Goal: Task Accomplishment & Management: Use online tool/utility

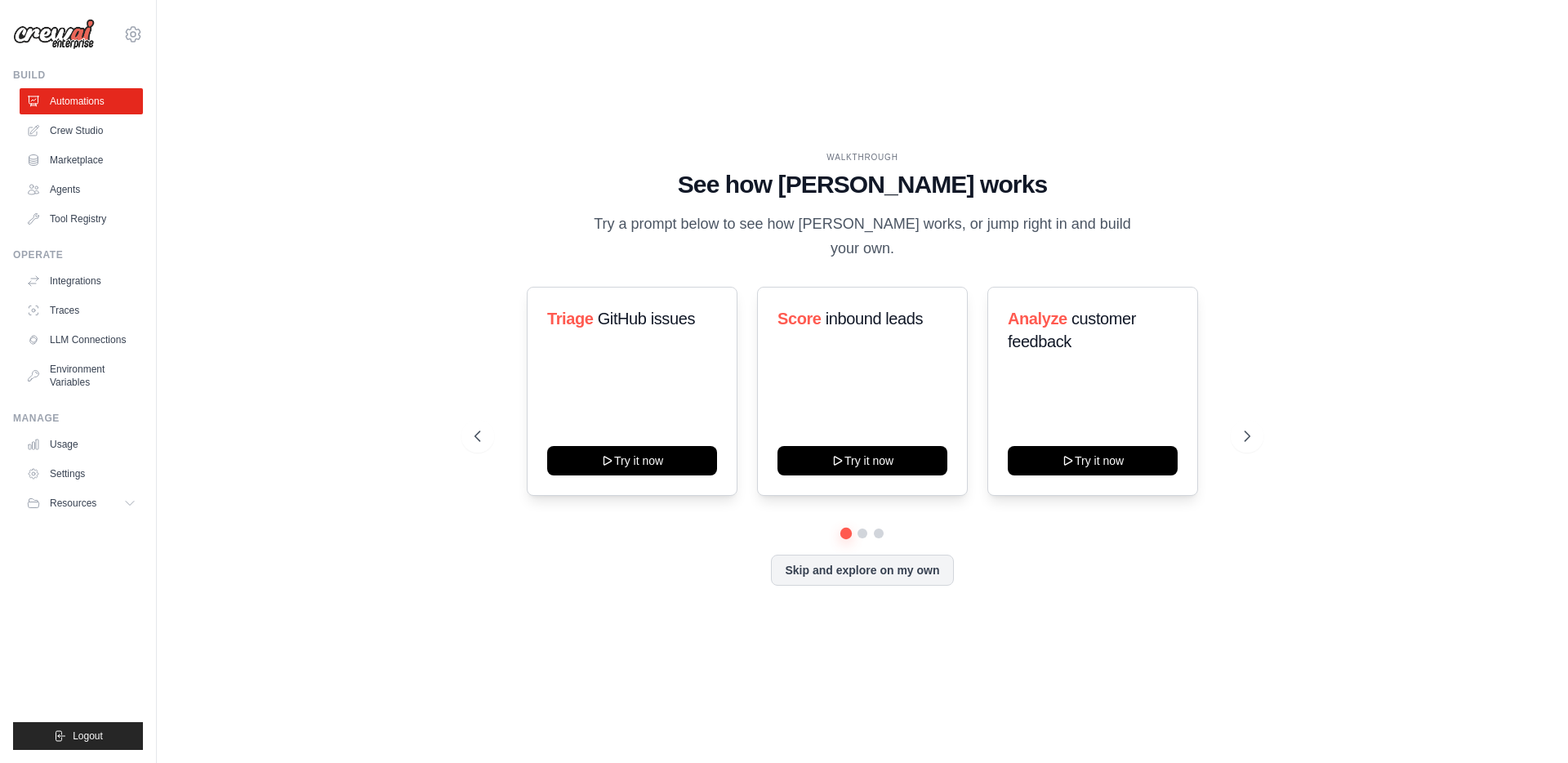
click at [470, 286] on div "WALKTHROUGH See how CrewAI works Try a prompt below to see how CrewAI works, or…" at bounding box center [862, 381] width 815 height 461
click at [452, 300] on div "WALKTHROUGH See how CrewAI works Try a prompt below to see how CrewAI works, or…" at bounding box center [862, 381] width 1358 height 730
click at [80, 137] on link "Crew Studio" at bounding box center [83, 131] width 123 height 27
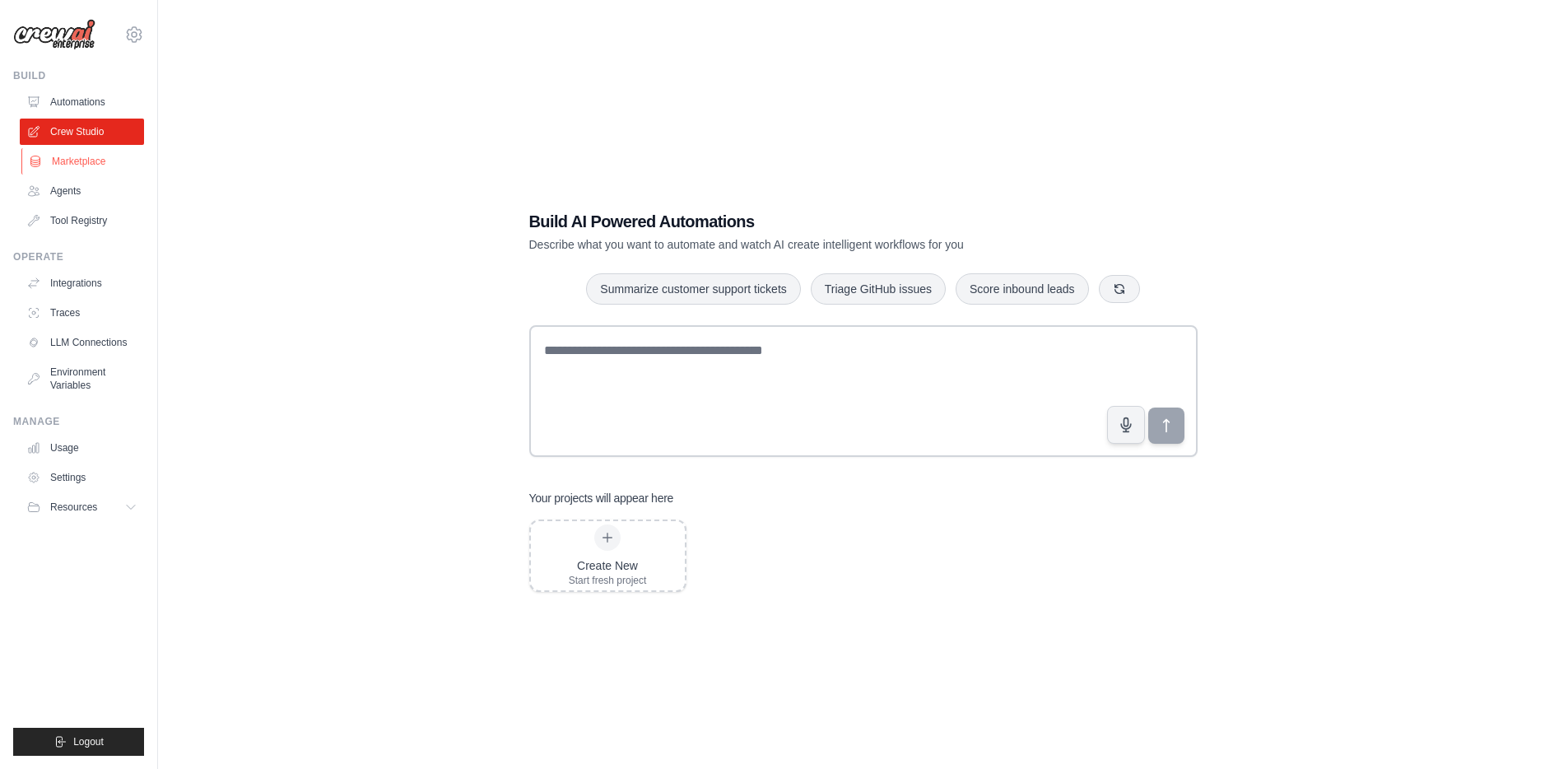
click at [80, 164] on link "Marketplace" at bounding box center [83, 161] width 124 height 27
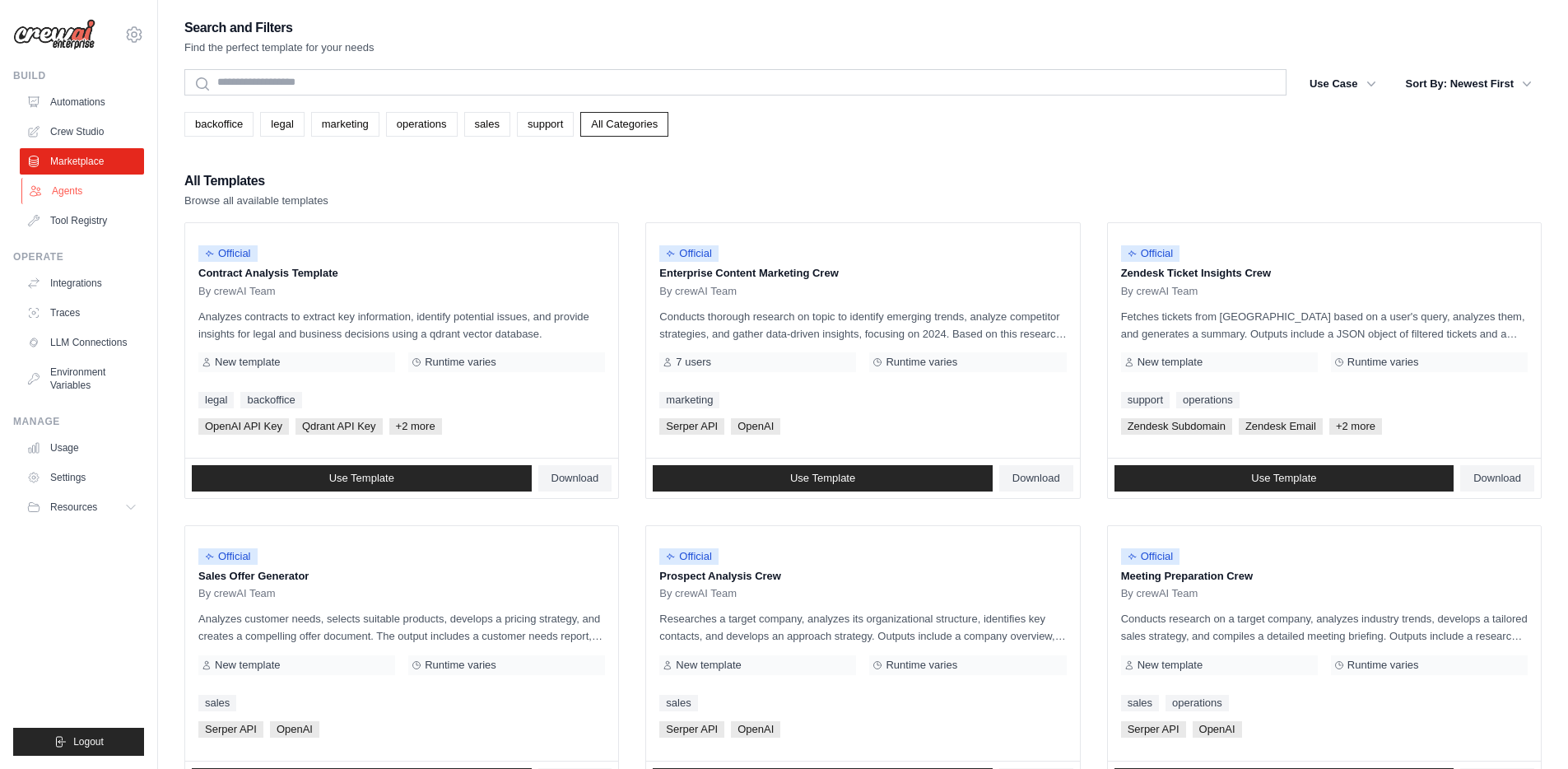
click at [79, 183] on link "Agents" at bounding box center [83, 191] width 124 height 27
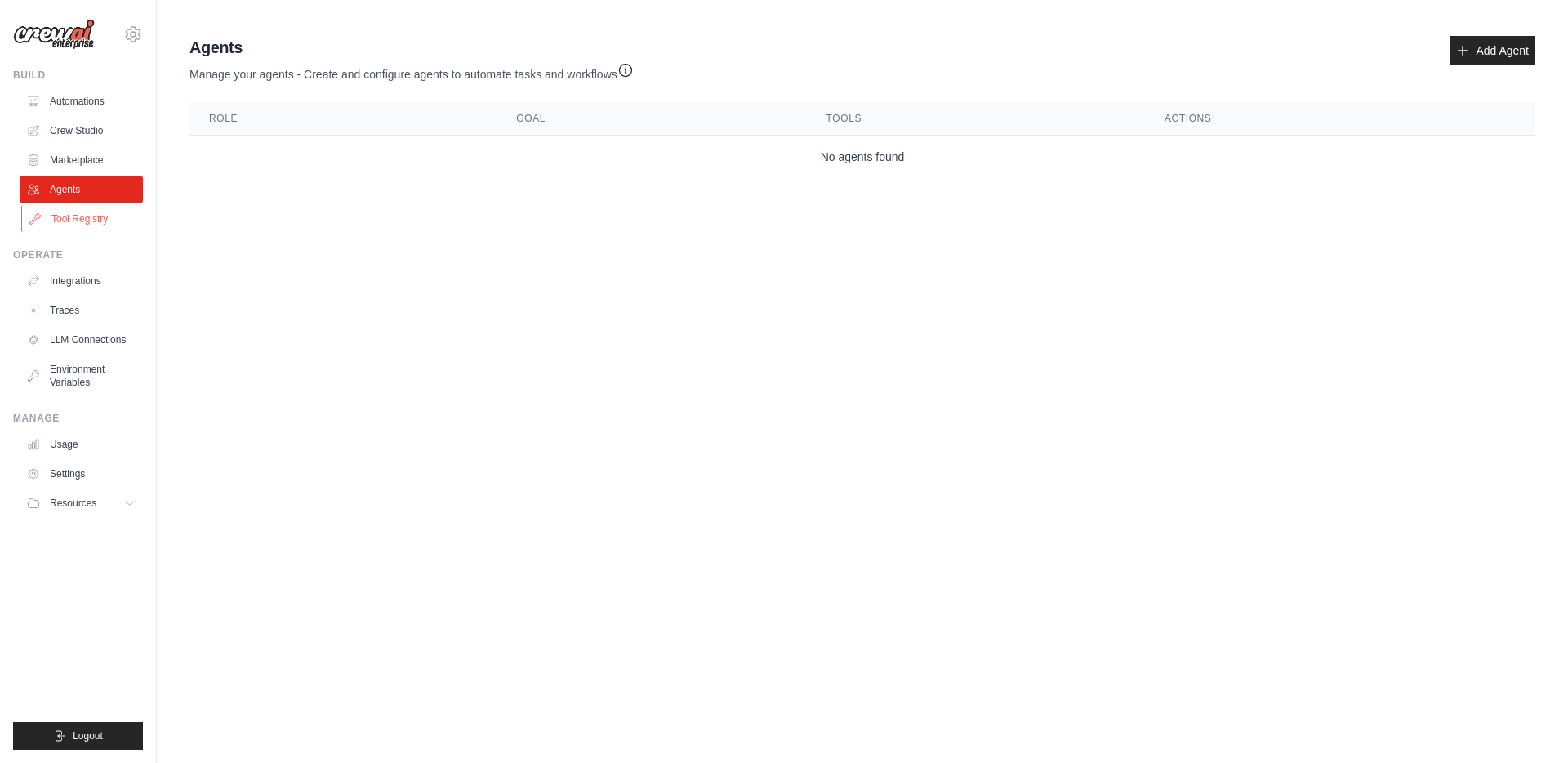
click at [75, 212] on link "Tool Registry" at bounding box center [83, 219] width 123 height 27
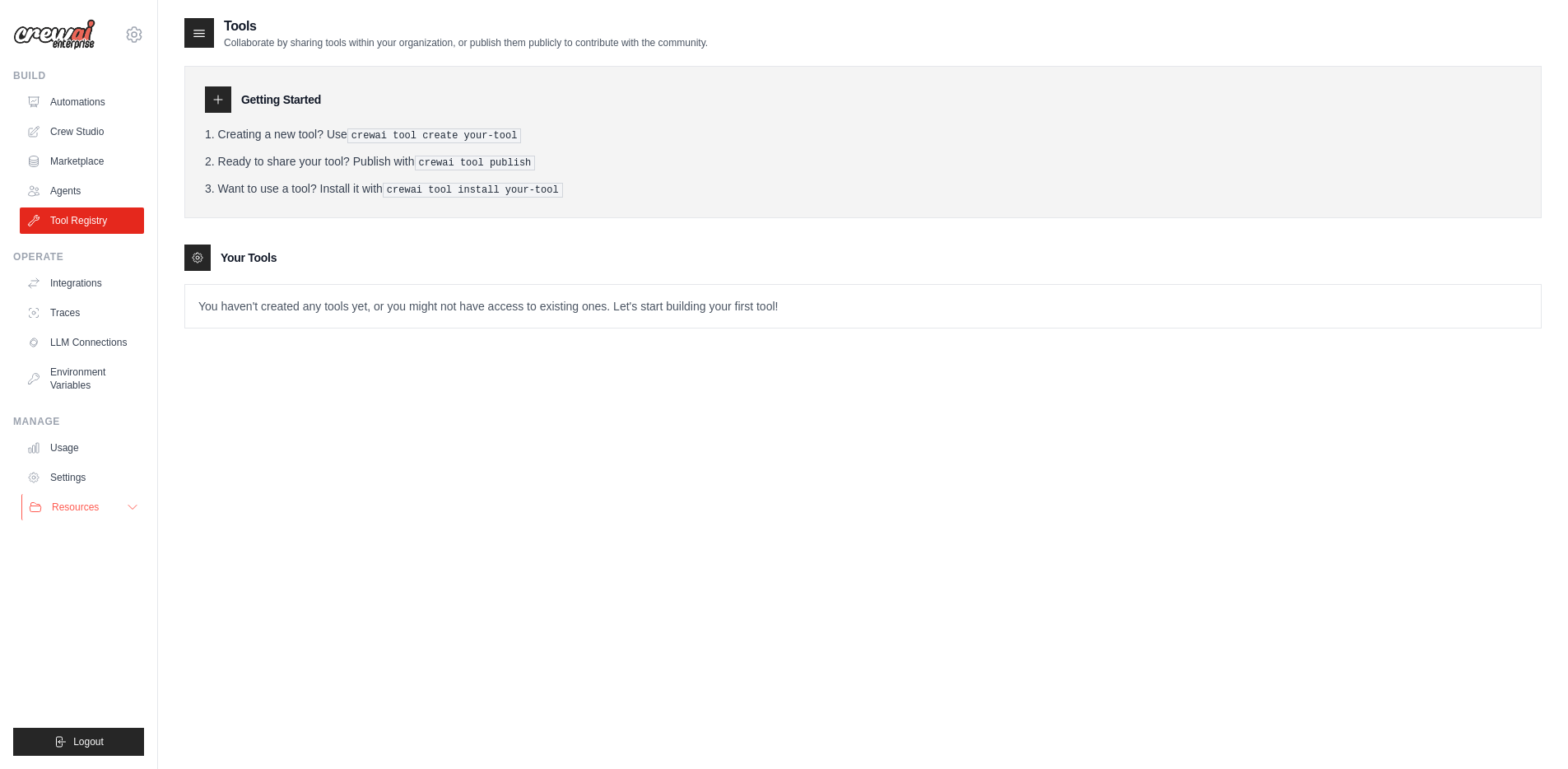
click at [126, 512] on icon at bounding box center [133, 507] width 13 height 13
click at [78, 482] on link "Settings" at bounding box center [83, 478] width 124 height 27
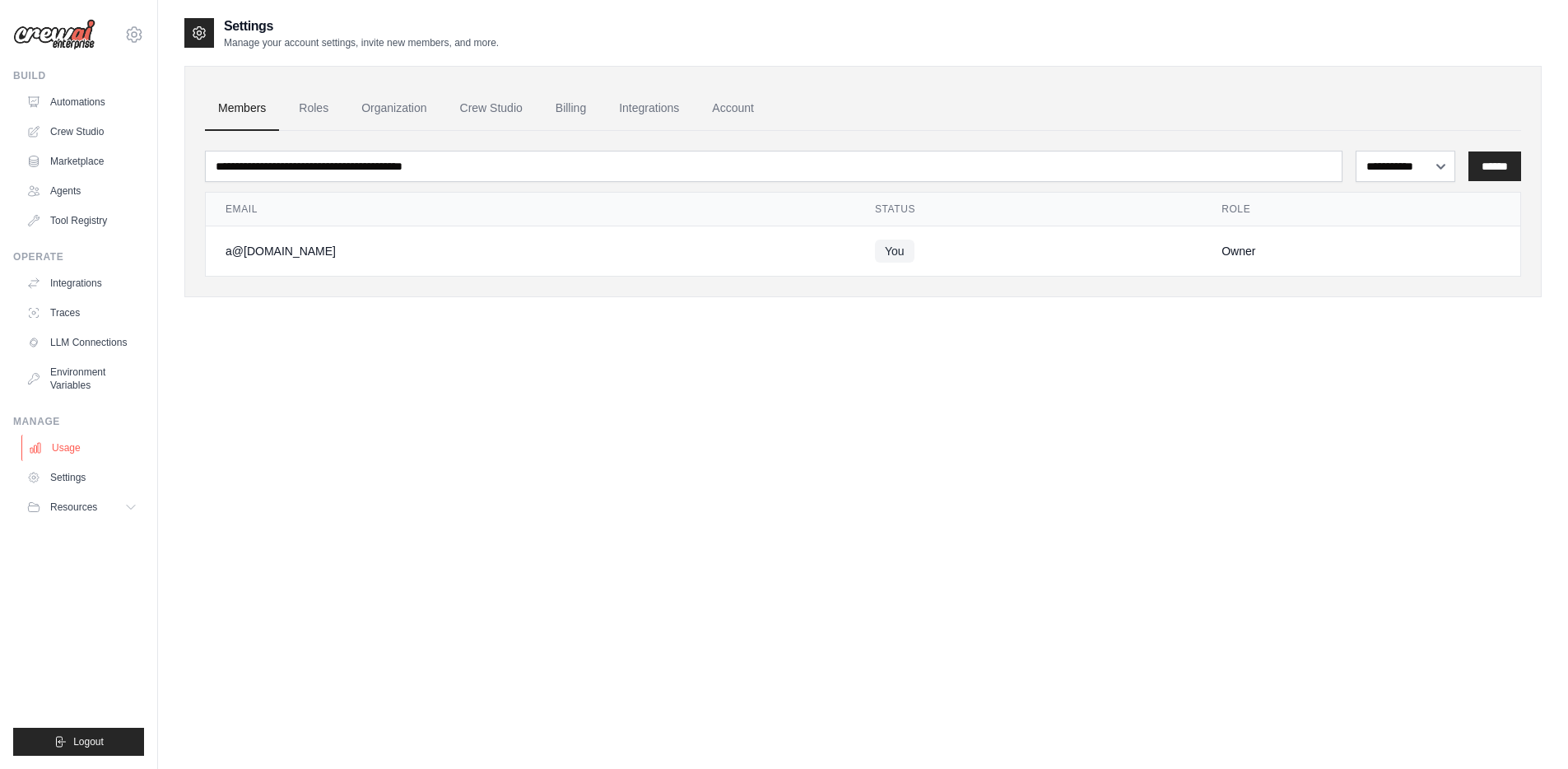
click at [75, 451] on link "Usage" at bounding box center [83, 448] width 124 height 27
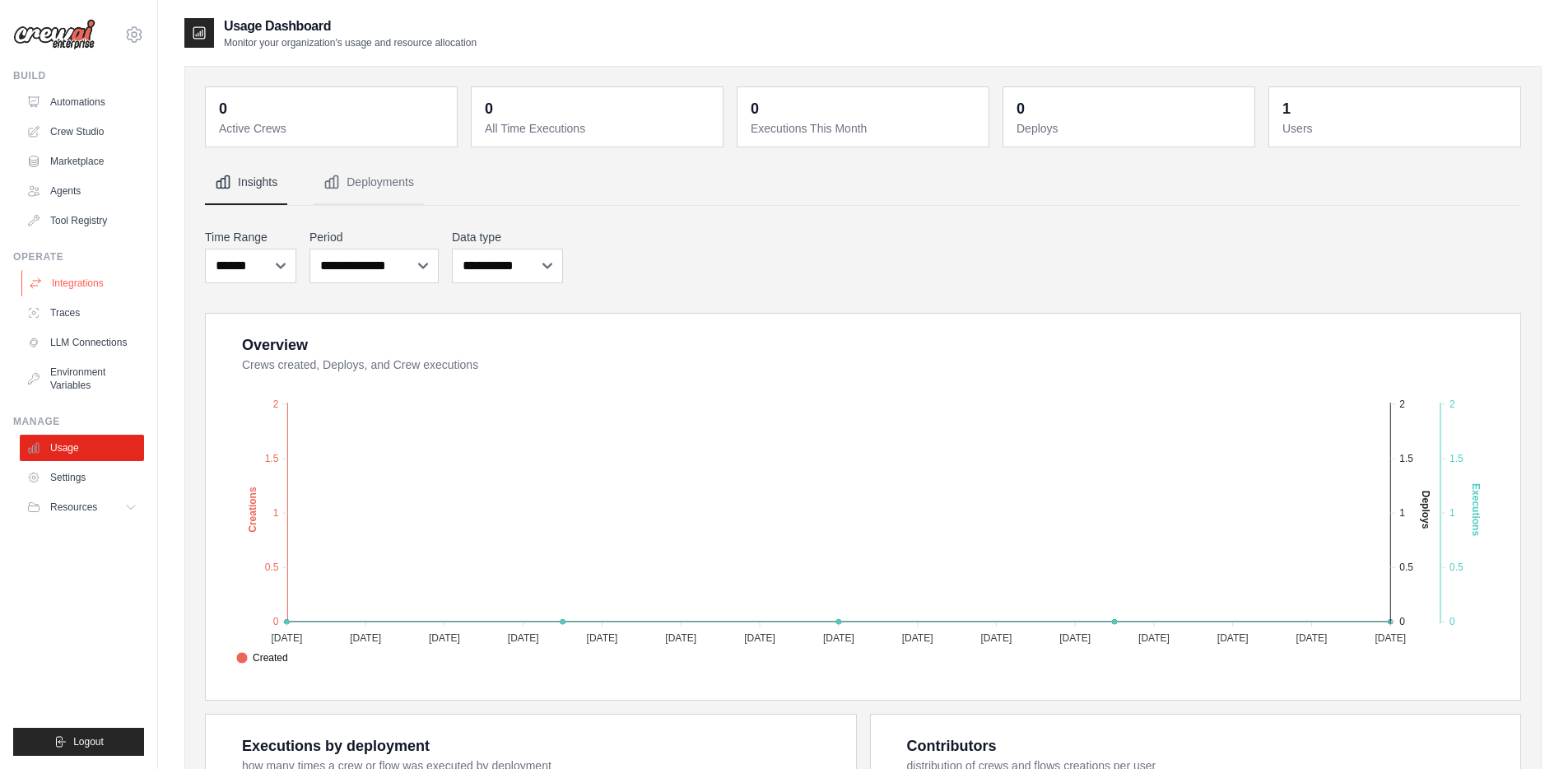
click at [73, 287] on link "Integrations" at bounding box center [83, 283] width 124 height 27
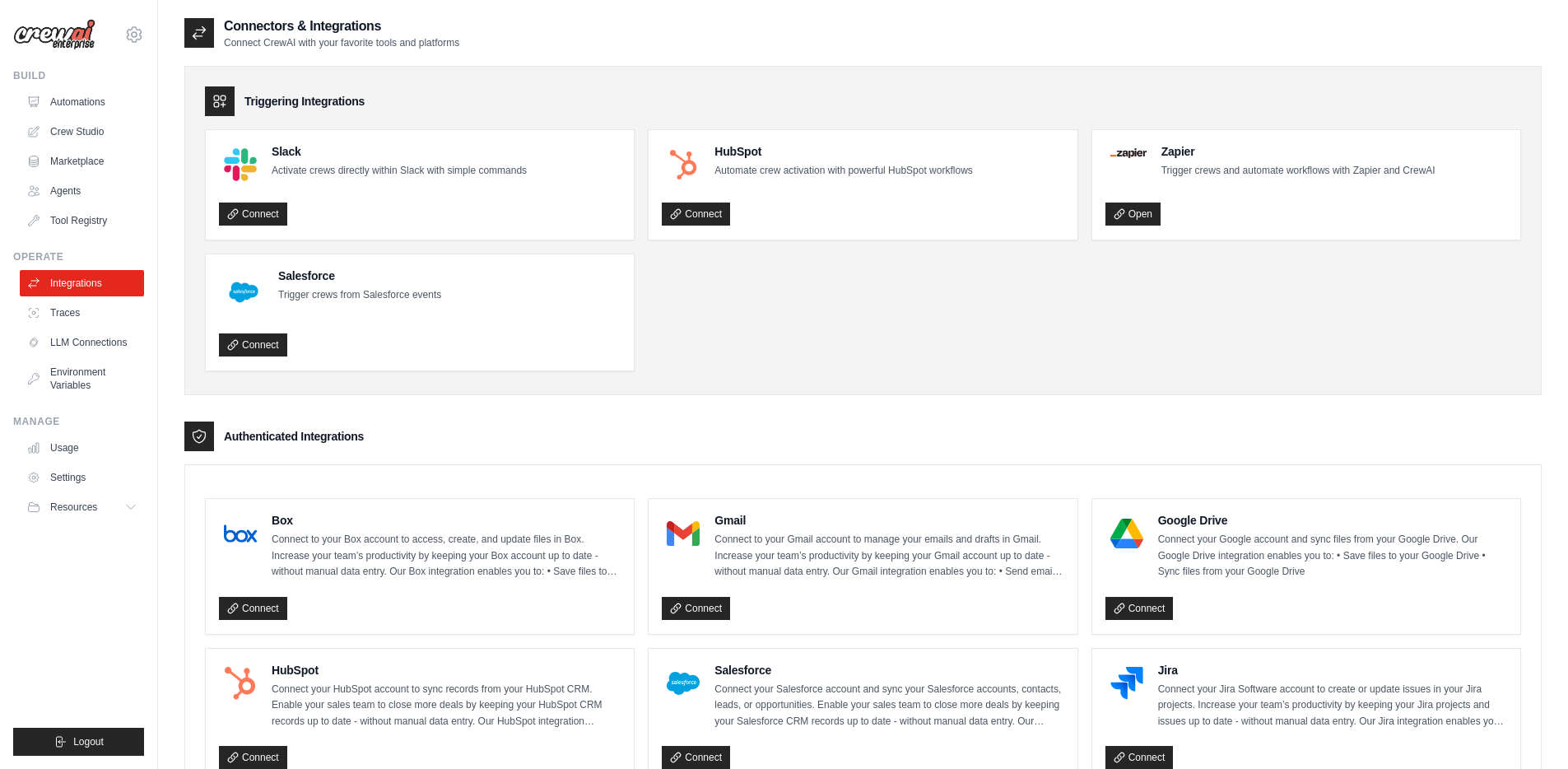
scroll to position [1, 0]
click at [78, 155] on link "Marketplace" at bounding box center [83, 161] width 124 height 27
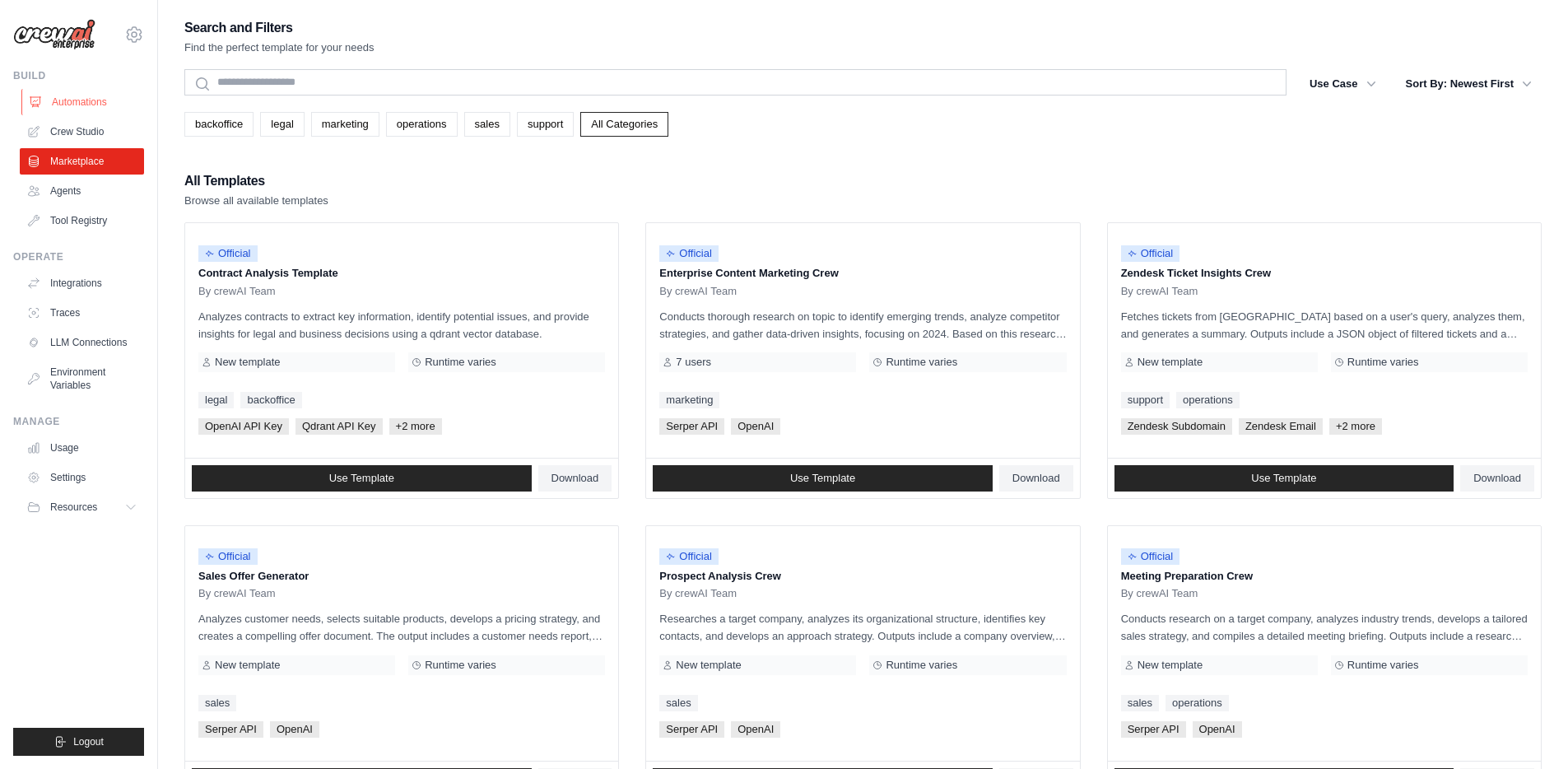
click at [78, 100] on link "Automations" at bounding box center [83, 102] width 124 height 27
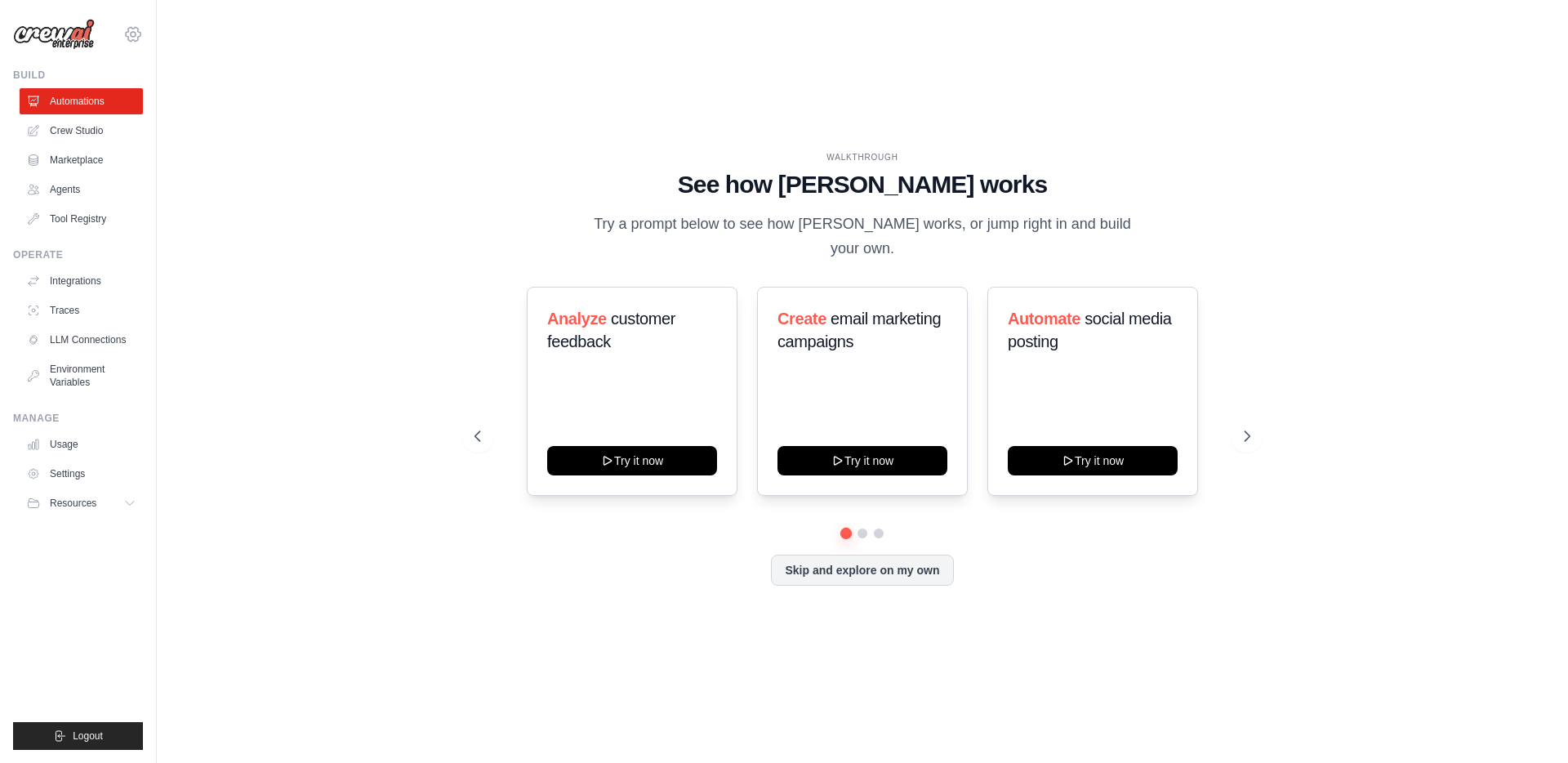
click at [138, 33] on icon at bounding box center [133, 35] width 20 height 20
click at [123, 109] on link "Settings" at bounding box center [133, 109] width 143 height 29
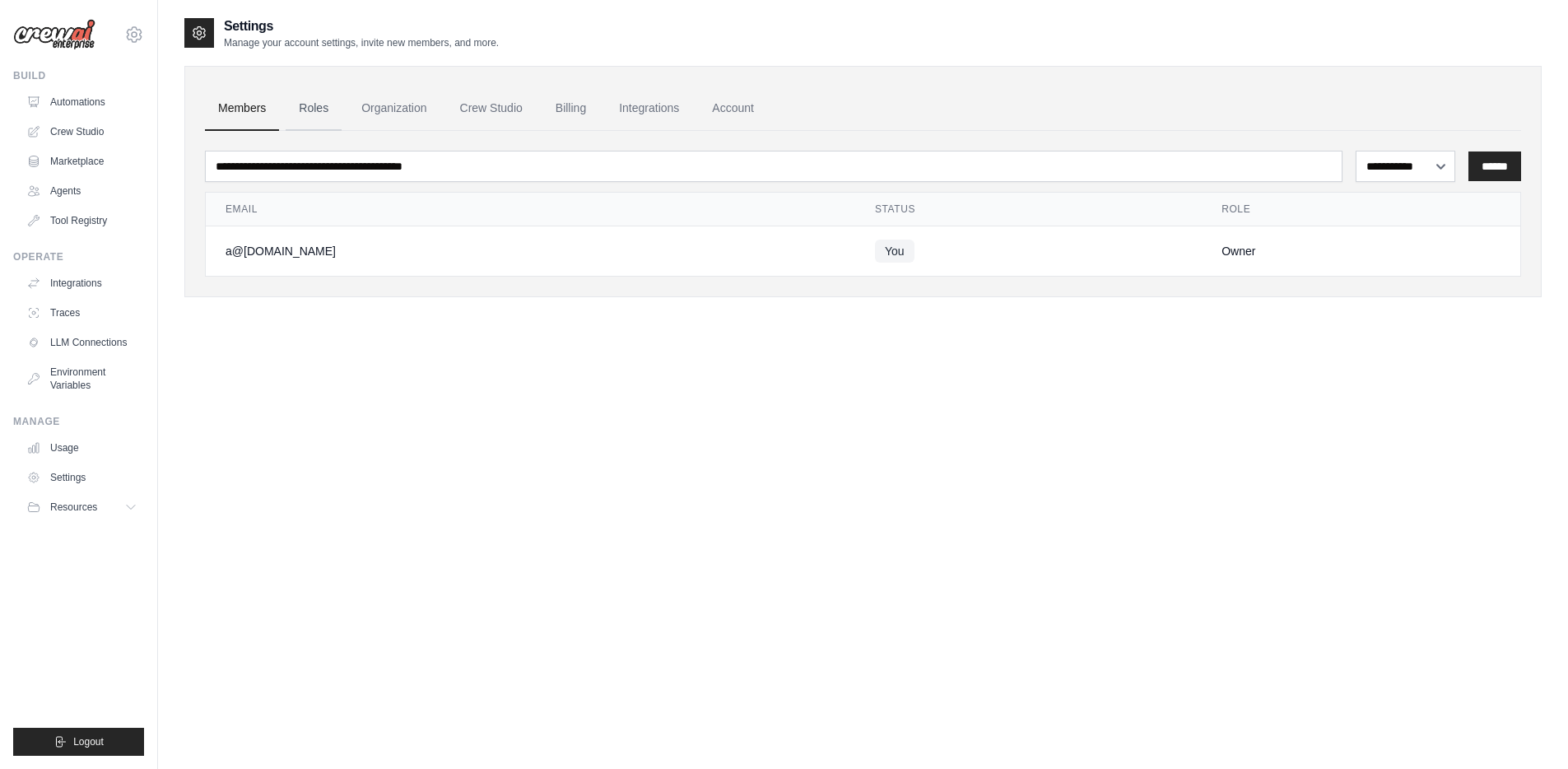
click at [327, 107] on link "Roles" at bounding box center [313, 109] width 56 height 44
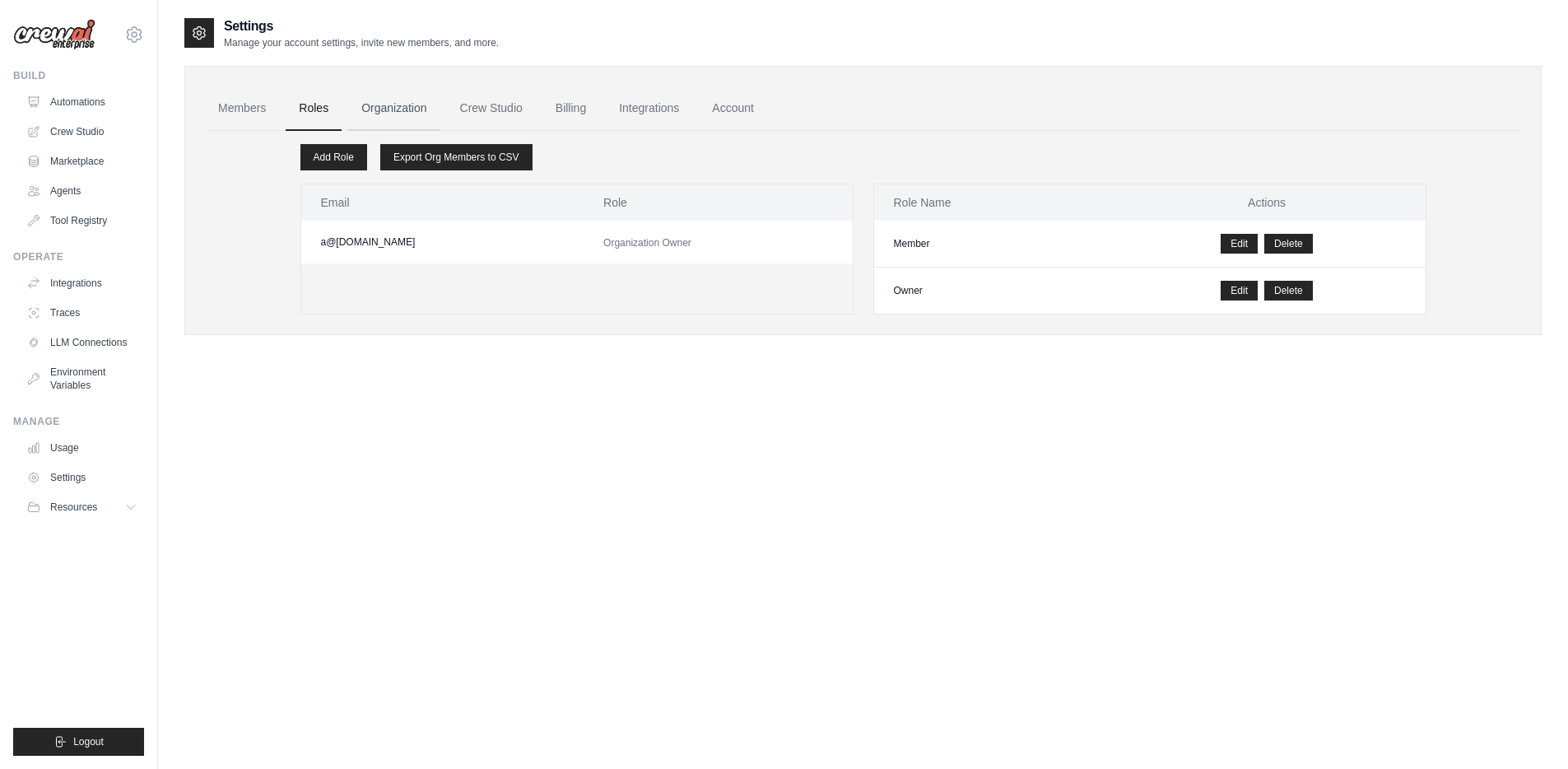
click at [384, 110] on link "Organization" at bounding box center [393, 109] width 91 height 44
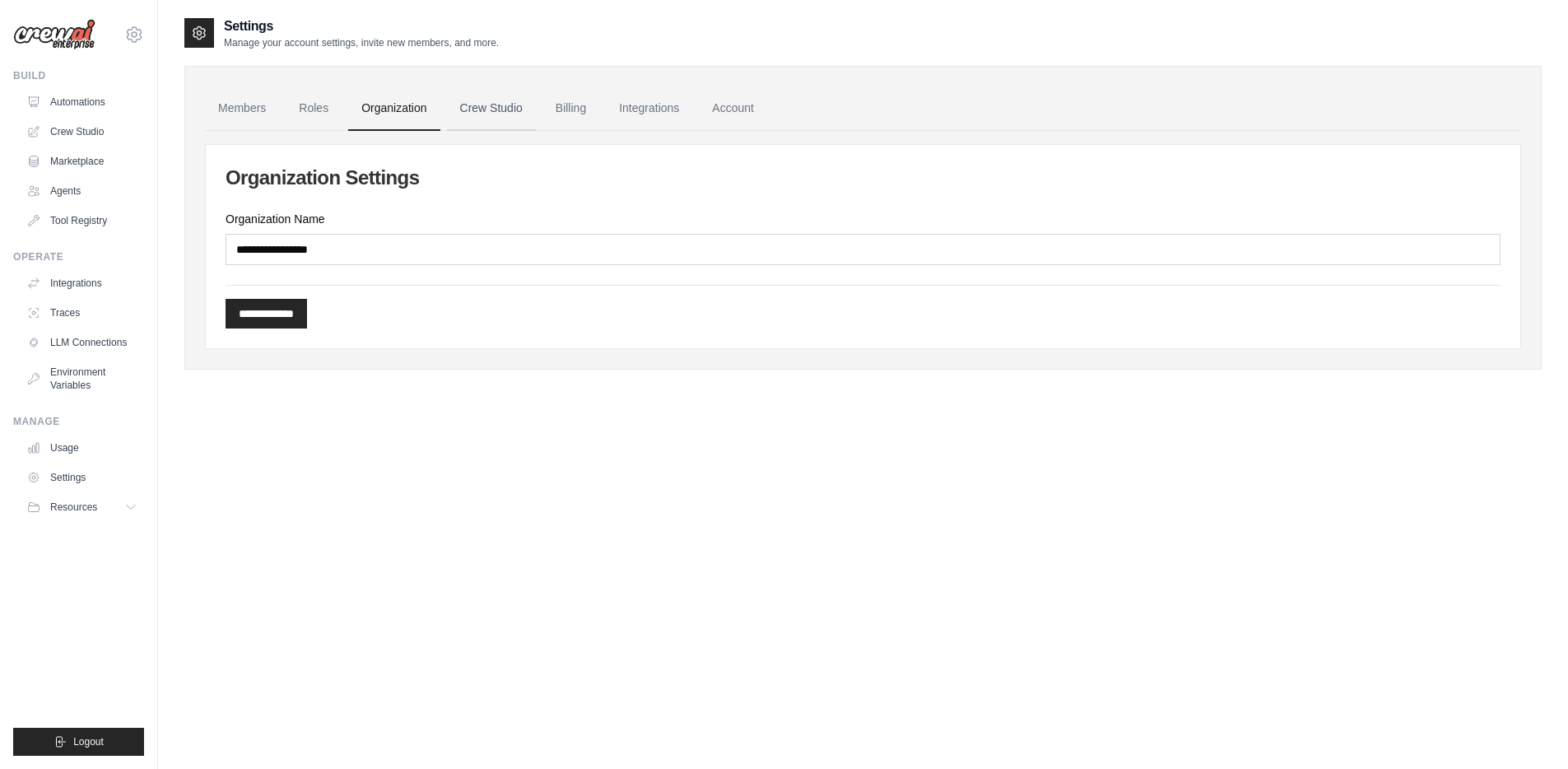
click at [483, 117] on link "Crew Studio" at bounding box center [491, 109] width 89 height 44
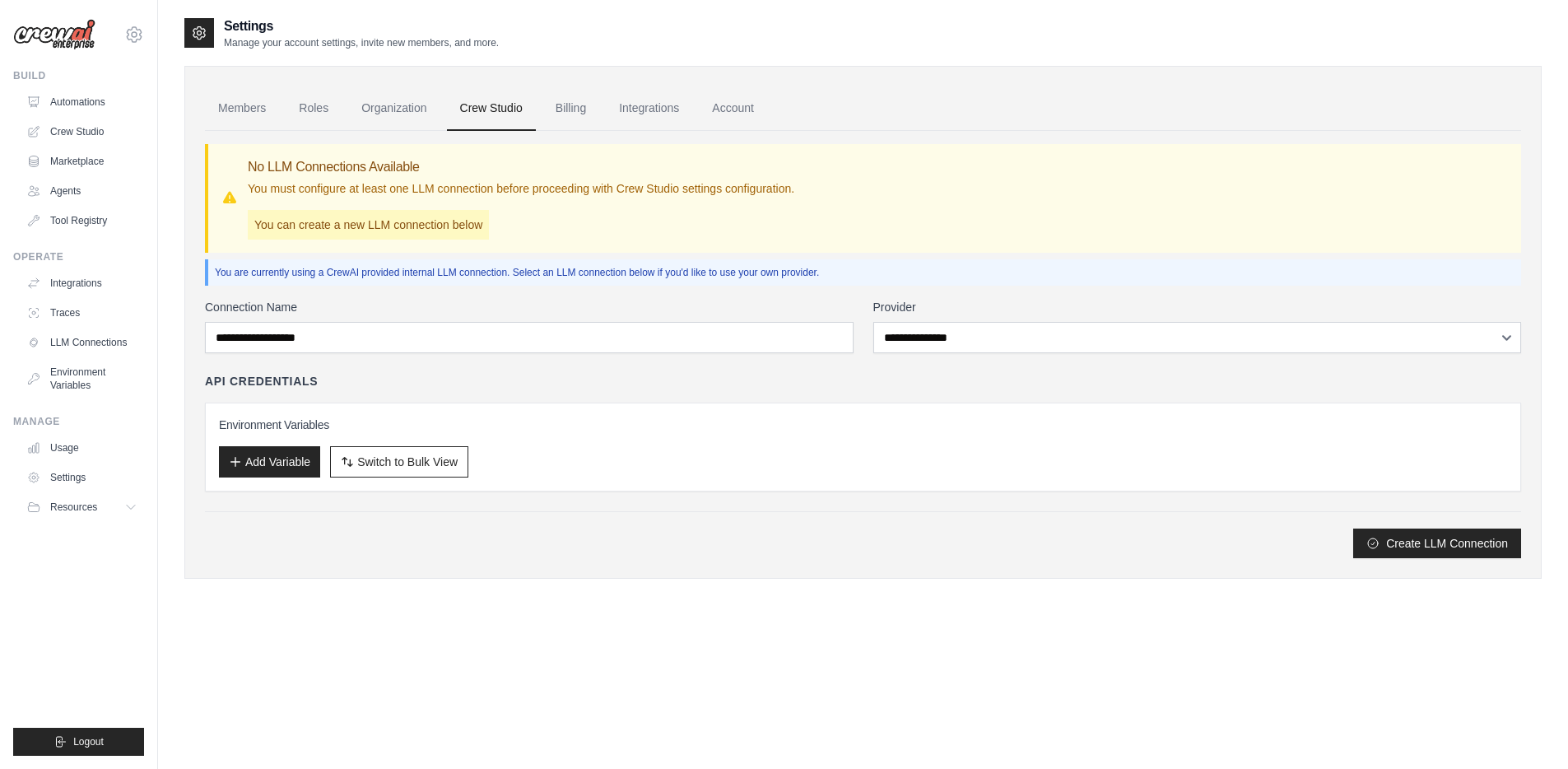
click at [559, 117] on link "Billing" at bounding box center [571, 109] width 57 height 44
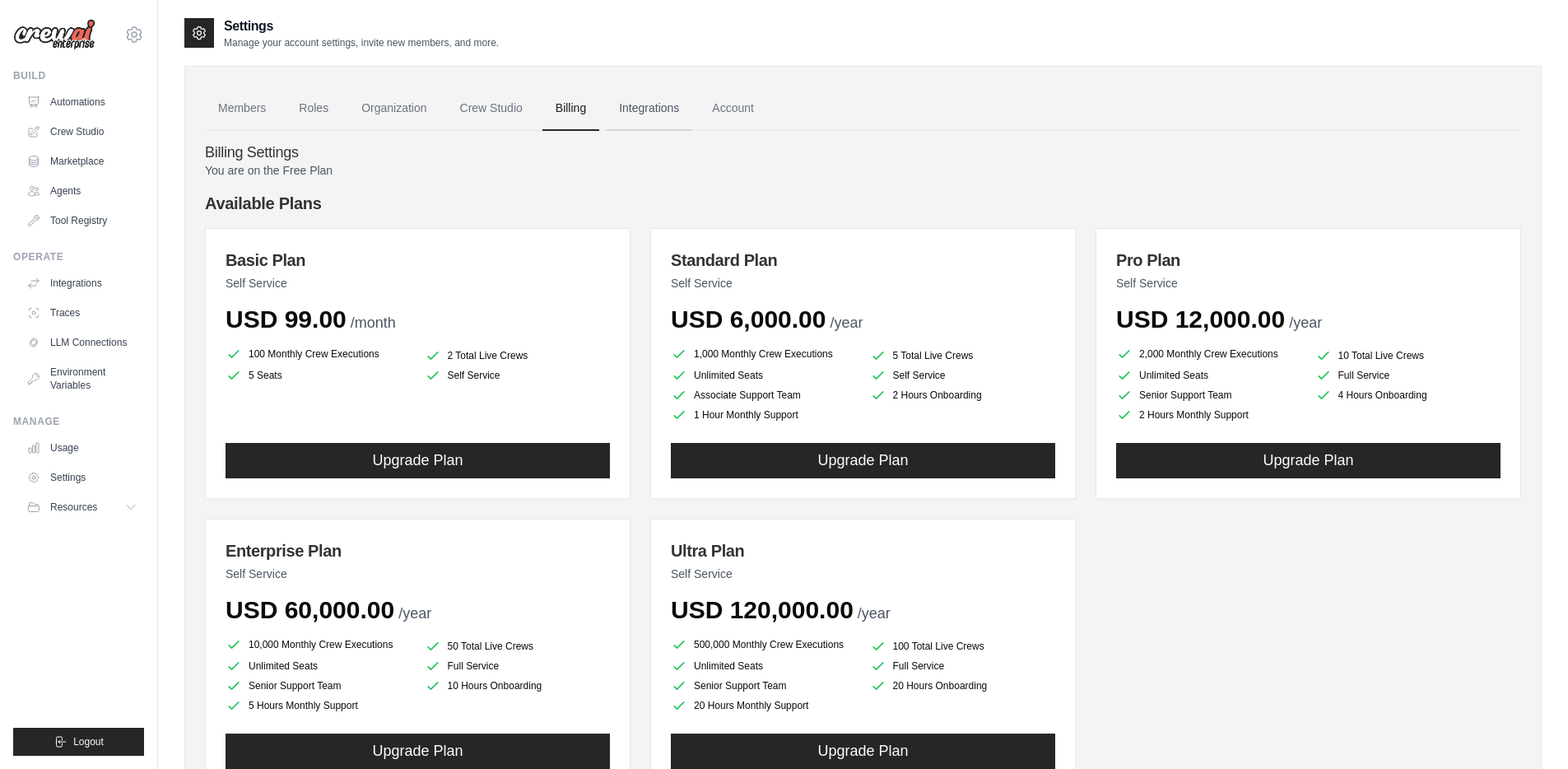
click at [642, 113] on link "Integrations" at bounding box center [650, 109] width 87 height 44
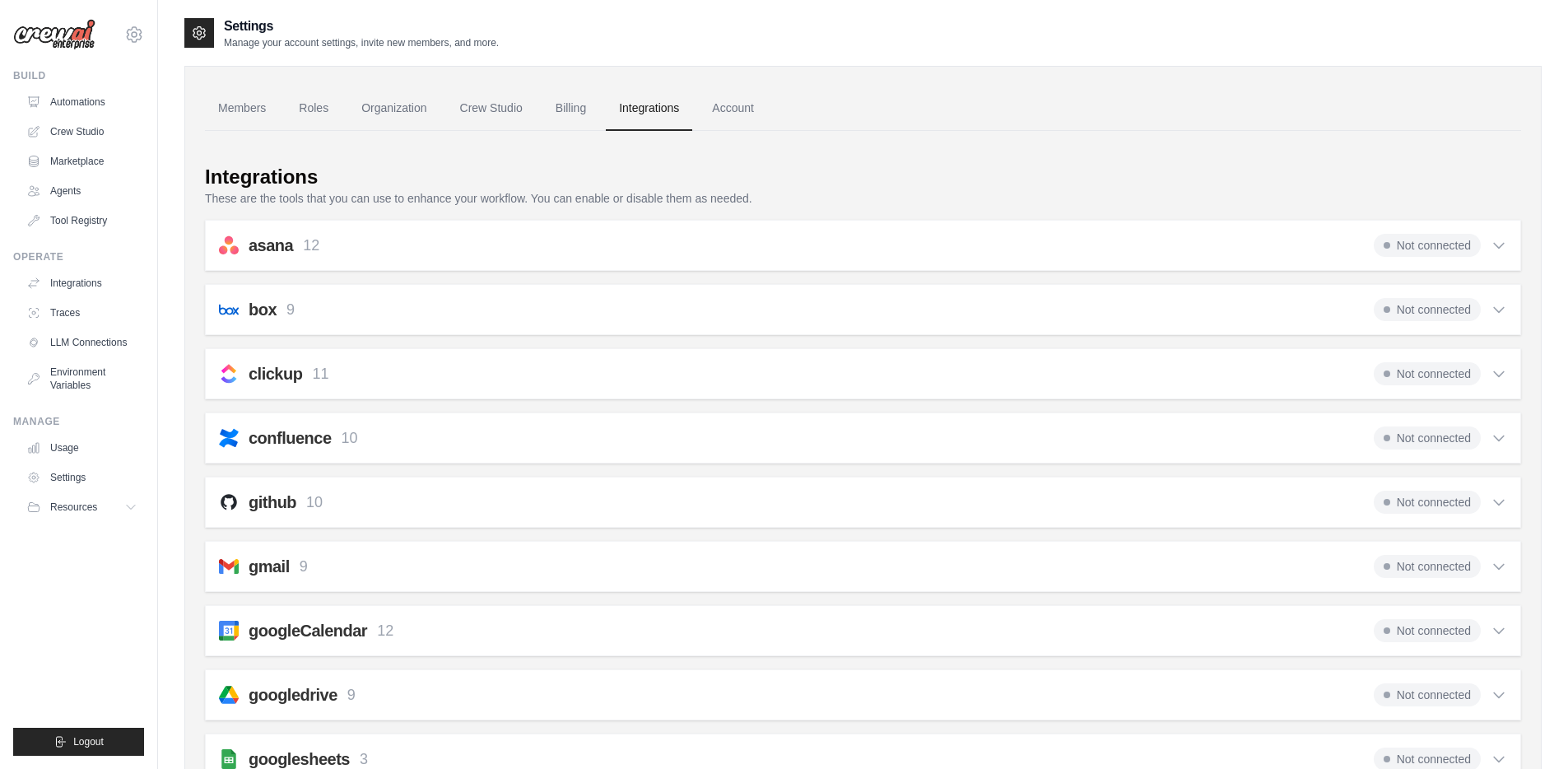
click at [802, 257] on div "asana 12 Not connected Select all Create a Comment: asana_create_comment Create…" at bounding box center [862, 245] width 1316 height 51
click at [814, 234] on div "asana 12 Not connected" at bounding box center [862, 245] width 1288 height 23
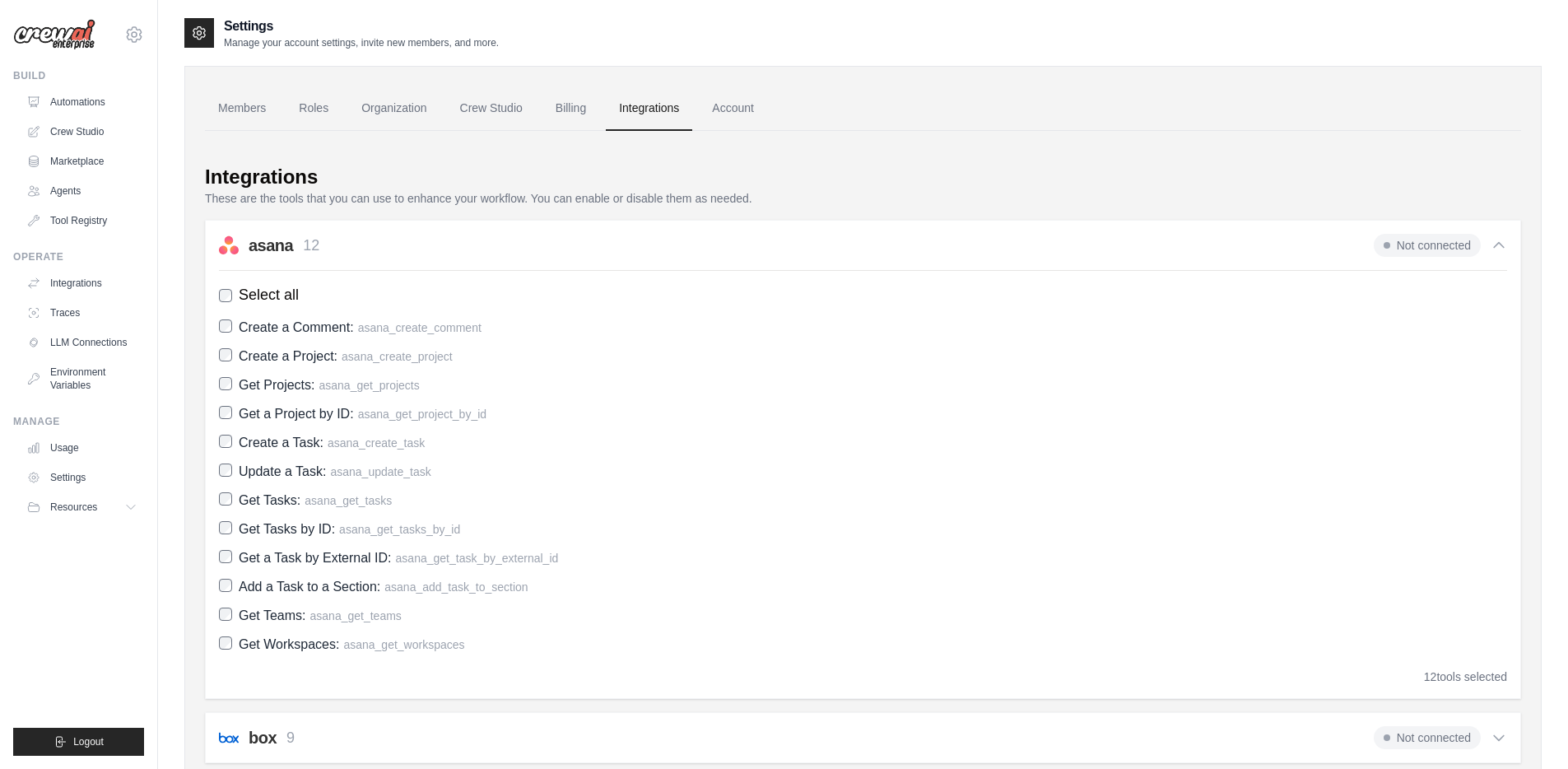
click at [814, 234] on div "asana 12 Not connected" at bounding box center [862, 245] width 1288 height 23
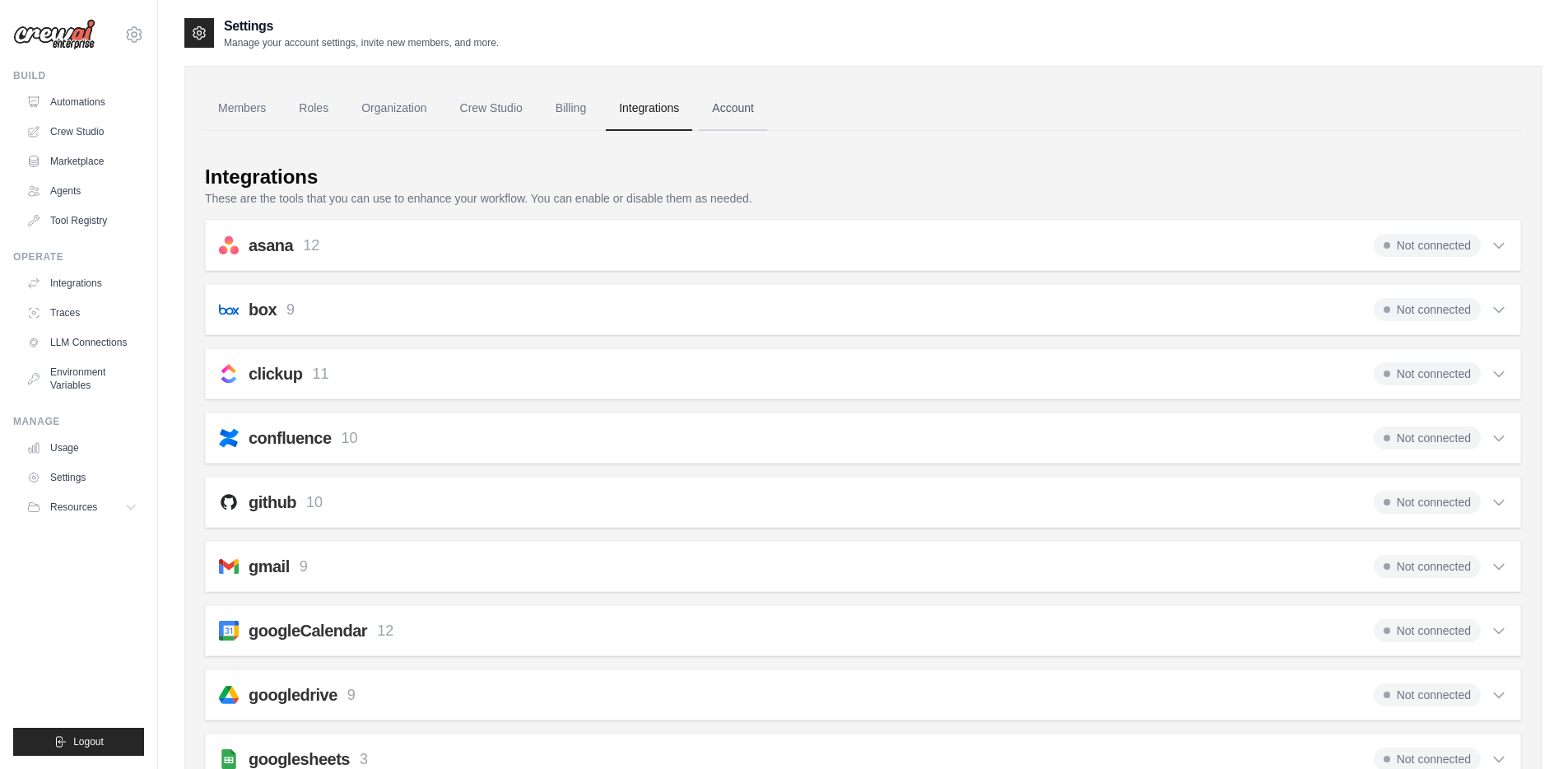
click at [721, 111] on link "Account" at bounding box center [733, 109] width 68 height 44
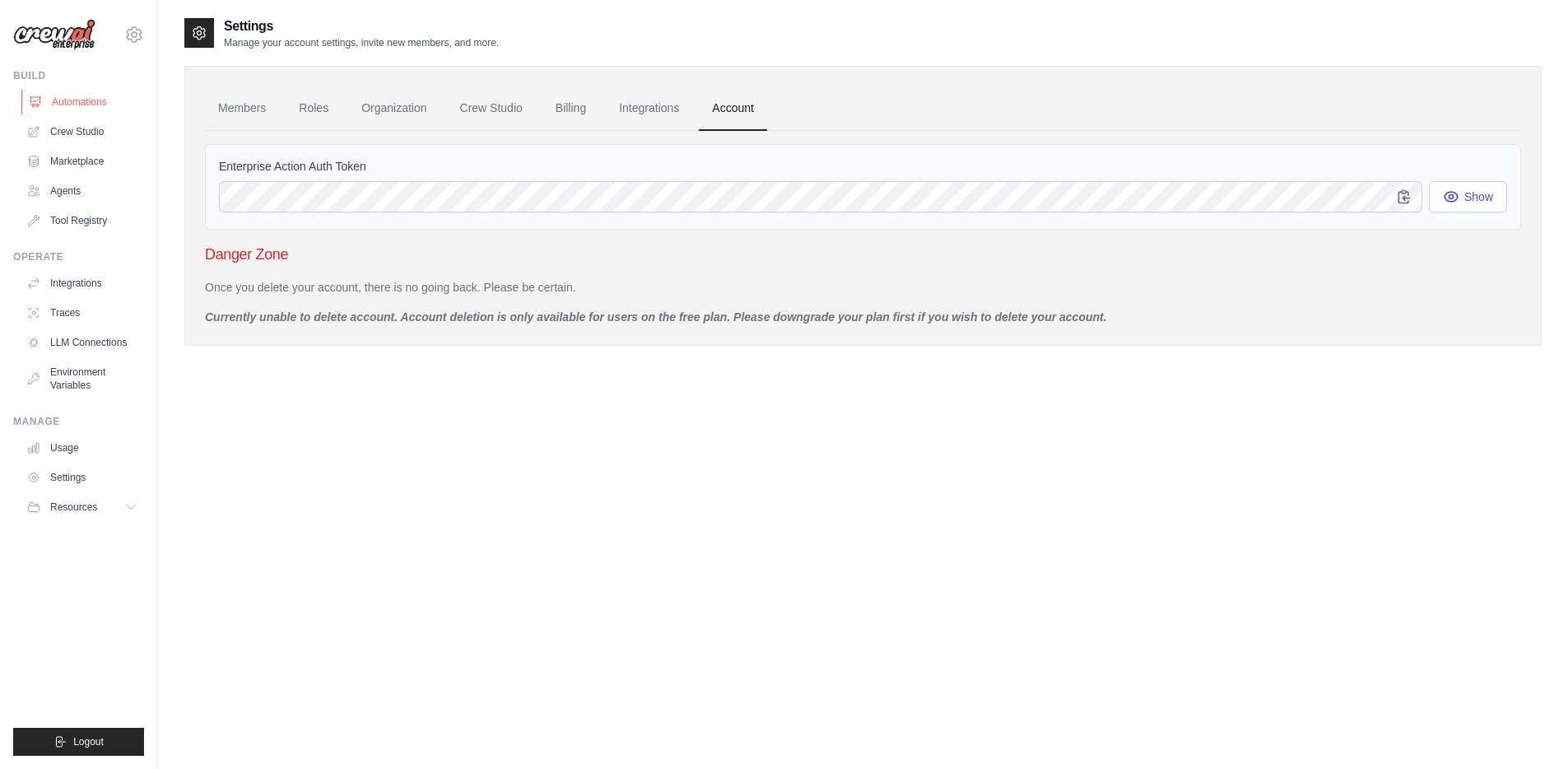
click at [83, 111] on link "Automations" at bounding box center [83, 102] width 124 height 27
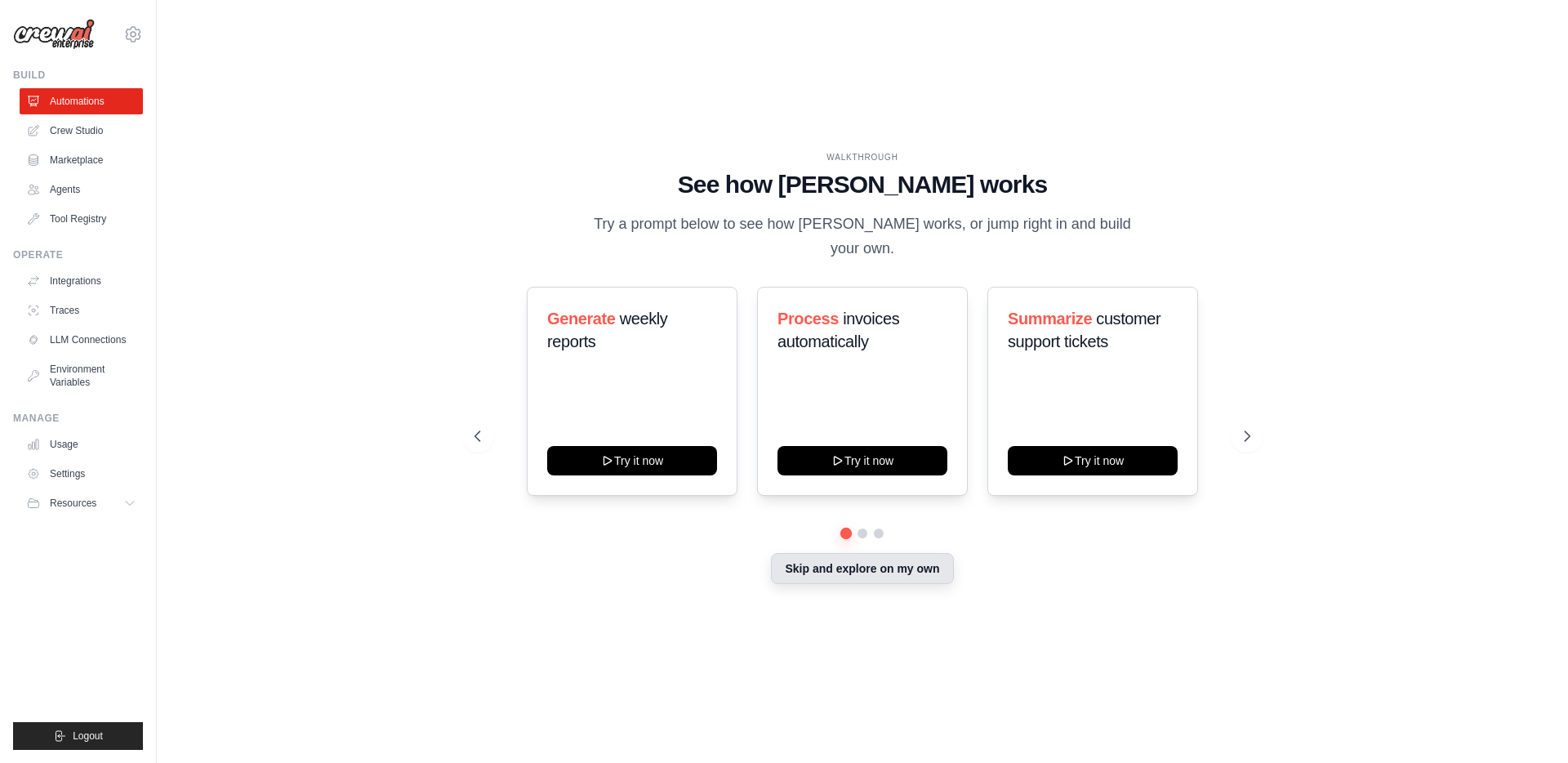
click at [901, 558] on button "Skip and explore on my own" at bounding box center [862, 567] width 182 height 31
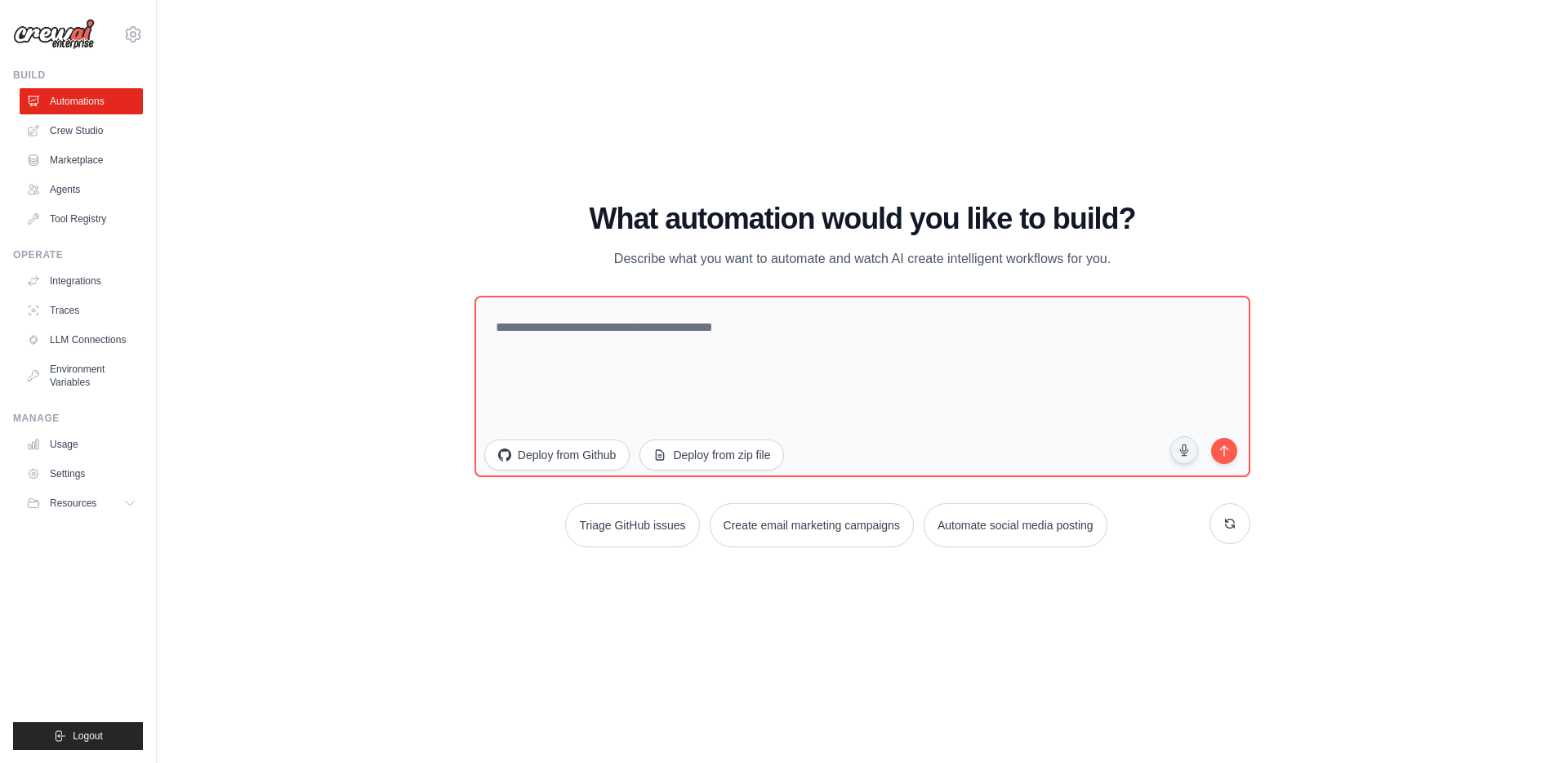
click at [556, 545] on div "Triage GitHub issues Create email marketing campaigns Automate social media pos…" at bounding box center [862, 524] width 775 height 44
click at [422, 464] on div "WALKTHROUGH See how CrewAI works Try a prompt below to see how CrewAI works, or…" at bounding box center [862, 381] width 1358 height 730
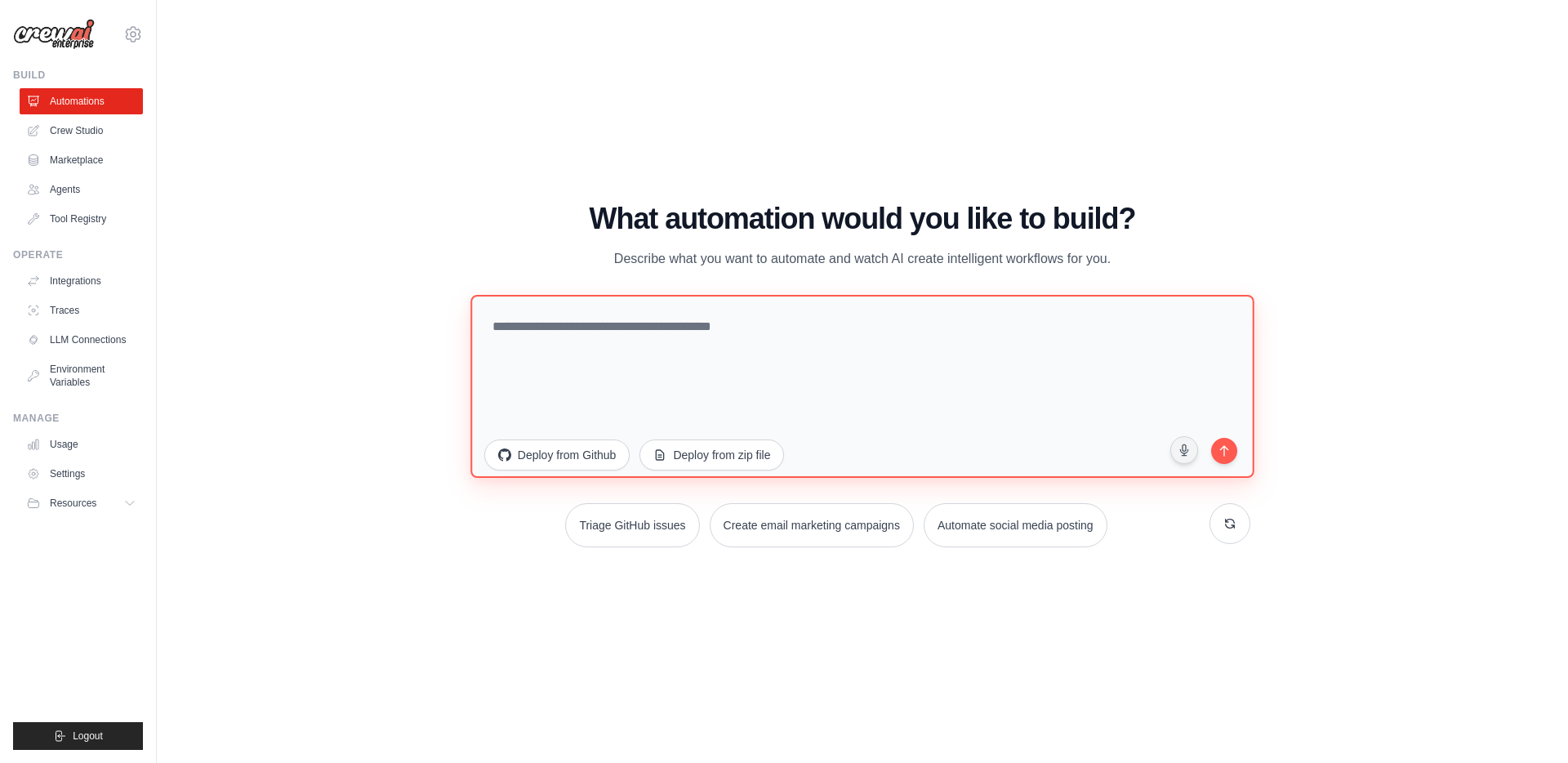
click at [536, 408] on textarea at bounding box center [862, 386] width 784 height 183
click at [541, 398] on textarea at bounding box center [862, 386] width 784 height 183
click at [672, 472] on textarea at bounding box center [862, 386] width 784 height 183
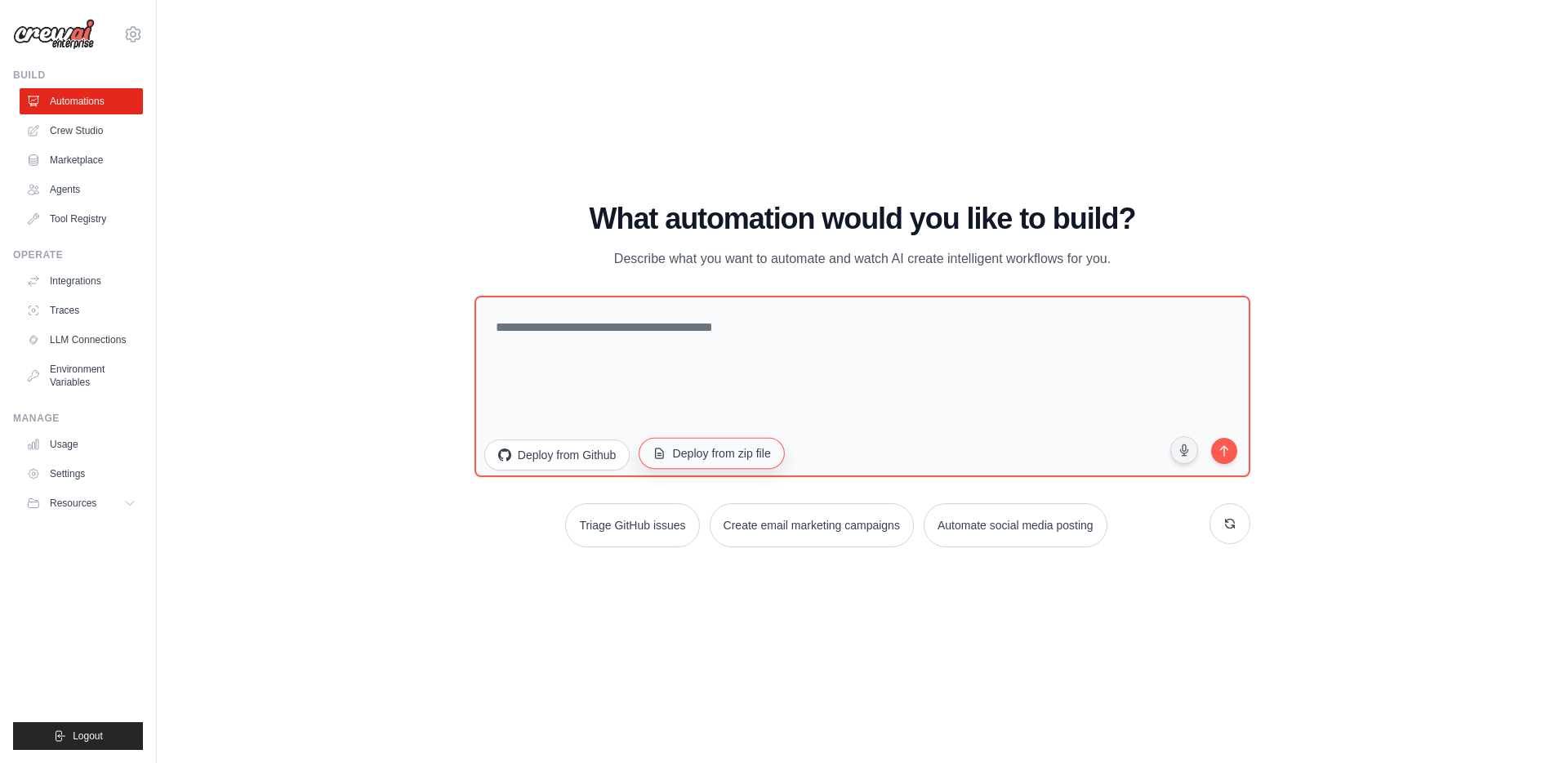
click at [680, 461] on button "Deploy from zip file" at bounding box center [712, 452] width 146 height 31
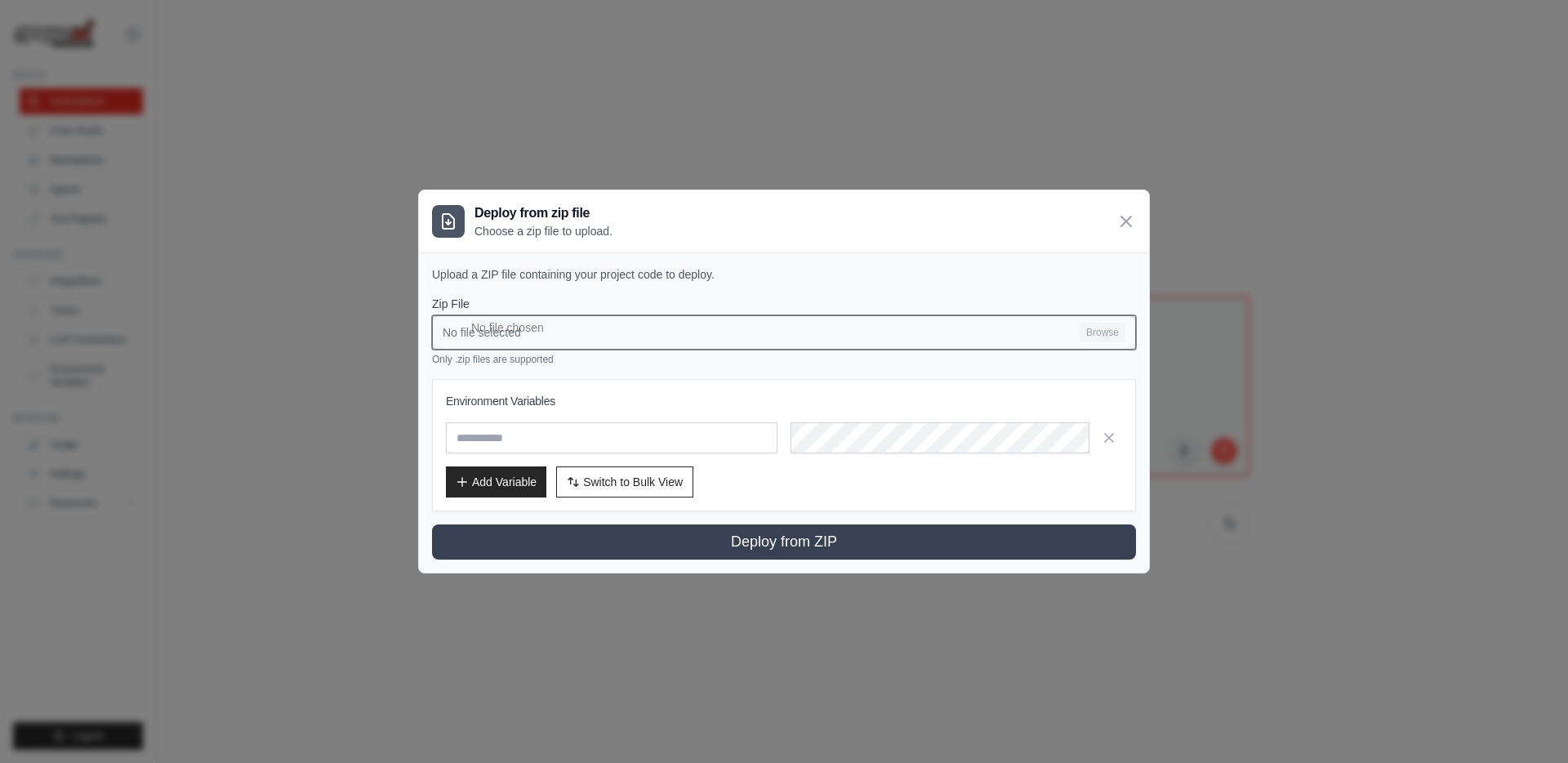
click at [1077, 325] on input "No file selected Browse" at bounding box center [784, 332] width 704 height 34
click at [1098, 336] on input "No file selected Browse" at bounding box center [784, 332] width 704 height 34
type input "**********"
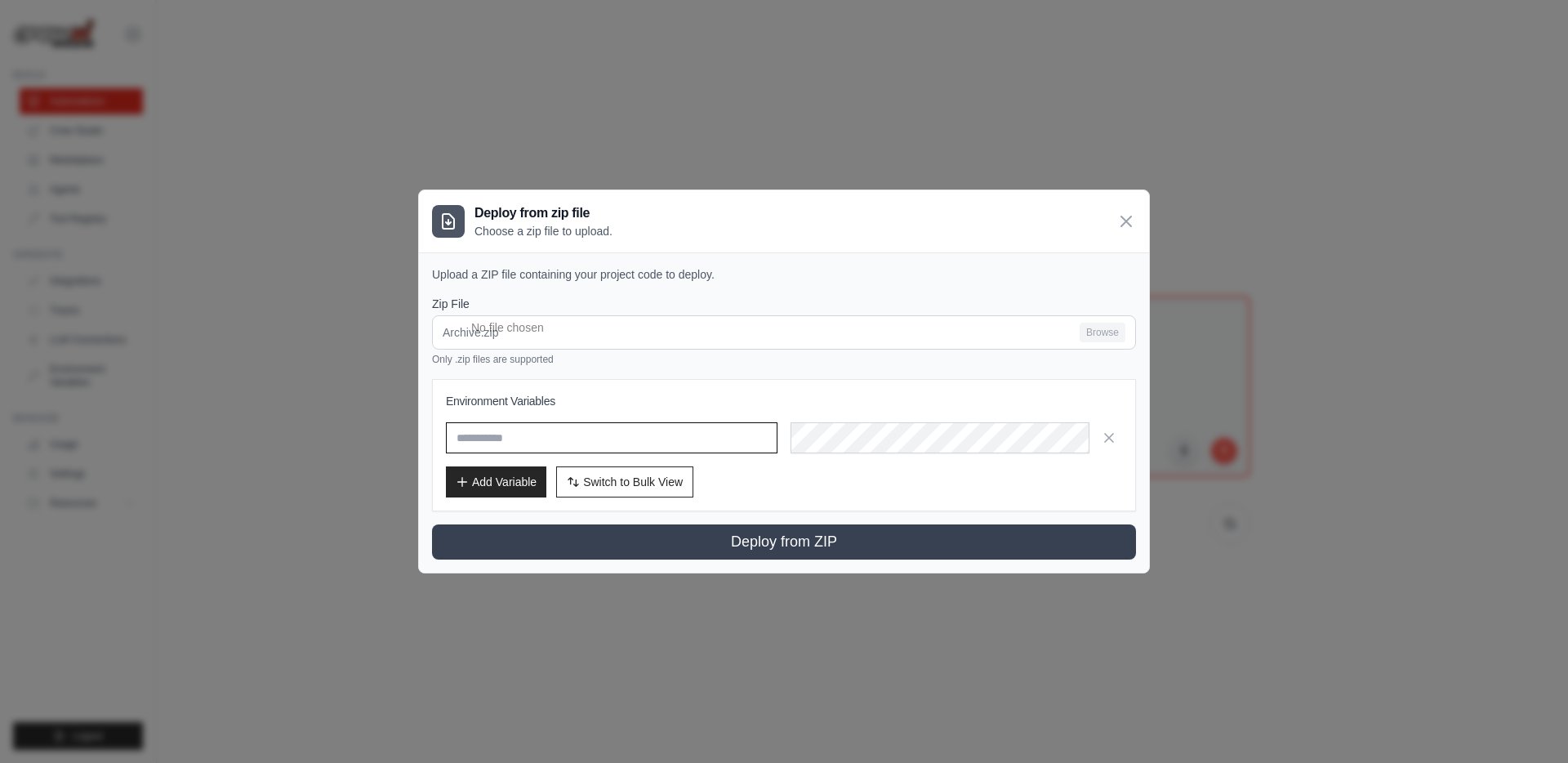
click at [575, 443] on input "text" at bounding box center [611, 437] width 331 height 31
drag, startPoint x: 608, startPoint y: 437, endPoint x: 606, endPoint y: 429, distance: 8.2
click at [606, 429] on input "text" at bounding box center [611, 437] width 331 height 31
paste input "**********"
type input "**********"
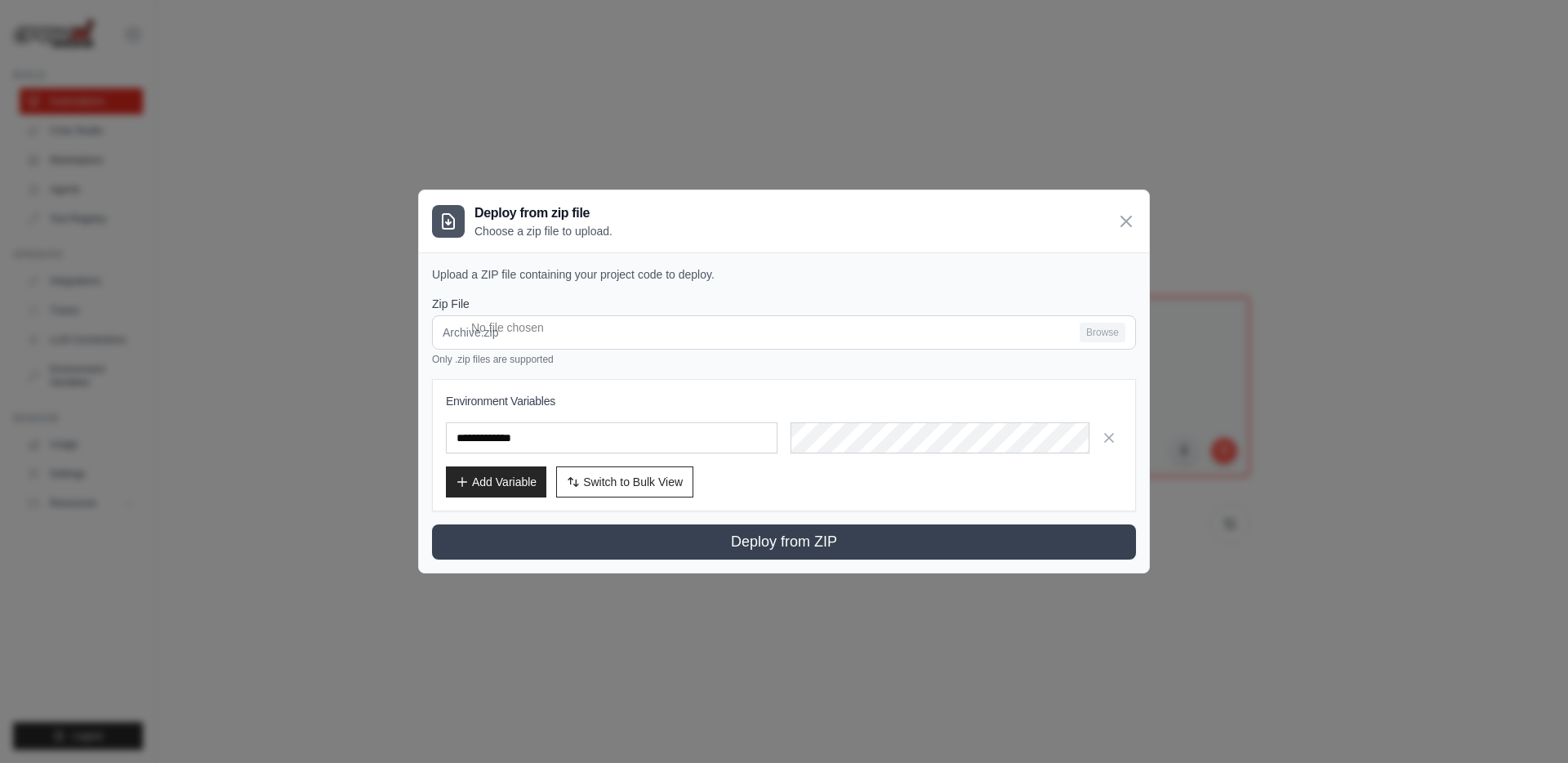
click at [781, 432] on div "**********" at bounding box center [784, 437] width 676 height 31
click at [449, 437] on input "**********" at bounding box center [611, 437] width 331 height 31
click at [500, 475] on button "Add Variable" at bounding box center [495, 481] width 100 height 31
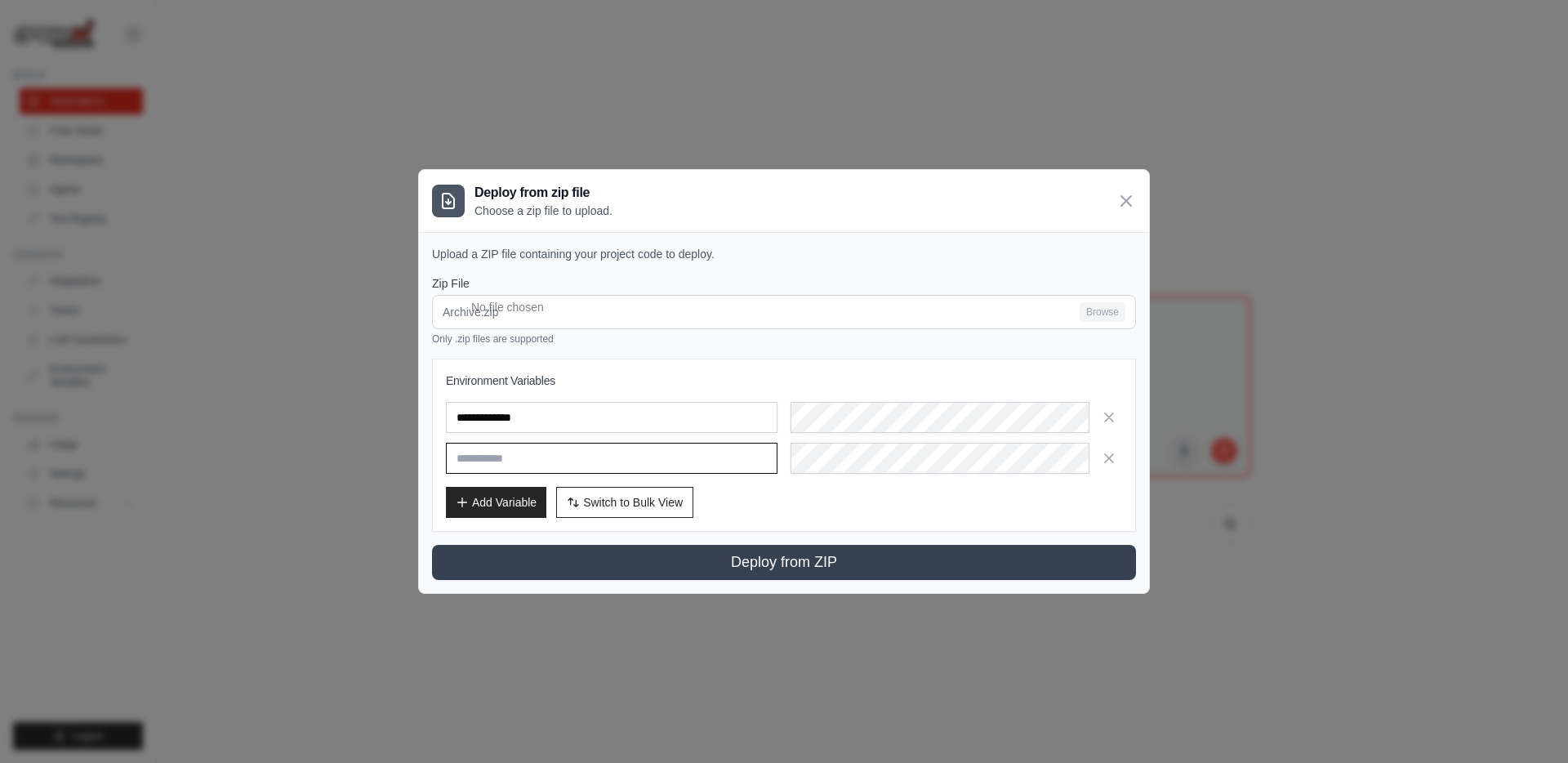
click at [731, 452] on input "text" at bounding box center [611, 457] width 331 height 31
paste input "**********"
drag, startPoint x: 576, startPoint y: 460, endPoint x: 729, endPoint y: 470, distance: 153.3
click at [729, 470] on input "**********" at bounding box center [611, 457] width 331 height 31
click at [455, 456] on input "**********" at bounding box center [611, 457] width 331 height 31
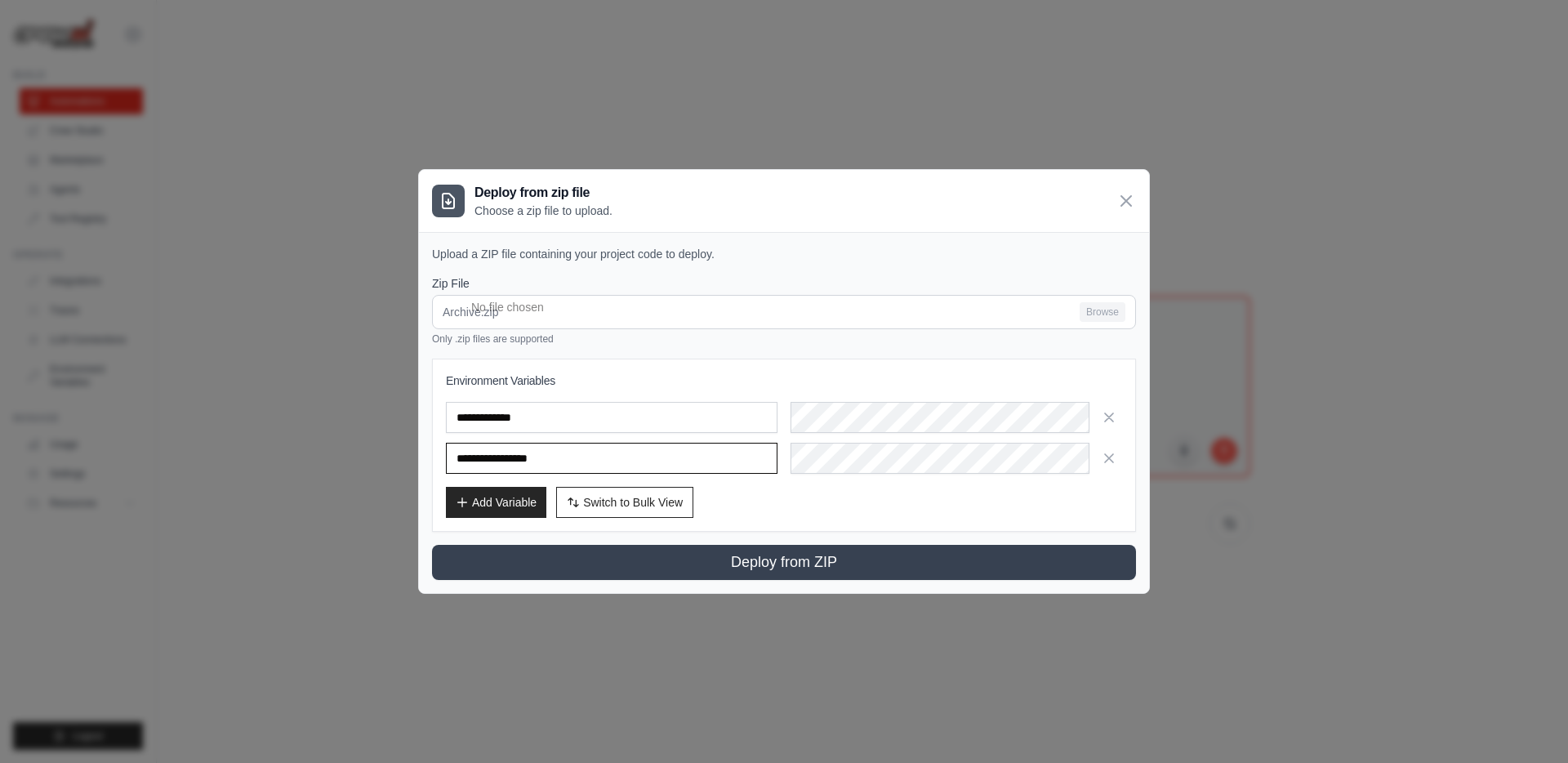
drag, startPoint x: 455, startPoint y: 456, endPoint x: 649, endPoint y: 460, distance: 194.0
click at [649, 460] on input "**********" at bounding box center [611, 457] width 331 height 31
drag, startPoint x: 651, startPoint y: 457, endPoint x: 470, endPoint y: 436, distance: 182.2
click at [462, 443] on input "**********" at bounding box center [611, 457] width 331 height 31
click at [505, 501] on button "Add Variable" at bounding box center [495, 501] width 100 height 31
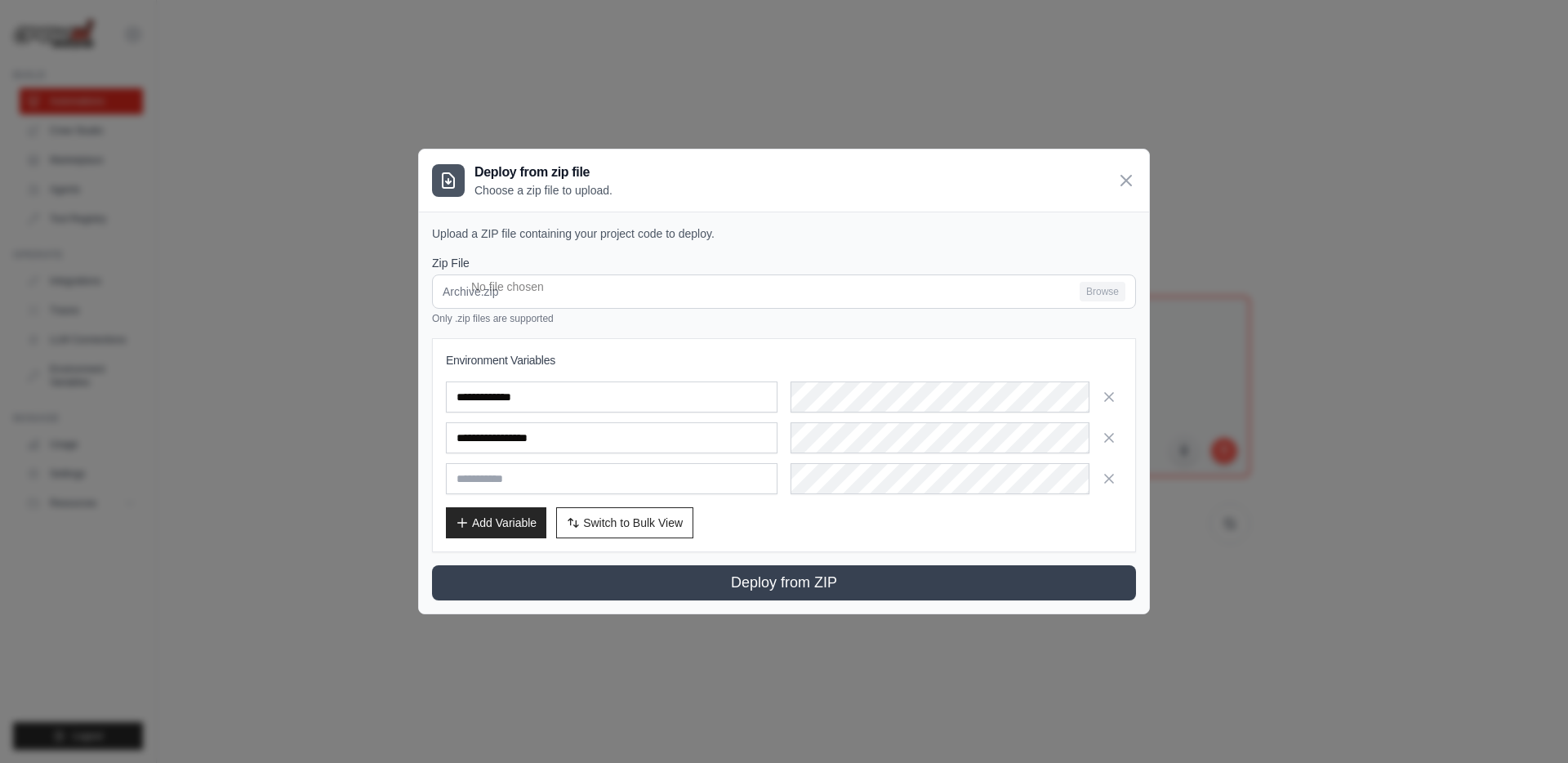
click at [516, 455] on div "**********" at bounding box center [784, 437] width 676 height 113
click at [519, 470] on input "text" at bounding box center [611, 478] width 331 height 31
drag, startPoint x: 726, startPoint y: 440, endPoint x: 451, endPoint y: 430, distance: 275.2
click at [451, 430] on input "**********" at bounding box center [611, 437] width 331 height 31
type input "****"
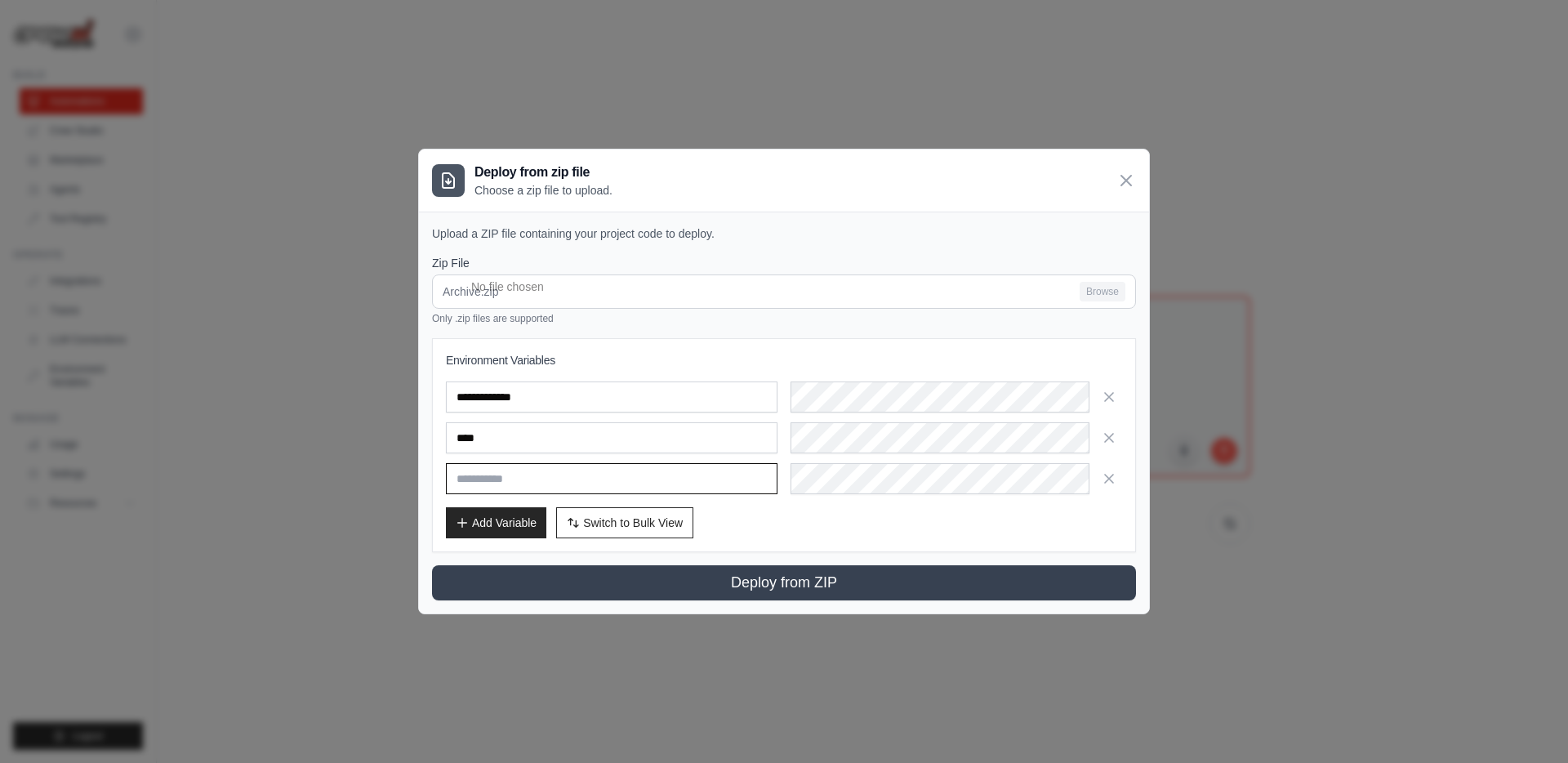
click at [469, 471] on input "text" at bounding box center [611, 478] width 331 height 31
click at [457, 439] on input "****" at bounding box center [611, 437] width 331 height 31
click at [633, 476] on input "text" at bounding box center [611, 478] width 331 height 31
type input "*"
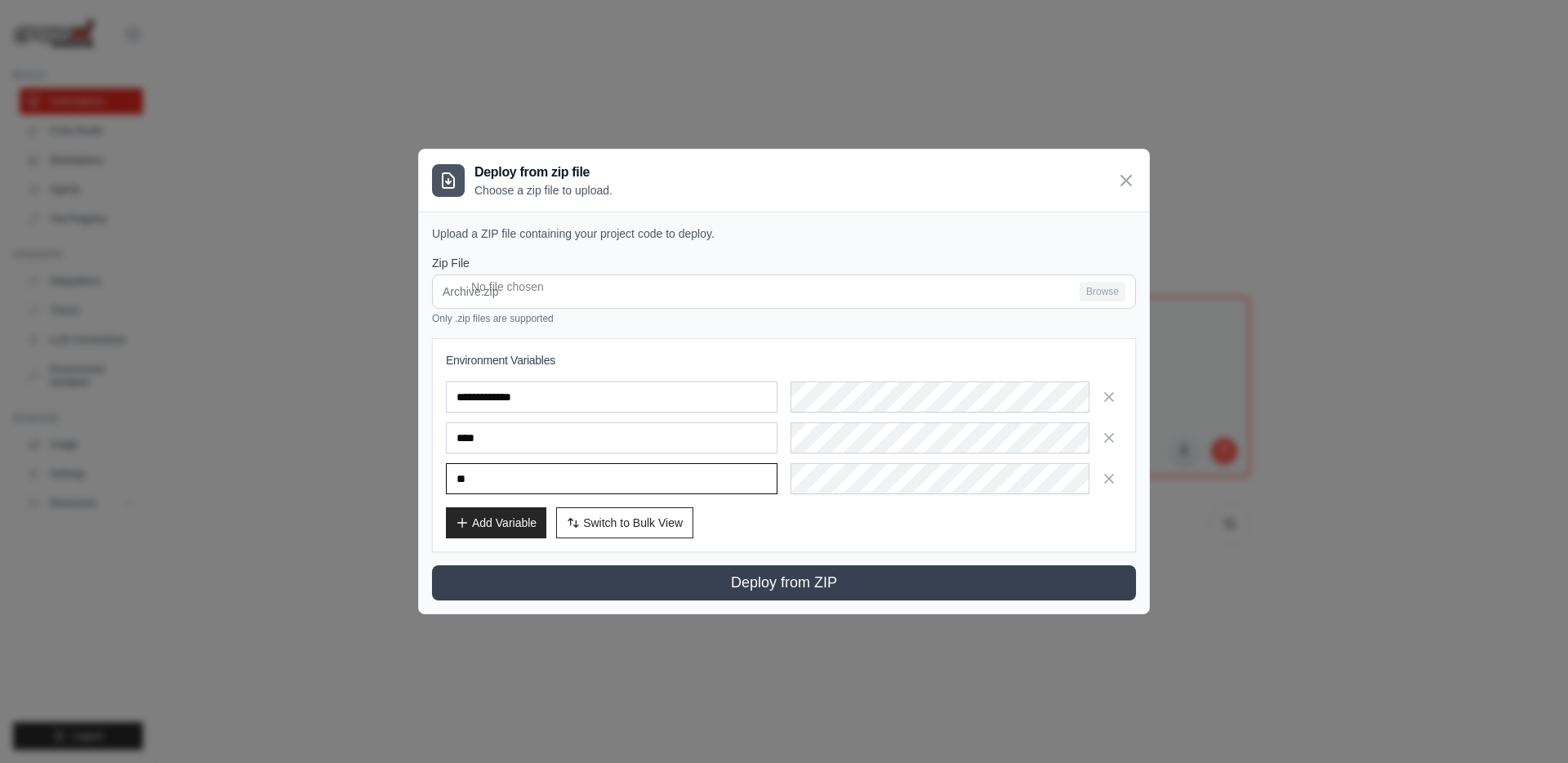
drag, startPoint x: 608, startPoint y: 482, endPoint x: 436, endPoint y: 455, distance: 174.1
click at [436, 455] on div "**********" at bounding box center [784, 445] width 704 height 214
type input "****"
drag, startPoint x: 494, startPoint y: 442, endPoint x: 430, endPoint y: 430, distance: 65.1
click at [430, 430] on div "**********" at bounding box center [784, 412] width 730 height 402
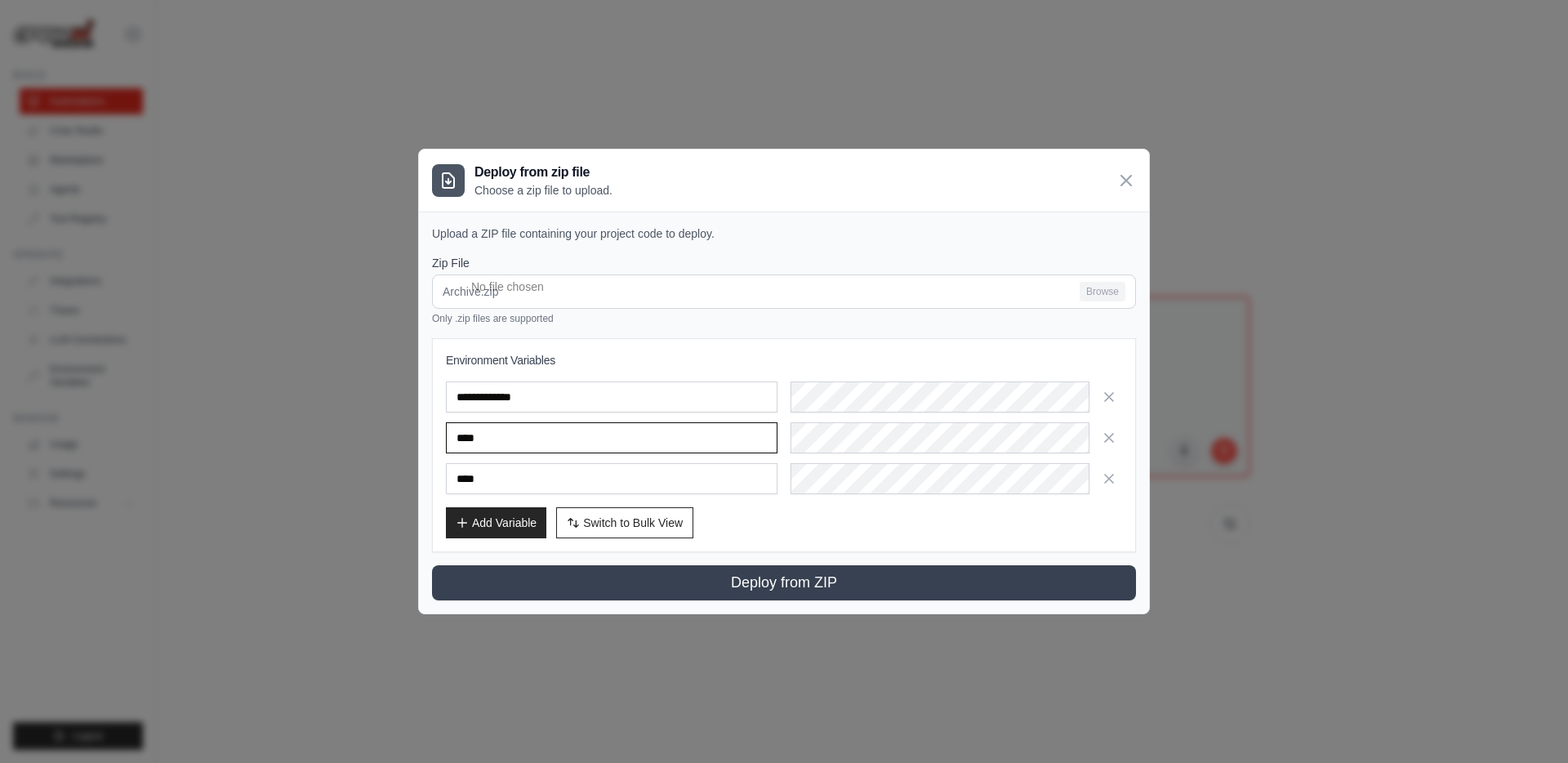
type input "*"
type input "**"
click at [526, 519] on button "Add Variable" at bounding box center [495, 522] width 100 height 31
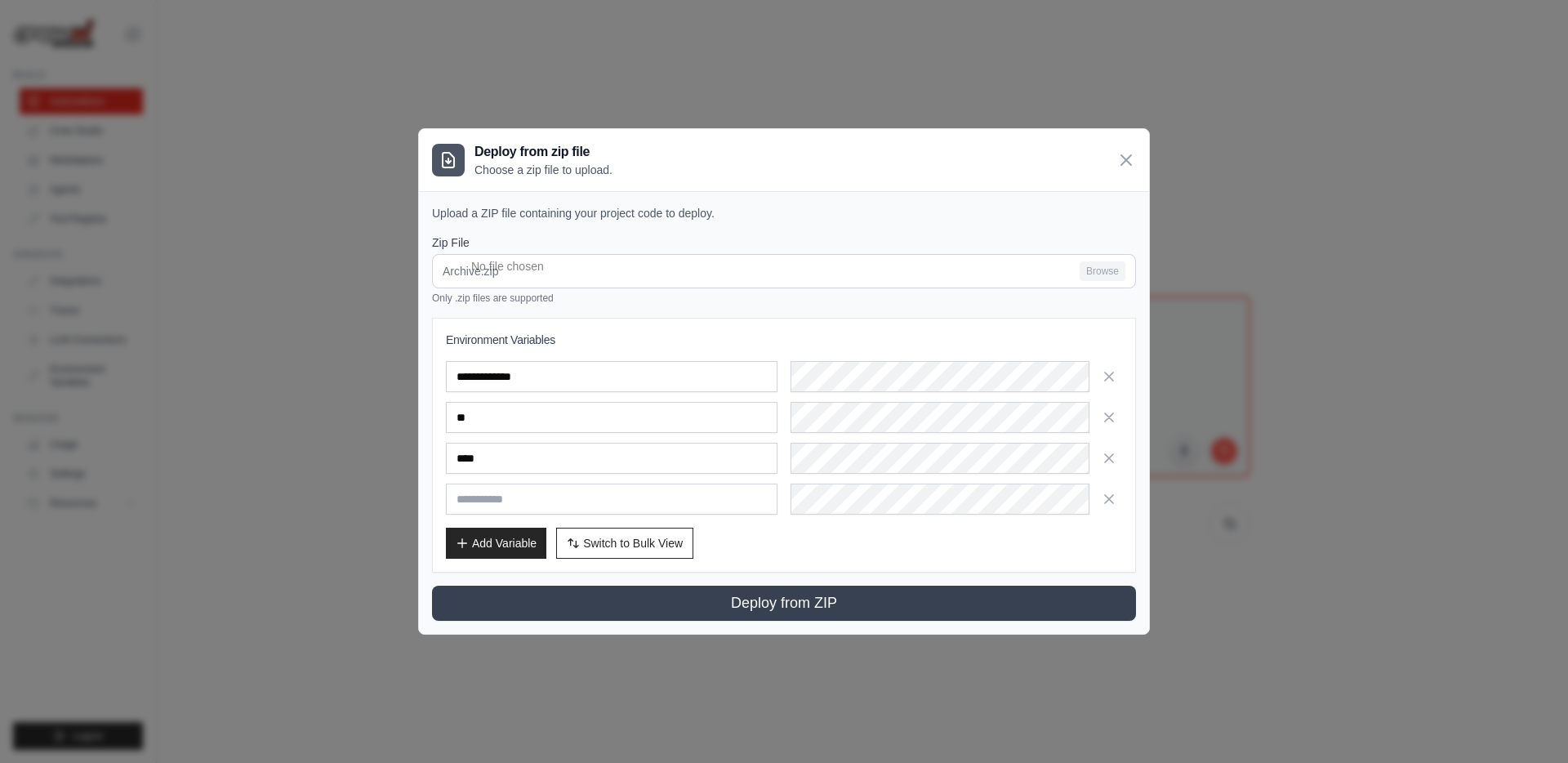
click at [526, 495] on input "text" at bounding box center [611, 499] width 331 height 31
click at [560, 506] on input "**********" at bounding box center [611, 499] width 331 height 31
click at [573, 498] on input "**********" at bounding box center [611, 499] width 331 height 31
paste input "***"
type input "**********"
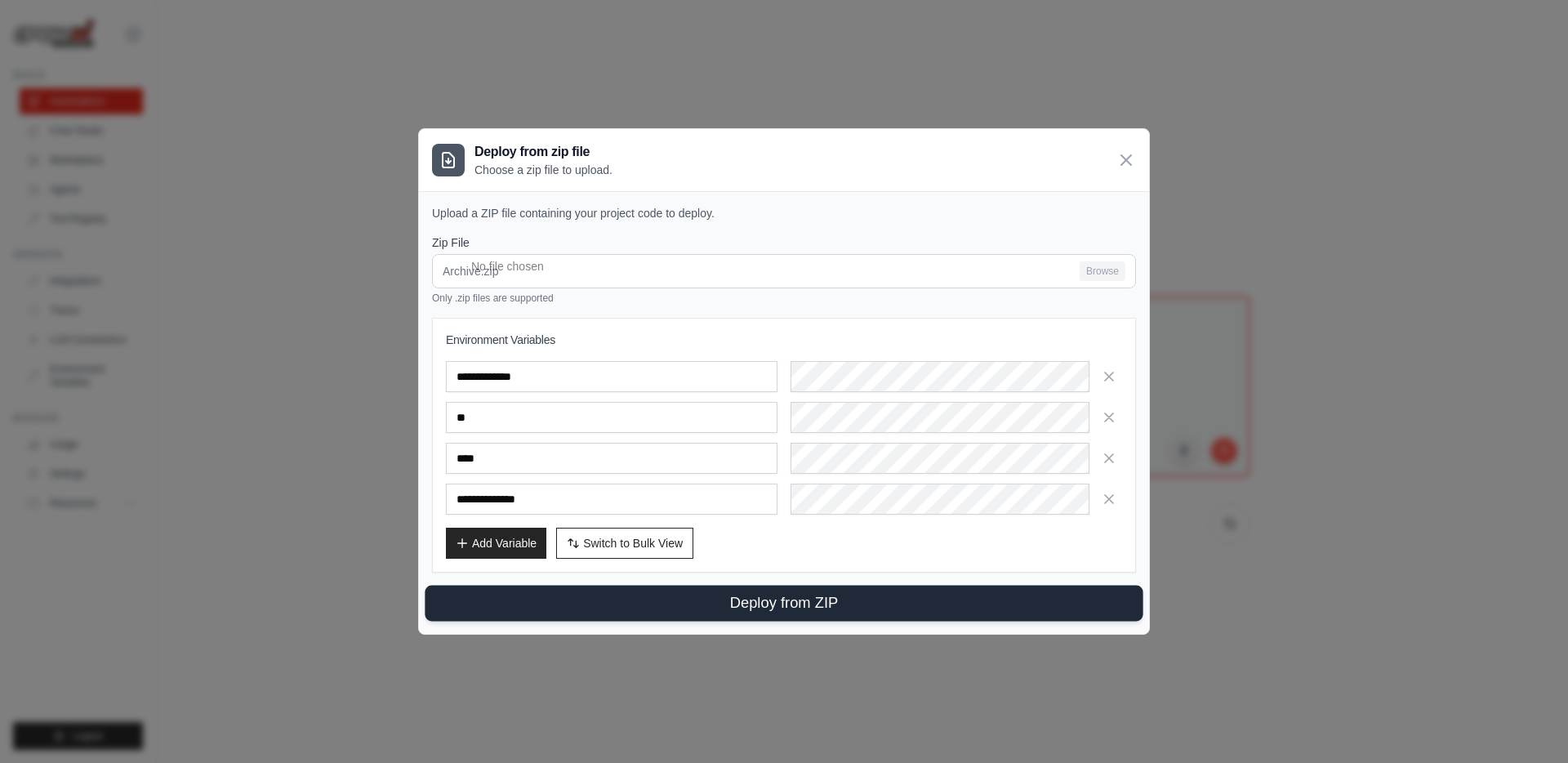
click at [791, 608] on button "Deploy from ZIP" at bounding box center [784, 603] width 717 height 36
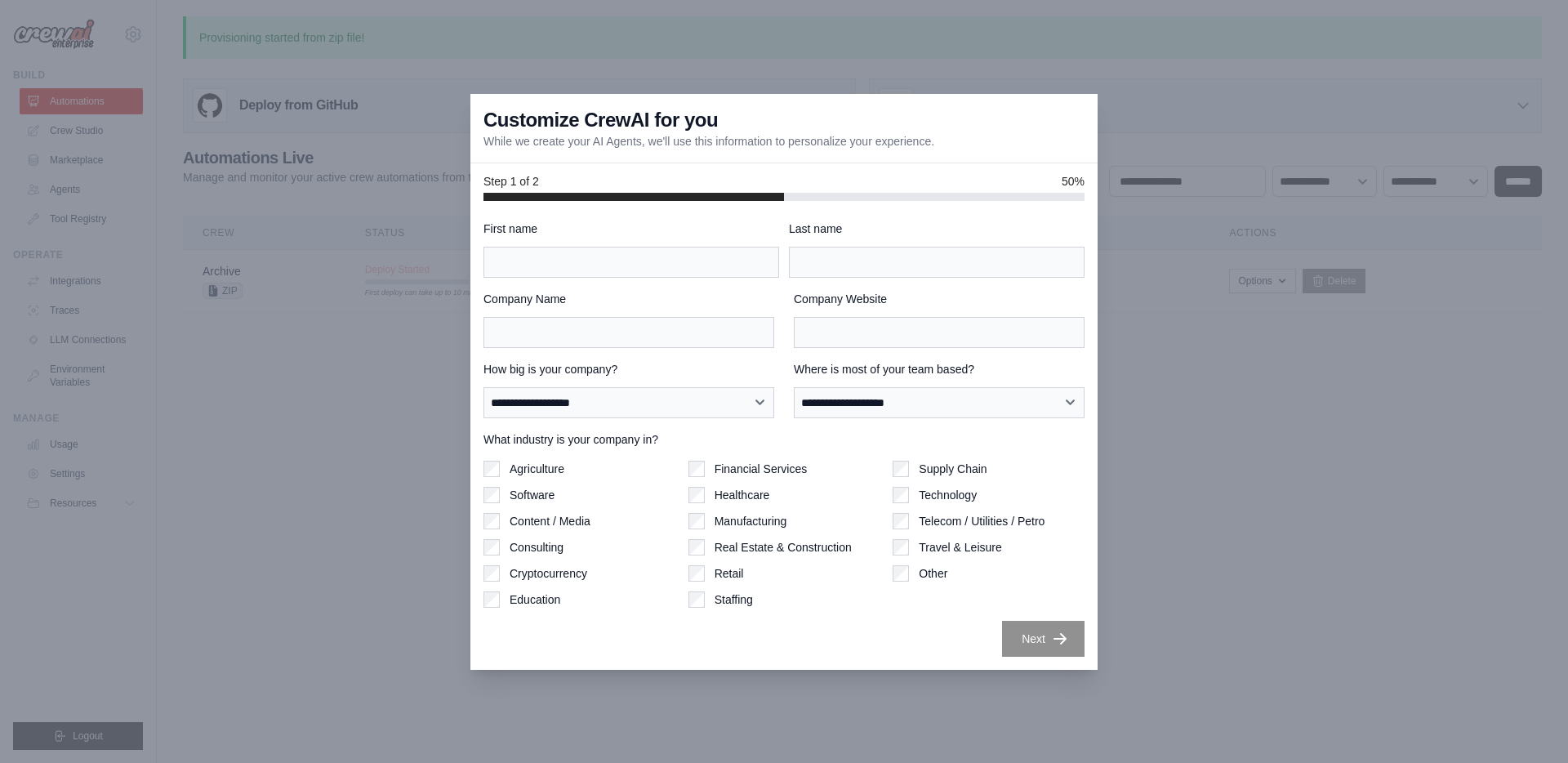
click at [940, 469] on label "Supply Chain" at bounding box center [953, 469] width 68 height 17
click at [924, 501] on label "Technology" at bounding box center [948, 495] width 58 height 17
drag, startPoint x: 1027, startPoint y: 587, endPoint x: 1030, endPoint y: 597, distance: 10.4
click at [1030, 594] on div "Supply Chain Technology Telecom / Utilities / Petro Travel & Leisure Other" at bounding box center [988, 534] width 192 height 147
click at [735, 249] on input "First name" at bounding box center [631, 262] width 296 height 31
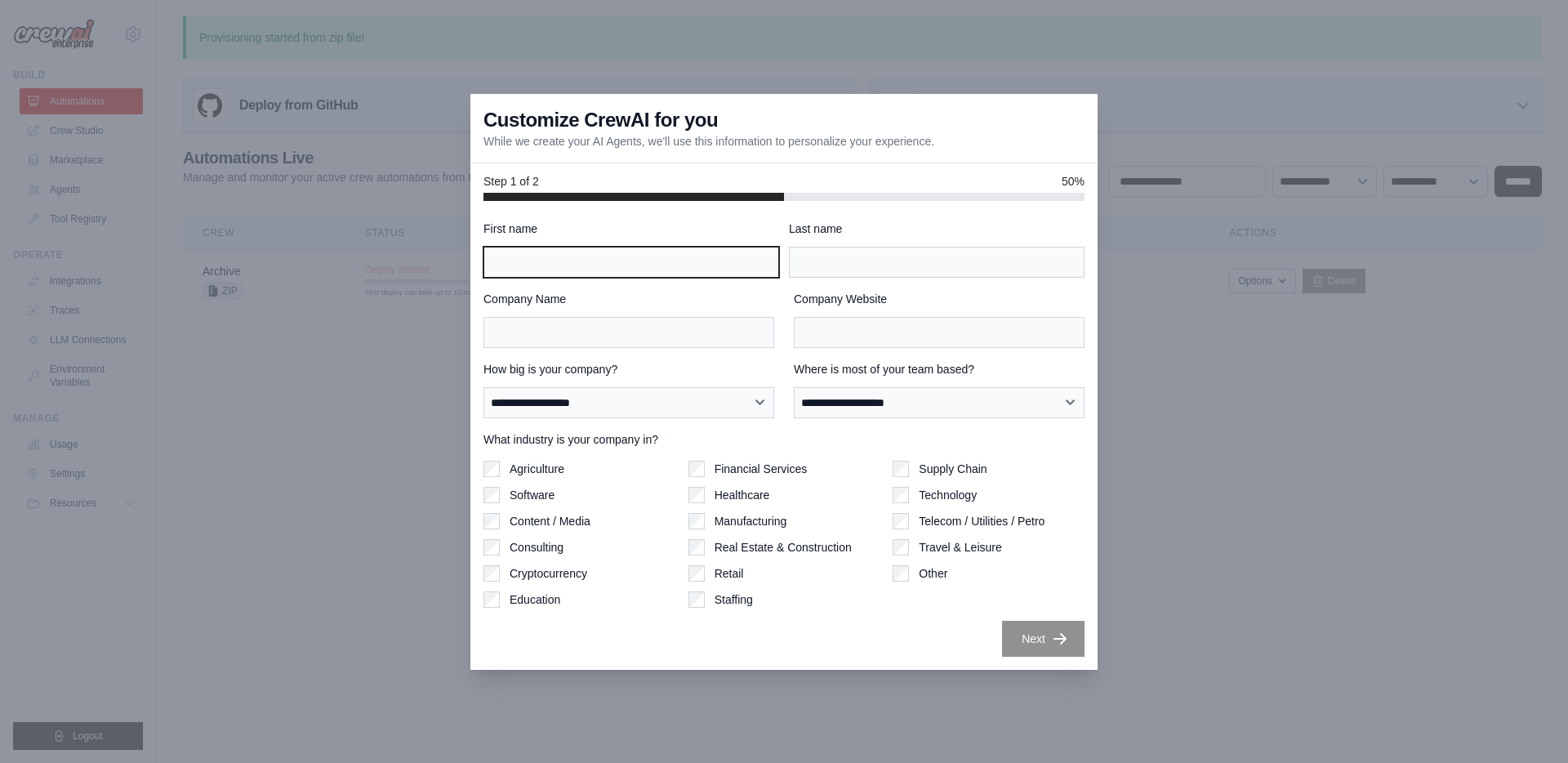
type input "*"
click at [837, 263] on input "Last name" at bounding box center [936, 262] width 296 height 31
drag, startPoint x: 832, startPoint y: 309, endPoint x: 789, endPoint y: 306, distance: 43.1
click at [832, 309] on div "Company Website" at bounding box center [938, 319] width 291 height 57
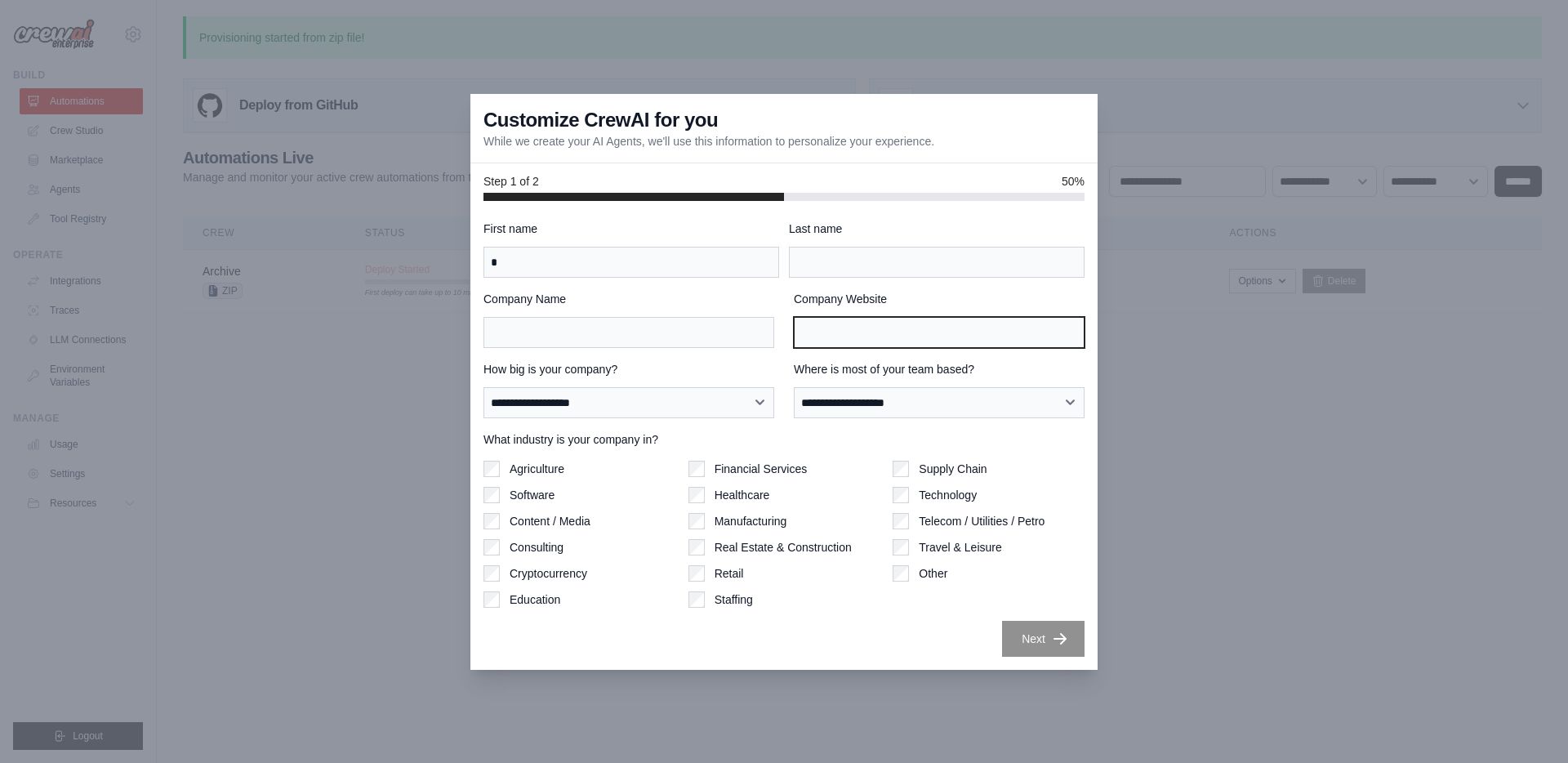
drag, startPoint x: 818, startPoint y: 336, endPoint x: 791, endPoint y: 336, distance: 27.0
click at [818, 336] on input "Company Website" at bounding box center [938, 331] width 291 height 31
type input "*"
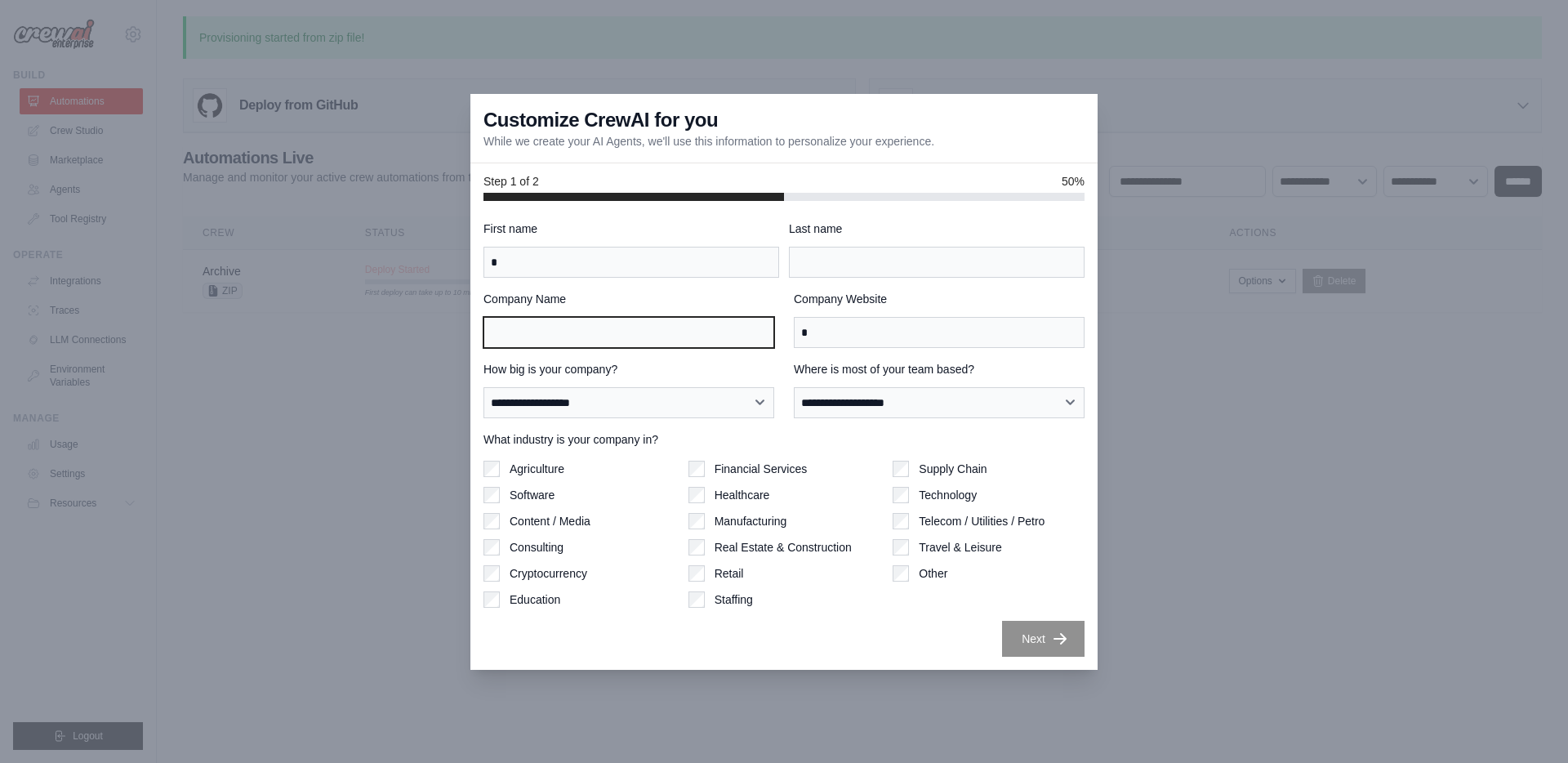
click at [708, 333] on input "Company Name" at bounding box center [629, 331] width 291 height 31
type input "*"
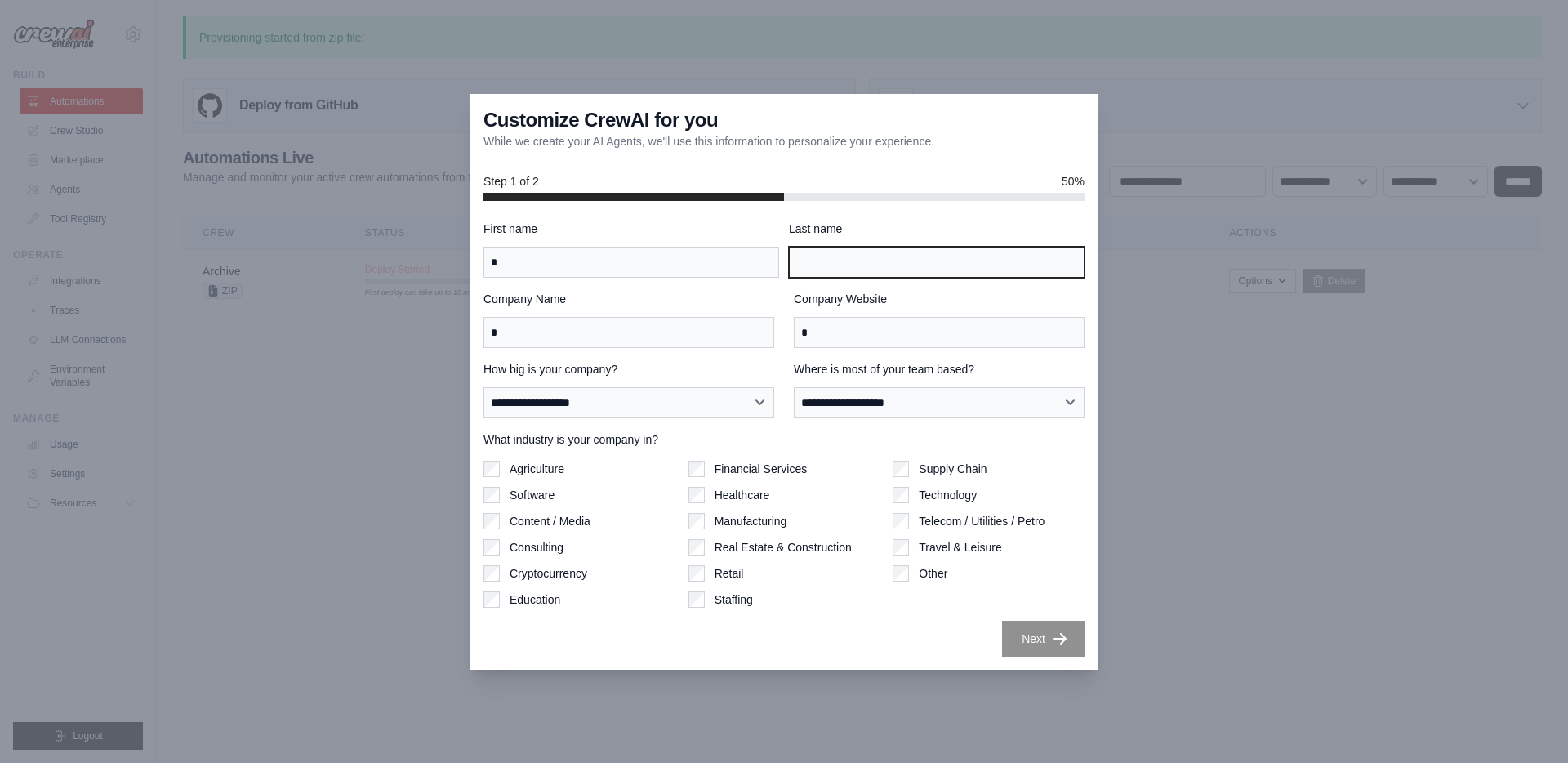
click at [863, 258] on input "Last name" at bounding box center [936, 262] width 296 height 31
type input "*"
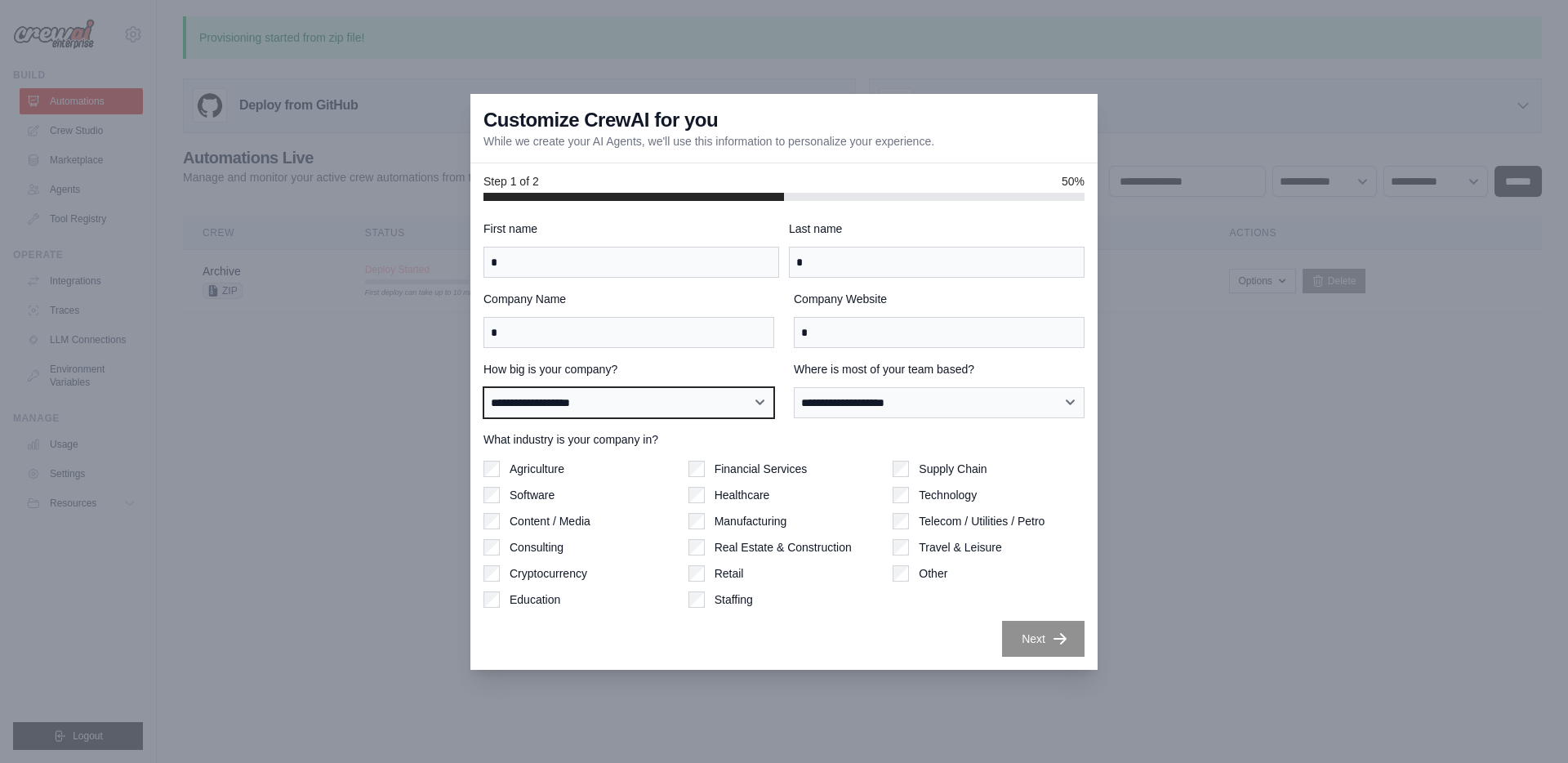
click at [671, 418] on select "**********" at bounding box center [629, 402] width 291 height 31
drag, startPoint x: 647, startPoint y: 463, endPoint x: 625, endPoint y: 444, distance: 29.1
click at [629, 451] on div "What industry is your company in? Agriculture Software Content / Media Consulti…" at bounding box center [784, 519] width 601 height 176
click at [612, 411] on select "**********" at bounding box center [629, 402] width 291 height 31
select select "**********"
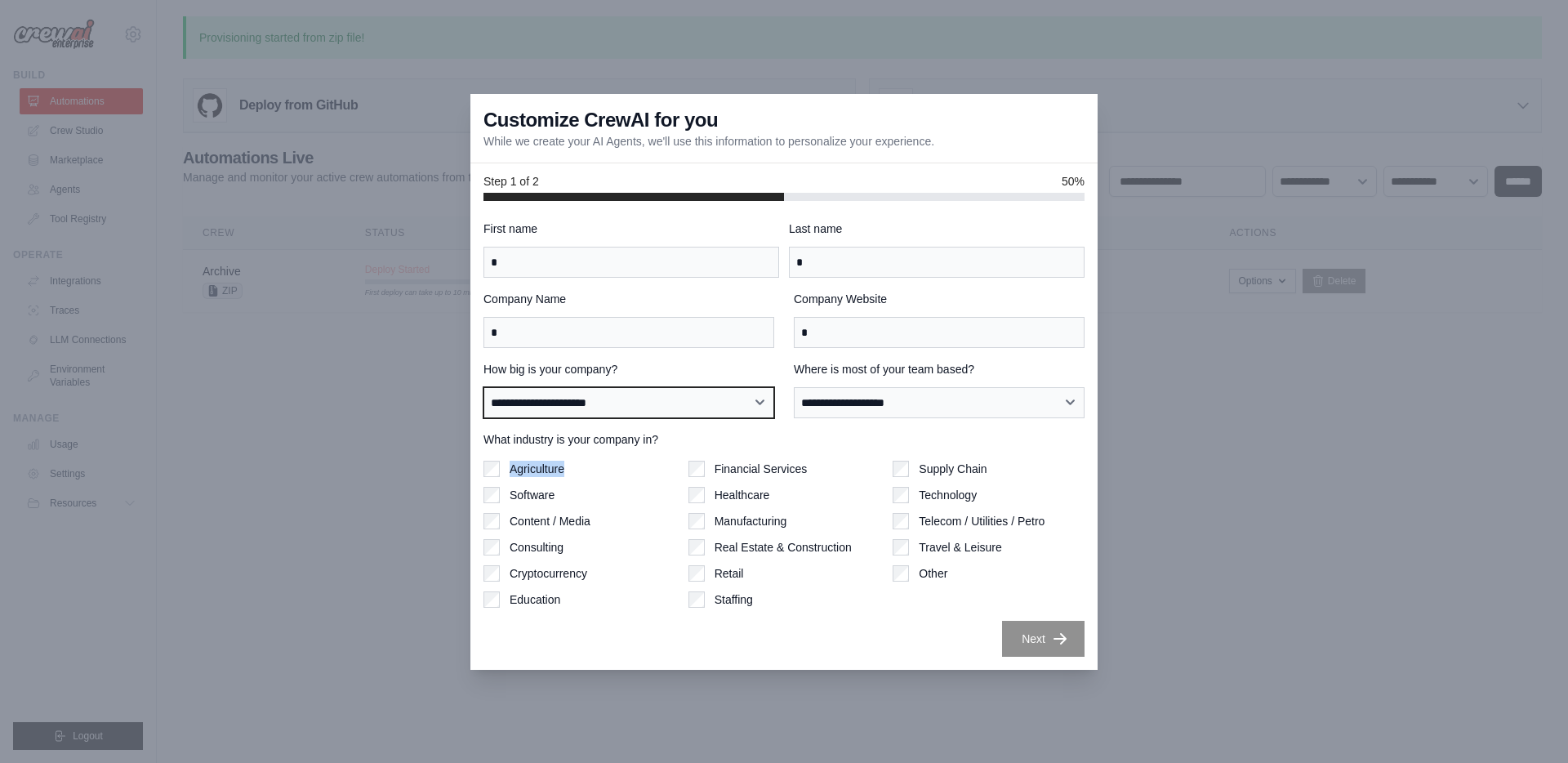
click at [484, 387] on select "**********" at bounding box center [629, 402] width 291 height 31
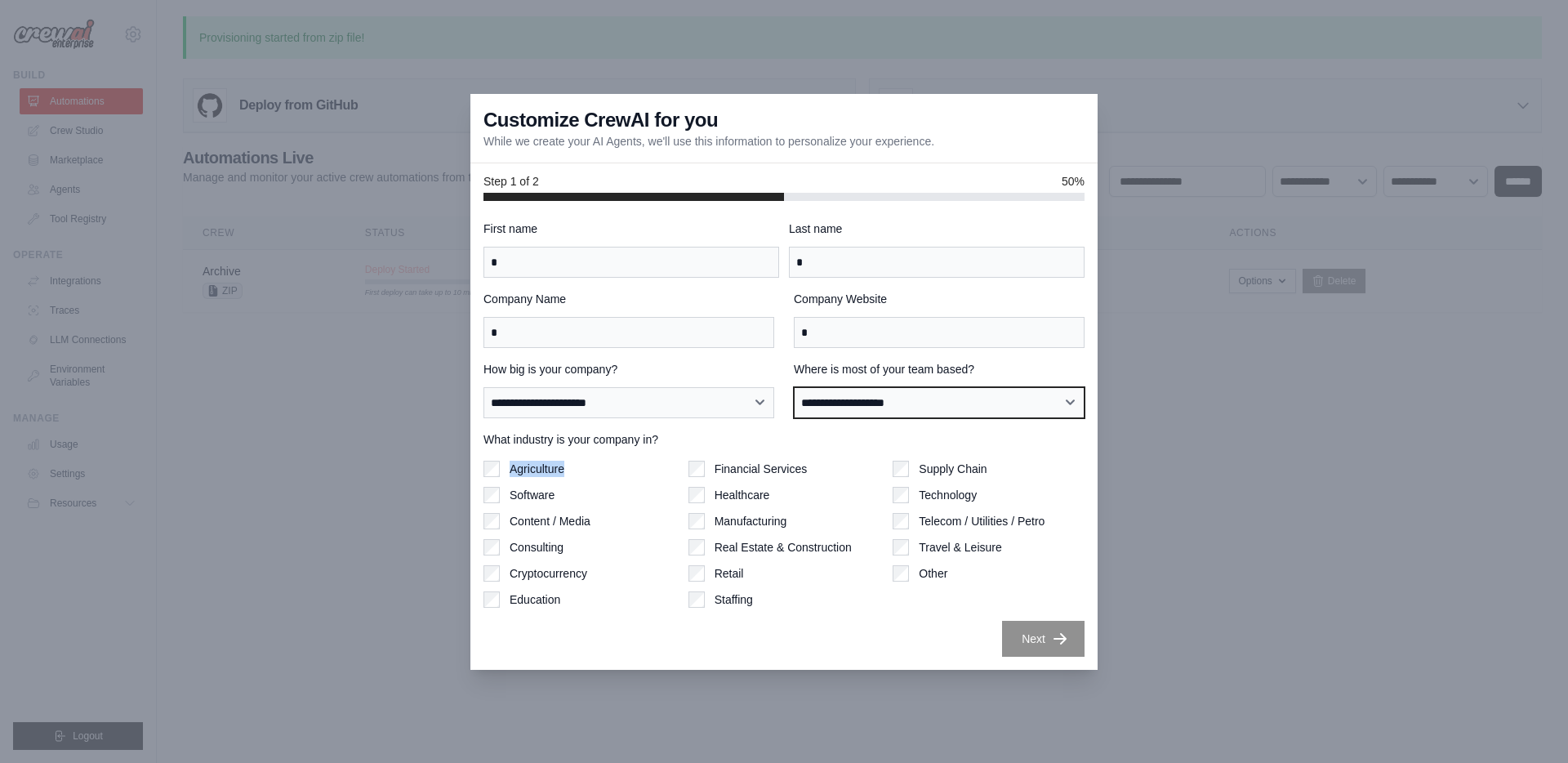
click at [823, 408] on select "**********" at bounding box center [938, 402] width 291 height 31
select select "******"
click at [794, 387] on select "**********" at bounding box center [938, 402] width 291 height 31
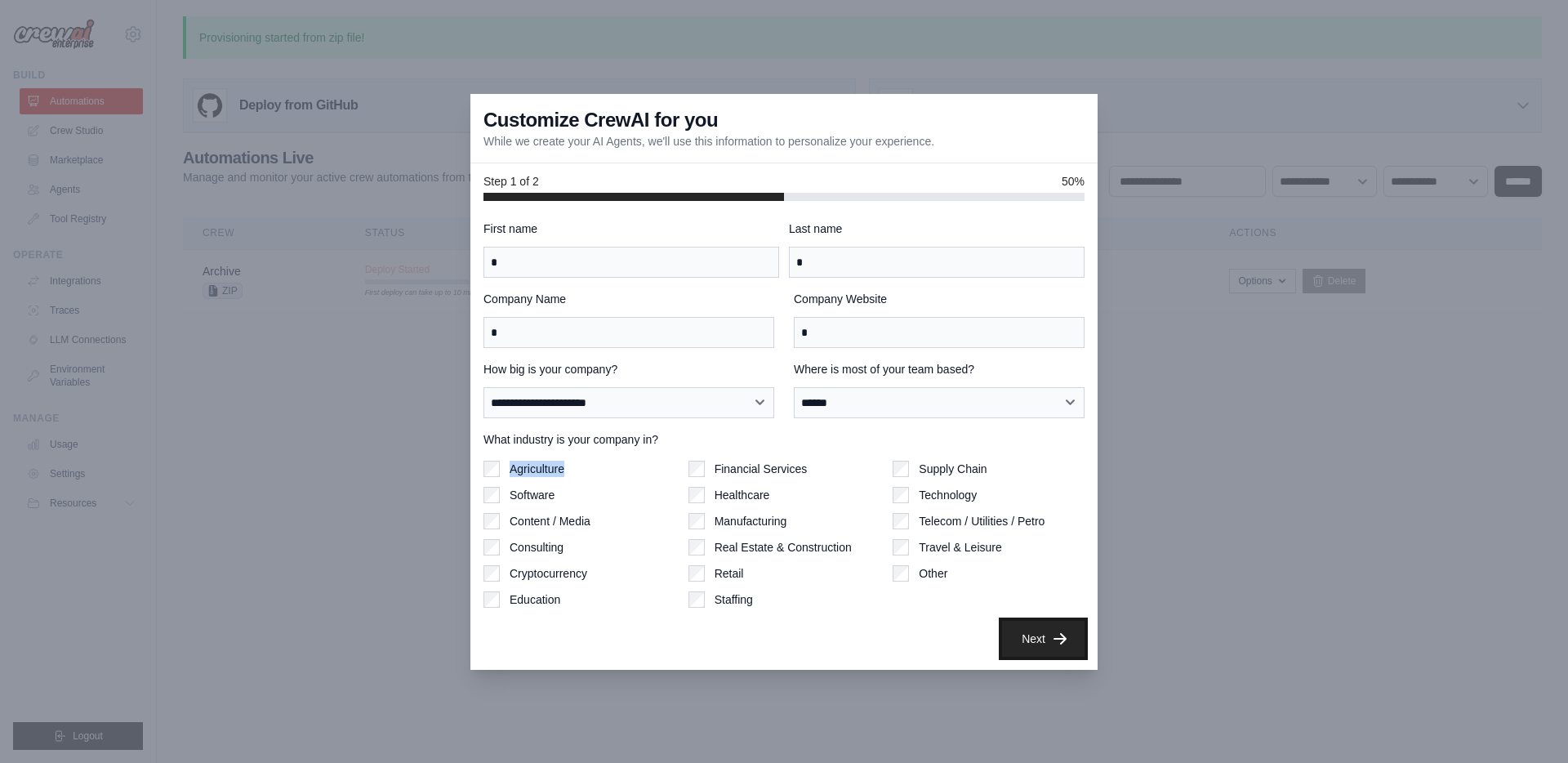
click at [1035, 632] on button "Next" at bounding box center [1044, 638] width 83 height 36
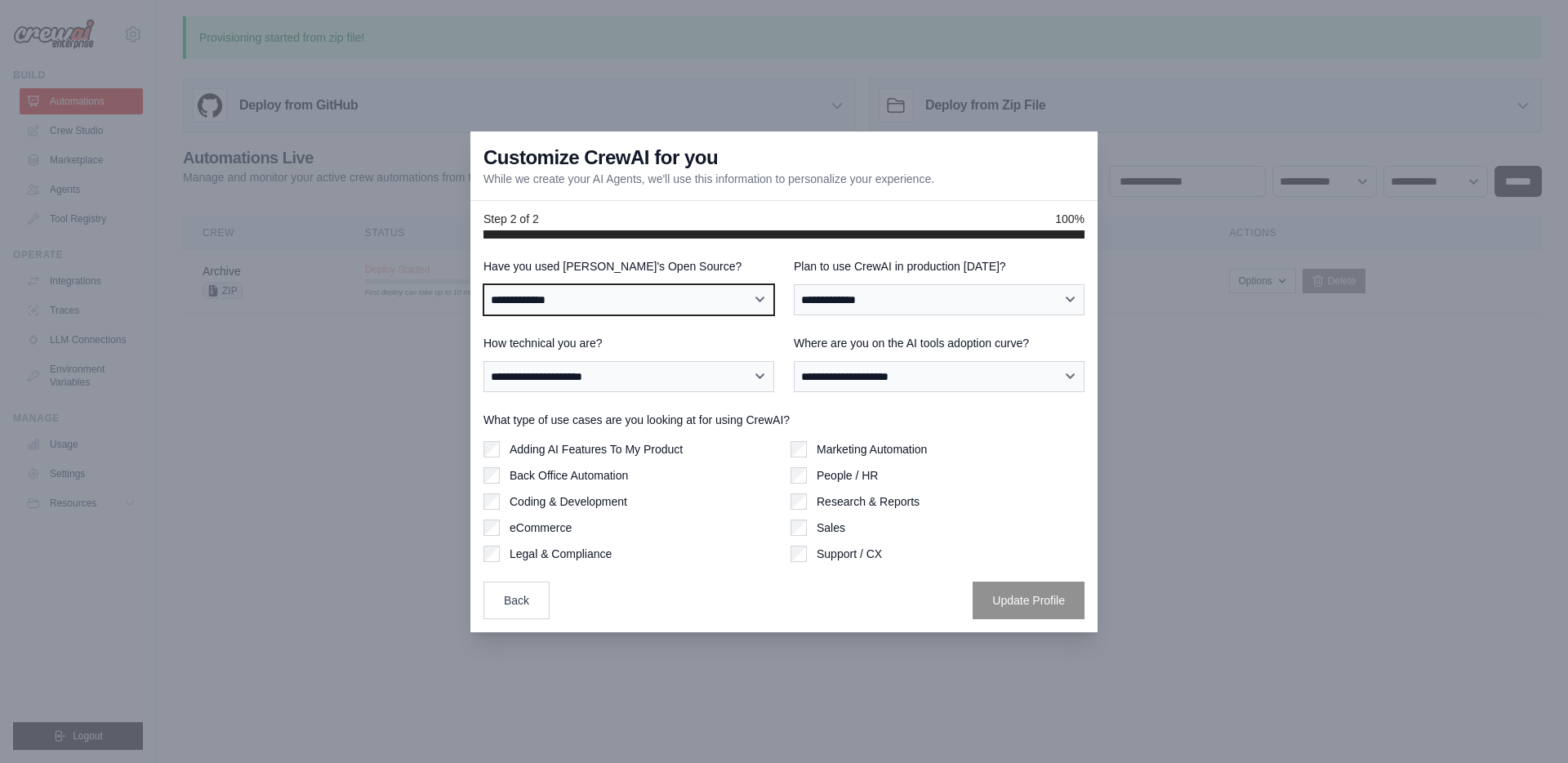
click at [620, 306] on select "**********" at bounding box center [629, 299] width 291 height 31
select select "**"
click at [484, 284] on select "**********" at bounding box center [629, 299] width 291 height 31
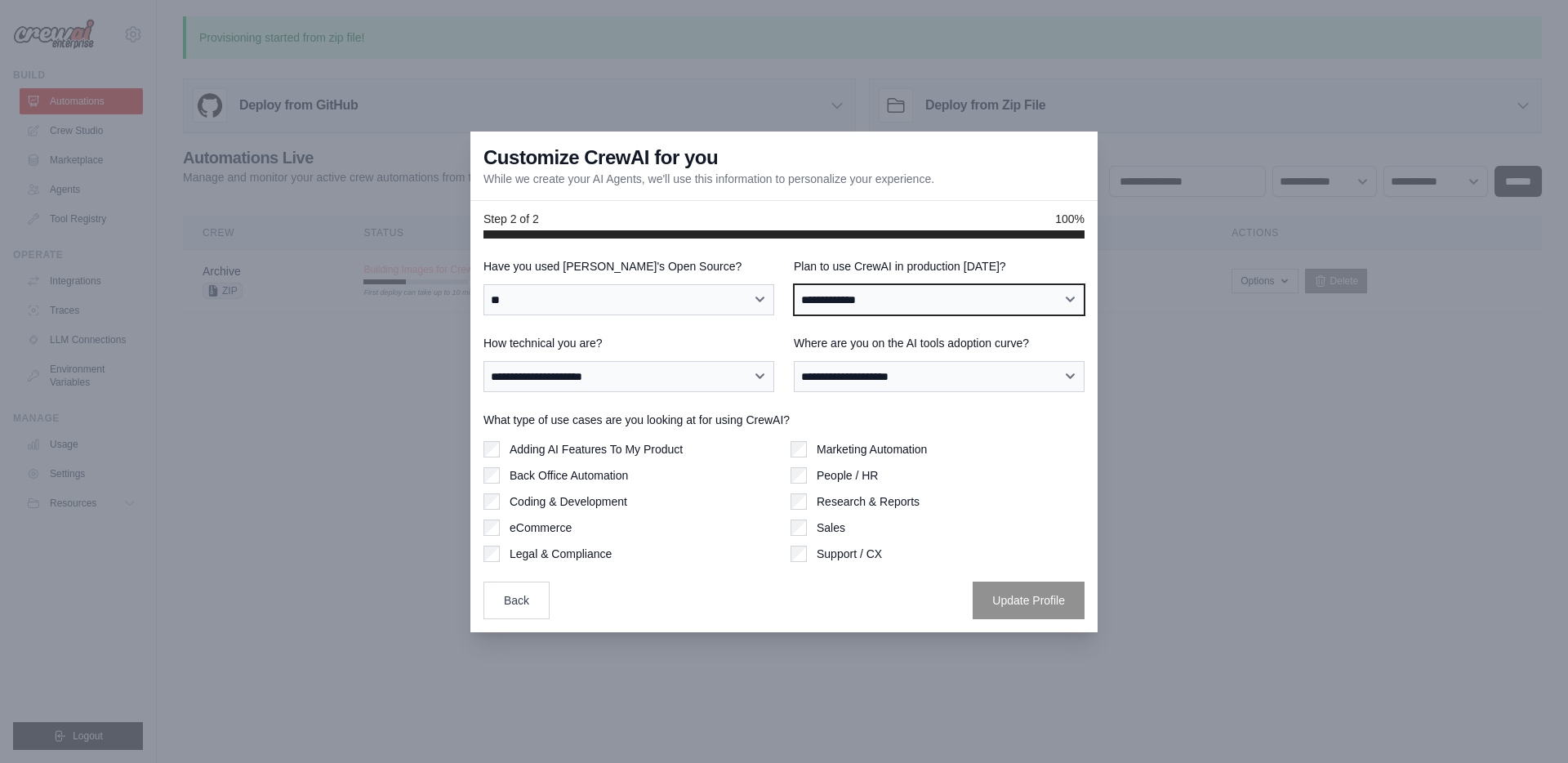
click at [944, 312] on select "**********" at bounding box center [938, 299] width 291 height 31
select select "****"
click at [794, 284] on select "**********" at bounding box center [938, 299] width 291 height 31
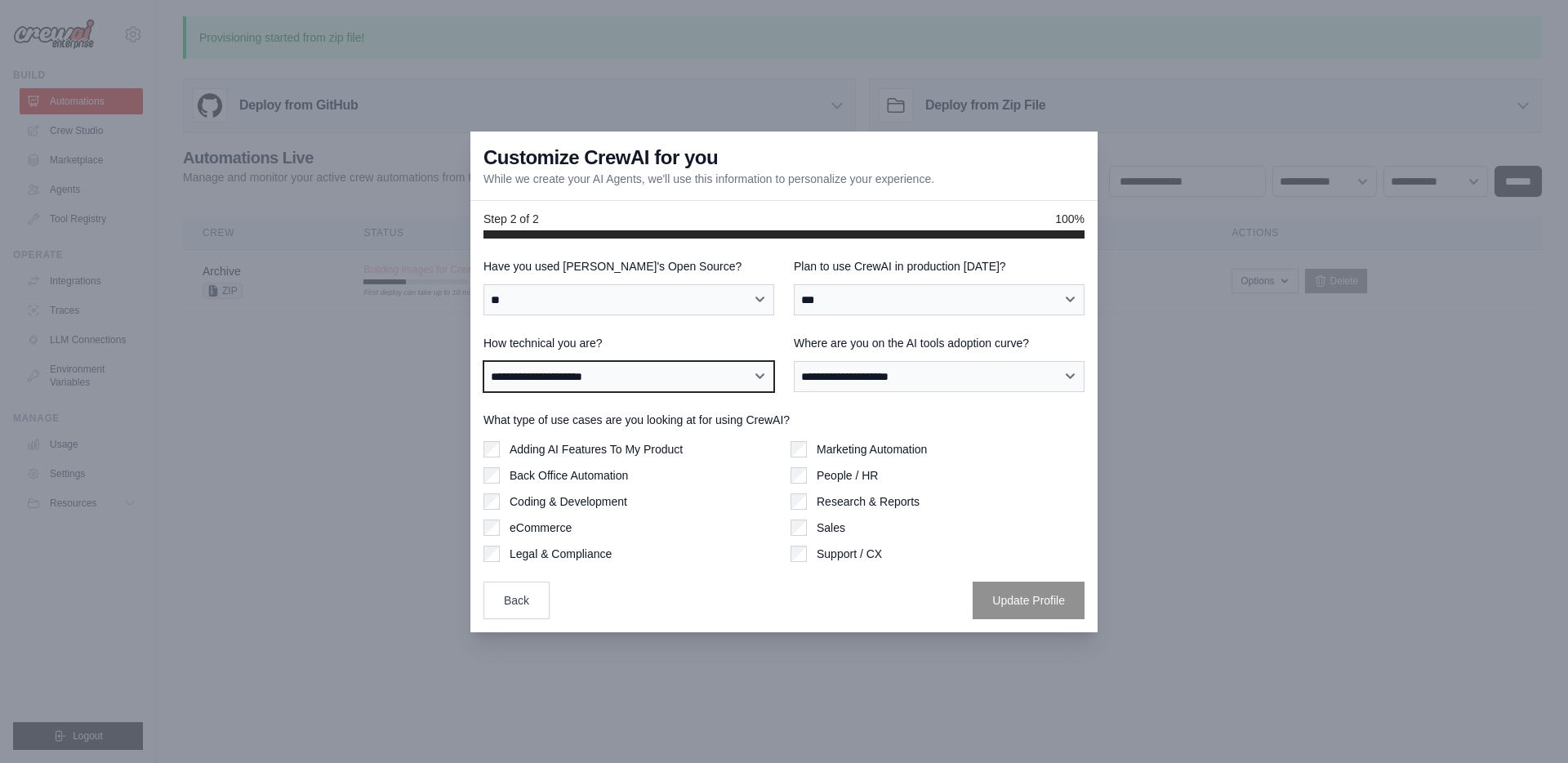
click at [611, 364] on select "**********" at bounding box center [629, 376] width 291 height 31
select select "**********"
click at [484, 361] on select "**********" at bounding box center [629, 376] width 291 height 31
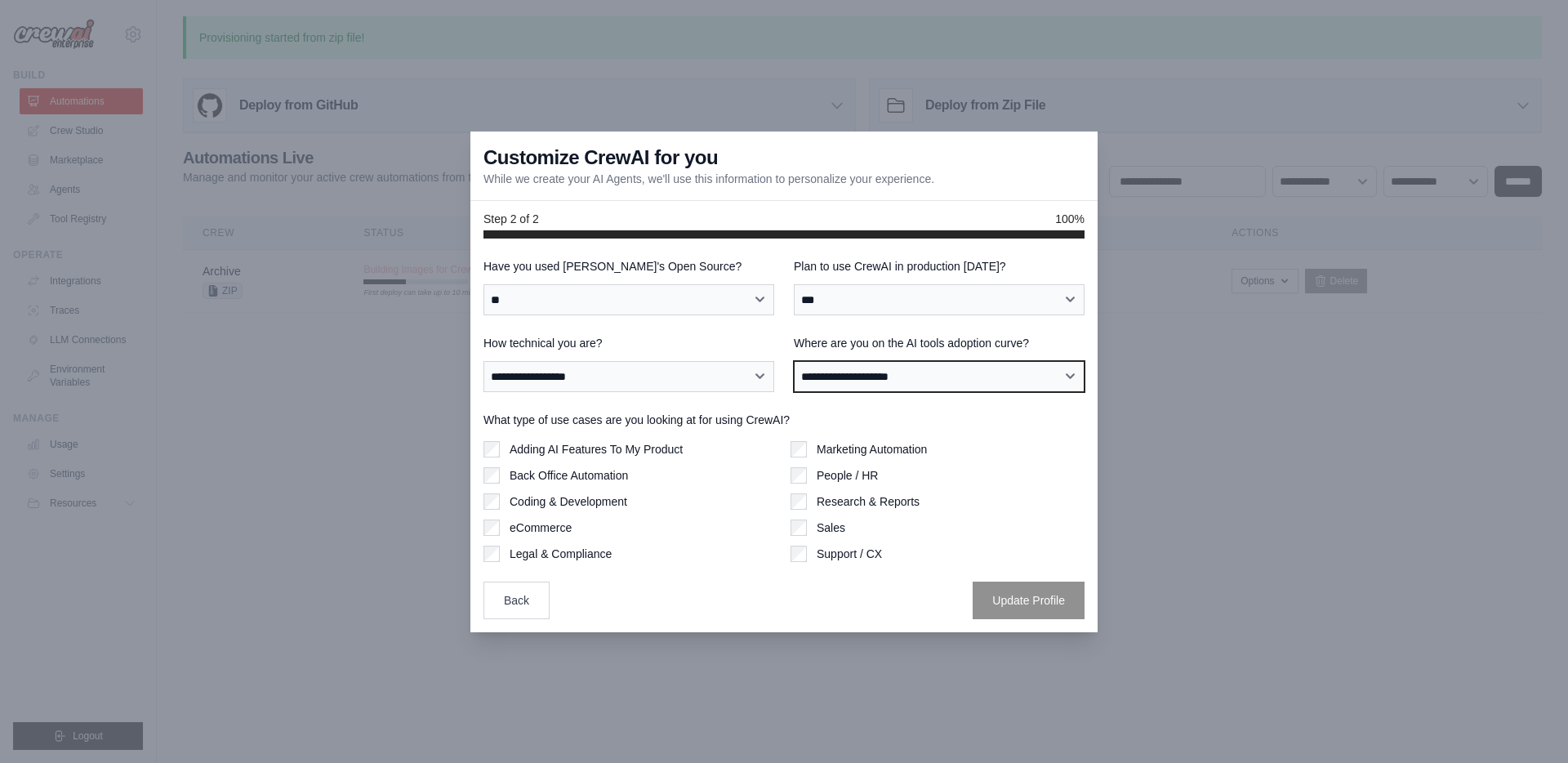
click at [860, 388] on select "**********" at bounding box center [938, 376] width 291 height 31
select select "**********"
click at [794, 361] on select "**********" at bounding box center [938, 376] width 291 height 31
click at [854, 454] on label "Marketing Automation" at bounding box center [871, 449] width 110 height 17
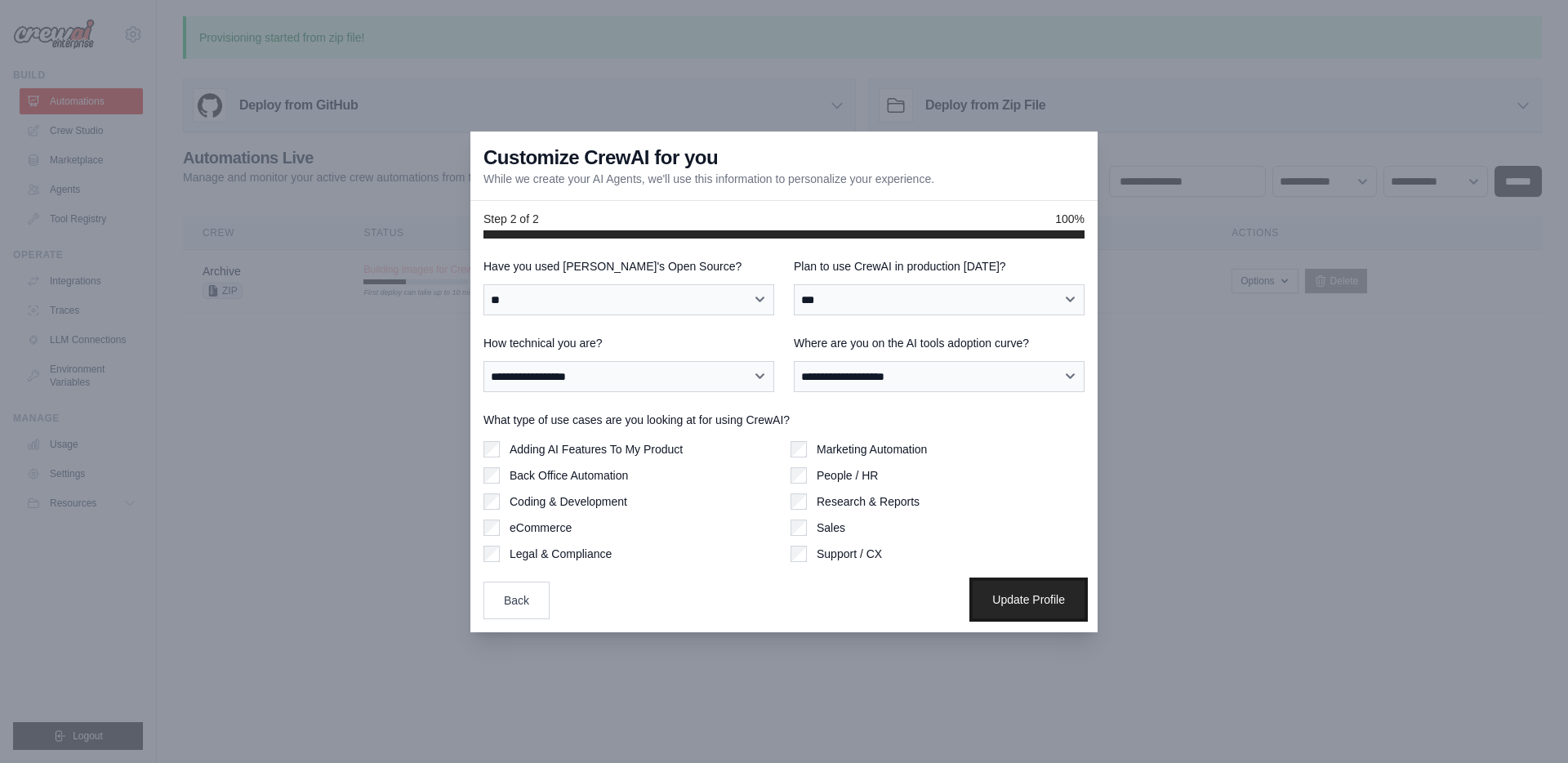
click at [1027, 589] on button "Update Profile" at bounding box center [1028, 599] width 112 height 37
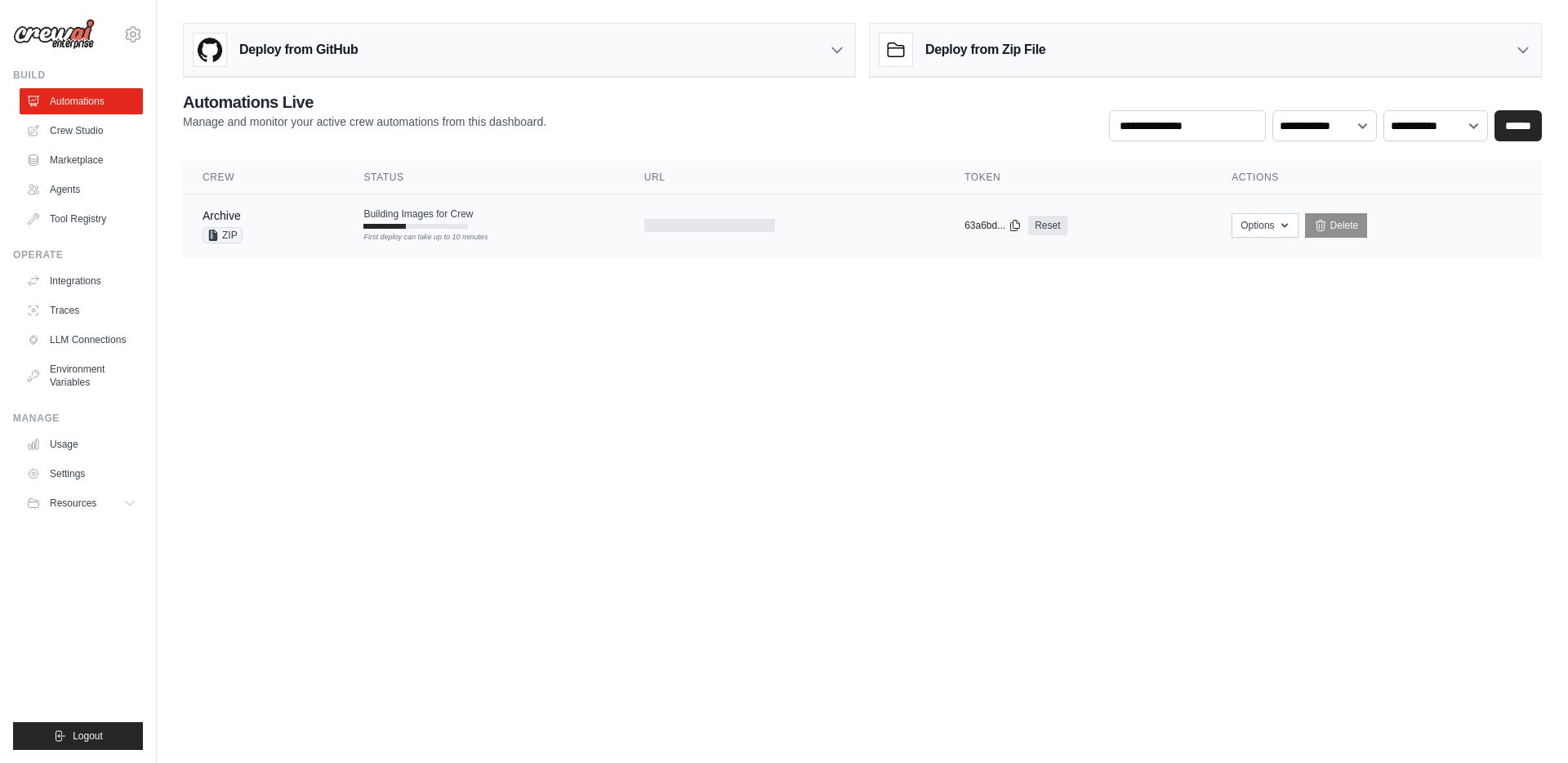
click at [510, 226] on td "Building Images for Crew First deploy can take up to 10 minutes" at bounding box center [484, 218] width 280 height 47
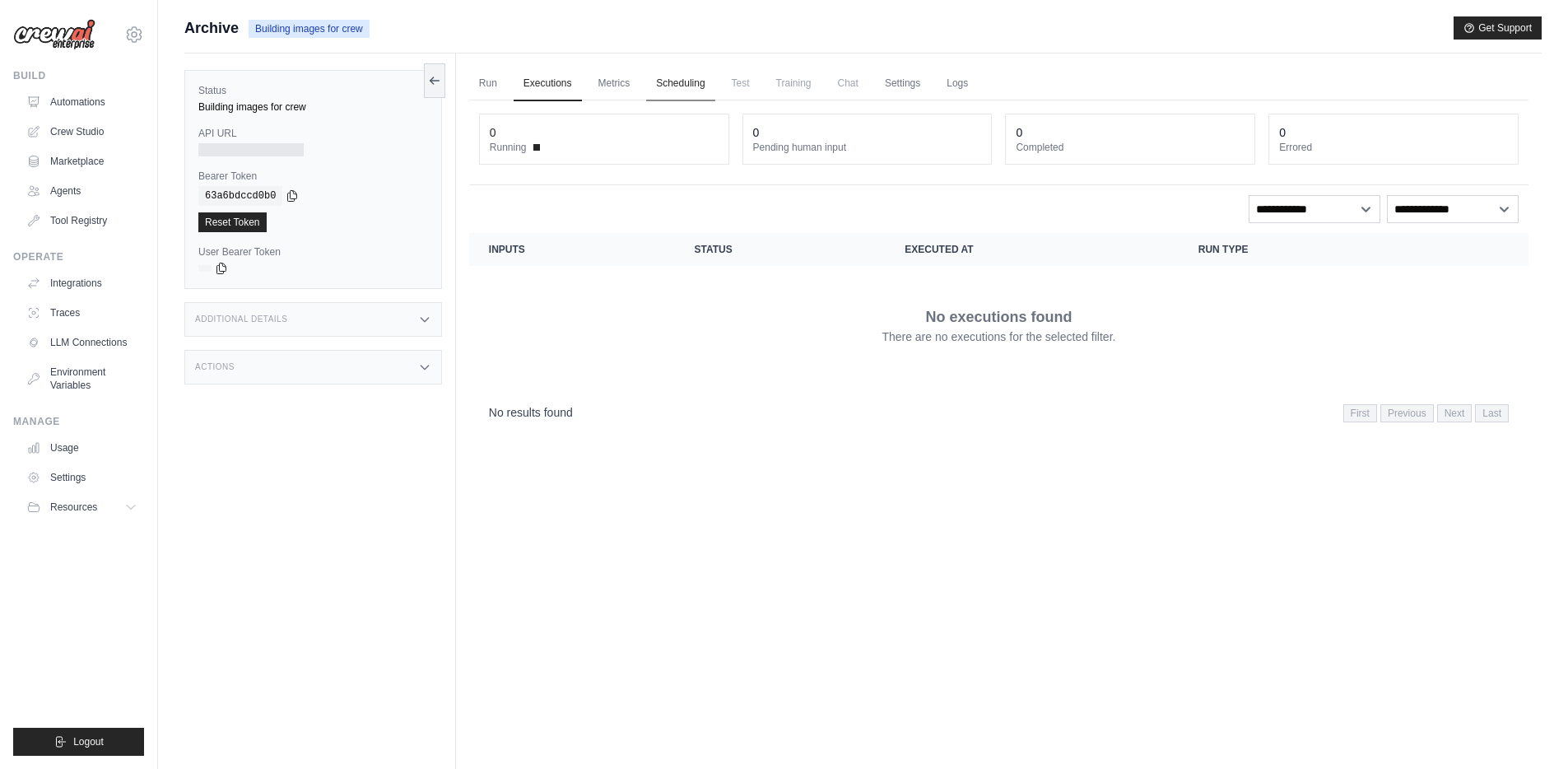
click at [660, 81] on link "Scheduling" at bounding box center [680, 83] width 68 height 34
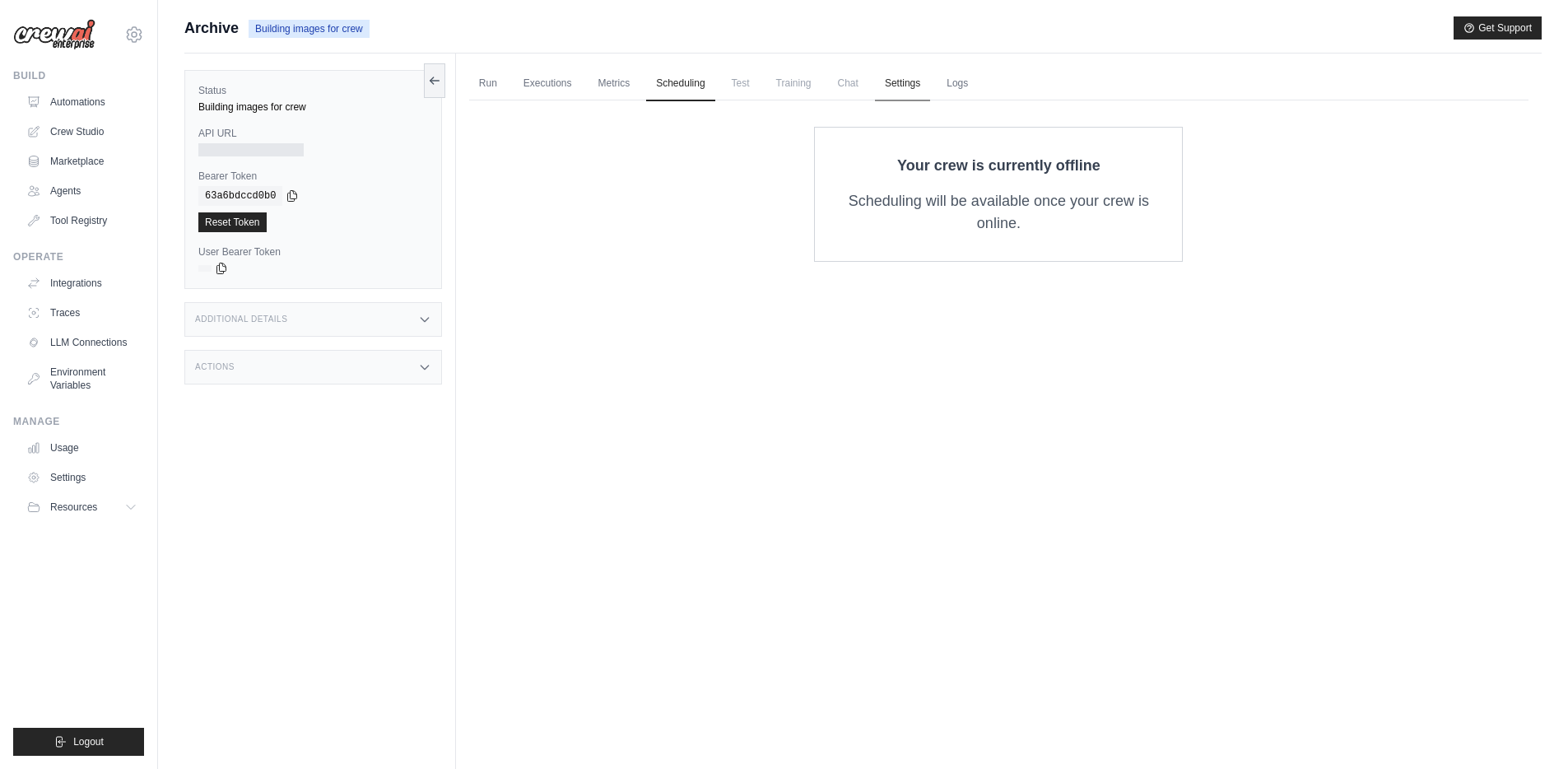
click at [898, 80] on link "Settings" at bounding box center [903, 83] width 55 height 34
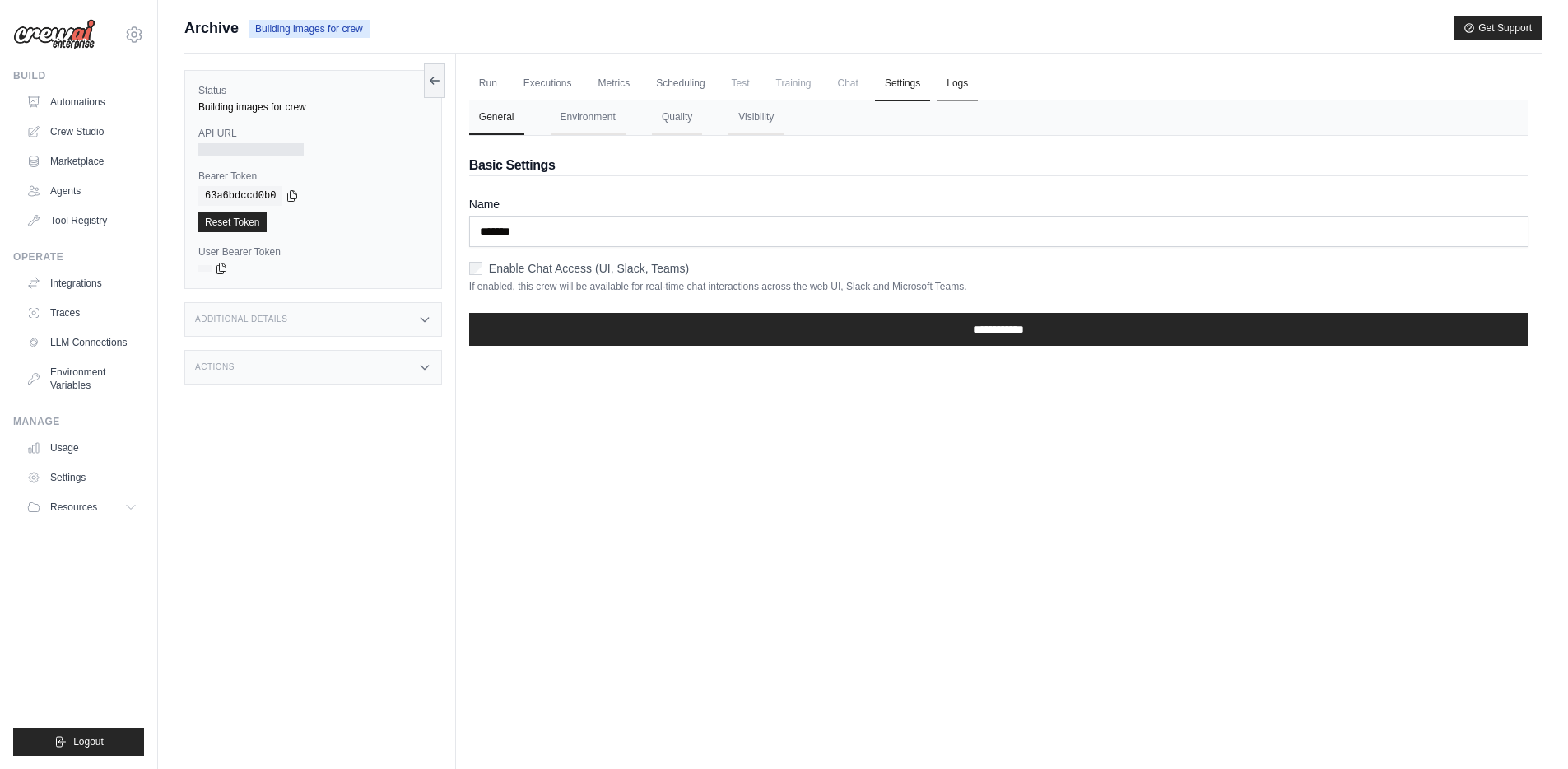
click at [963, 79] on link "Logs" at bounding box center [957, 83] width 41 height 34
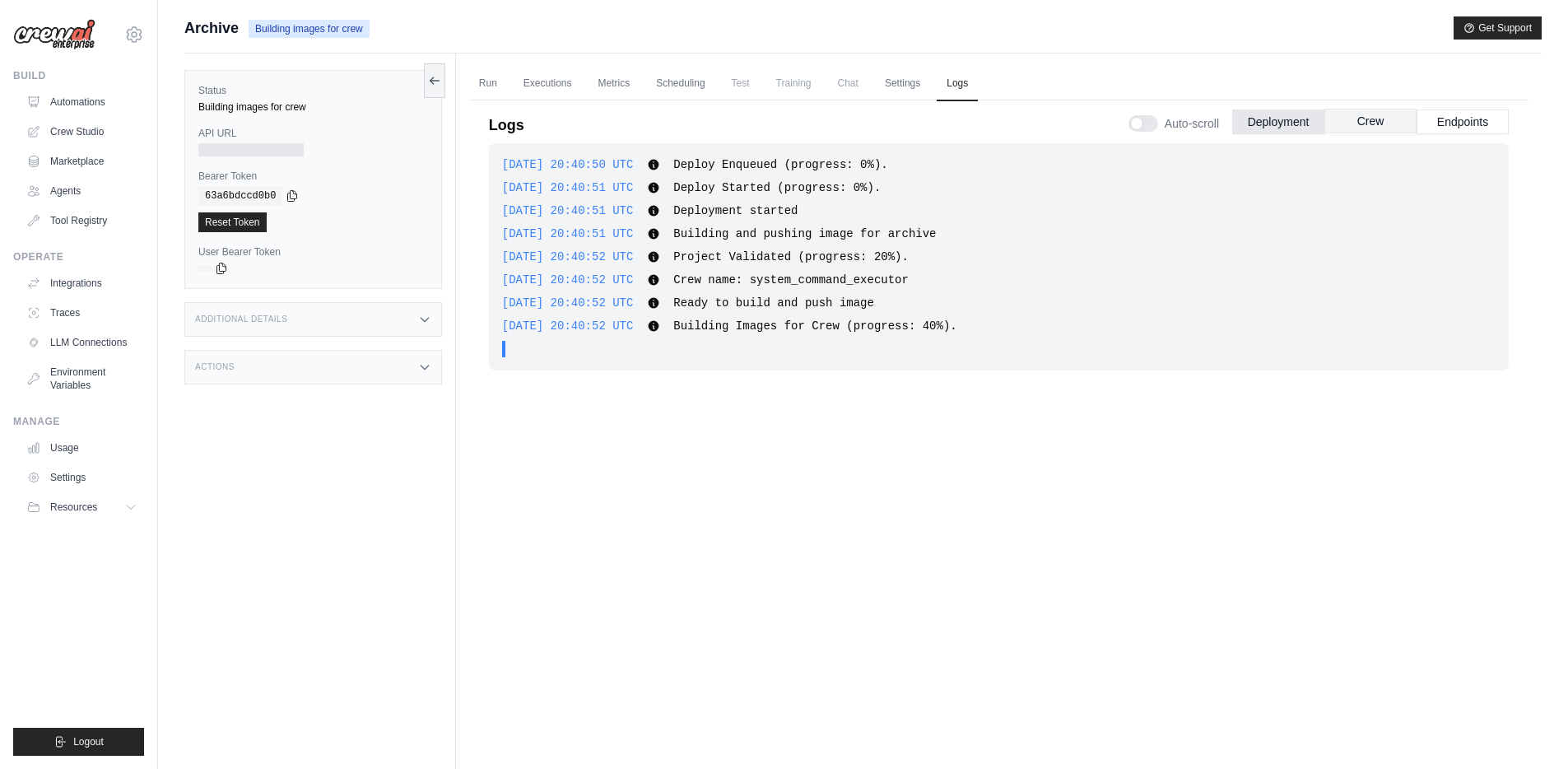
click at [1378, 112] on button "Crew" at bounding box center [1370, 121] width 92 height 25
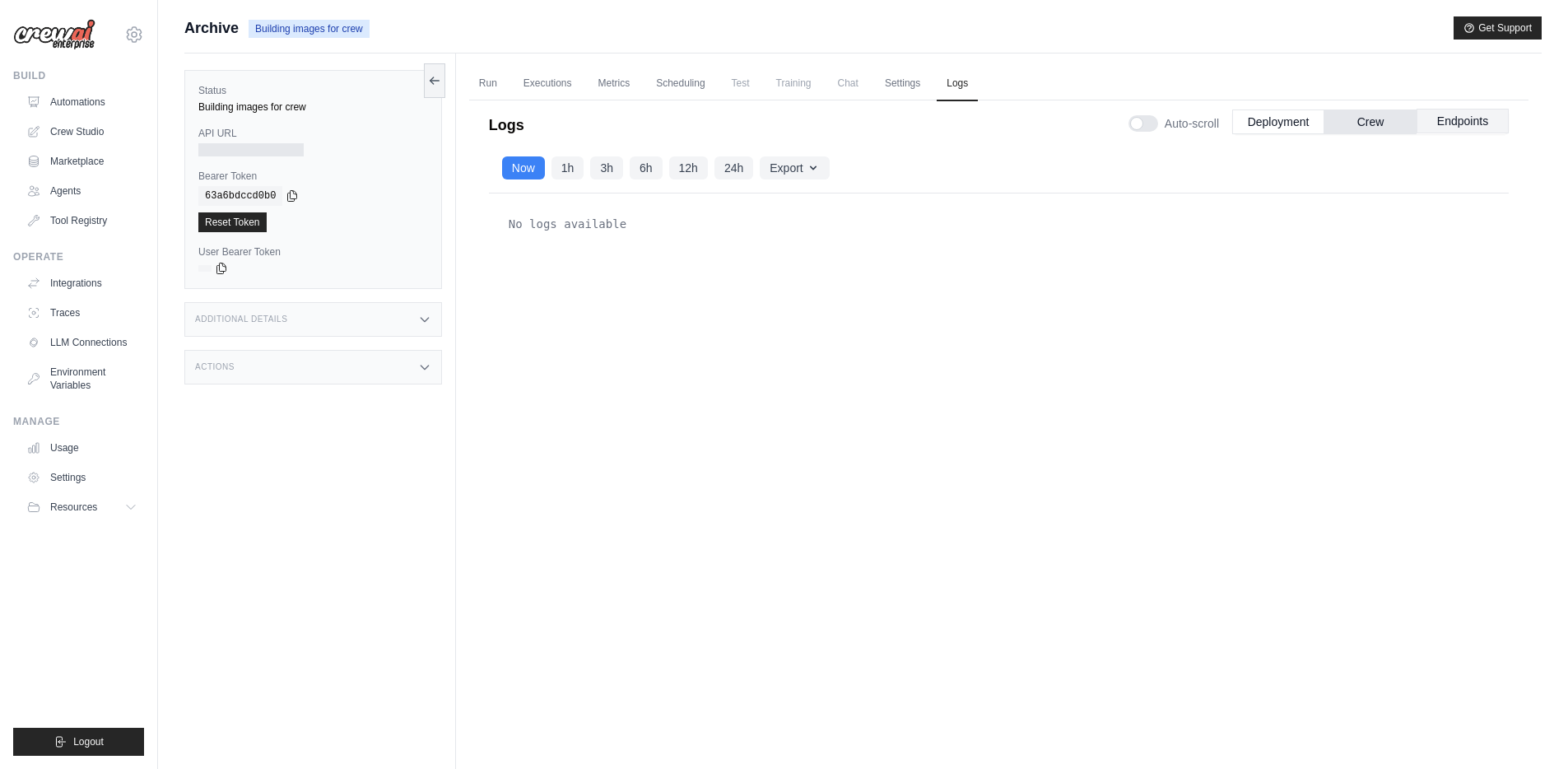
click at [1485, 111] on button "Endpoints" at bounding box center [1462, 121] width 92 height 25
click at [1389, 116] on button "Crew" at bounding box center [1370, 121] width 92 height 25
click at [1314, 123] on button "Deployment" at bounding box center [1278, 121] width 92 height 25
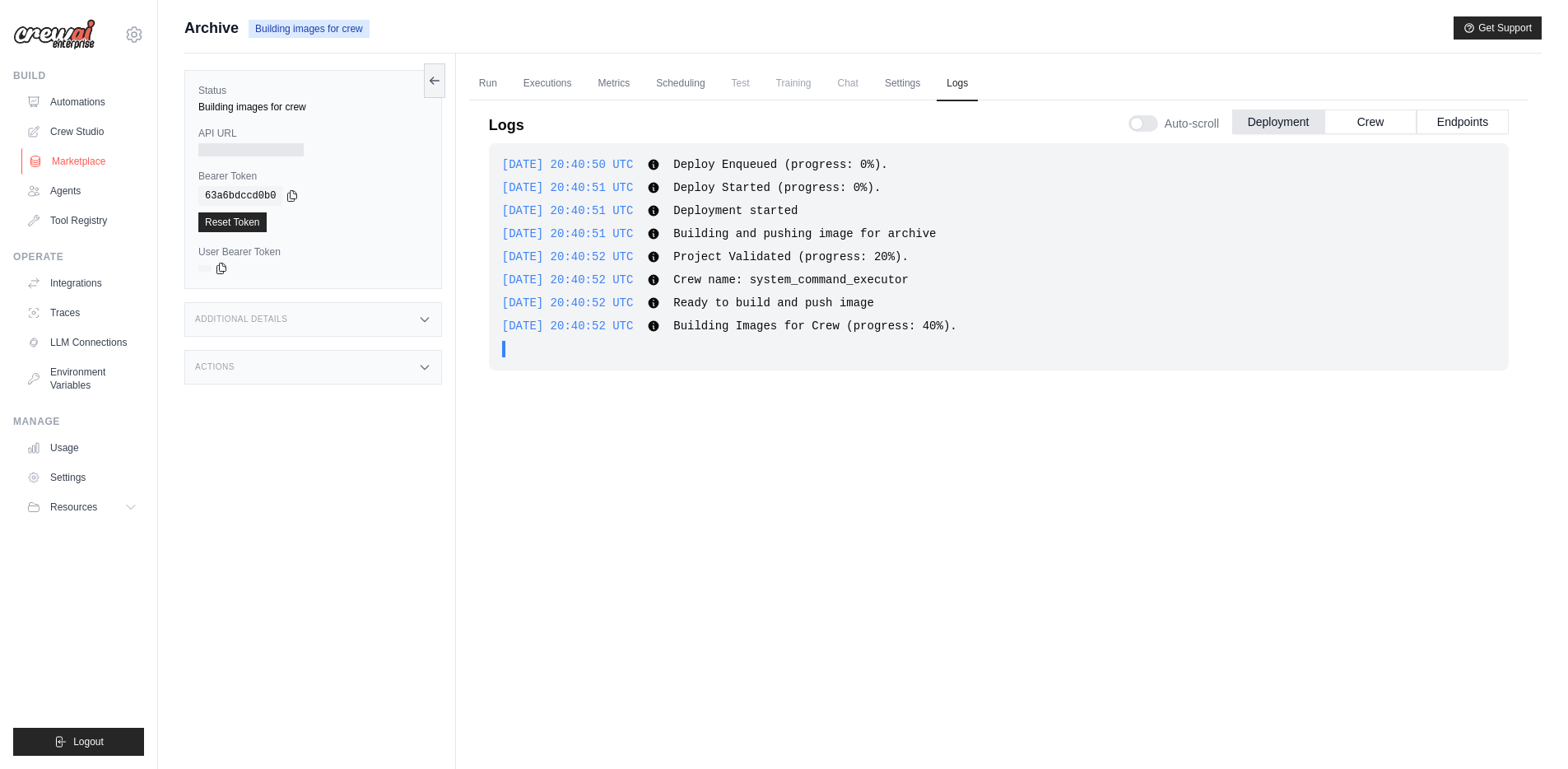
click at [70, 159] on link "Marketplace" at bounding box center [83, 161] width 124 height 27
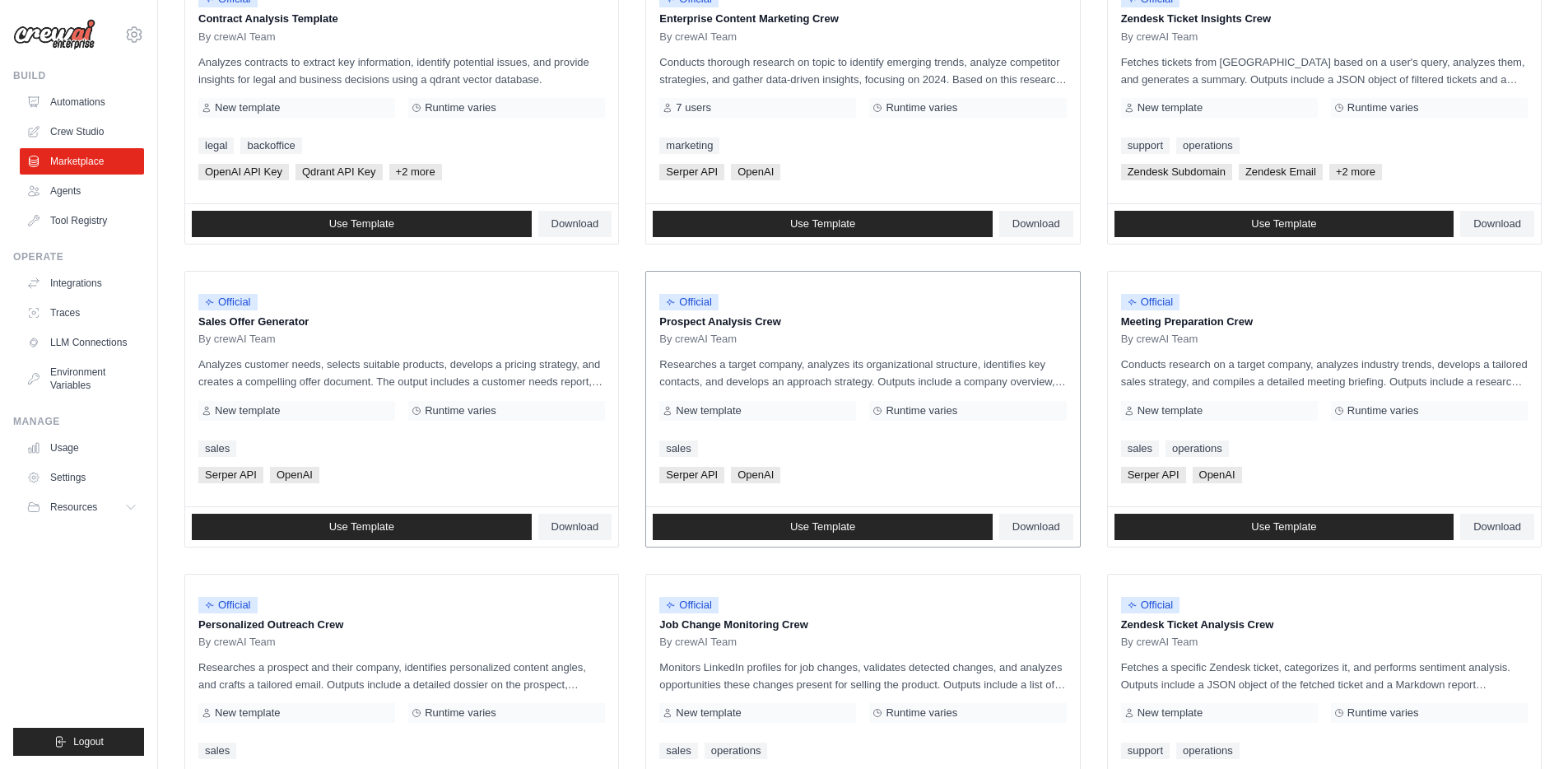
scroll to position [756, 0]
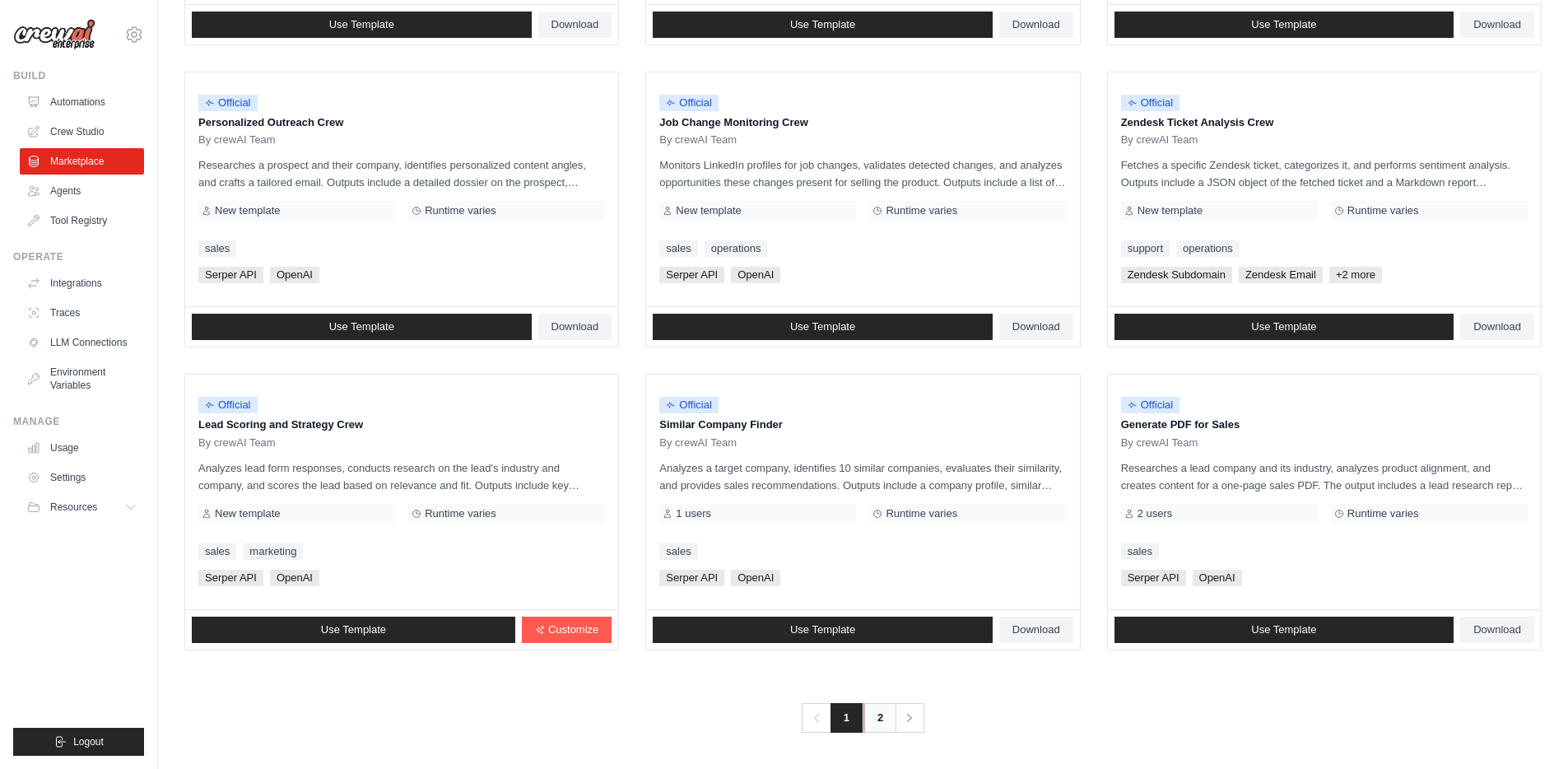
click at [878, 721] on link "2" at bounding box center [879, 717] width 33 height 29
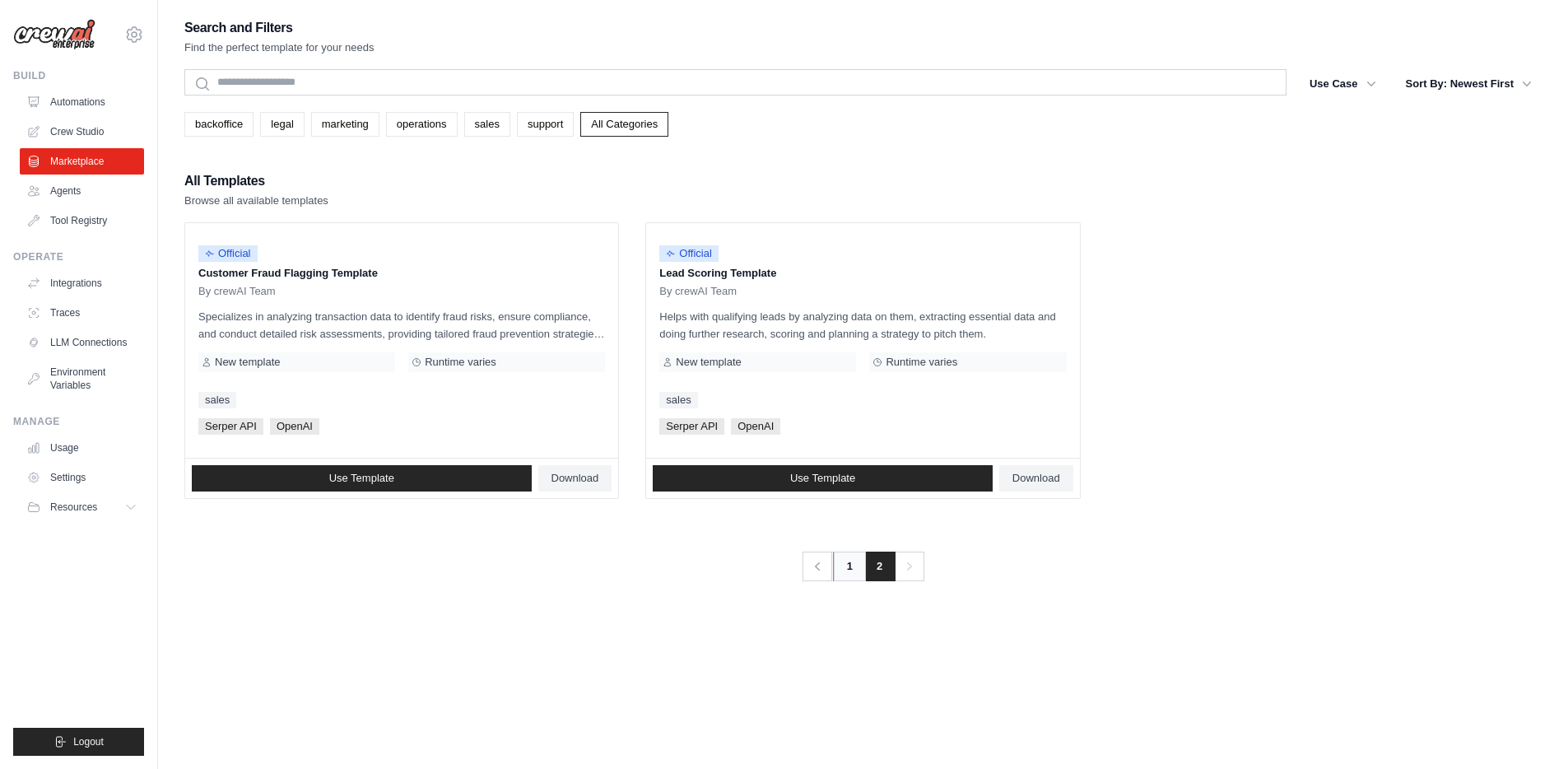
click at [860, 565] on link "1" at bounding box center [849, 565] width 33 height 29
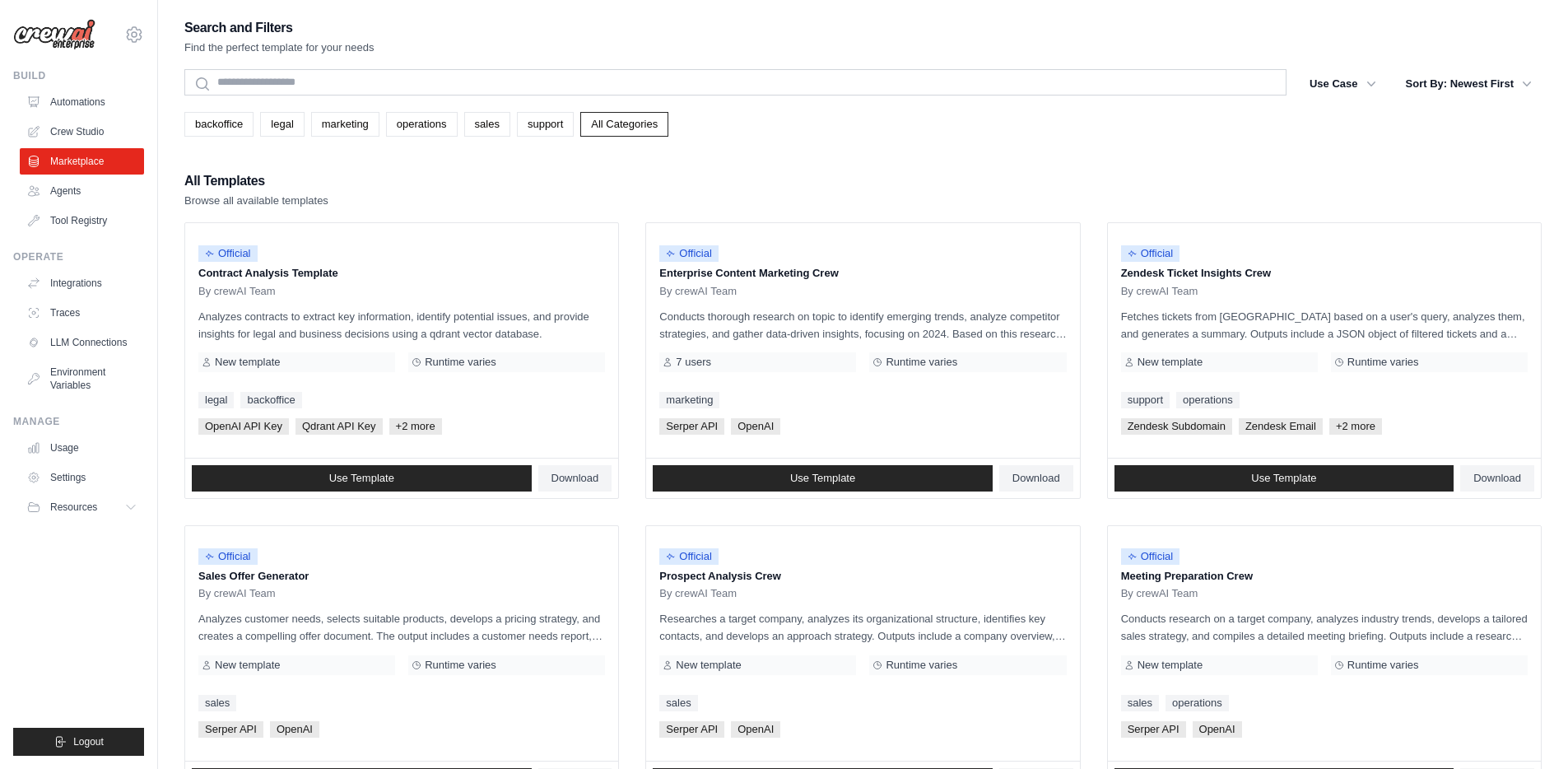
scroll to position [756, 0]
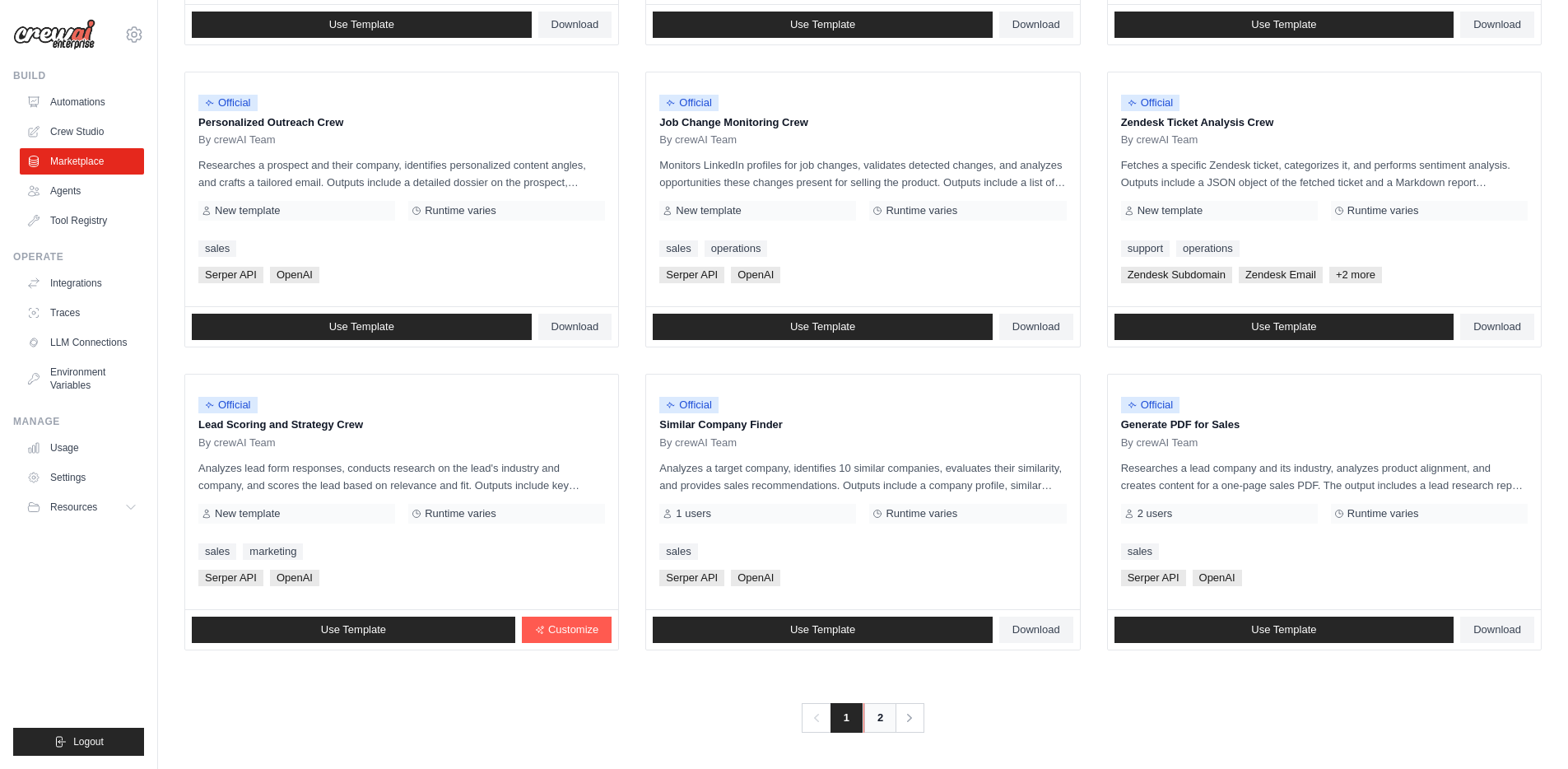
click at [873, 718] on link "2" at bounding box center [879, 717] width 33 height 29
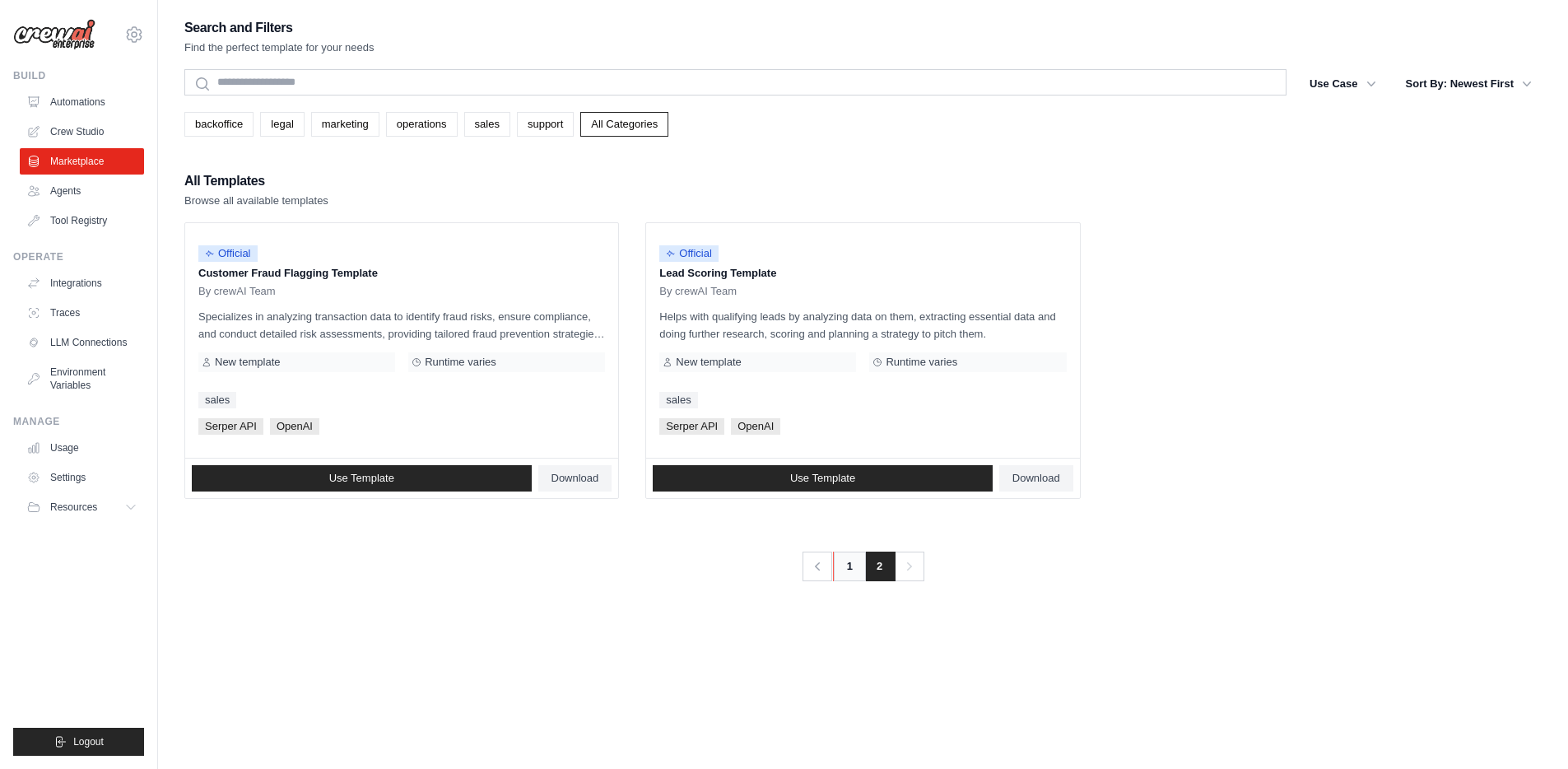
click at [851, 564] on link "1" at bounding box center [849, 565] width 33 height 29
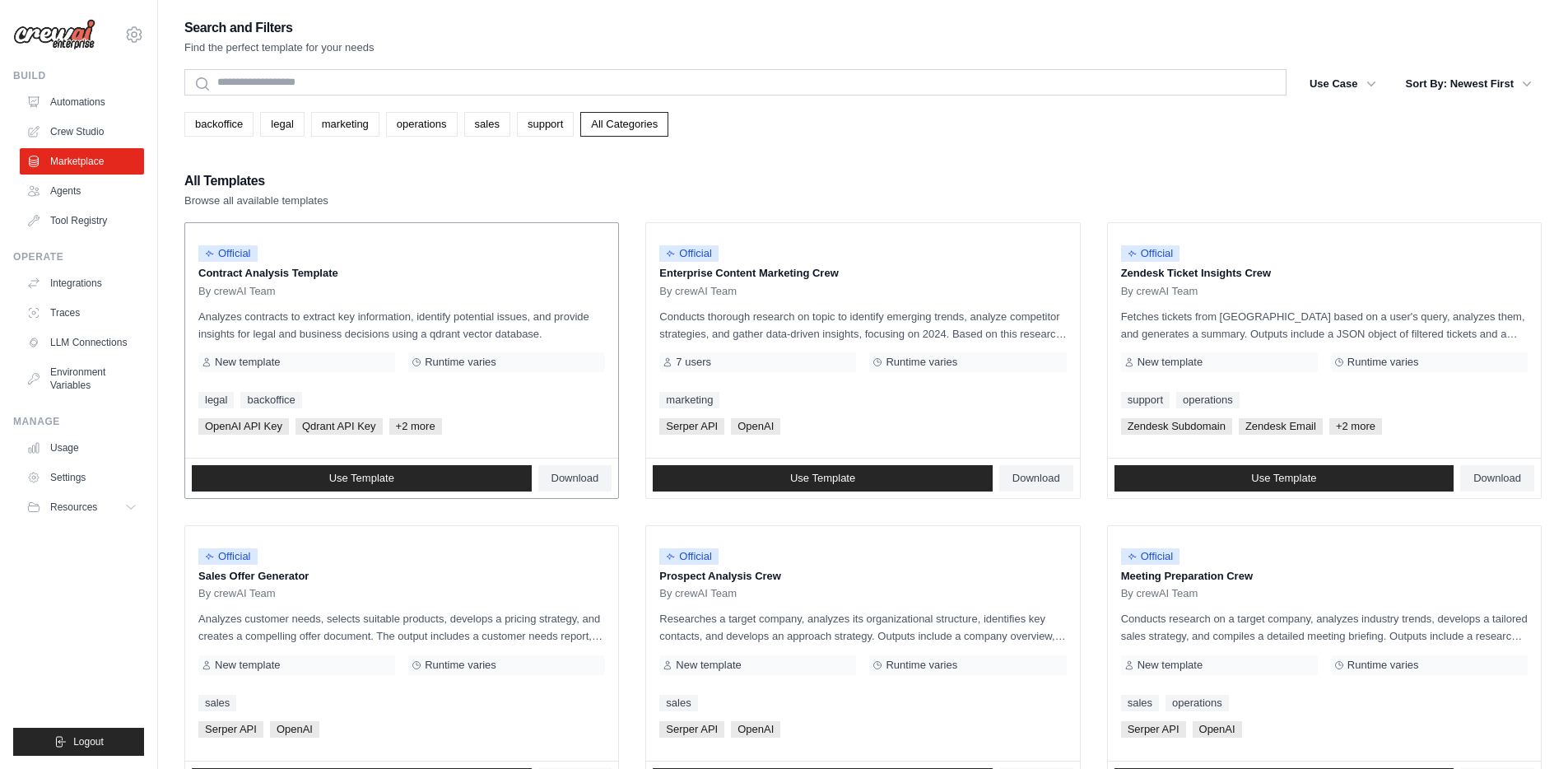
scroll to position [6, 0]
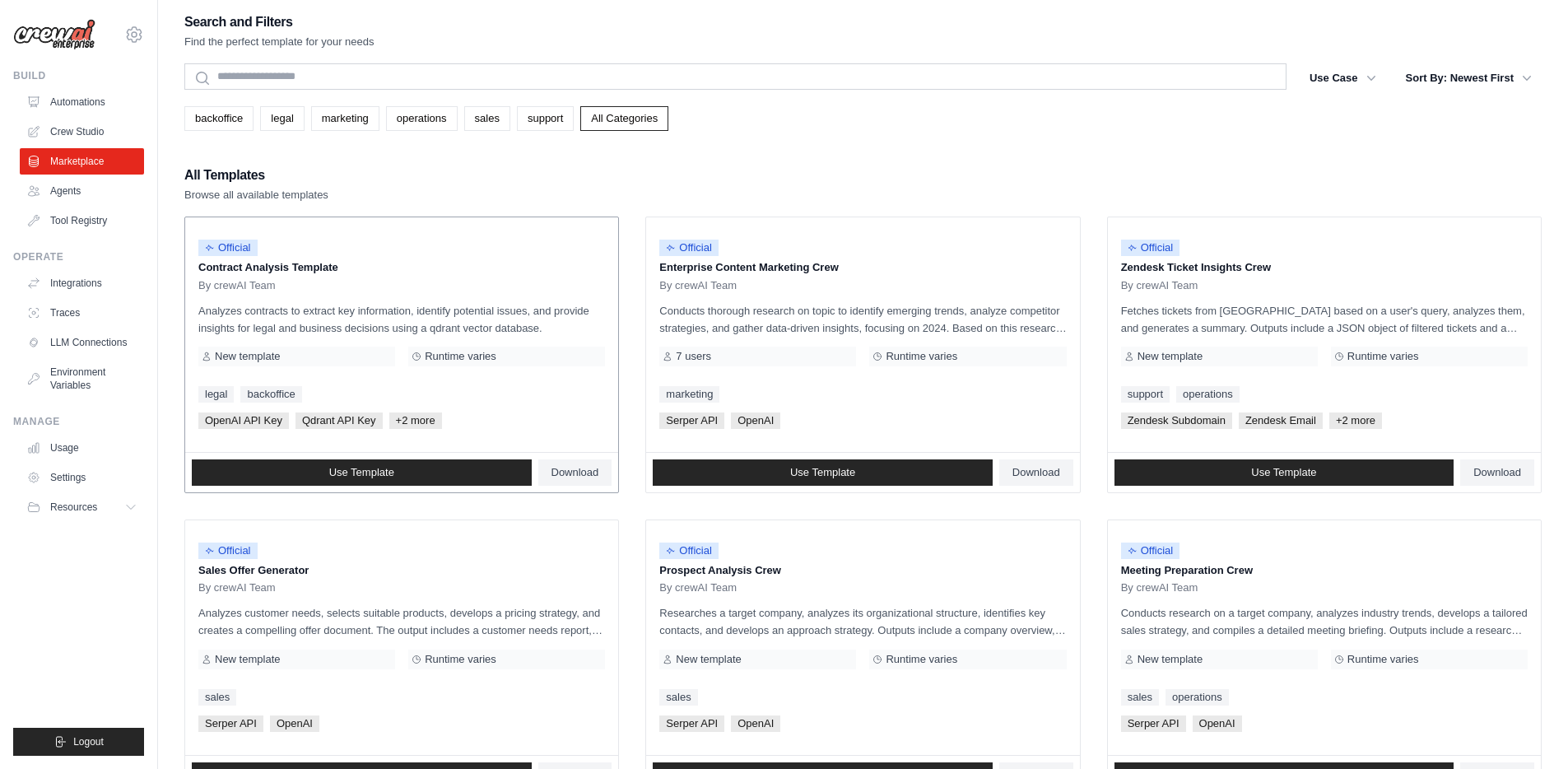
click at [412, 421] on span "+2 more" at bounding box center [415, 421] width 53 height 17
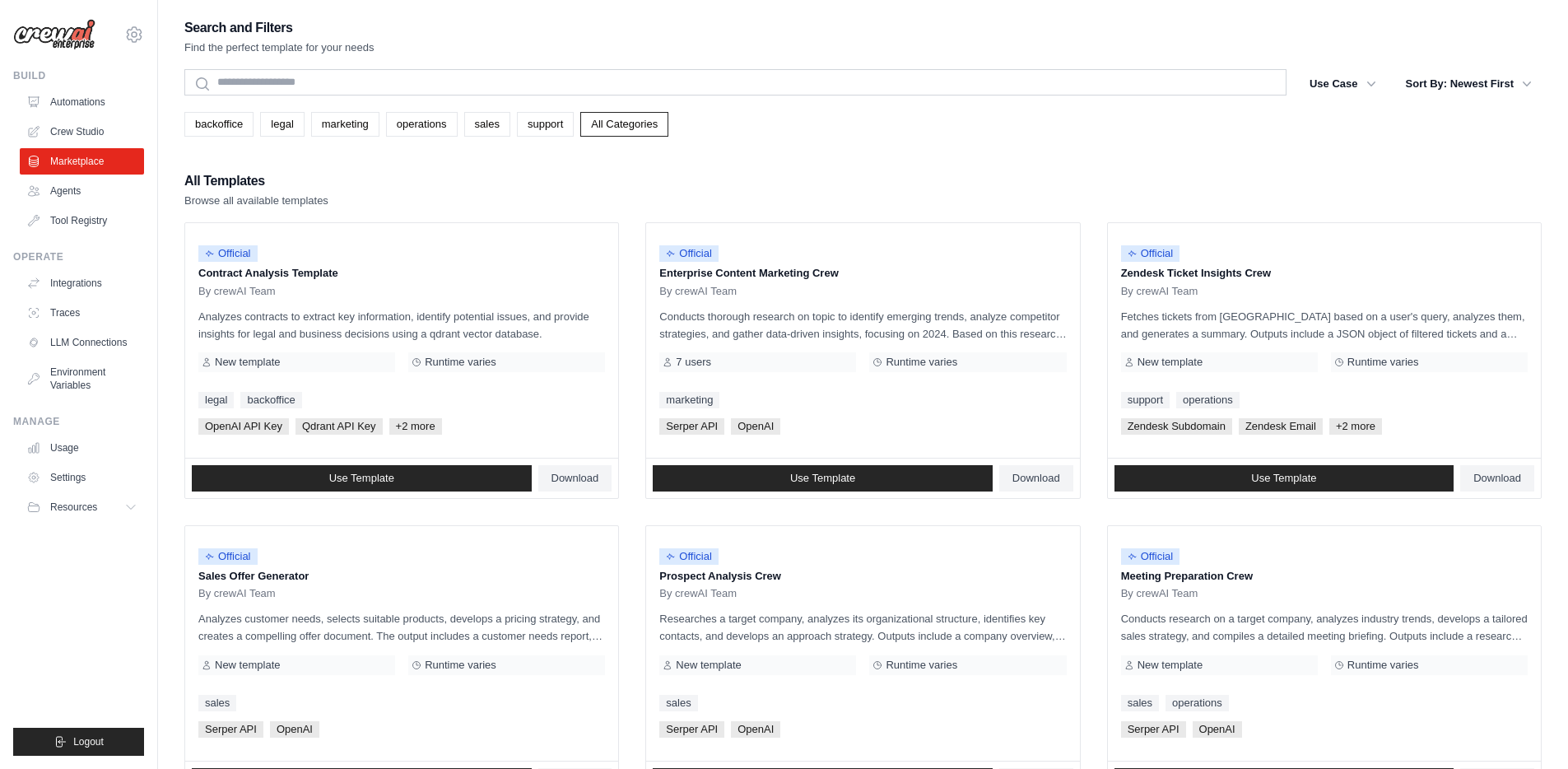
scroll to position [756, 0]
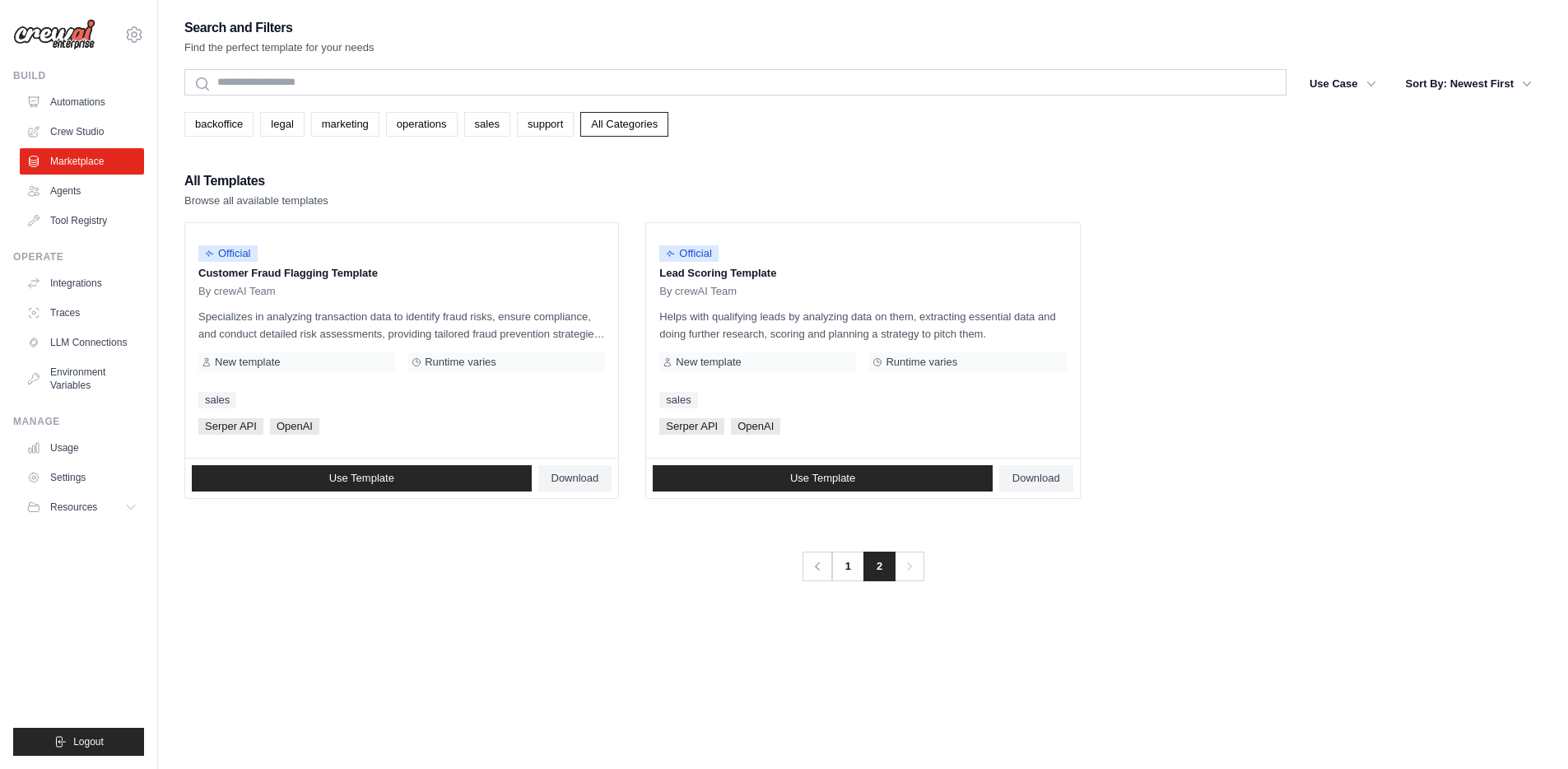
scroll to position [756, 0]
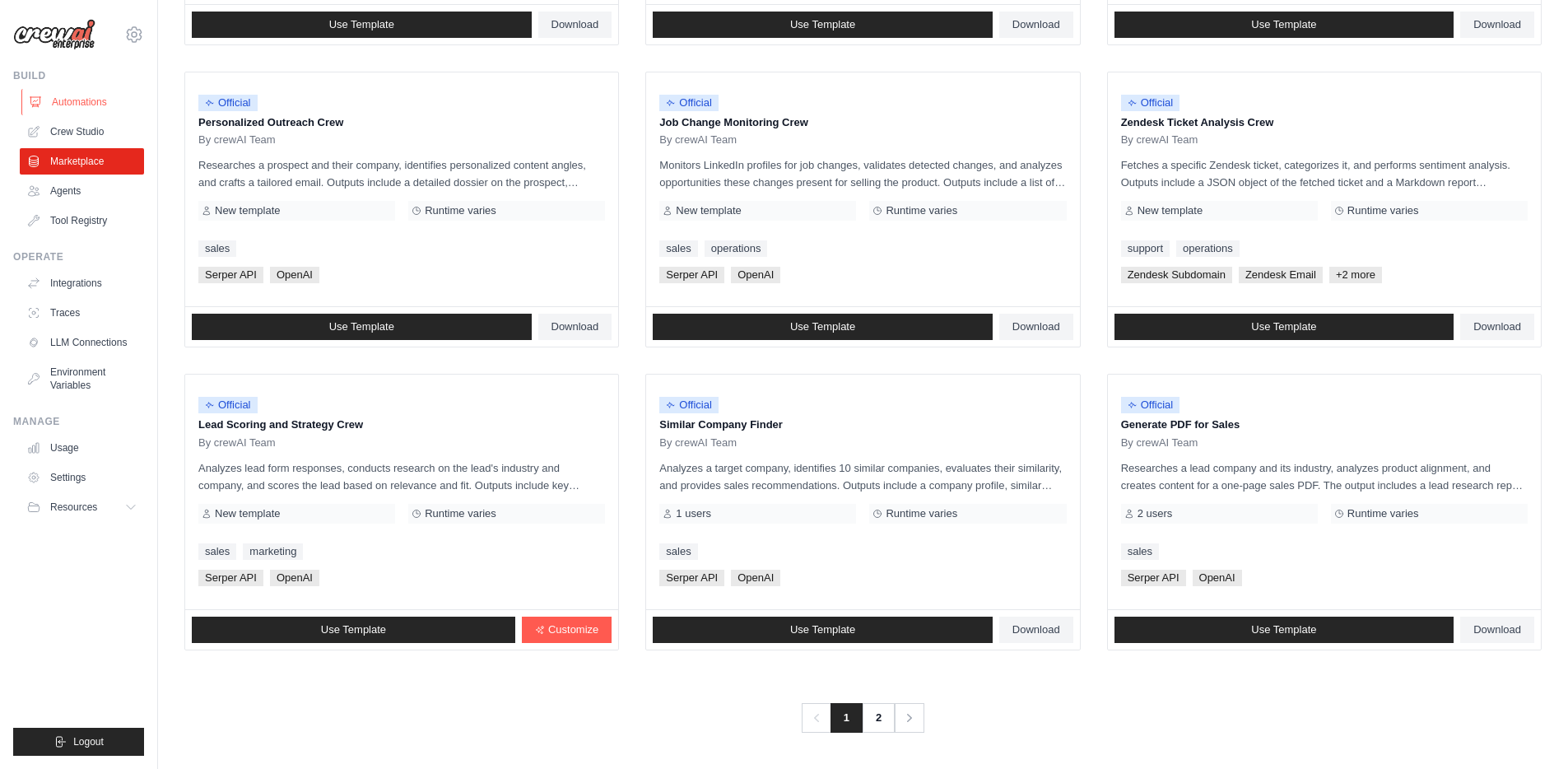
click at [76, 99] on link "Automations" at bounding box center [83, 102] width 124 height 27
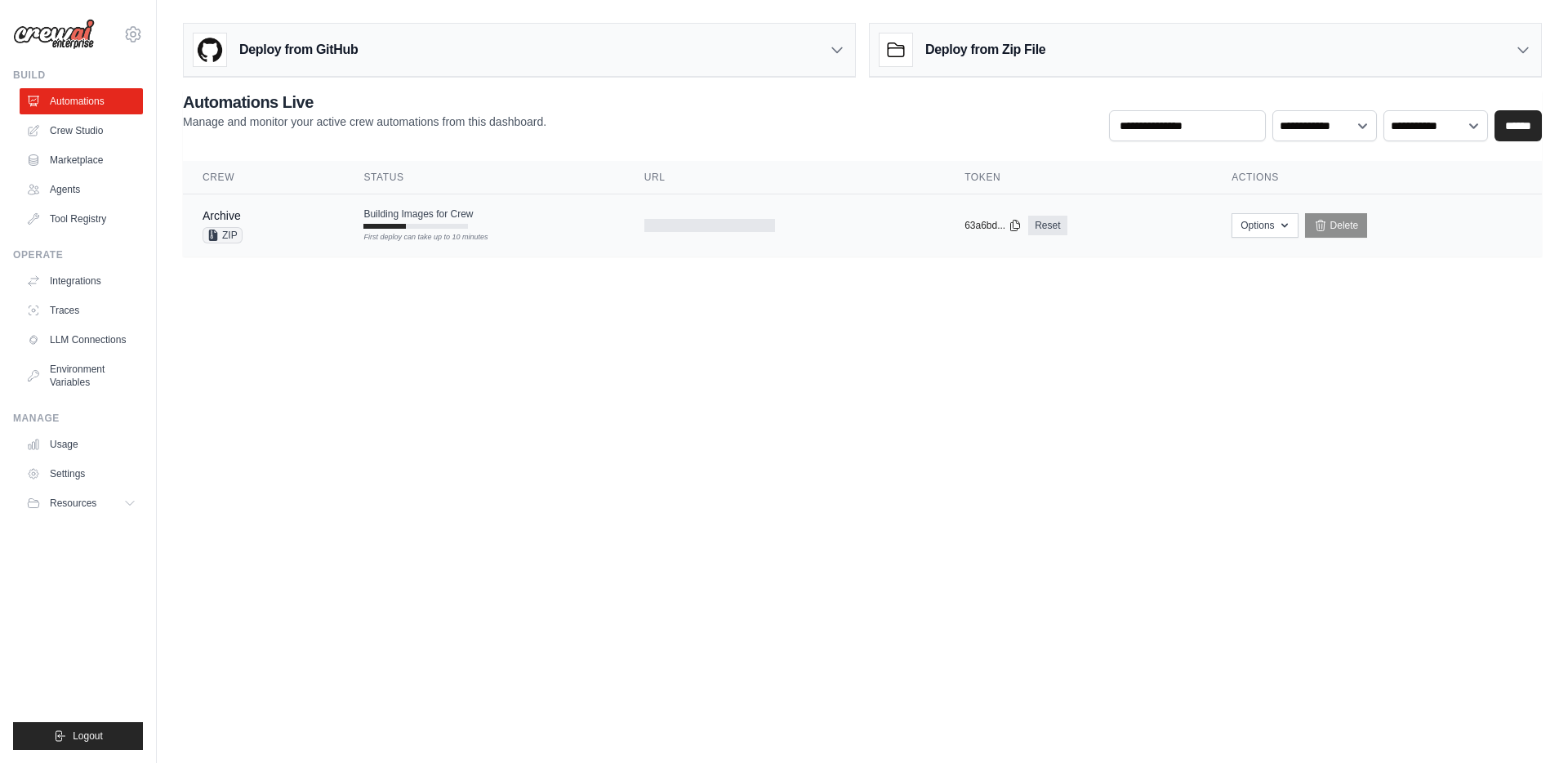
click at [528, 220] on td "Building Images for Crew First deploy can take up to 10 minutes" at bounding box center [484, 218] width 280 height 47
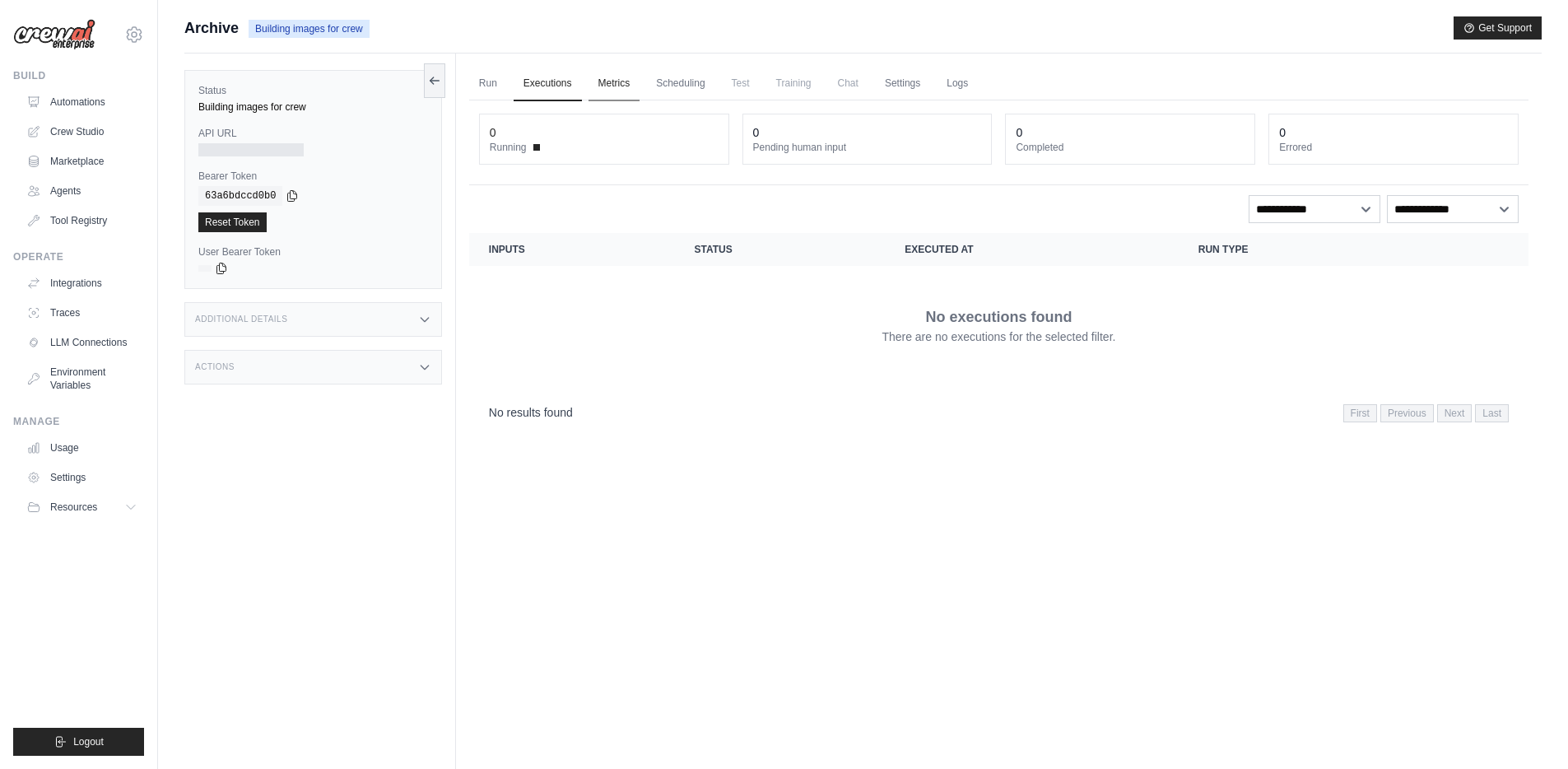
click at [619, 86] on link "Metrics" at bounding box center [615, 83] width 52 height 34
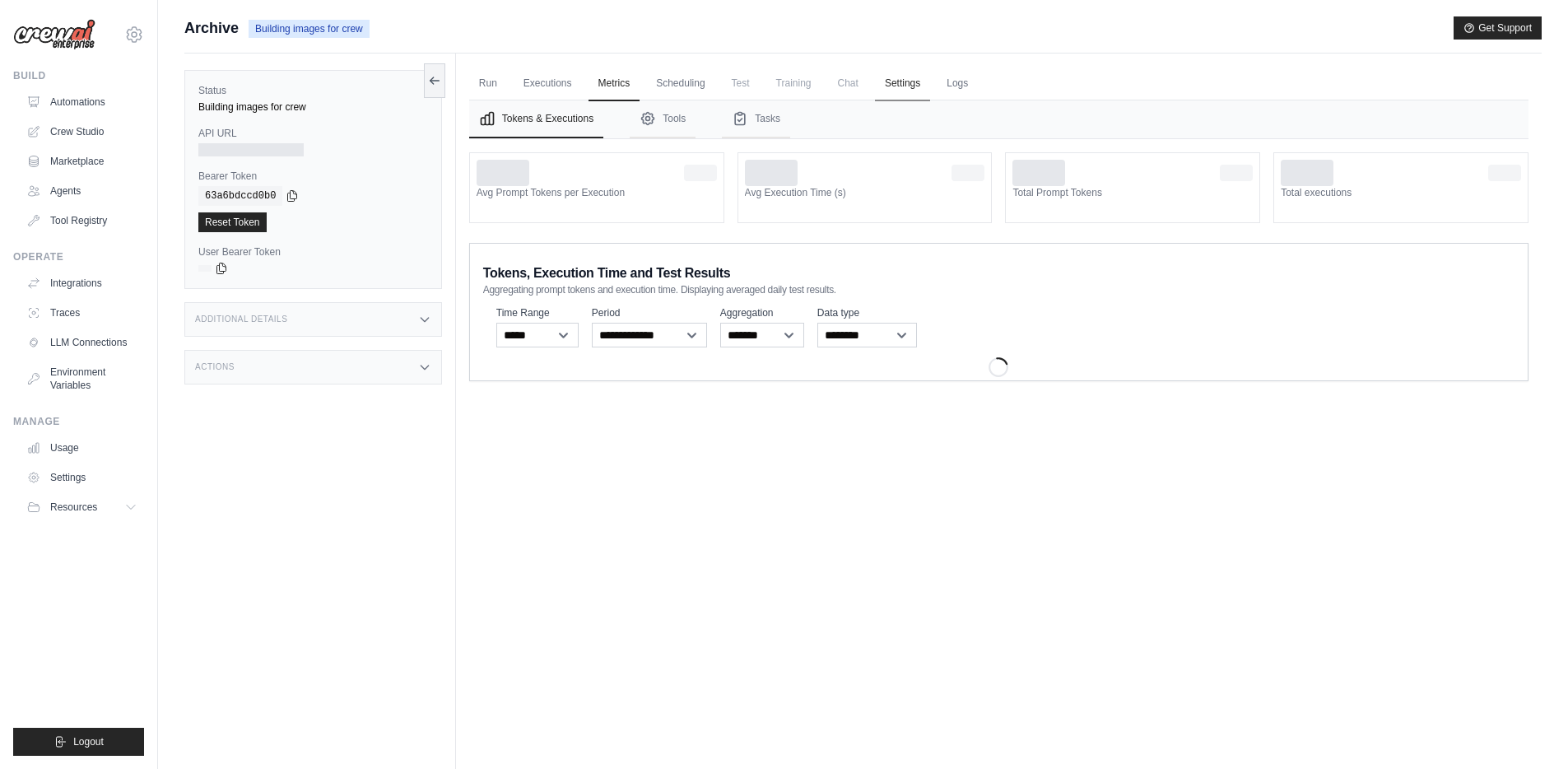
click at [892, 95] on link "Settings" at bounding box center [903, 83] width 55 height 34
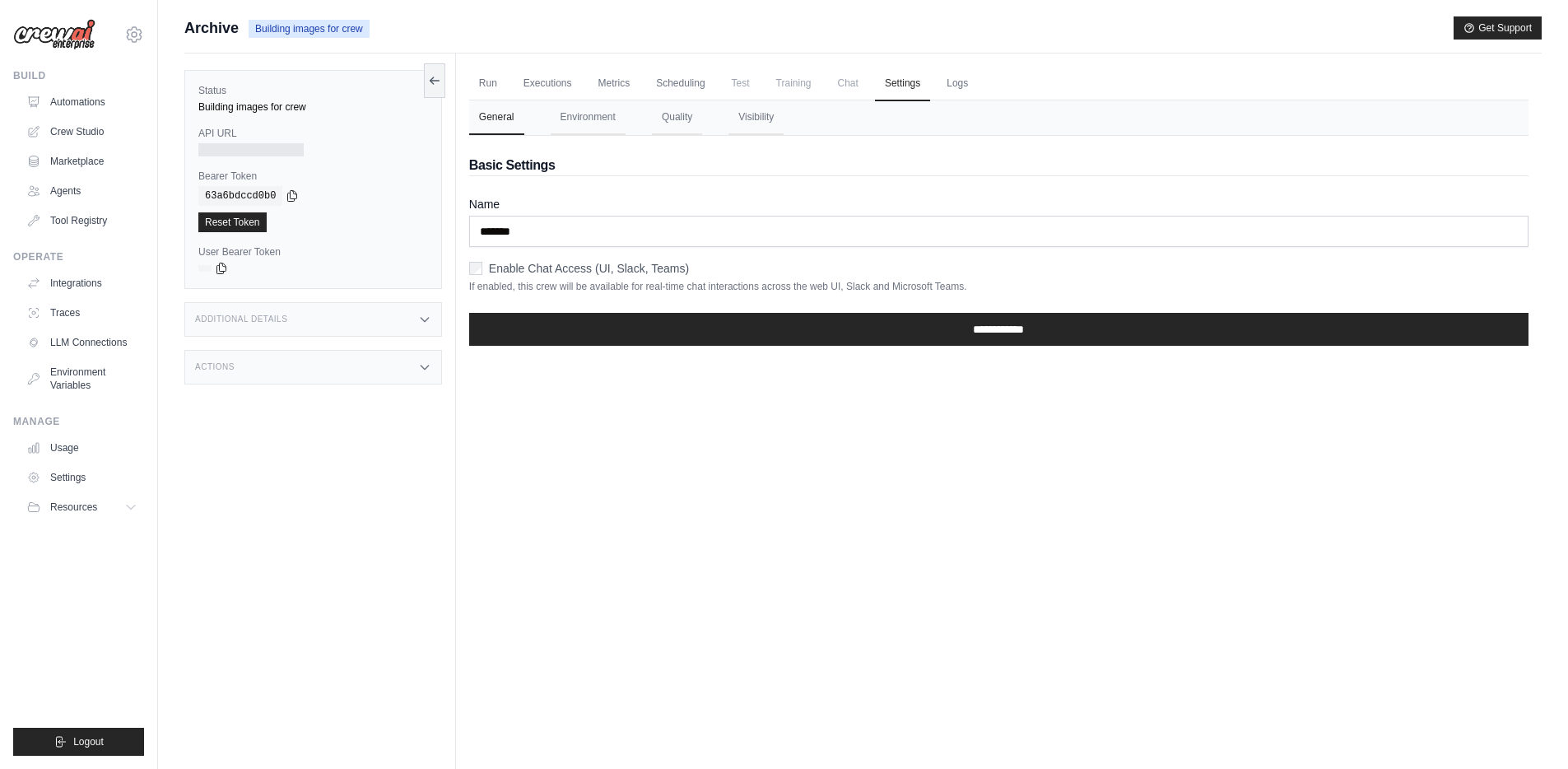
click at [864, 90] on span "Chat" at bounding box center [848, 83] width 40 height 33
click at [842, 87] on span "Chat" at bounding box center [848, 83] width 40 height 33
click at [963, 84] on link "Logs" at bounding box center [957, 83] width 41 height 34
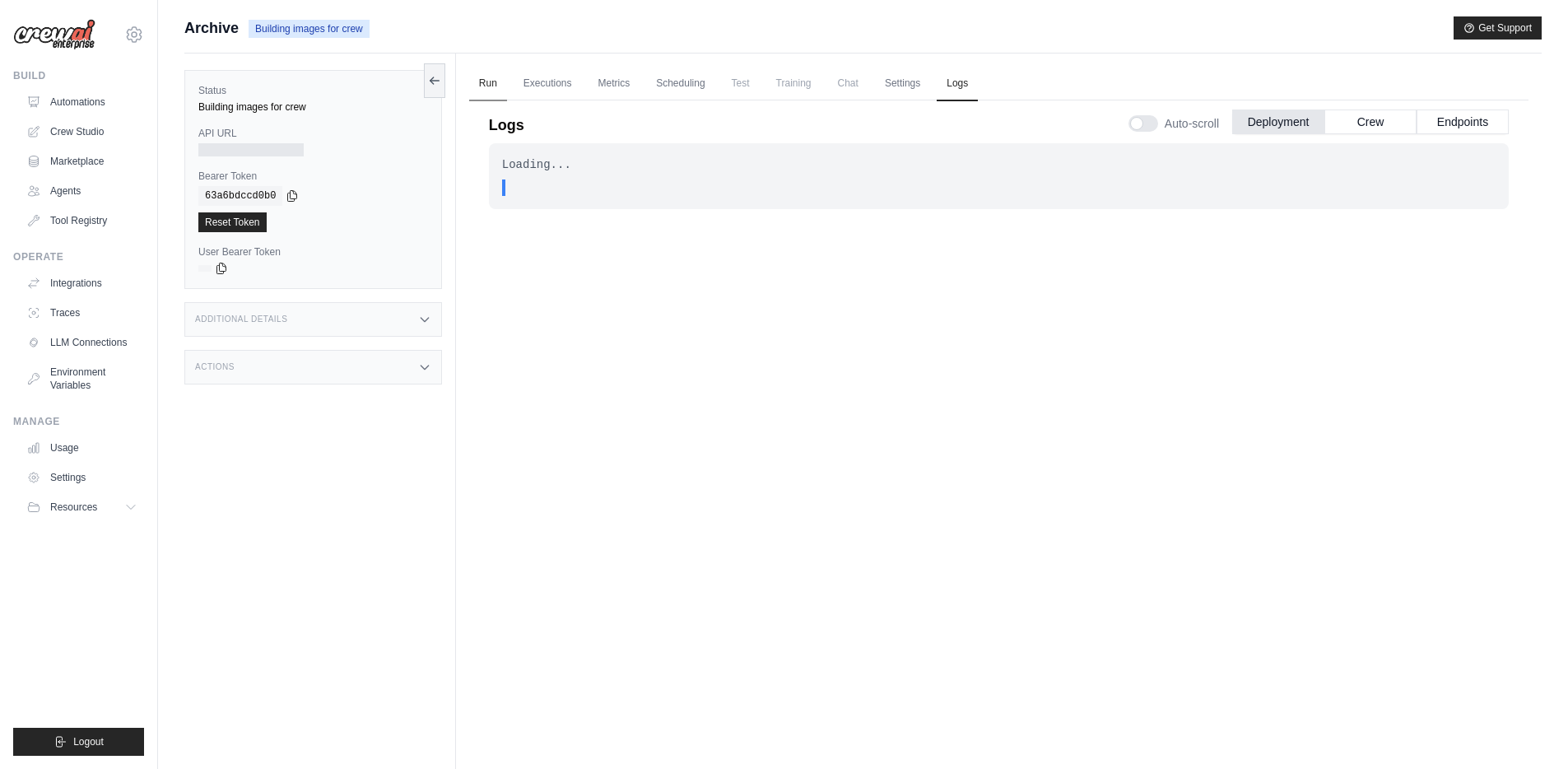
click at [506, 79] on link "Run" at bounding box center [488, 83] width 38 height 34
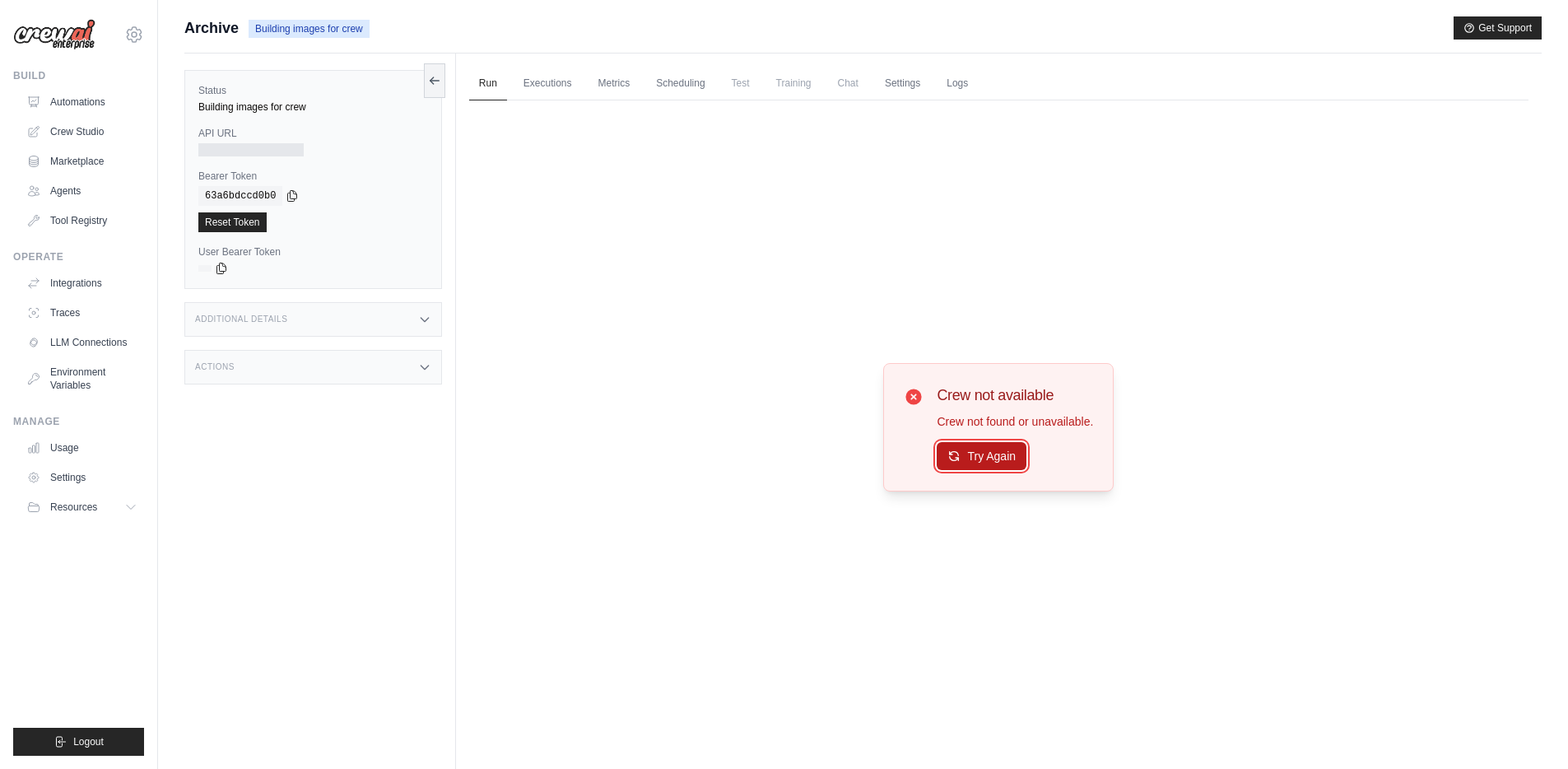
click at [980, 463] on button "Try Again" at bounding box center [981, 456] width 89 height 28
click at [92, 104] on link "Automations" at bounding box center [83, 102] width 124 height 27
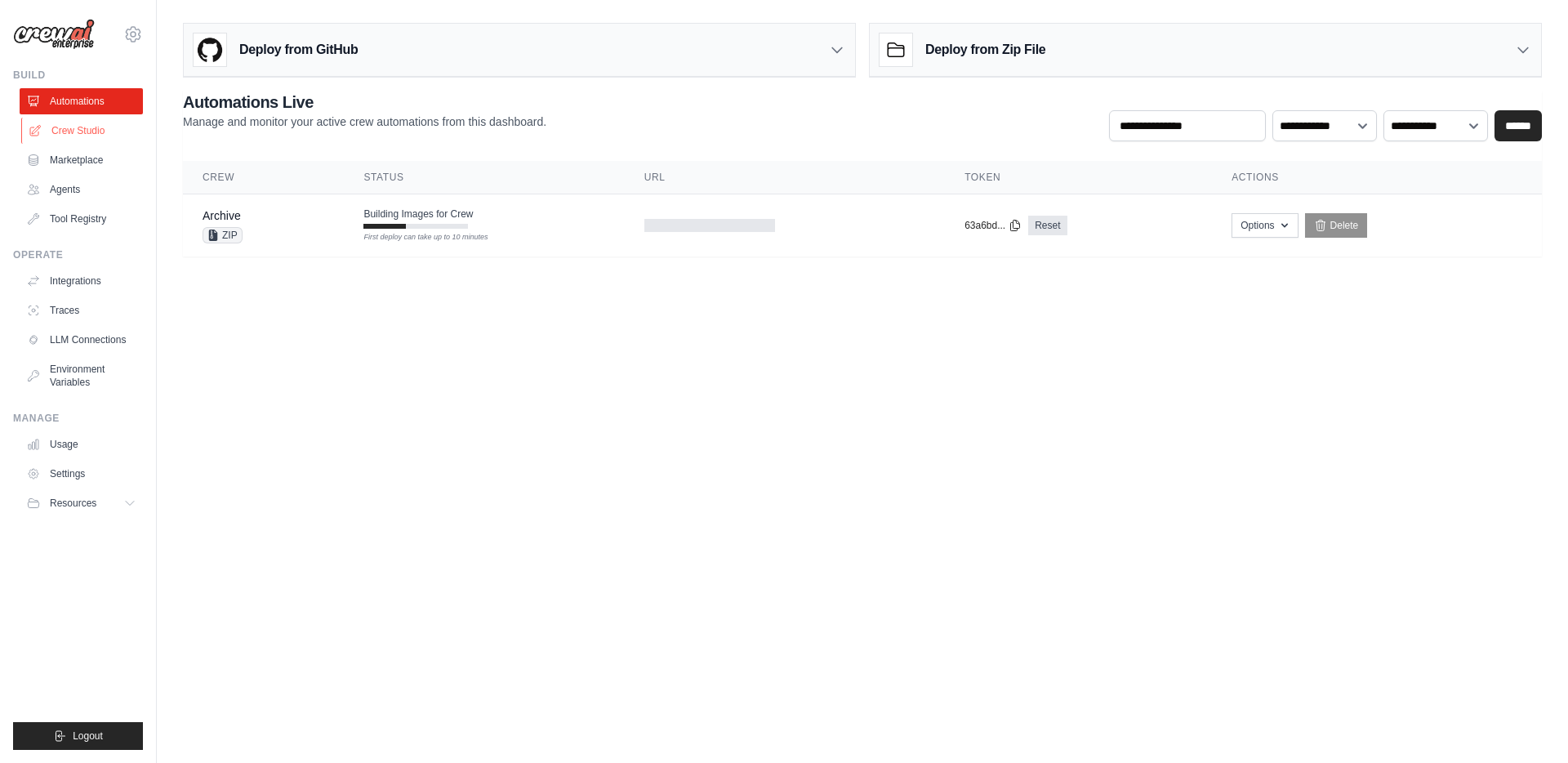
click at [88, 133] on link "Crew Studio" at bounding box center [83, 131] width 123 height 27
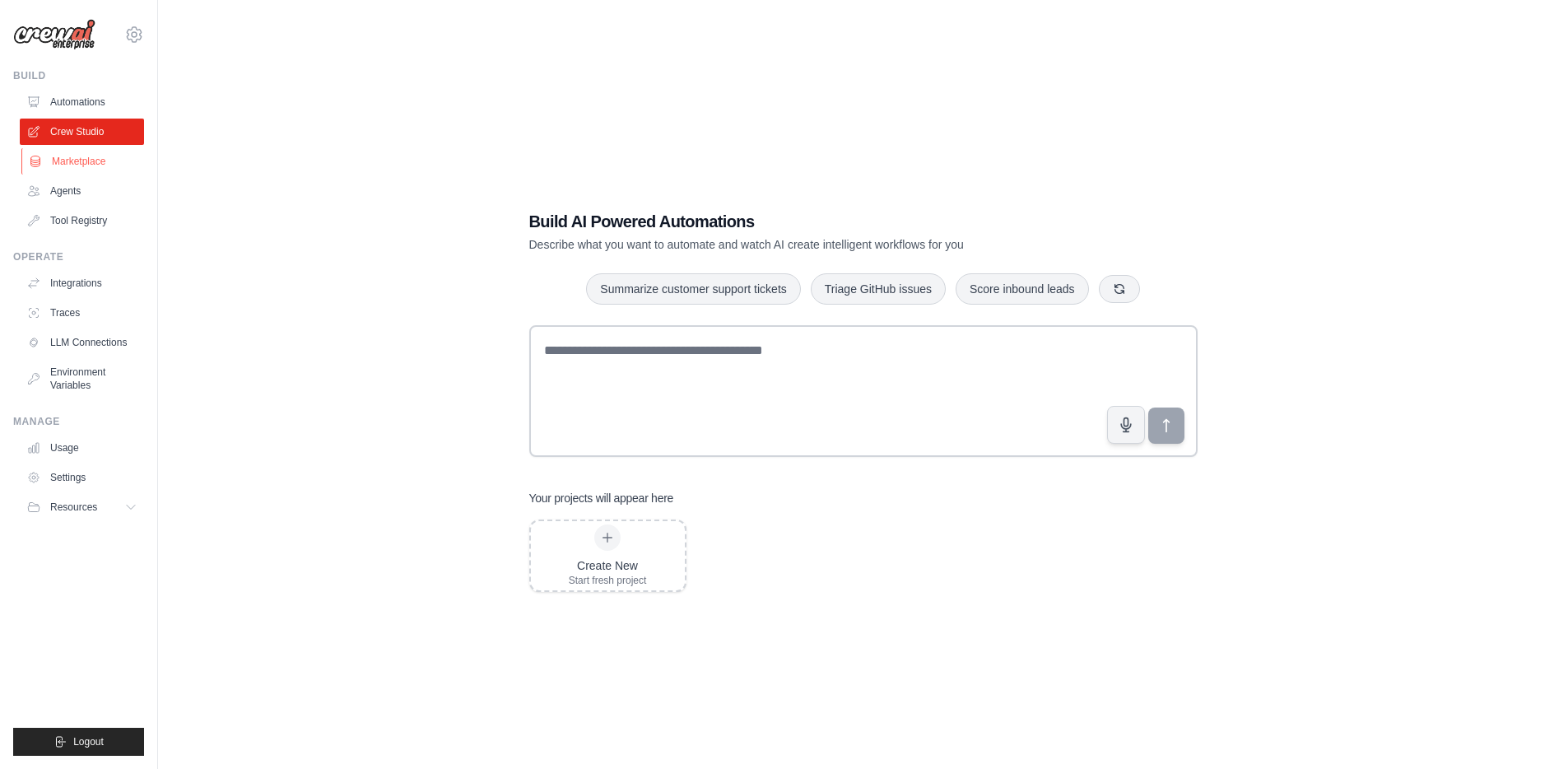
click at [83, 172] on link "Marketplace" at bounding box center [83, 161] width 124 height 27
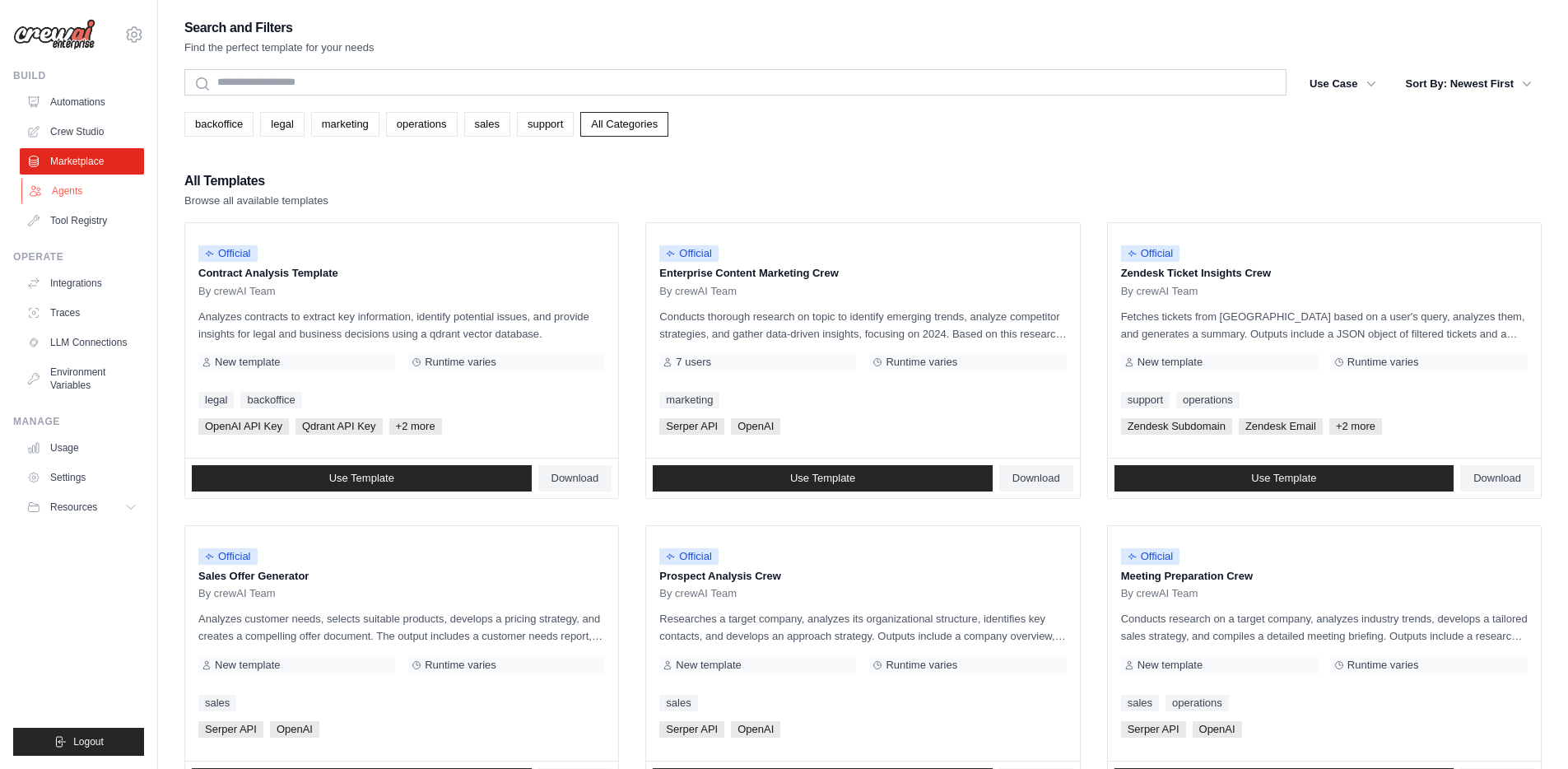
click at [74, 200] on link "Agents" at bounding box center [83, 191] width 124 height 27
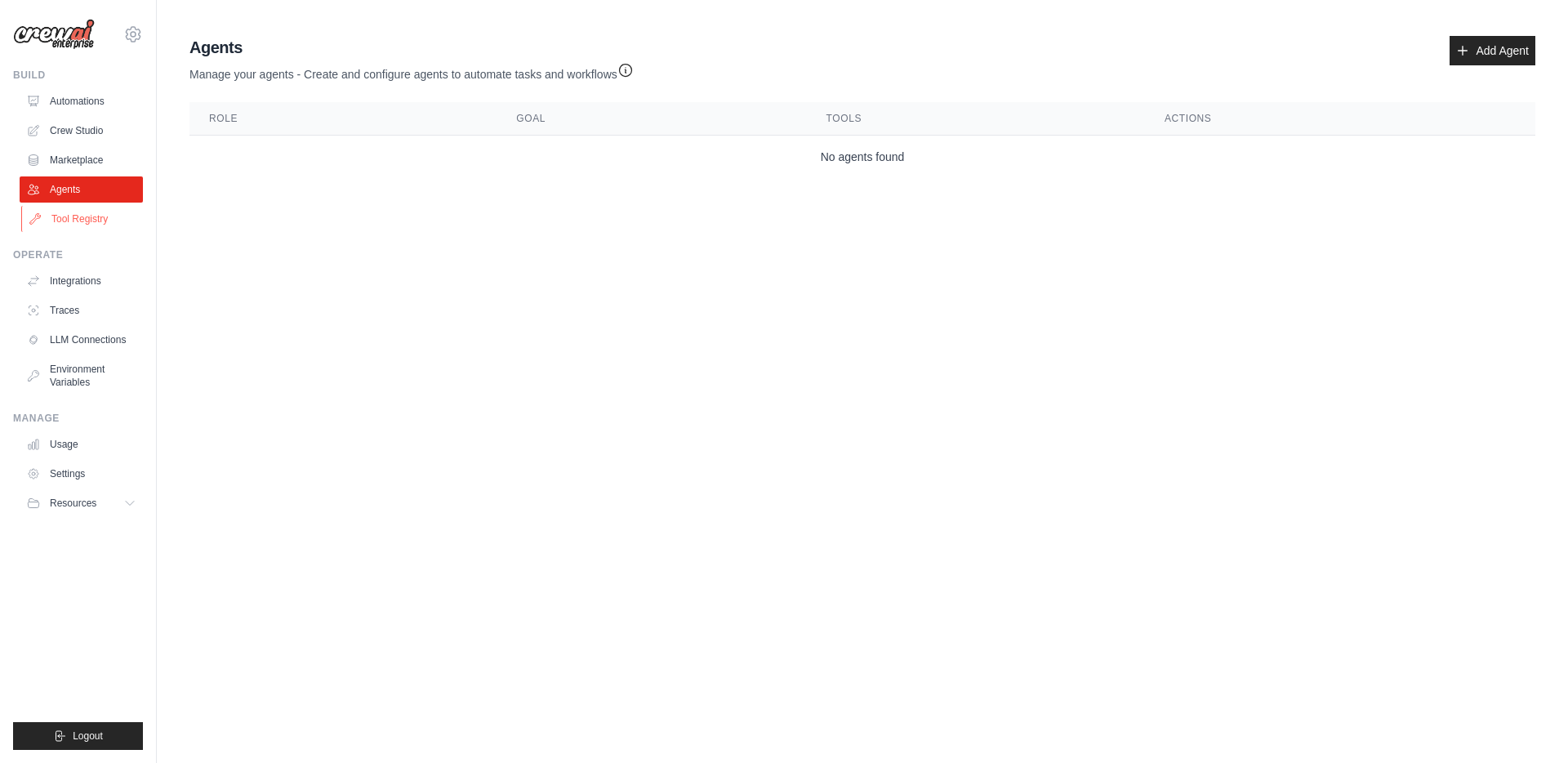
click at [77, 212] on link "Tool Registry" at bounding box center [83, 219] width 123 height 27
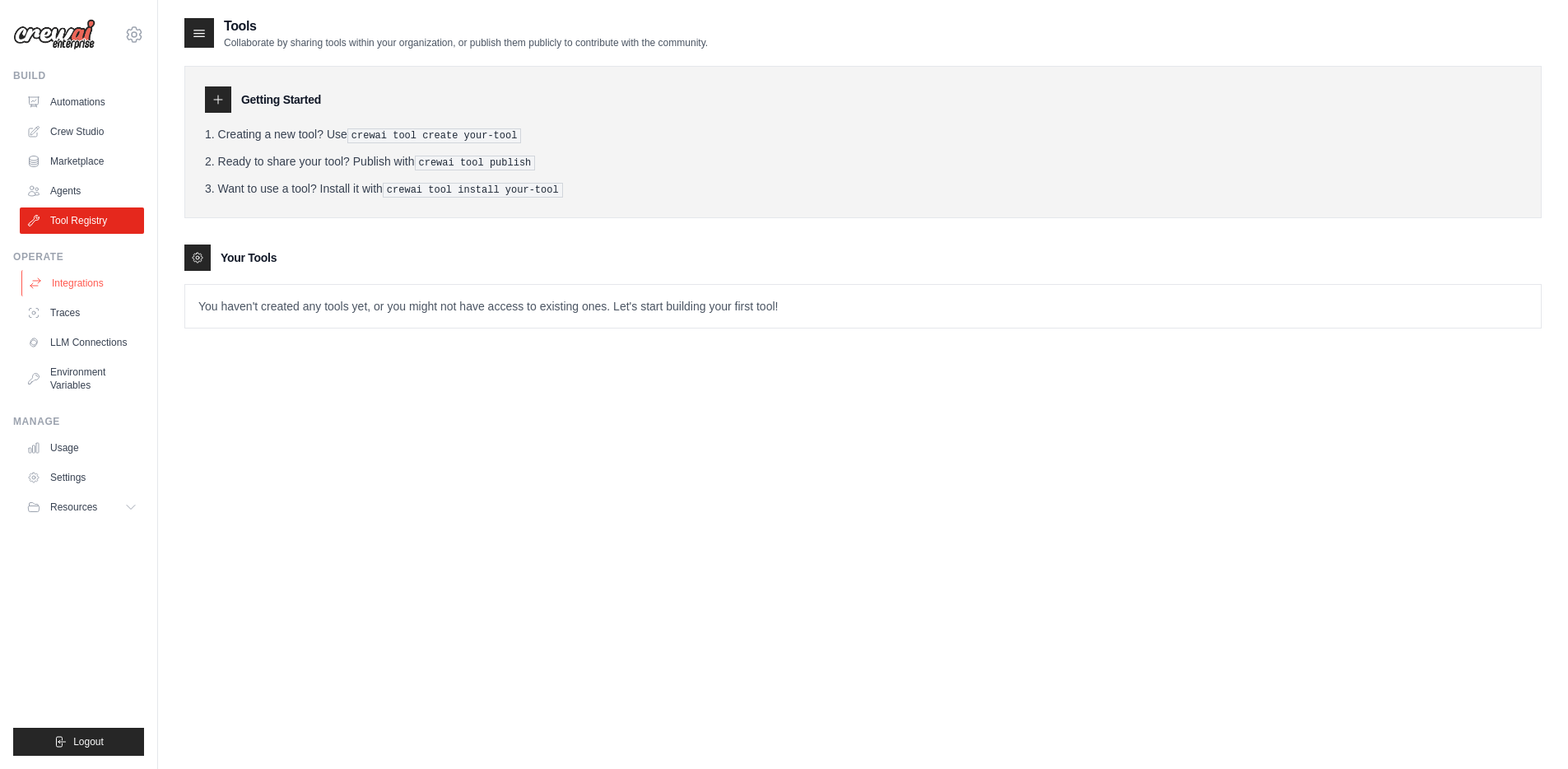
click at [77, 281] on link "Integrations" at bounding box center [83, 283] width 124 height 27
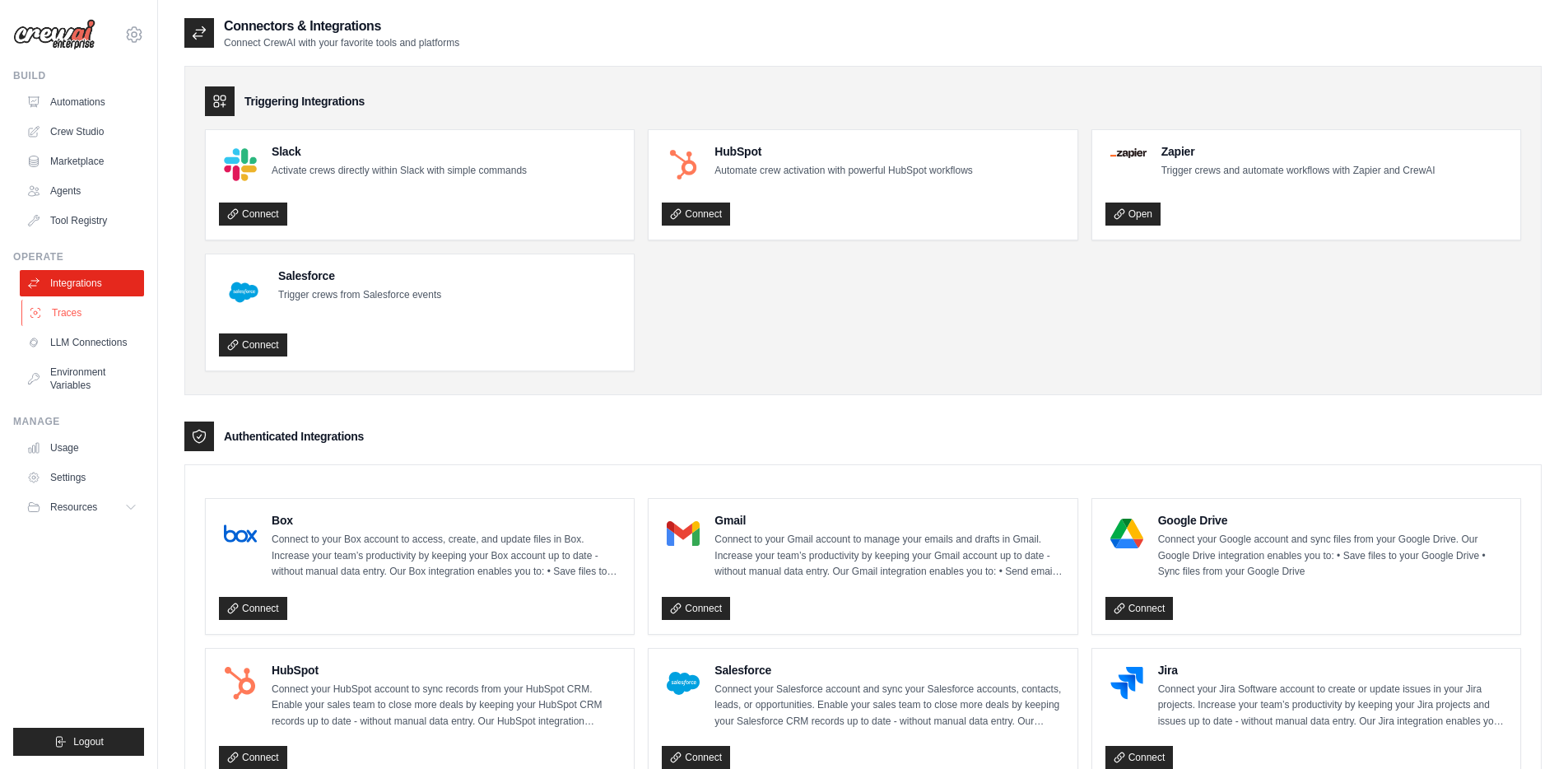
click at [80, 318] on link "Traces" at bounding box center [83, 313] width 124 height 27
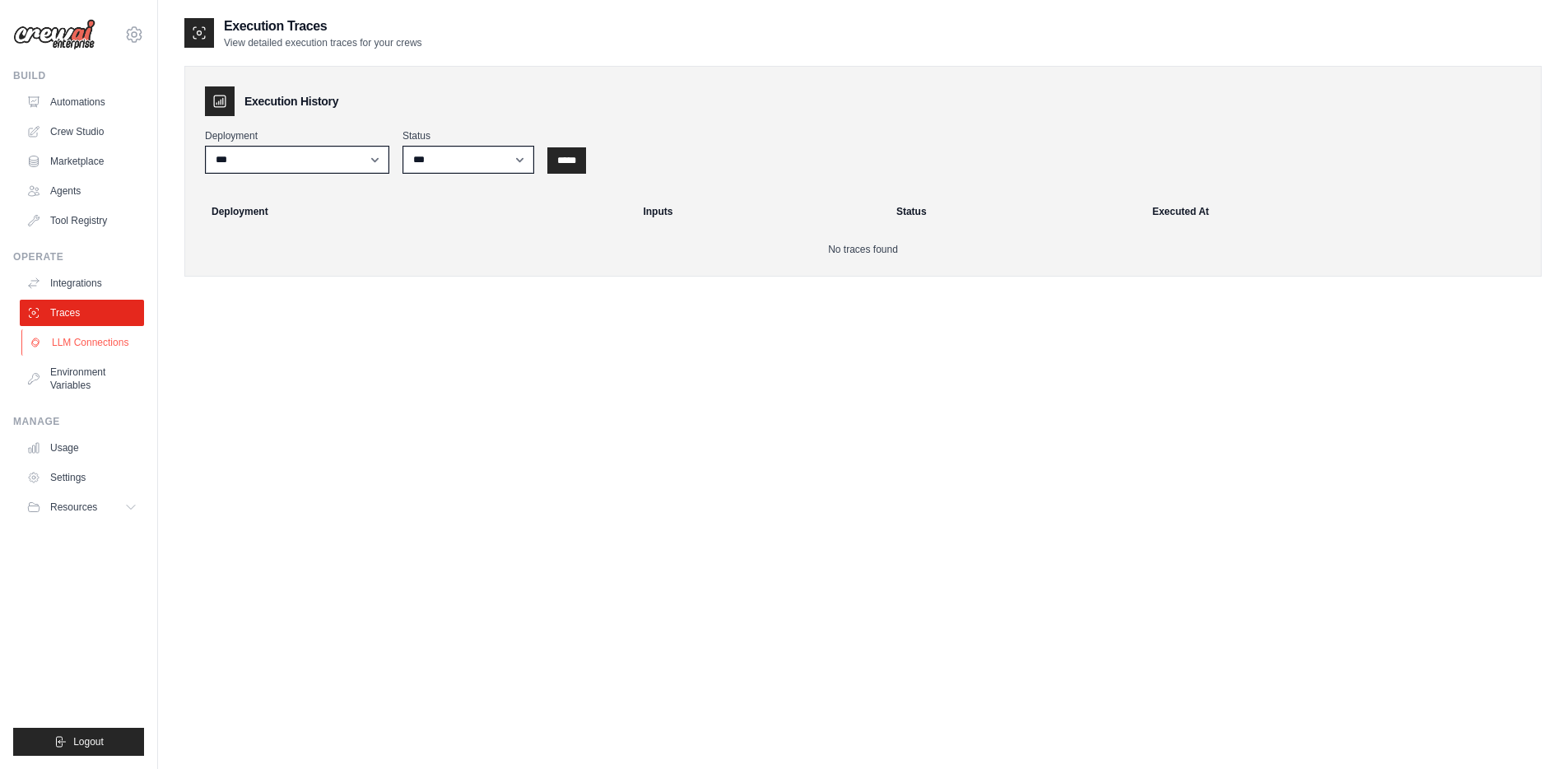
click at [85, 346] on link "LLM Connections" at bounding box center [83, 342] width 124 height 27
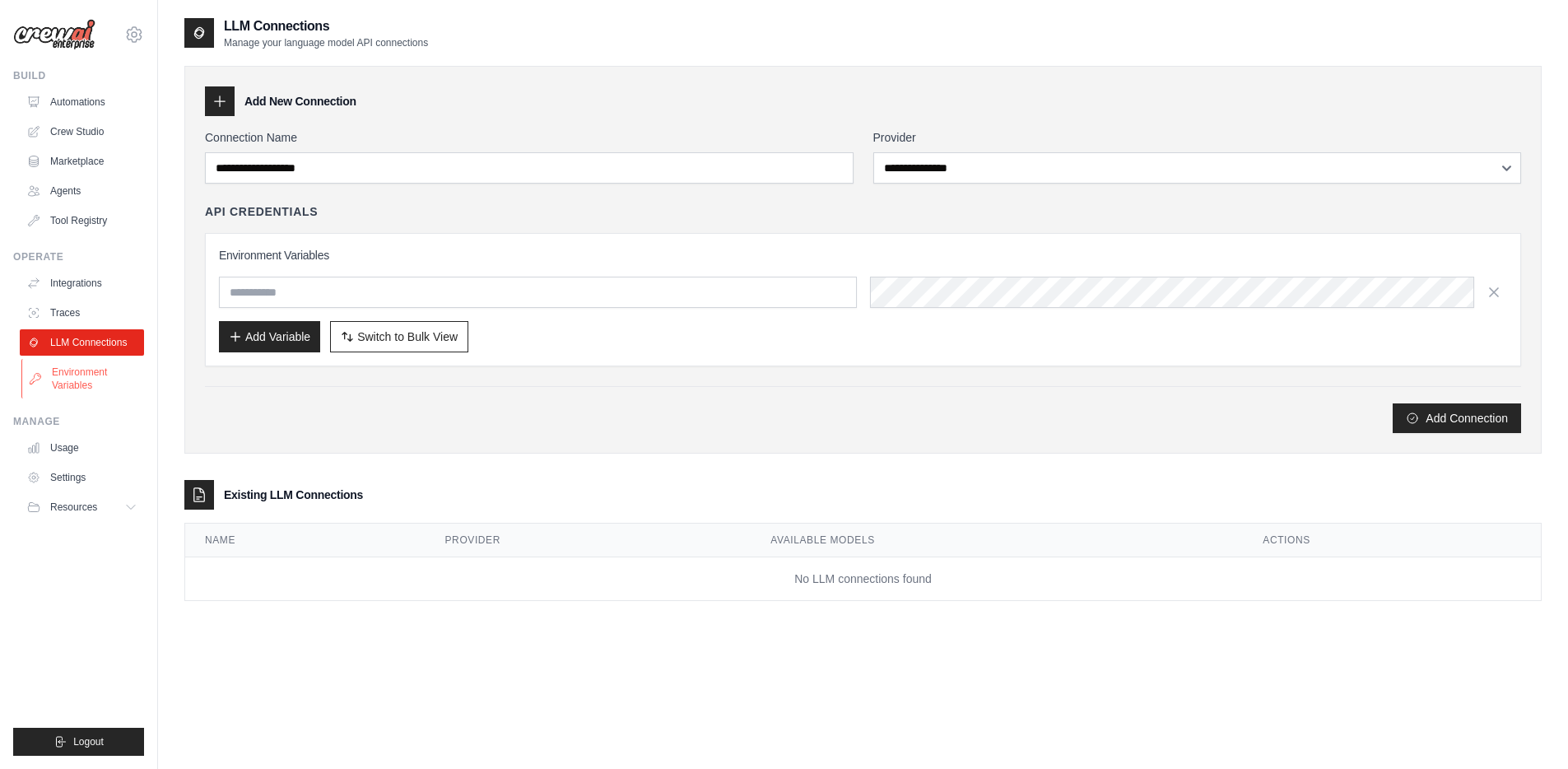
click at [71, 375] on link "Environment Variables" at bounding box center [83, 378] width 124 height 39
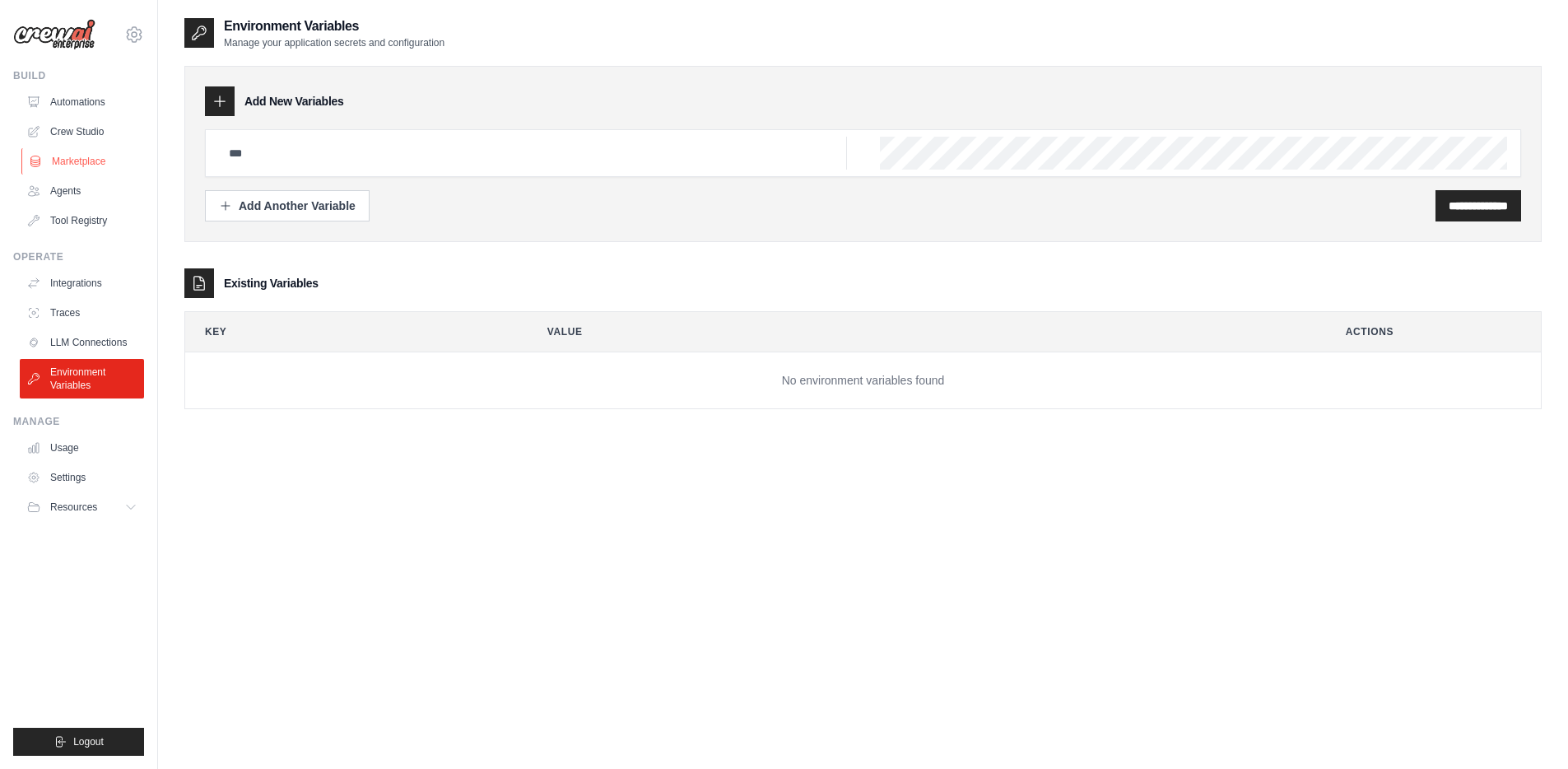
click at [102, 157] on link "Marketplace" at bounding box center [83, 161] width 124 height 27
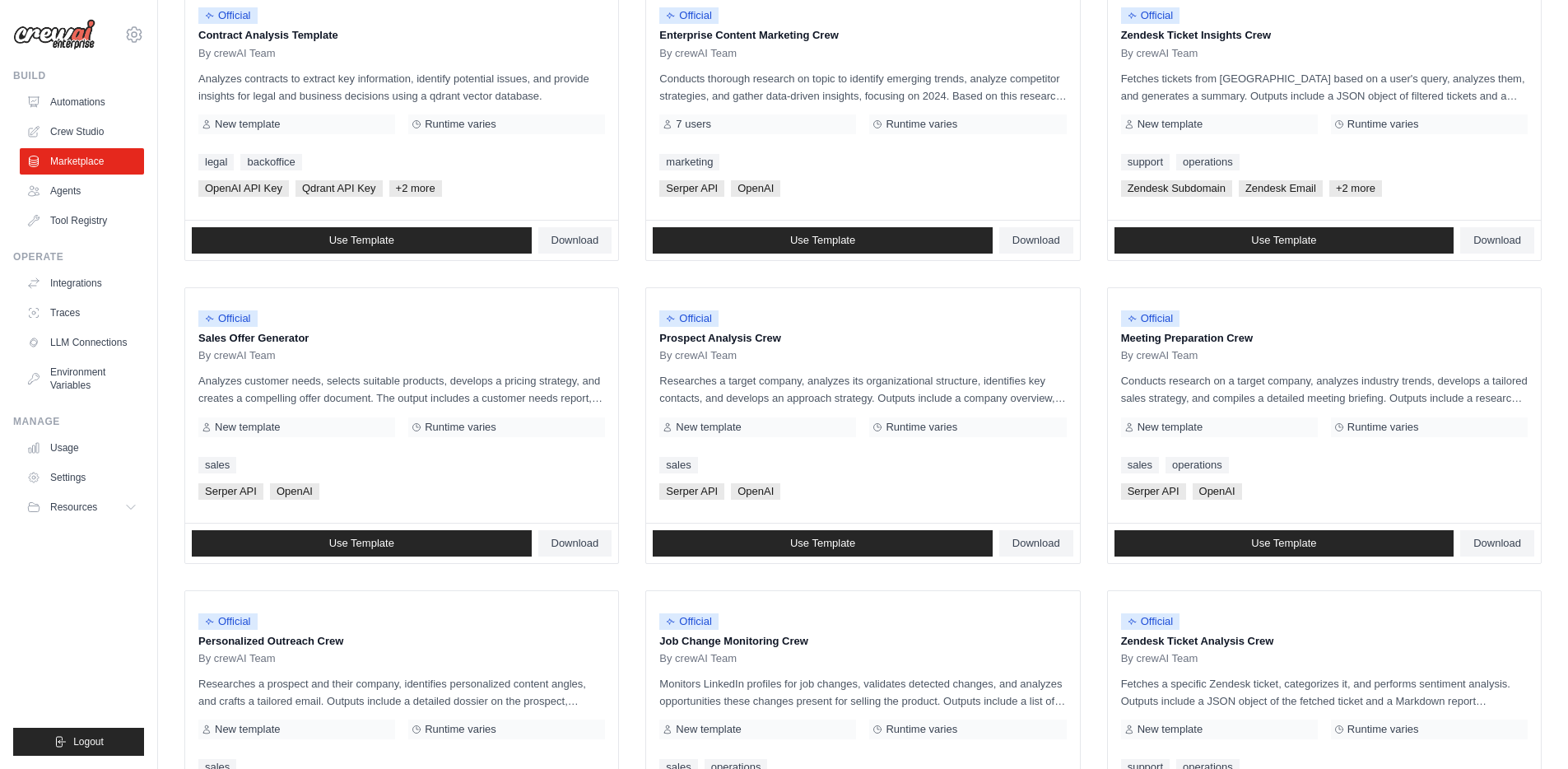
scroll to position [239, 0]
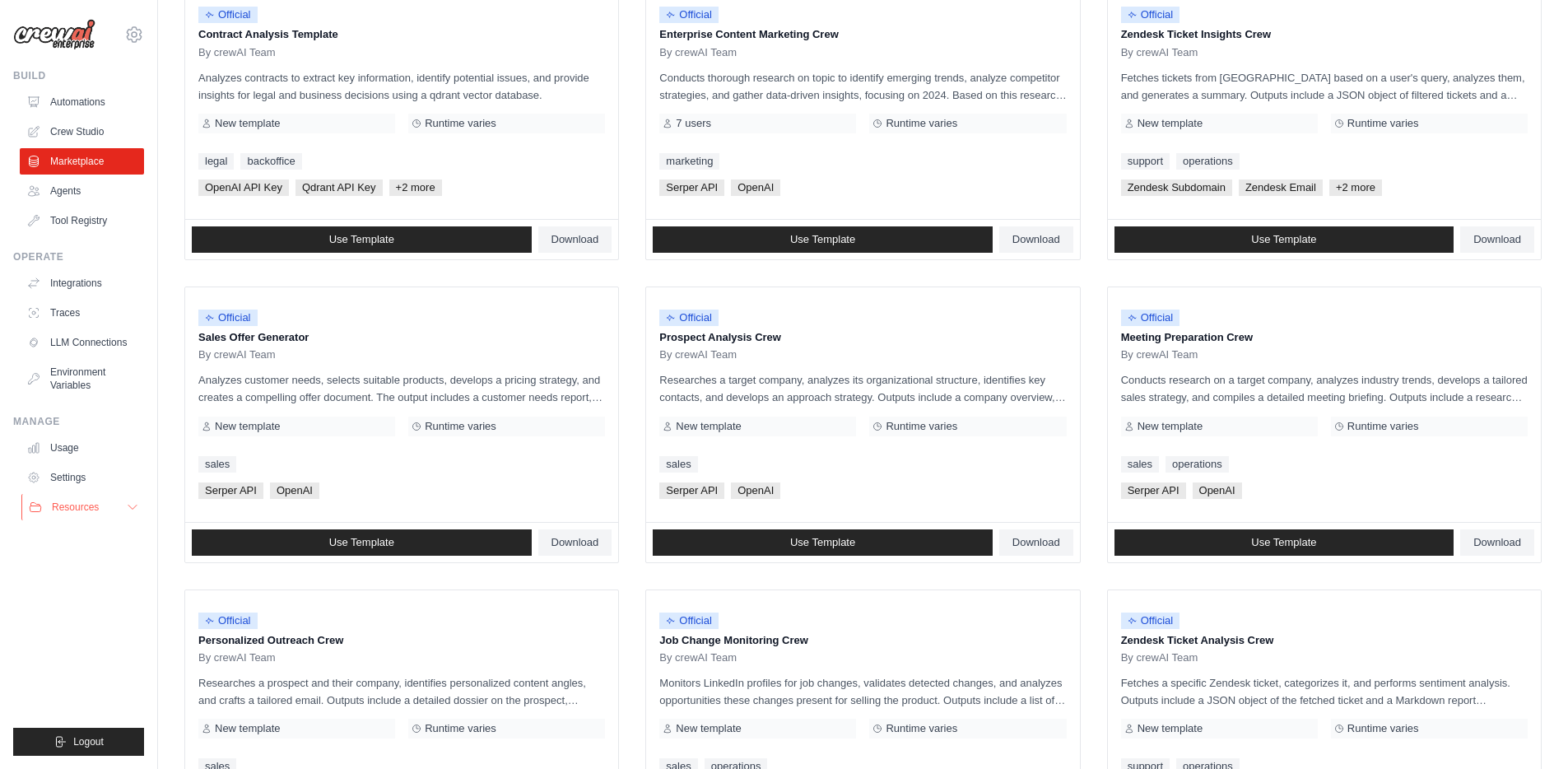
click at [83, 510] on span "Resources" at bounding box center [75, 507] width 47 height 13
click at [63, 483] on link "Settings" at bounding box center [83, 478] width 124 height 27
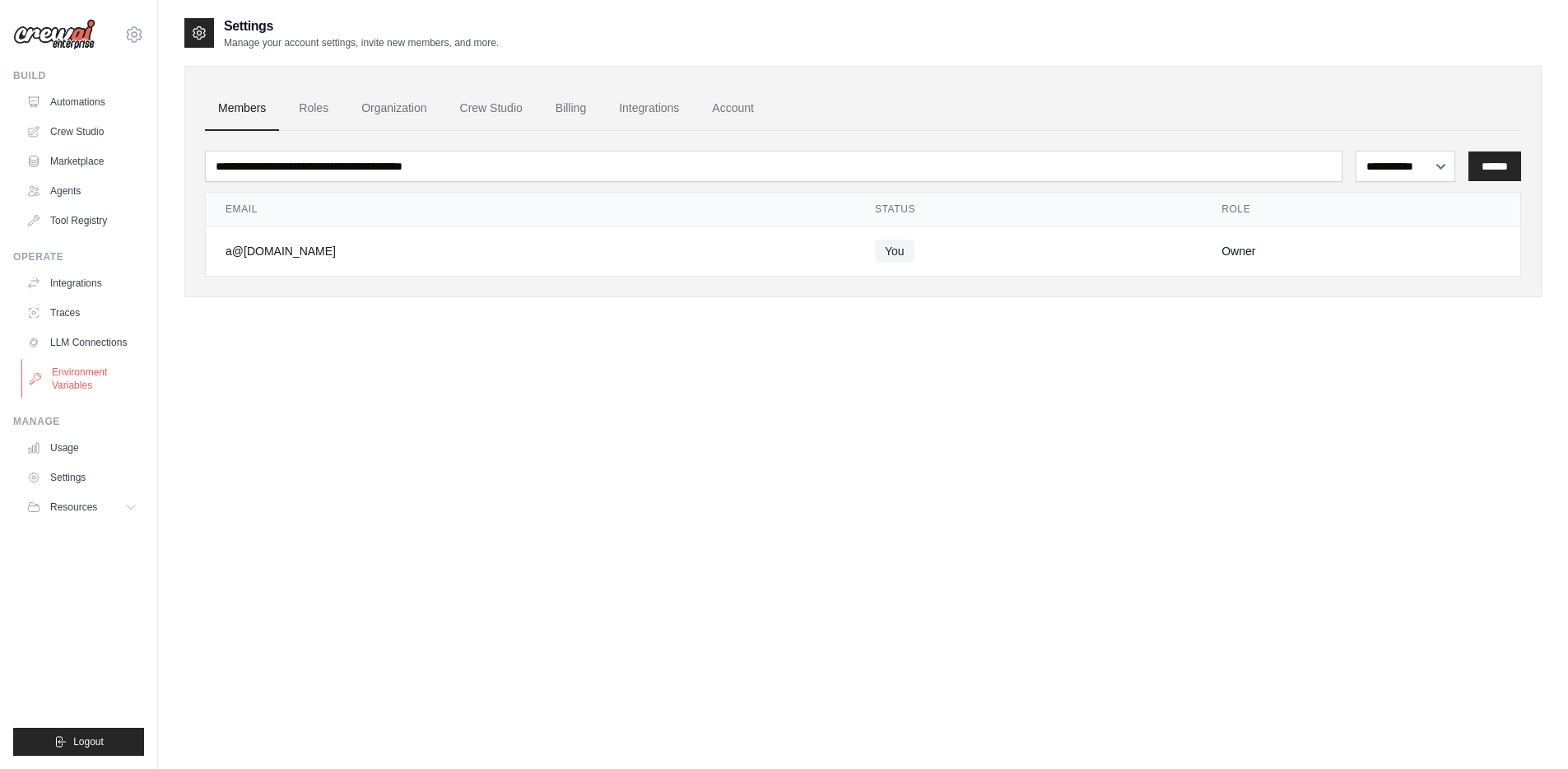
click at [73, 372] on link "Environment Variables" at bounding box center [83, 378] width 124 height 39
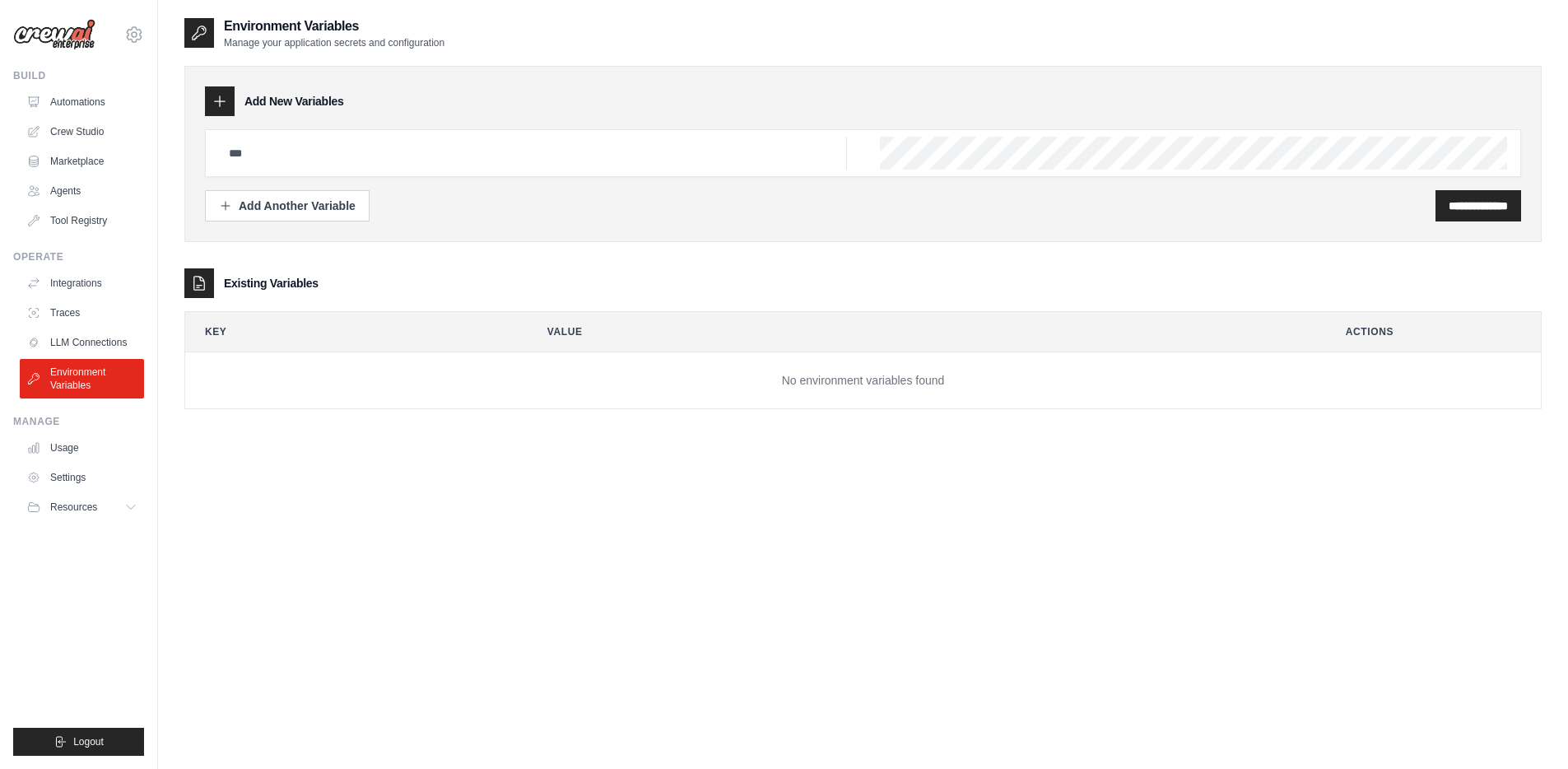
click at [529, 255] on div "**********" at bounding box center [863, 229] width 1358 height 360
click at [99, 170] on link "Marketplace" at bounding box center [83, 161] width 124 height 27
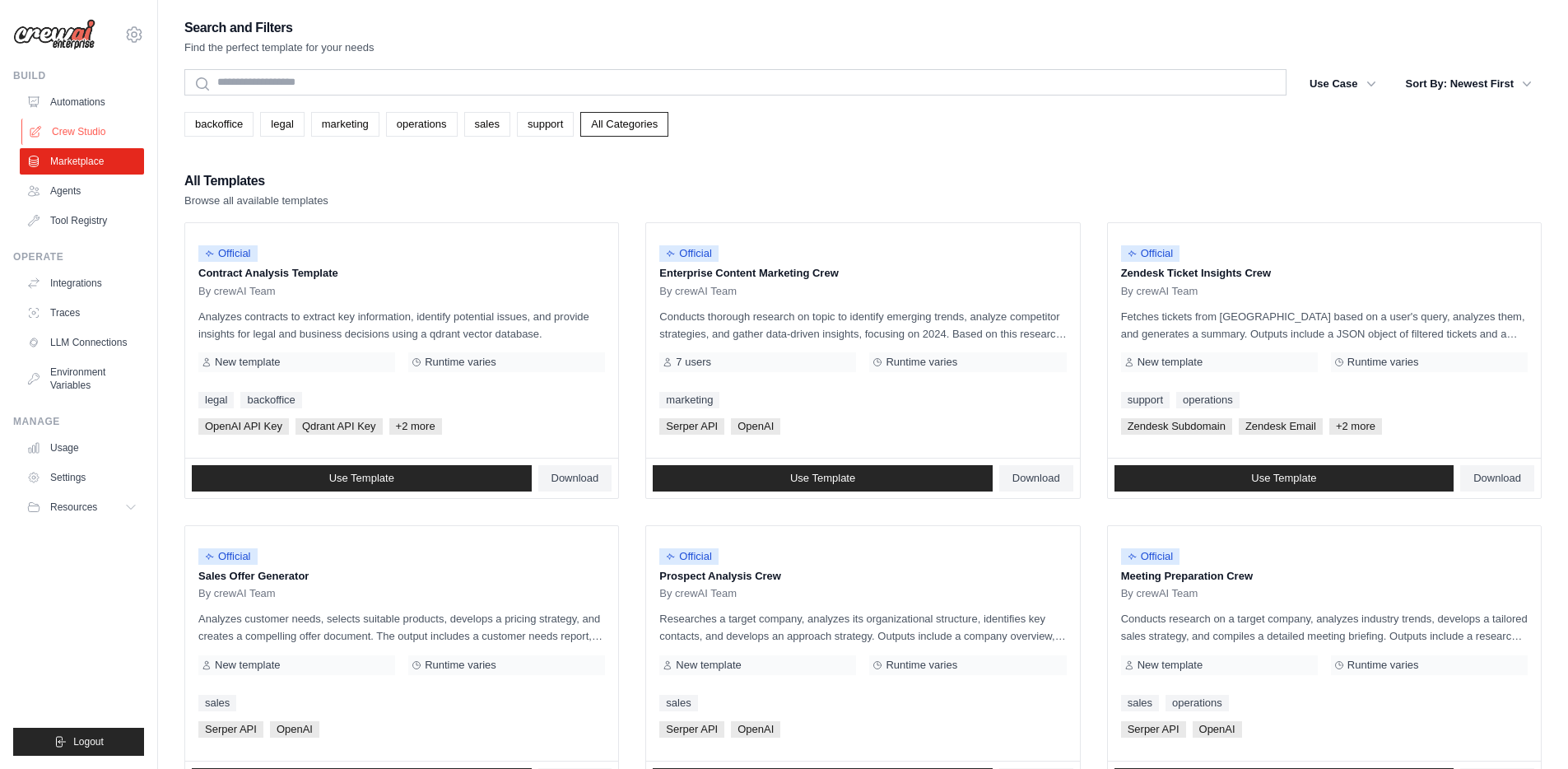
click at [83, 140] on link "Crew Studio" at bounding box center [83, 132] width 124 height 27
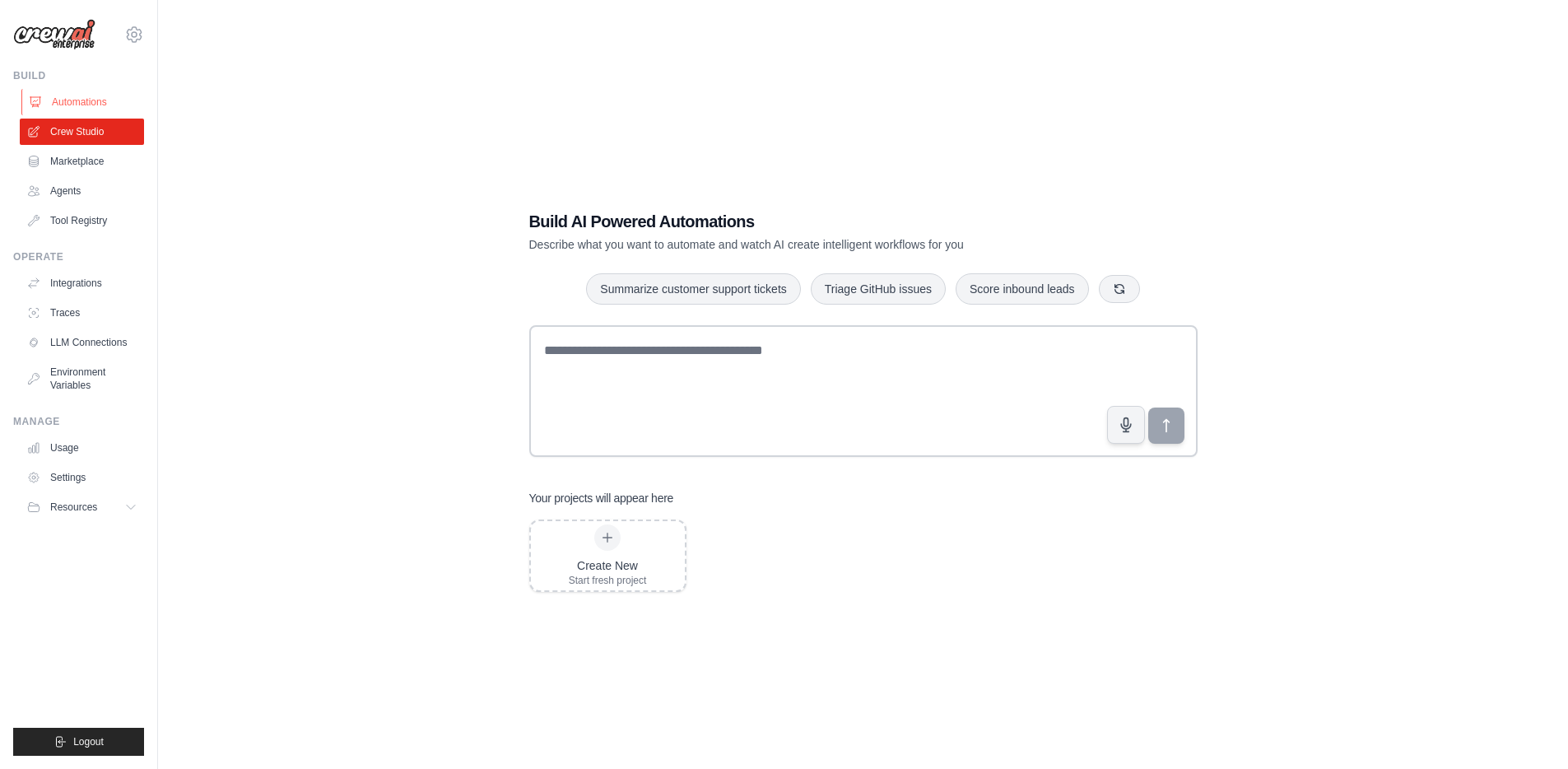
click at [73, 103] on link "Automations" at bounding box center [83, 102] width 124 height 27
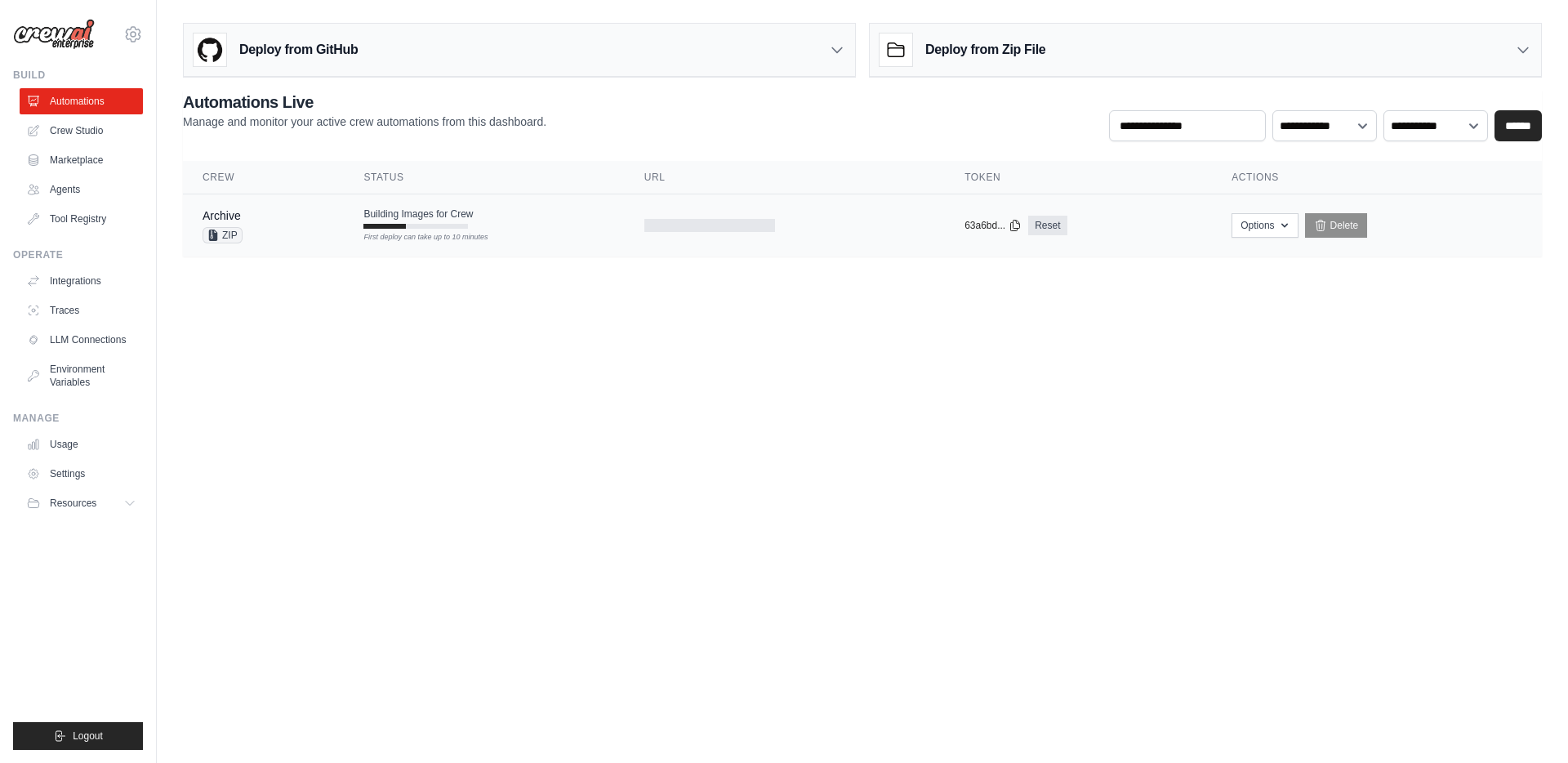
click at [789, 251] on td at bounding box center [784, 226] width 320 height 63
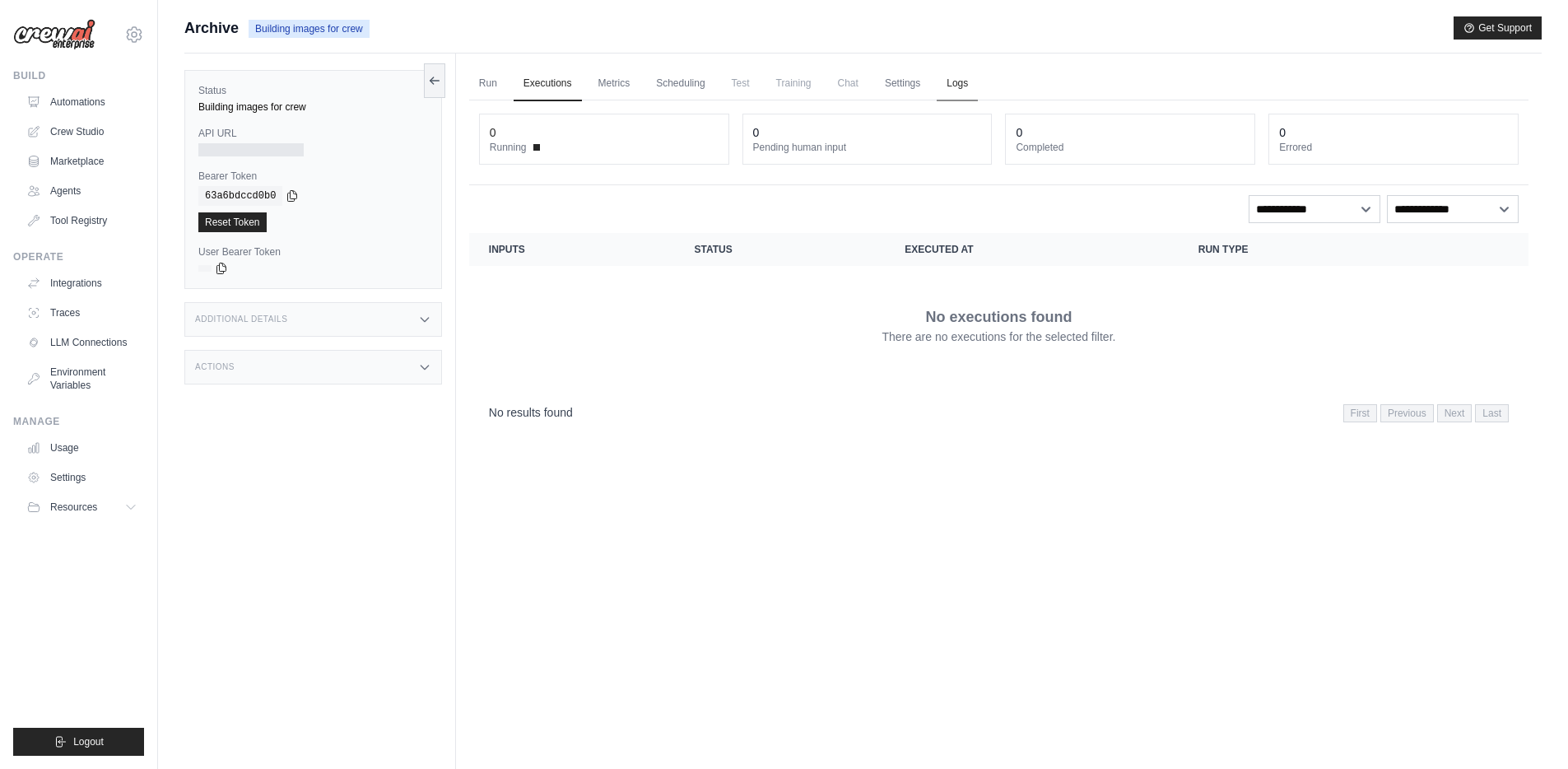
click at [959, 90] on link "Logs" at bounding box center [957, 83] width 41 height 34
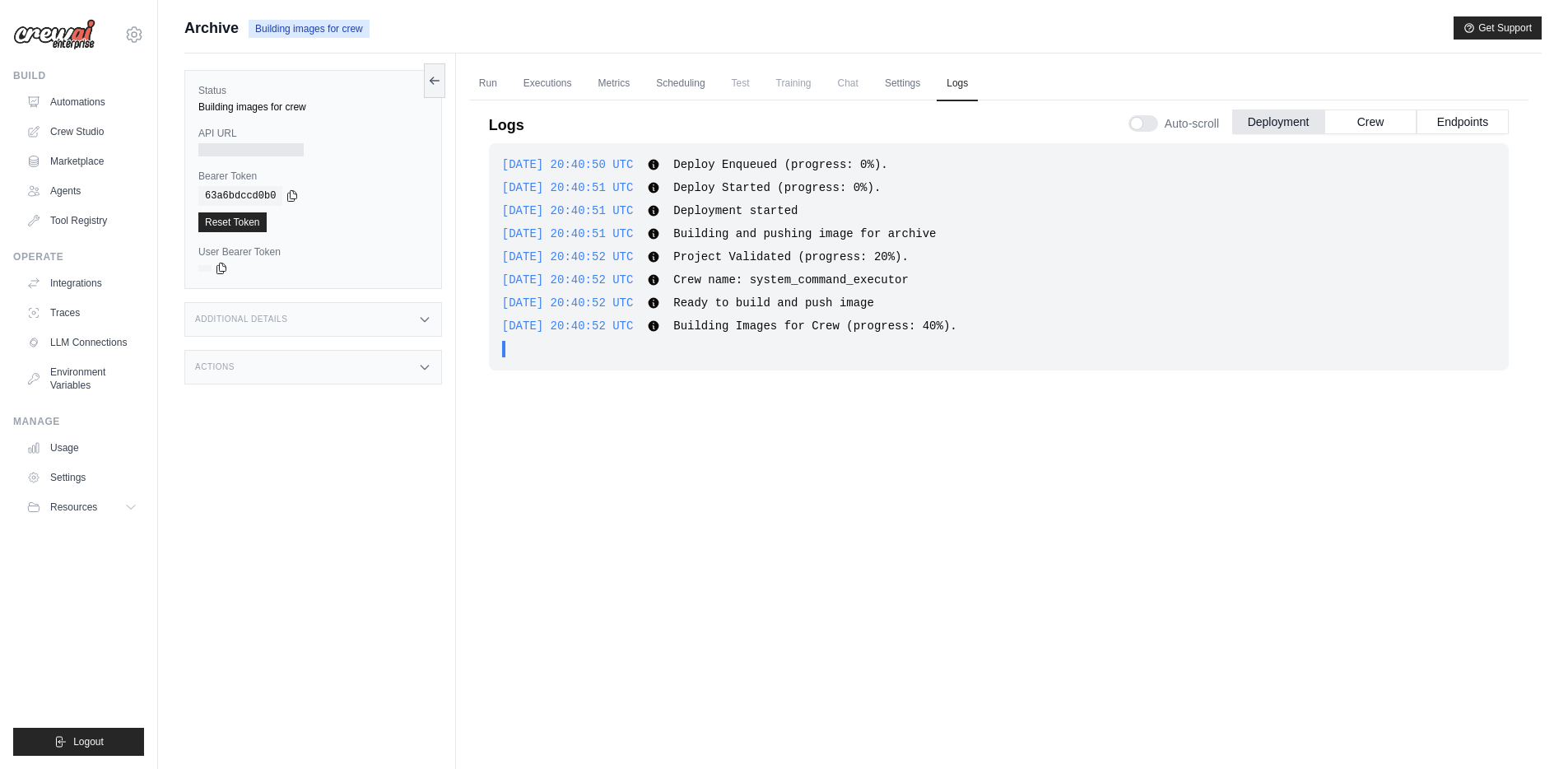
click at [1030, 281] on div "[DATE] 20:40:52 UTC Crew name: system_command_executor Show more Show less" at bounding box center [999, 280] width 994 height 17
click at [908, 88] on link "Settings" at bounding box center [903, 83] width 55 height 34
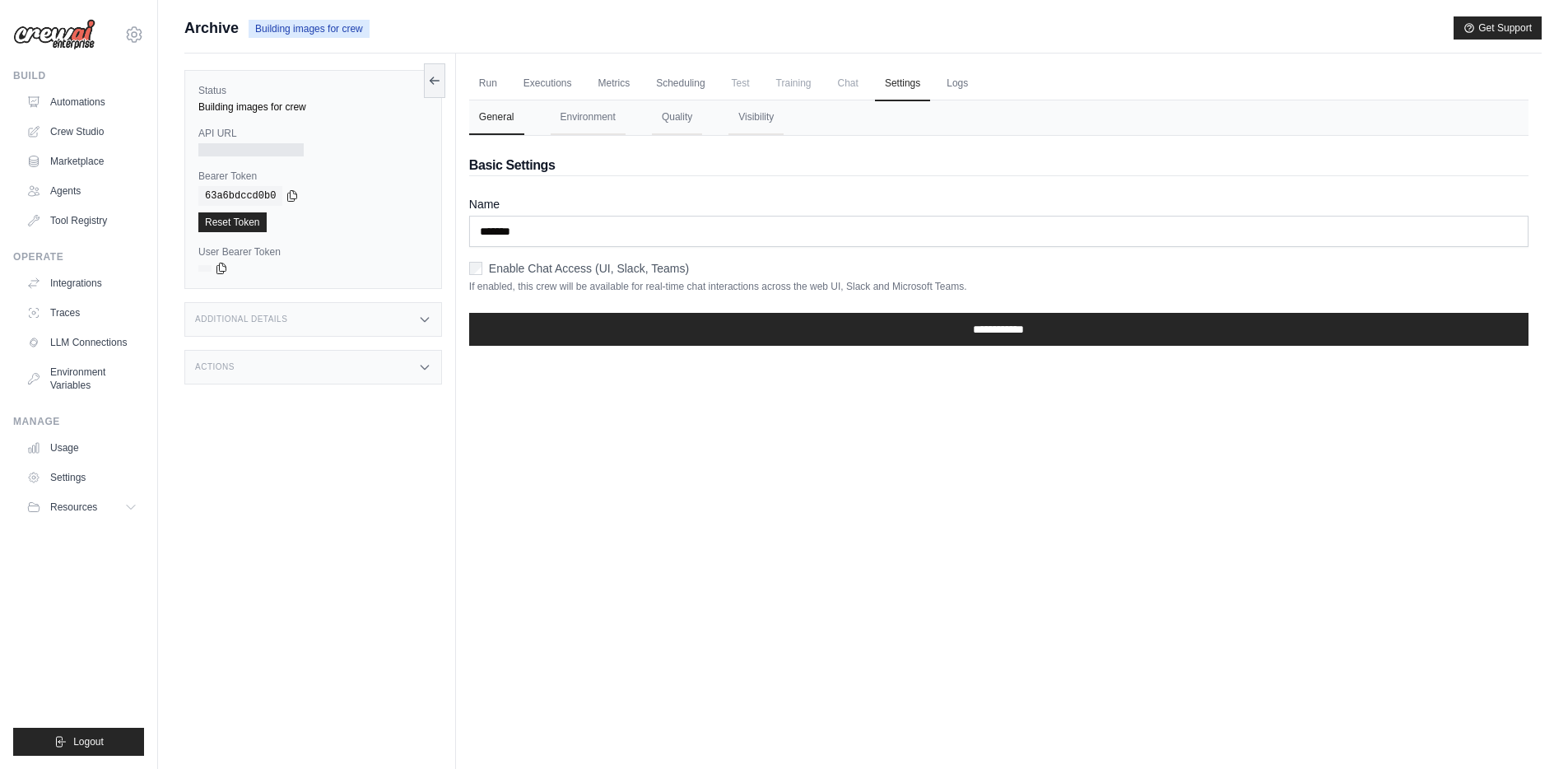
click at [844, 85] on span "Chat" at bounding box center [848, 83] width 40 height 33
click at [773, 80] on span "Training" at bounding box center [794, 83] width 55 height 33
click at [674, 113] on button "Quality" at bounding box center [677, 117] width 50 height 34
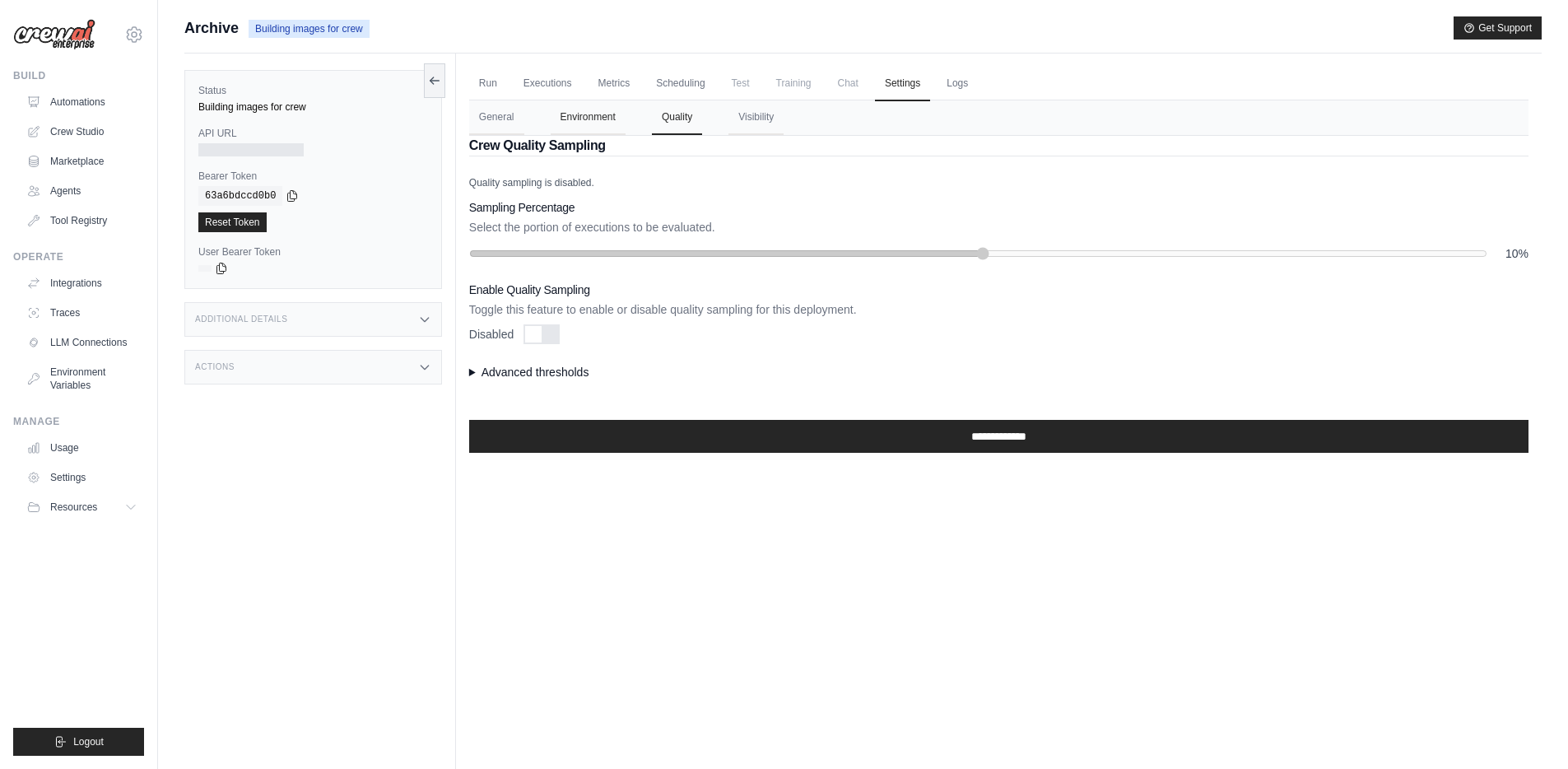
click at [604, 124] on button "Environment" at bounding box center [588, 117] width 75 height 34
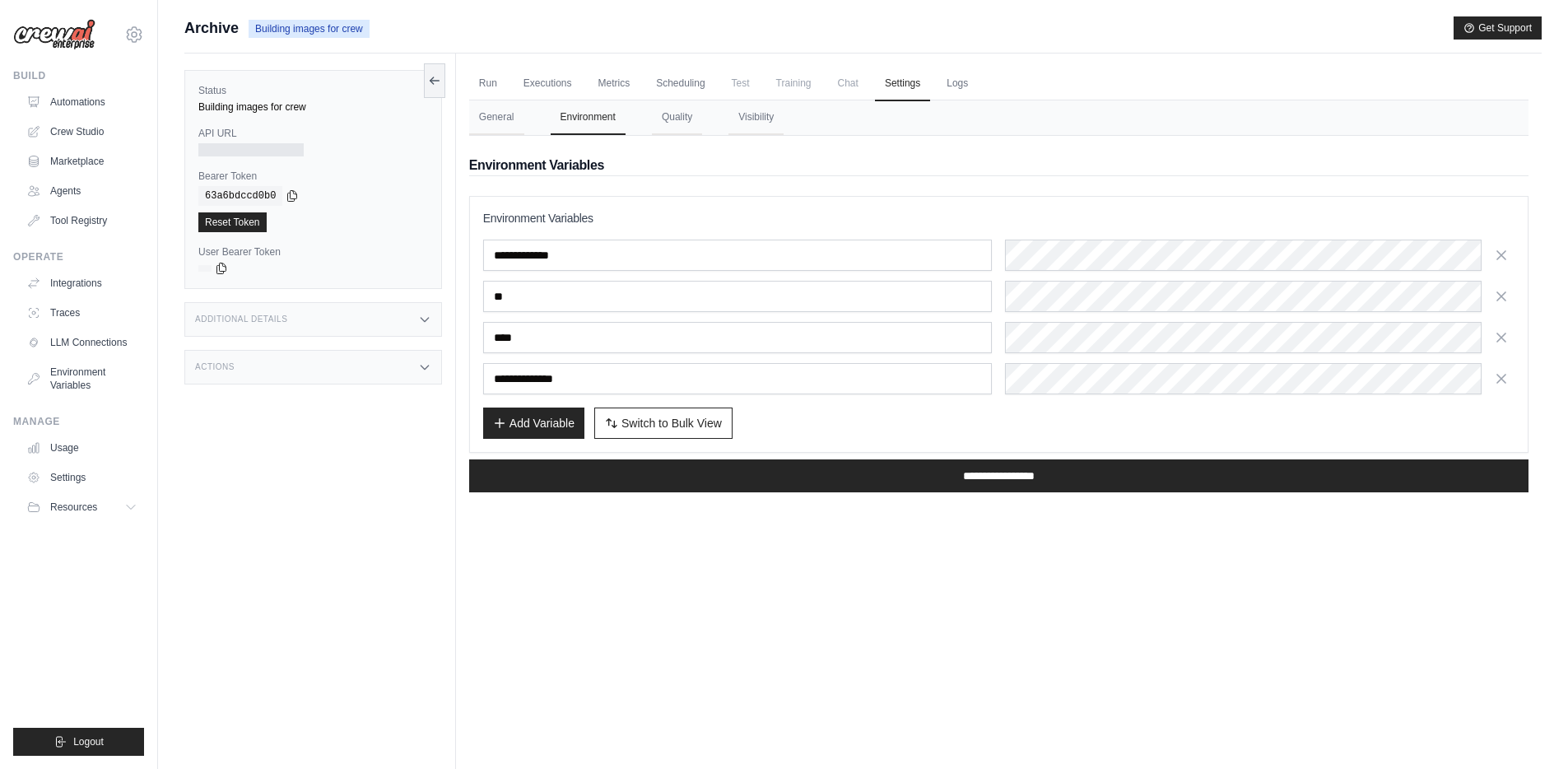
click at [796, 133] on nav "General Environment Quality Visibility" at bounding box center [999, 117] width 1060 height 34
click at [756, 124] on button "Visibility" at bounding box center [756, 117] width 55 height 34
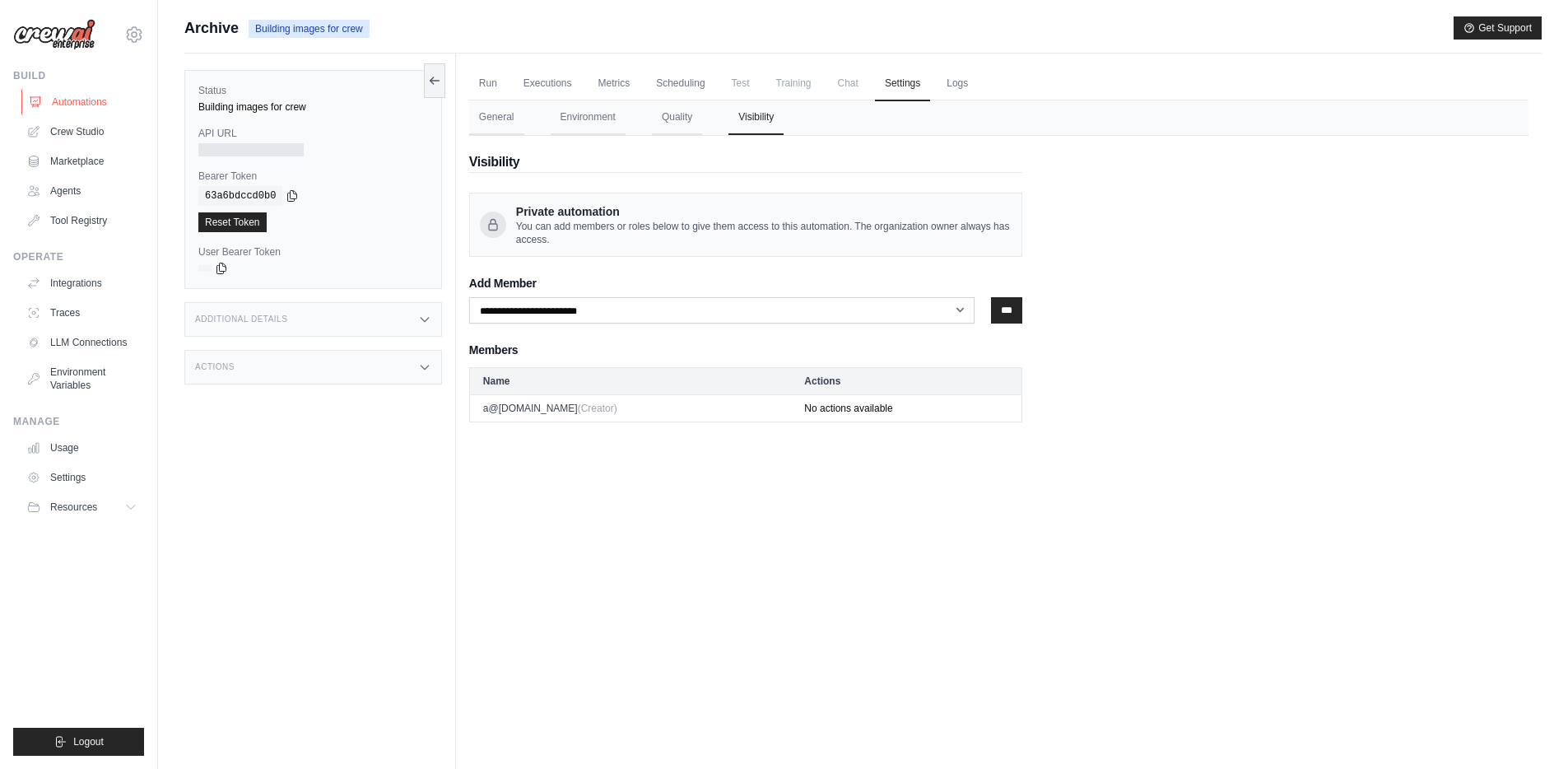
drag, startPoint x: 119, startPoint y: 104, endPoint x: 97, endPoint y: 100, distance: 22.4
click at [119, 104] on link "Automations" at bounding box center [83, 102] width 124 height 27
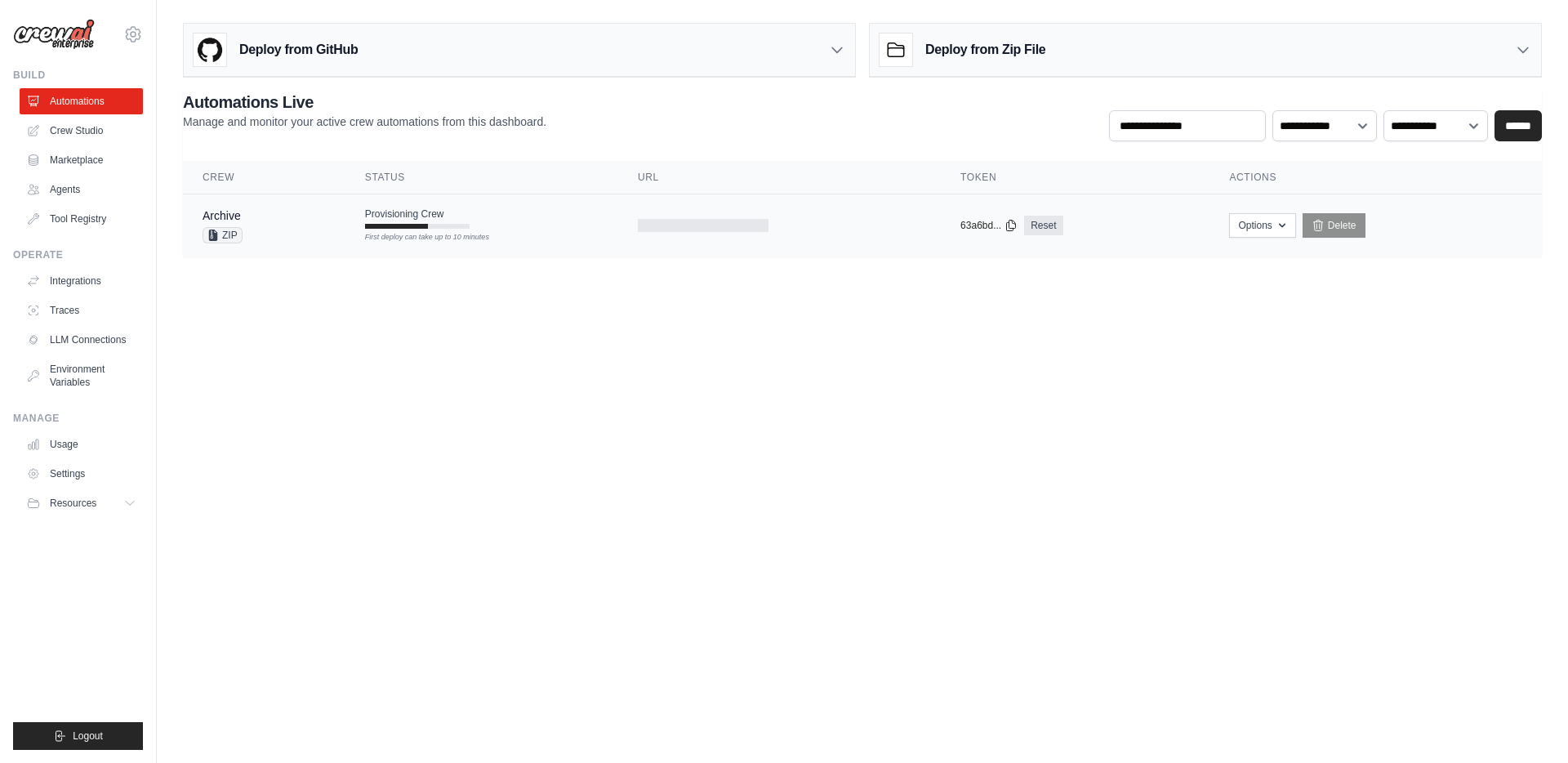
click at [545, 218] on td "Provisioning Crew First deploy can take up to 10 minutes" at bounding box center [481, 218] width 273 height 47
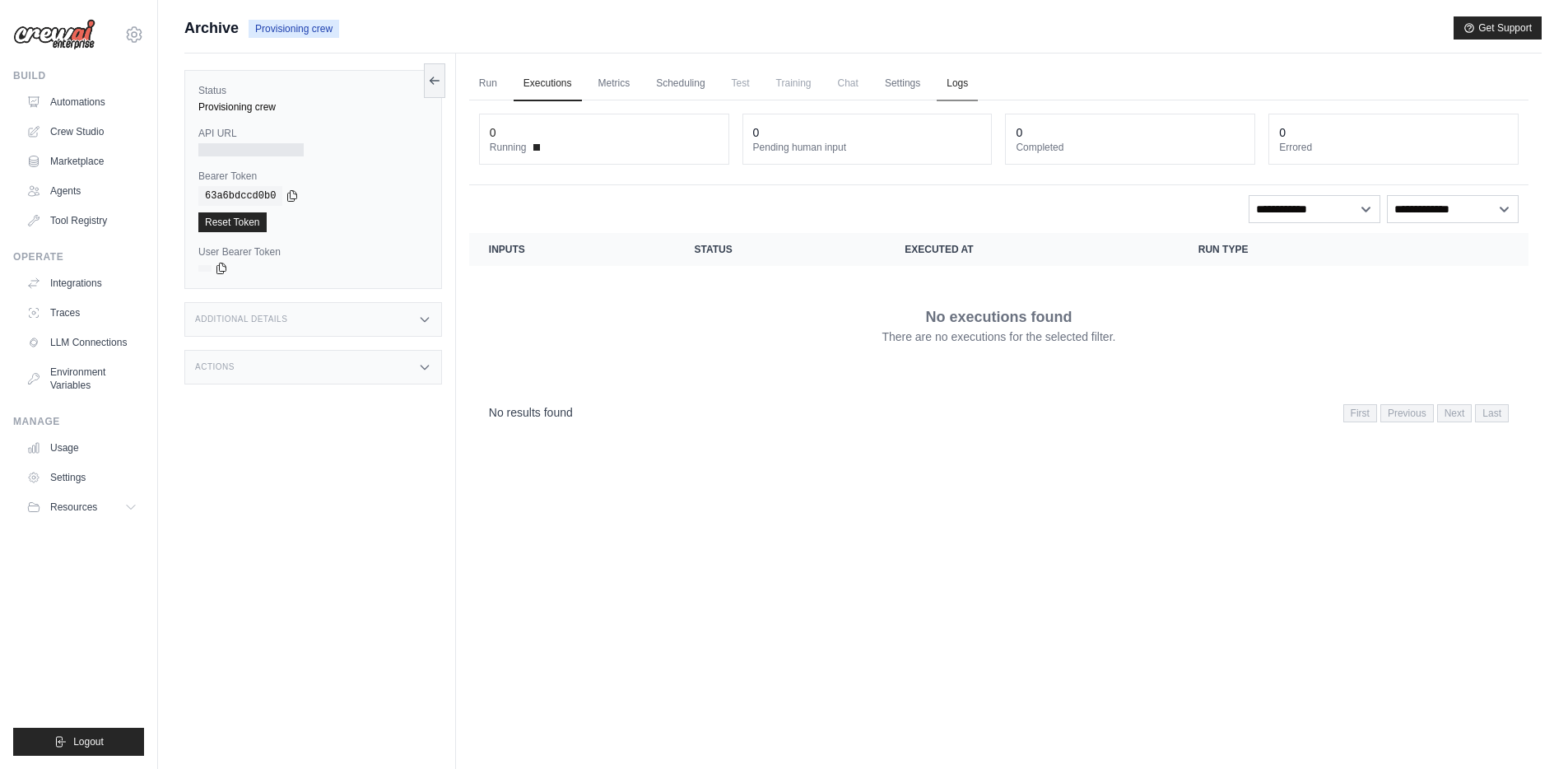
click at [959, 88] on link "Logs" at bounding box center [957, 83] width 41 height 34
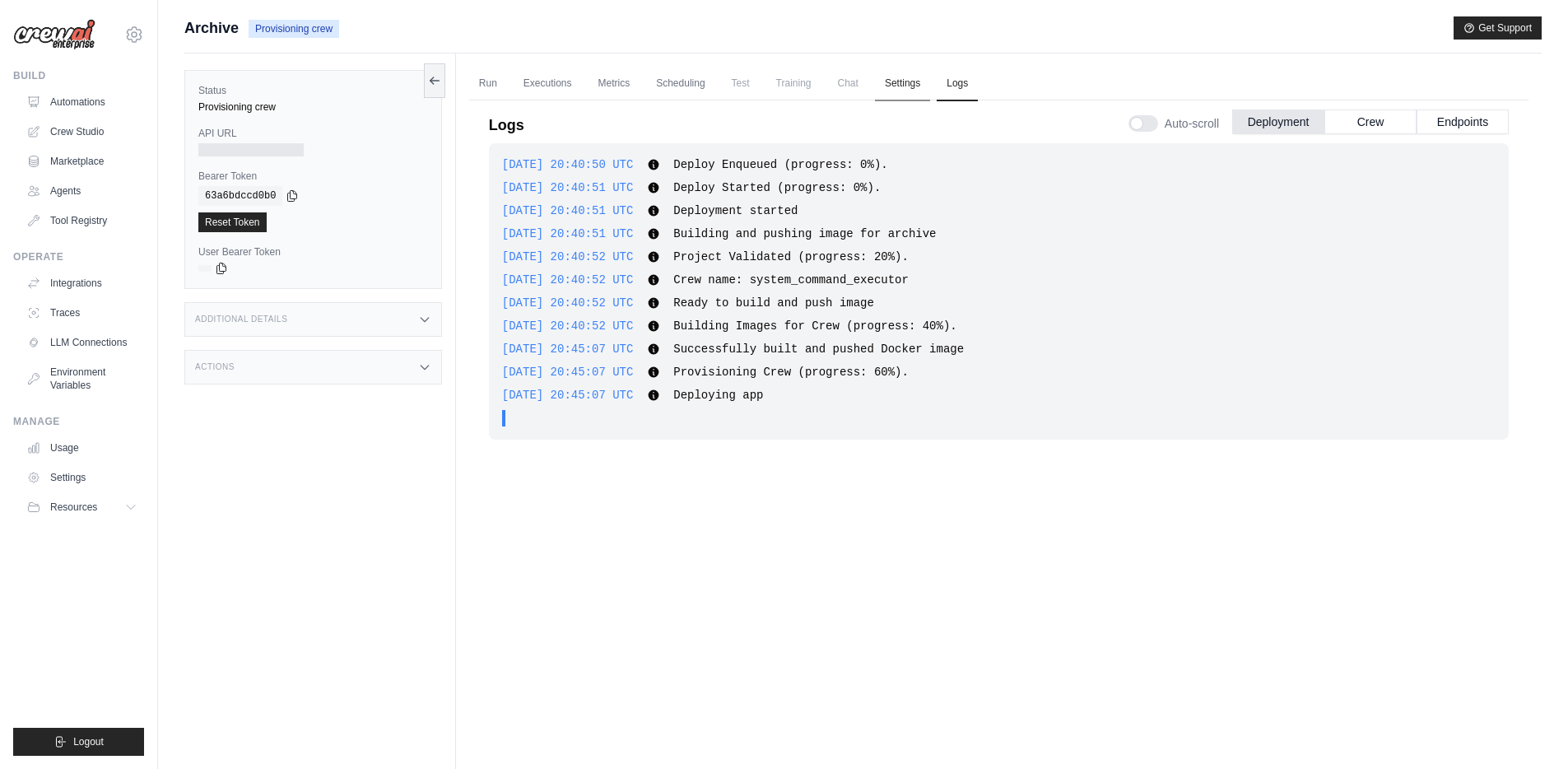
click at [908, 83] on link "Settings" at bounding box center [903, 83] width 55 height 34
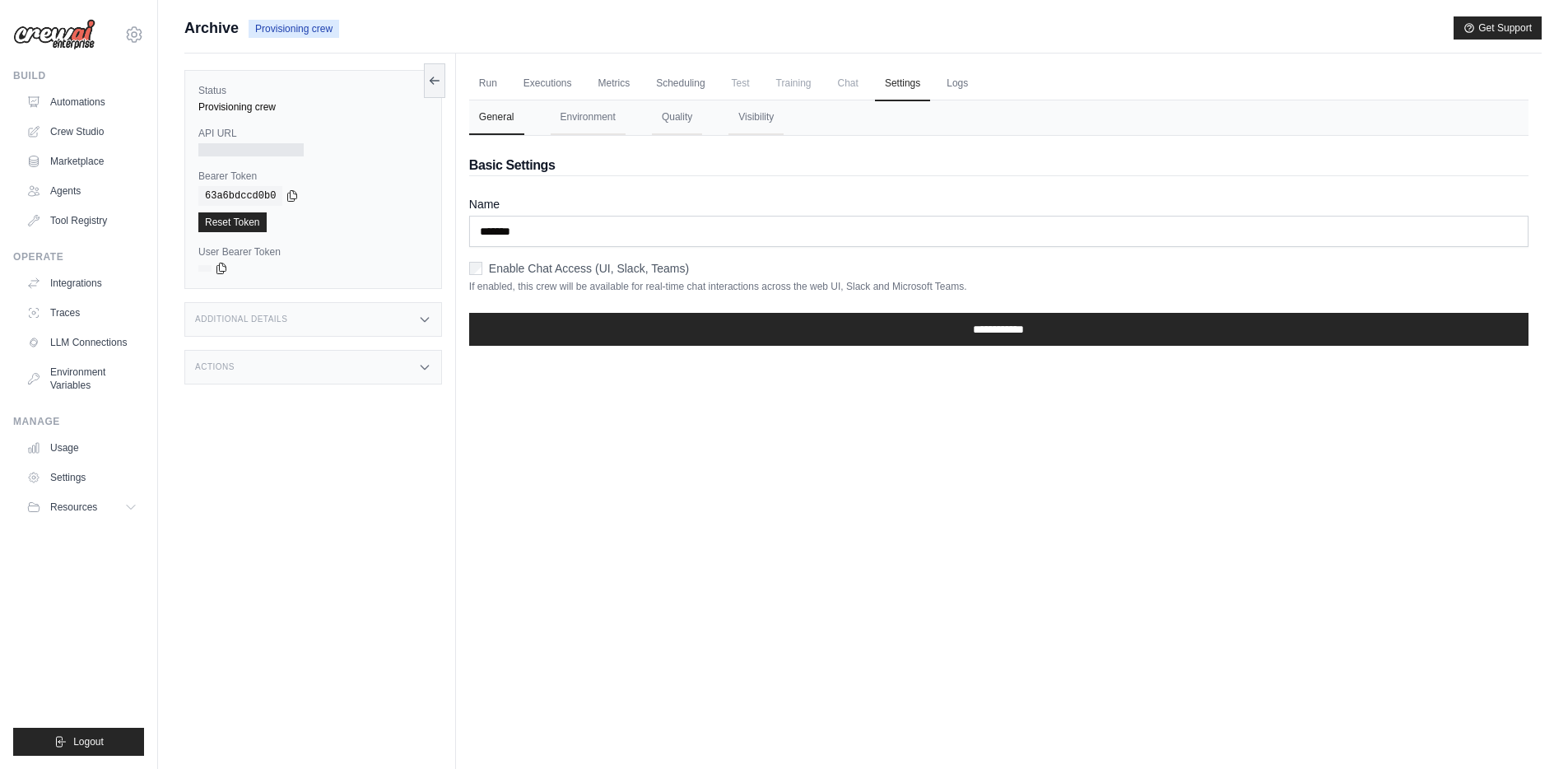
click at [849, 87] on span "Chat" at bounding box center [848, 83] width 40 height 33
click at [871, 82] on ul "Run Executions Metrics Scheduling Test Training Chat Settings Logs" at bounding box center [999, 83] width 1060 height 33
click at [764, 91] on ul "Run Executions Metrics Scheduling Test Training Chat Settings Logs" at bounding box center [999, 83] width 1060 height 33
drag, startPoint x: 683, startPoint y: 69, endPoint x: 676, endPoint y: 77, distance: 10.6
click at [683, 69] on link "Scheduling" at bounding box center [680, 83] width 68 height 34
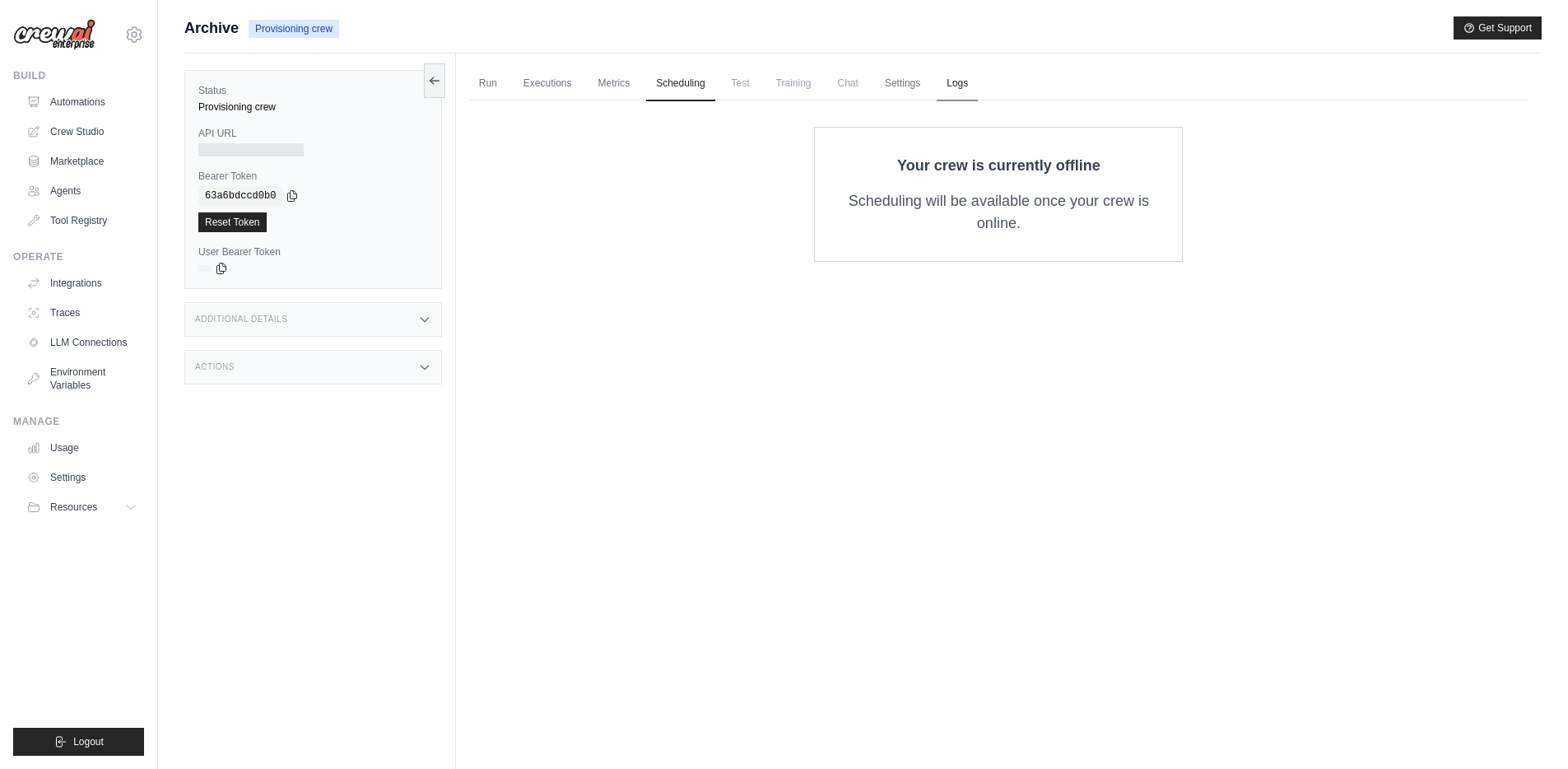
drag, startPoint x: 987, startPoint y: 99, endPoint x: 957, endPoint y: 82, distance: 34.5
click at [980, 96] on ul "Run Executions Metrics Scheduling Test Training Chat Settings Logs" at bounding box center [999, 83] width 1060 height 33
click at [956, 82] on link "Logs" at bounding box center [957, 83] width 41 height 34
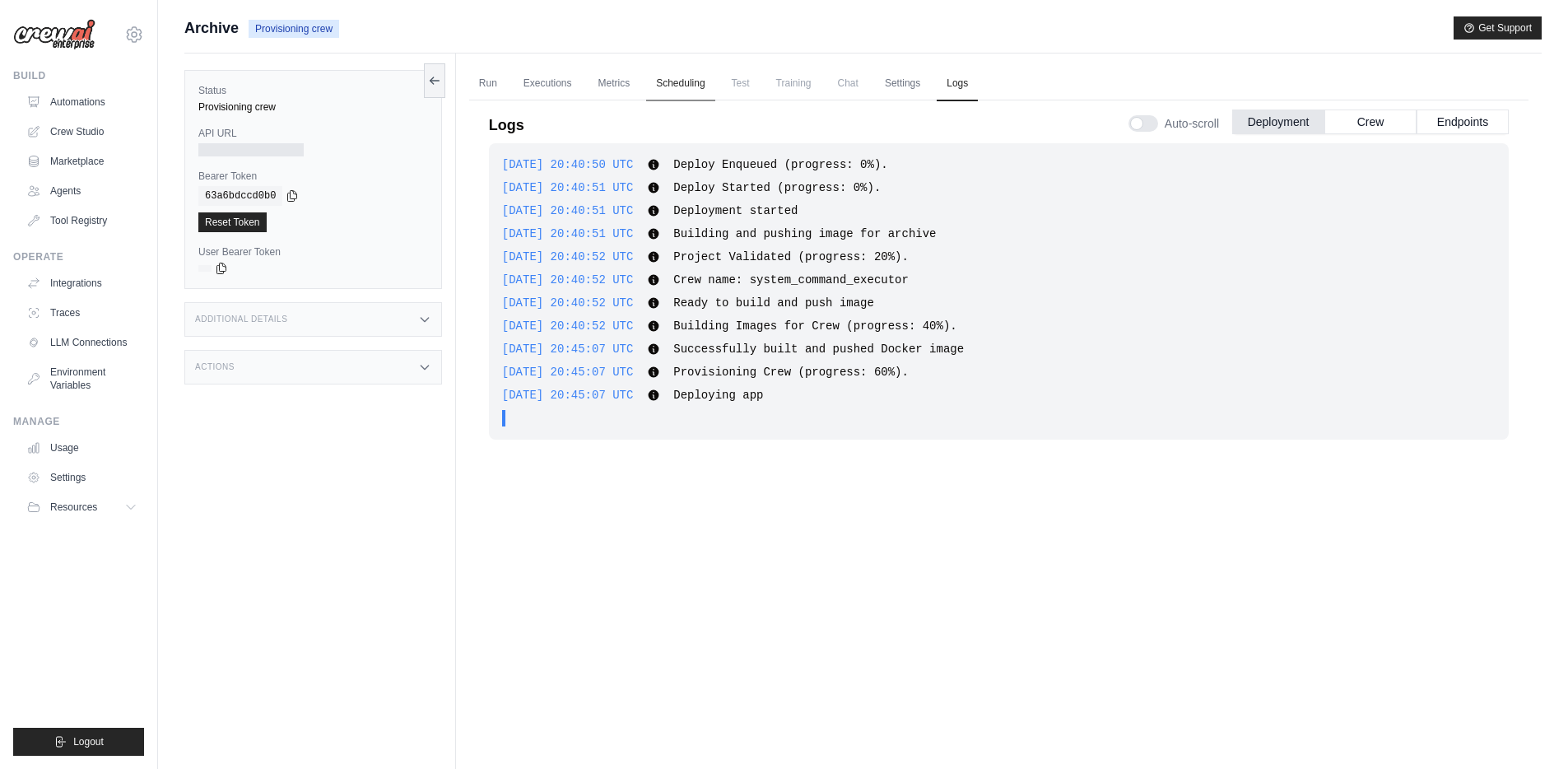
click at [679, 87] on link "Scheduling" at bounding box center [680, 83] width 68 height 34
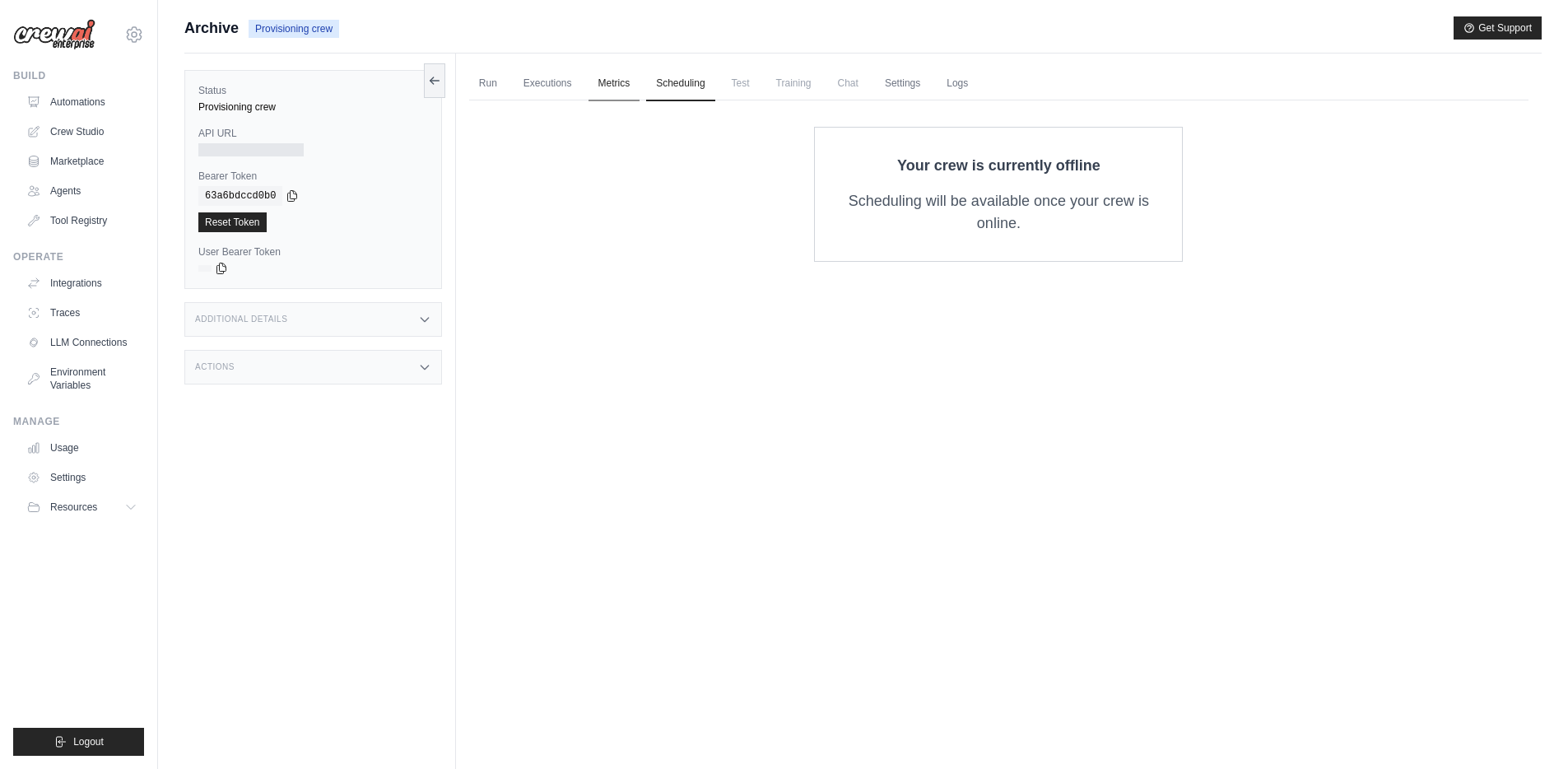
click at [600, 85] on link "Metrics" at bounding box center [615, 83] width 52 height 34
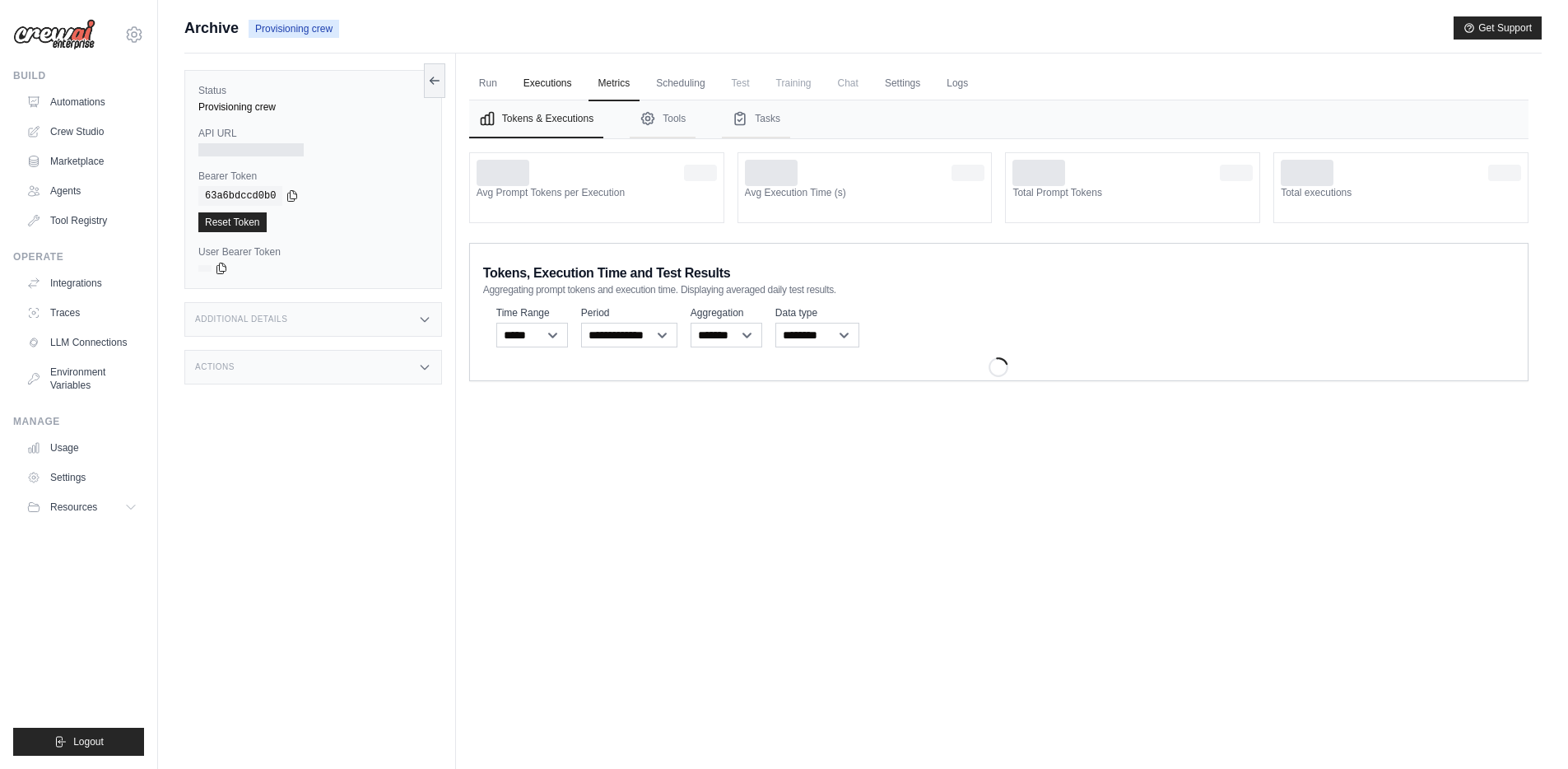
click at [537, 87] on link "Executions" at bounding box center [548, 83] width 68 height 34
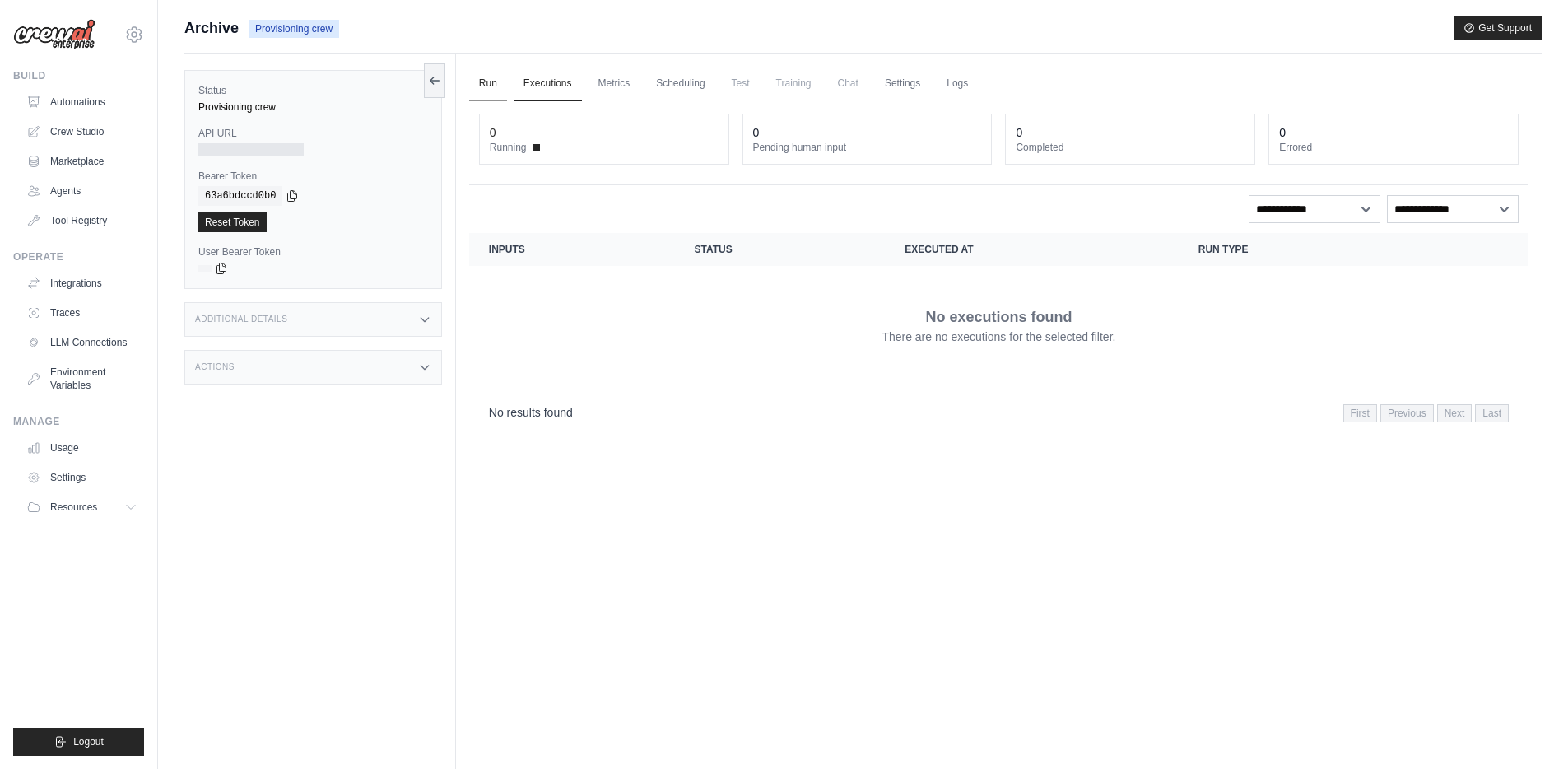
click at [496, 87] on link "Run" at bounding box center [488, 83] width 38 height 34
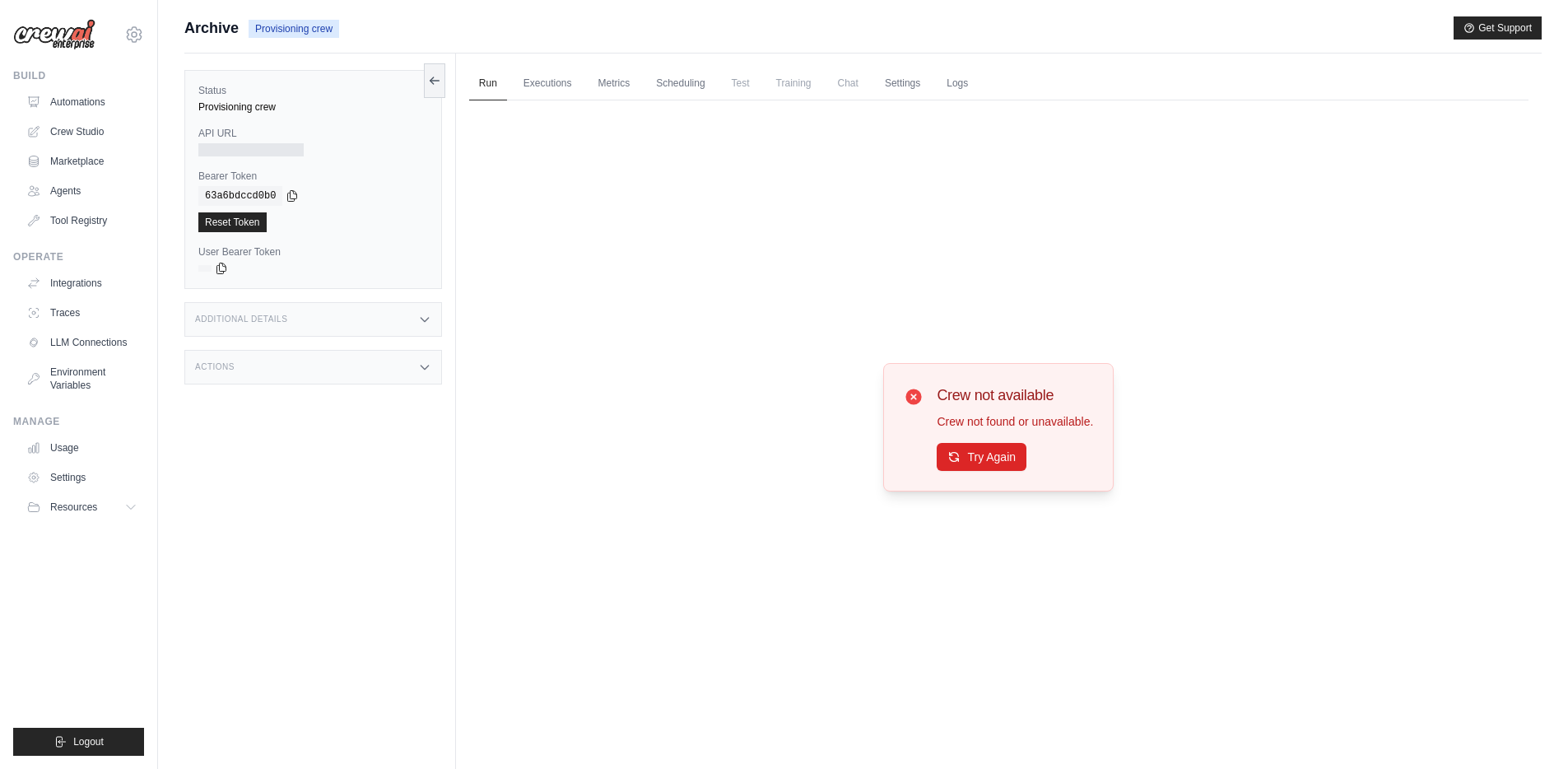
click at [87, 461] on ul "Usage Settings Resources Documentation Blog" at bounding box center [82, 477] width 124 height 86
click at [63, 443] on link "Usage" at bounding box center [83, 448] width 124 height 27
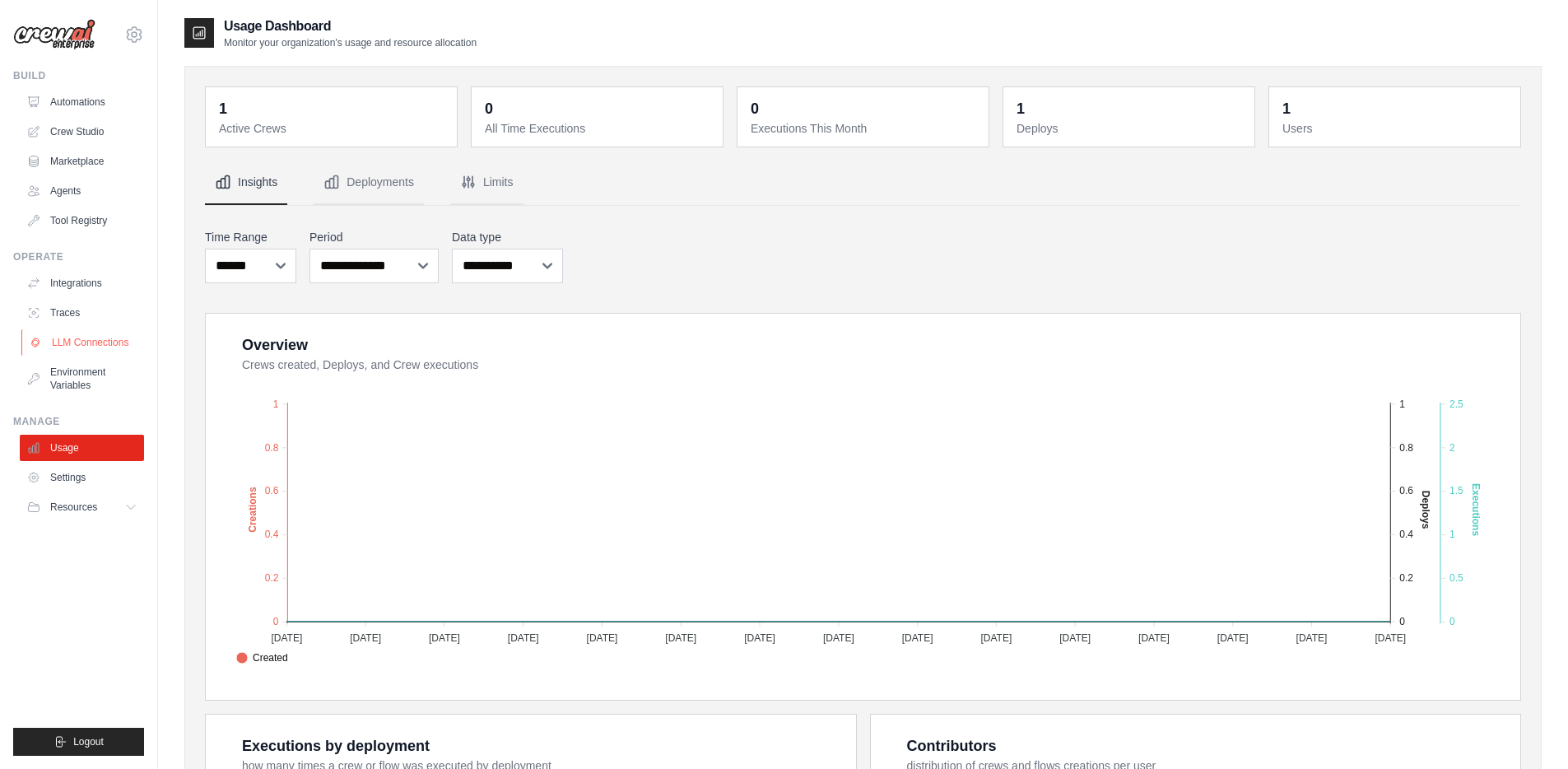
click at [77, 353] on link "LLM Connections" at bounding box center [83, 342] width 124 height 27
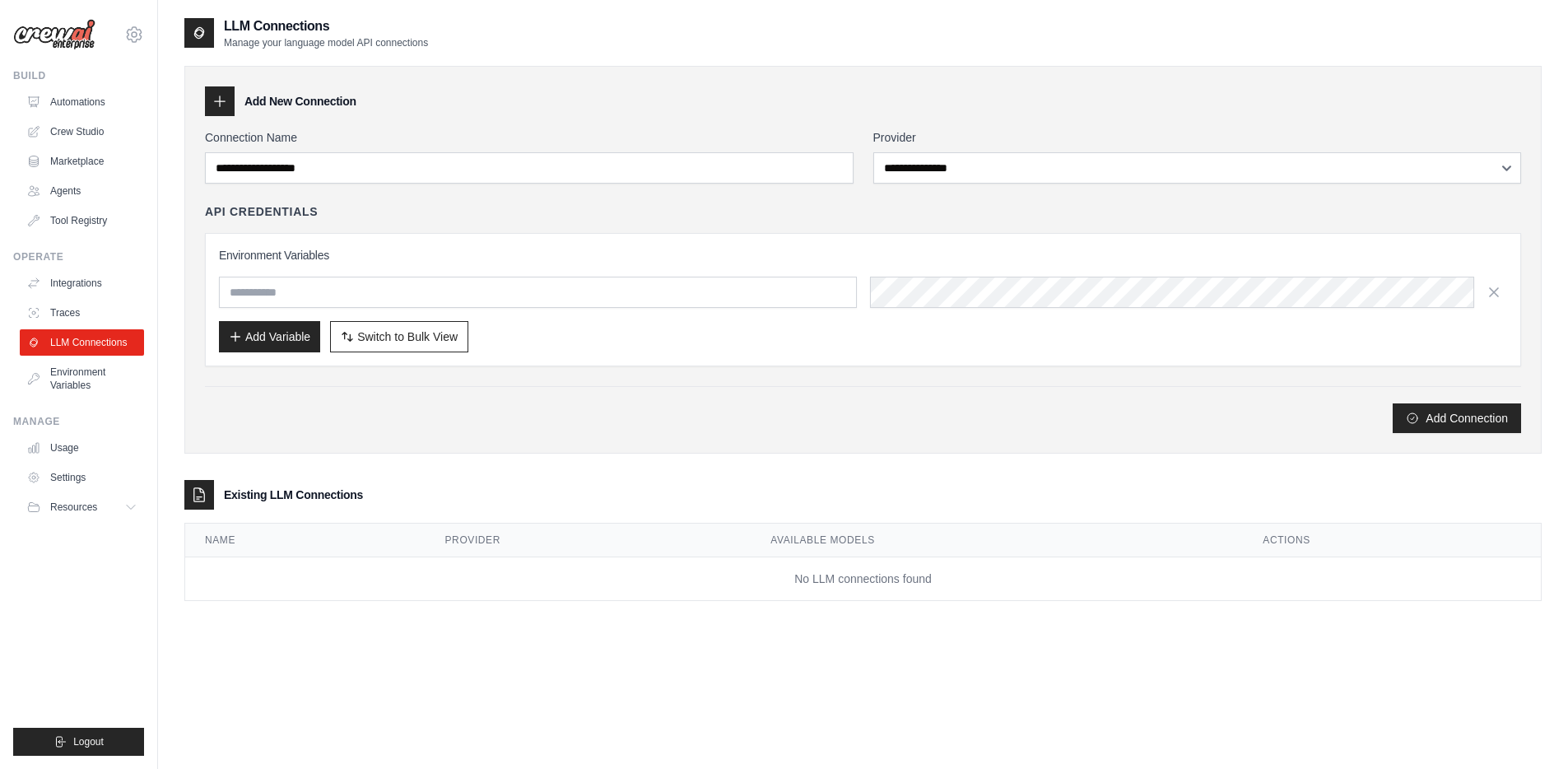
click at [77, 400] on ul "Build Automations Crew Studio Marketplace Agents" at bounding box center [78, 412] width 131 height 686
click at [78, 377] on link "Environment Variables" at bounding box center [83, 378] width 124 height 39
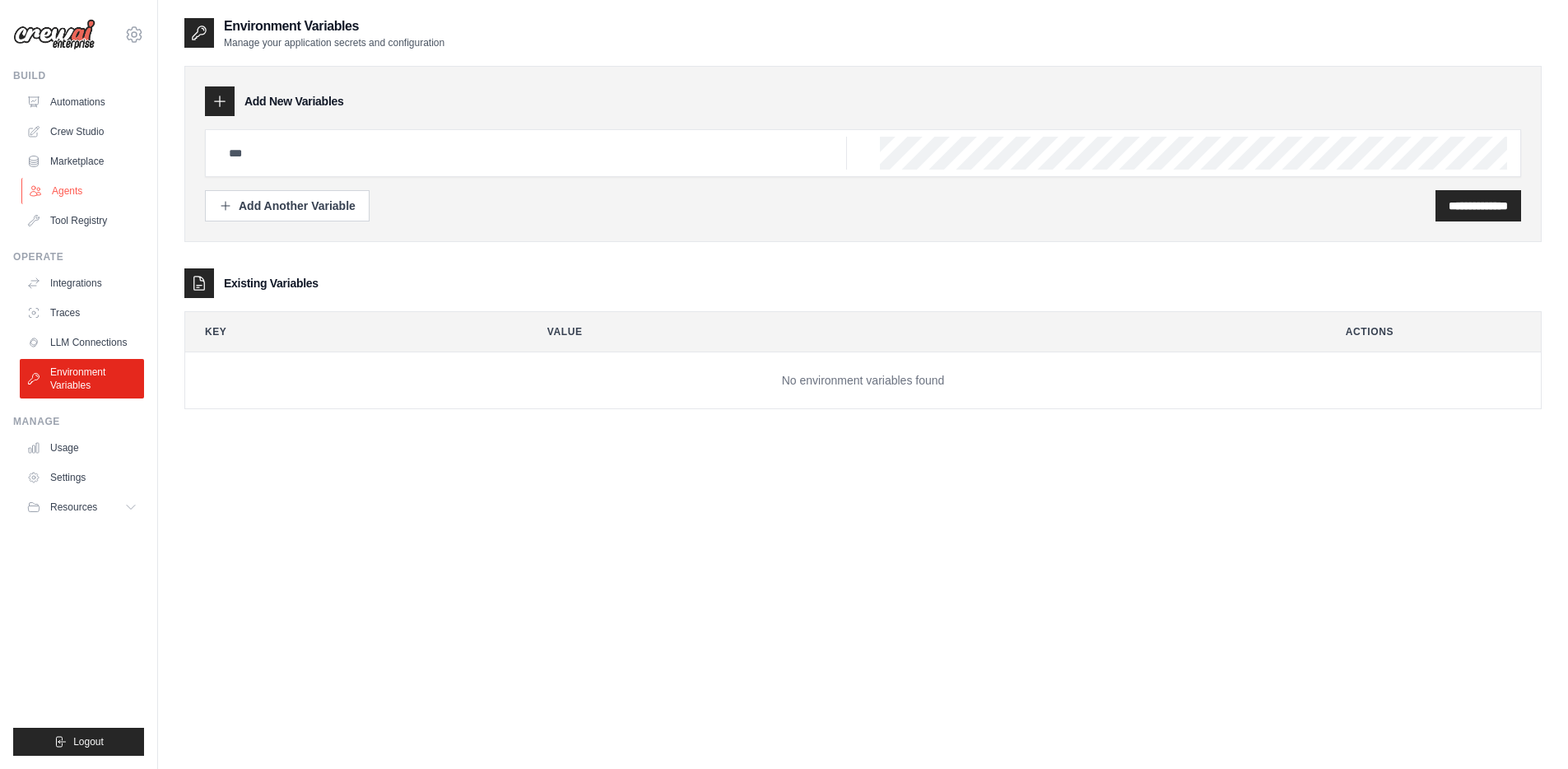
click at [75, 197] on link "Agents" at bounding box center [83, 191] width 124 height 27
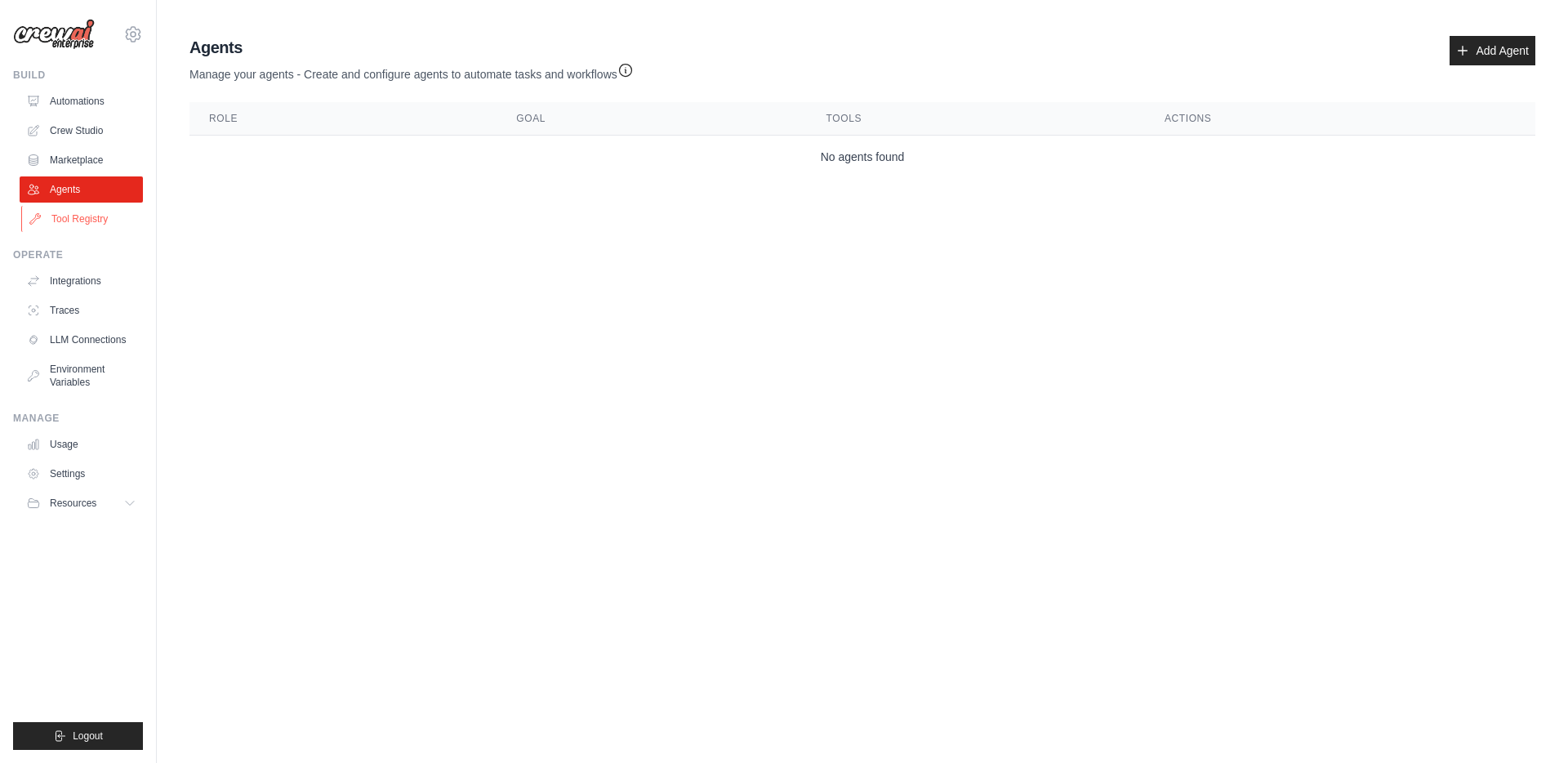
click at [79, 219] on link "Tool Registry" at bounding box center [83, 219] width 123 height 27
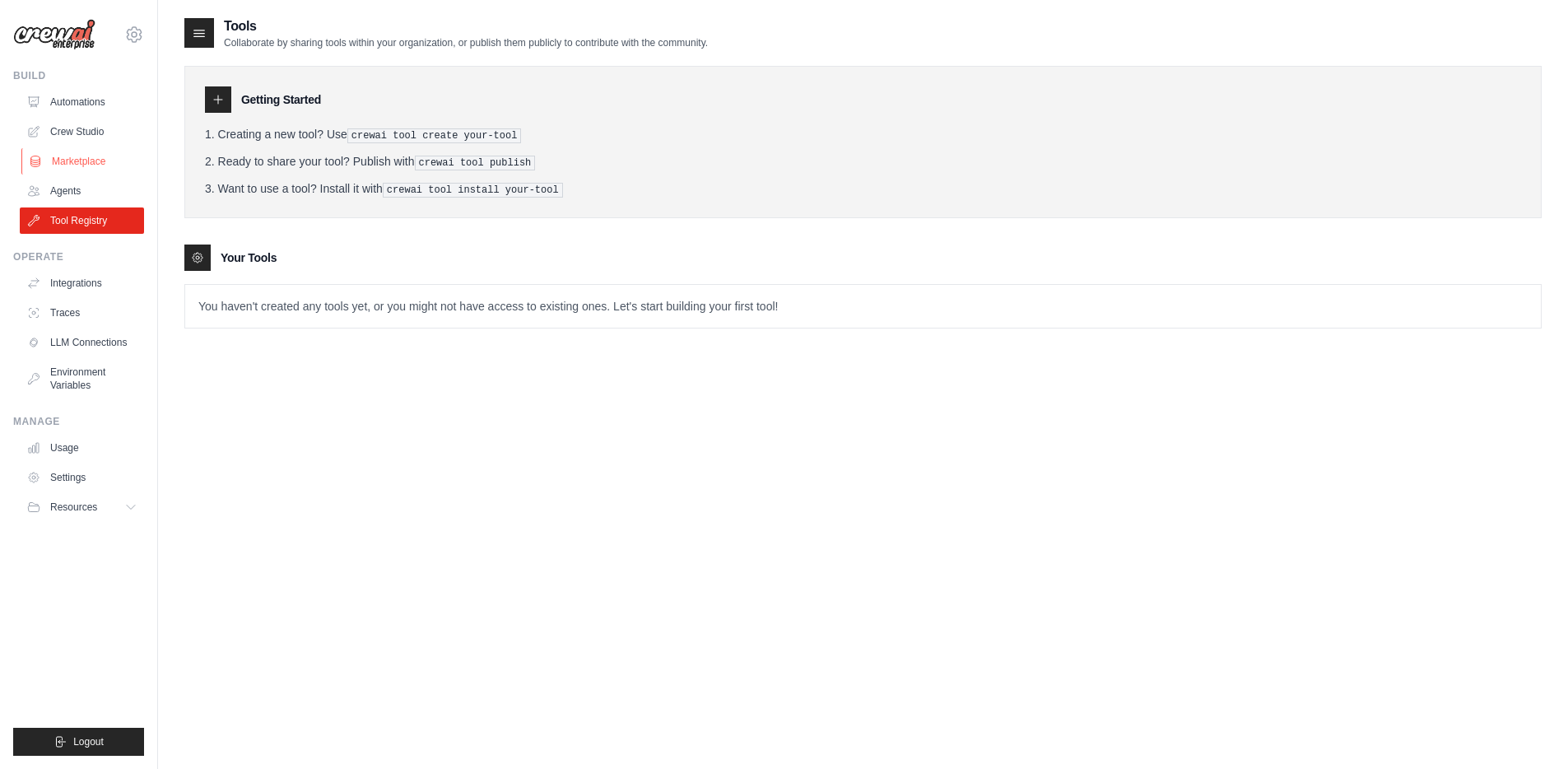
click at [73, 159] on link "Marketplace" at bounding box center [83, 161] width 124 height 27
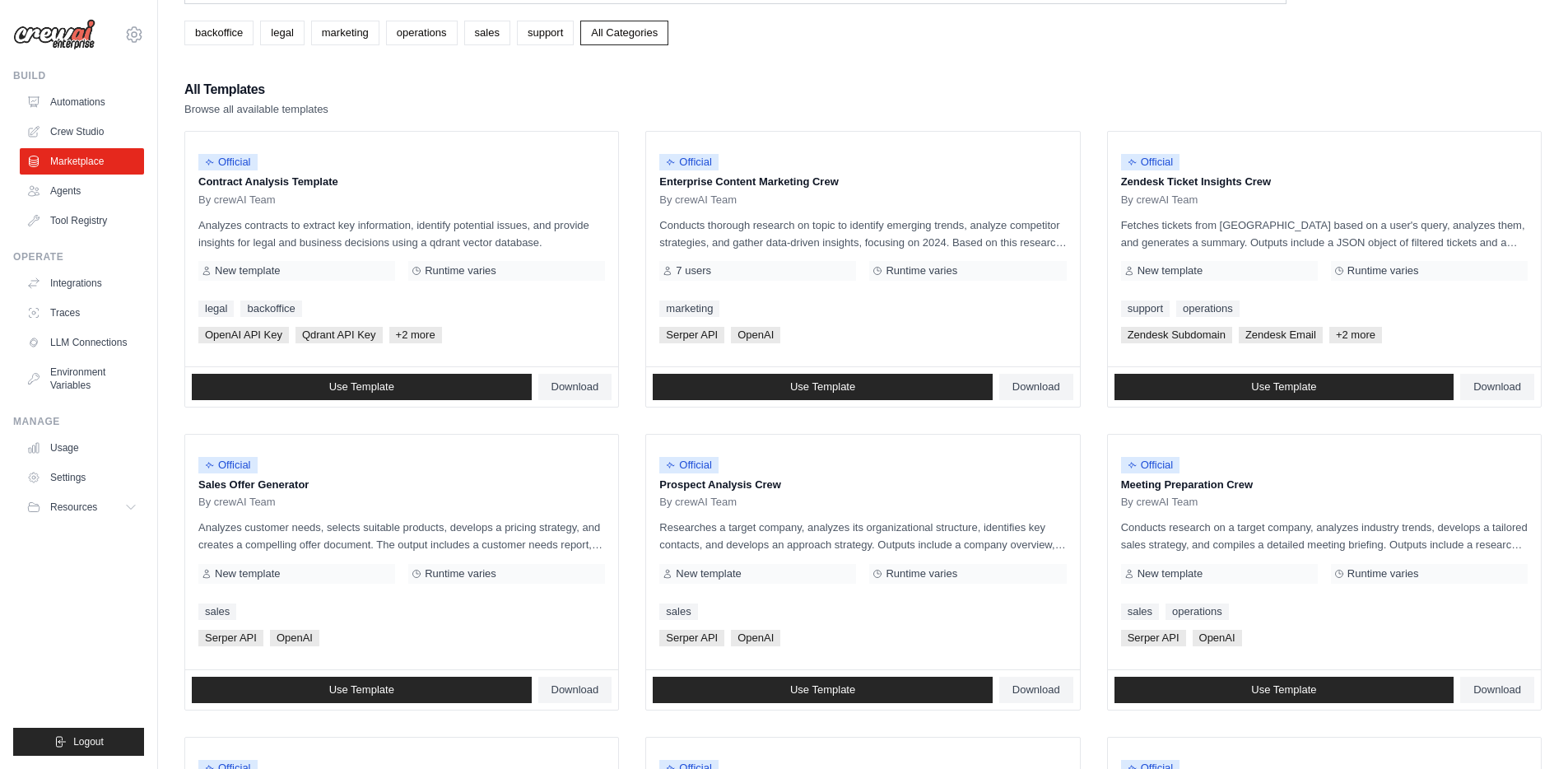
scroll to position [95, 0]
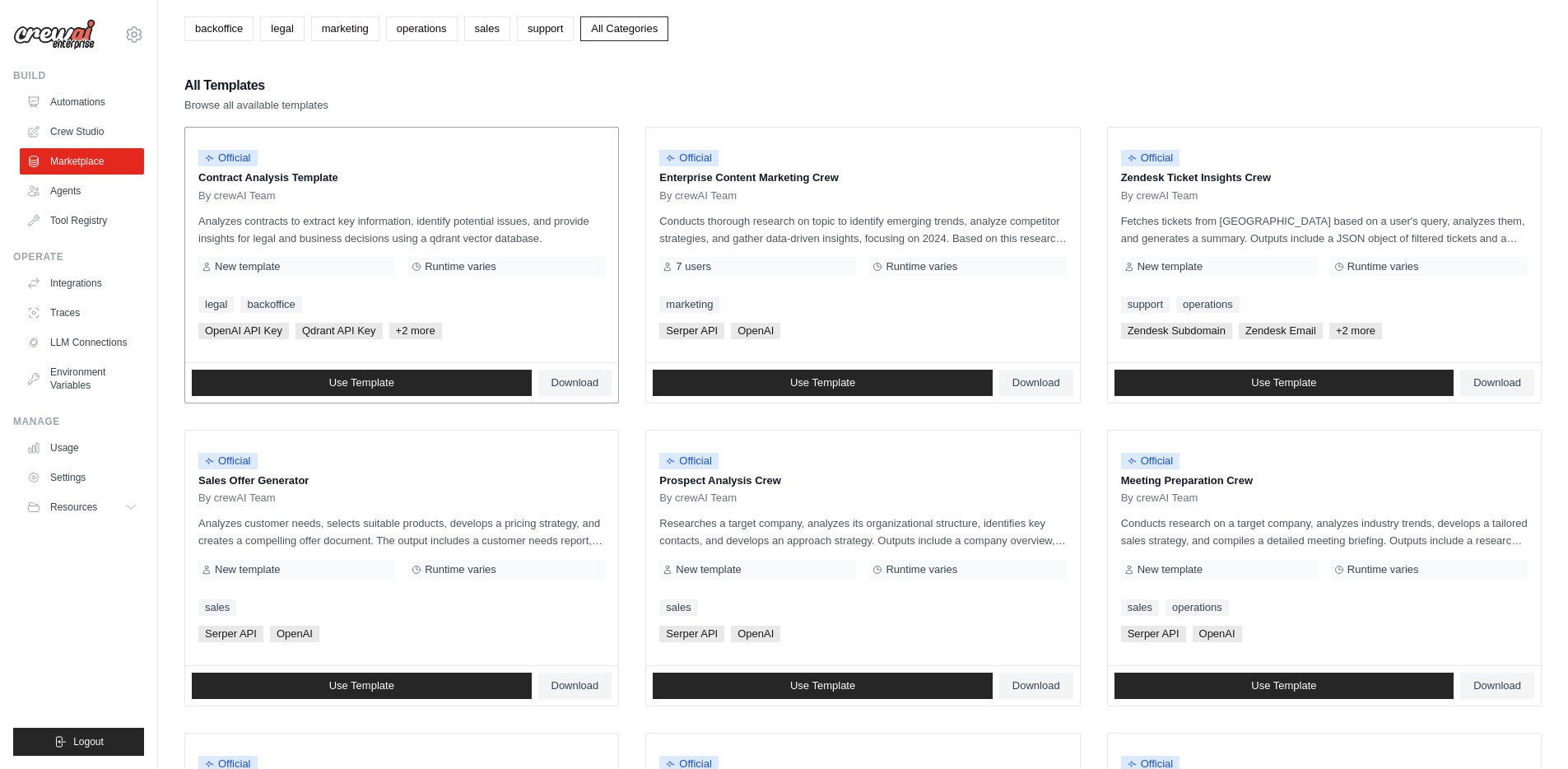
click at [409, 326] on span "+2 more" at bounding box center [415, 331] width 53 height 17
click at [868, 678] on link "Use Template" at bounding box center [822, 686] width 340 height 27
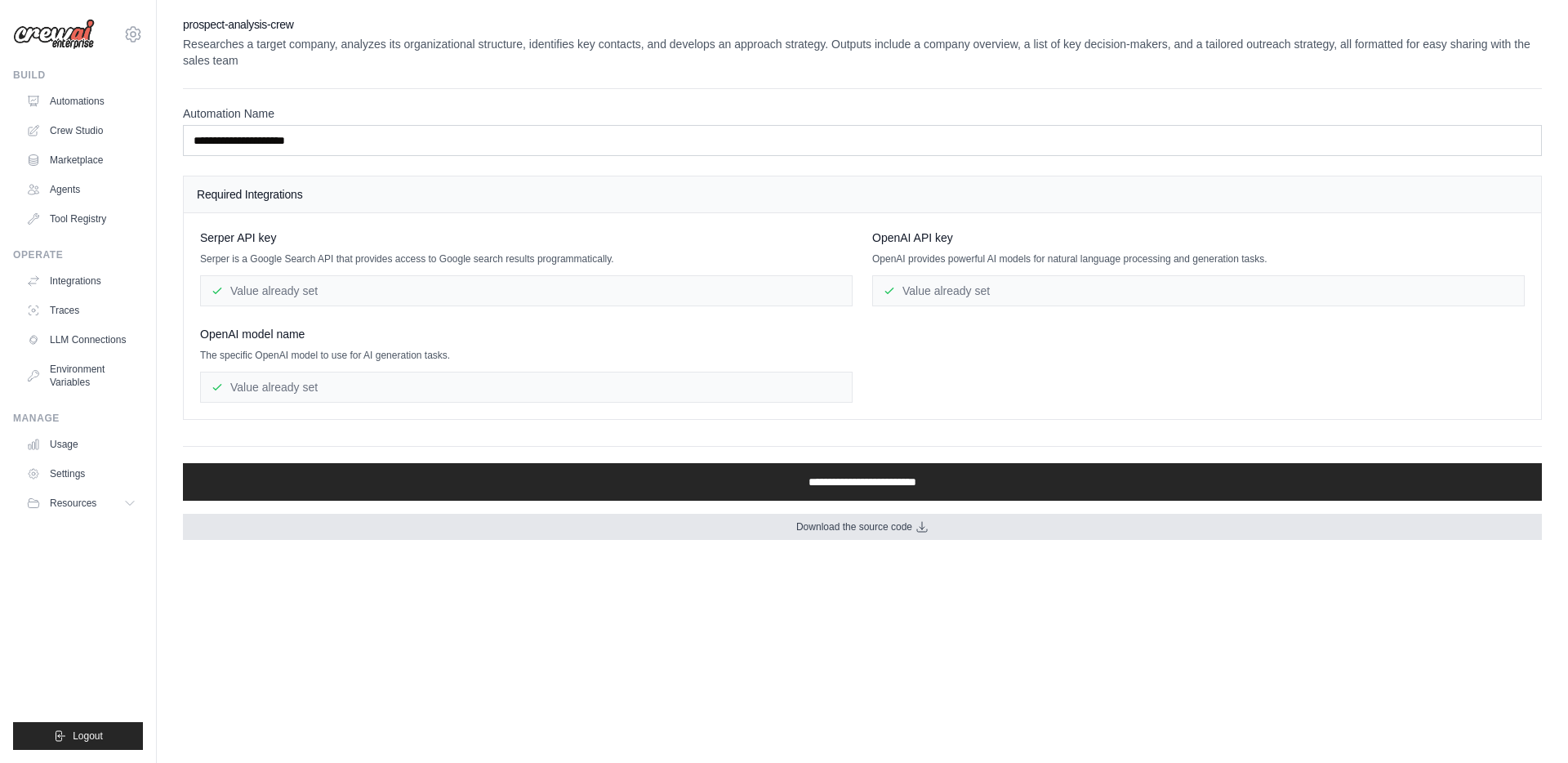
click at [878, 531] on span "Download the source code" at bounding box center [854, 527] width 116 height 13
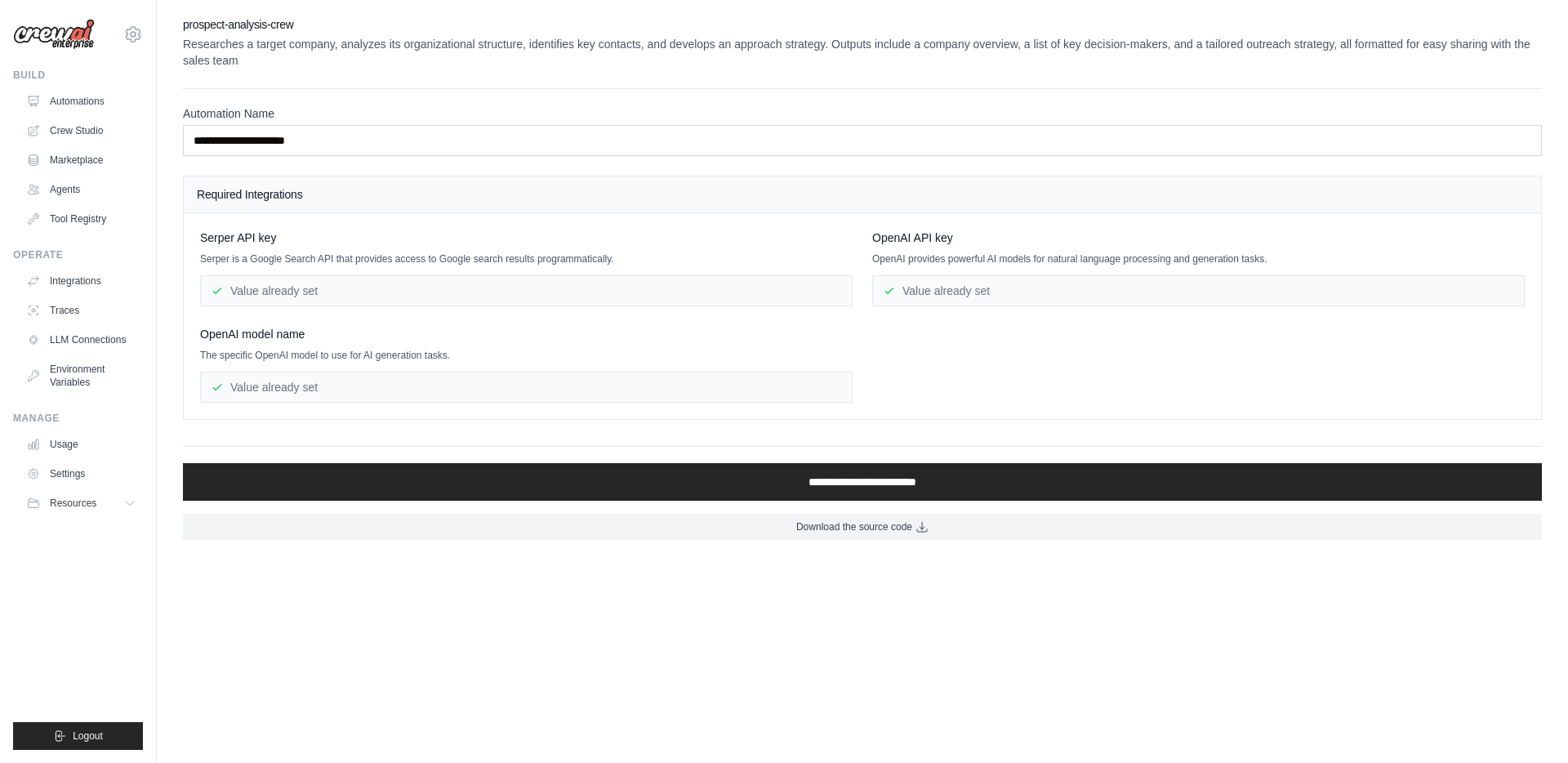
drag, startPoint x: 429, startPoint y: 163, endPoint x: 223, endPoint y: 142, distance: 207.1
click at [429, 163] on div "**********" at bounding box center [862, 254] width 1358 height 331
click at [109, 104] on link "Automations" at bounding box center [83, 101] width 123 height 27
click at [95, 154] on link "Marketplace" at bounding box center [83, 160] width 123 height 27
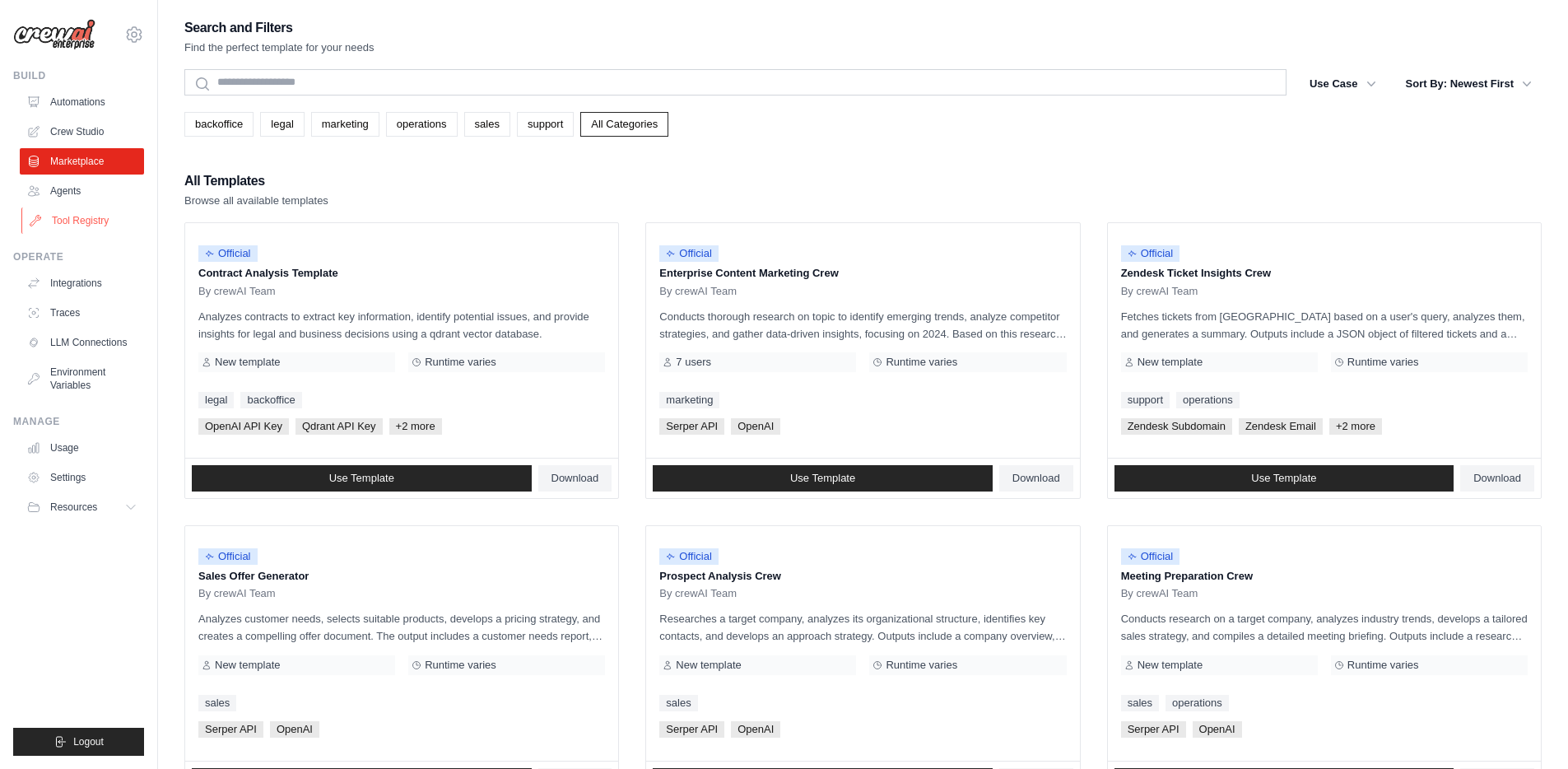
click at [80, 207] on link "Tool Registry" at bounding box center [83, 220] width 124 height 27
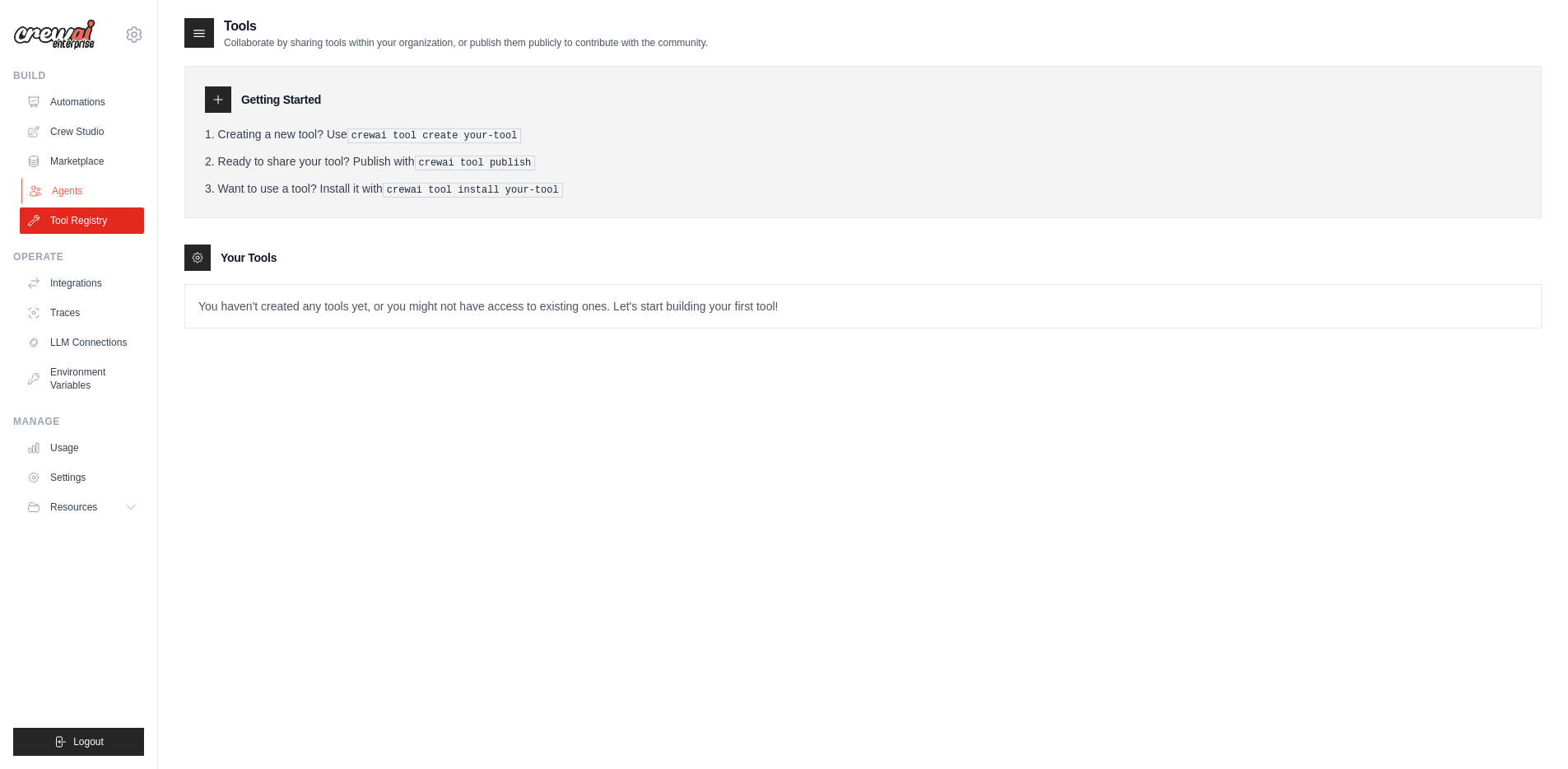
click at [72, 190] on link "Agents" at bounding box center [83, 191] width 124 height 27
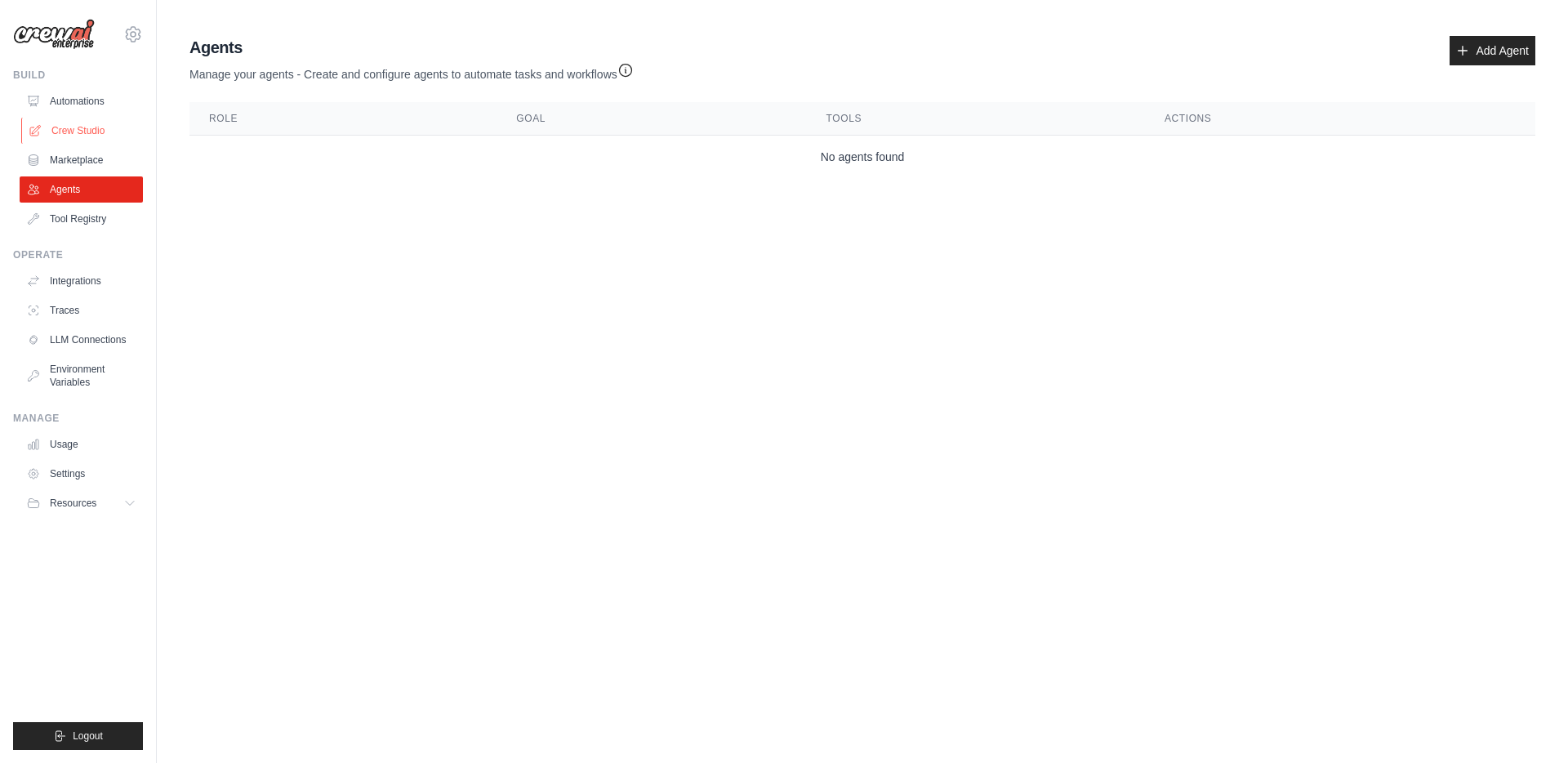
click at [71, 125] on link "Crew Studio" at bounding box center [83, 131] width 123 height 27
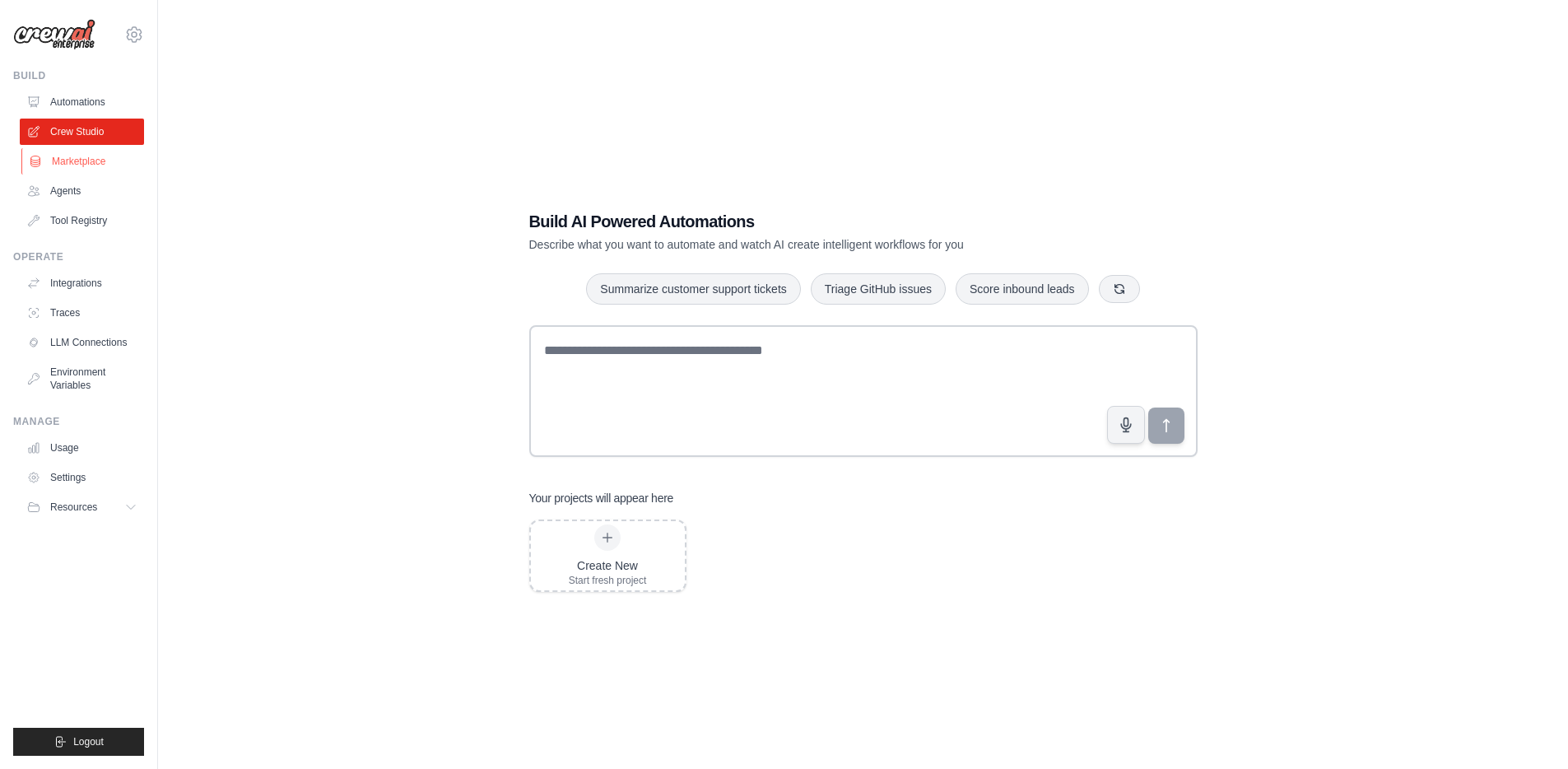
click at [78, 150] on link "Marketplace" at bounding box center [83, 161] width 124 height 27
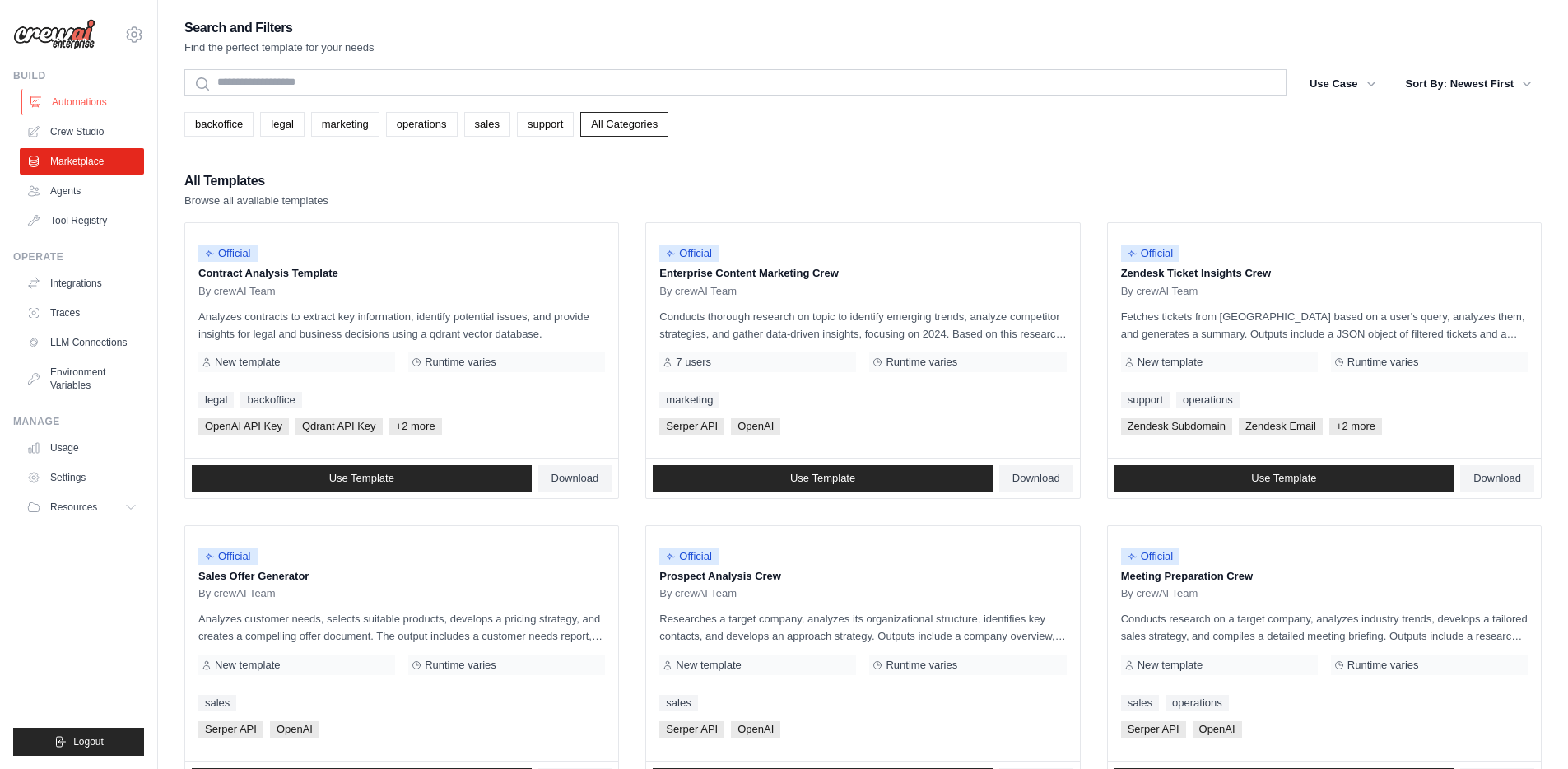
click at [80, 90] on link "Automations" at bounding box center [83, 102] width 124 height 27
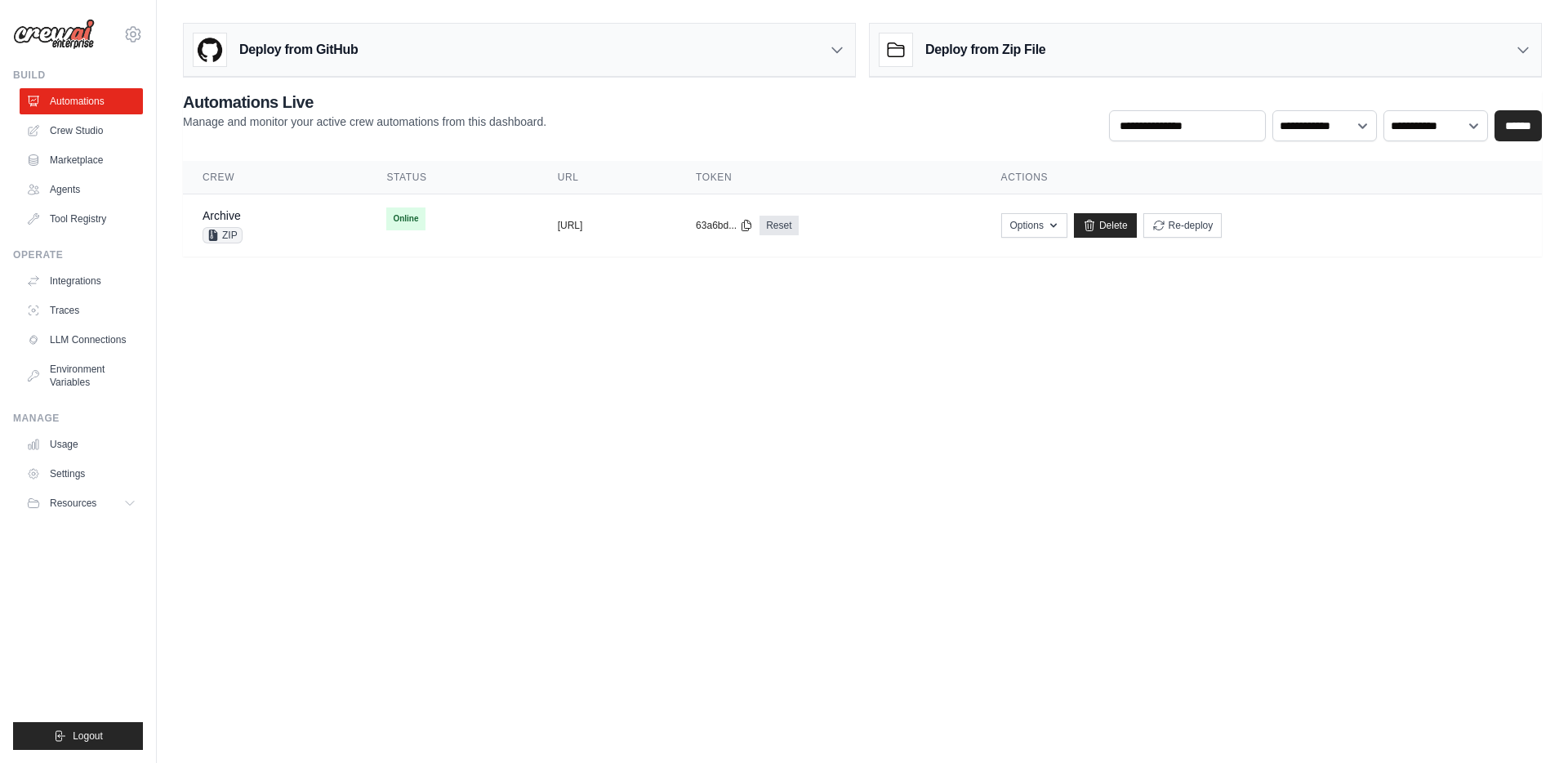
click at [958, 52] on h3 "Deploy from Zip File" at bounding box center [985, 50] width 120 height 20
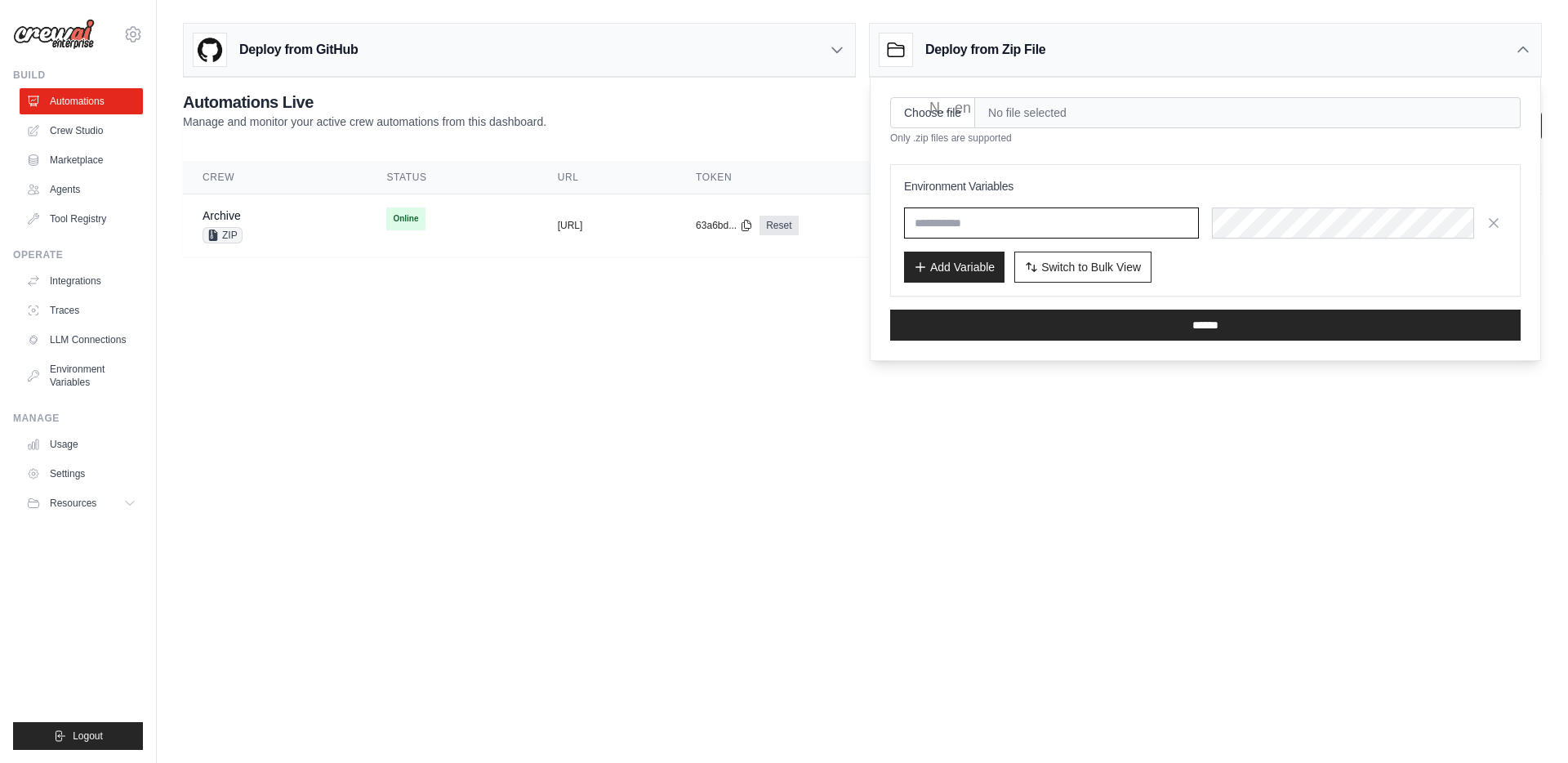
click at [1044, 220] on input "text" at bounding box center [1051, 222] width 295 height 31
click at [546, 233] on td "copied [URL]" at bounding box center [607, 226] width 138 height 63
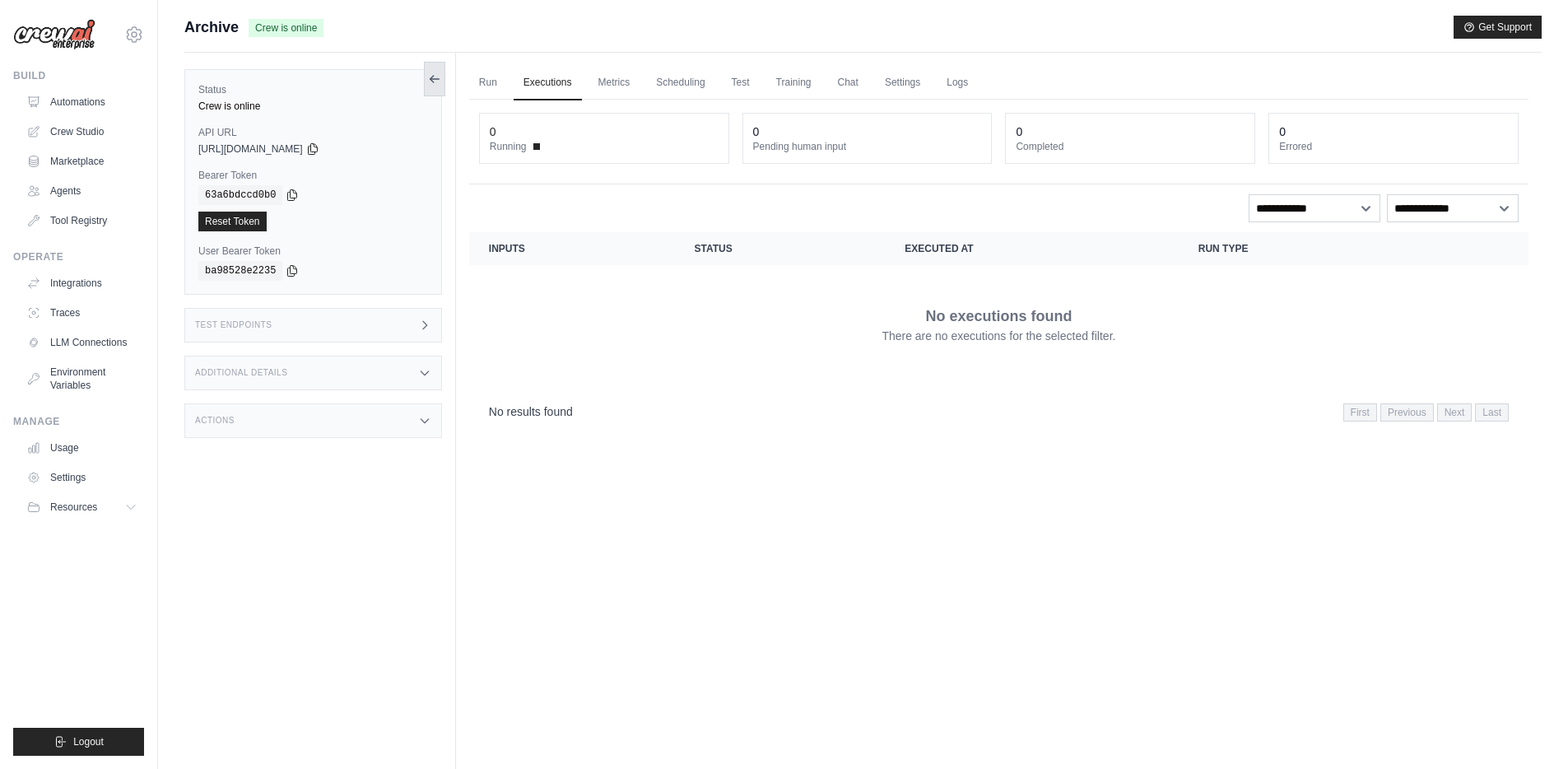
click at [435, 74] on icon at bounding box center [435, 79] width 13 height 13
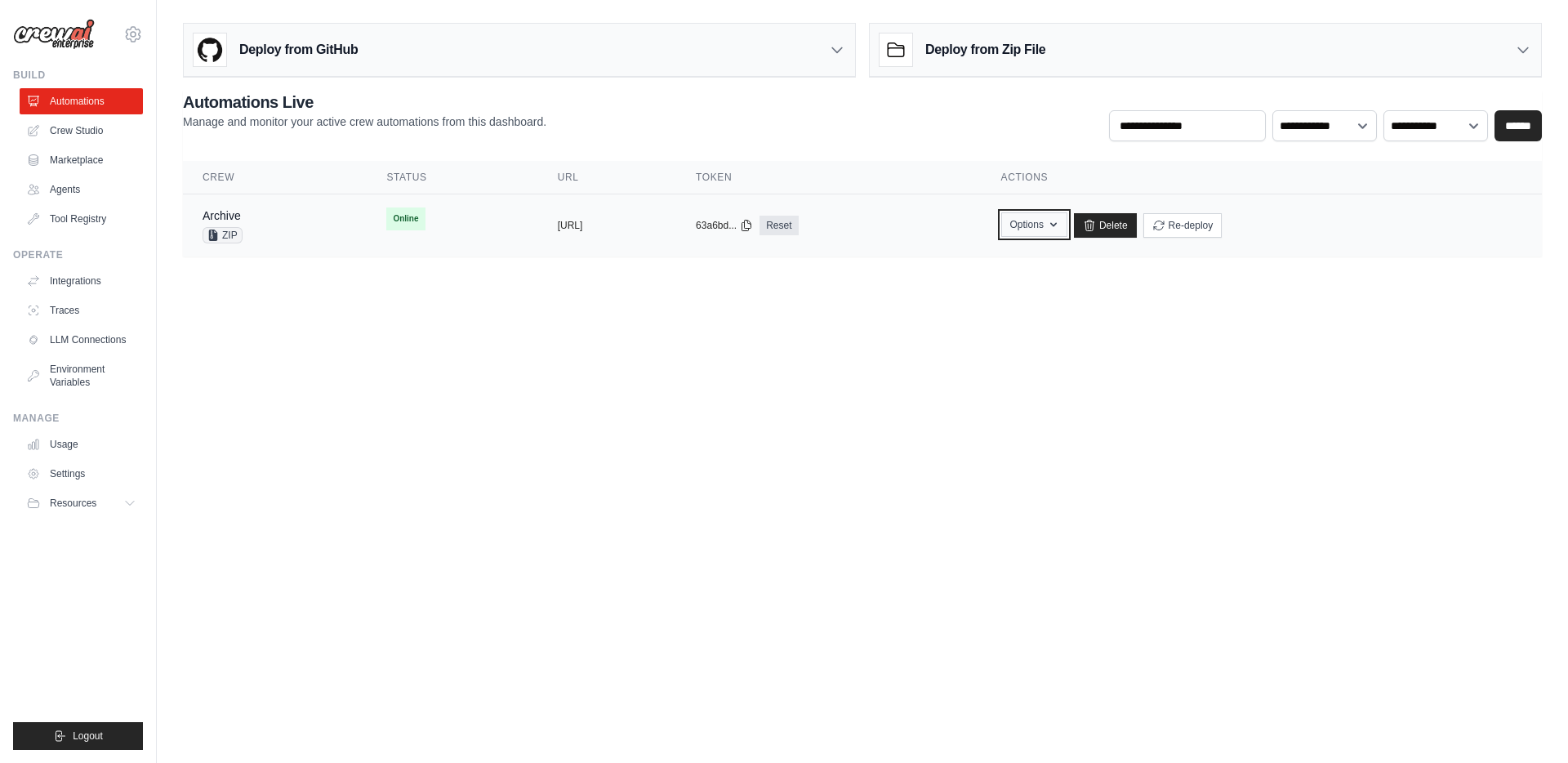
click at [1060, 229] on icon "button" at bounding box center [1054, 225] width 13 height 13
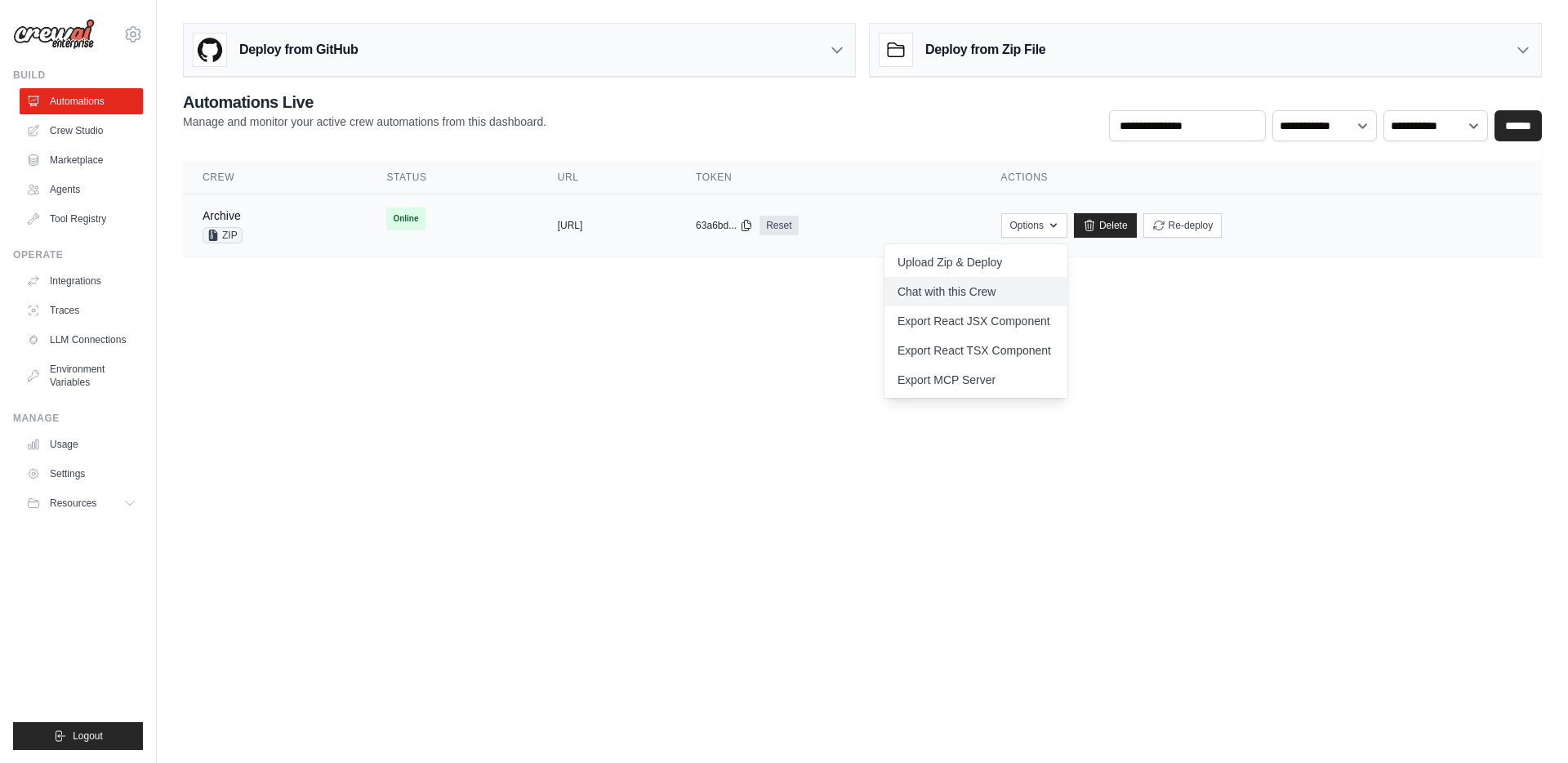
click at [1067, 289] on link "Chat with this Crew" at bounding box center [976, 291] width 183 height 29
click at [650, 244] on td "copied [URL]" at bounding box center [607, 226] width 138 height 63
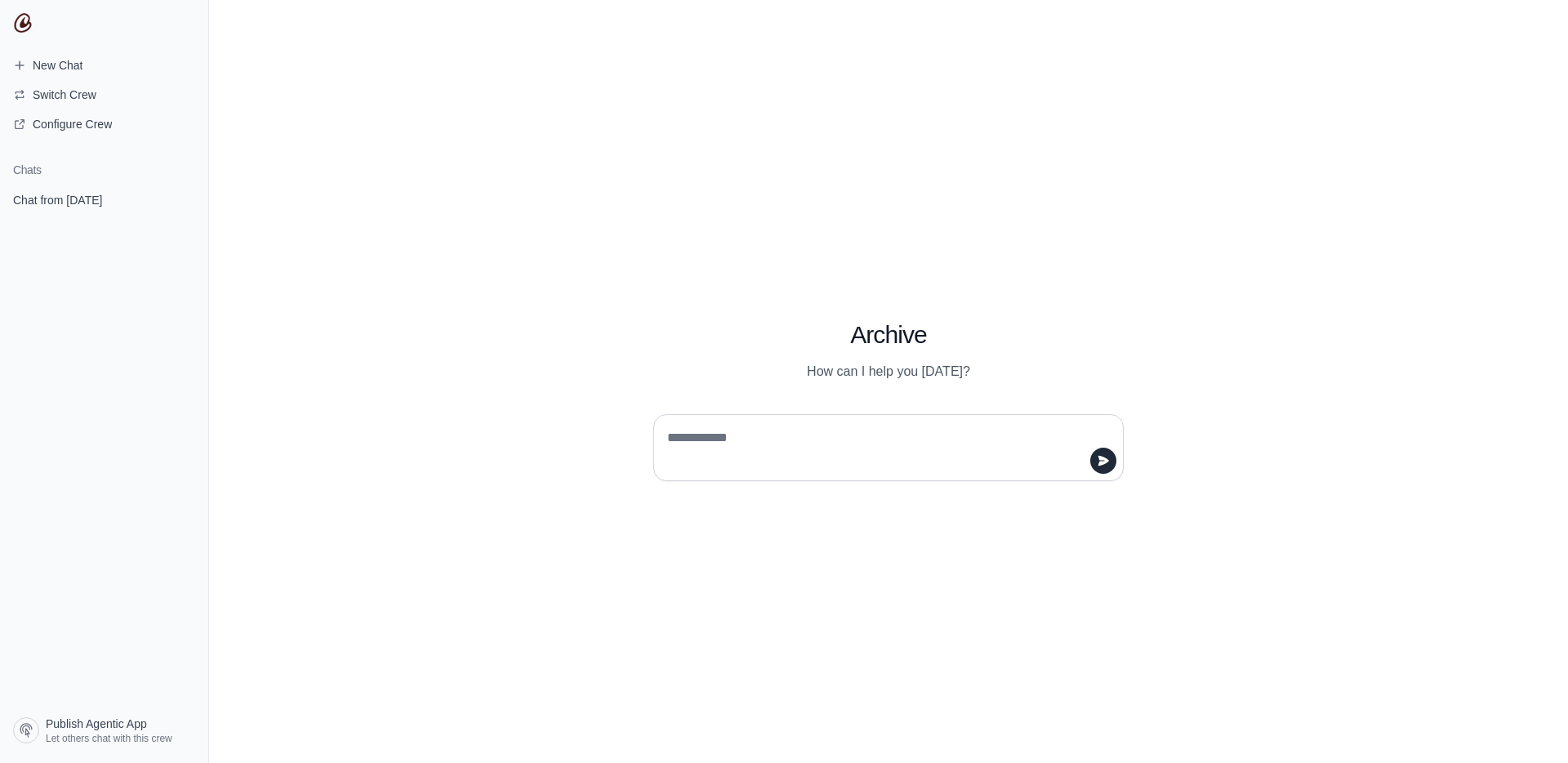
click at [751, 459] on textarea at bounding box center [883, 447] width 439 height 46
type textarea "**"
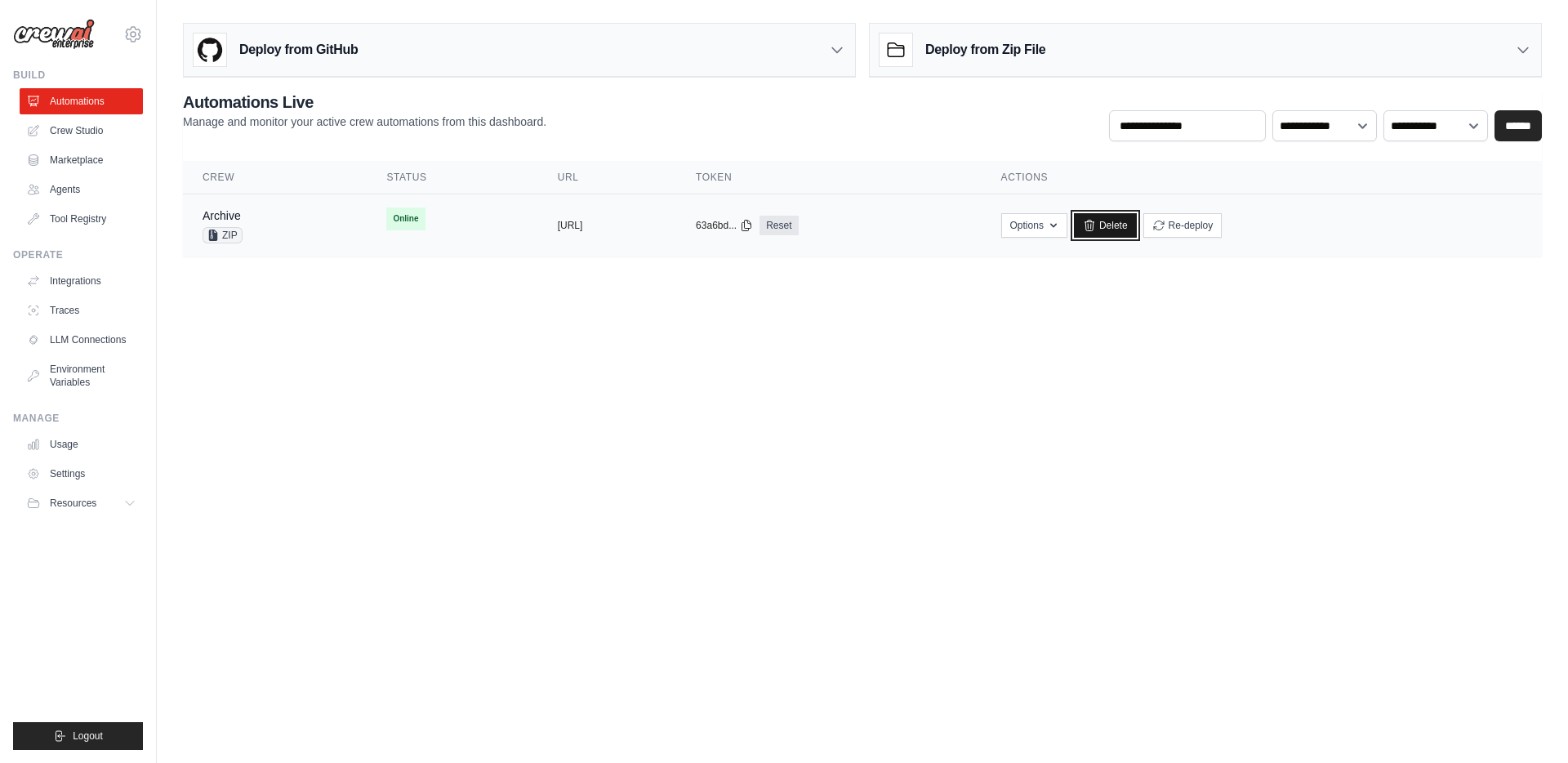
click at [1136, 226] on link "Delete" at bounding box center [1105, 225] width 63 height 25
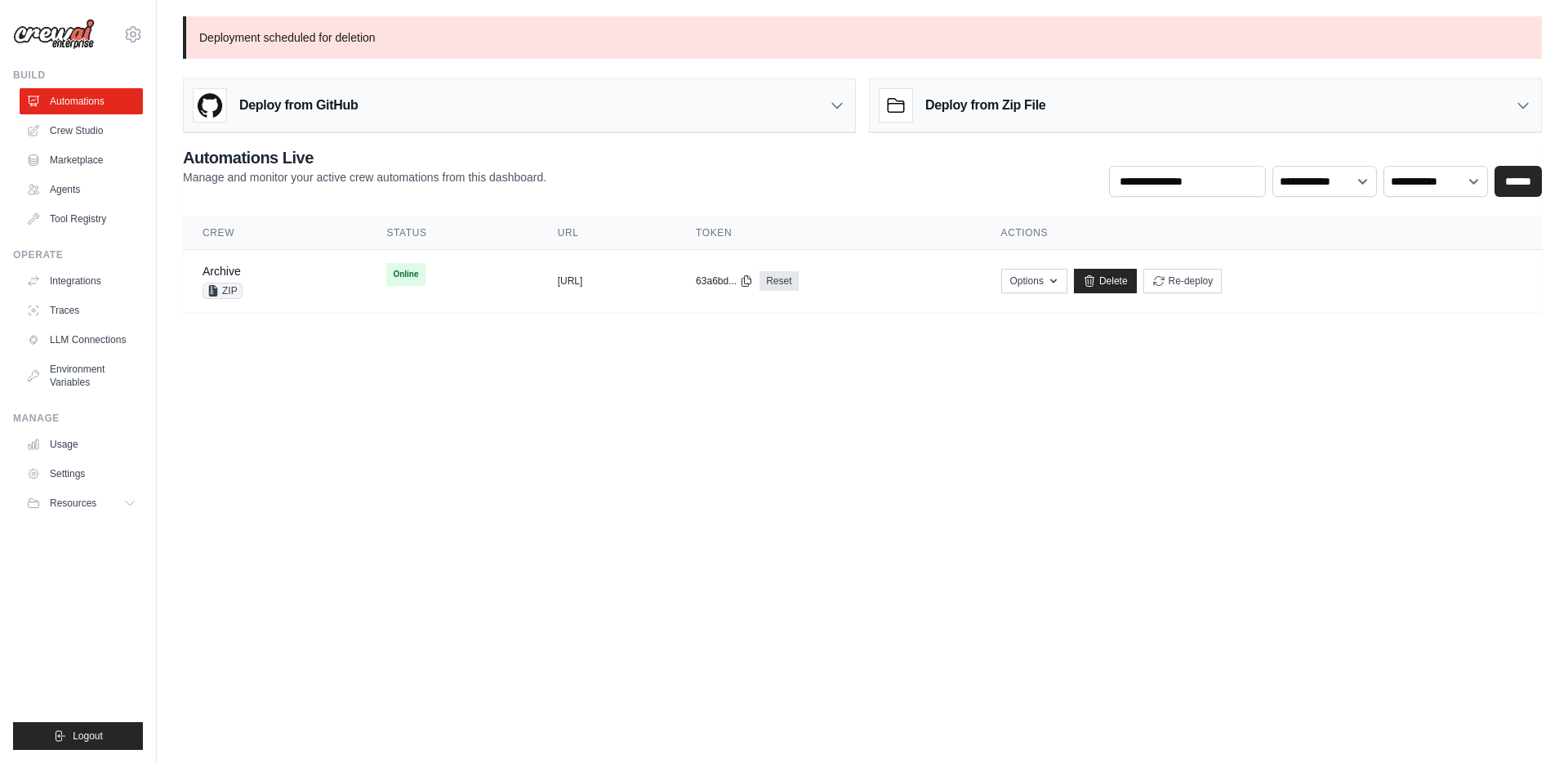
drag, startPoint x: 609, startPoint y: 331, endPoint x: 223, endPoint y: 152, distance: 425.5
click at [608, 331] on main "Deployment scheduled for deletion Deploy from GitHub Deploy your project direct…" at bounding box center [861, 174] width 1411 height 348
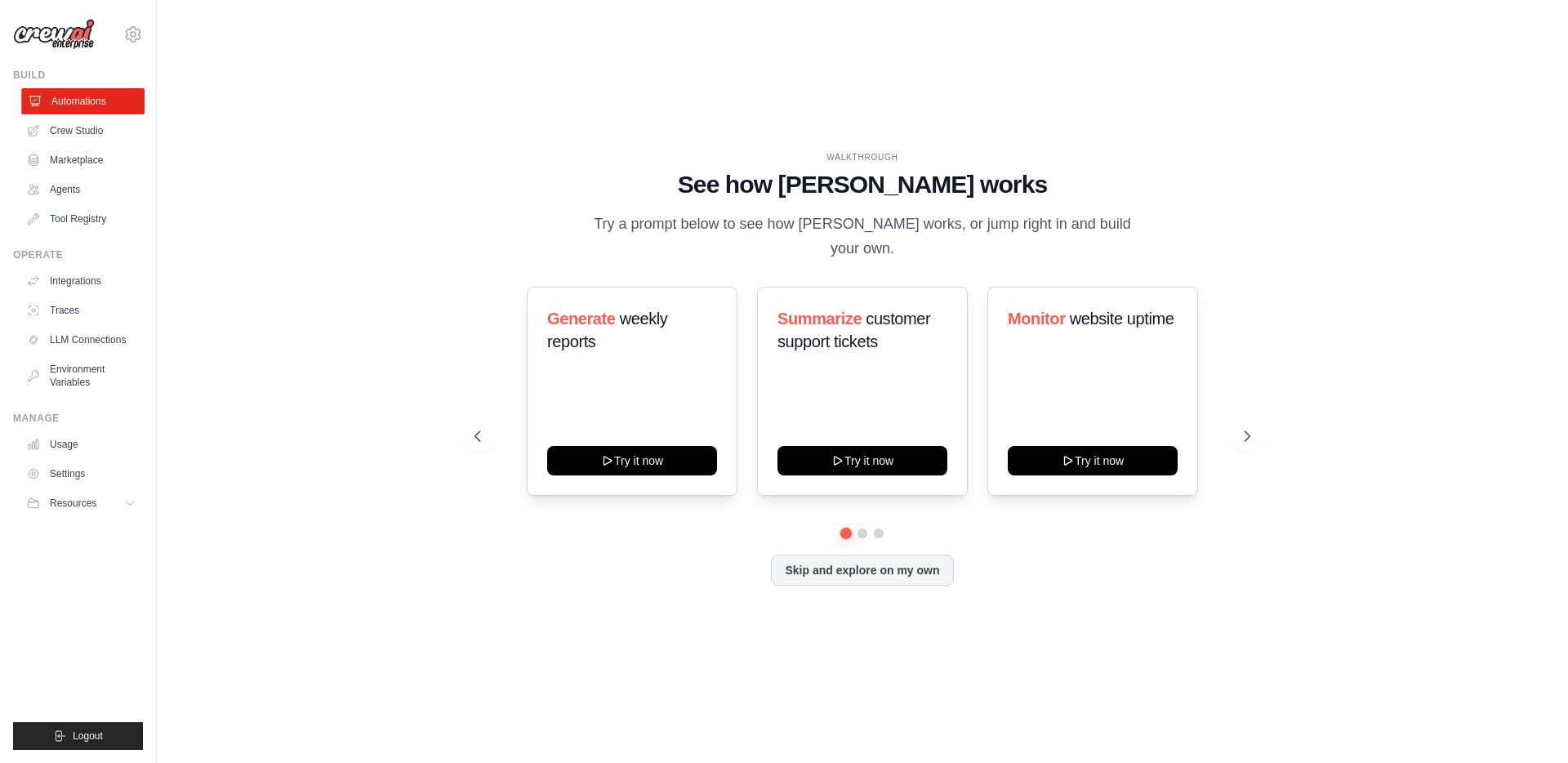
click at [87, 113] on link "Automations" at bounding box center [83, 101] width 123 height 27
click at [95, 133] on link "Crew Studio" at bounding box center [83, 131] width 123 height 27
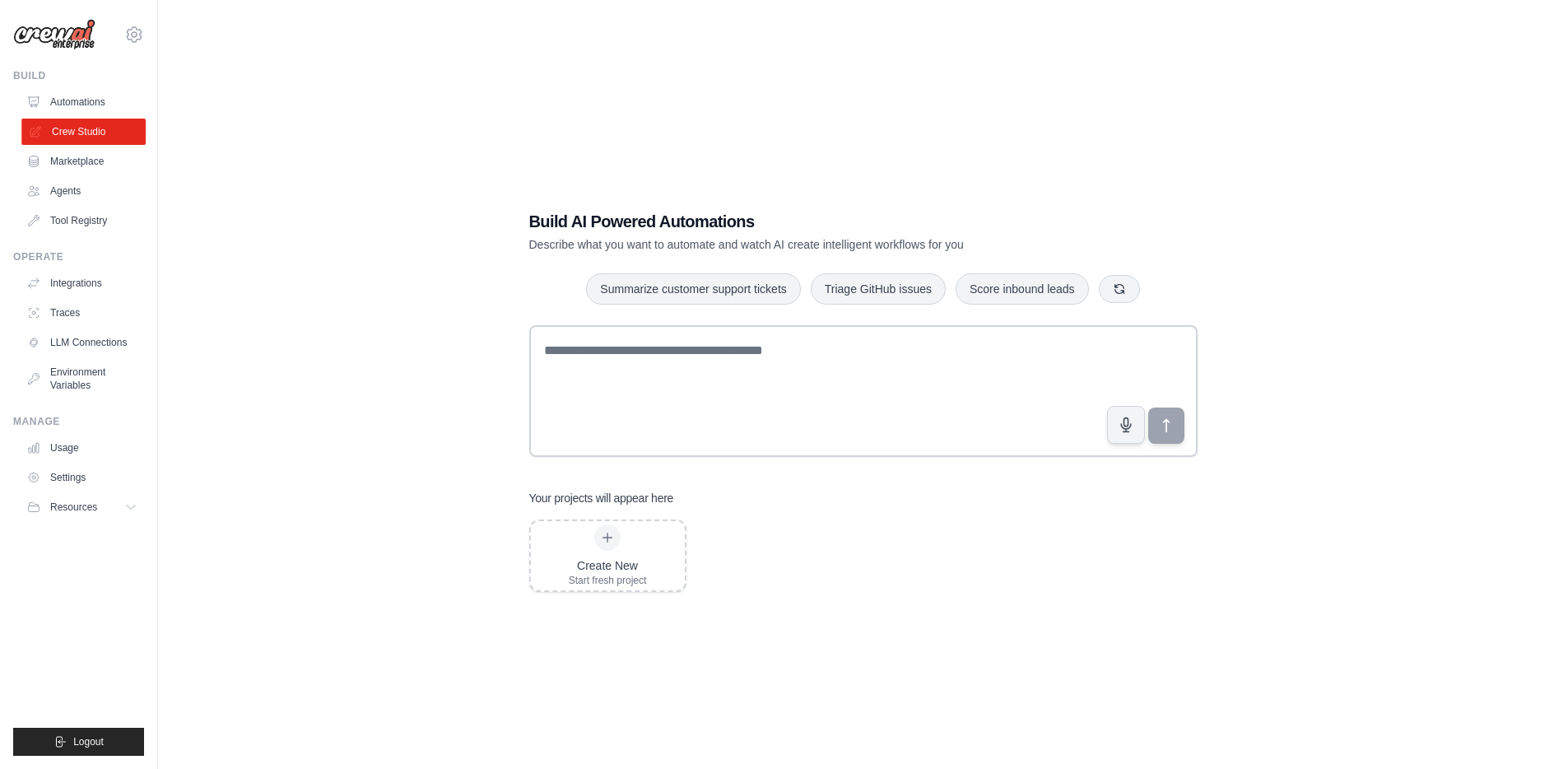
click at [103, 130] on link "Crew Studio" at bounding box center [83, 132] width 124 height 27
click at [74, 104] on link "Automations" at bounding box center [83, 102] width 124 height 27
click at [83, 176] on ul "Automations Crew Studio Marketplace Agents Tool Registry" at bounding box center [82, 160] width 124 height 144
drag, startPoint x: 83, startPoint y: 159, endPoint x: 82, endPoint y: 145, distance: 14.0
click at [83, 159] on link "Marketplace" at bounding box center [82, 161] width 124 height 27
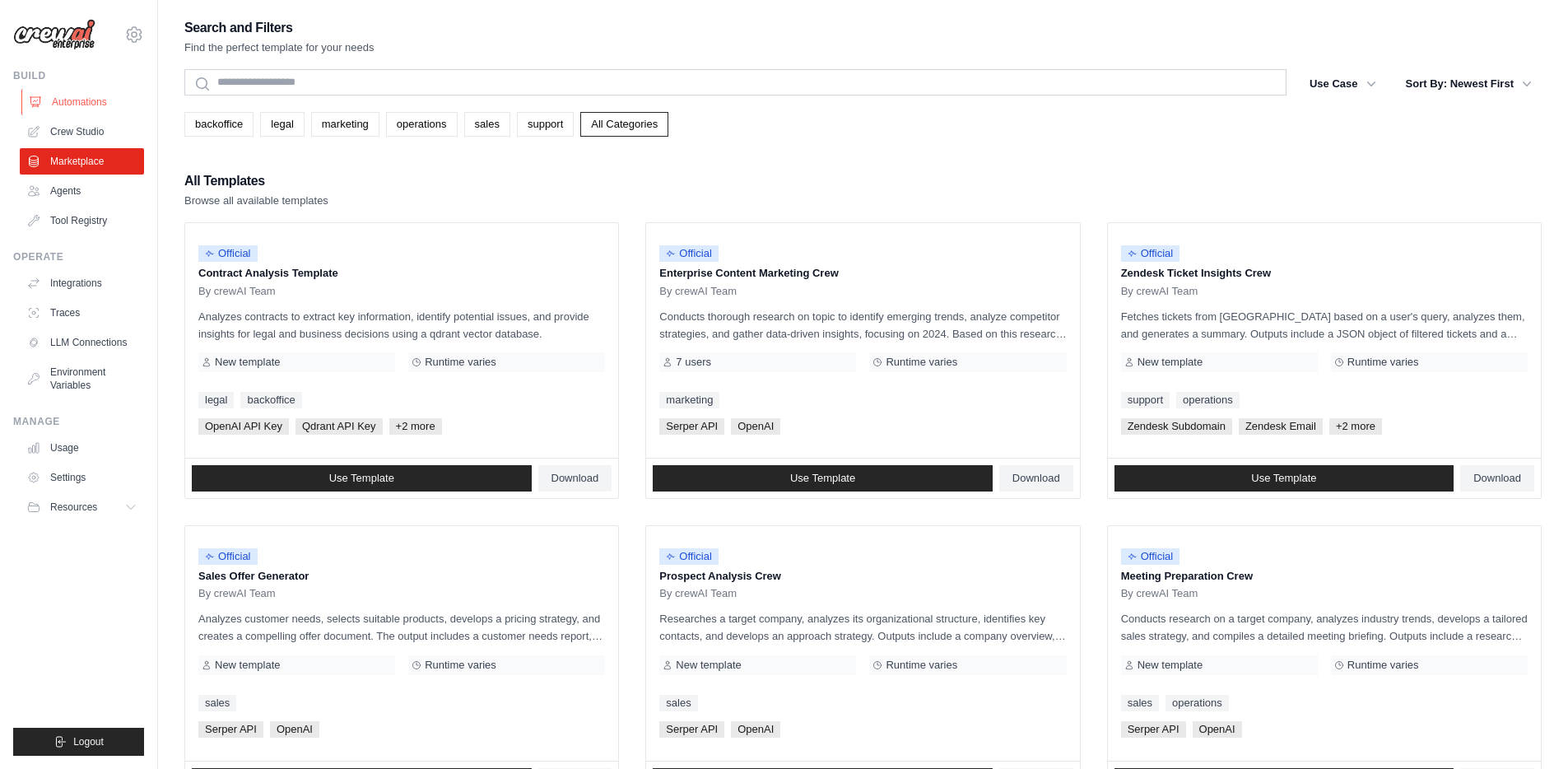
click at [82, 104] on link "Automations" at bounding box center [83, 102] width 124 height 27
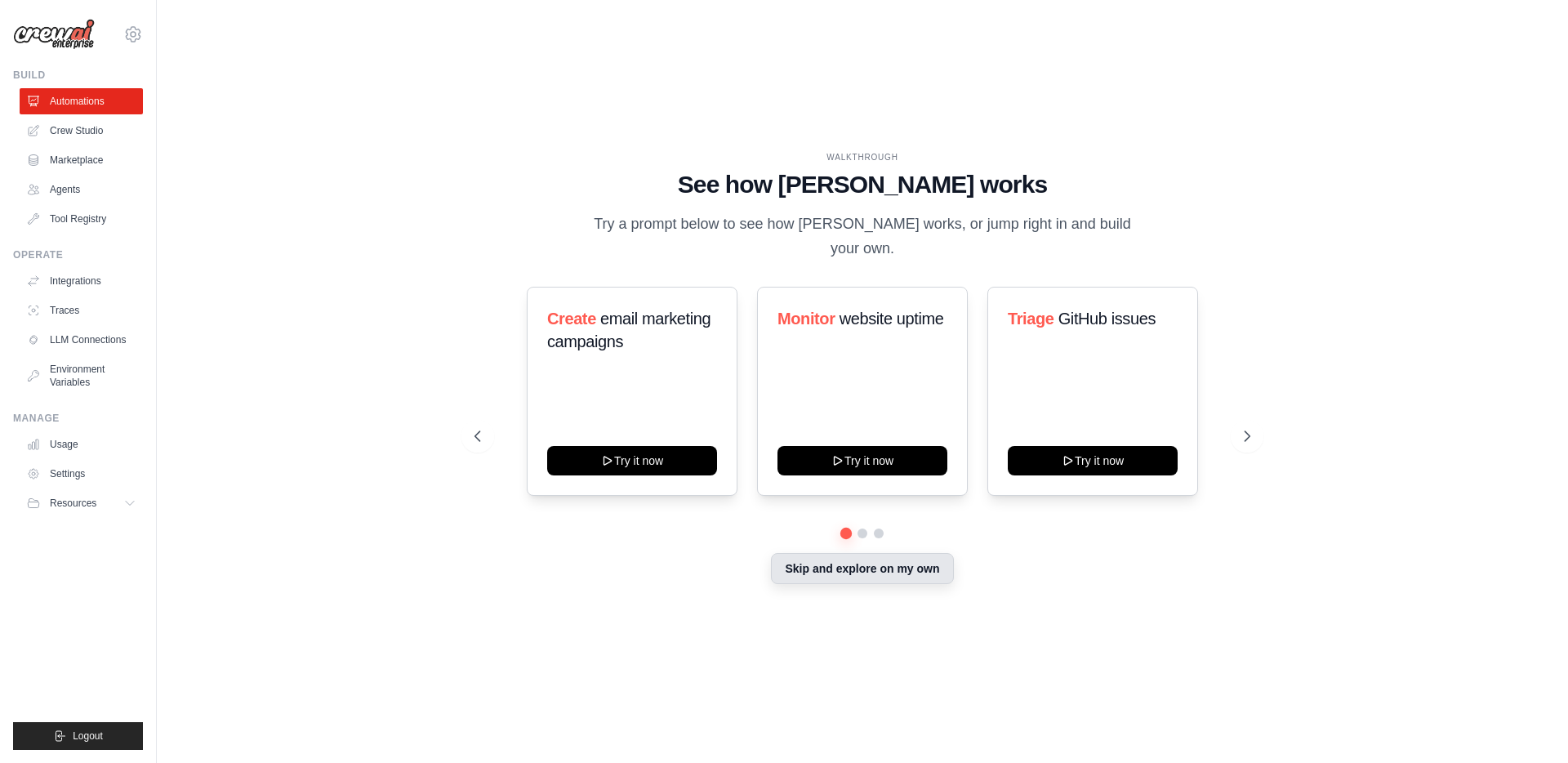
click at [898, 560] on button "Skip and explore on my own" at bounding box center [862, 567] width 182 height 31
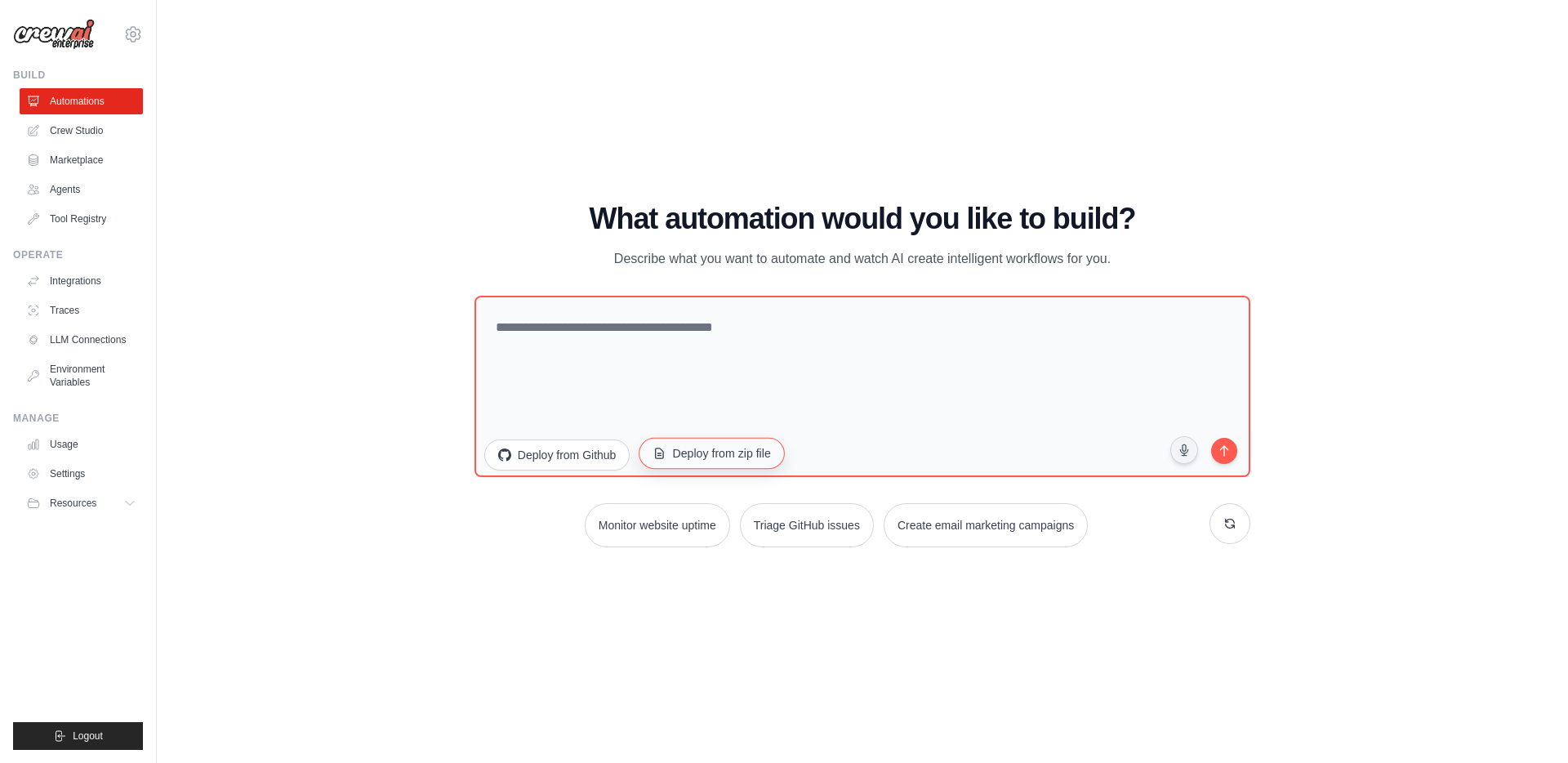
click at [696, 460] on button "Deploy from zip file" at bounding box center [712, 452] width 146 height 31
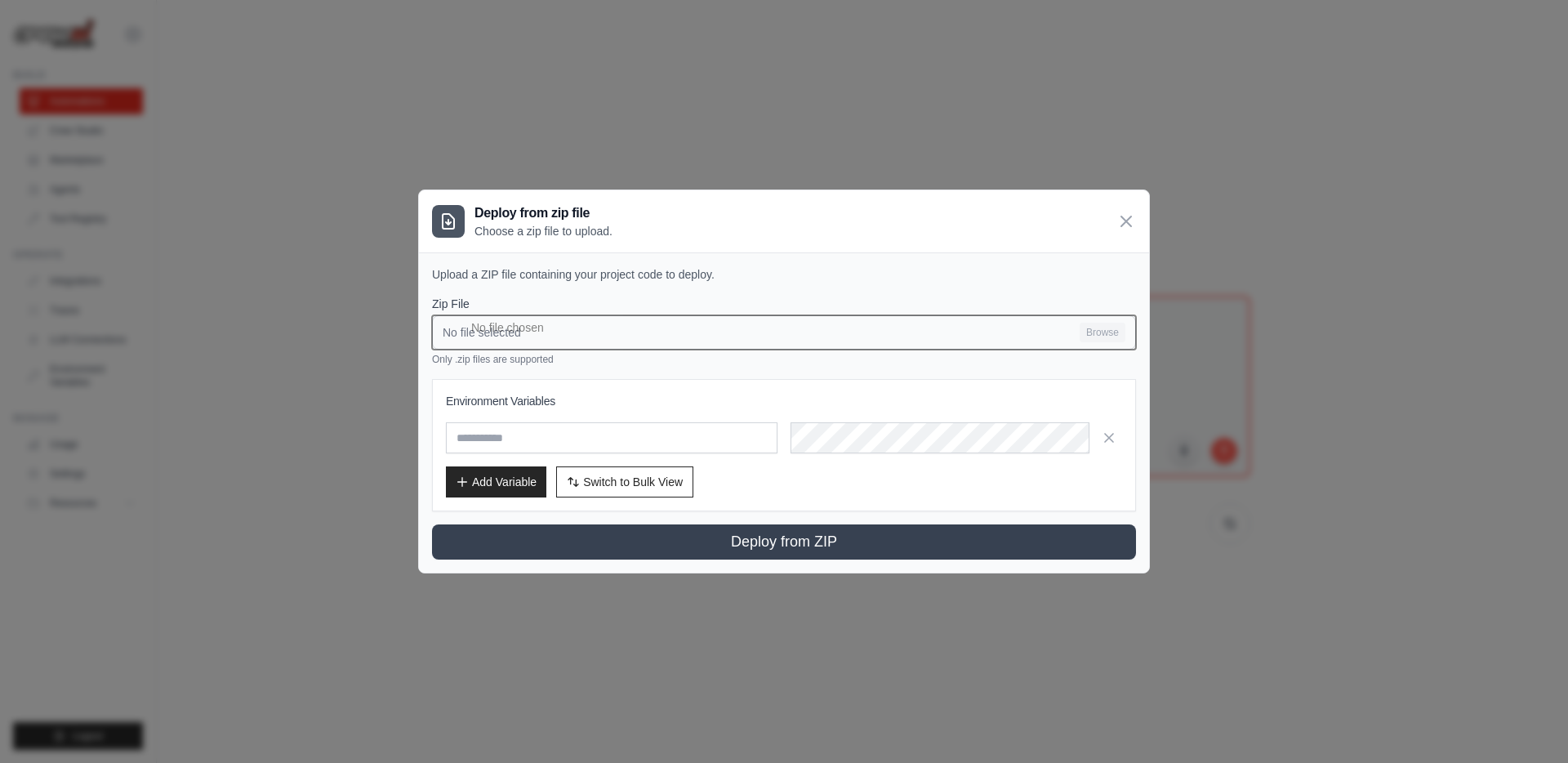
click at [1104, 321] on input "No file selected Browse" at bounding box center [784, 332] width 704 height 34
type input "**********"
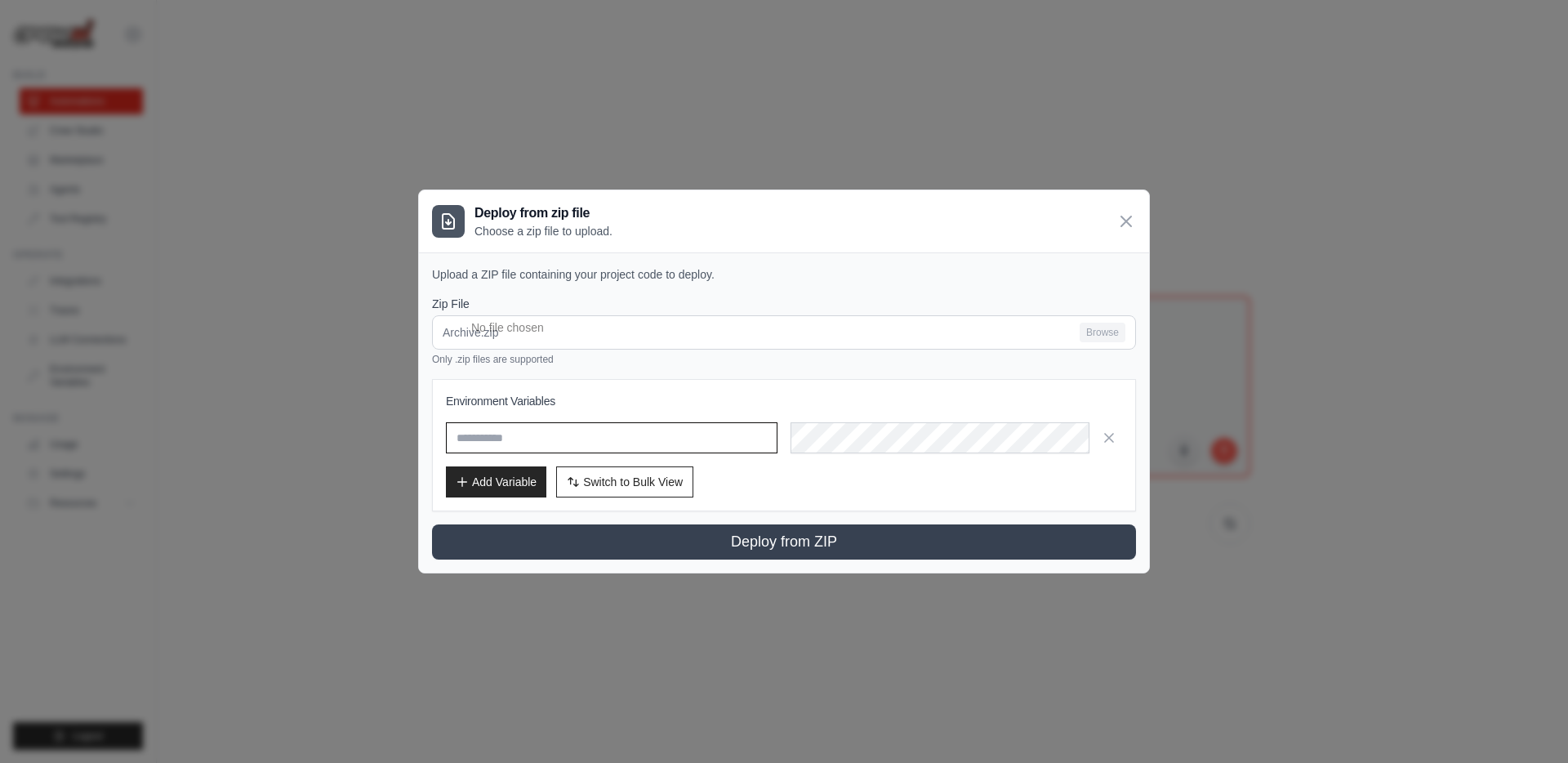
click at [564, 430] on input "text" at bounding box center [611, 437] width 331 height 31
paste input "**********"
type input "**********"
click at [503, 485] on button "Add Variable" at bounding box center [495, 480] width 100 height 31
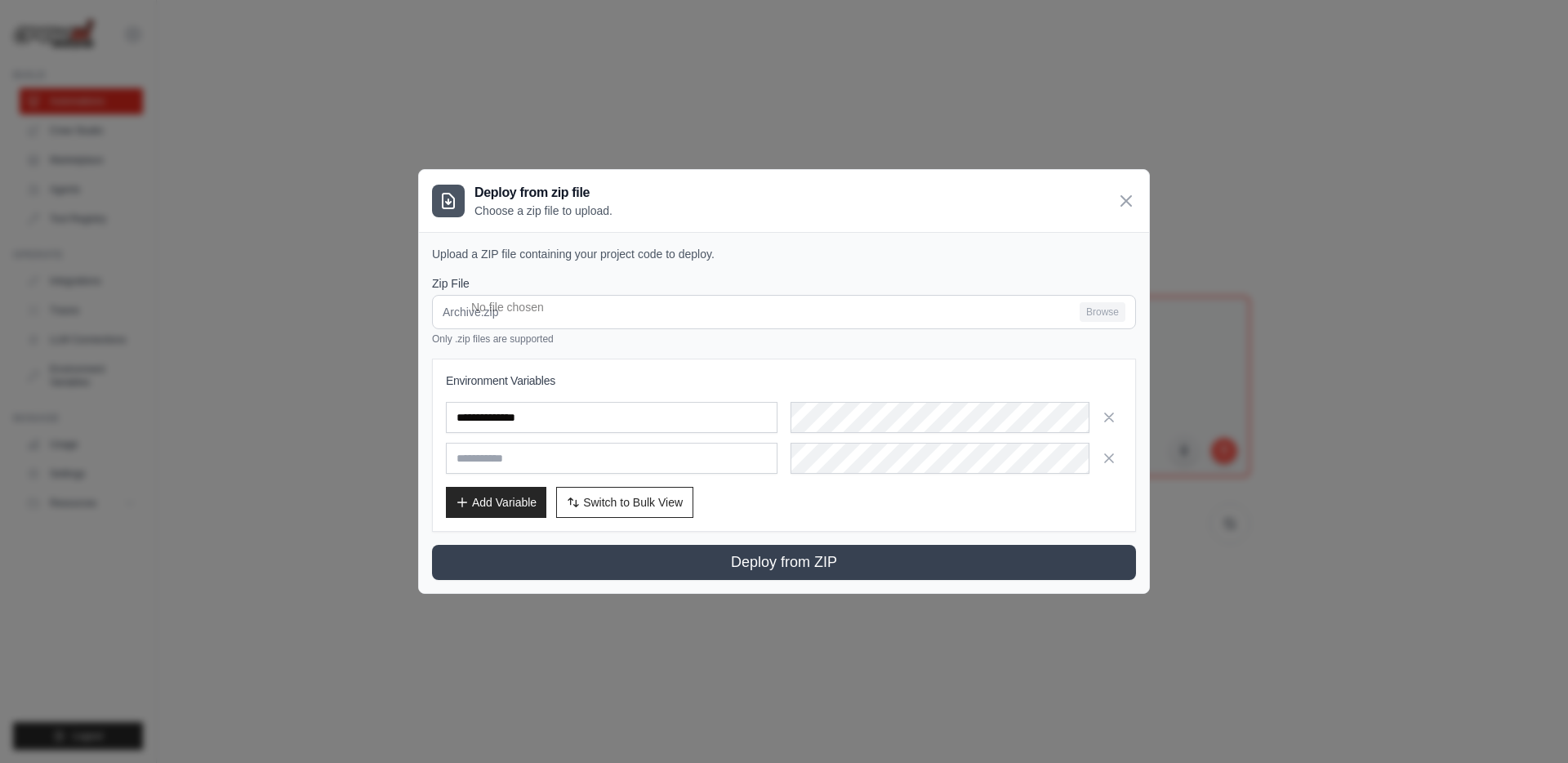
click at [504, 456] on input "text" at bounding box center [611, 457] width 331 height 31
click at [557, 462] on input "text" at bounding box center [611, 457] width 331 height 31
paste input "**********"
type input "**********"
click at [511, 502] on button "Add Variable" at bounding box center [495, 501] width 100 height 31
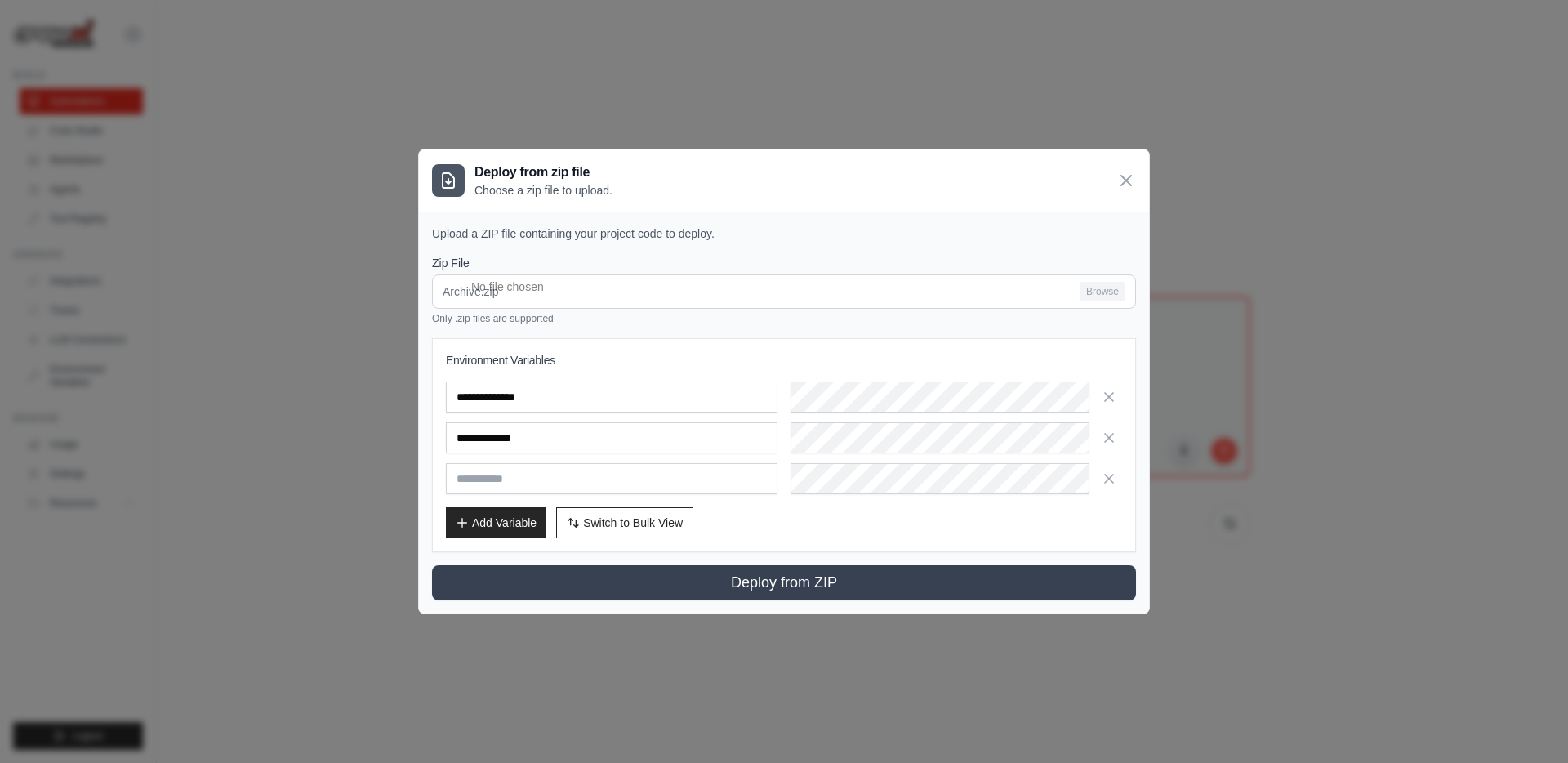
click at [547, 482] on input "text" at bounding box center [611, 478] width 331 height 31
type input "*"
type input "****"
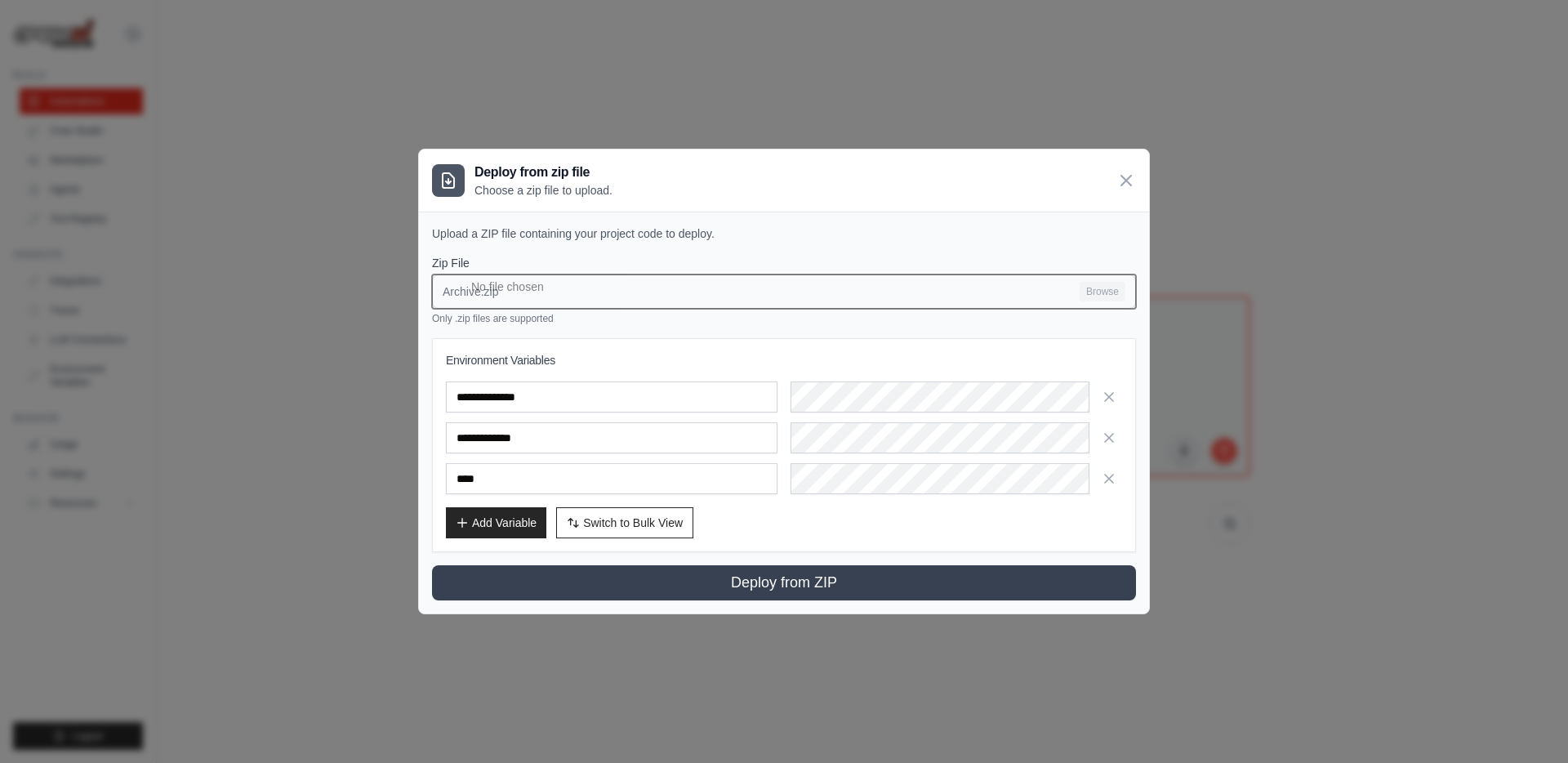
click at [1107, 293] on input "Archive.zip Browse" at bounding box center [784, 291] width 704 height 34
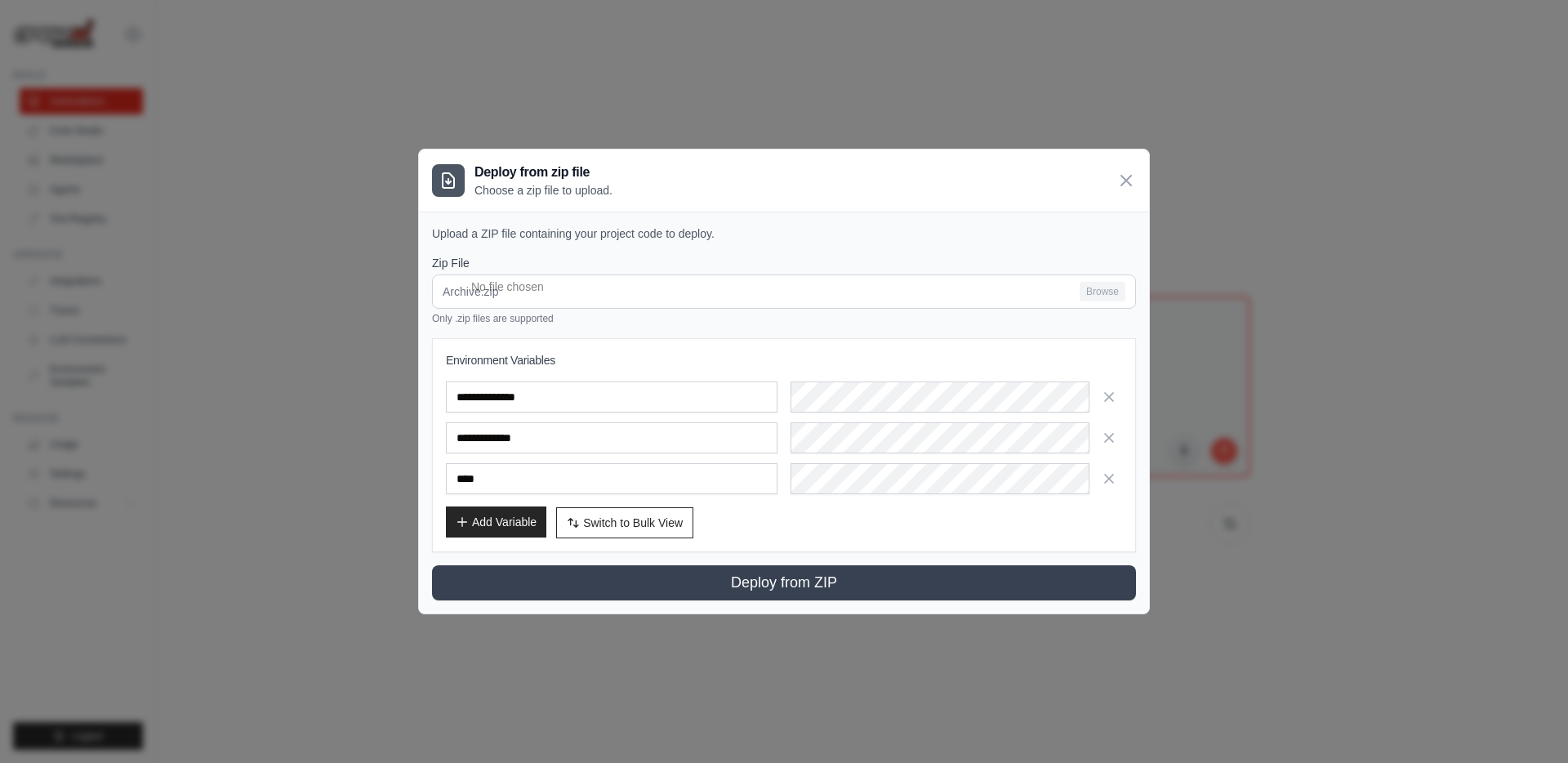
click at [502, 521] on button "Add Variable" at bounding box center [495, 521] width 100 height 31
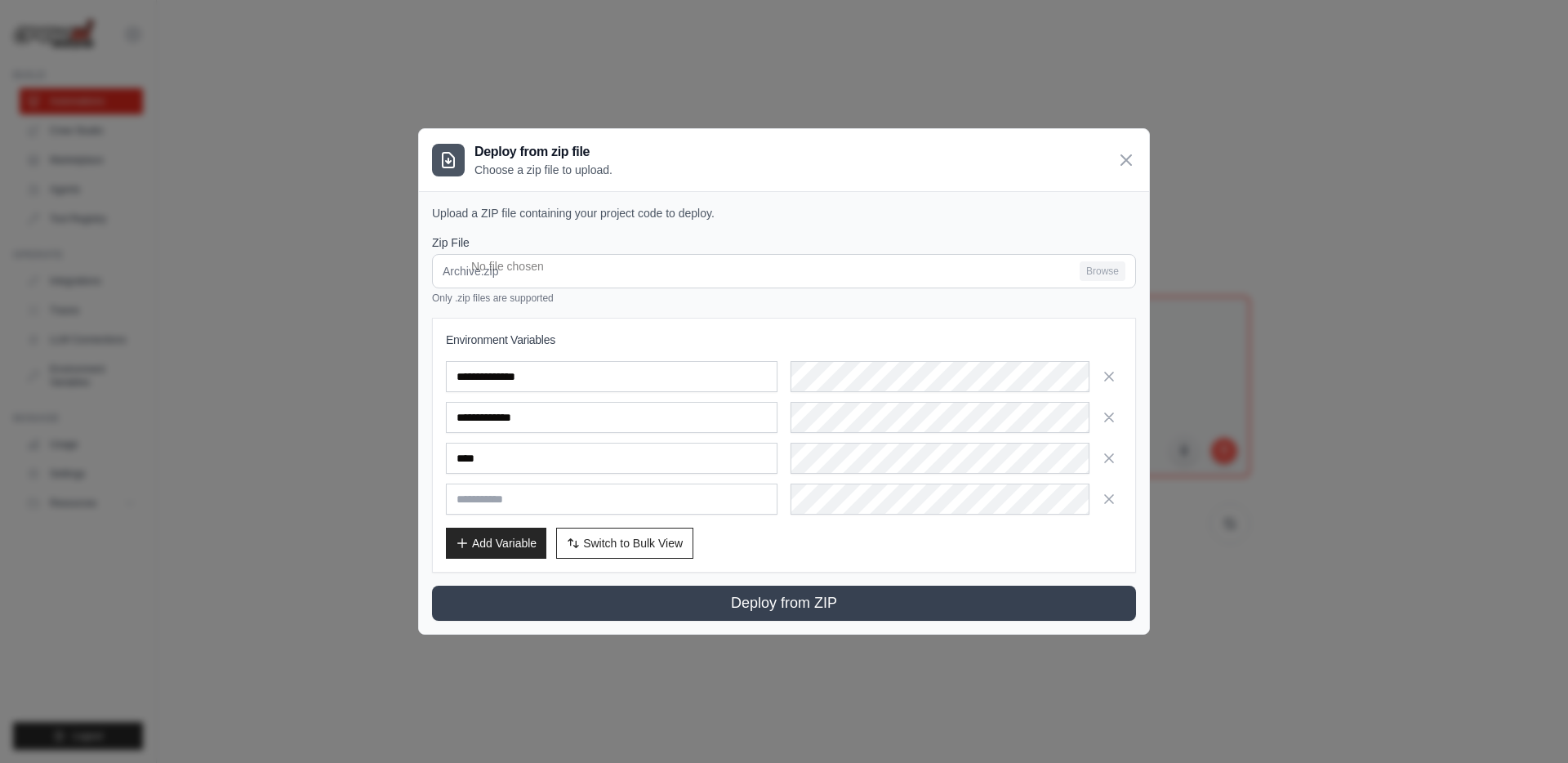
click at [544, 495] on input "text" at bounding box center [611, 499] width 331 height 31
type input "**"
click at [757, 340] on h3 "Environment Variables" at bounding box center [784, 340] width 676 height 17
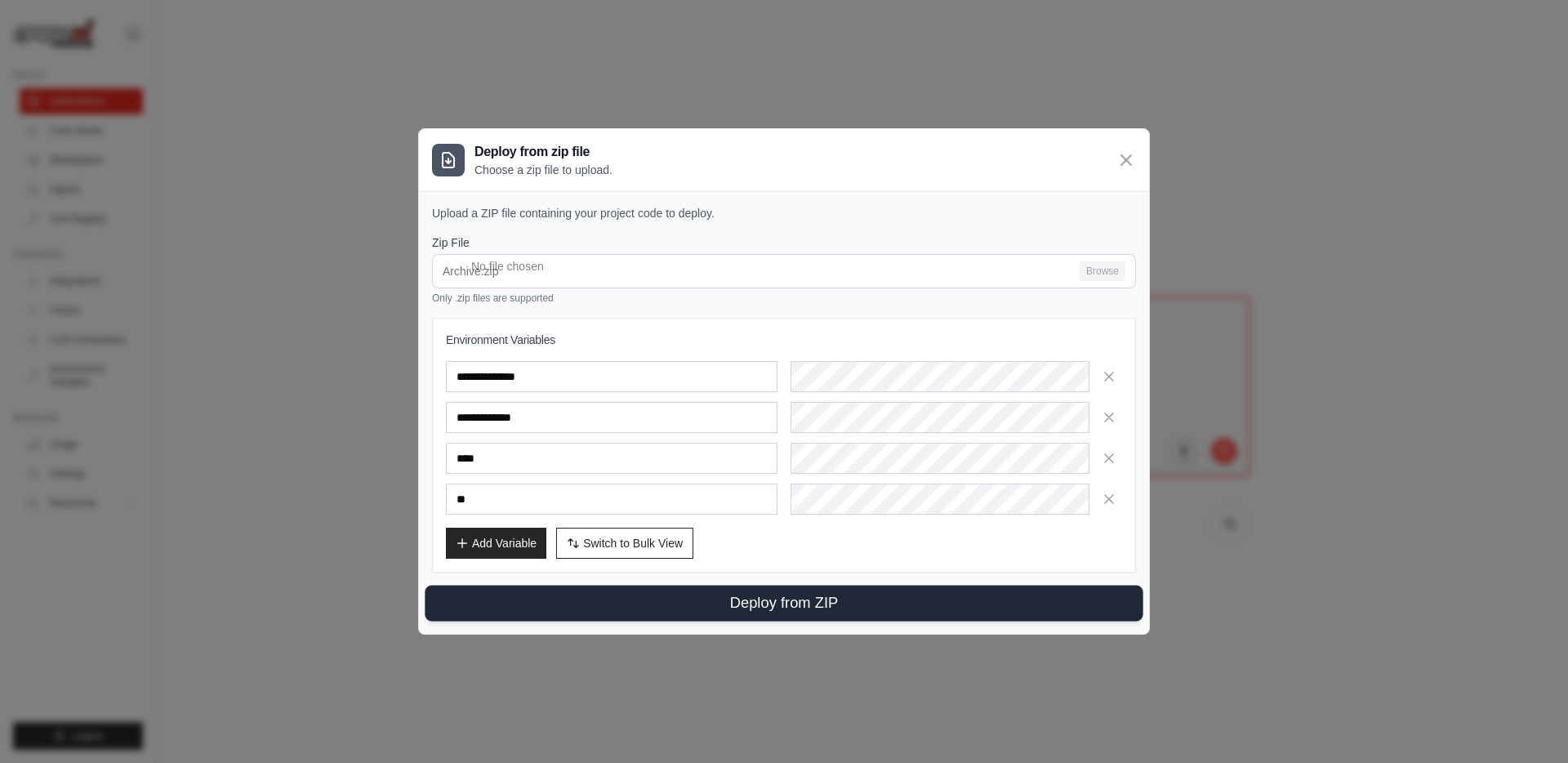
click at [785, 597] on button "Deploy from ZIP" at bounding box center [784, 603] width 717 height 36
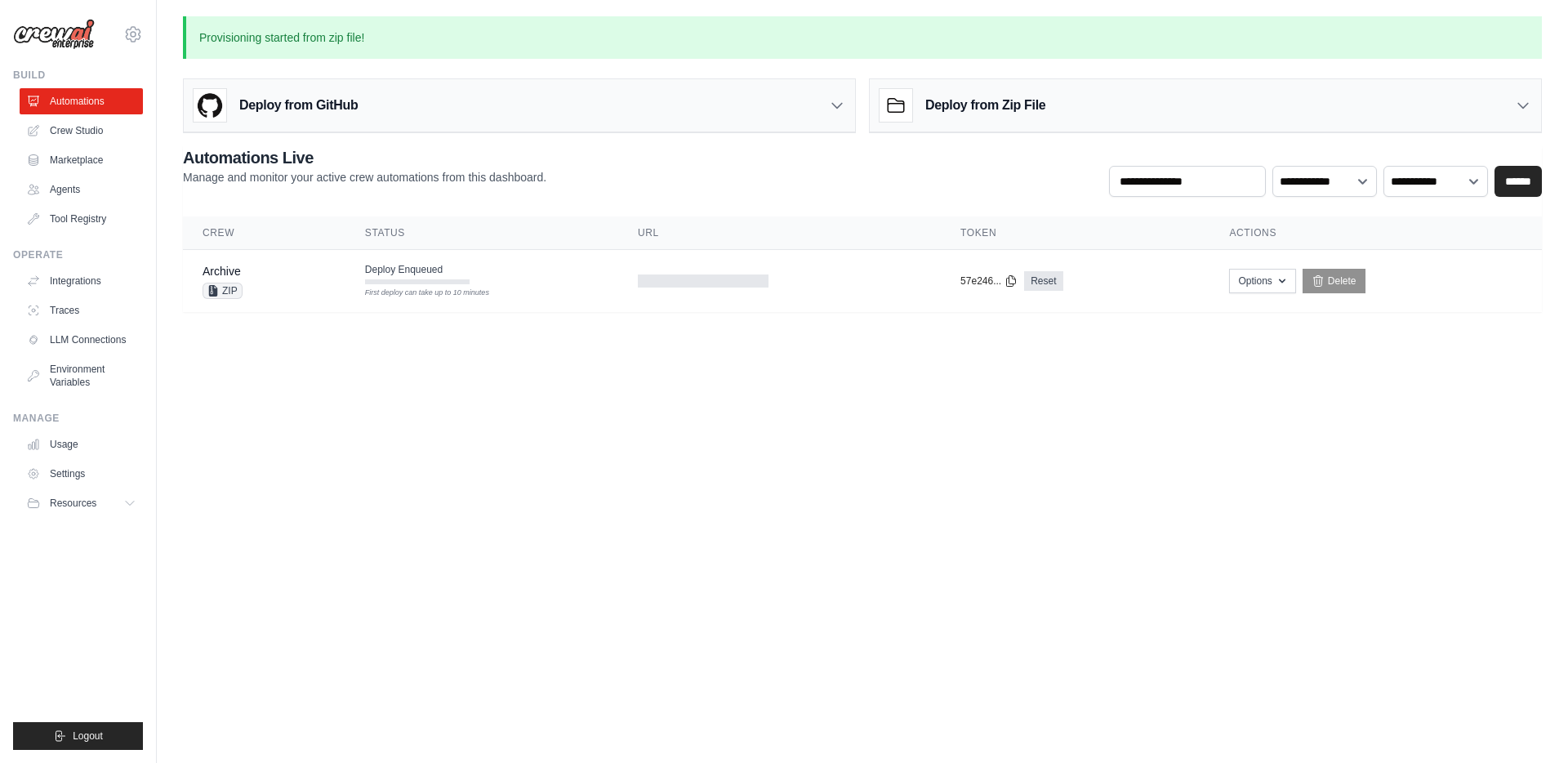
drag, startPoint x: 785, startPoint y: 601, endPoint x: 800, endPoint y: 604, distance: 15.3
click at [787, 602] on body "a@dj0469gx21e4z6e323n6pc2smjsag04p.oastify.com Settings Build Automations Crew …" at bounding box center [784, 381] width 1568 height 763
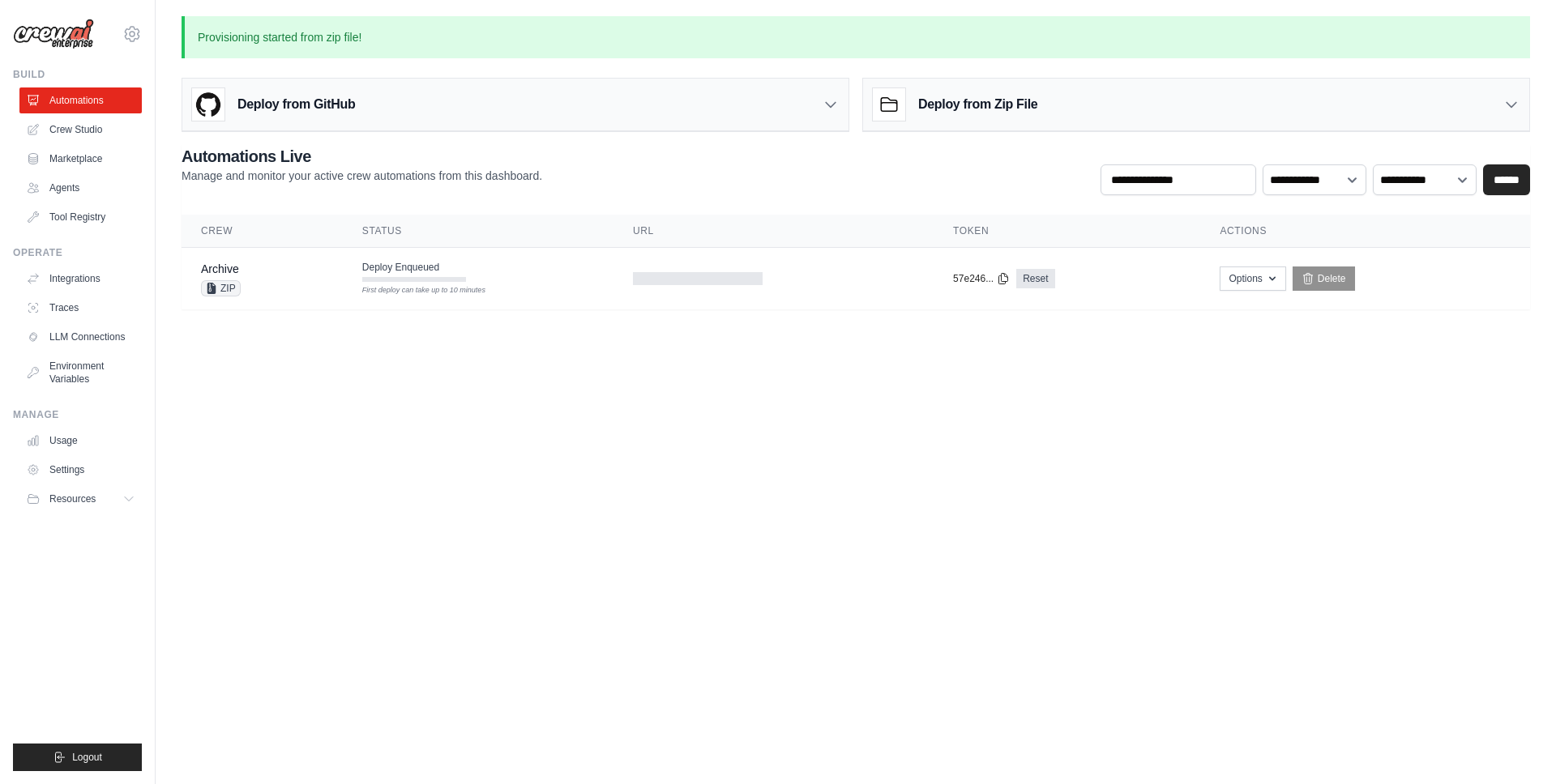
click at [802, 378] on body "a@dj0469gx21e4z6e323n6pc2smjsag04p.oastify.com Settings Build Automations Crew …" at bounding box center [778, 392] width 1556 height 784
click at [717, 539] on body "a@dj0469gx21e4z6e323n6pc2smjsag04p.oastify.com Settings Build Automations Crew …" at bounding box center [778, 392] width 1556 height 784
drag, startPoint x: 705, startPoint y: 501, endPoint x: 111, endPoint y: 53, distance: 744.0
click at [667, 487] on body "a@dj0469gx21e4z6e323n6pc2smjsag04p.oastify.com Settings Build Automations Crew …" at bounding box center [778, 392] width 1556 height 784
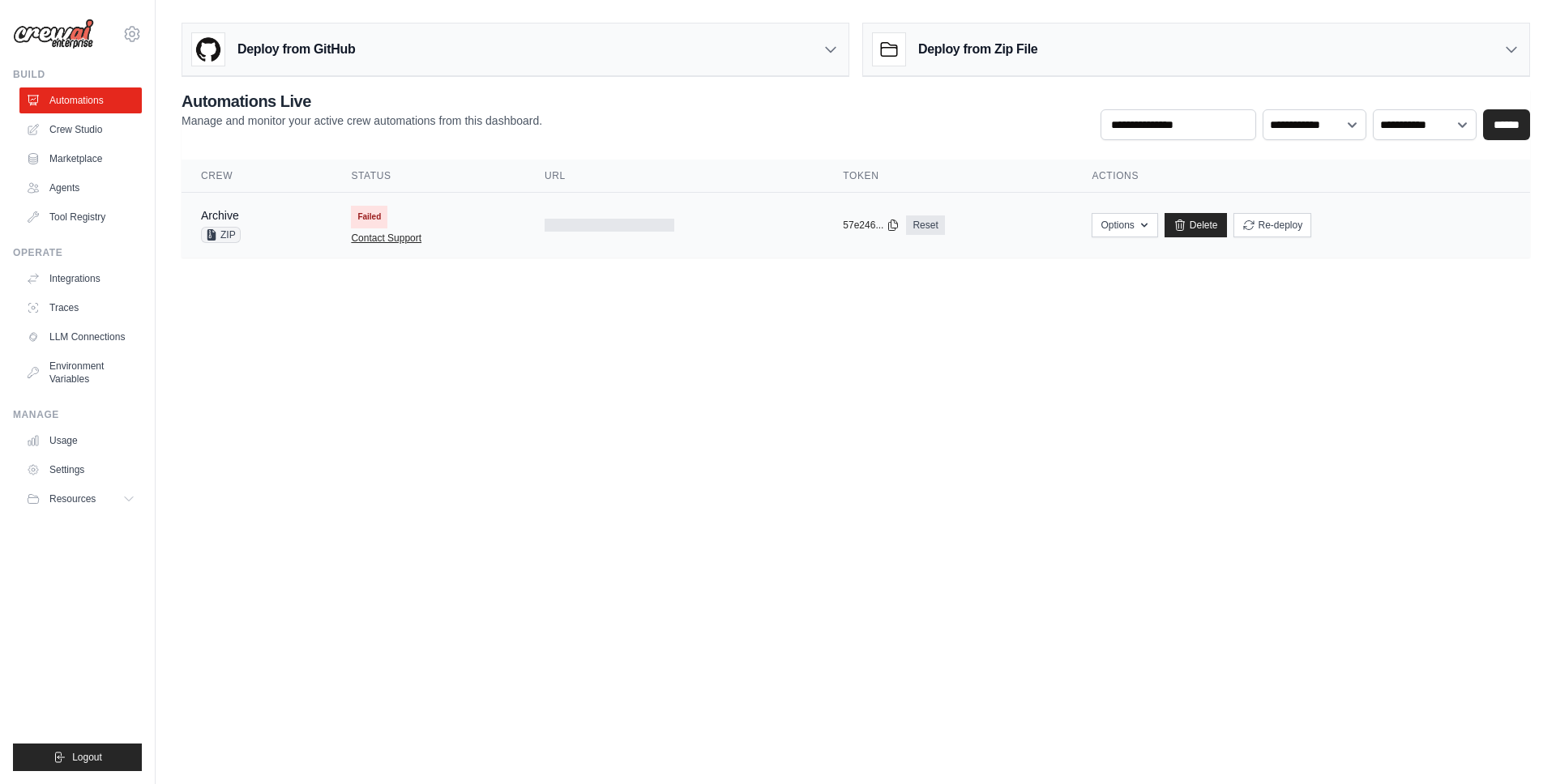
click at [417, 236] on link "Contact Support" at bounding box center [386, 238] width 71 height 13
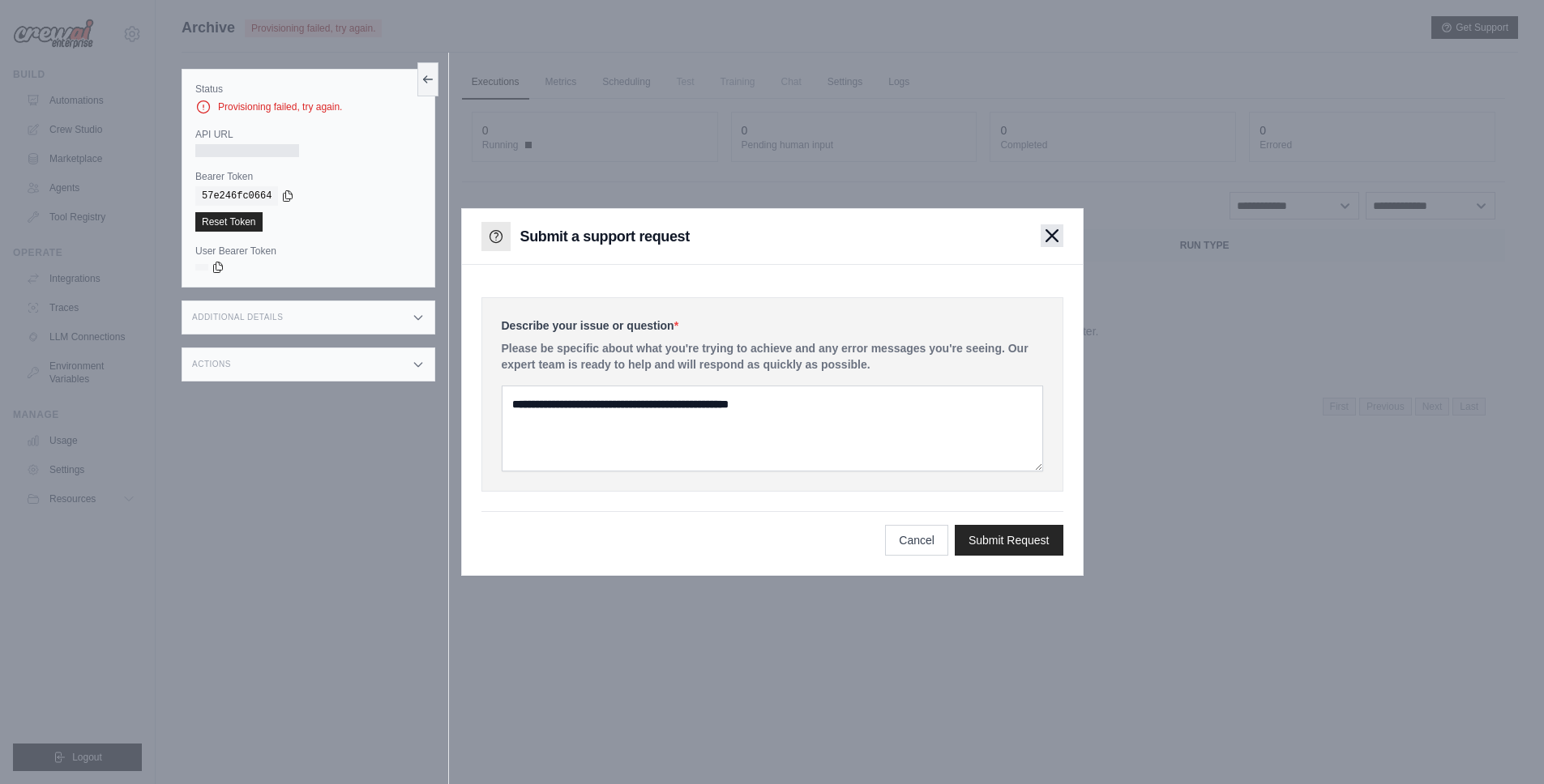
click at [1047, 234] on icon "button" at bounding box center [1052, 236] width 13 height 13
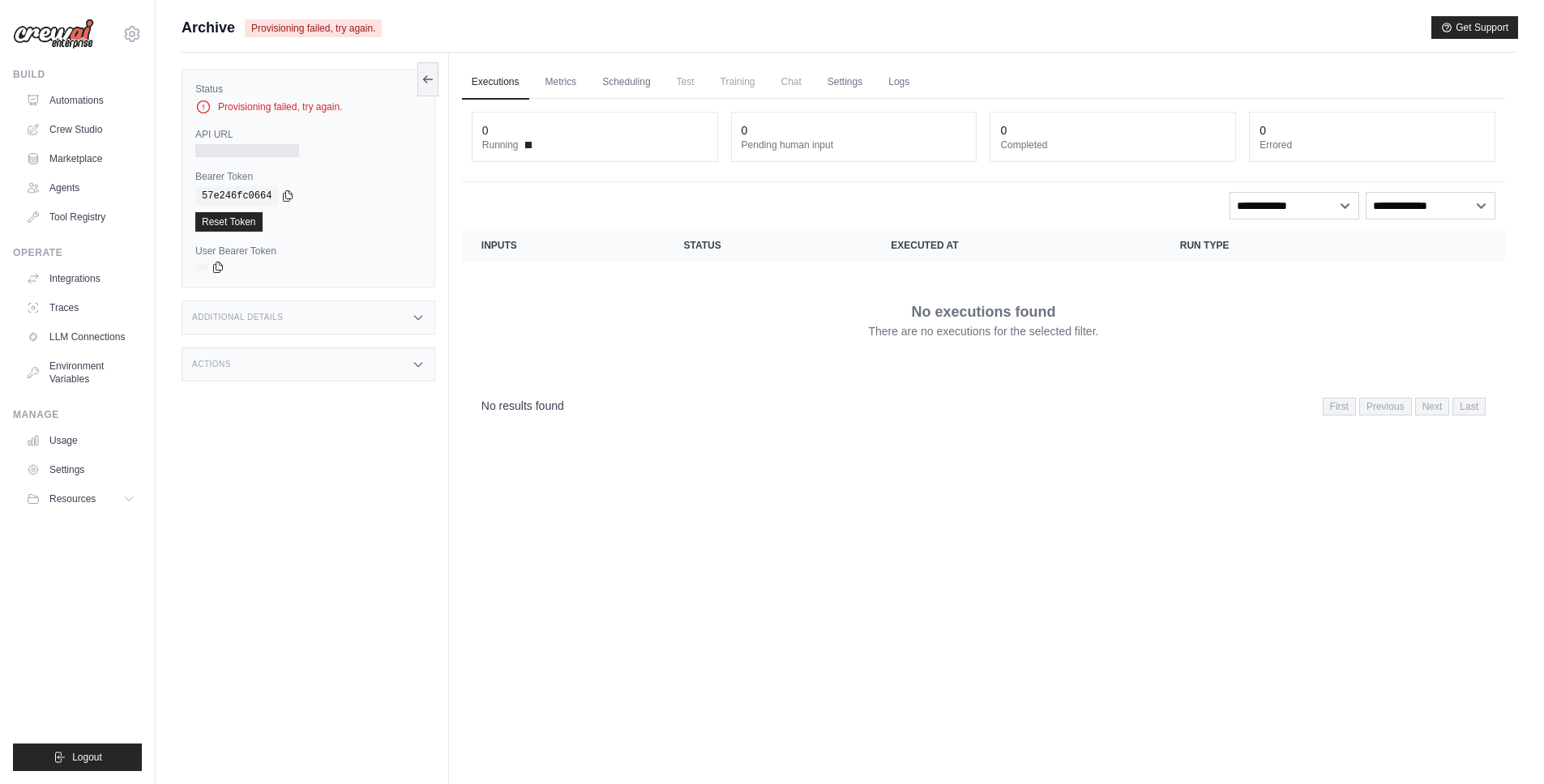
drag, startPoint x: 377, startPoint y: 181, endPoint x: 284, endPoint y: 112, distance: 115.8
click at [369, 173] on label "Bearer Token" at bounding box center [308, 177] width 226 height 13
click at [284, 112] on div "Provisioning failed, try again." at bounding box center [308, 107] width 226 height 16
drag, startPoint x: 215, startPoint y: 109, endPoint x: 358, endPoint y: 100, distance: 143.3
click at [348, 106] on div "Provisioning failed, try again." at bounding box center [308, 107] width 226 height 16
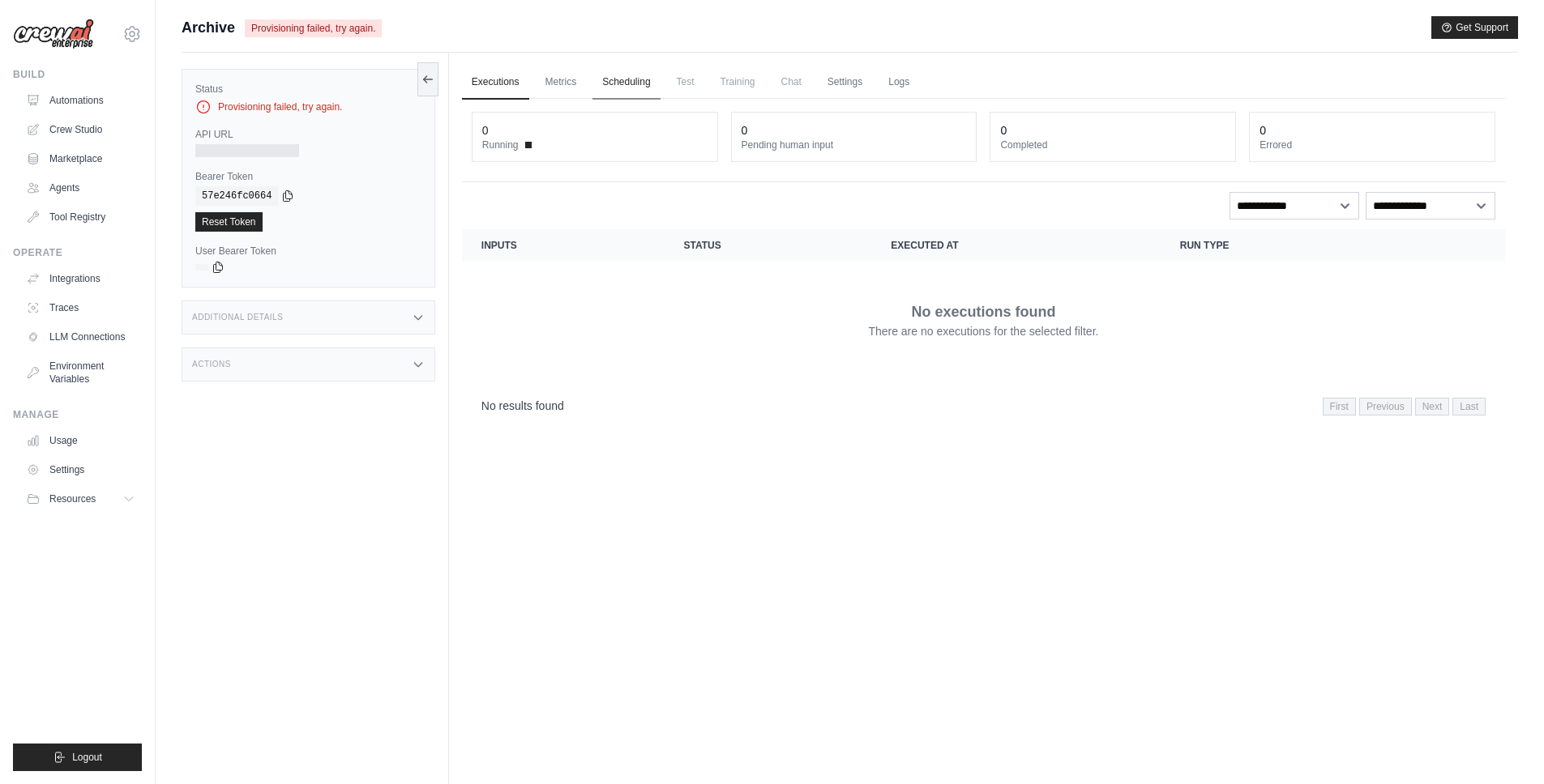
click at [616, 73] on link "Scheduling" at bounding box center [626, 82] width 67 height 34
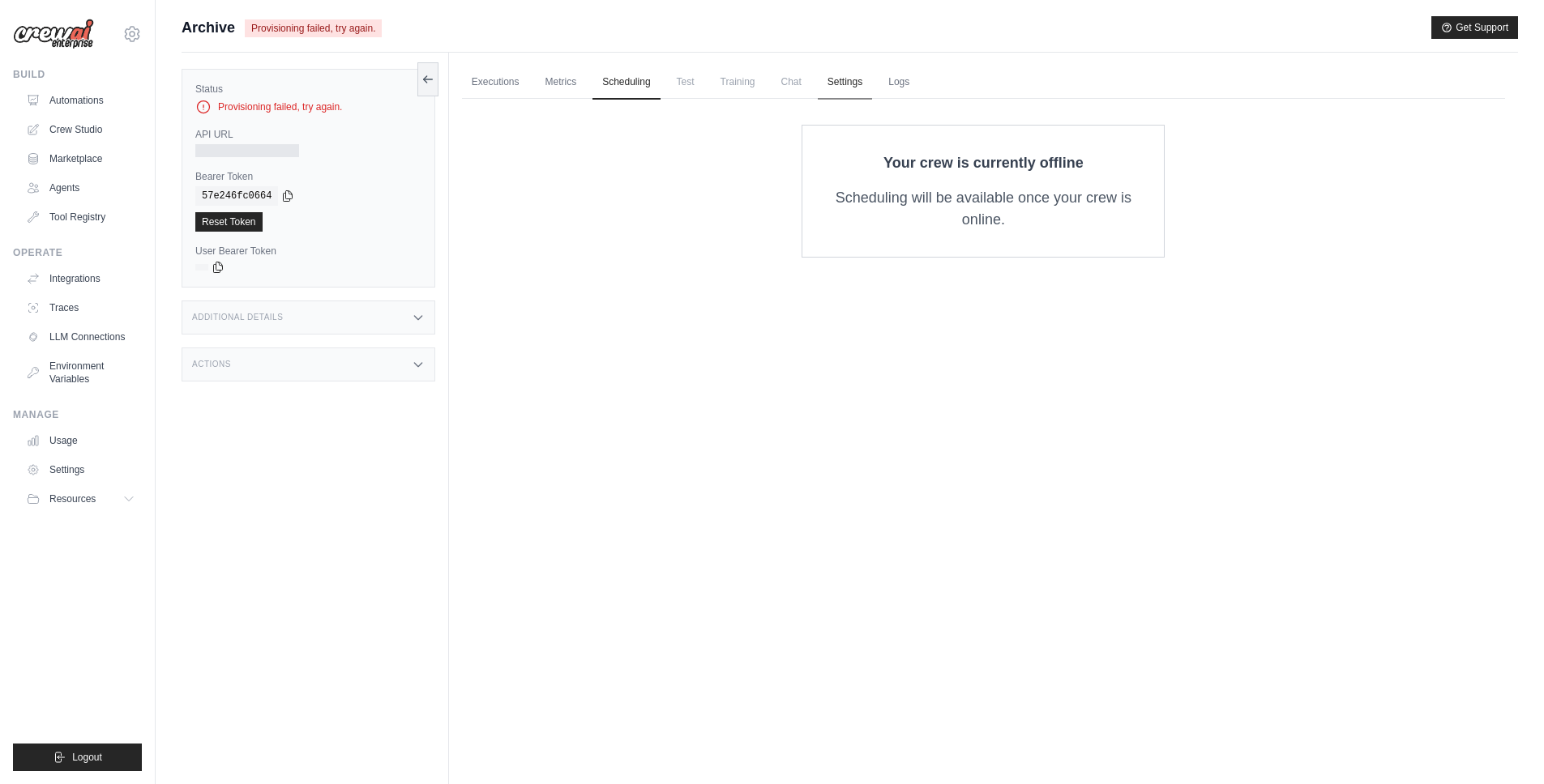
click at [858, 83] on link "Settings" at bounding box center [845, 82] width 54 height 34
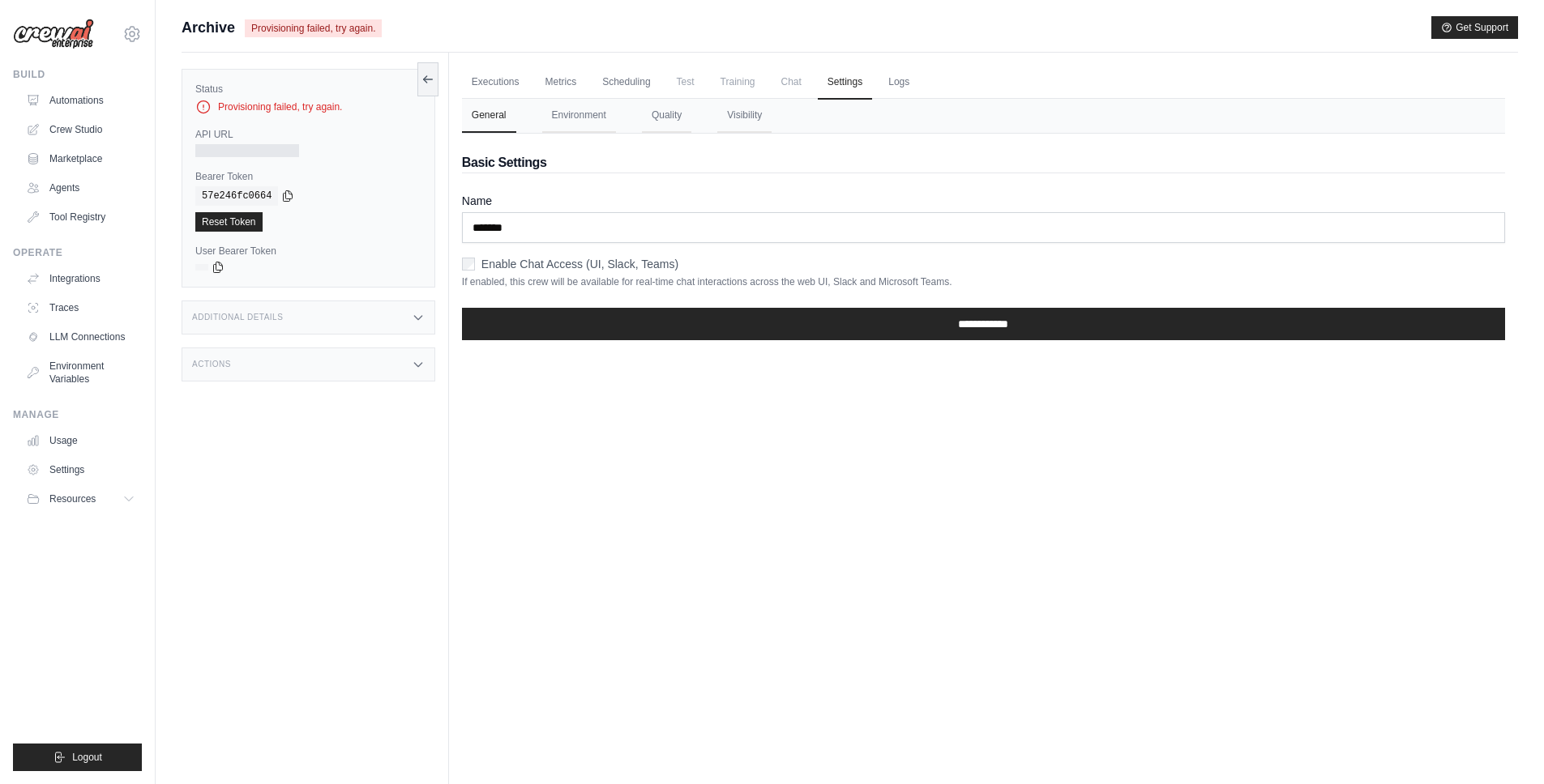
click at [800, 85] on span "Chat" at bounding box center [791, 81] width 39 height 32
click at [758, 79] on span "Training" at bounding box center [738, 81] width 54 height 32
click at [910, 80] on link "Logs" at bounding box center [899, 82] width 40 height 34
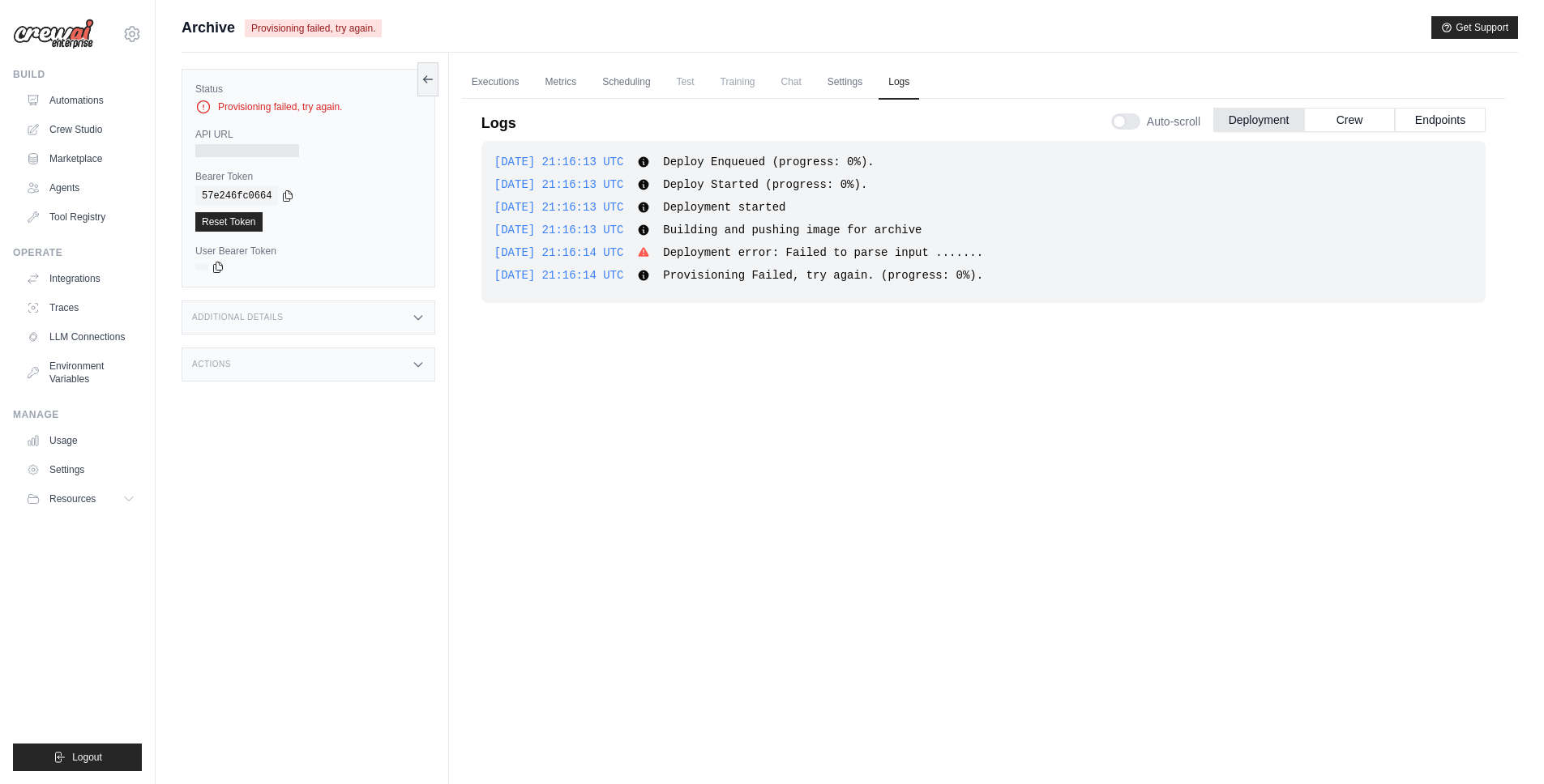
drag, startPoint x: 770, startPoint y: 256, endPoint x: 1141, endPoint y: 250, distance: 371.0
click at [1141, 250] on div "[DATE] 21:16:14 UTC Deployment error: Failed to parse input ....... Show more S…" at bounding box center [983, 253] width 978 height 16
drag, startPoint x: 223, startPoint y: 30, endPoint x: 552, endPoint y: 67, distance: 331.1
click at [224, 30] on span "Archive" at bounding box center [208, 28] width 53 height 23
click at [504, 84] on link "Executions" at bounding box center [496, 82] width 67 height 34
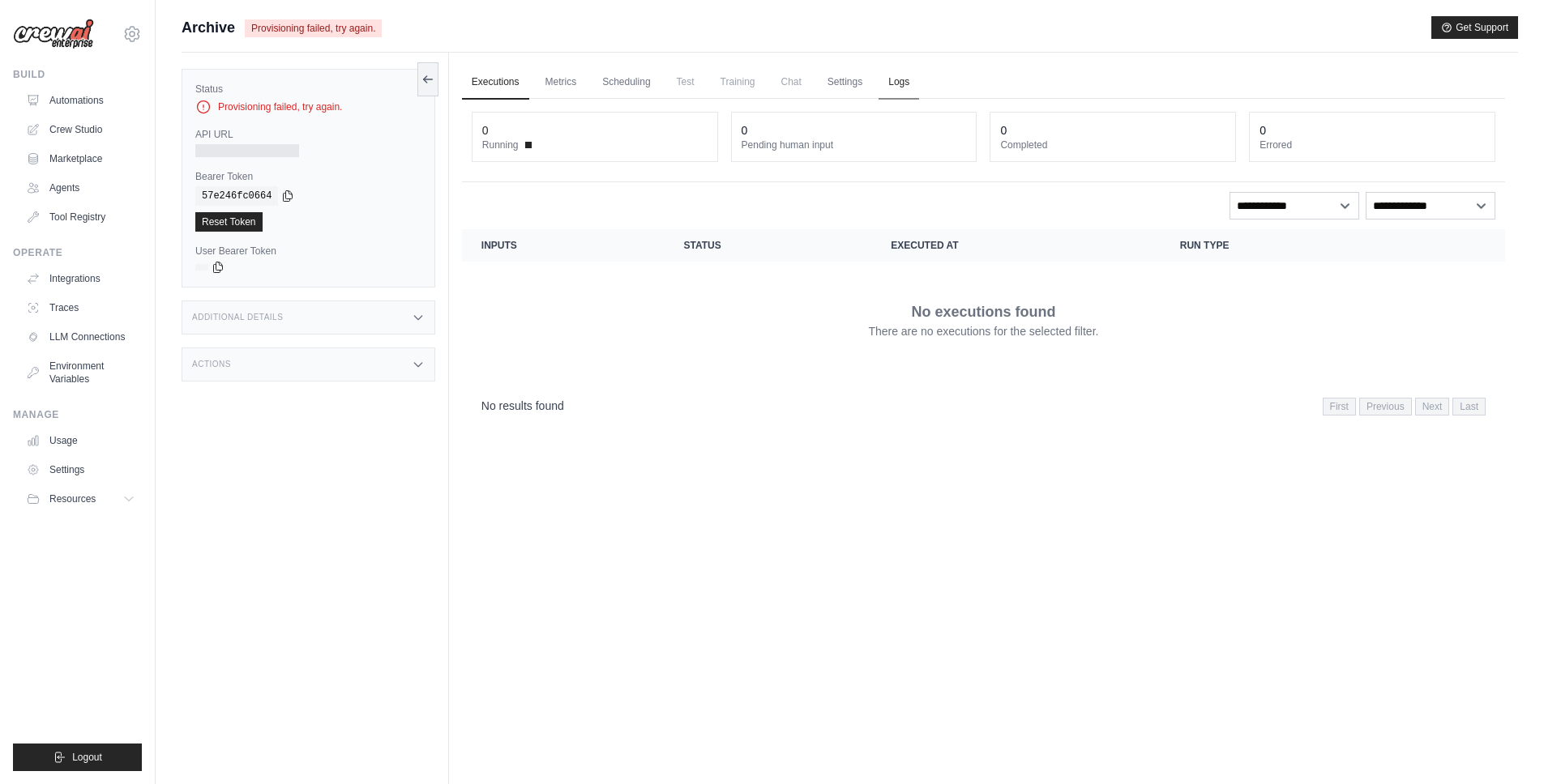
click at [900, 80] on link "Logs" at bounding box center [899, 82] width 40 height 34
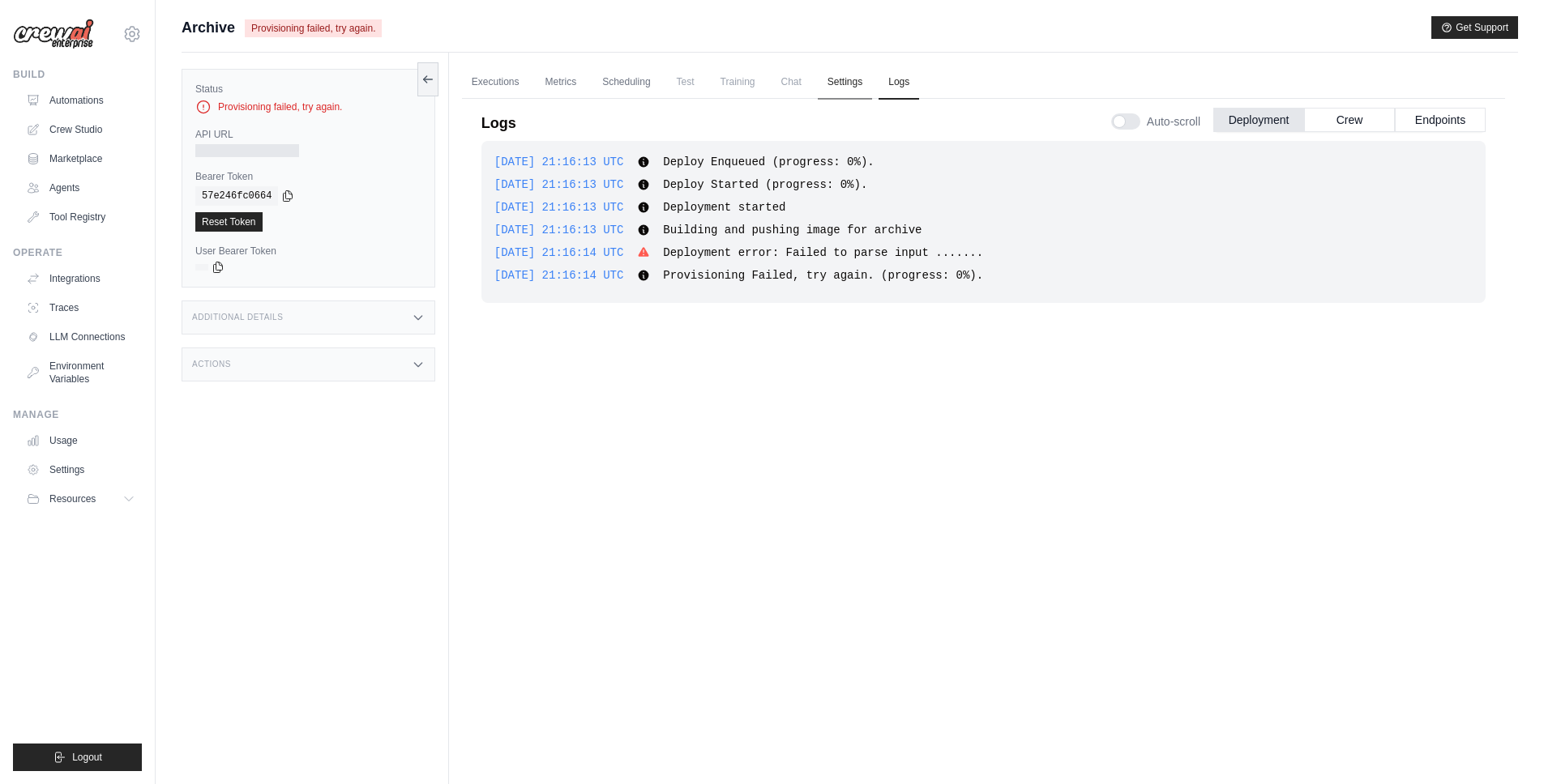
click at [831, 85] on link "Settings" at bounding box center [845, 82] width 54 height 34
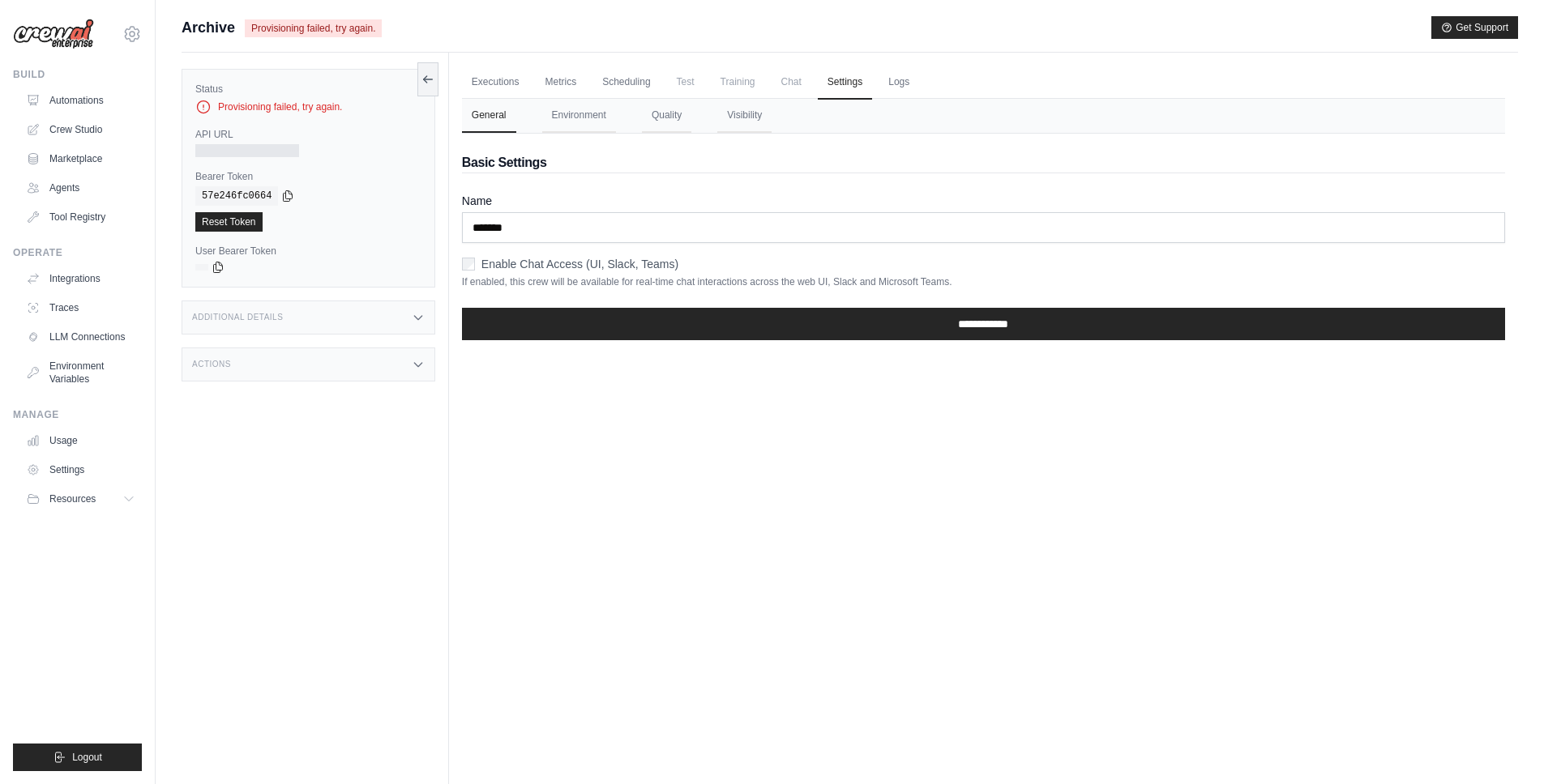
click at [780, 85] on span "Chat" at bounding box center [791, 81] width 39 height 32
click at [728, 85] on span "Training" at bounding box center [738, 81] width 54 height 32
drag, startPoint x: 552, startPoint y: 72, endPoint x: 498, endPoint y: 74, distance: 54.0
click at [551, 72] on link "Metrics" at bounding box center [562, 82] width 51 height 34
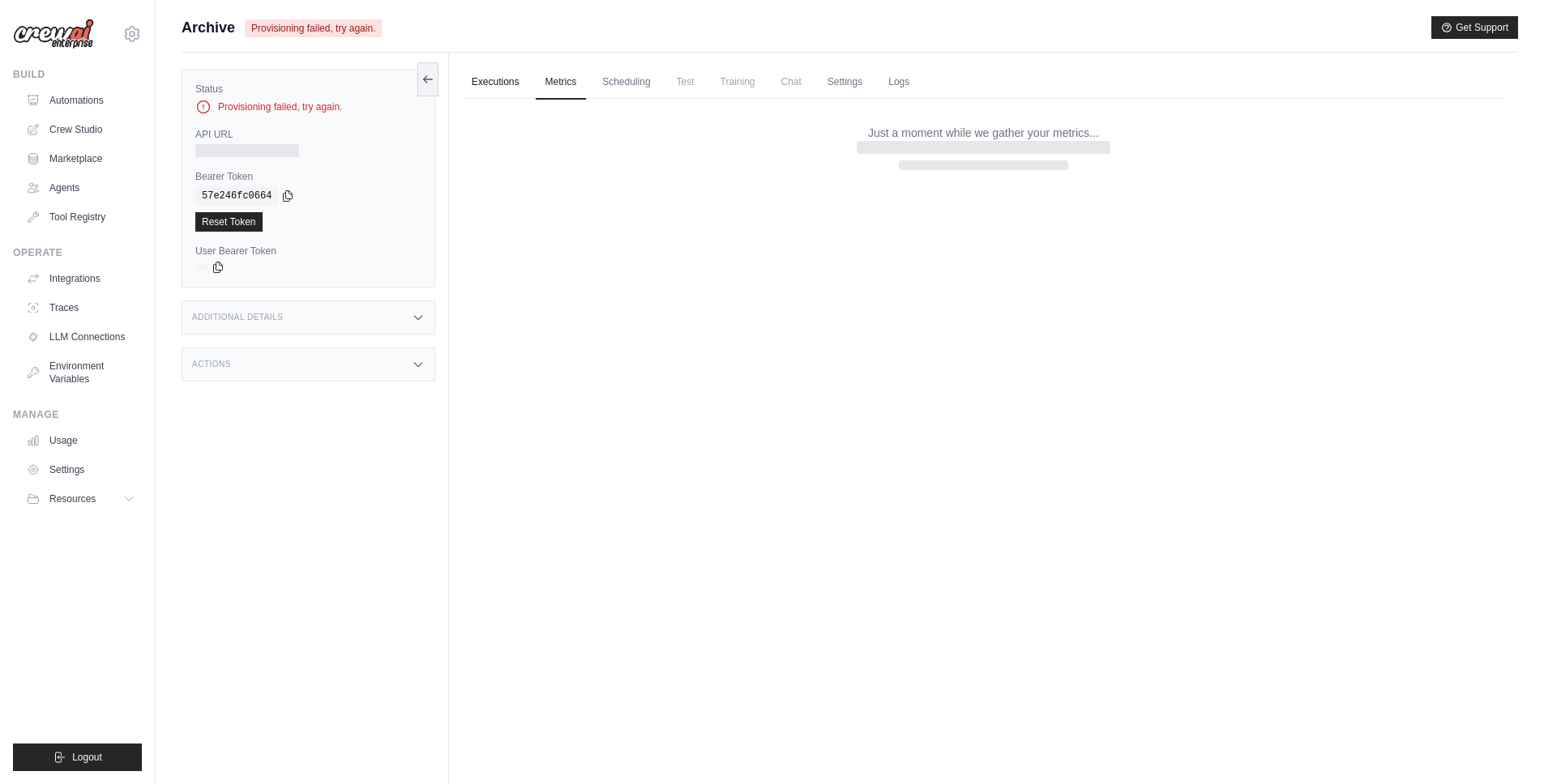
click at [498, 74] on link "Executions" at bounding box center [496, 82] width 67 height 34
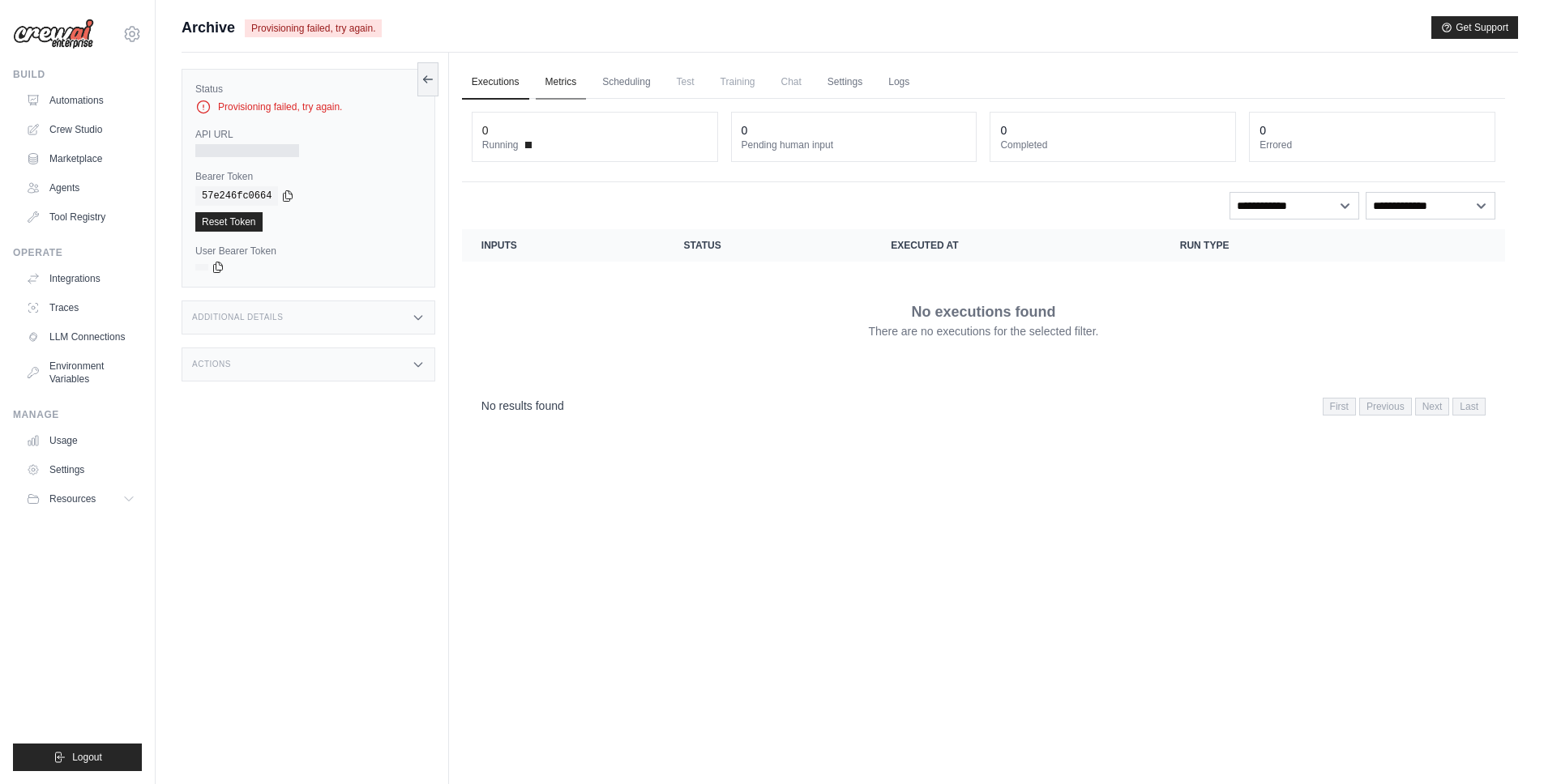
click at [550, 77] on link "Metrics" at bounding box center [562, 82] width 51 height 34
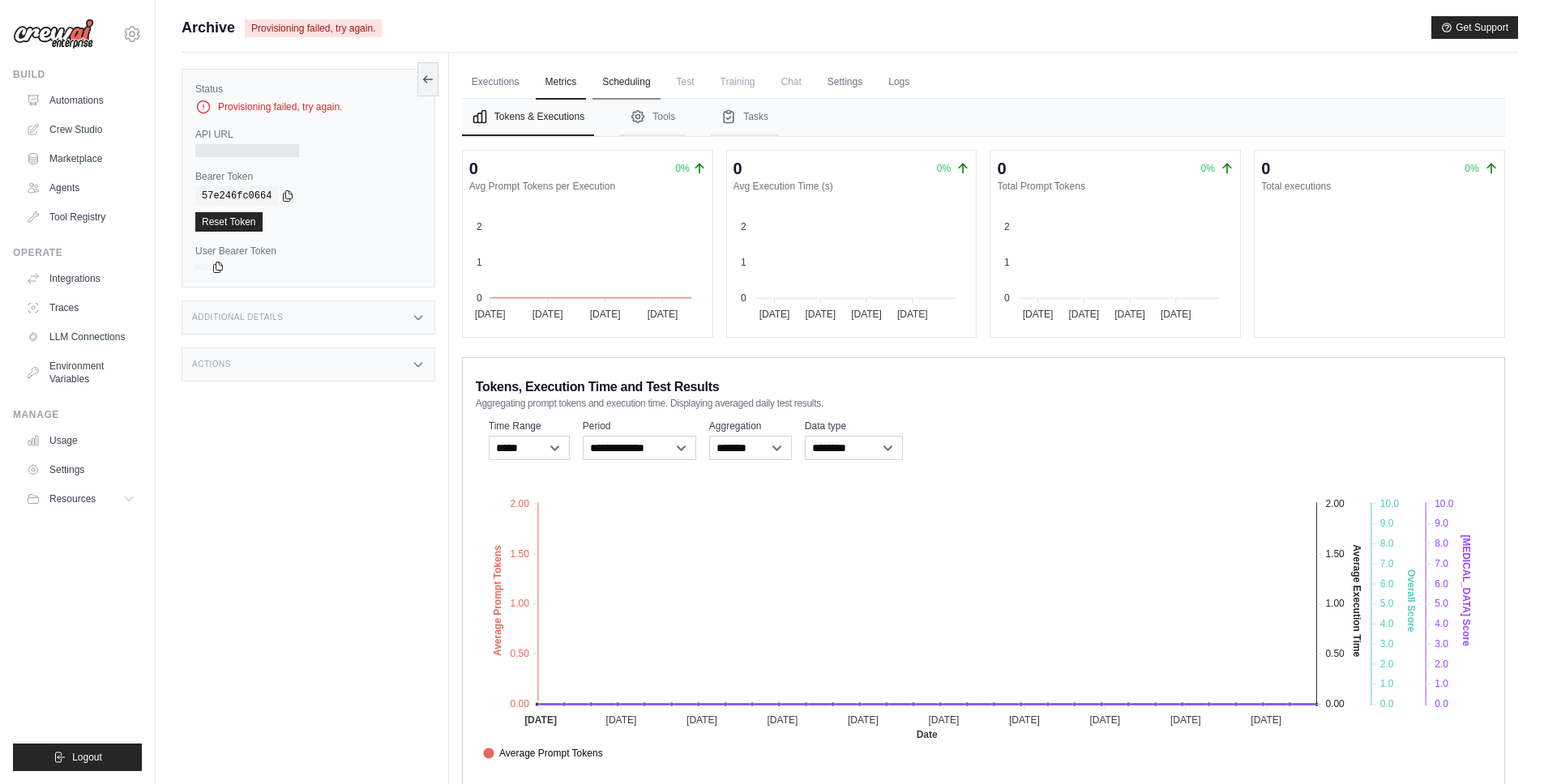
click at [598, 81] on link "Scheduling" at bounding box center [626, 82] width 67 height 34
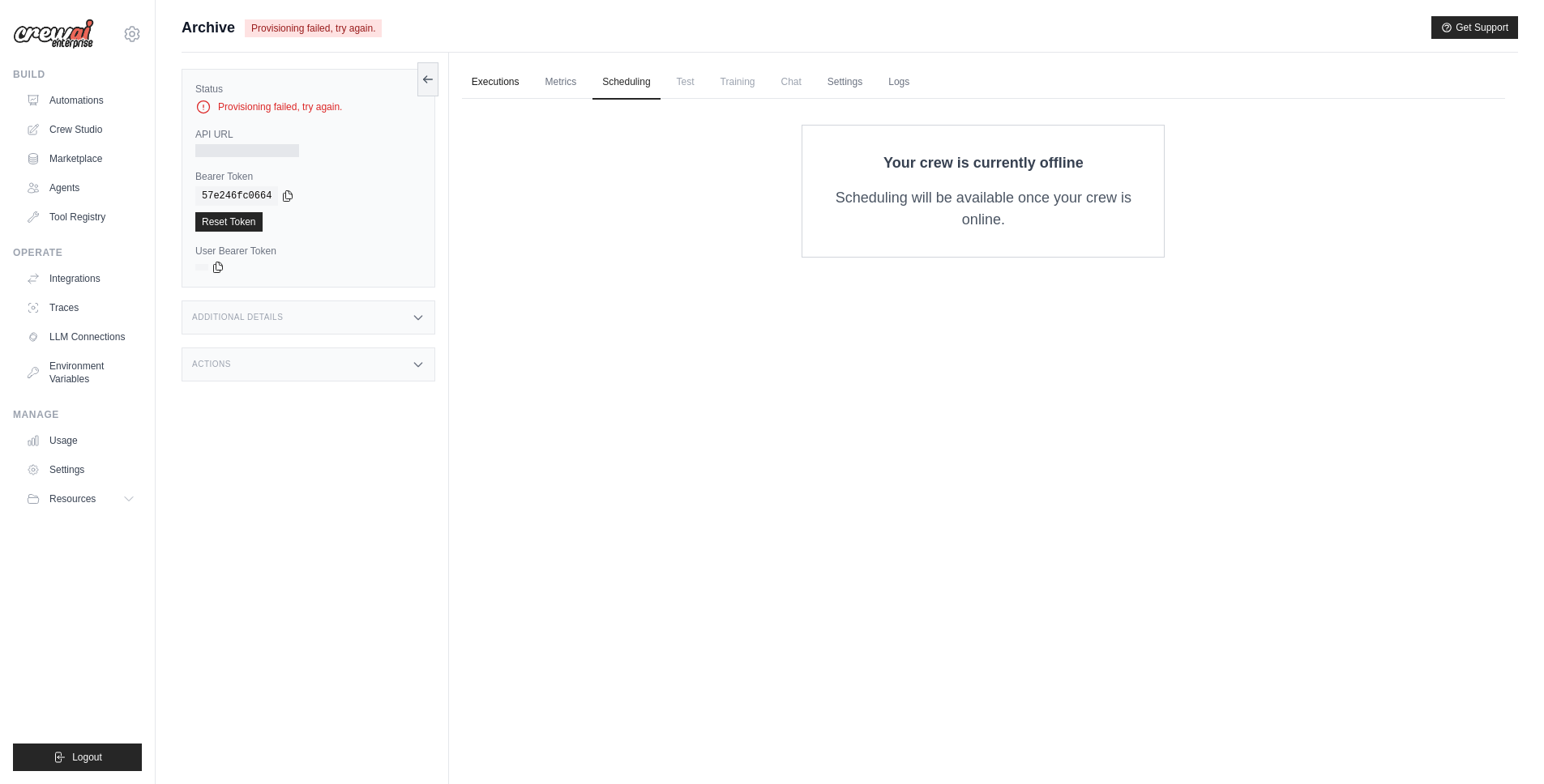
click at [470, 78] on link "Executions" at bounding box center [496, 82] width 67 height 34
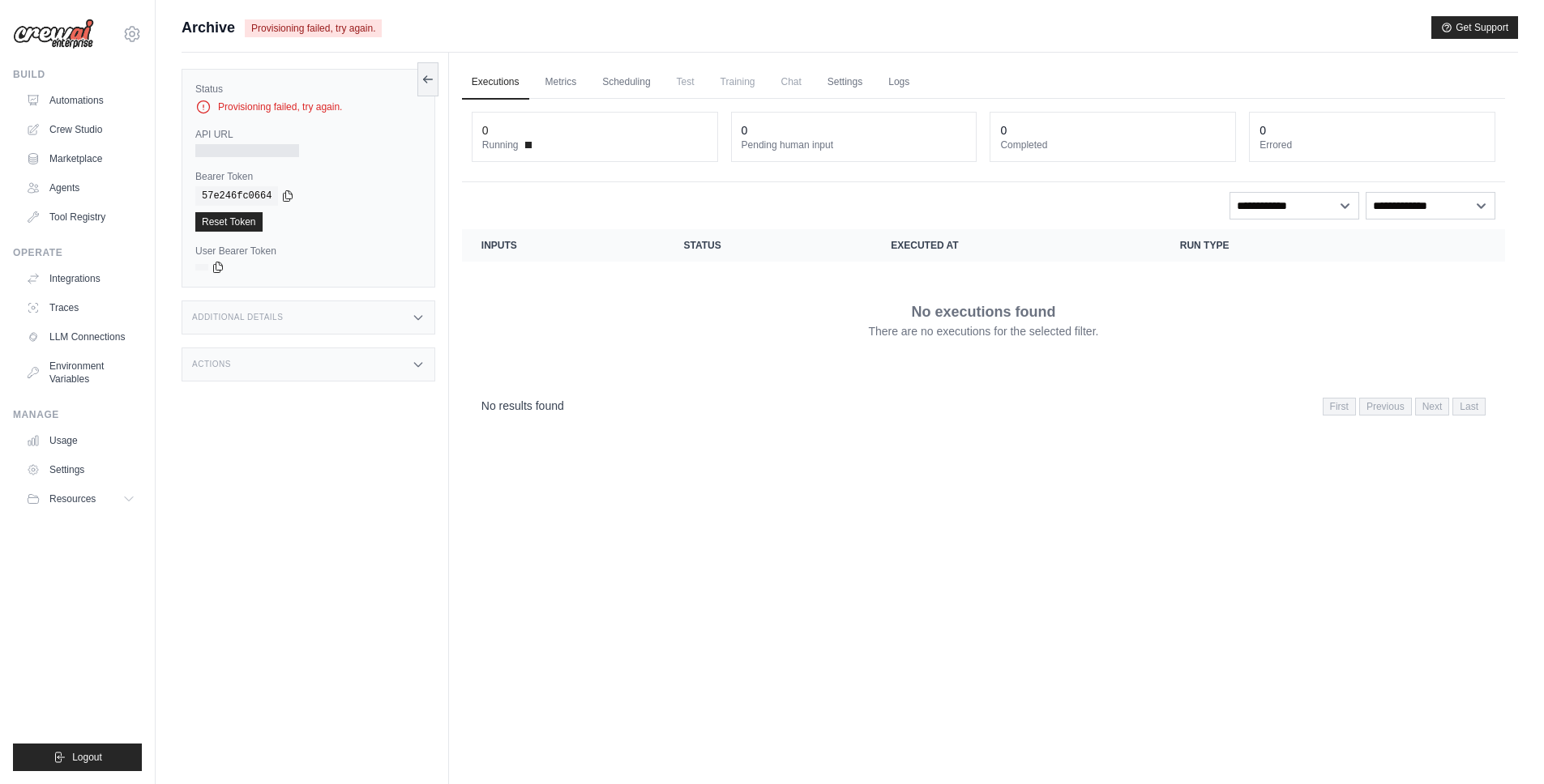
click at [213, 21] on span "Archive" at bounding box center [208, 28] width 53 height 23
click at [91, 106] on link "Automations" at bounding box center [82, 100] width 123 height 26
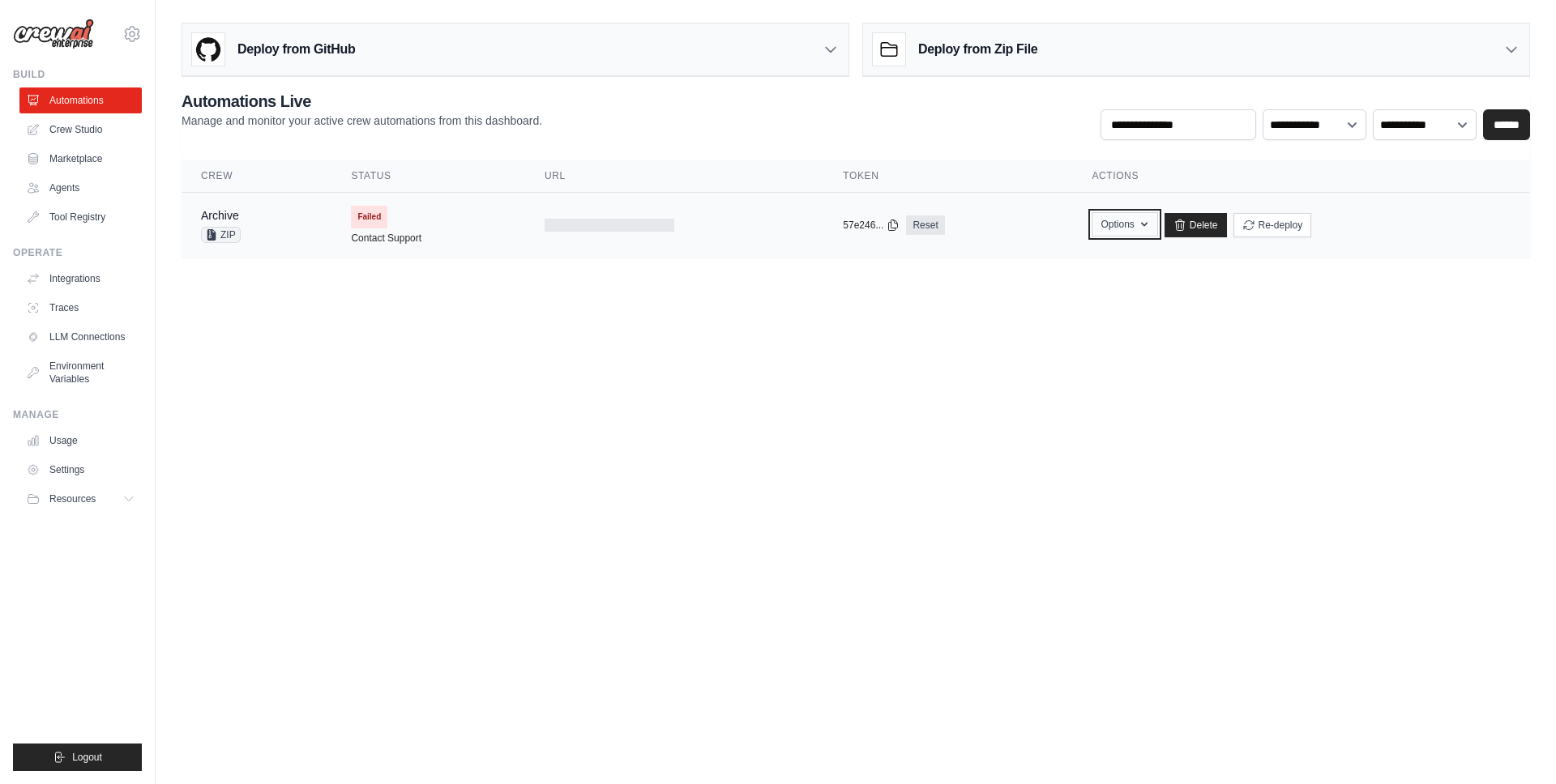
click at [1138, 224] on icon "button" at bounding box center [1144, 224] width 13 height 13
click at [1092, 261] on button "Upload Zip & Deploy" at bounding box center [1041, 261] width 130 height 29
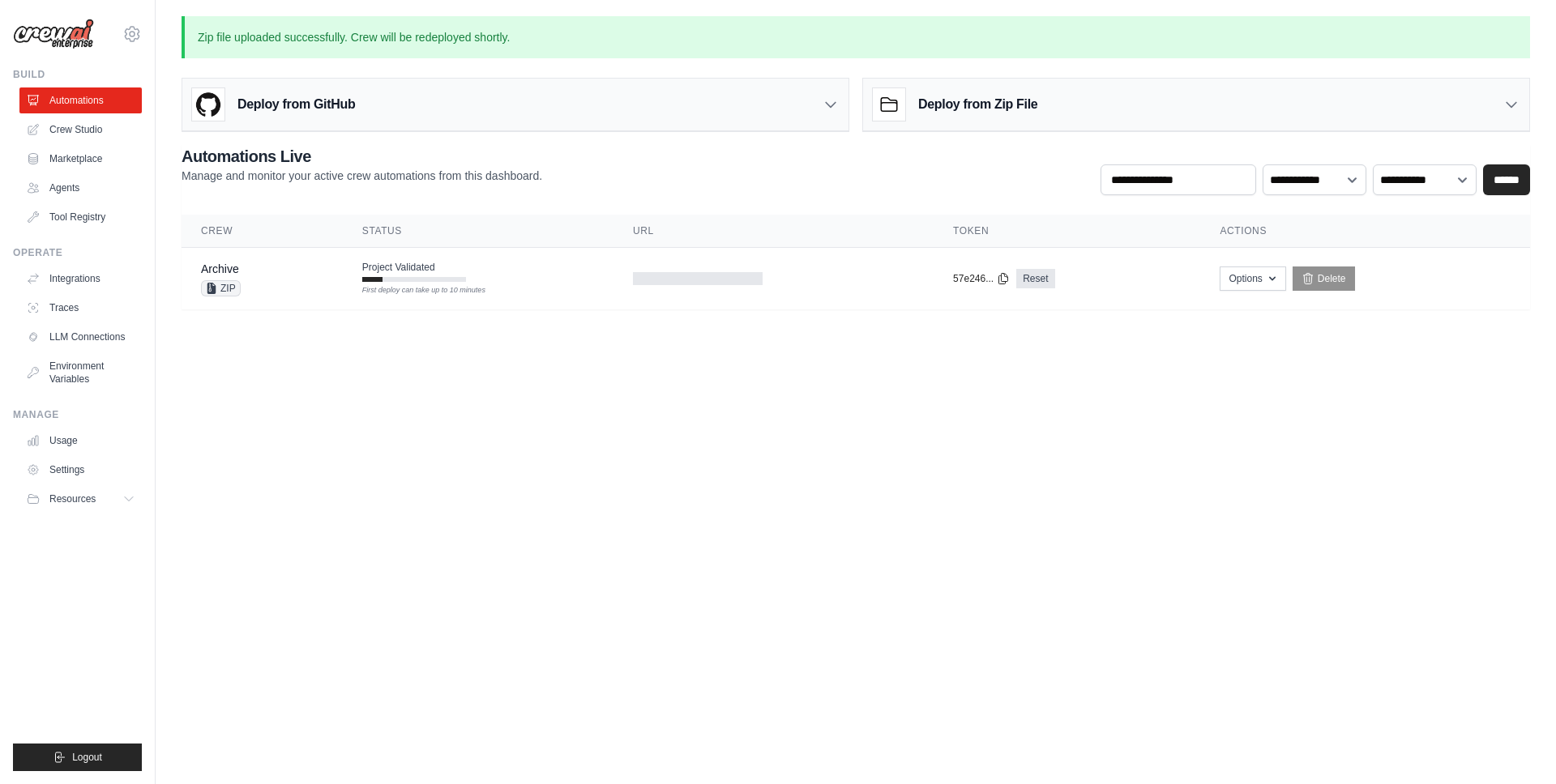
click at [885, 200] on div "**********" at bounding box center [856, 227] width 1348 height 164
click at [316, 274] on div "Archive ZIP" at bounding box center [261, 278] width 122 height 35
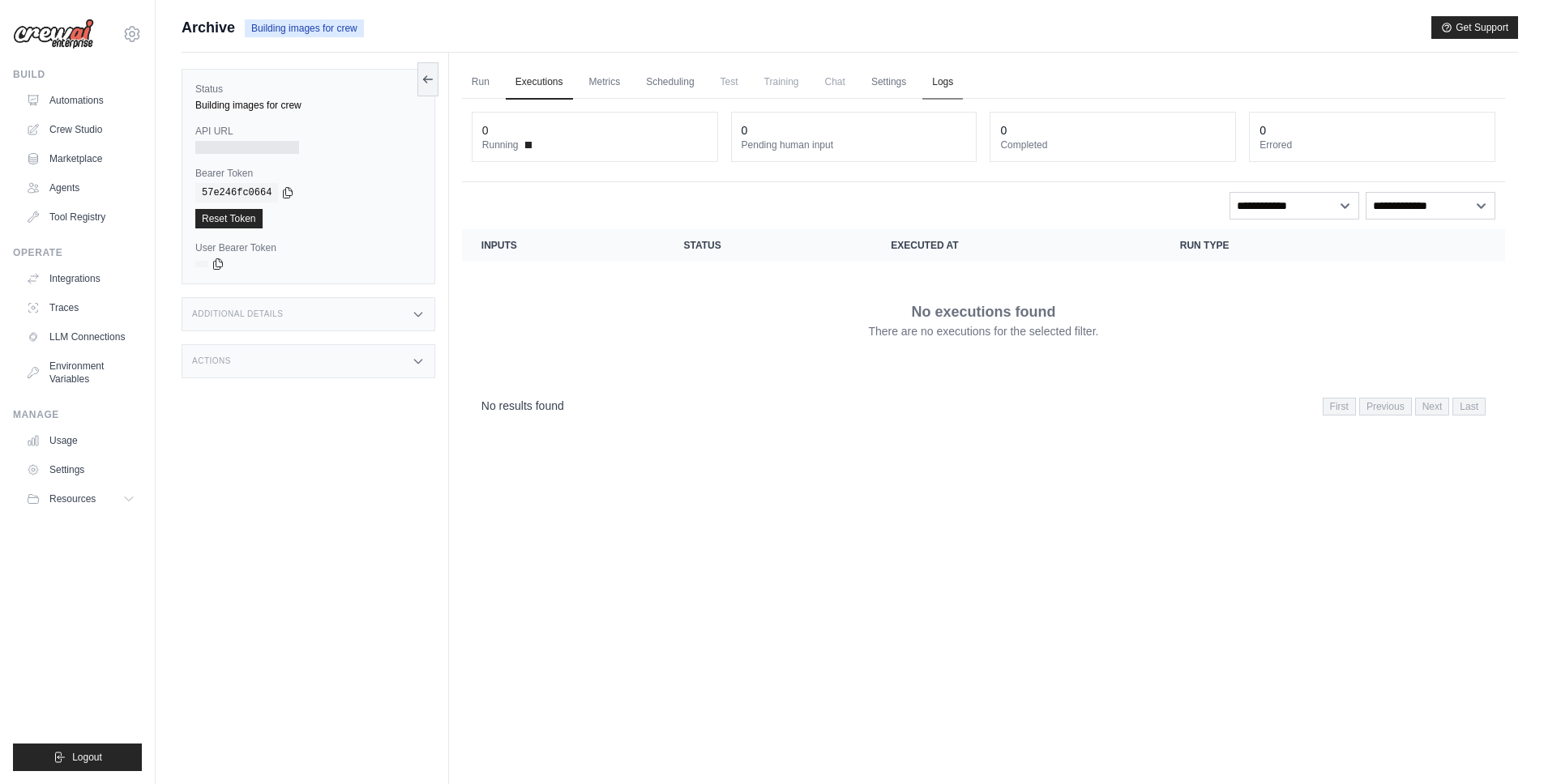
click at [941, 86] on link "Logs" at bounding box center [942, 82] width 40 height 34
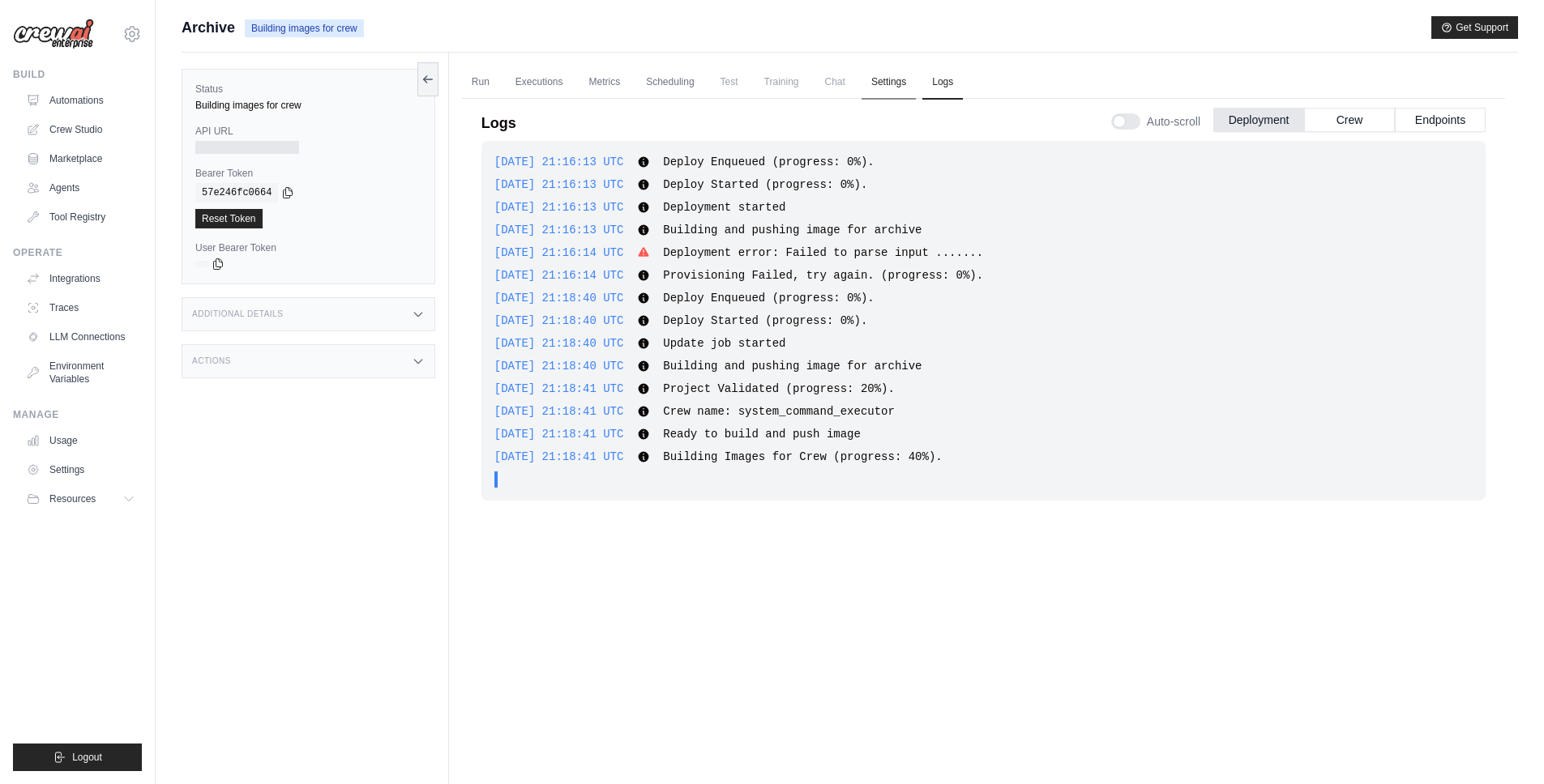
click at [872, 80] on link "Settings" at bounding box center [889, 82] width 54 height 34
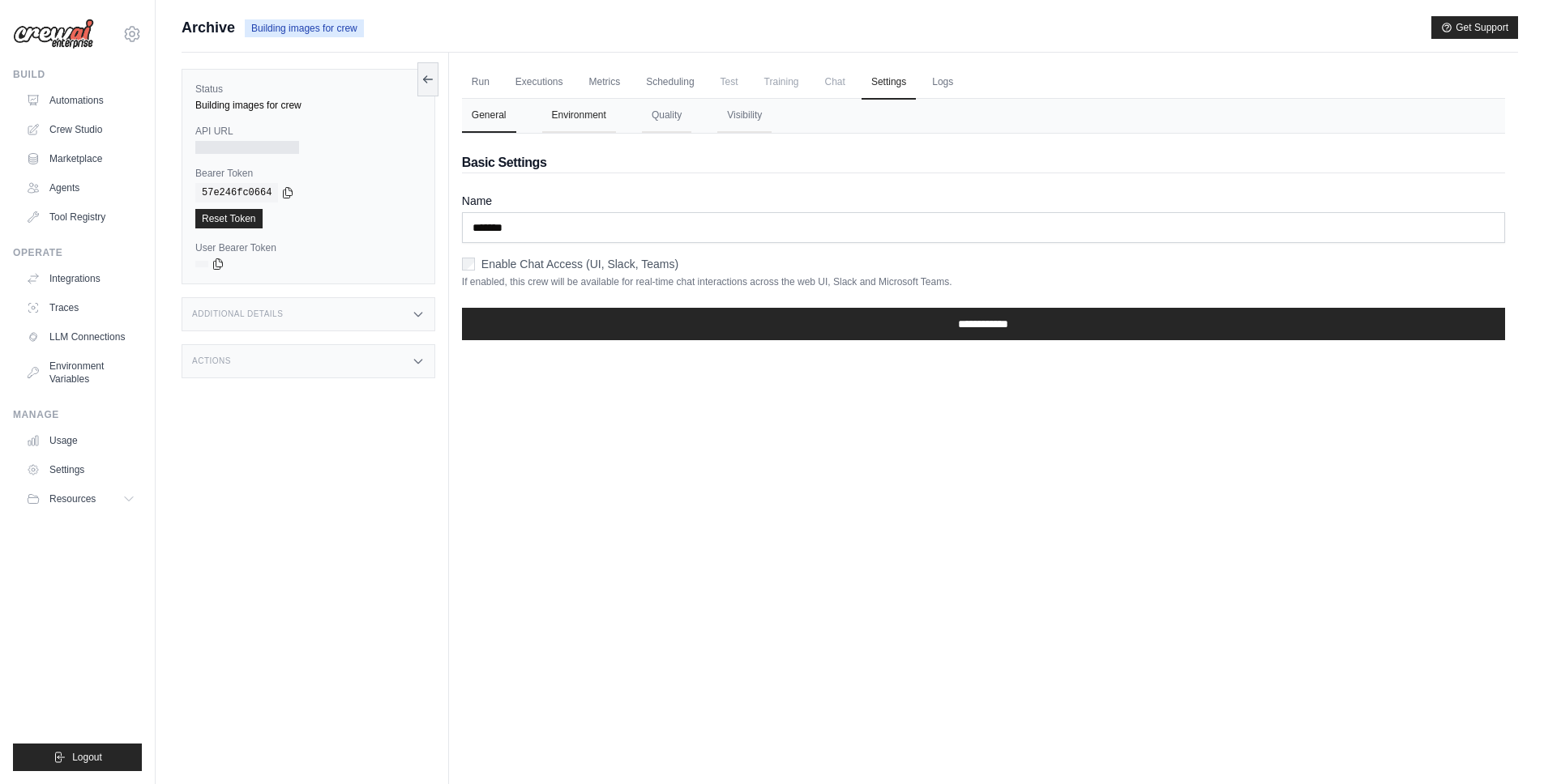
click at [599, 116] on button "Environment" at bounding box center [579, 115] width 74 height 34
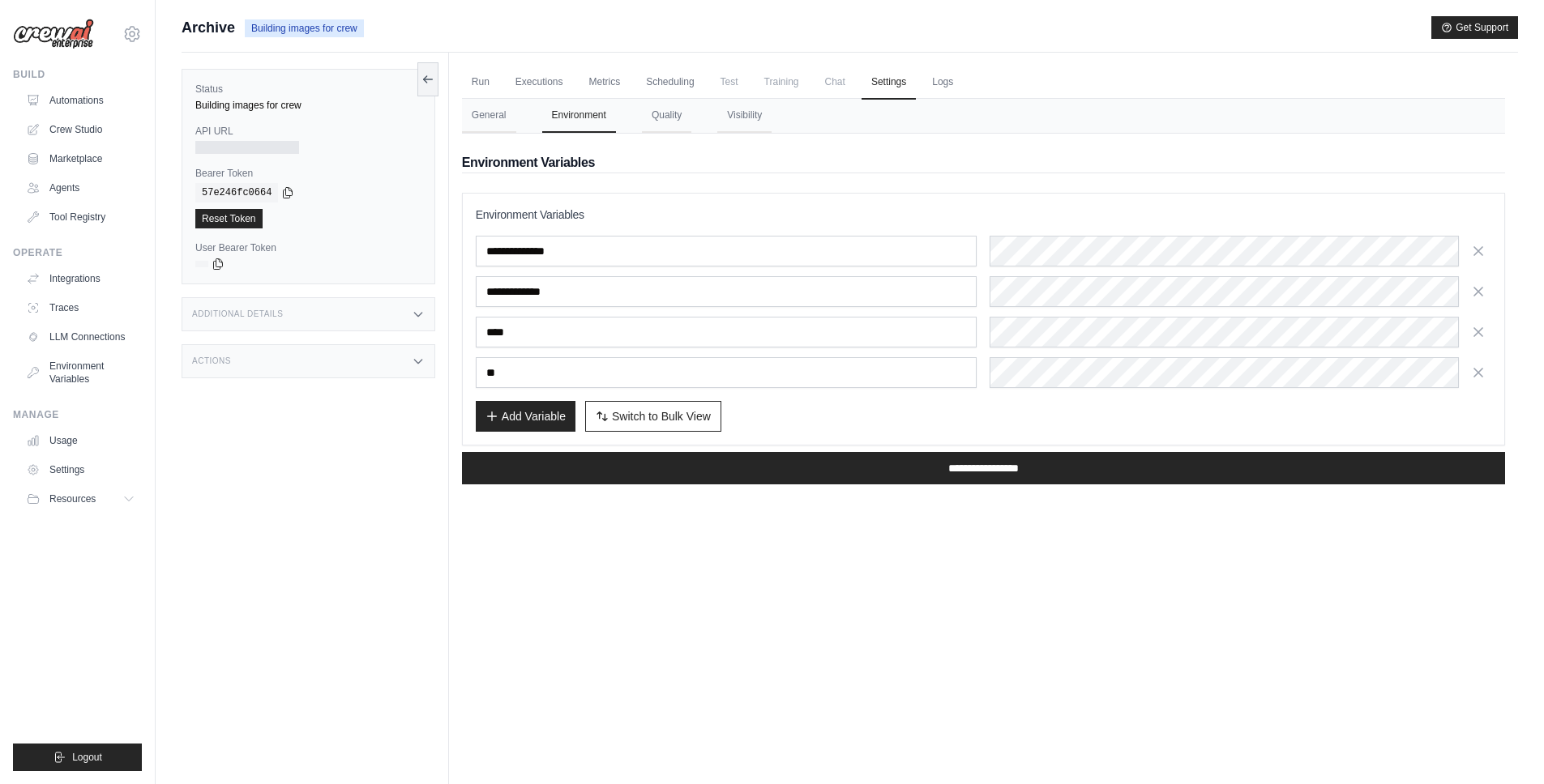
click at [1017, 177] on div "**********" at bounding box center [983, 316] width 1043 height 364
click at [1028, 311] on div "**********" at bounding box center [983, 311] width 1015 height 152
click at [970, 182] on div "**********" at bounding box center [983, 316] width 1043 height 364
drag, startPoint x: 684, startPoint y: 131, endPoint x: 632, endPoint y: 112, distance: 55.4
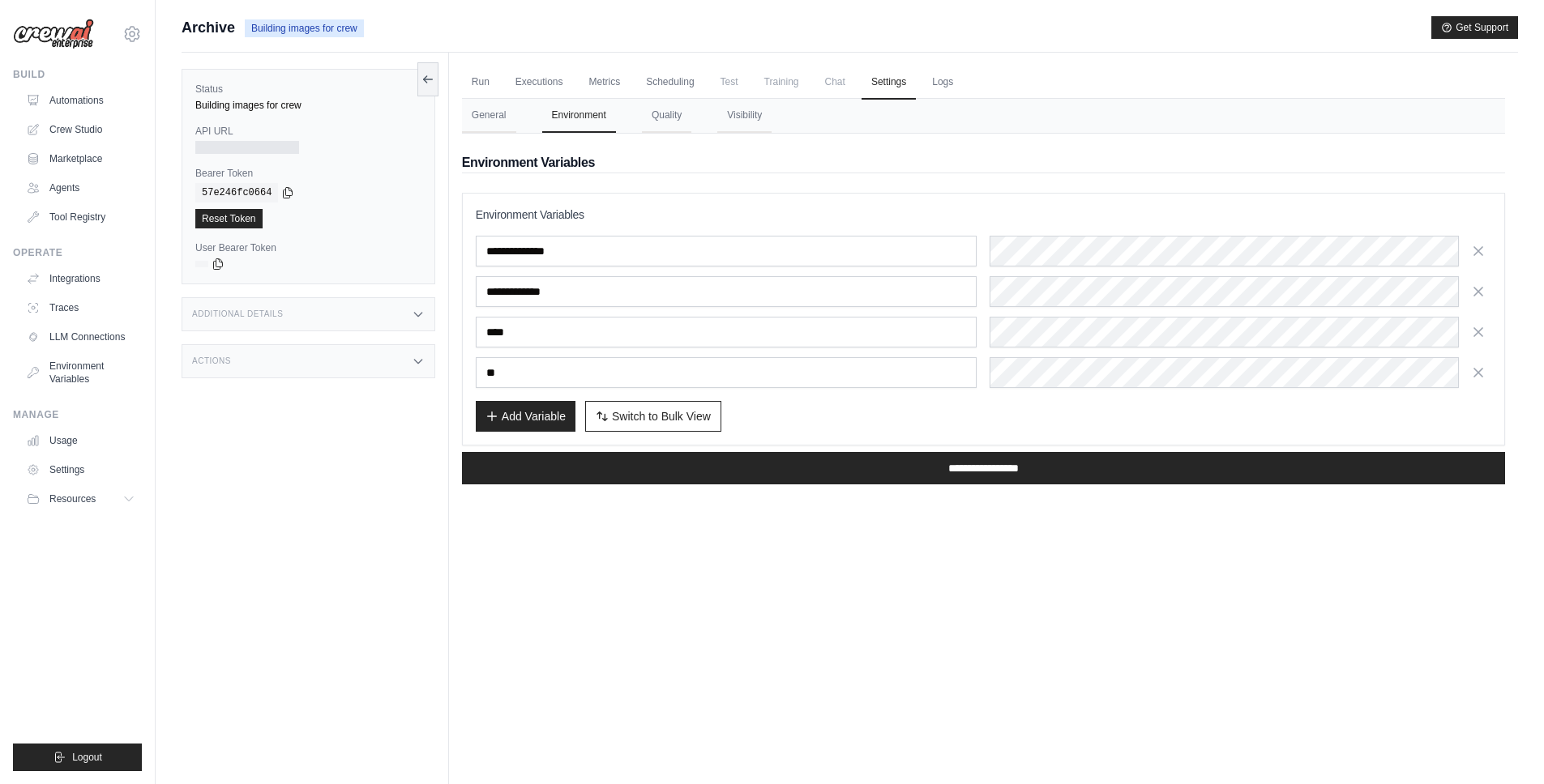
click at [671, 127] on button "Quality" at bounding box center [667, 115] width 49 height 34
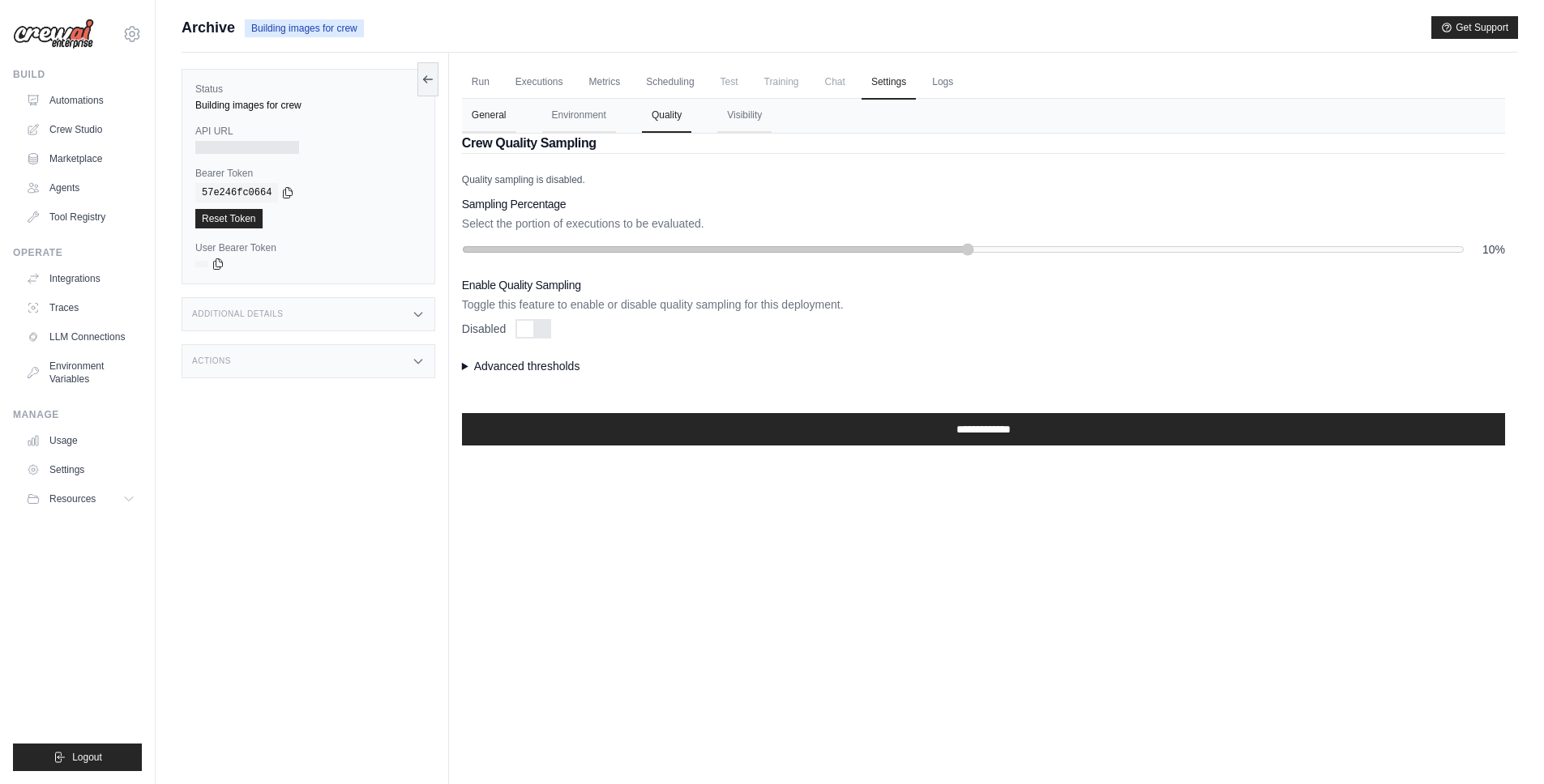
click at [499, 116] on button "General" at bounding box center [489, 115] width 54 height 34
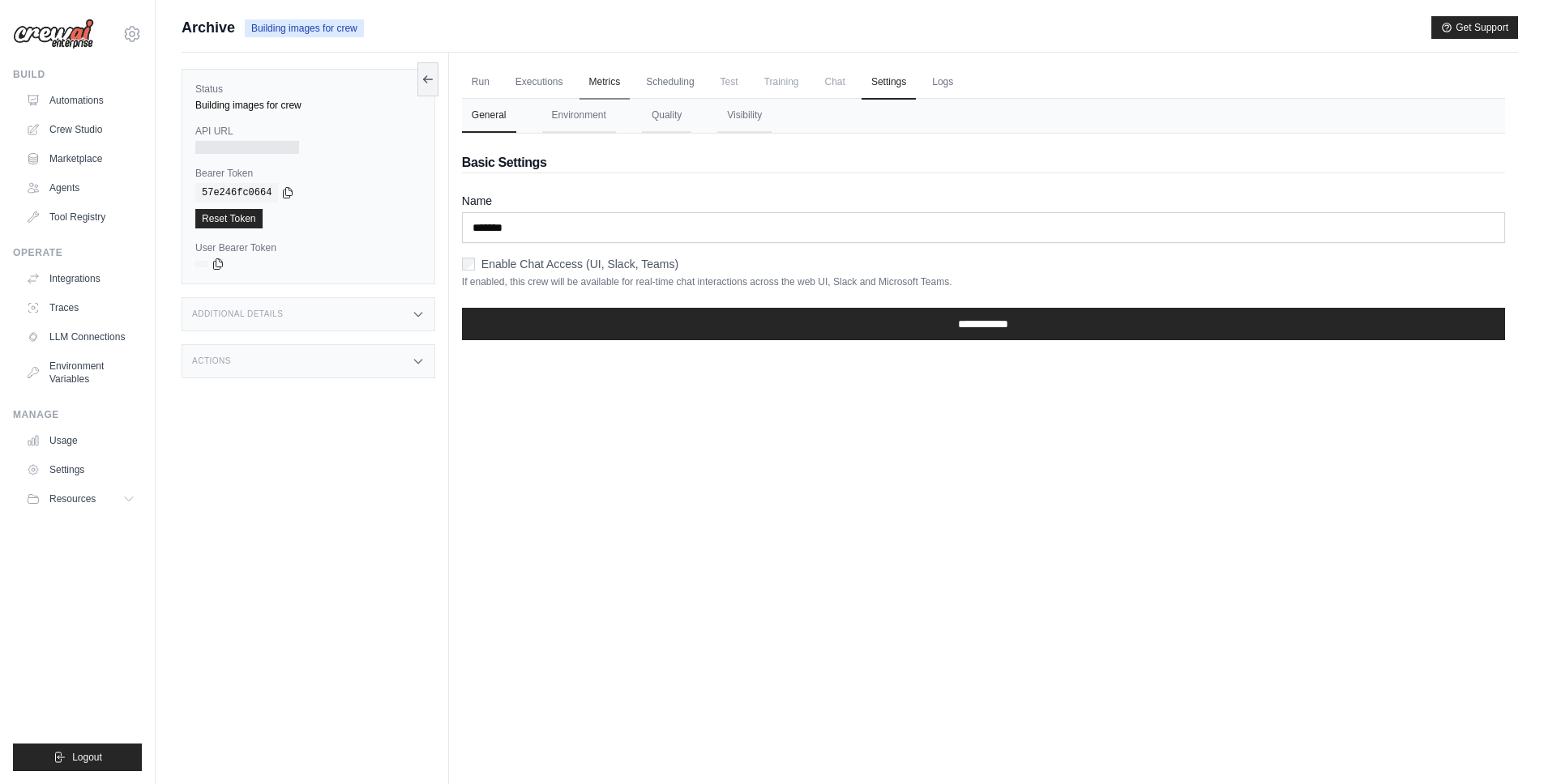
click at [598, 92] on link "Metrics" at bounding box center [605, 82] width 51 height 34
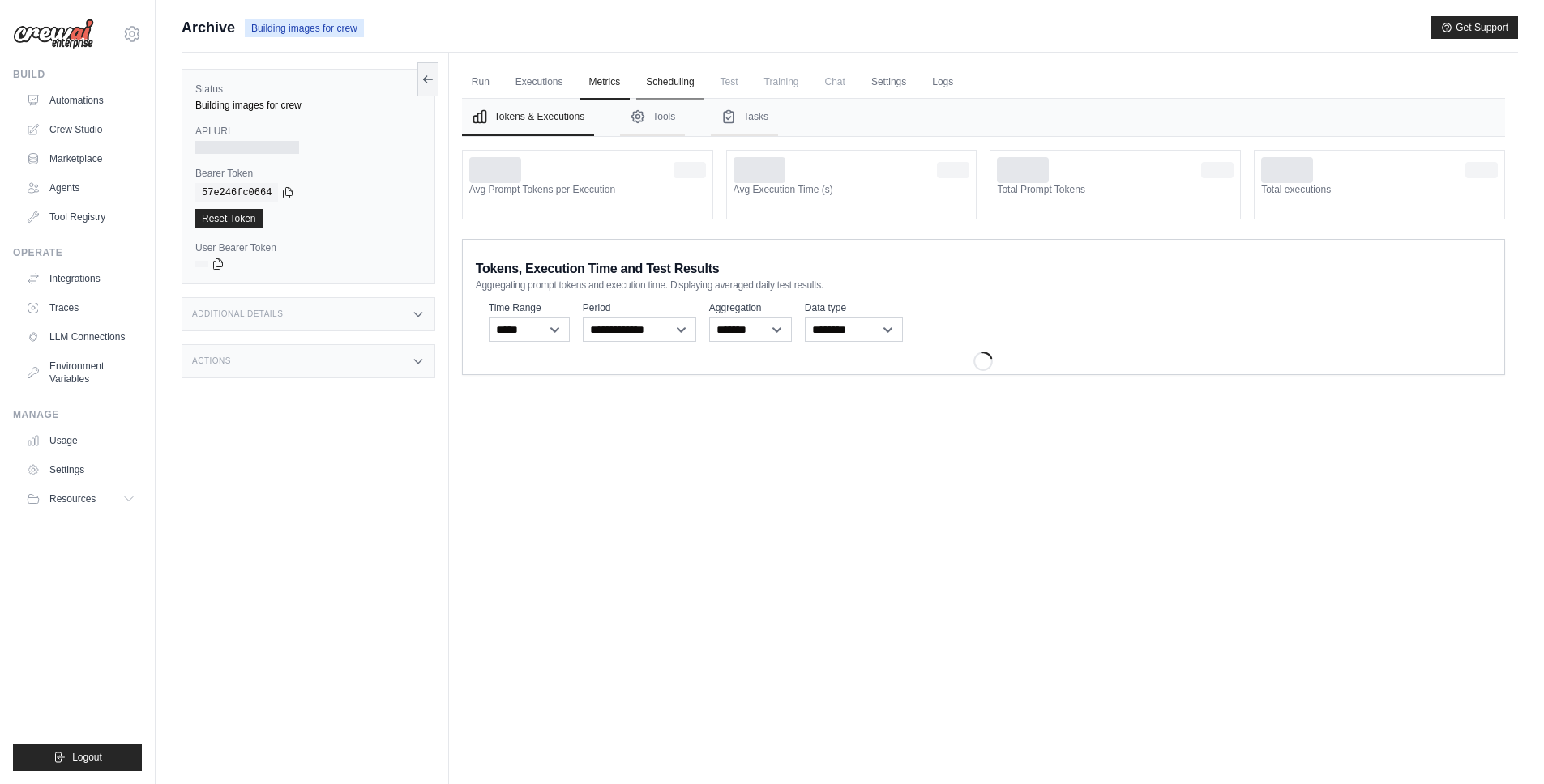
click at [636, 90] on link "Scheduling" at bounding box center [670, 82] width 67 height 34
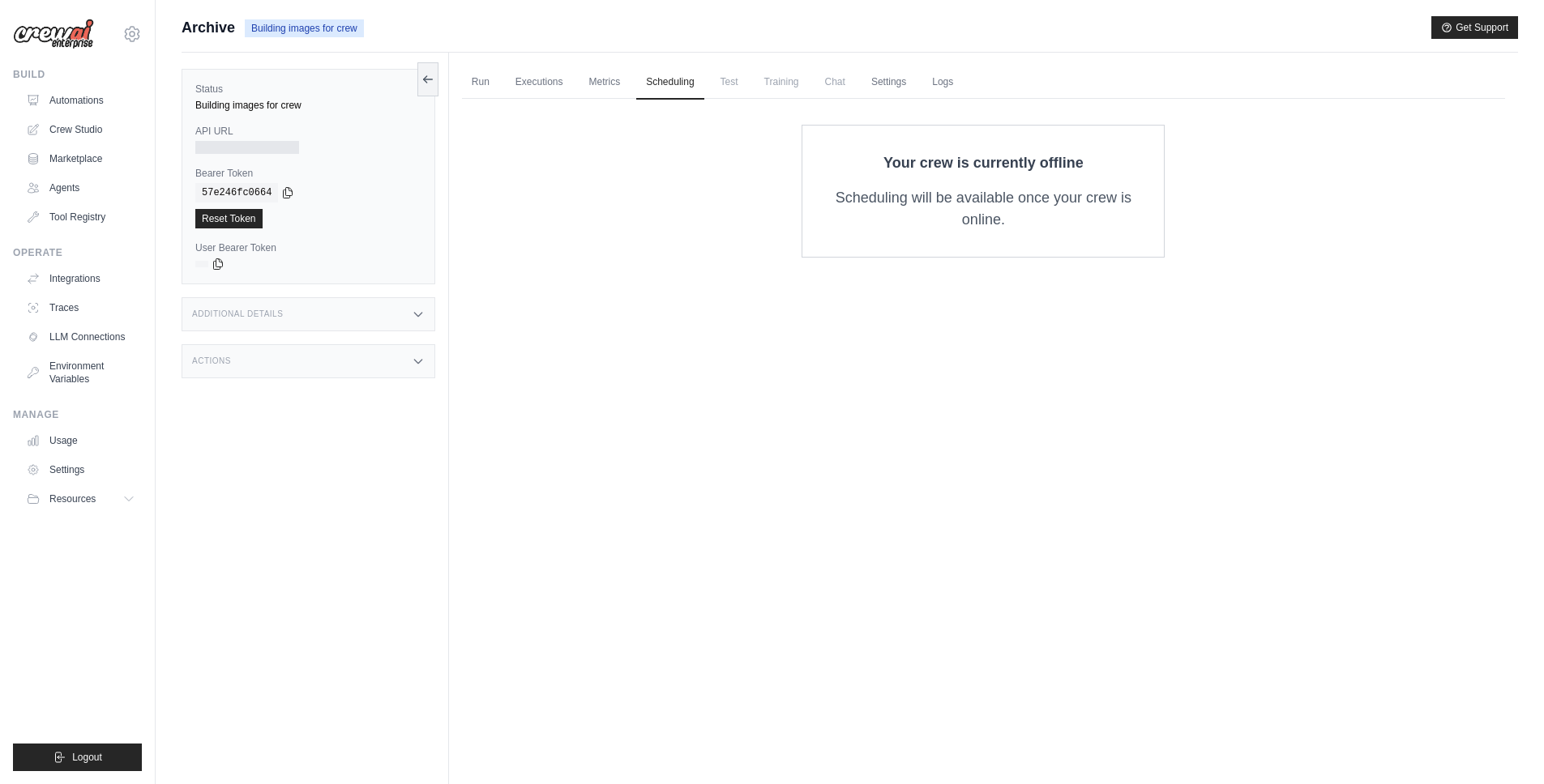
click at [787, 78] on span "Training" at bounding box center [782, 81] width 54 height 32
click at [831, 81] on span "Chat" at bounding box center [835, 81] width 39 height 32
click at [864, 80] on link "Settings" at bounding box center [889, 82] width 54 height 34
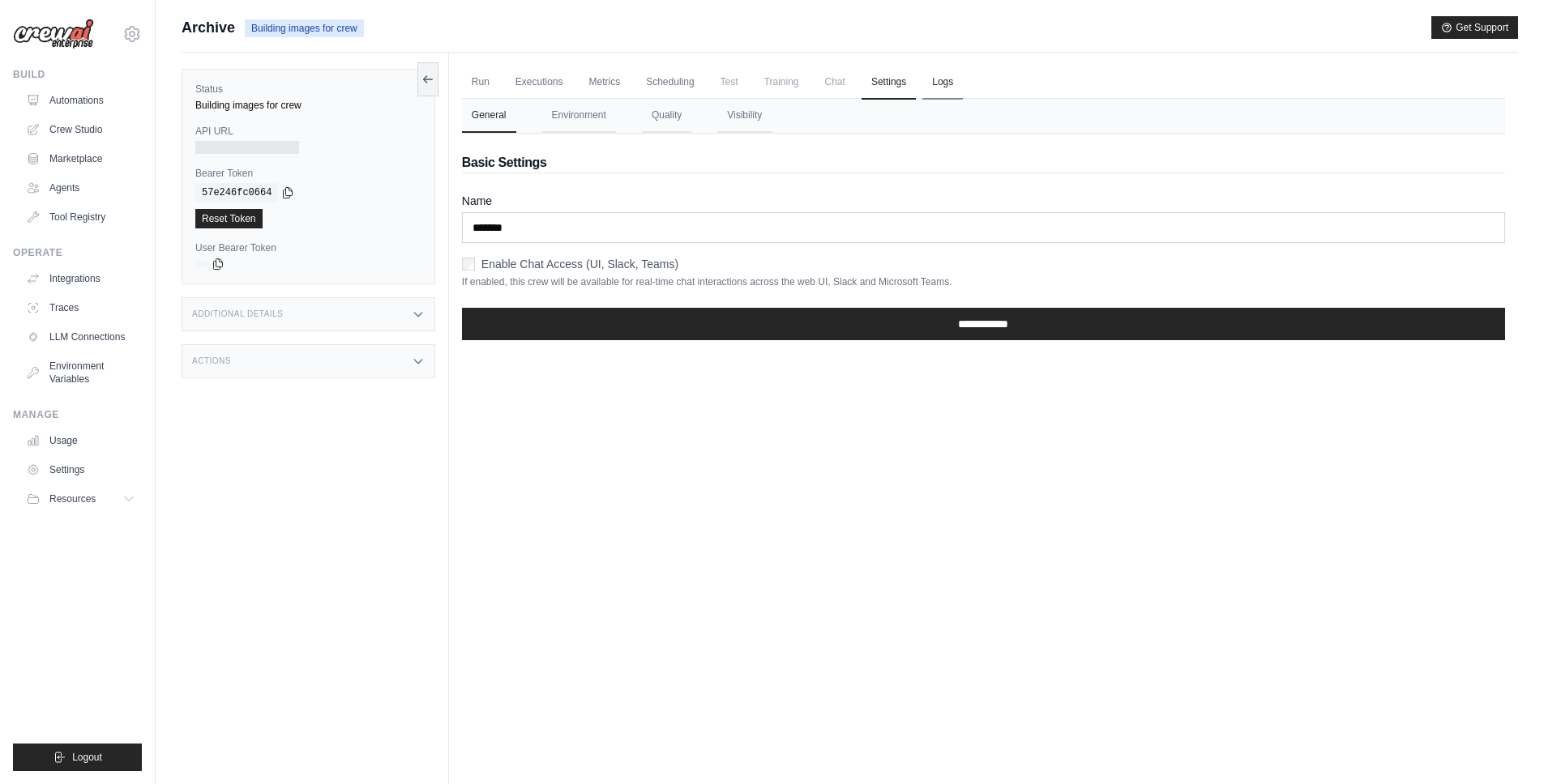
click at [939, 84] on link "Logs" at bounding box center [942, 82] width 40 height 34
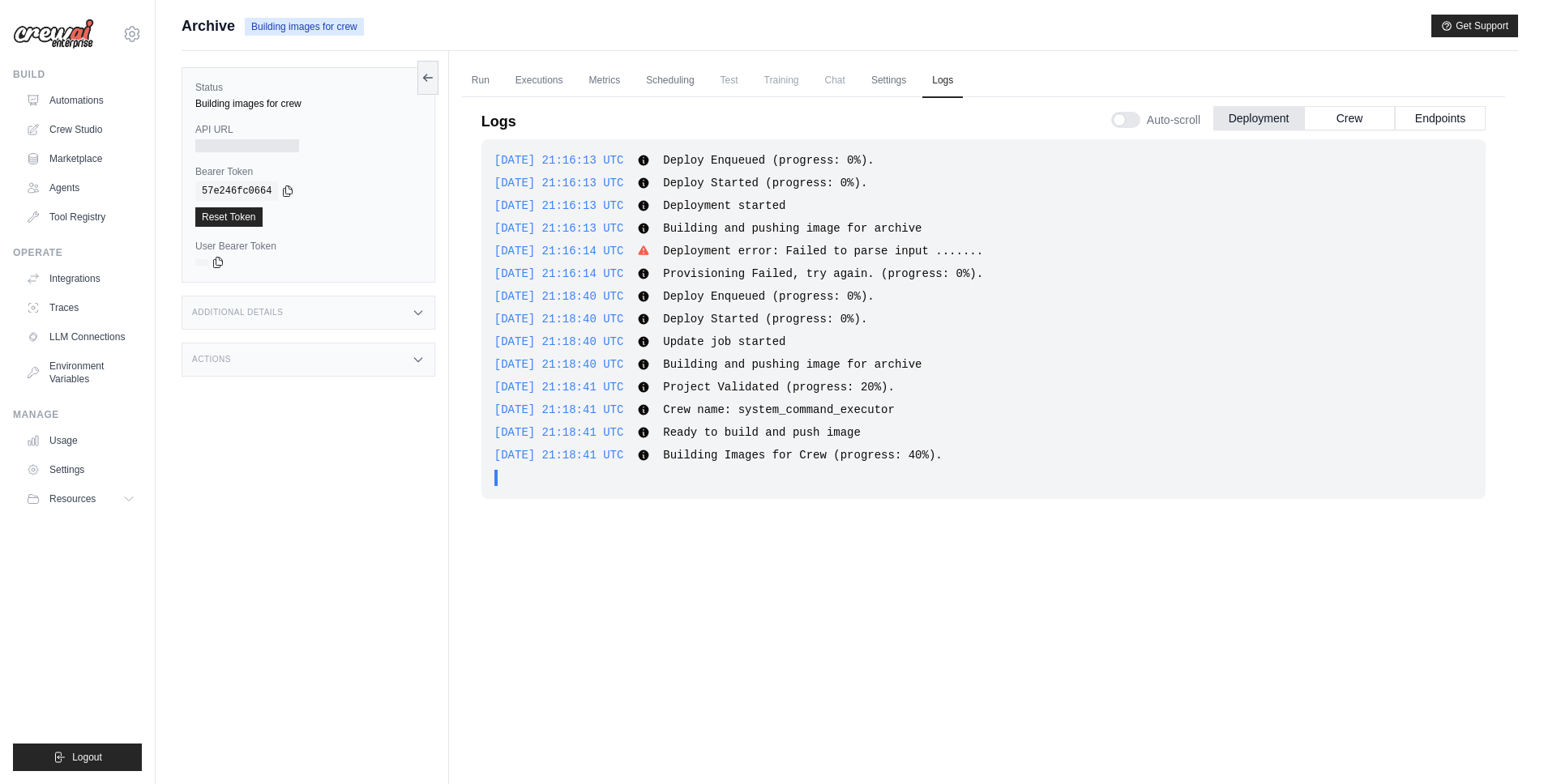
click at [964, 428] on div "2025-08-30 21:18:41 UTC Ready to build and push image Show more Show less" at bounding box center [983, 433] width 978 height 16
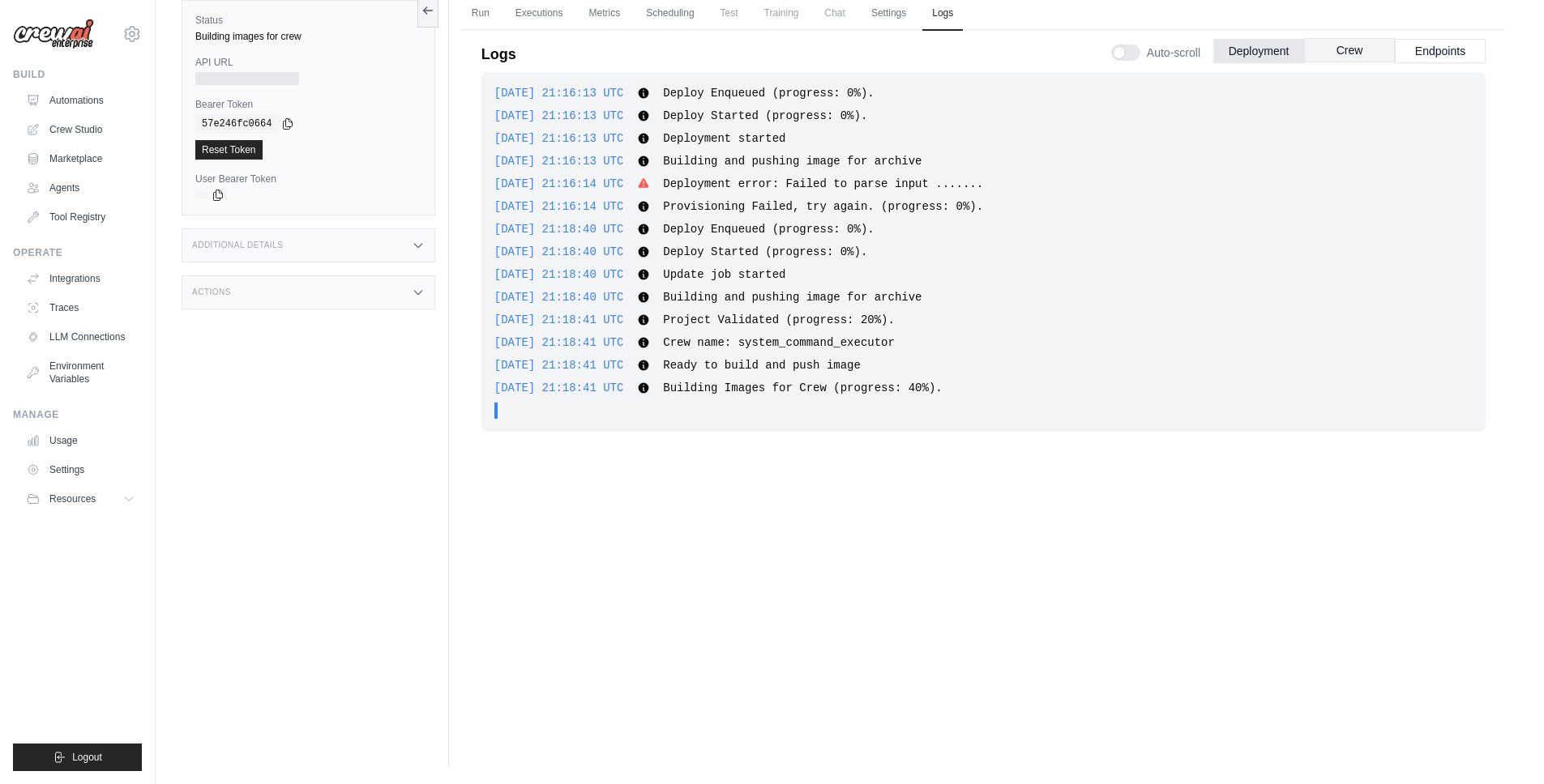
click at [1349, 58] on button "Crew" at bounding box center [1349, 50] width 90 height 25
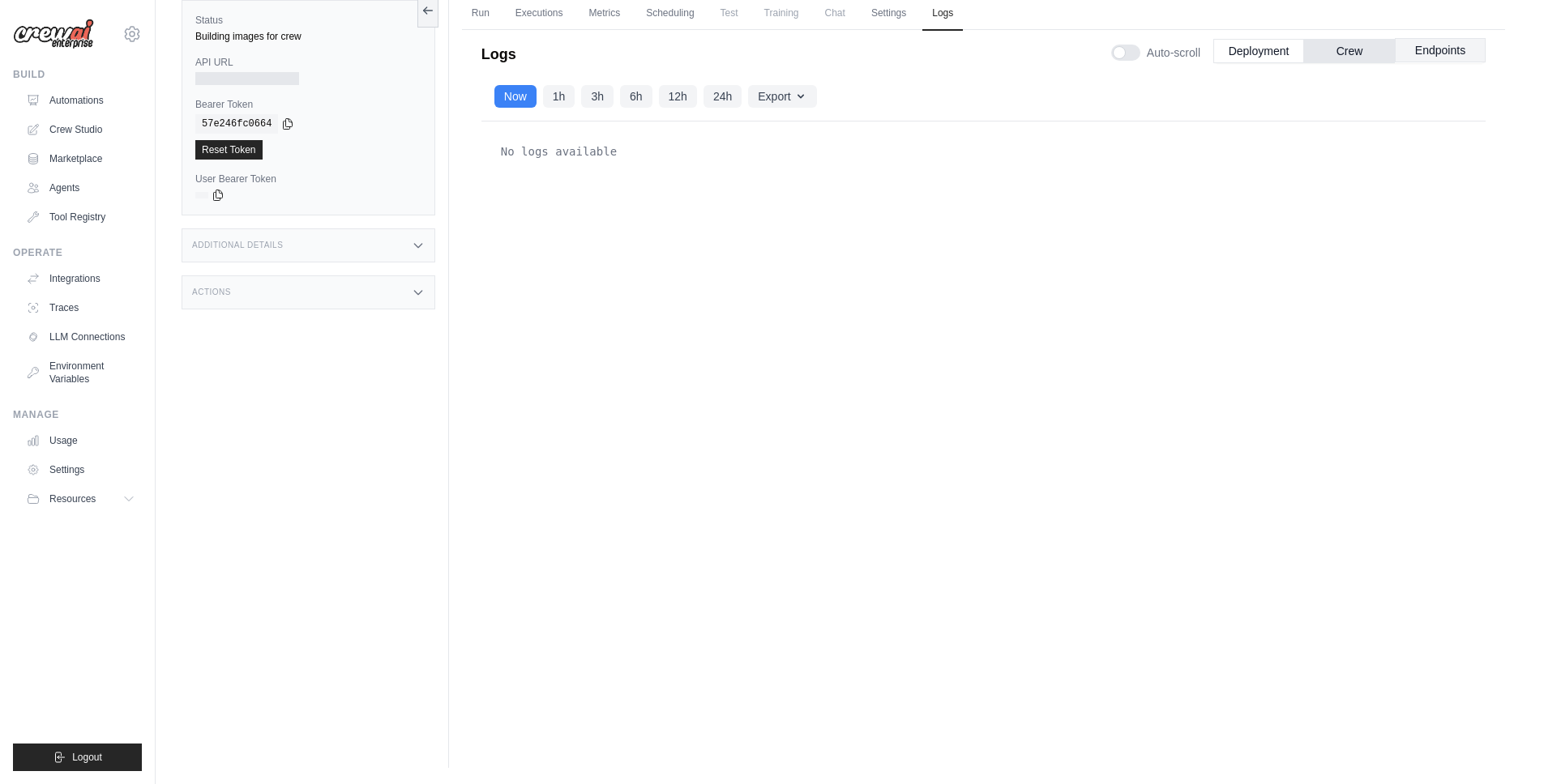
click at [1403, 48] on button "Endpoints" at bounding box center [1440, 50] width 90 height 25
click at [1338, 51] on button "Crew" at bounding box center [1349, 50] width 90 height 25
click at [1201, 50] on div "Auto-scroll Deployment Crew Endpoints" at bounding box center [1297, 49] width 374 height 45
click at [1287, 56] on button "Deployment" at bounding box center [1259, 50] width 90 height 25
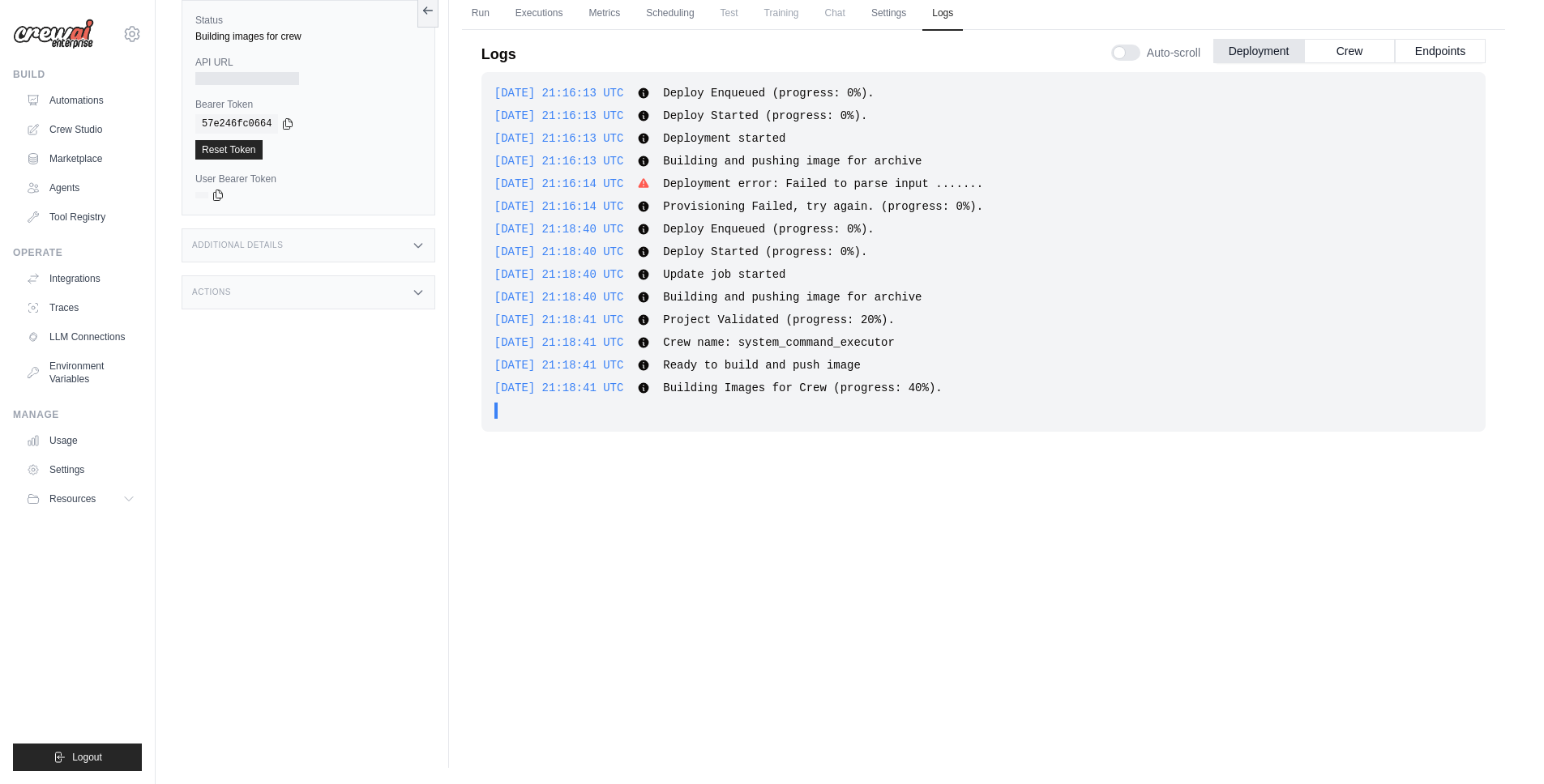
click at [895, 313] on span "Project Validated (progress: 20%)." at bounding box center [779, 320] width 232 height 13
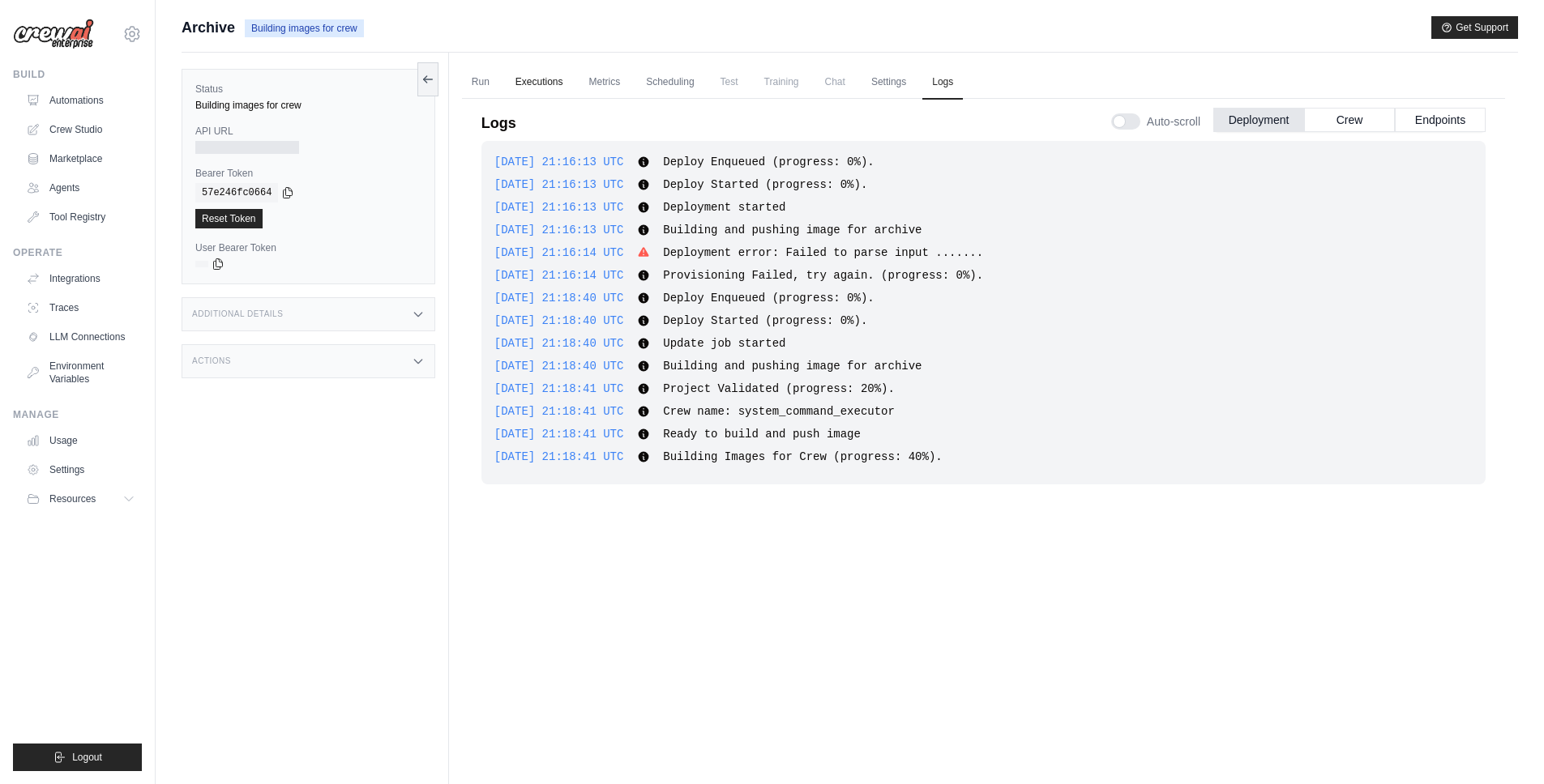
click at [525, 79] on link "Executions" at bounding box center [539, 82] width 67 height 34
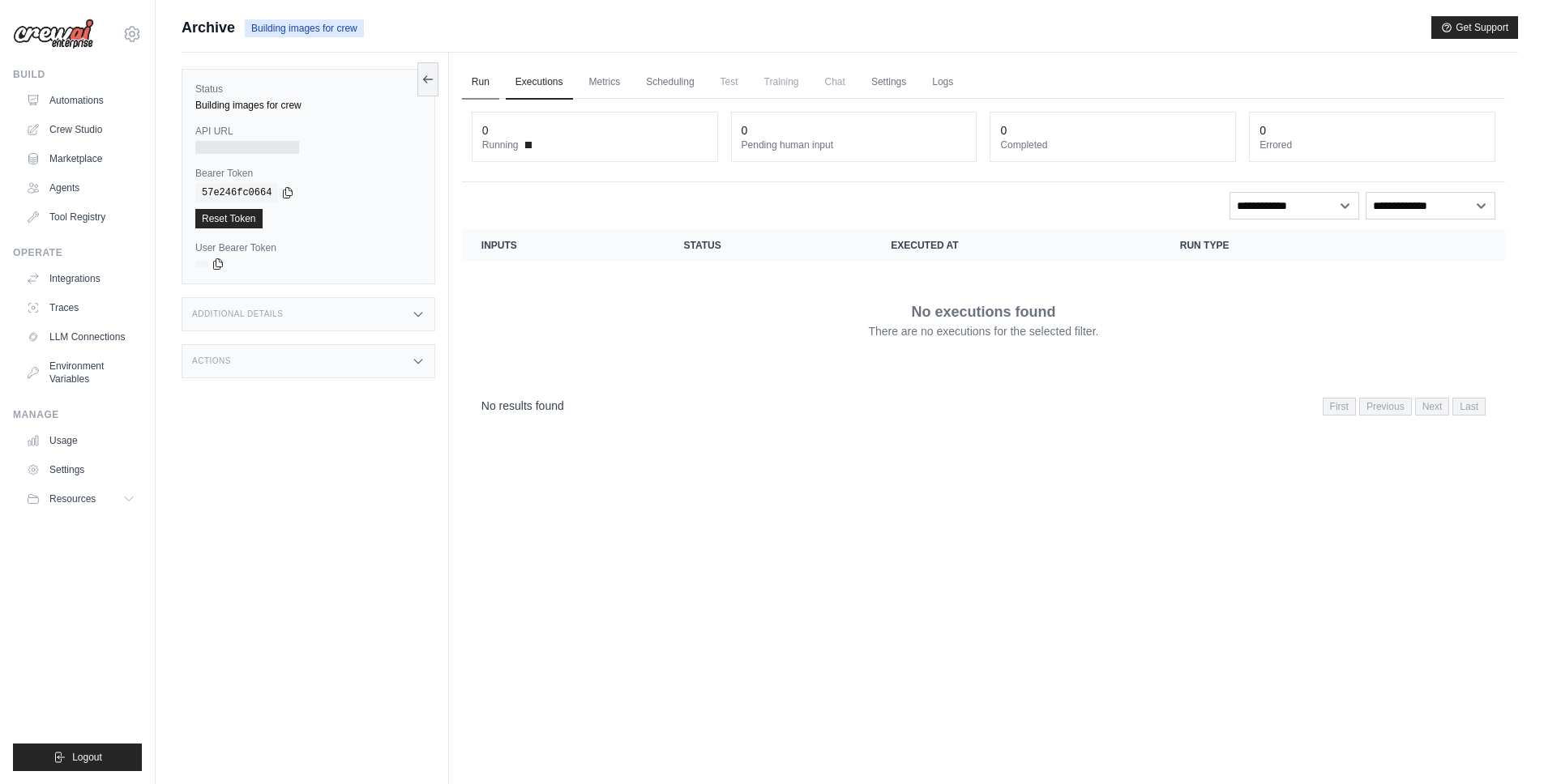
click at [488, 80] on link "Run" at bounding box center [480, 82] width 37 height 34
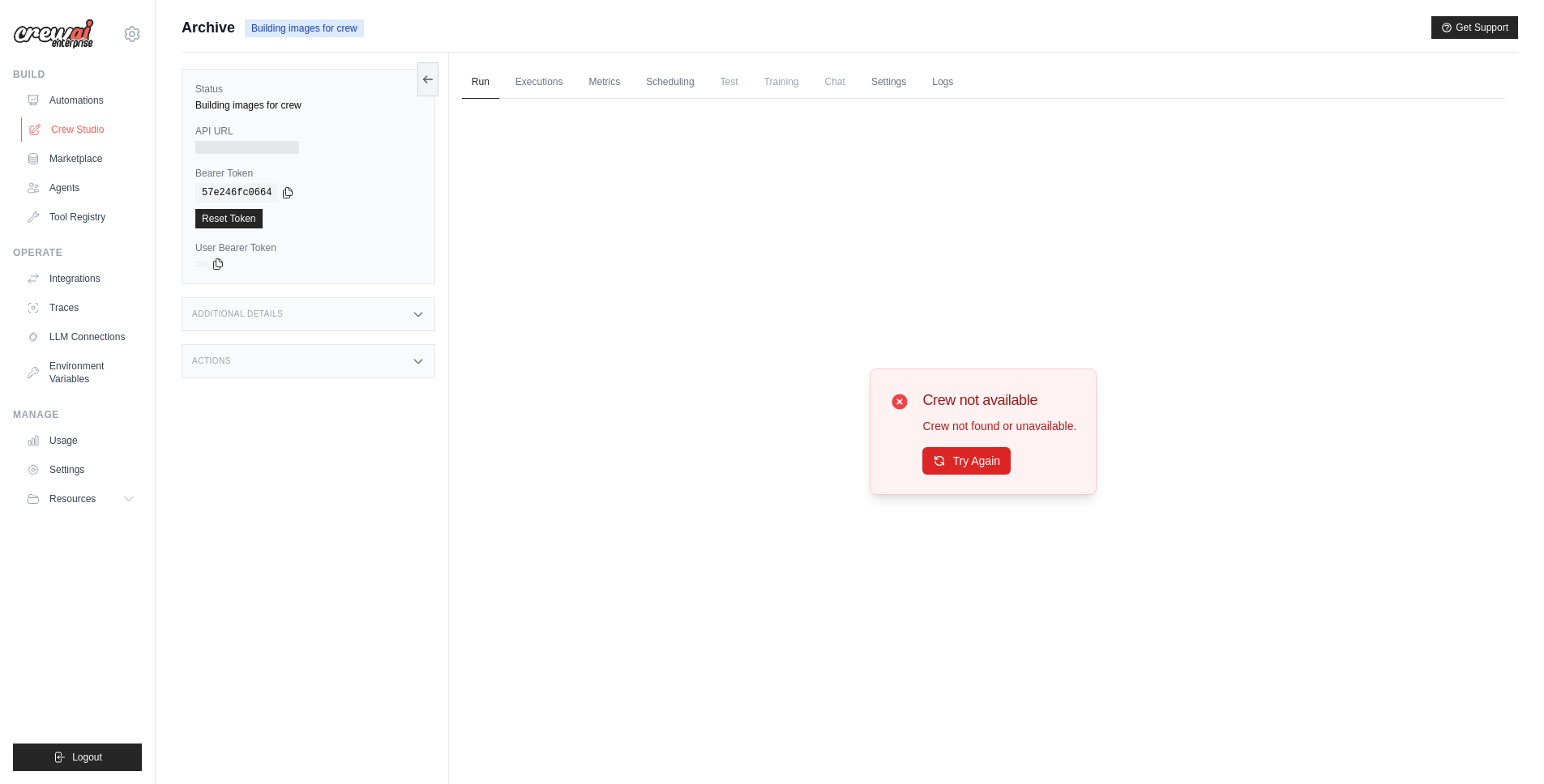
click at [71, 137] on link "Crew Studio" at bounding box center [82, 130] width 123 height 26
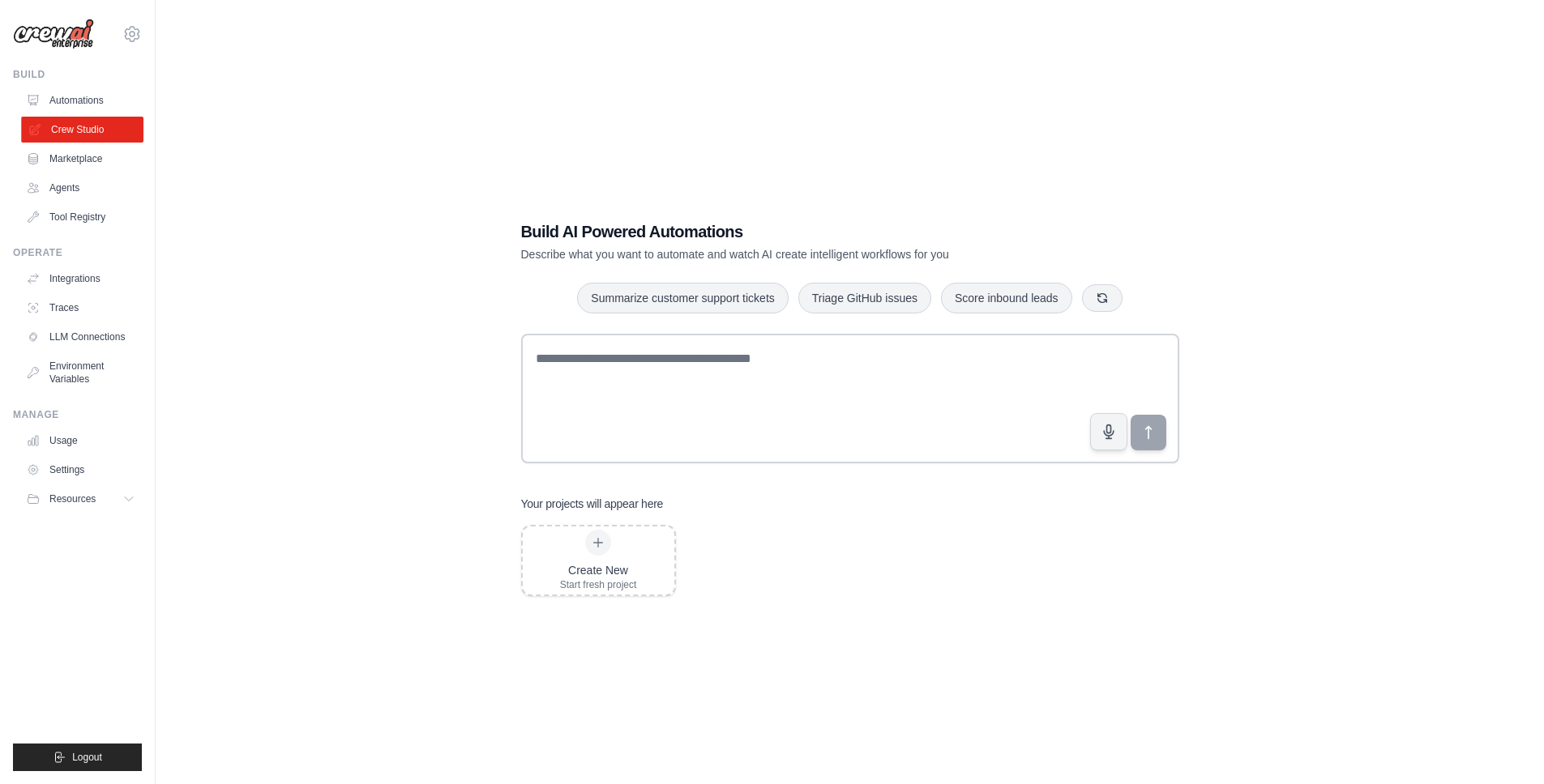
click at [72, 117] on link "Crew Studio" at bounding box center [82, 130] width 123 height 26
click at [73, 103] on link "Automations" at bounding box center [82, 100] width 123 height 26
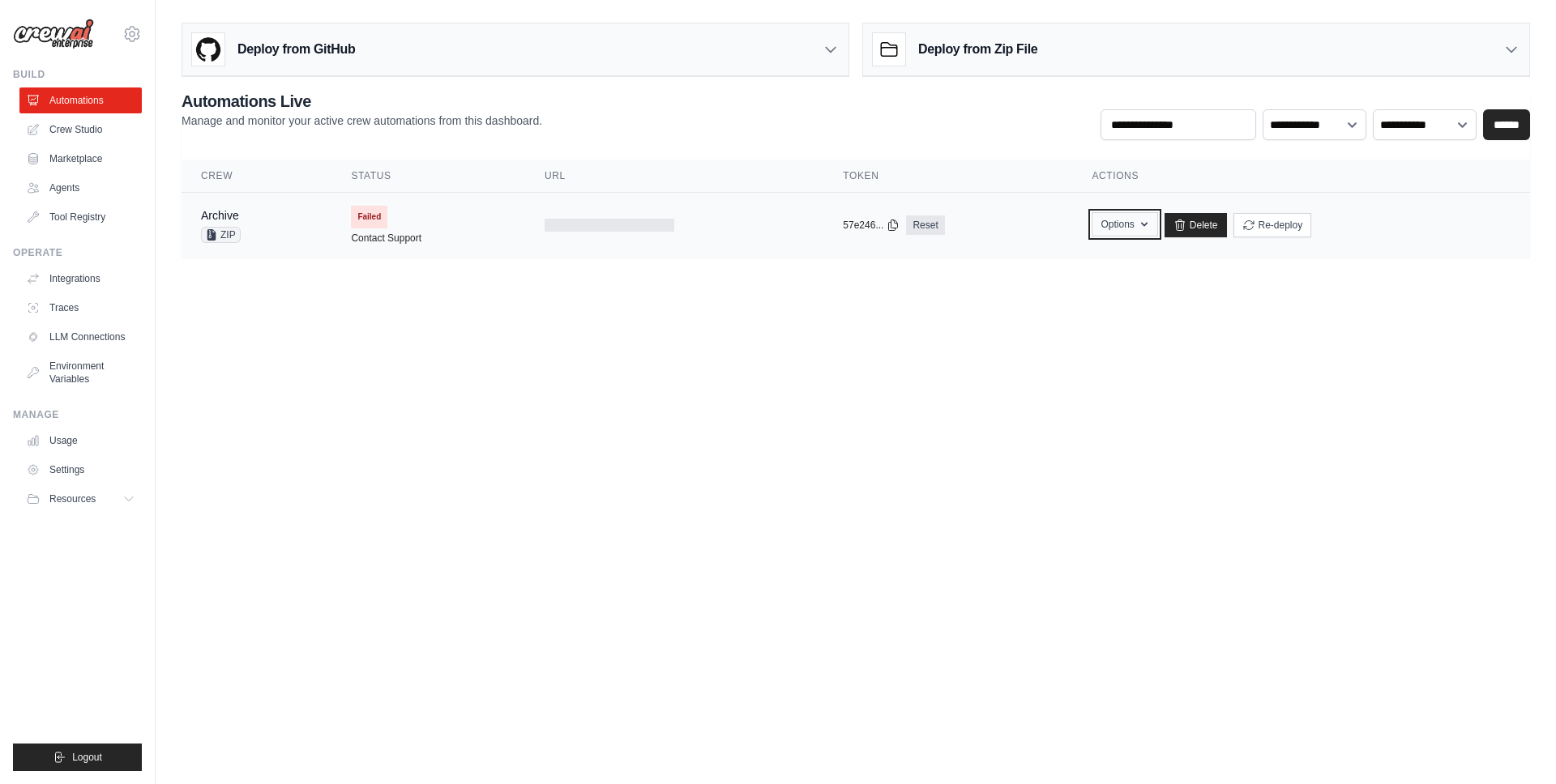
click at [1134, 230] on button "Options" at bounding box center [1124, 224] width 66 height 25
click at [1096, 258] on button "Upload Zip & Deploy" at bounding box center [1041, 261] width 130 height 29
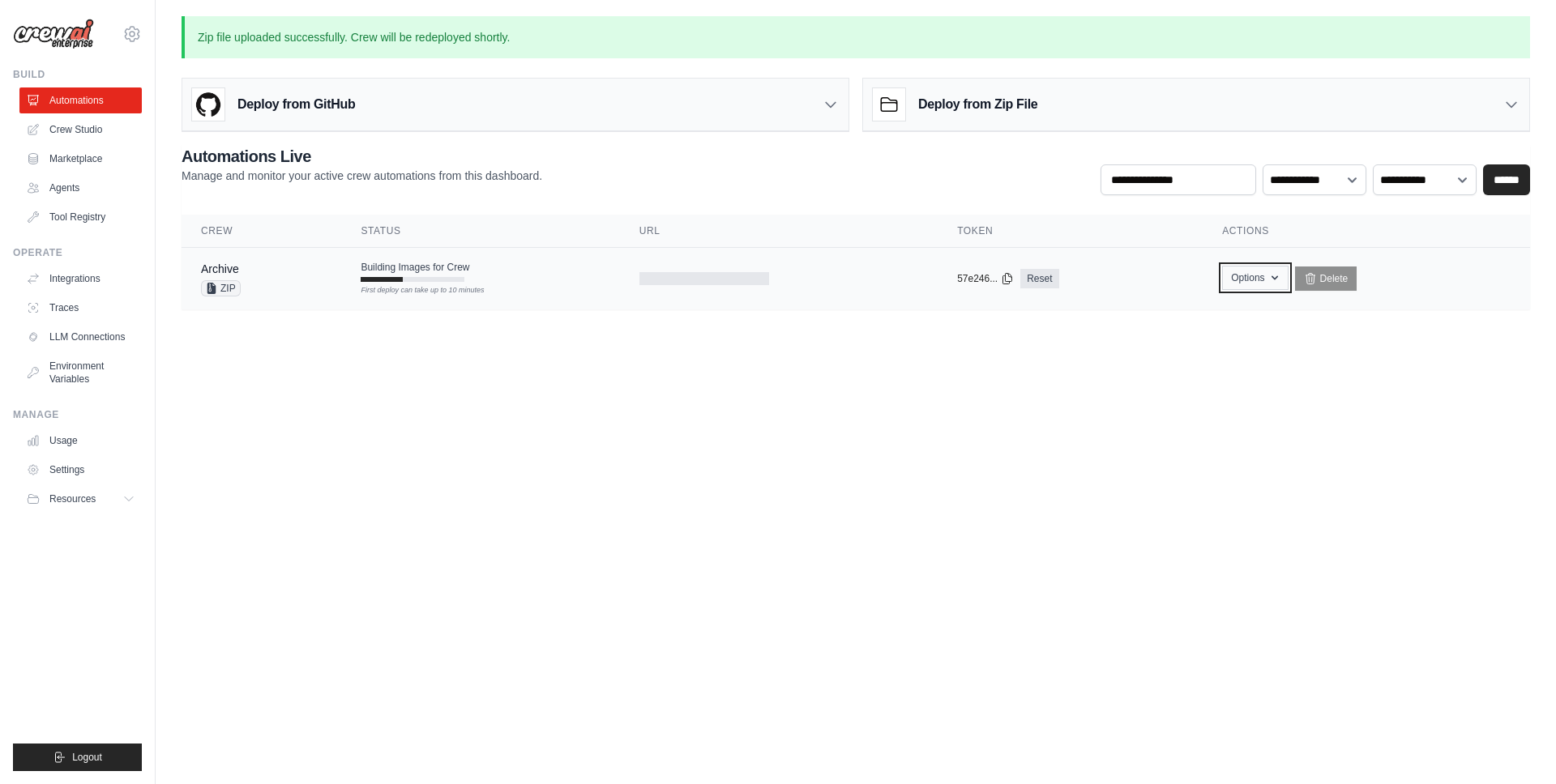
click at [1244, 286] on button "Options" at bounding box center [1255, 278] width 66 height 25
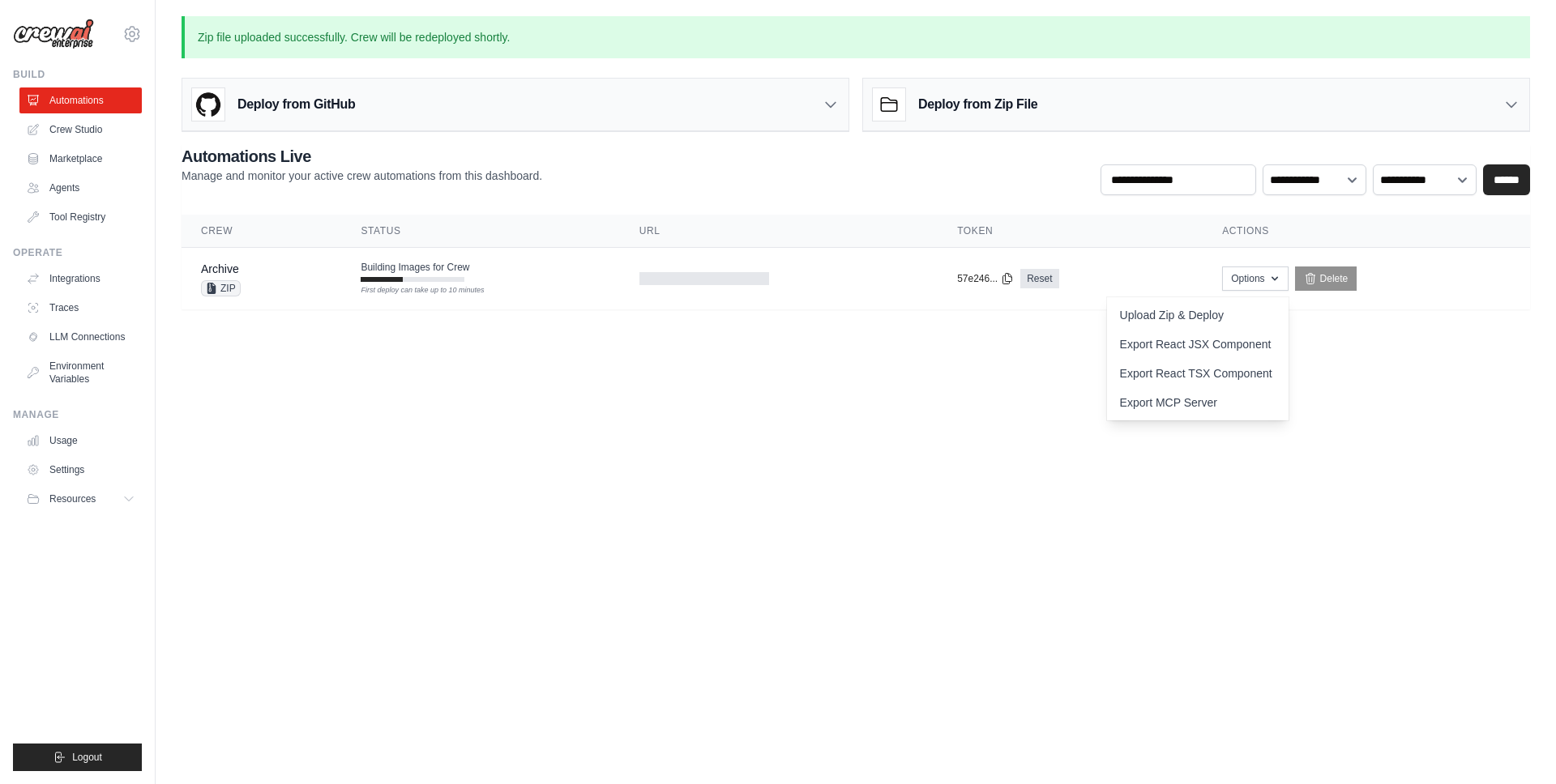
drag, startPoint x: 685, startPoint y: 424, endPoint x: 640, endPoint y: 407, distance: 48.1
click at [670, 419] on body "a@dj0469gx21e4z6e323n6pc2smjsag04p.oastify.com Settings Build Automations Crew …" at bounding box center [778, 392] width 1556 height 784
click at [407, 261] on span "Building Images for Crew" at bounding box center [415, 267] width 109 height 13
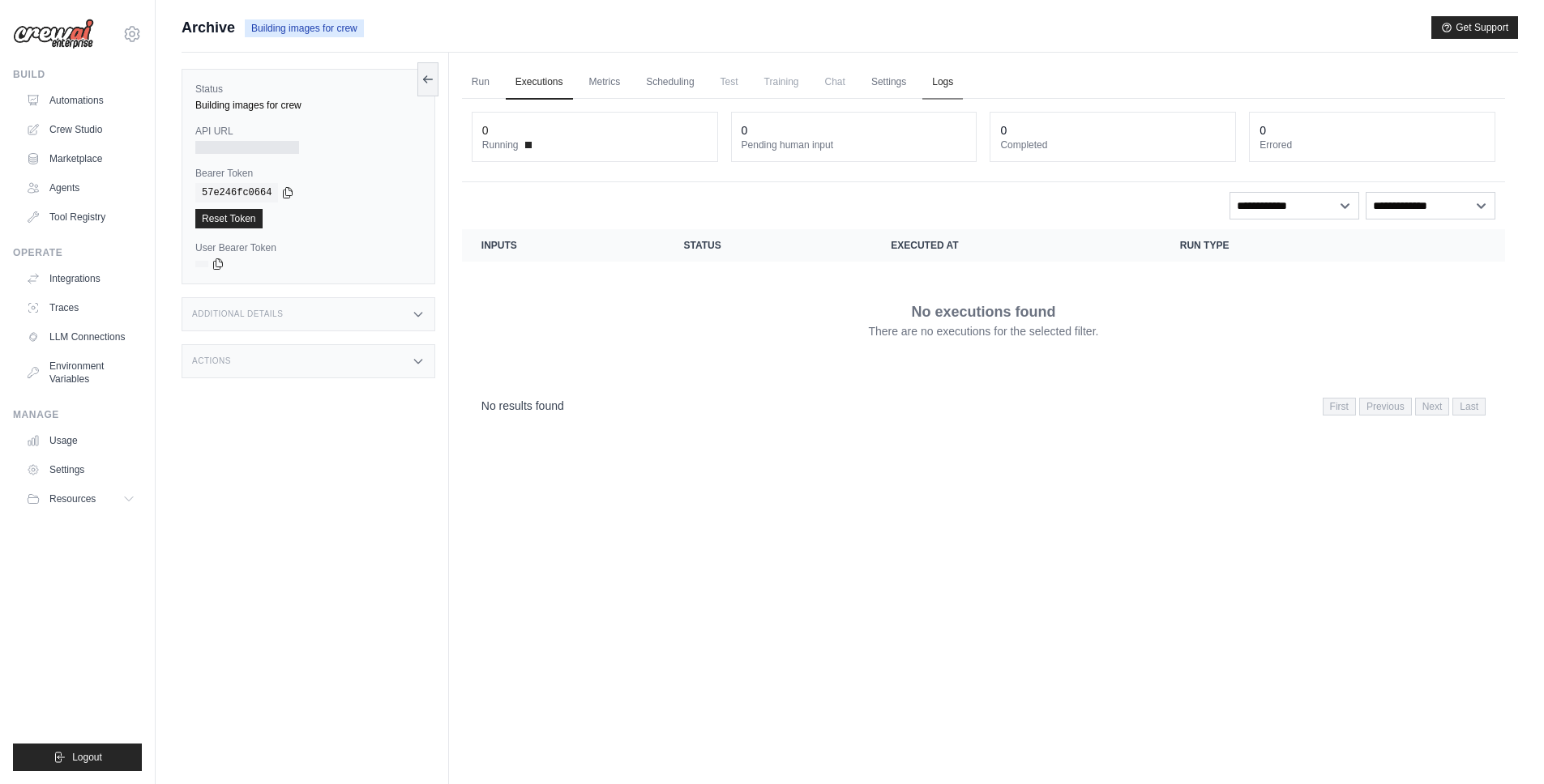
click at [934, 71] on link "Logs" at bounding box center [942, 82] width 40 height 34
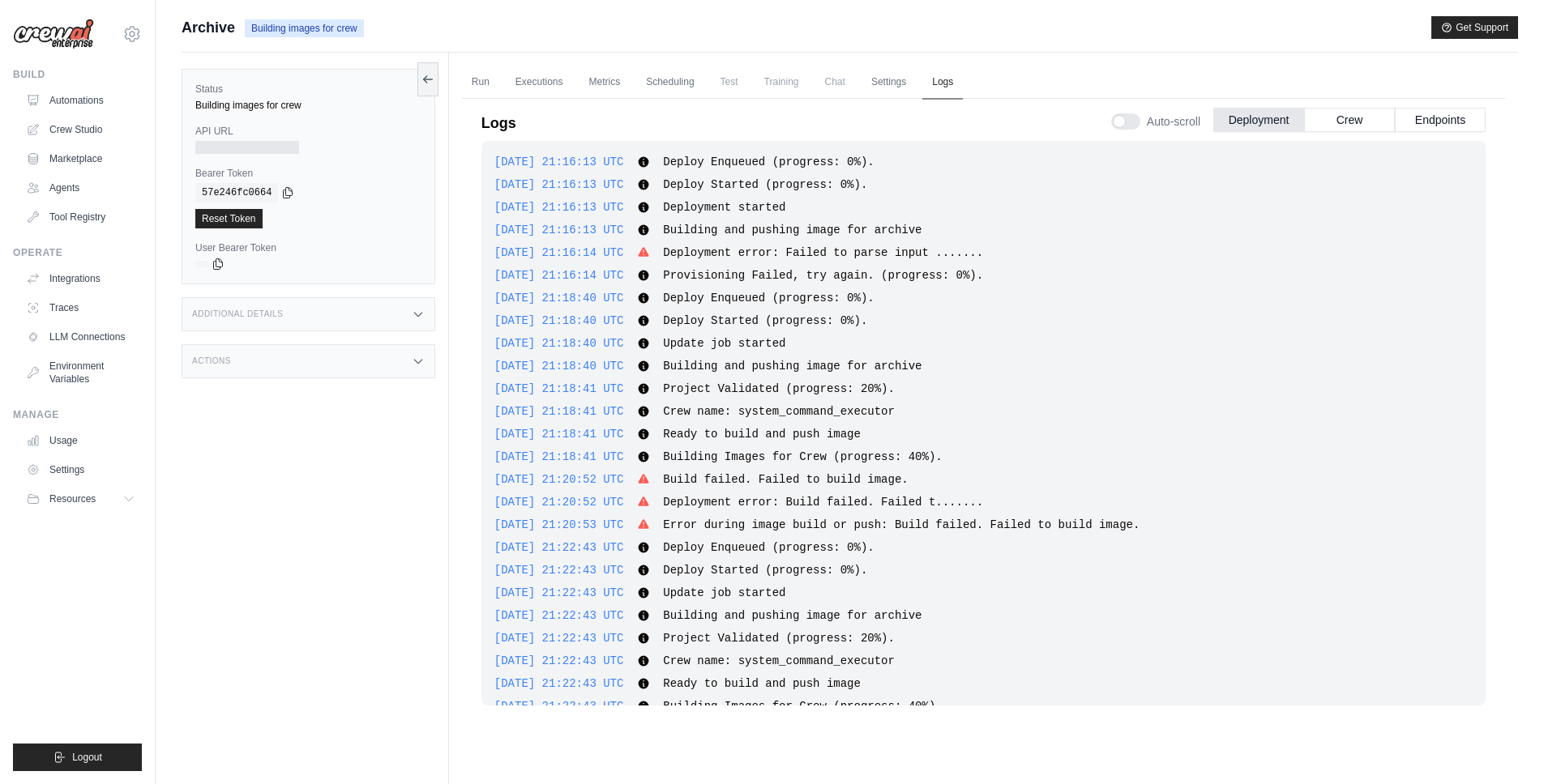
scroll to position [44, 0]
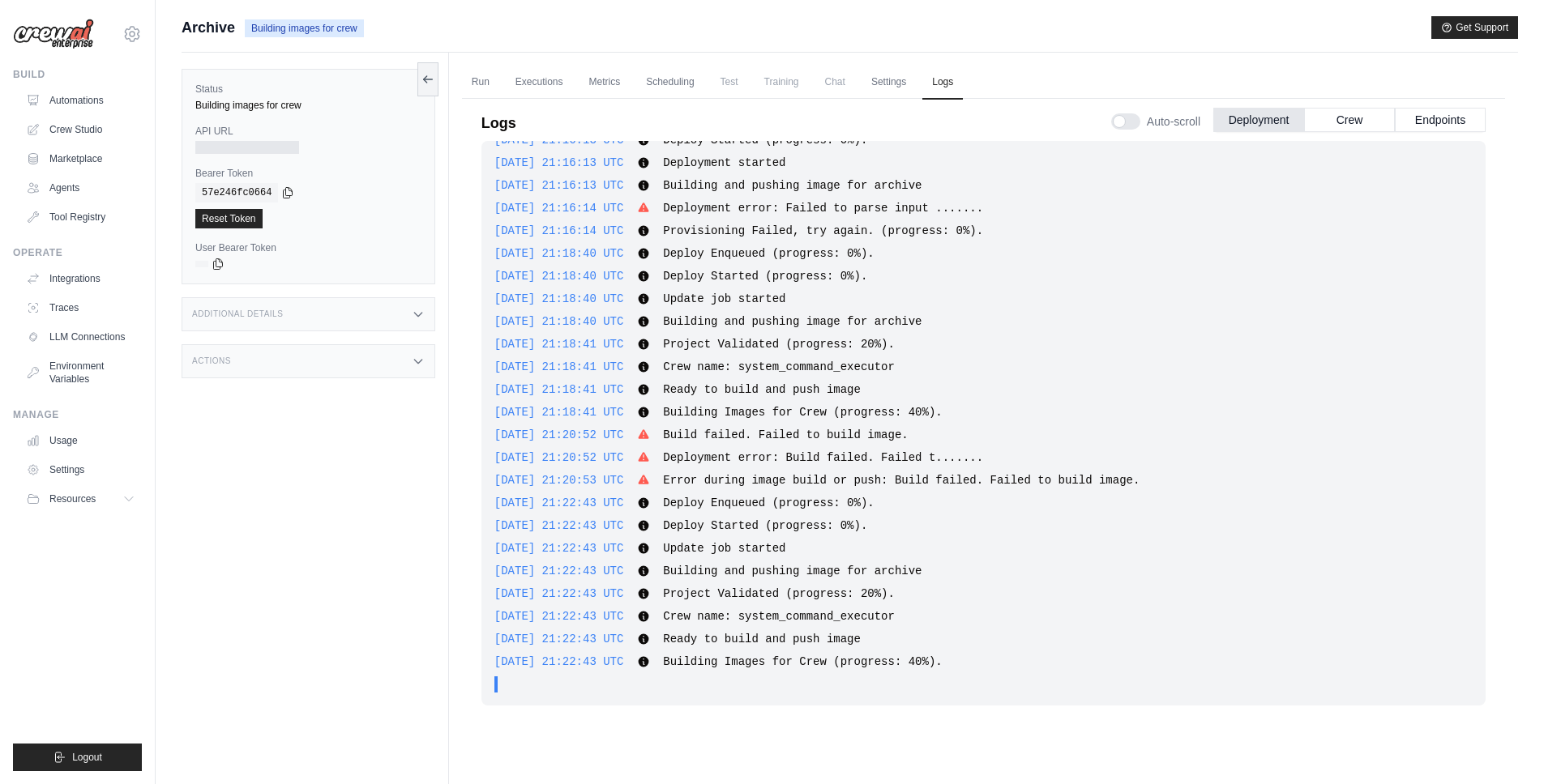
click at [922, 43] on div "Submit a support request Describe your issue or question * Please be specific a…" at bounding box center [850, 35] width 1337 height 36
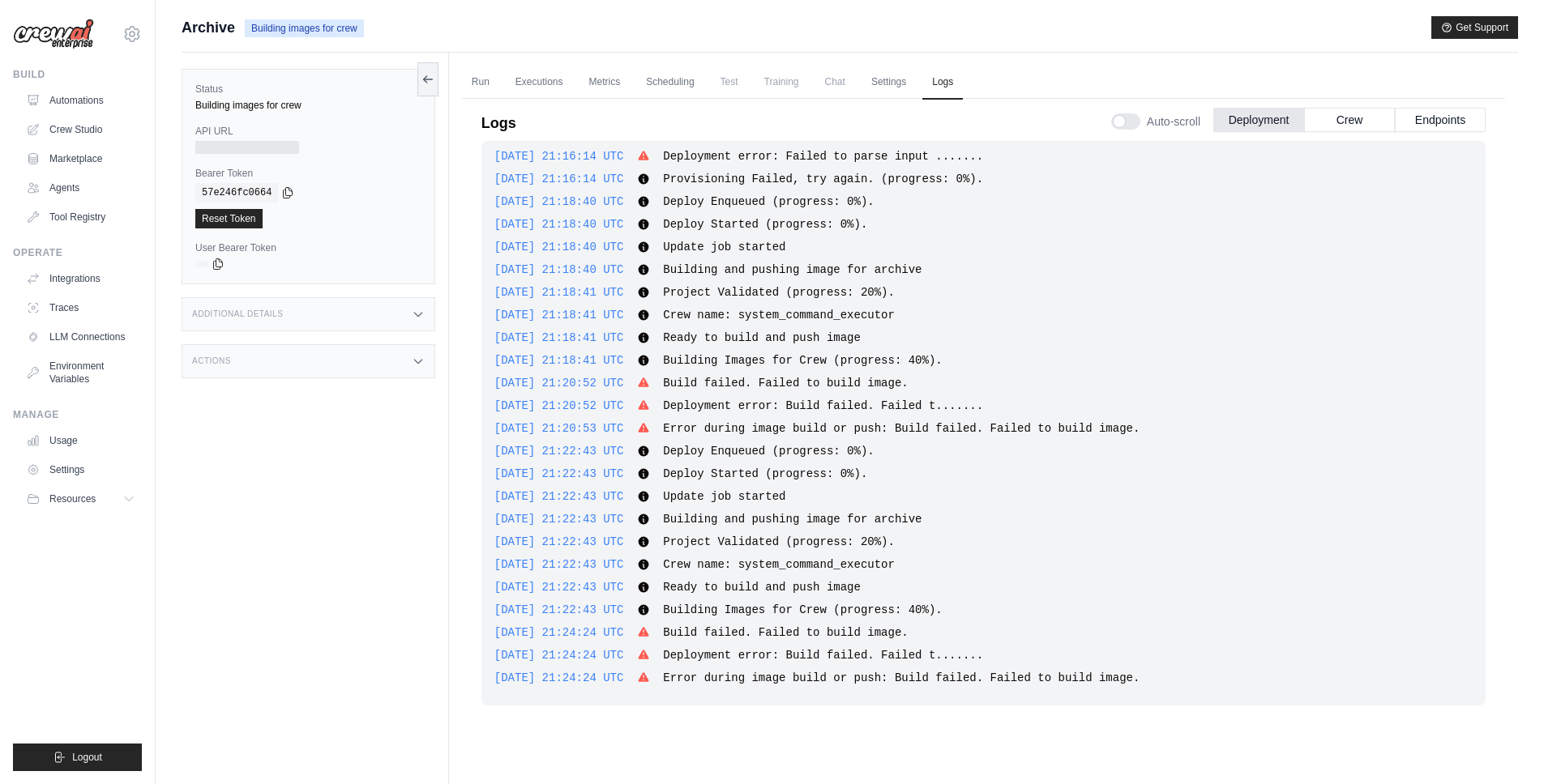
scroll to position [69, 0]
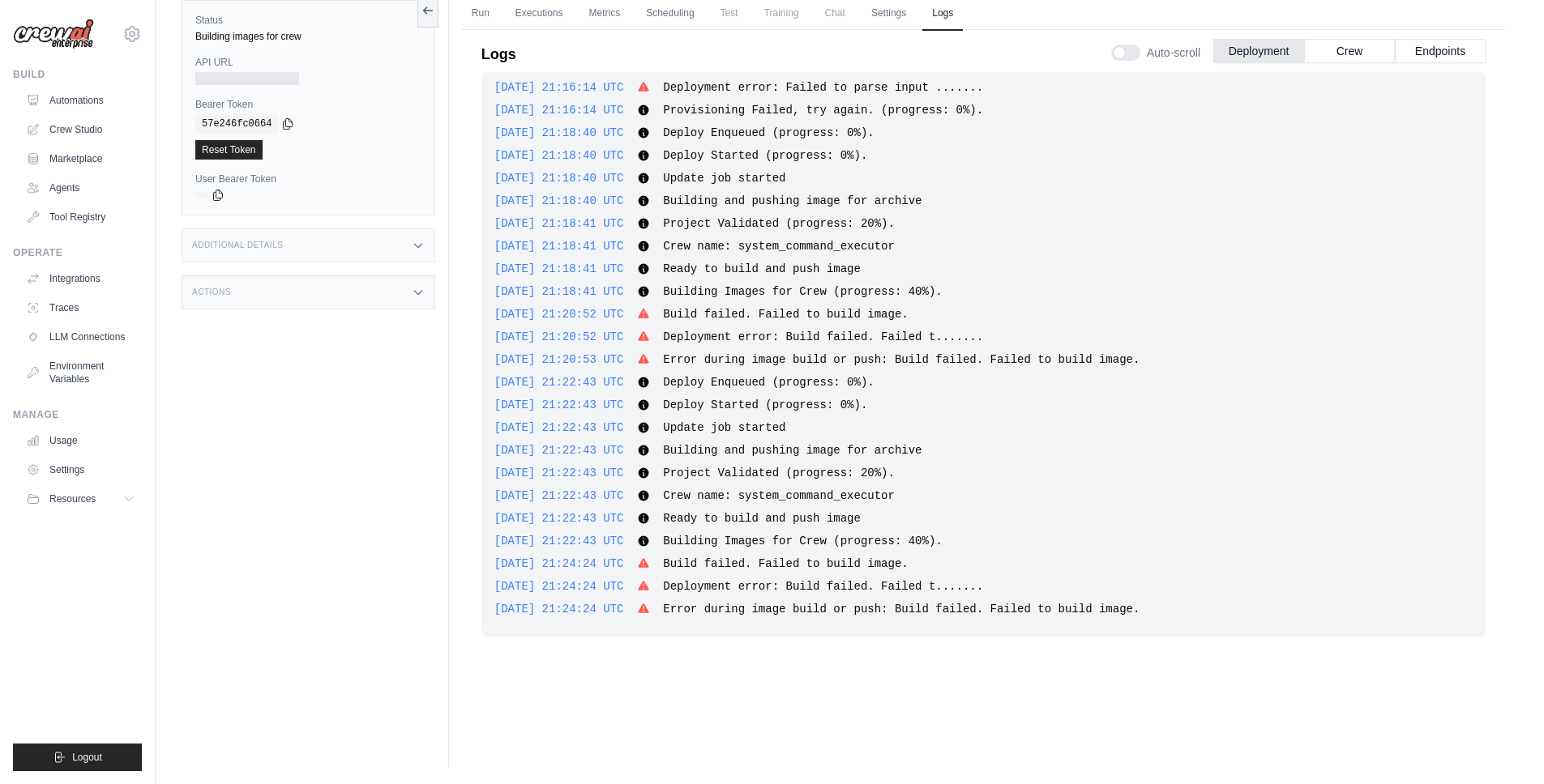
click at [869, 608] on span "Error during image build or push: Build failed. Failed to build image." at bounding box center [901, 609] width 477 height 13
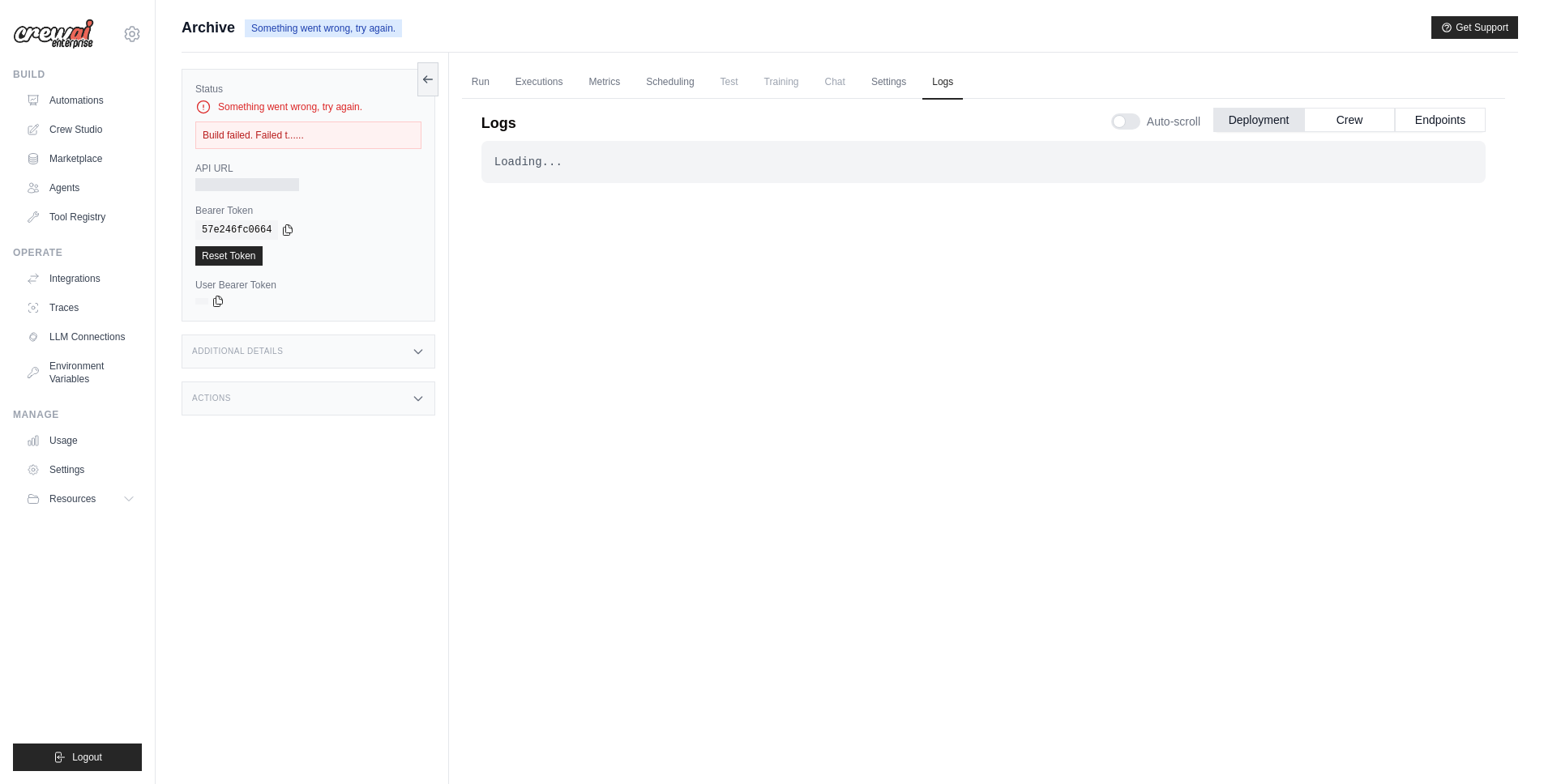
click at [278, 135] on div "Build failed. Failed t......" at bounding box center [308, 136] width 226 height 28
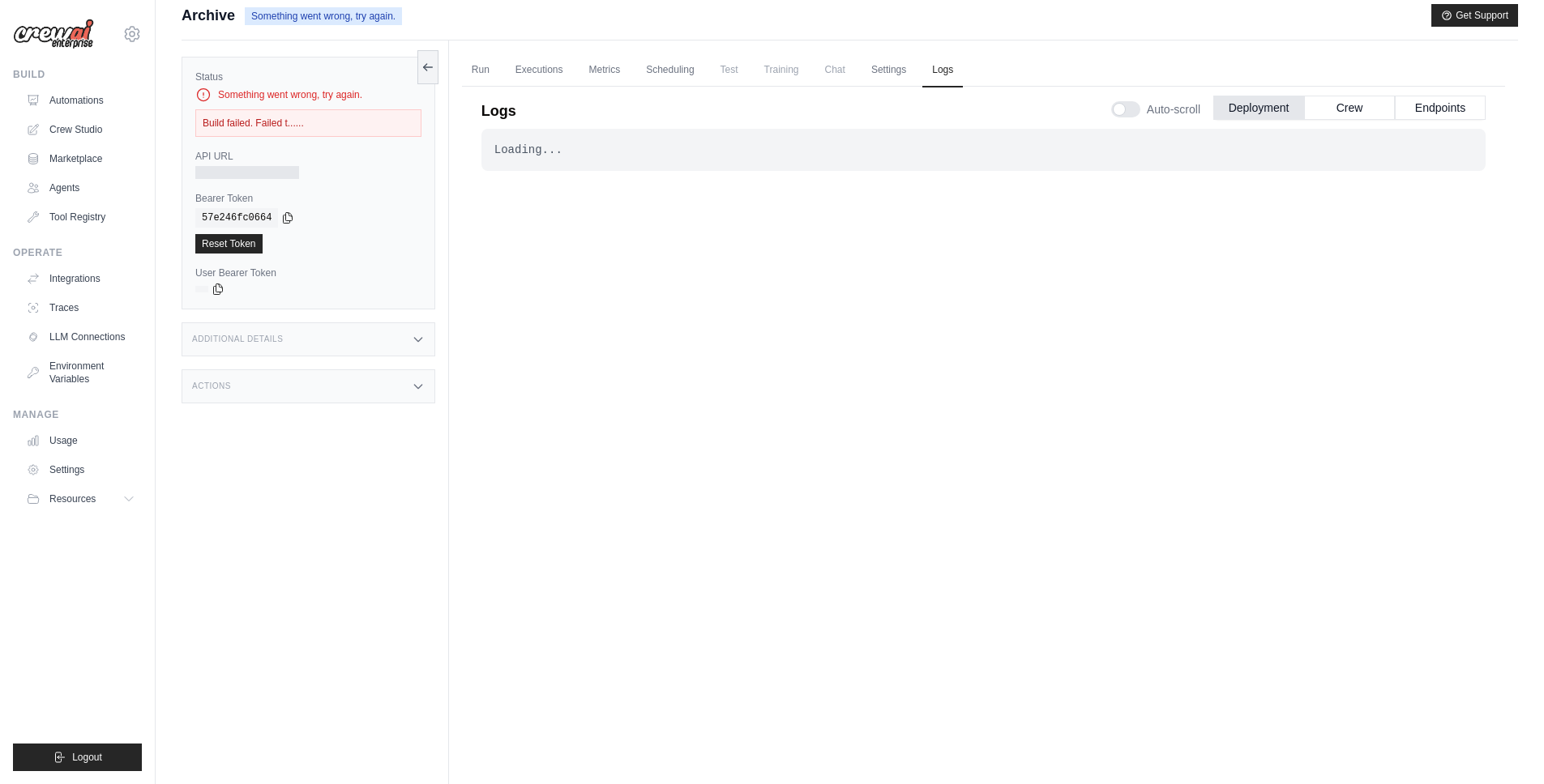
scroll to position [13, 0]
click at [328, 334] on div "Additional Details" at bounding box center [308, 338] width 254 height 34
click at [331, 468] on div "Actions" at bounding box center [308, 481] width 254 height 34
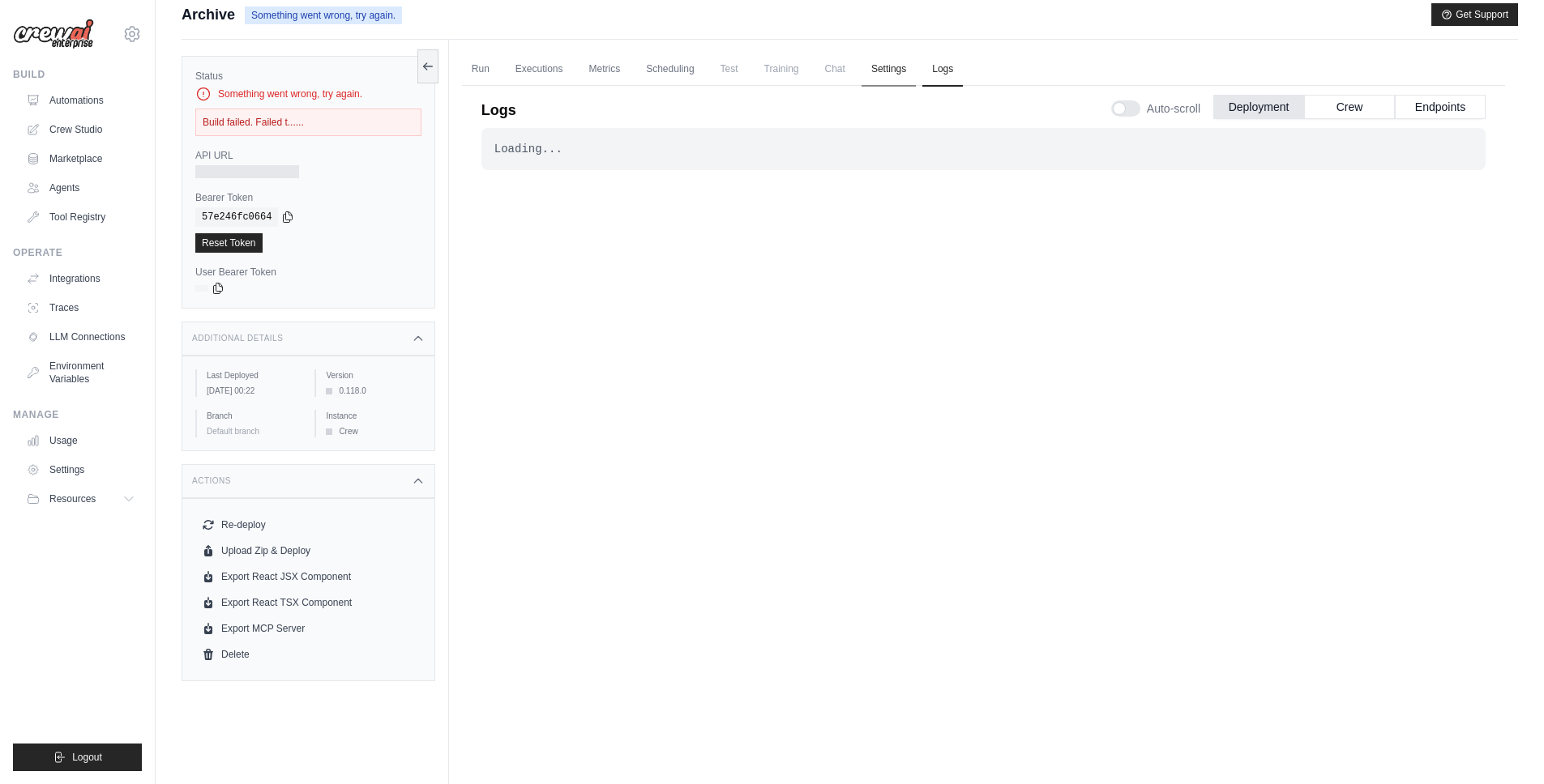
click at [909, 77] on link "Settings" at bounding box center [889, 69] width 54 height 34
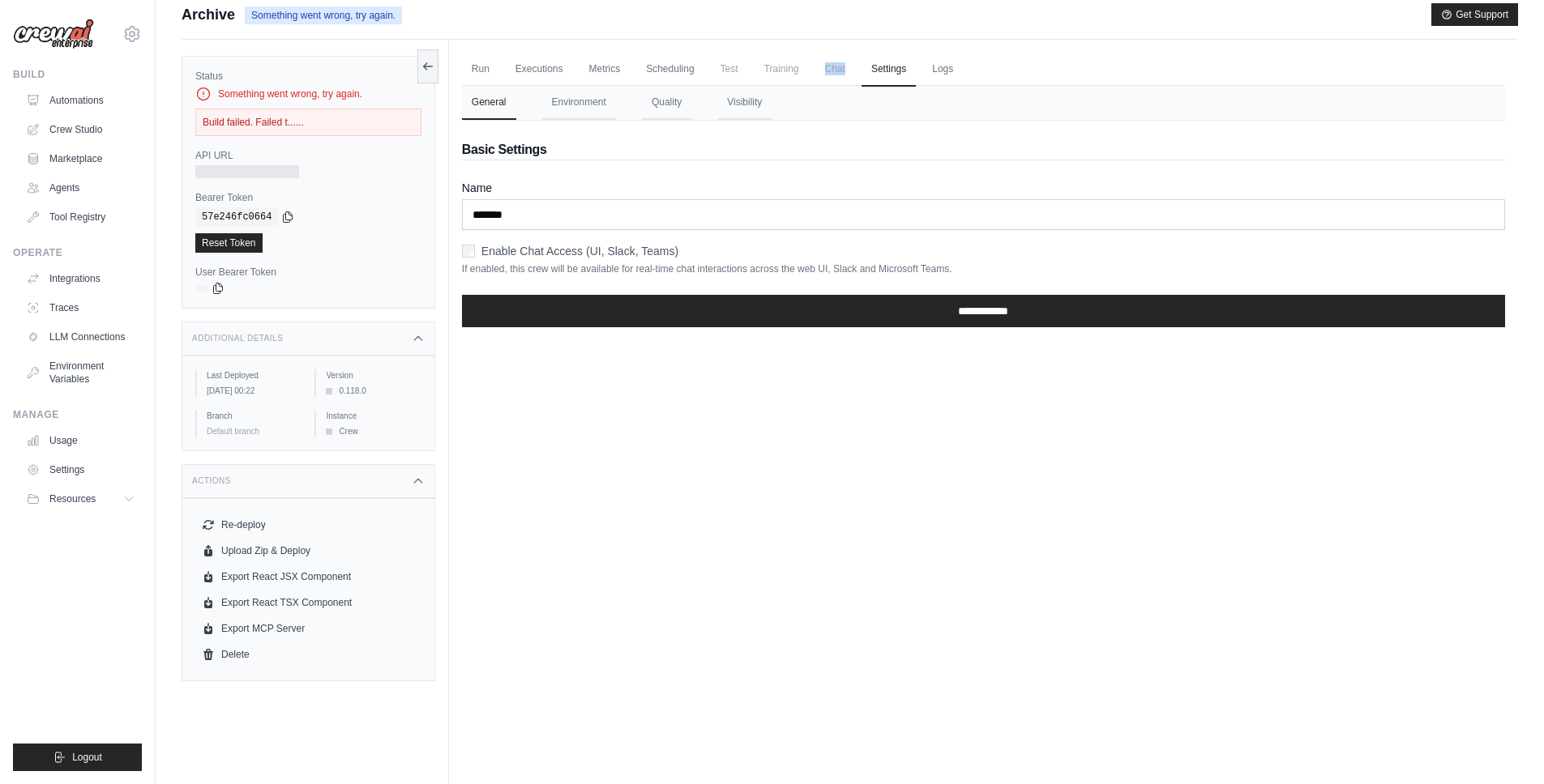
click at [825, 75] on span "Chat" at bounding box center [835, 68] width 39 height 32
click at [687, 95] on button "Quality" at bounding box center [667, 102] width 49 height 34
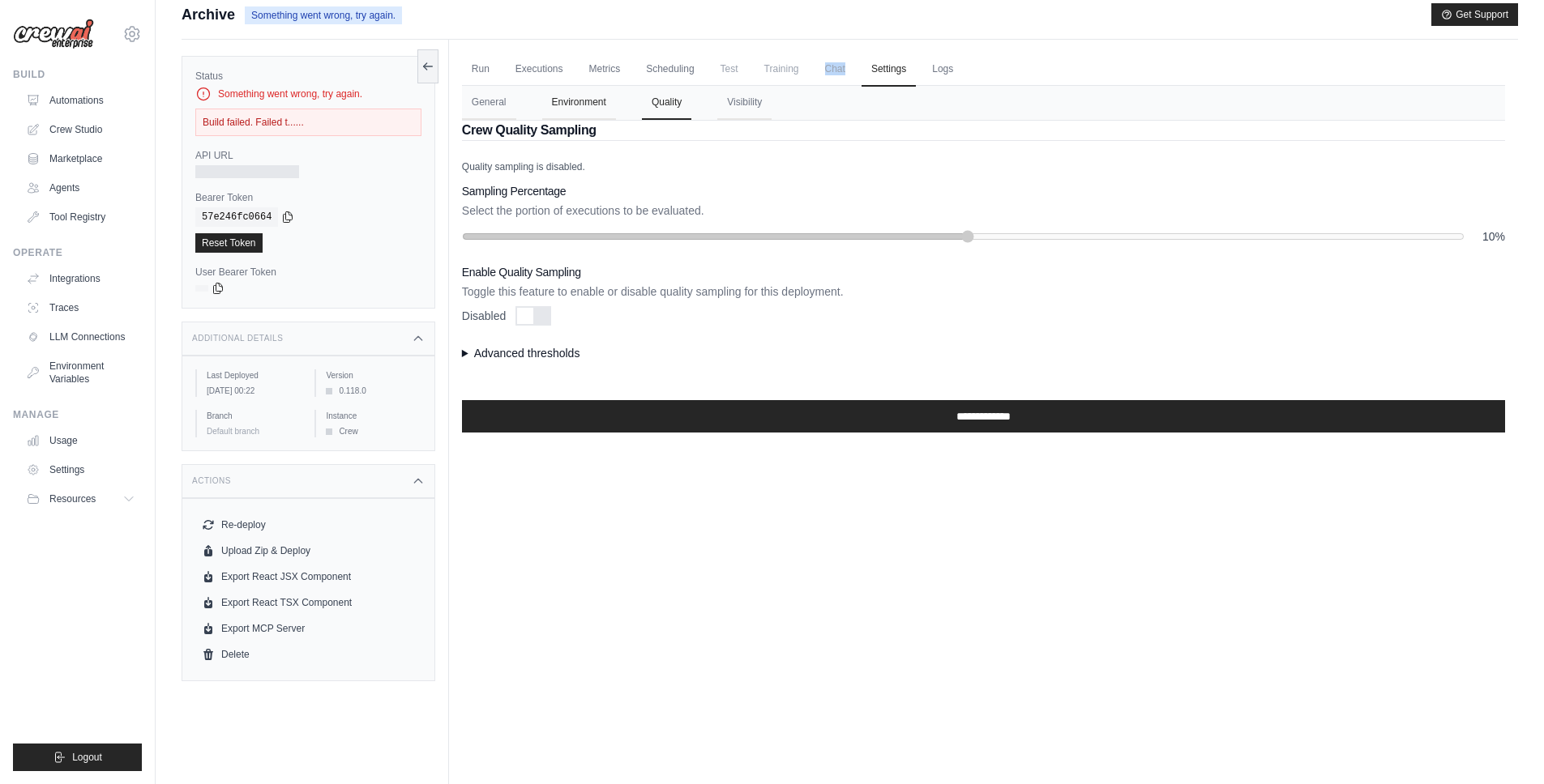
click at [590, 104] on button "Environment" at bounding box center [579, 102] width 74 height 34
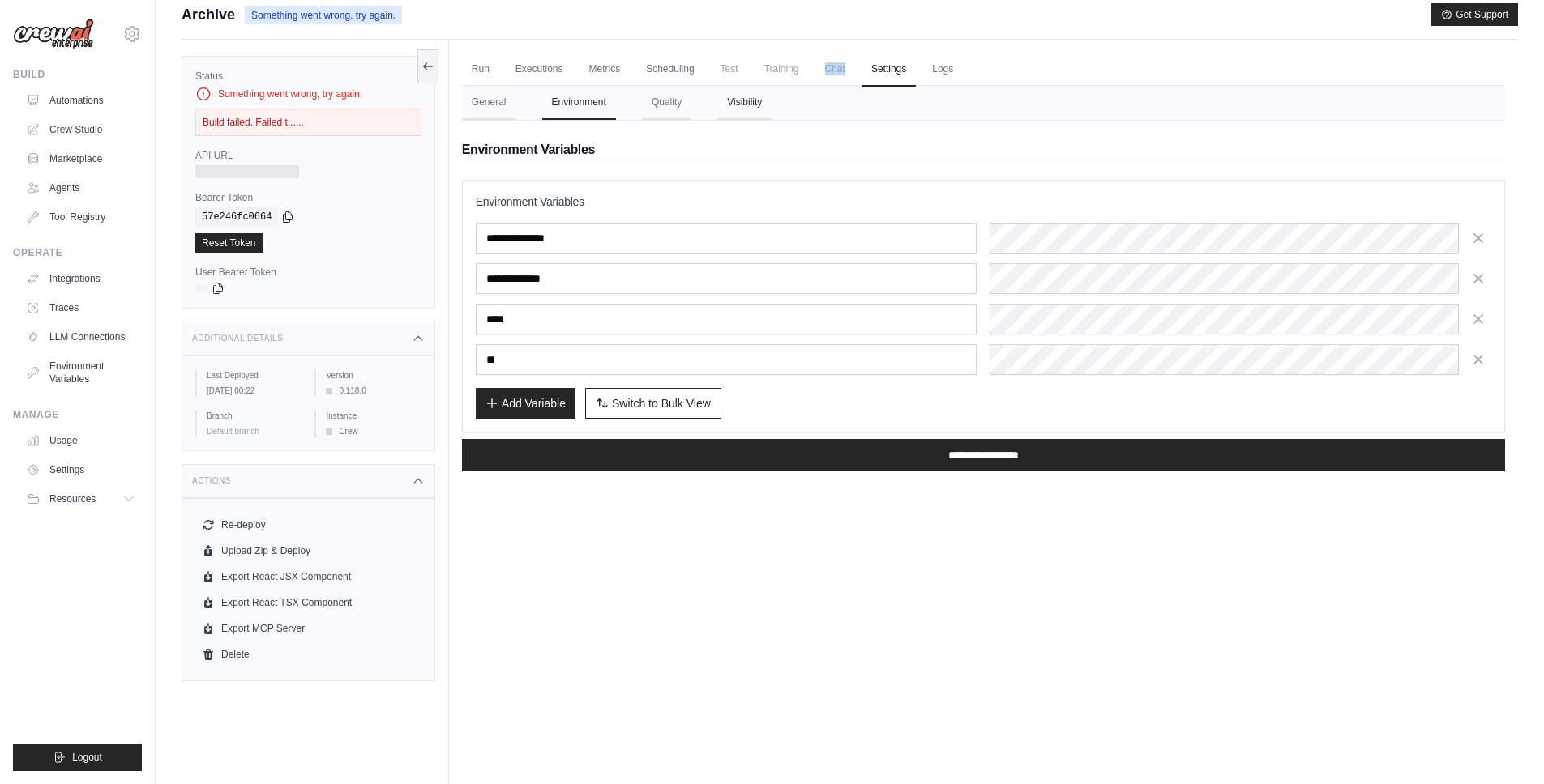
click at [770, 85] on button "Visibility" at bounding box center [744, 102] width 54 height 34
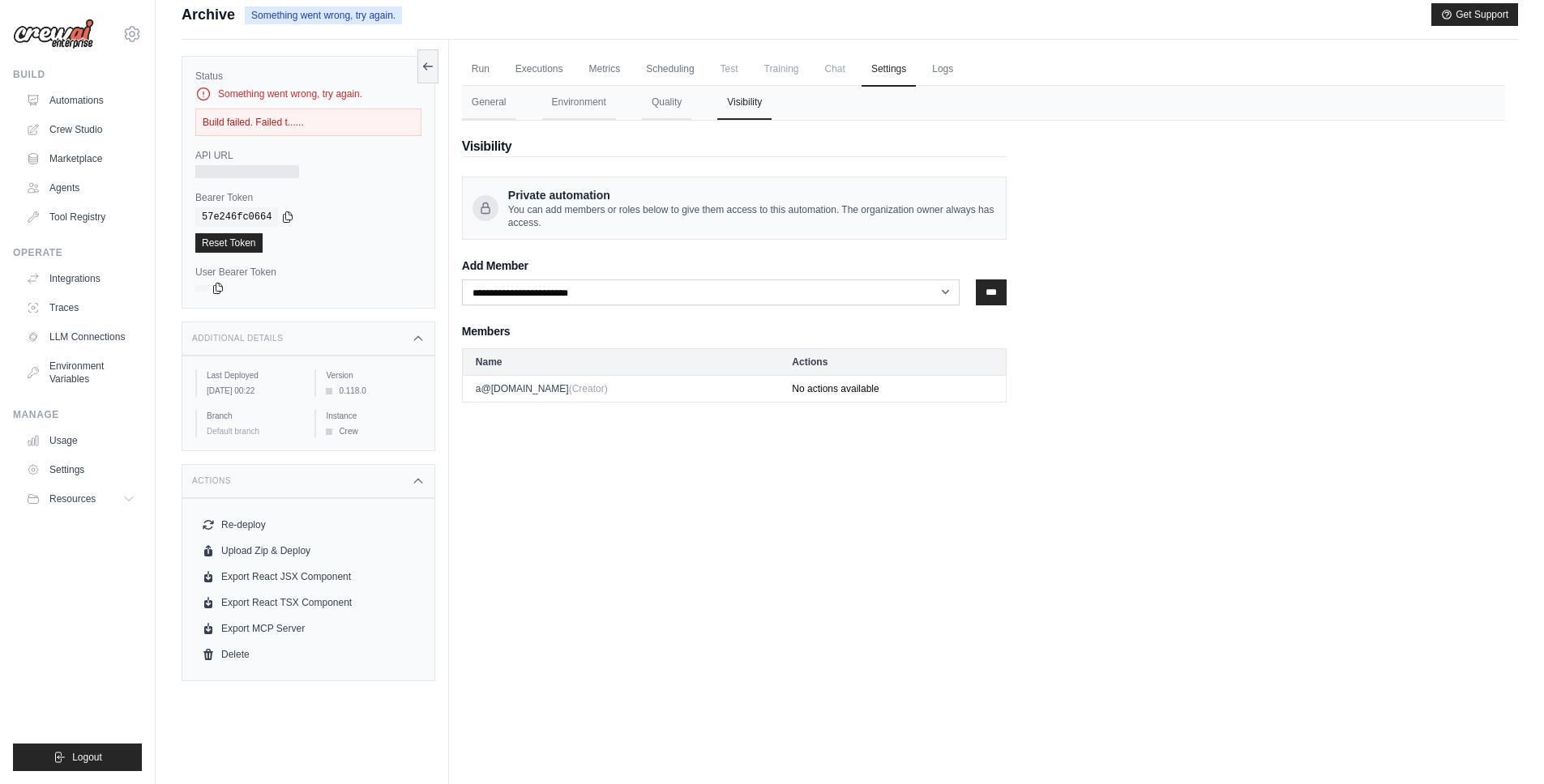
click at [778, 67] on span "Training" at bounding box center [782, 68] width 54 height 32
click at [931, 293] on select "**********" at bounding box center [711, 293] width 498 height 26
click at [912, 299] on select "**********" at bounding box center [711, 293] width 498 height 26
click at [846, 63] on span "Chat" at bounding box center [835, 68] width 39 height 32
click at [748, 62] on ul "Run Executions Metrics Scheduling Test Training Chat Settings Logs" at bounding box center [983, 69] width 1043 height 33
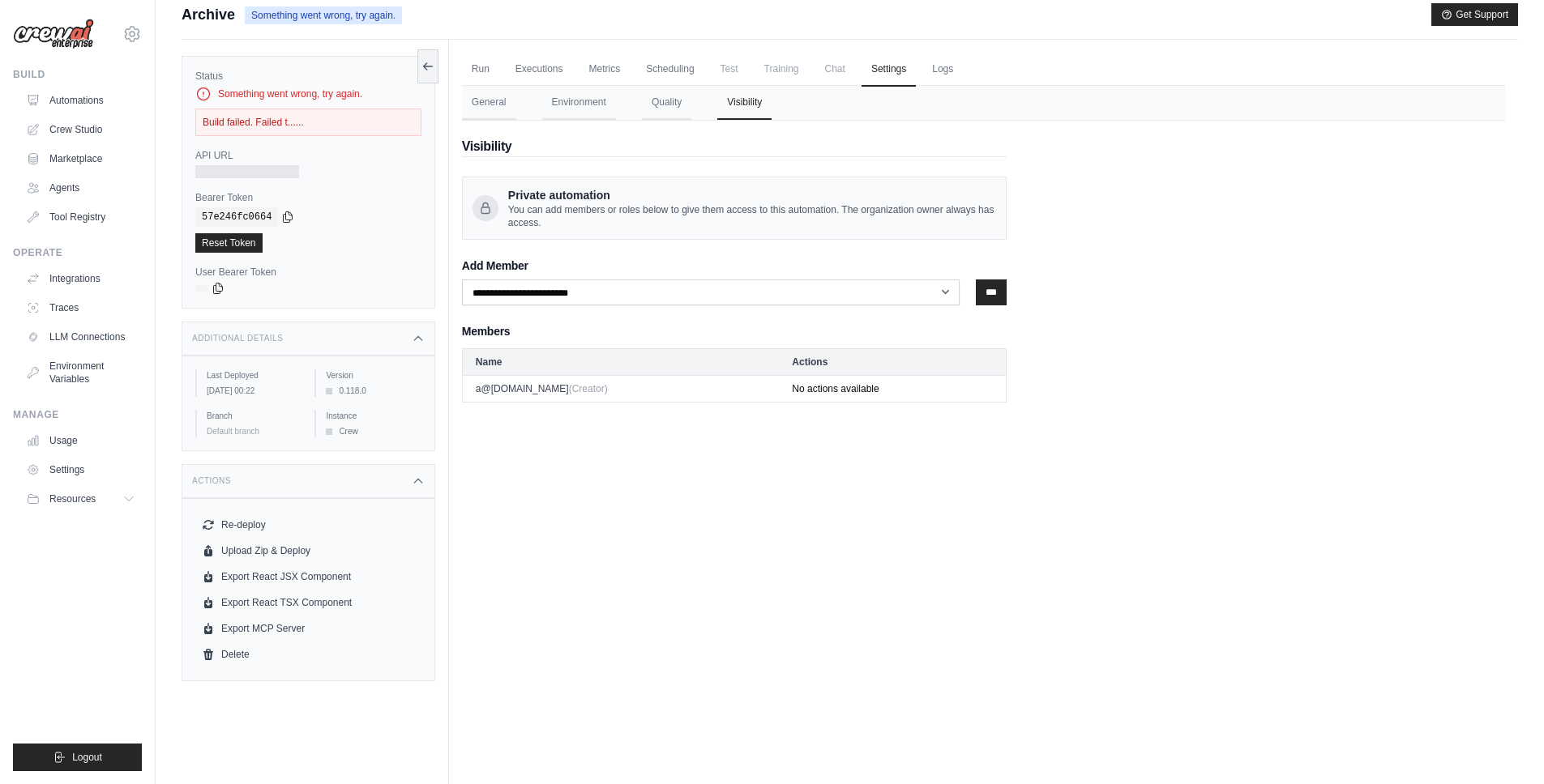
click at [719, 69] on span "Test" at bounding box center [729, 68] width 37 height 32
click at [681, 71] on link "Scheduling" at bounding box center [670, 69] width 67 height 34
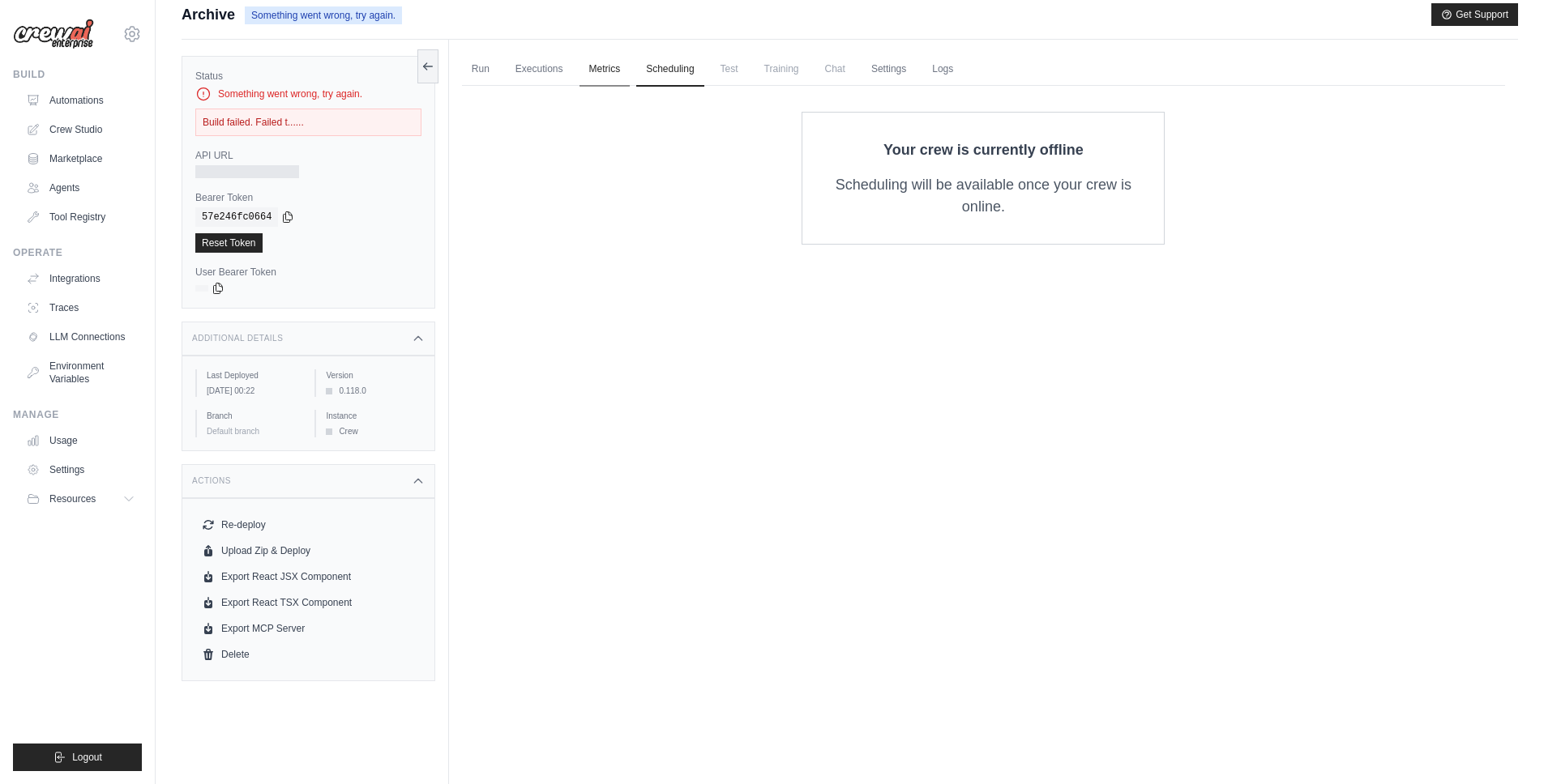
click at [599, 76] on link "Metrics" at bounding box center [605, 69] width 51 height 34
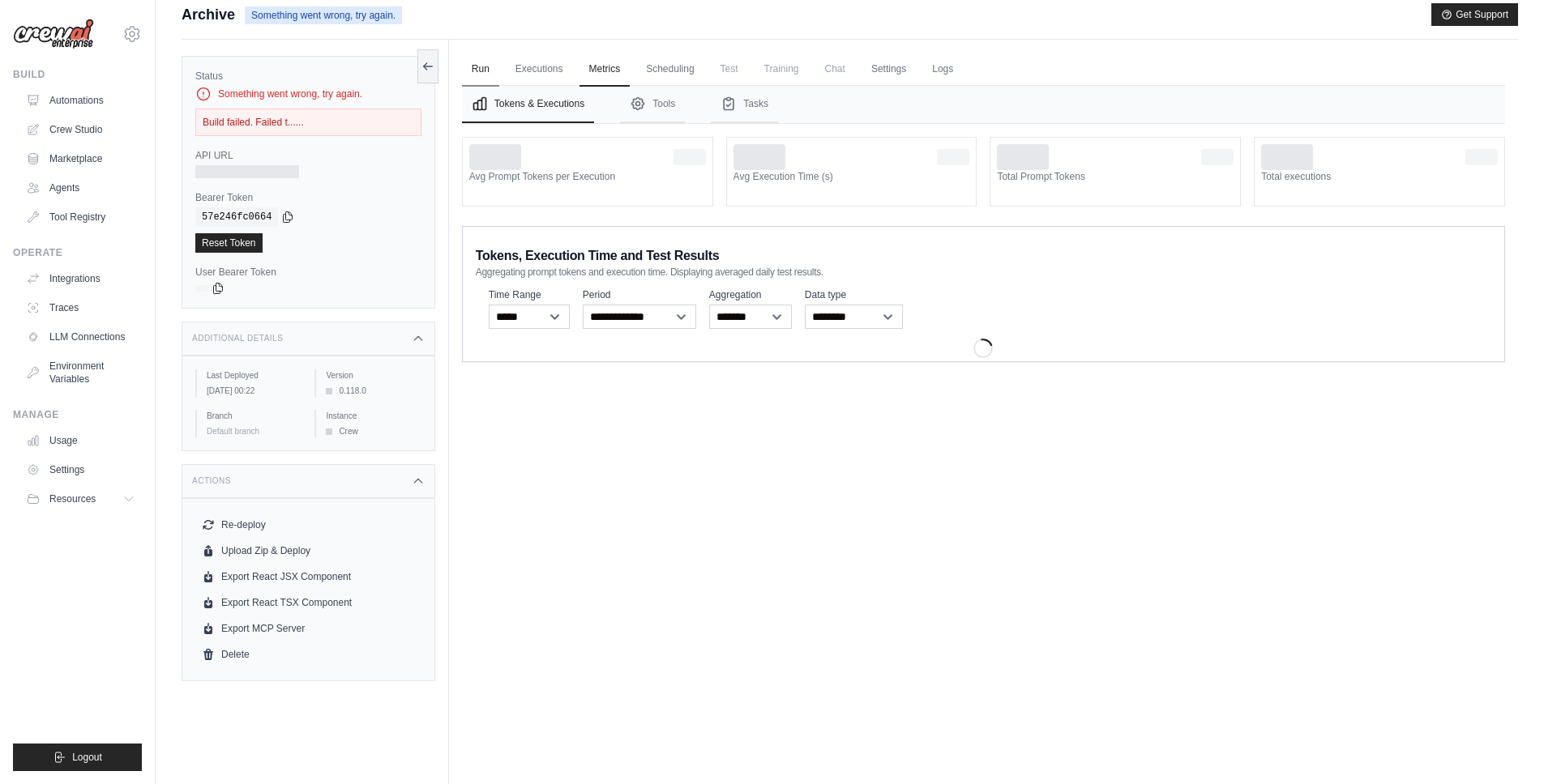
drag, startPoint x: 551, startPoint y: 75, endPoint x: 492, endPoint y: 72, distance: 59.1
click at [550, 75] on link "Executions" at bounding box center [539, 69] width 67 height 34
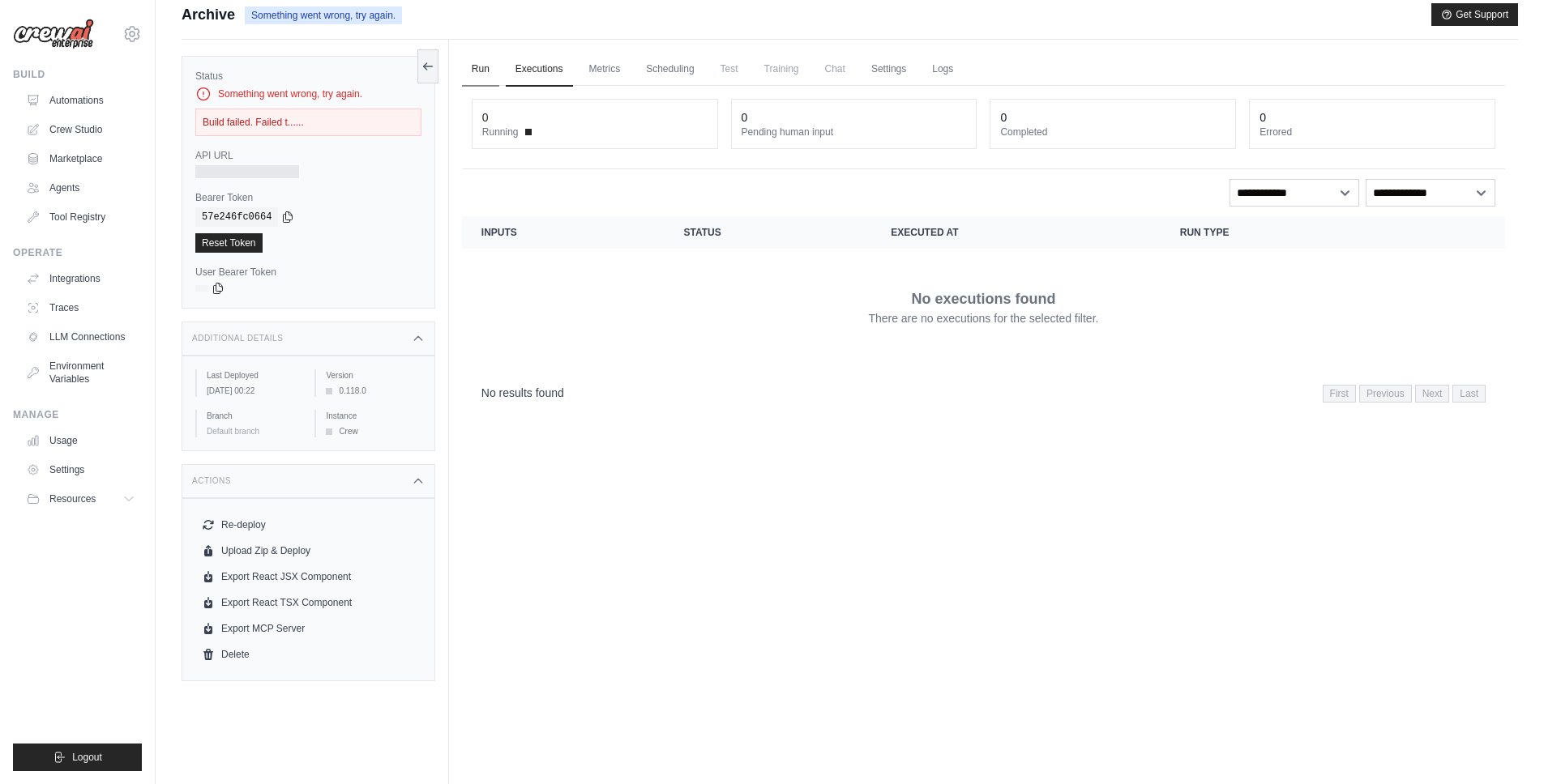
click at [484, 72] on link "Run" at bounding box center [480, 69] width 37 height 34
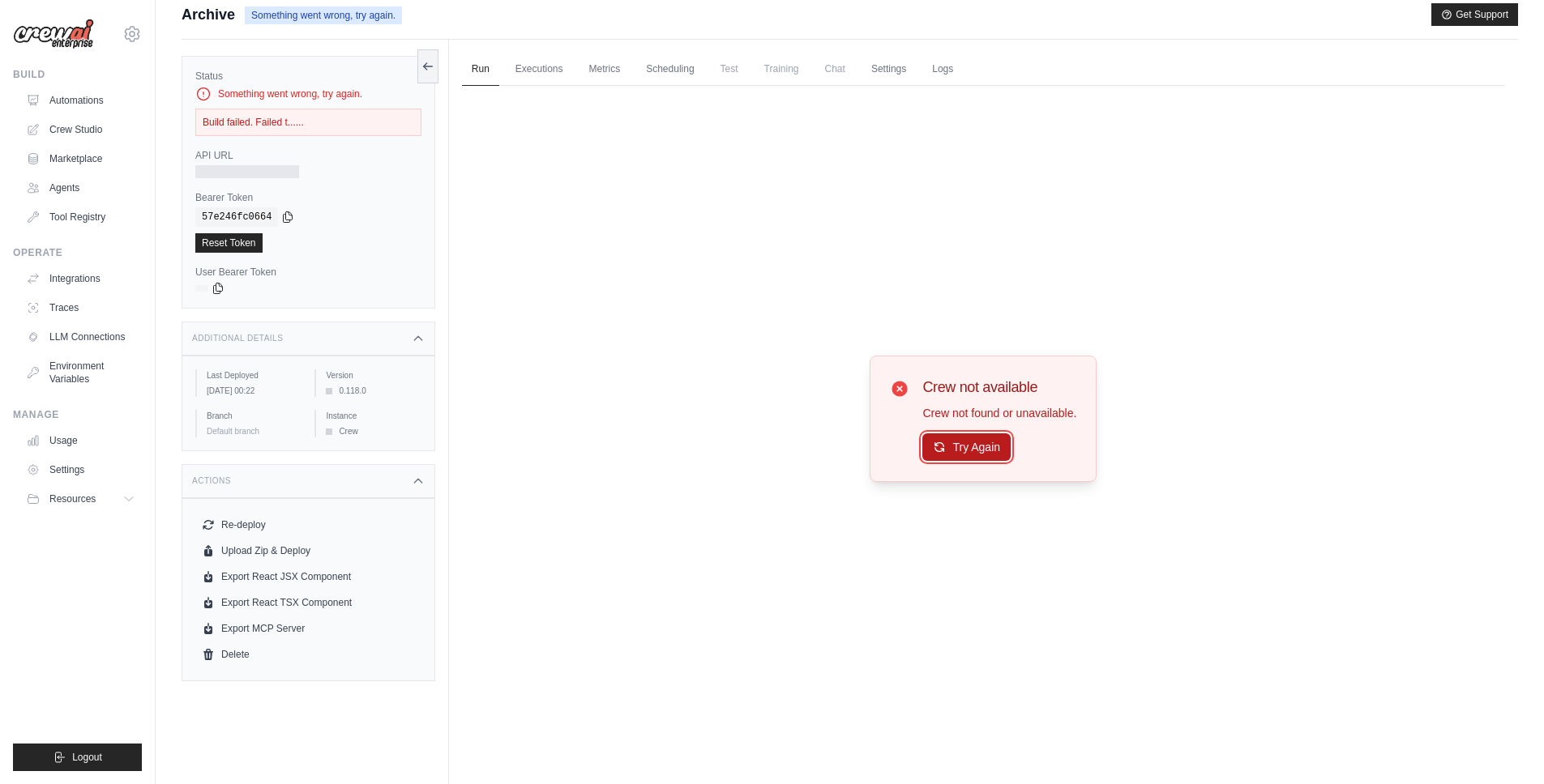
click at [972, 440] on button "Try Again" at bounding box center [966, 447] width 88 height 28
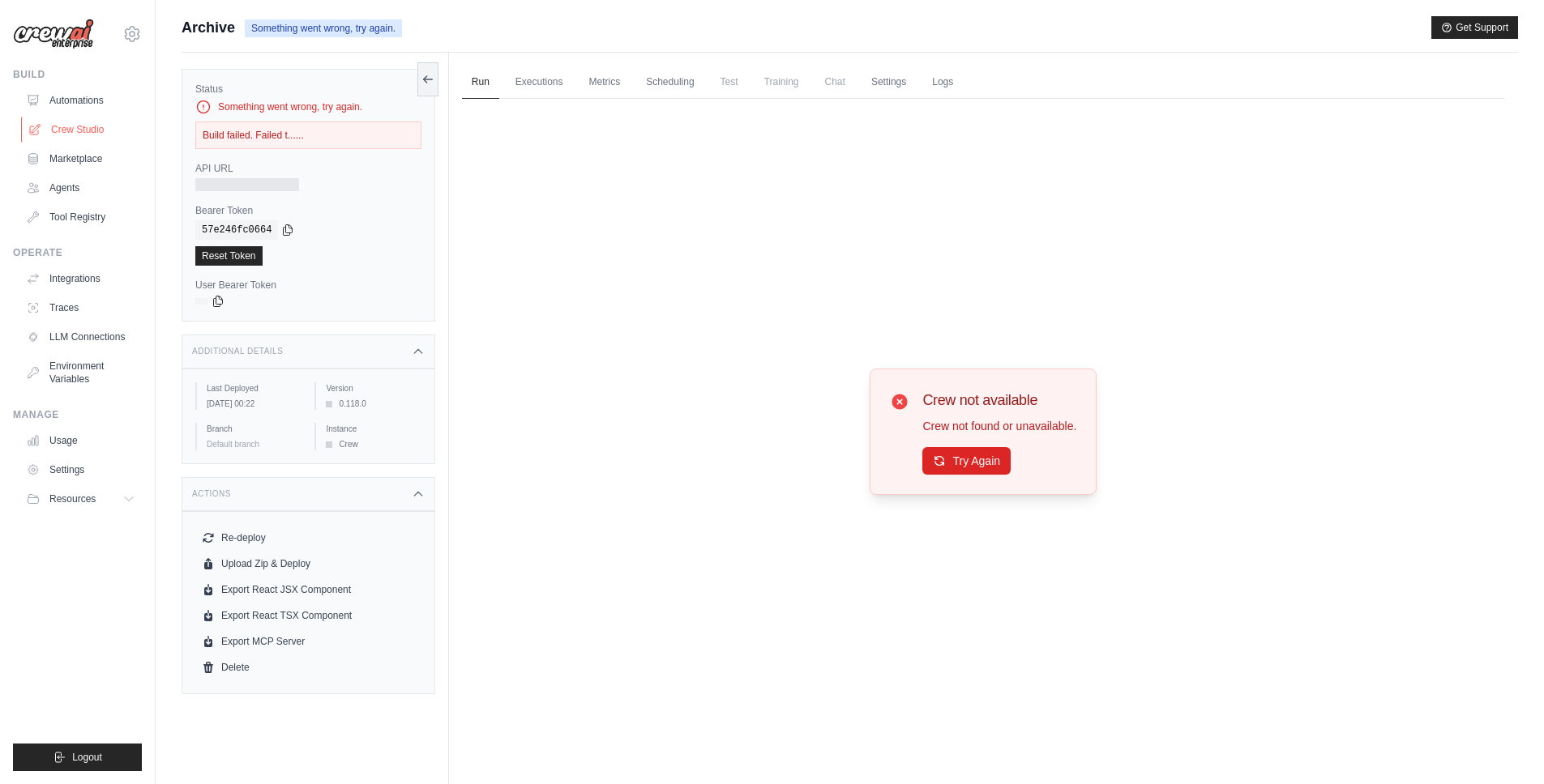
drag, startPoint x: 69, startPoint y: 130, endPoint x: 71, endPoint y: 116, distance: 14.1
click at [69, 130] on link "Crew Studio" at bounding box center [82, 130] width 123 height 26
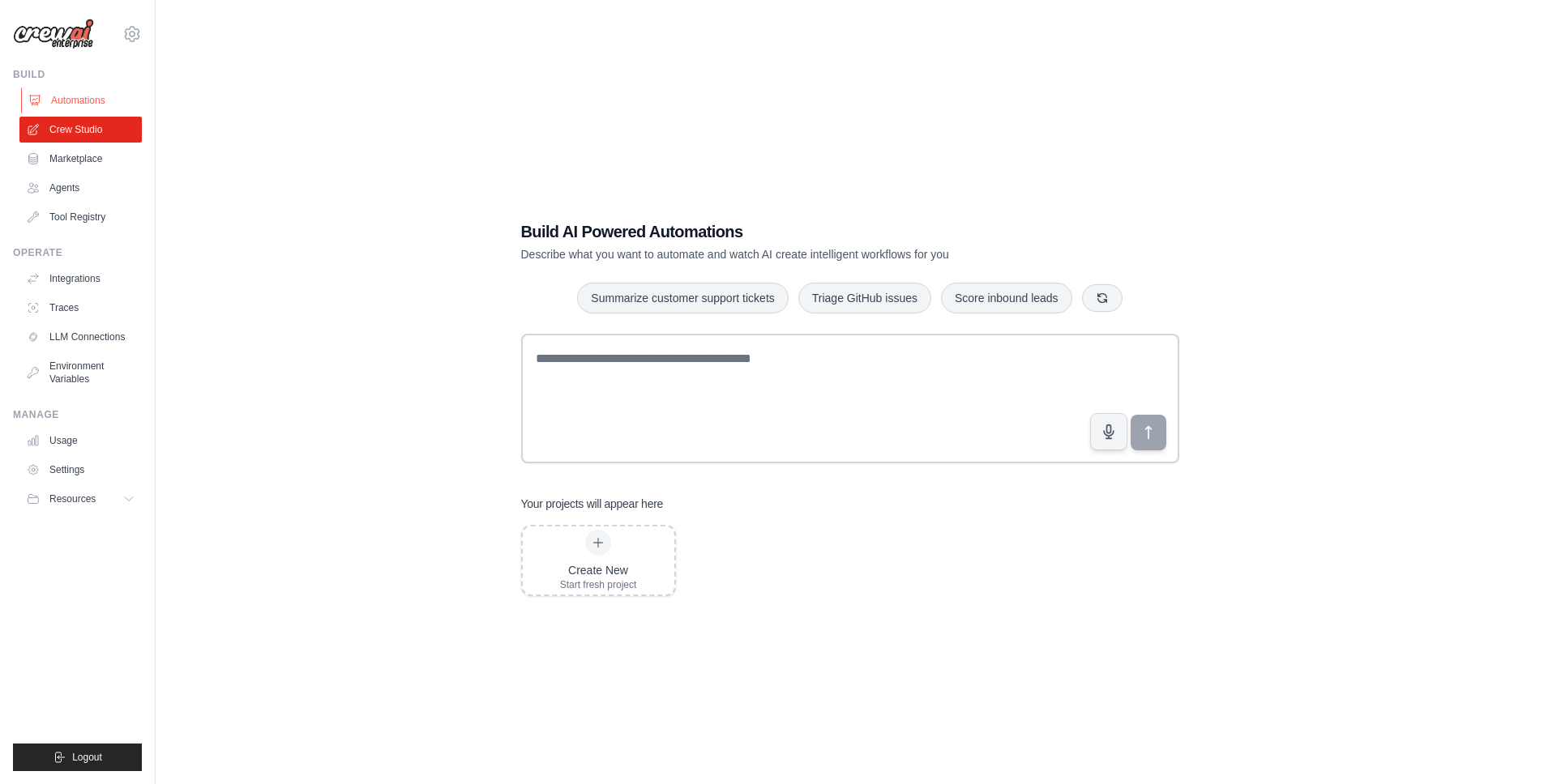
click at [89, 92] on link "Automations" at bounding box center [82, 100] width 123 height 26
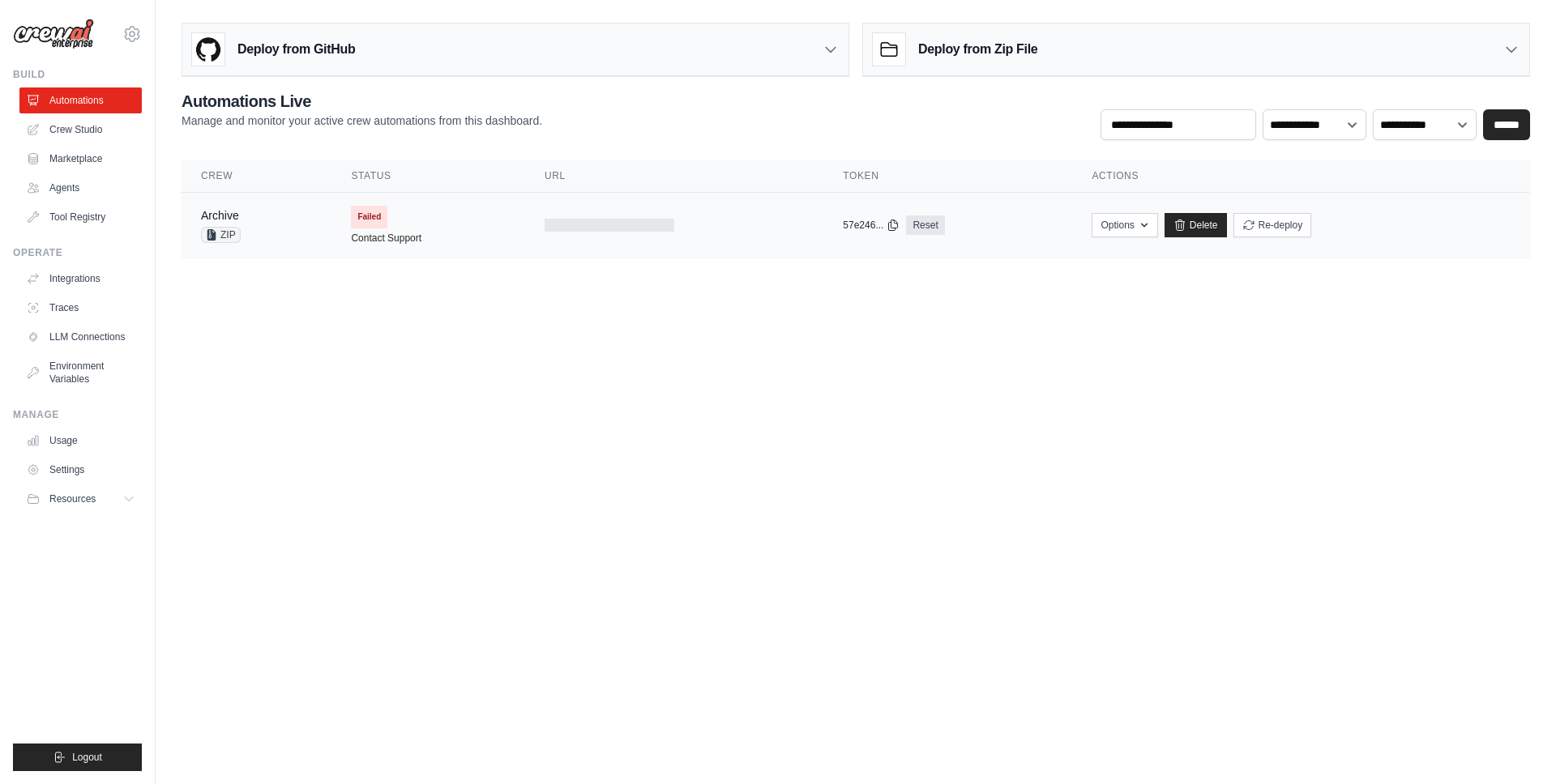
click at [492, 212] on td "Failed Contact Support" at bounding box center [428, 225] width 194 height 65
click at [1132, 224] on button "Options" at bounding box center [1124, 224] width 66 height 25
click at [1078, 262] on button "Upload Zip & Deploy" at bounding box center [1041, 261] width 130 height 29
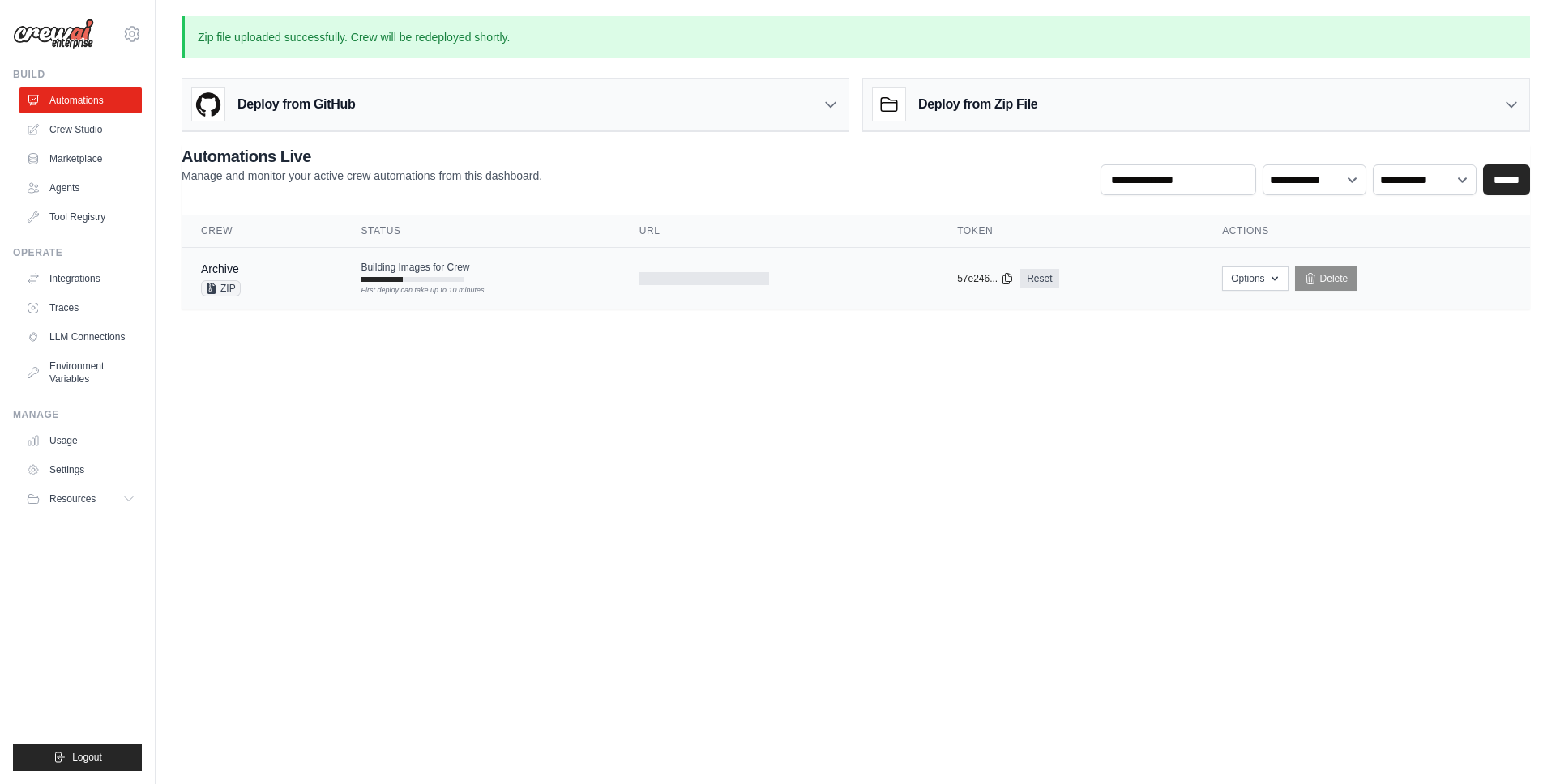
click at [817, 257] on td at bounding box center [778, 279] width 317 height 62
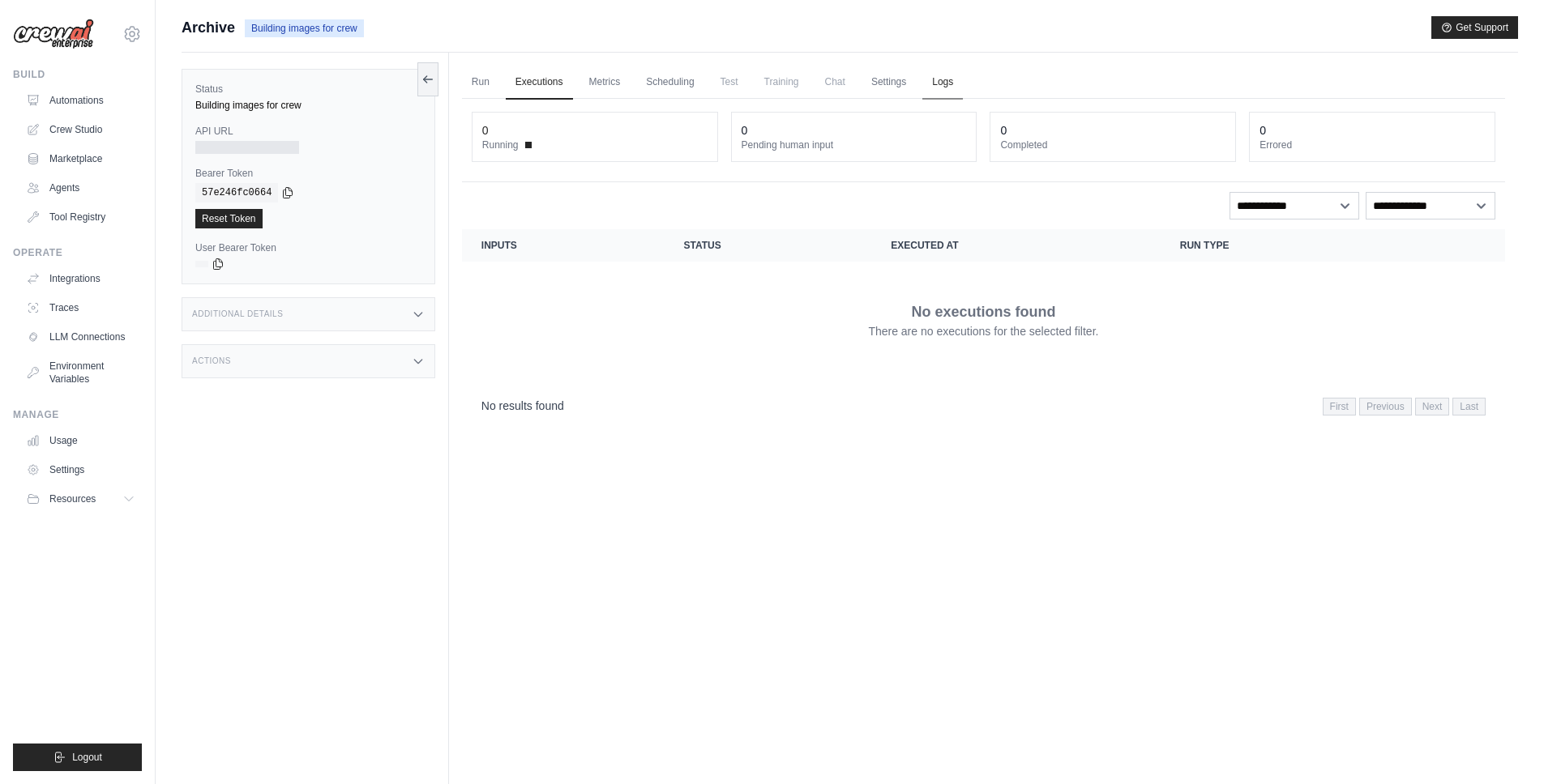
click at [940, 78] on link "Logs" at bounding box center [942, 82] width 40 height 34
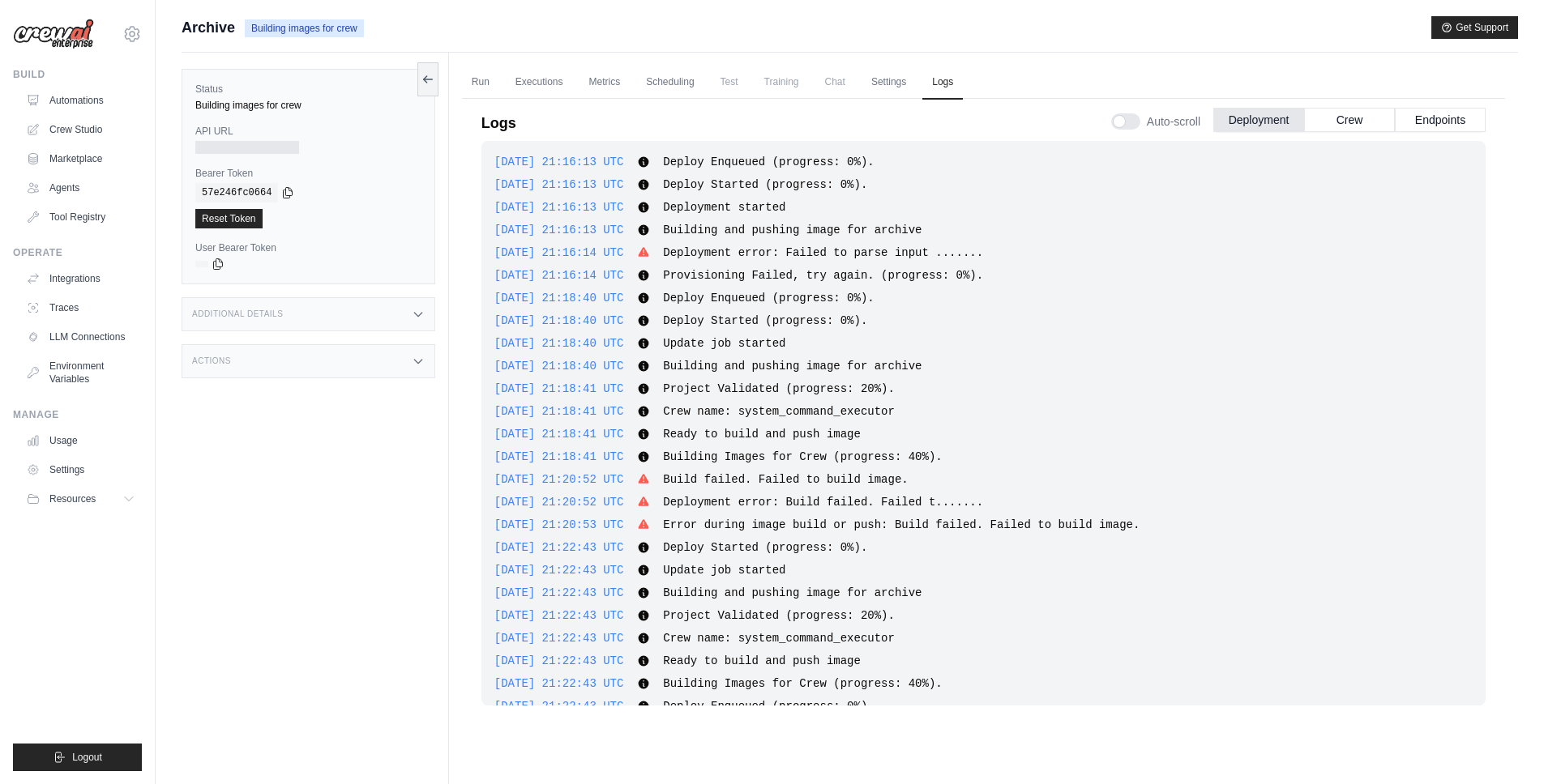
scroll to position [294, 0]
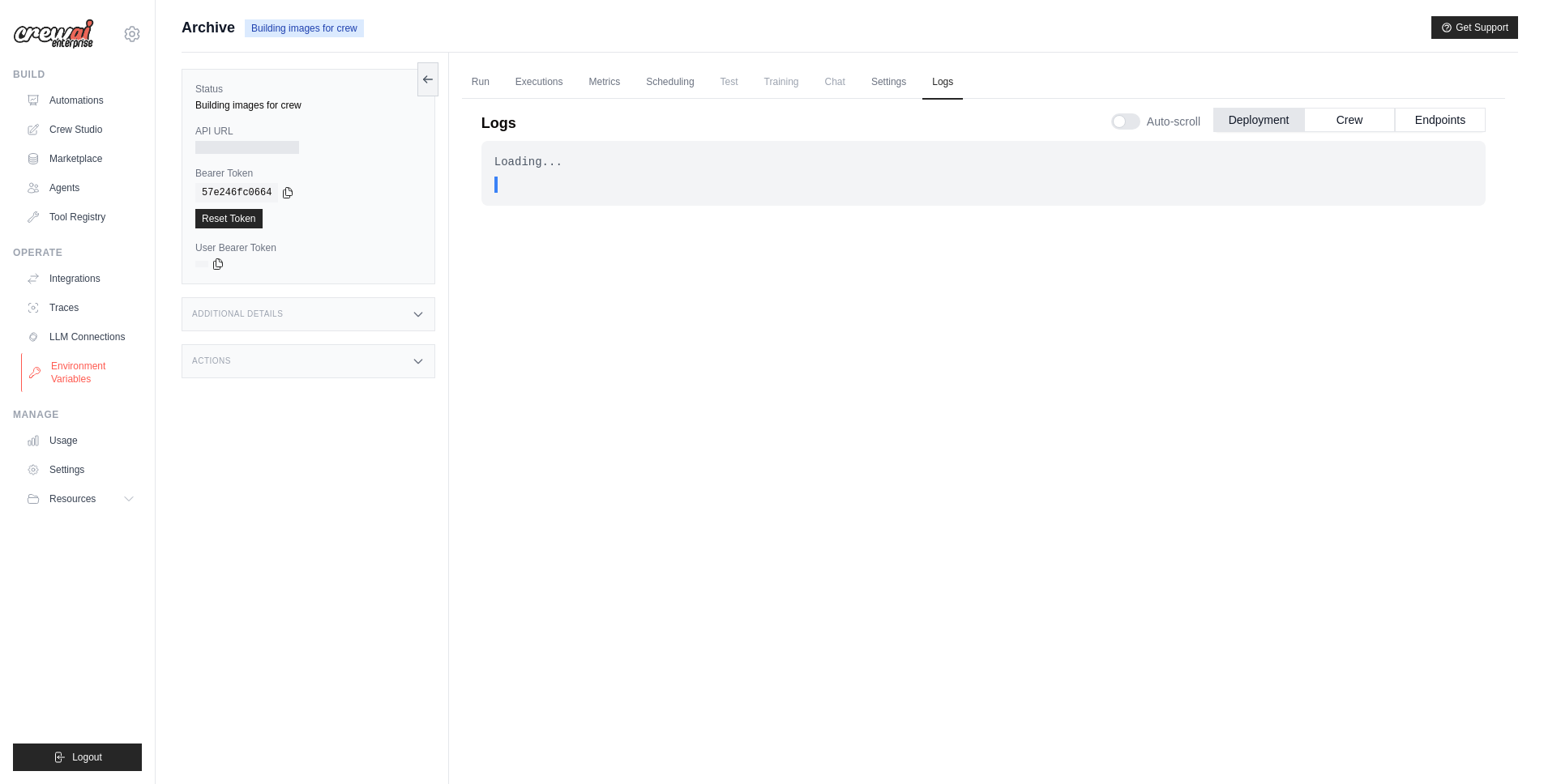
click at [86, 375] on link "Environment Variables" at bounding box center [82, 372] width 123 height 39
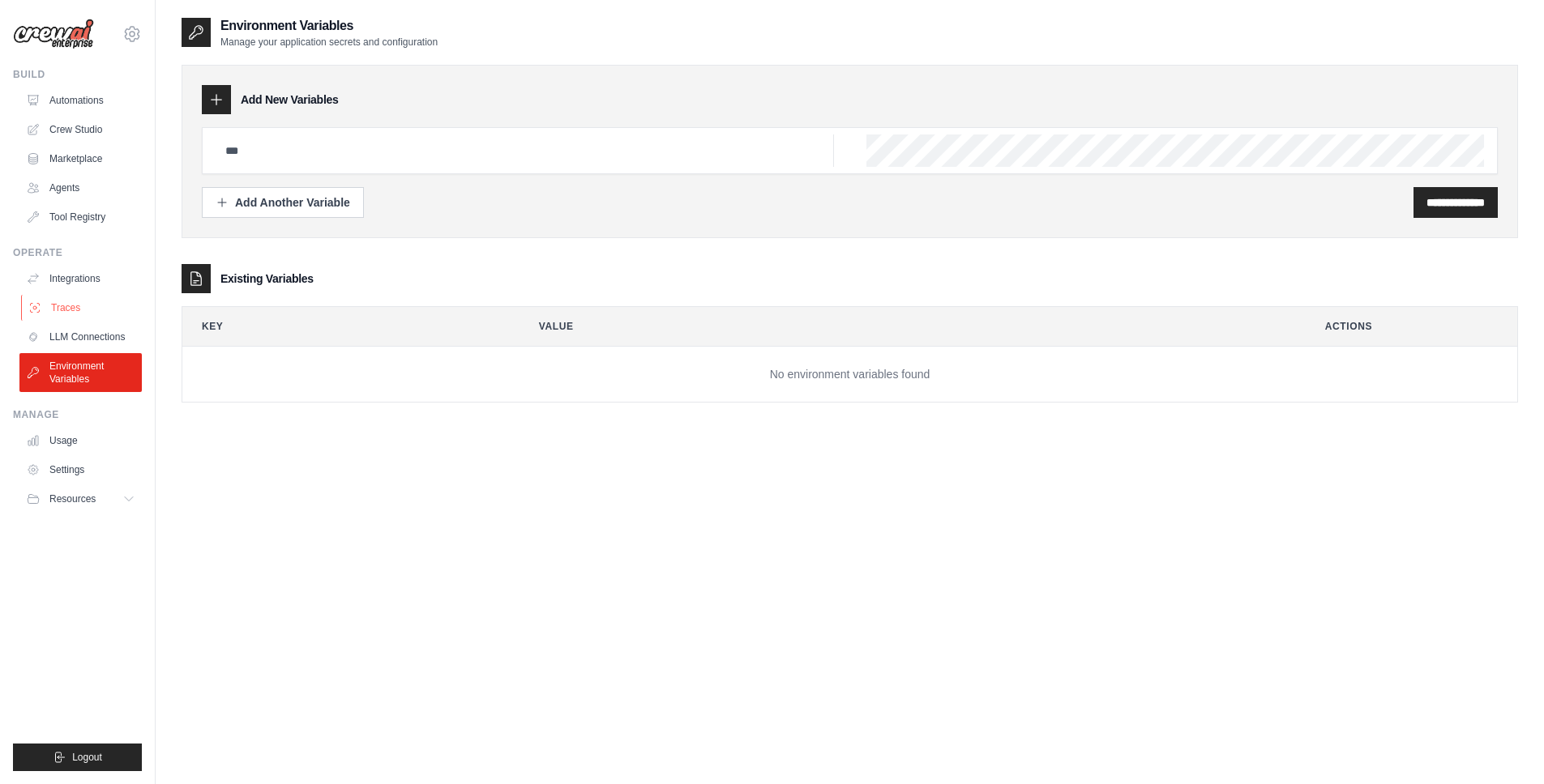
click at [54, 316] on link "Traces" at bounding box center [82, 308] width 123 height 26
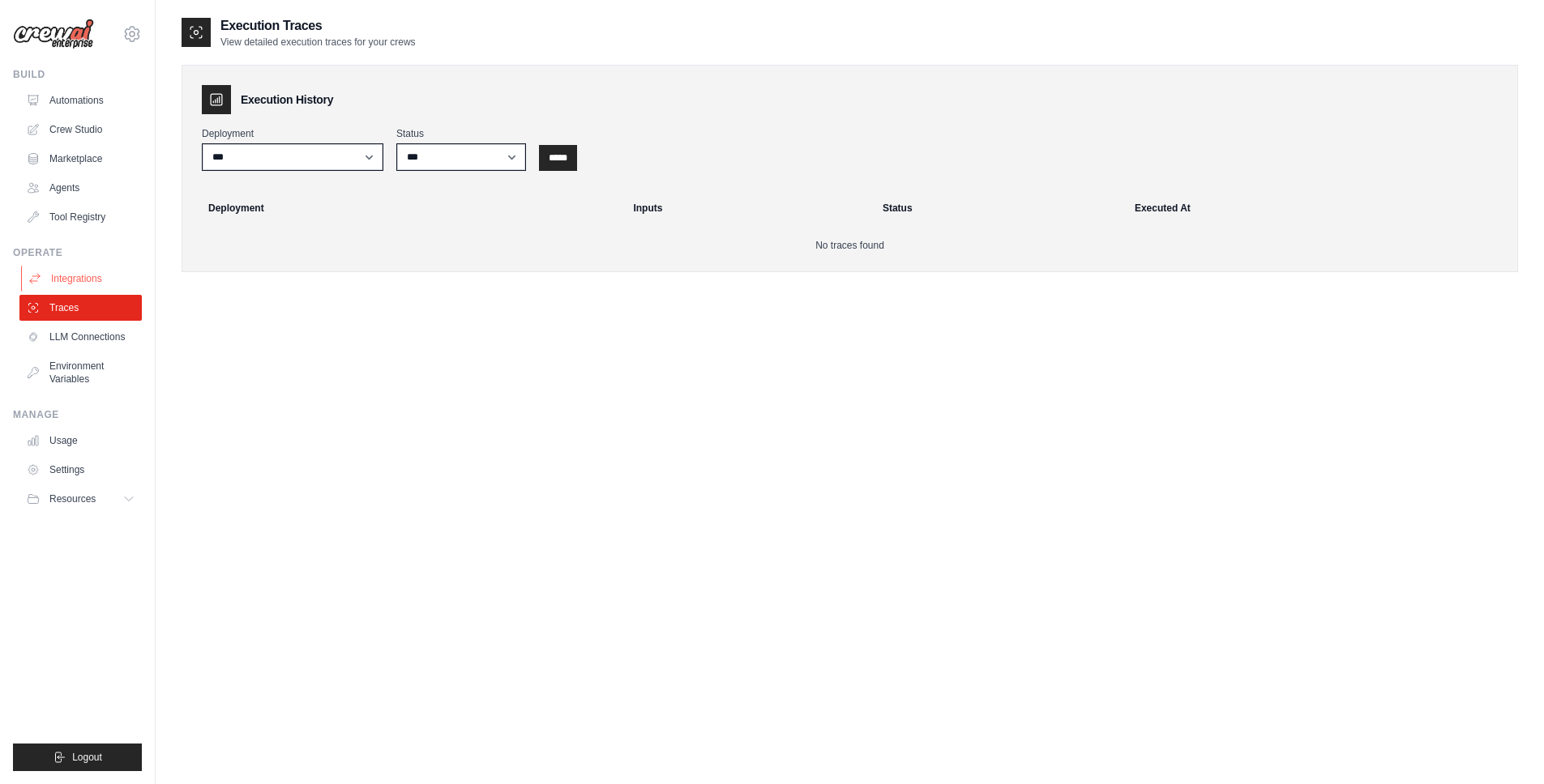
click at [71, 274] on link "Integrations" at bounding box center [82, 279] width 123 height 26
click at [58, 213] on link "Tool Registry" at bounding box center [82, 217] width 123 height 26
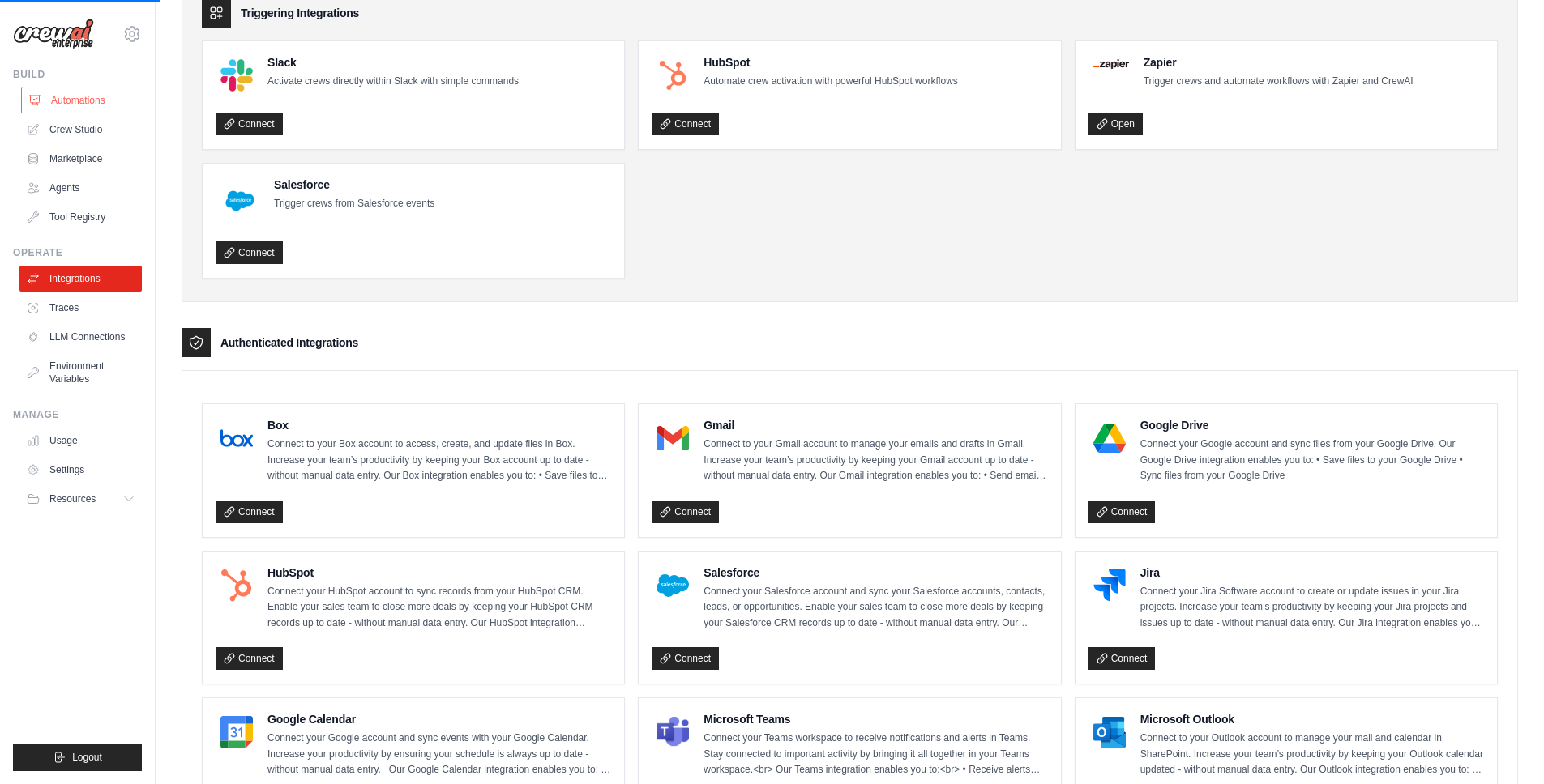
scroll to position [1, 0]
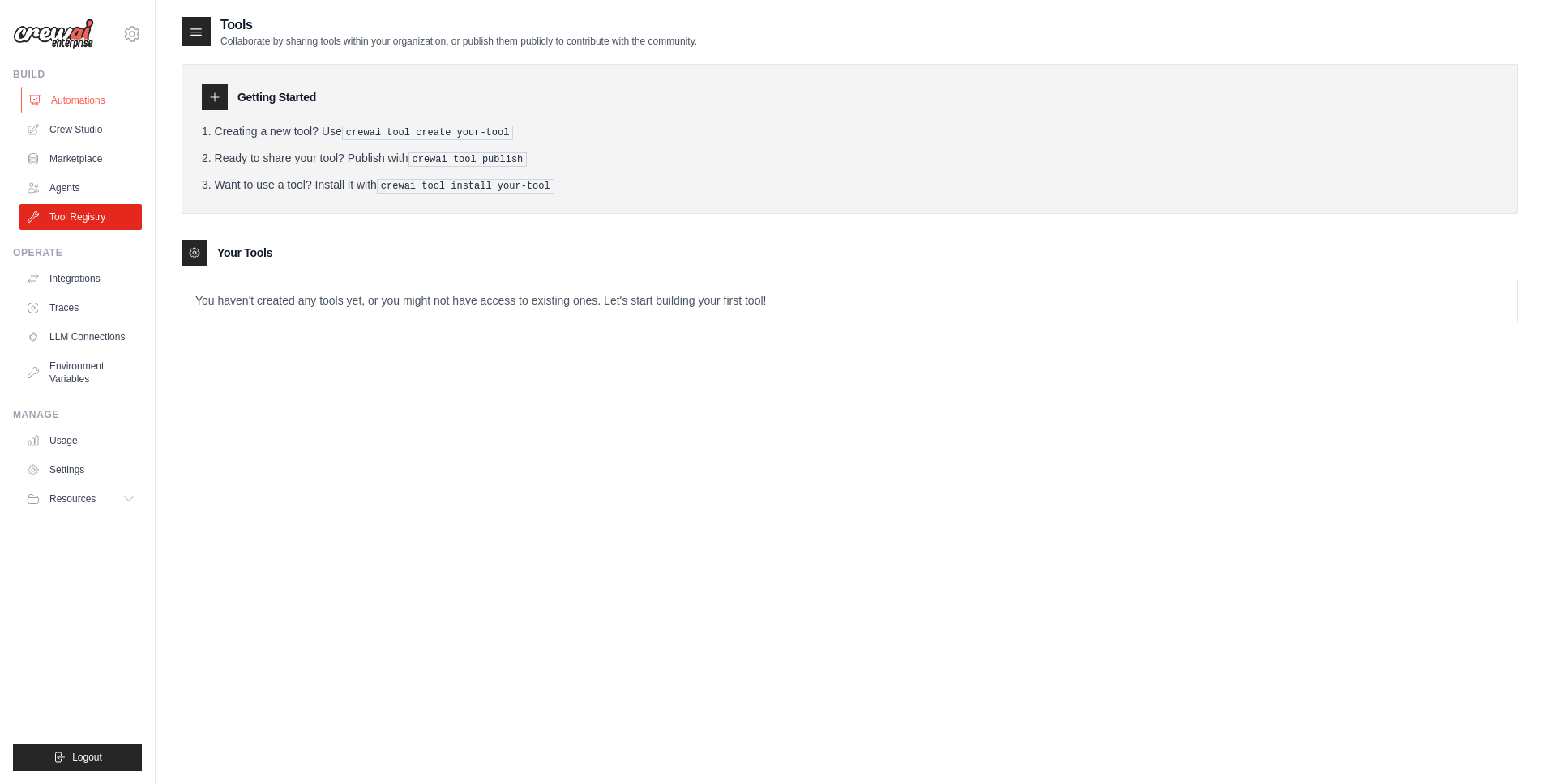
click at [34, 100] on icon at bounding box center [35, 100] width 13 height 13
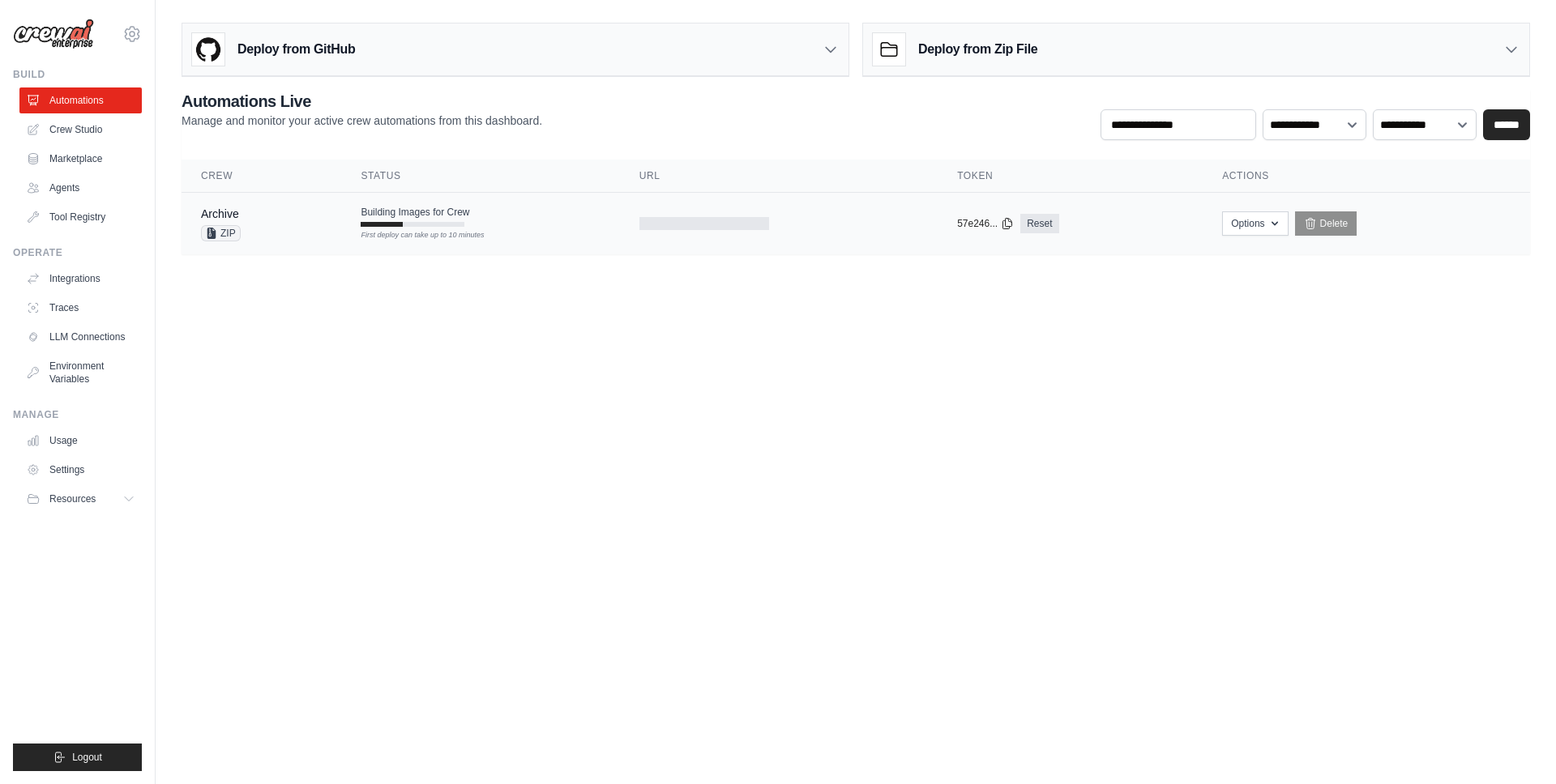
click at [616, 218] on td "Building Images for Crew First deploy can take up to 10 minutes" at bounding box center [480, 216] width 278 height 47
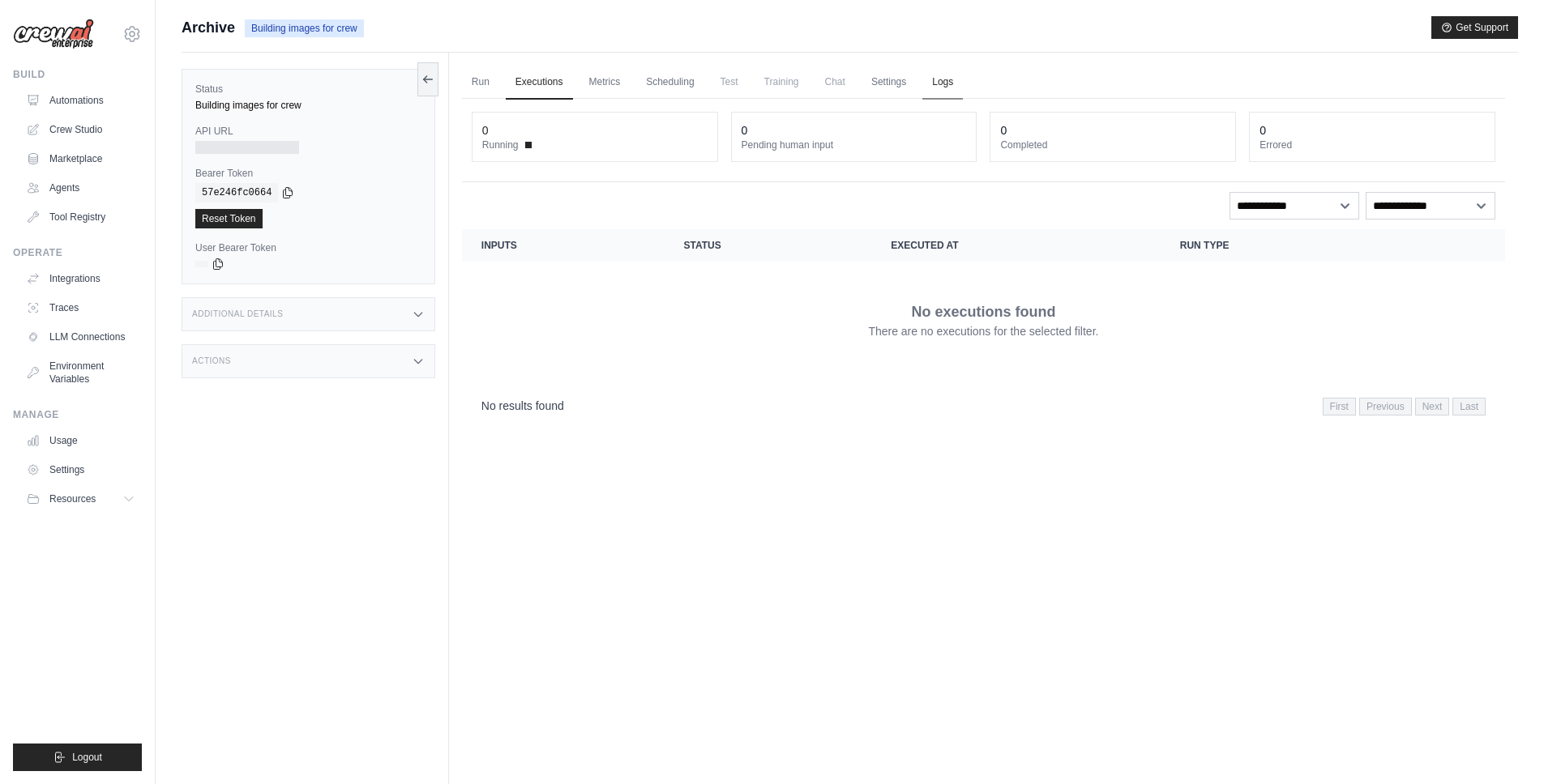
click at [946, 92] on link "Logs" at bounding box center [942, 82] width 40 height 34
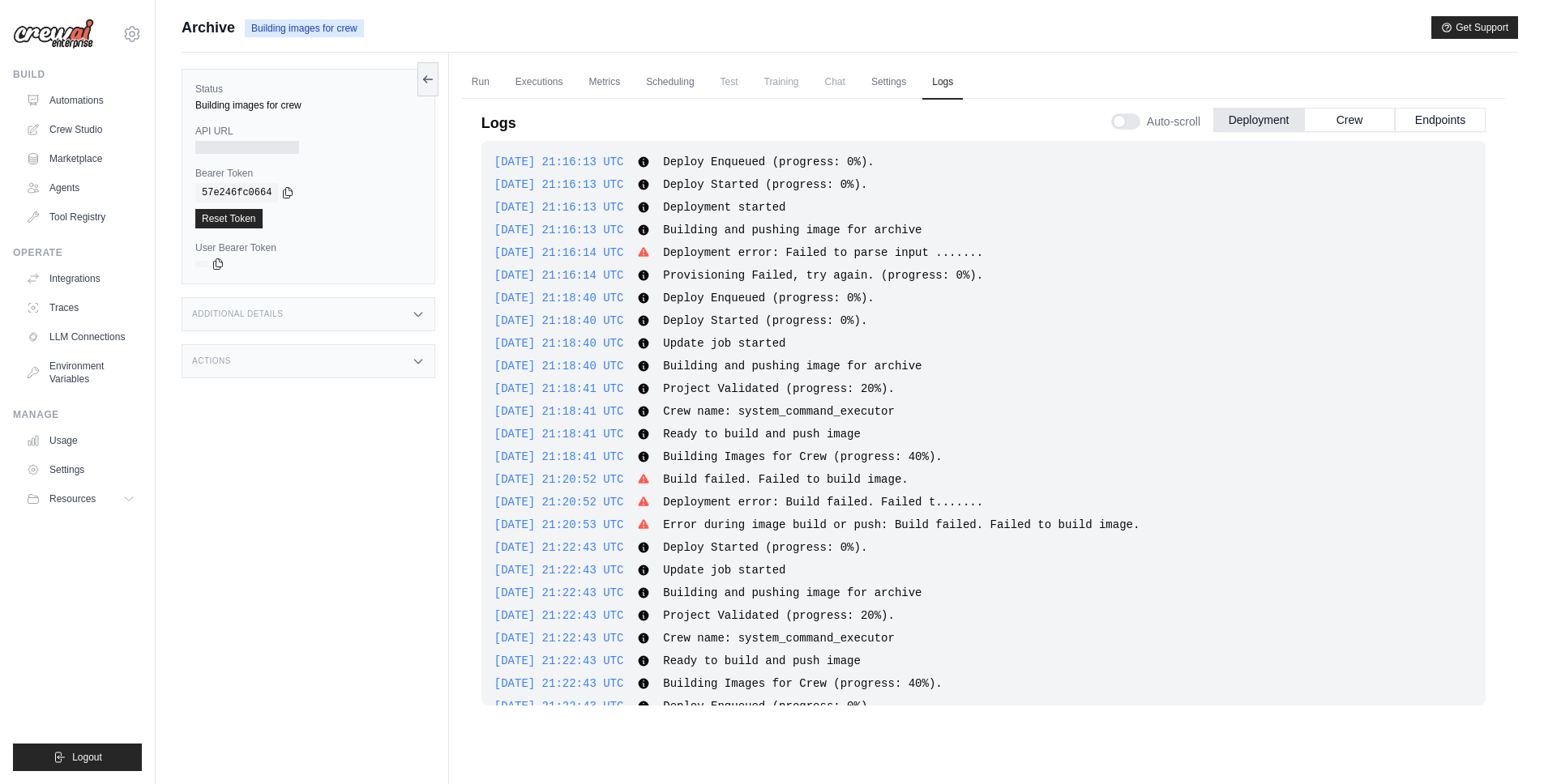
scroll to position [294, 0]
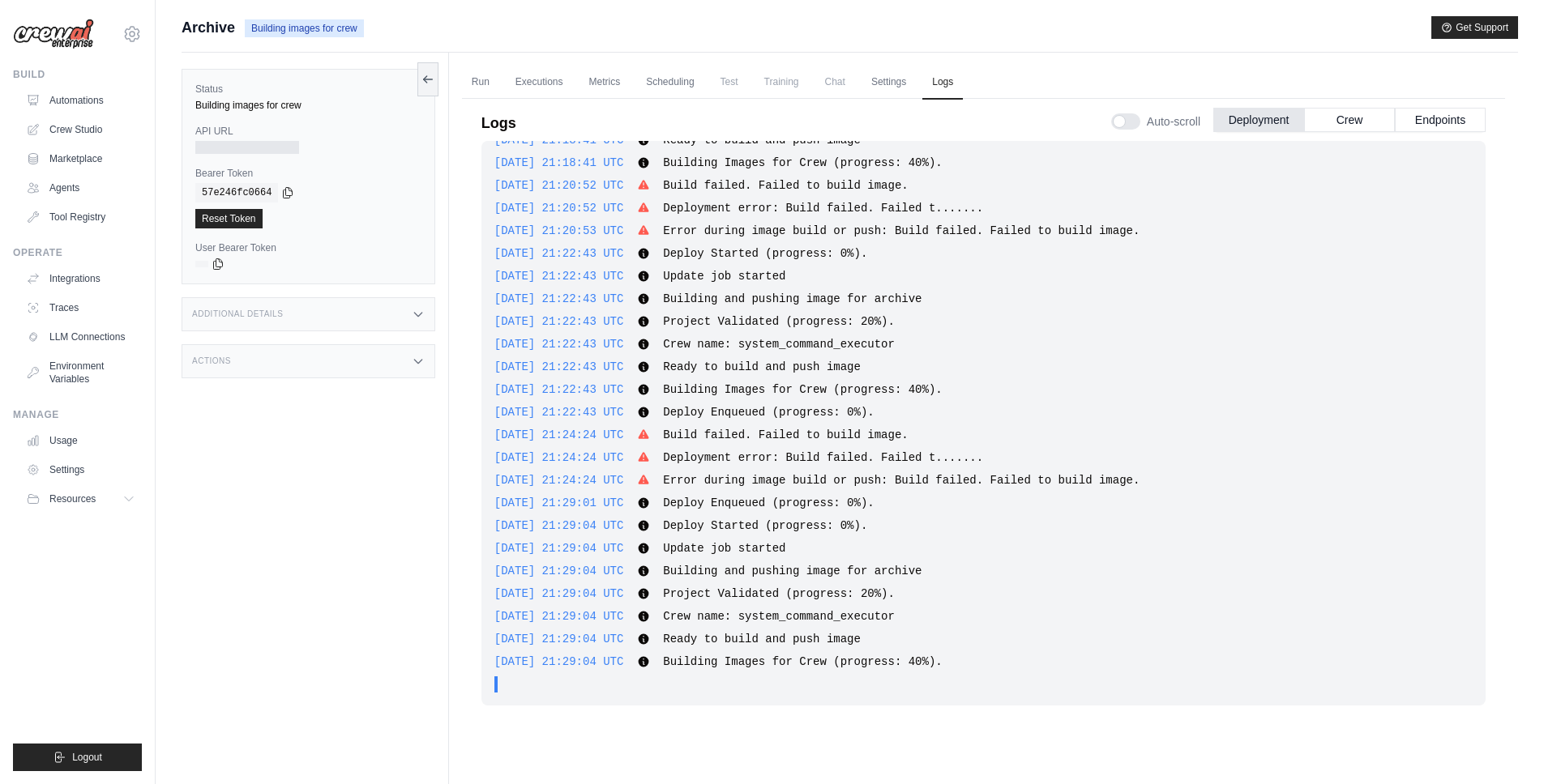
click at [1074, 247] on div "[DATE] 21:22:43 UTC Deploy Started (progress: 0%). Show more Show less" at bounding box center [983, 254] width 978 height 16
click at [951, 707] on div "[DATE] 21:16:13 UTC Deploy Enqueued (progress: 0%). Show more Show less [DATE] …" at bounding box center [983, 445] width 1004 height 608
click at [1380, 118] on button "Crew" at bounding box center [1349, 119] width 90 height 25
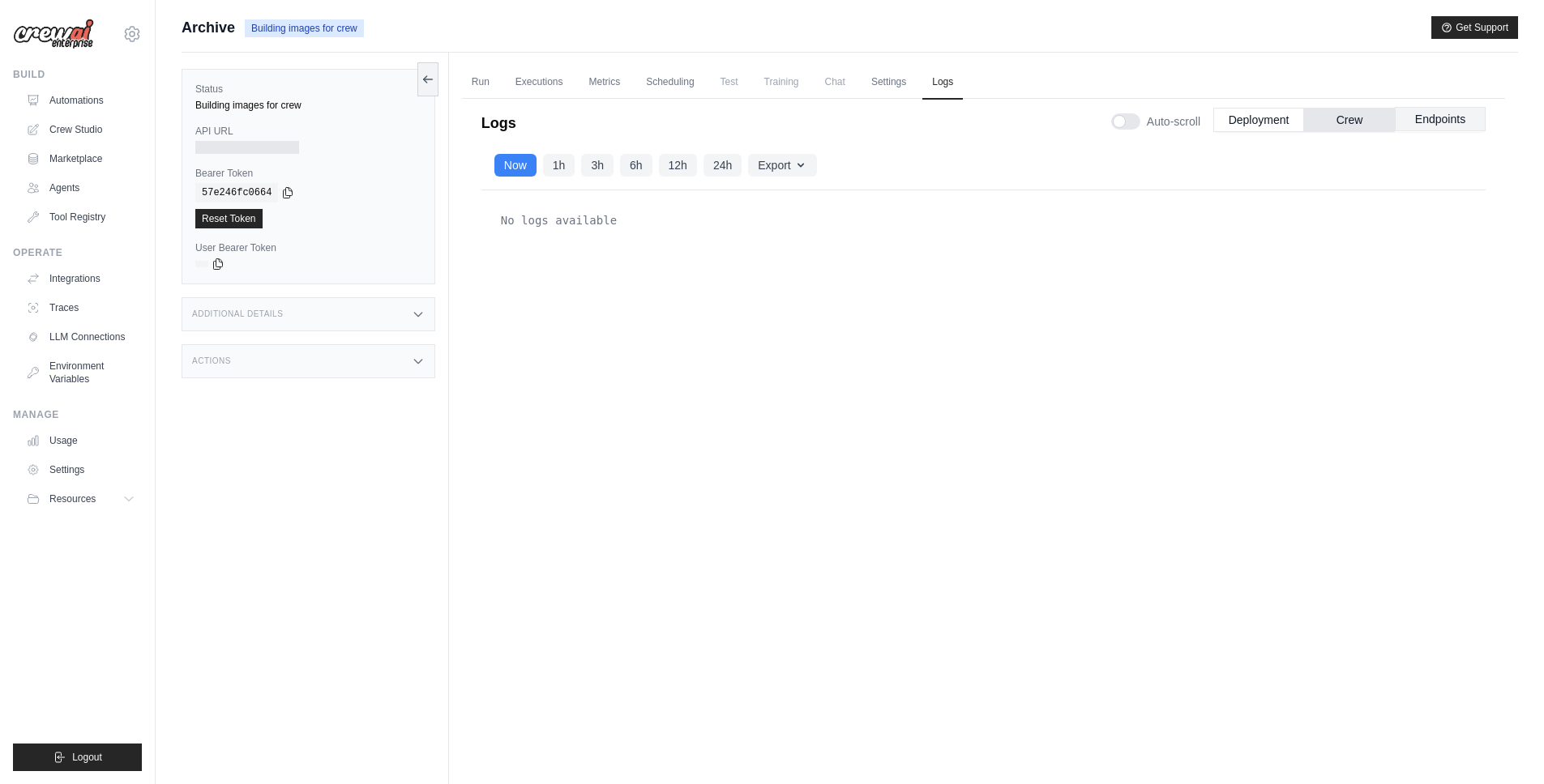
click at [1419, 118] on button "Endpoints" at bounding box center [1440, 119] width 90 height 25
click at [1270, 142] on div "Now 1h 3h 6h 12h 24h Export Export as JSON Export as CSV" at bounding box center [983, 166] width 1004 height 49
click at [1265, 123] on button "Deployment" at bounding box center [1259, 119] width 90 height 25
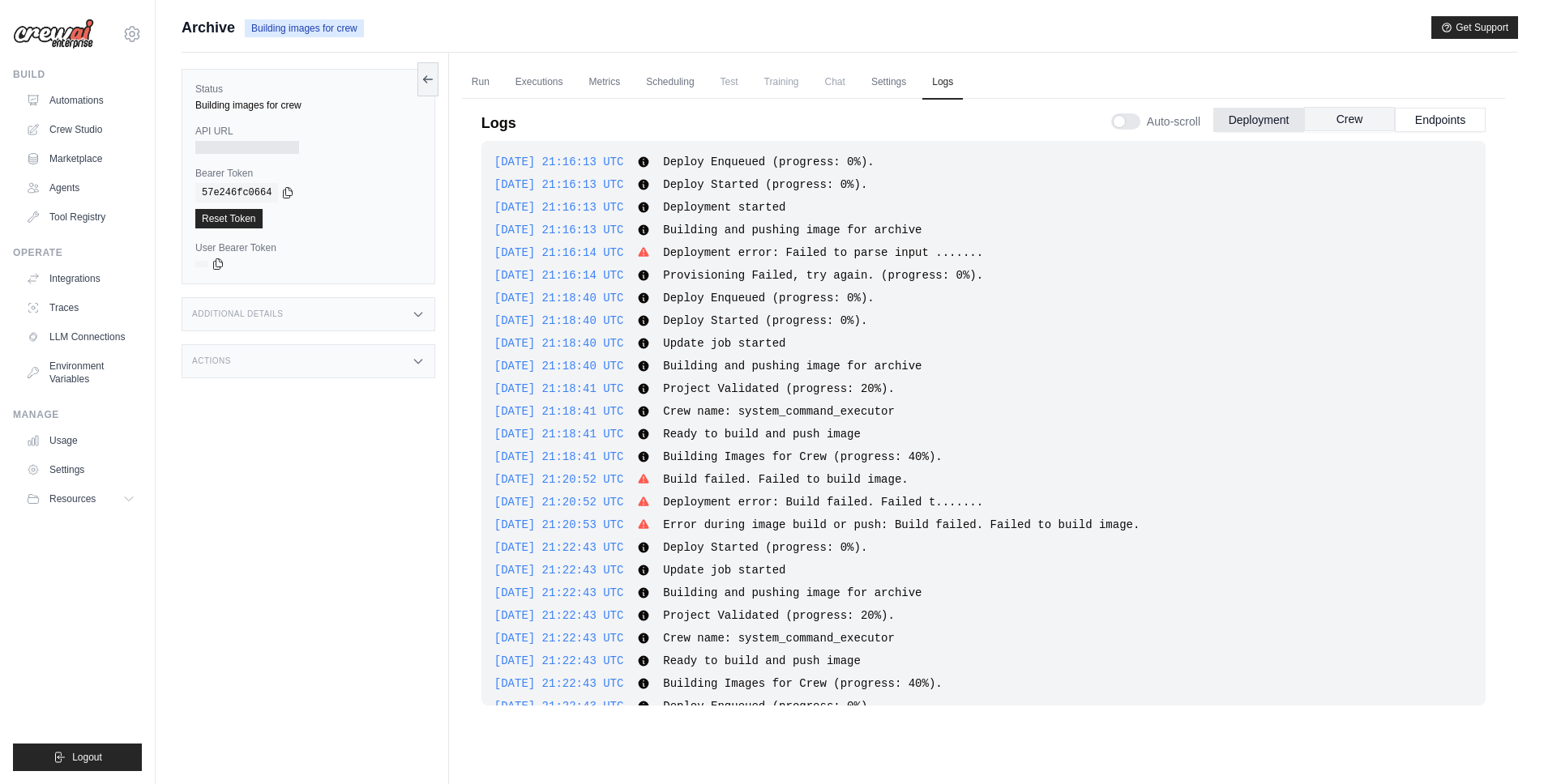
click at [1341, 120] on button "Crew" at bounding box center [1349, 119] width 90 height 25
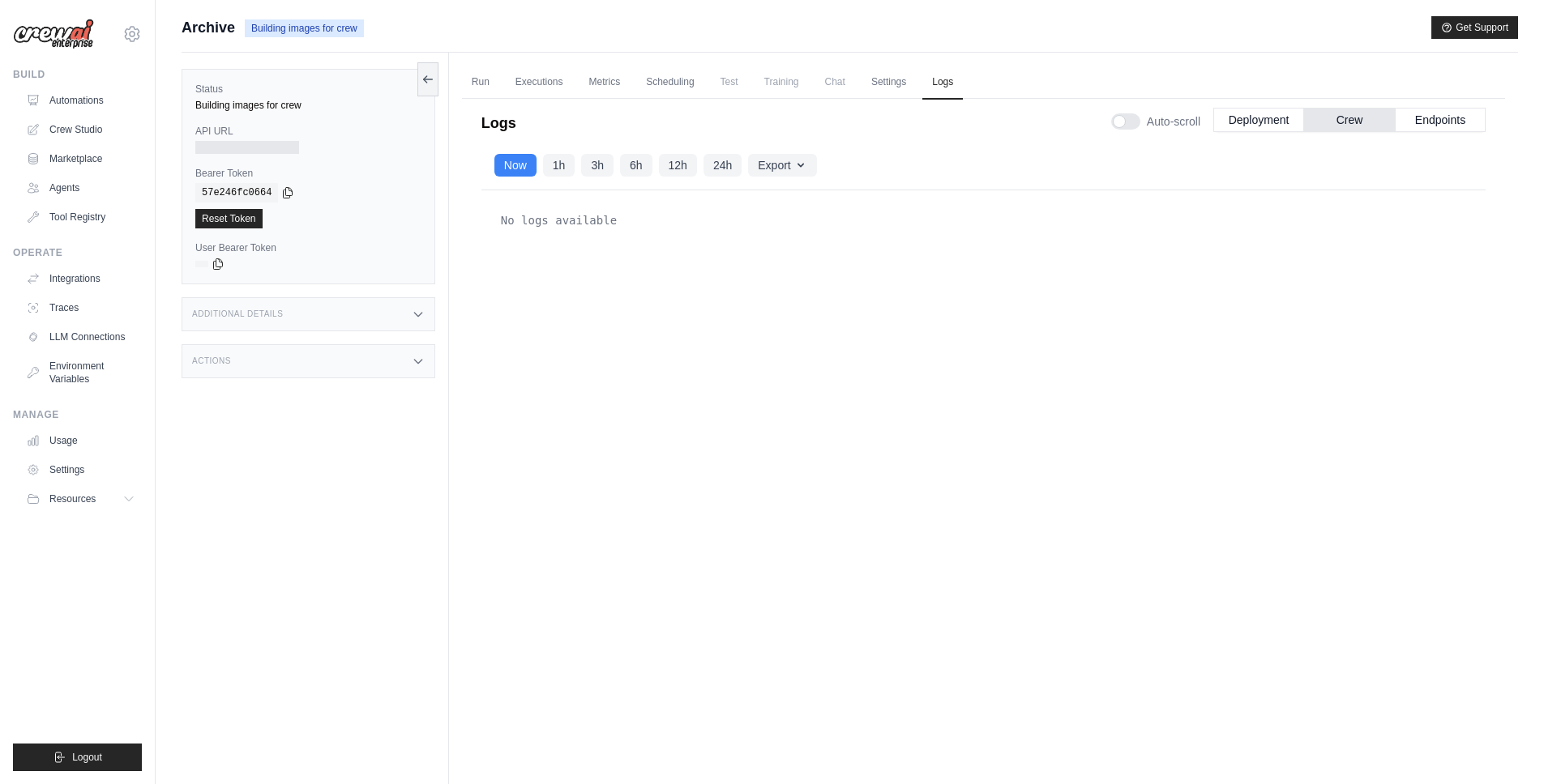
drag, startPoint x: 1274, startPoint y: 123, endPoint x: 1273, endPoint y: 287, distance: 164.0
click at [1274, 123] on button "Deployment" at bounding box center [1259, 120] width 90 height 25
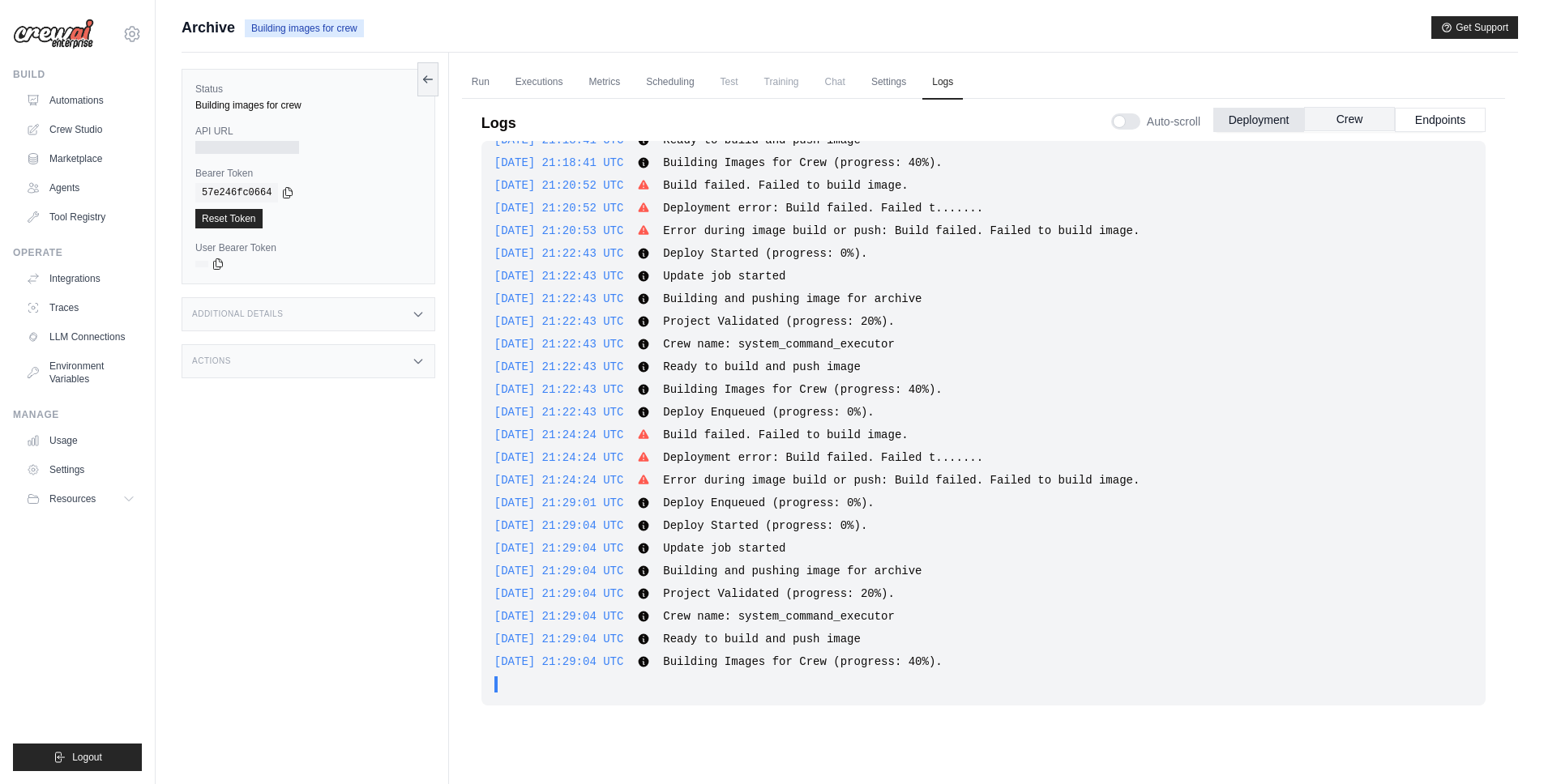
click at [1314, 118] on button "Crew" at bounding box center [1349, 119] width 90 height 25
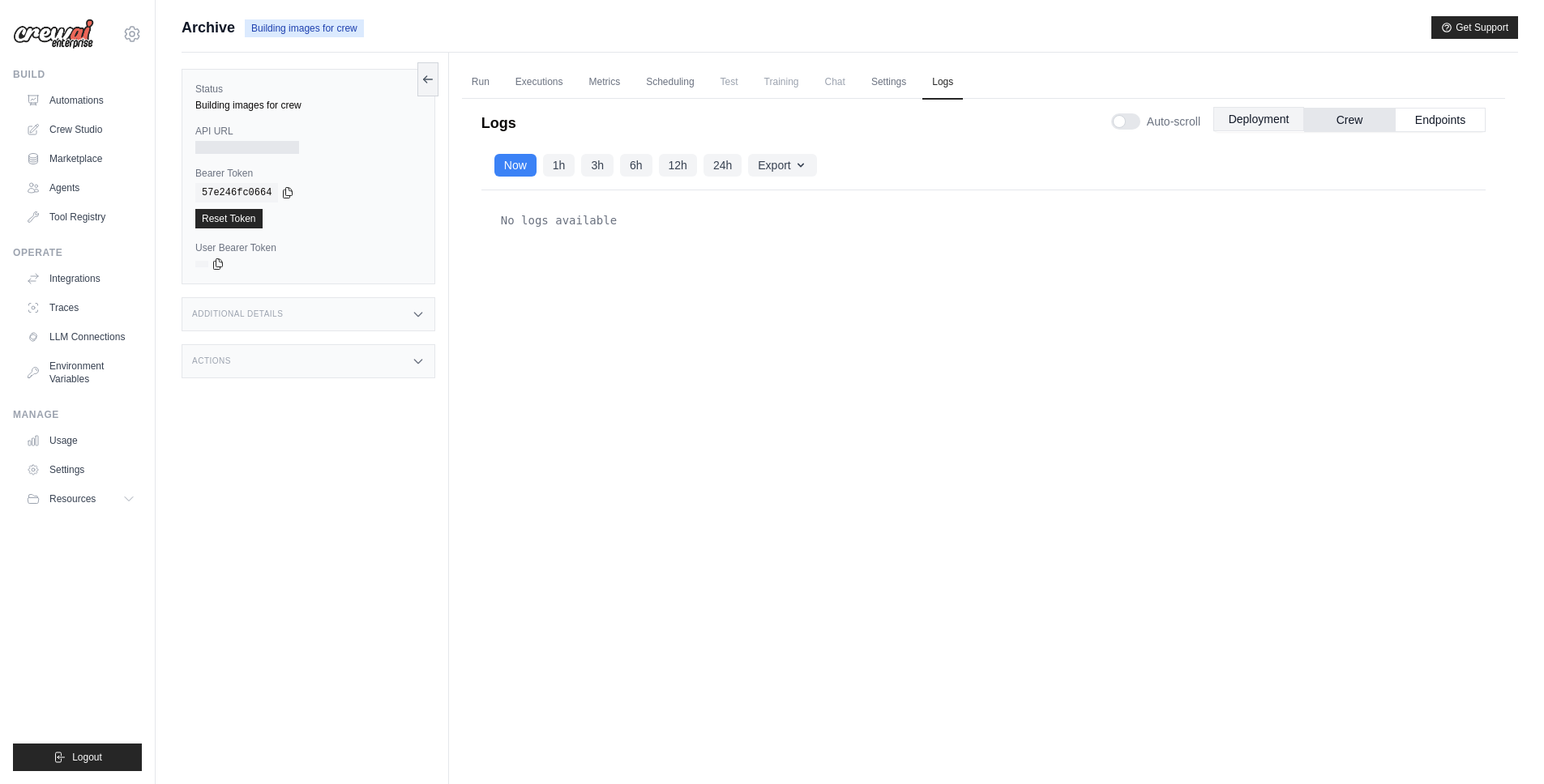
click at [1261, 115] on button "Deployment" at bounding box center [1259, 119] width 90 height 25
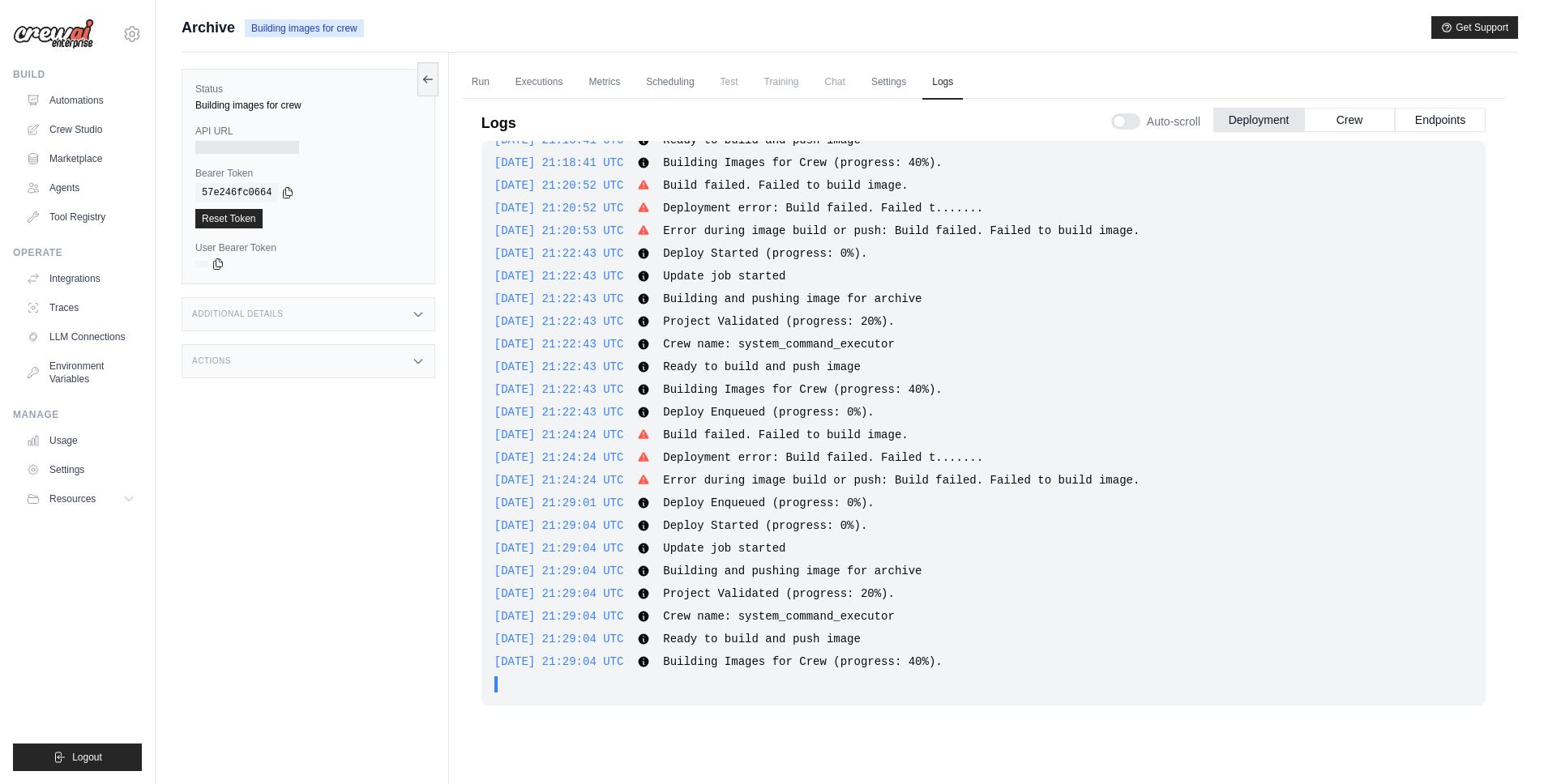
scroll to position [69, 0]
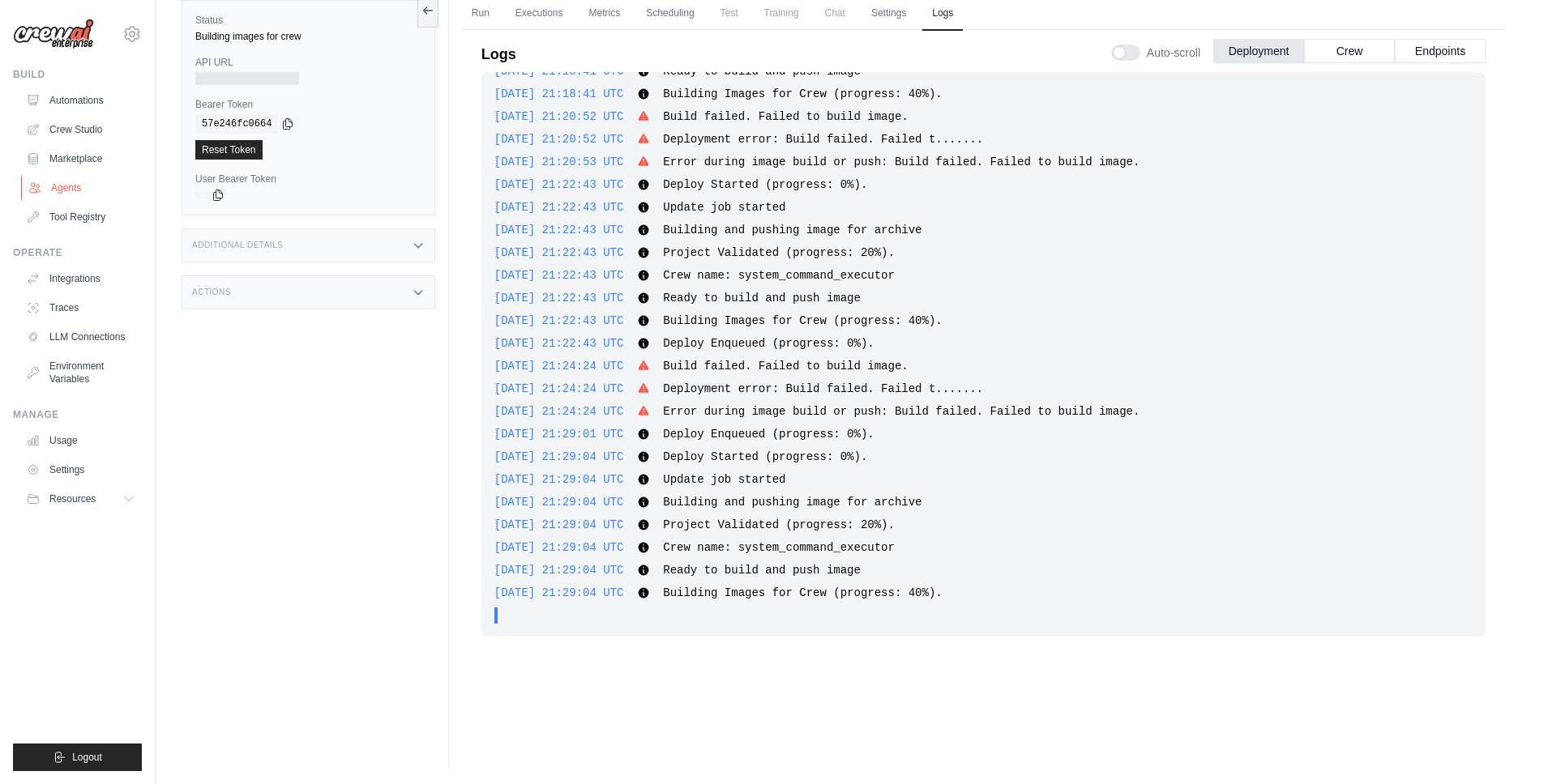
click at [102, 182] on link "Agents" at bounding box center [82, 188] width 123 height 26
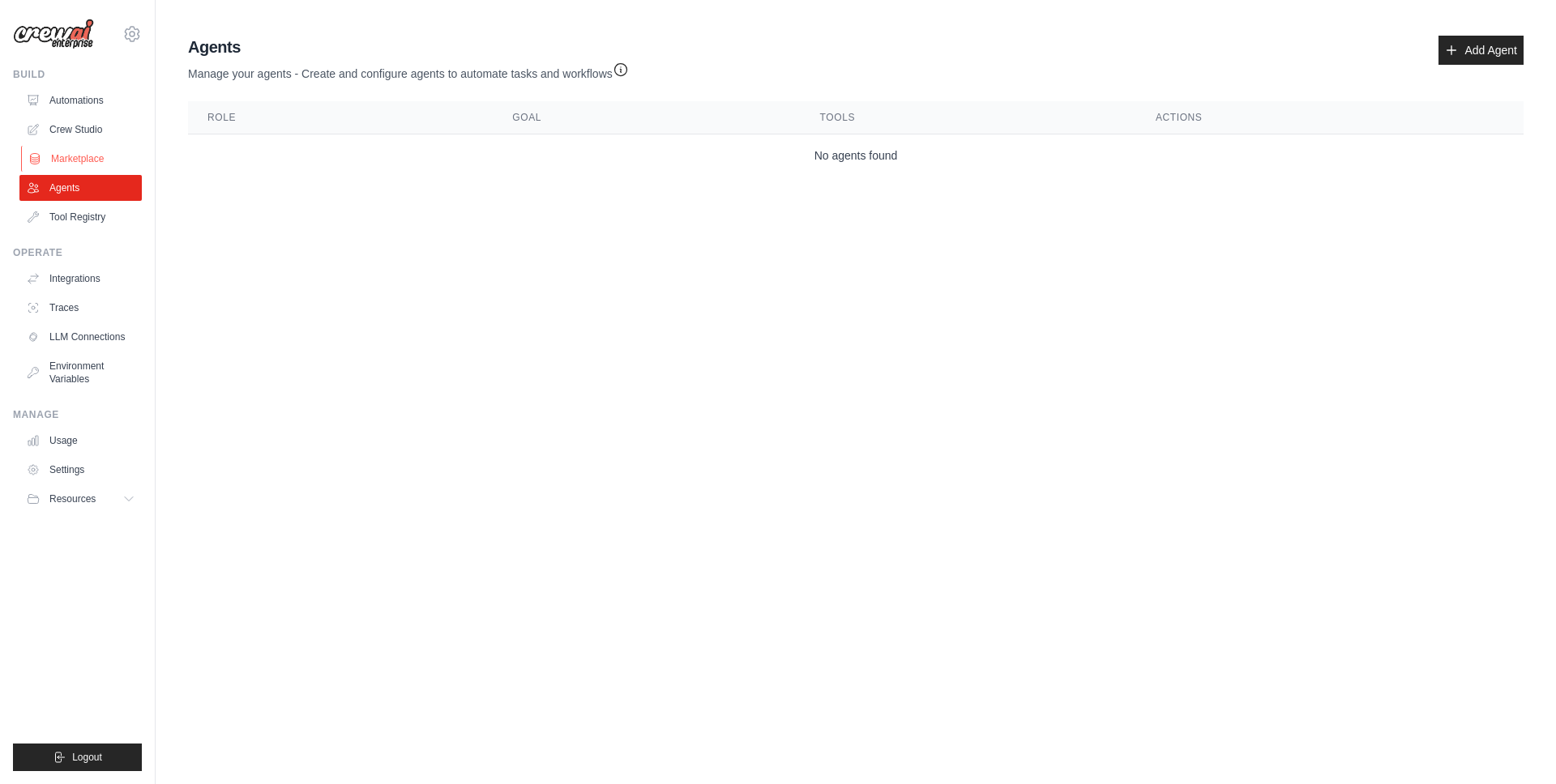
click at [104, 170] on link "Marketplace" at bounding box center [82, 159] width 122 height 26
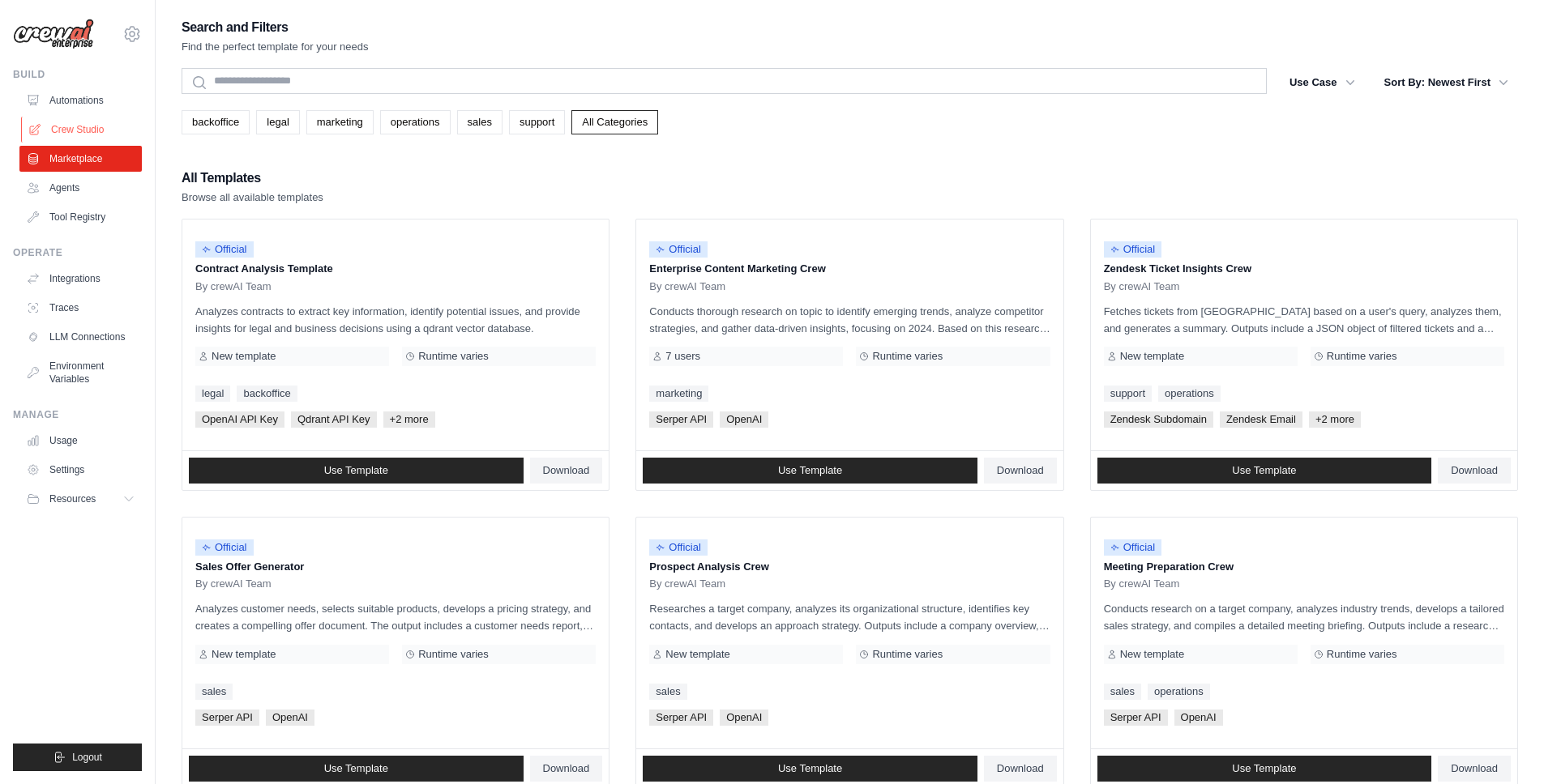
click at [67, 134] on link "Crew Studio" at bounding box center [82, 130] width 123 height 26
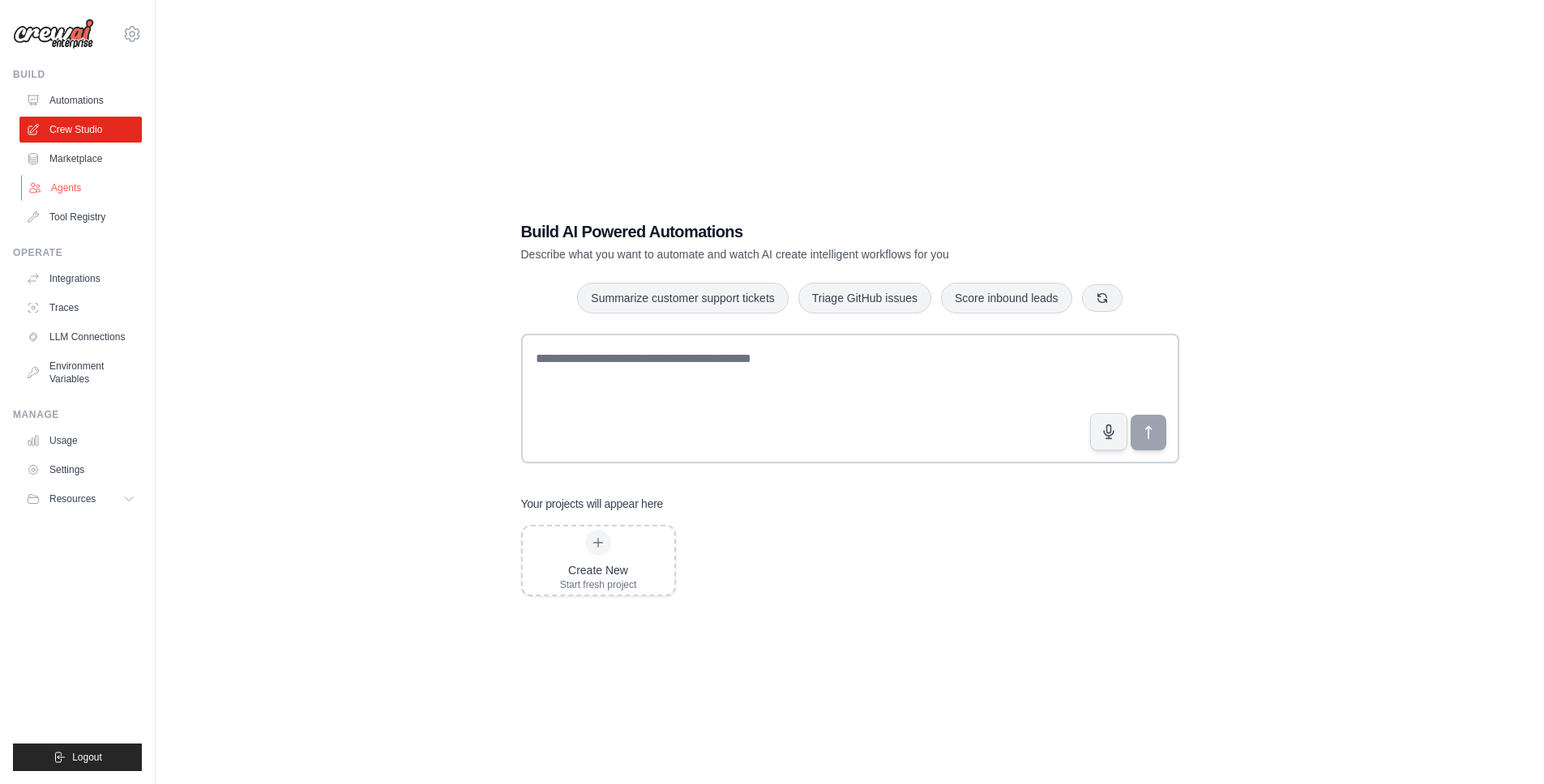
click at [83, 179] on link "Agents" at bounding box center [82, 188] width 123 height 26
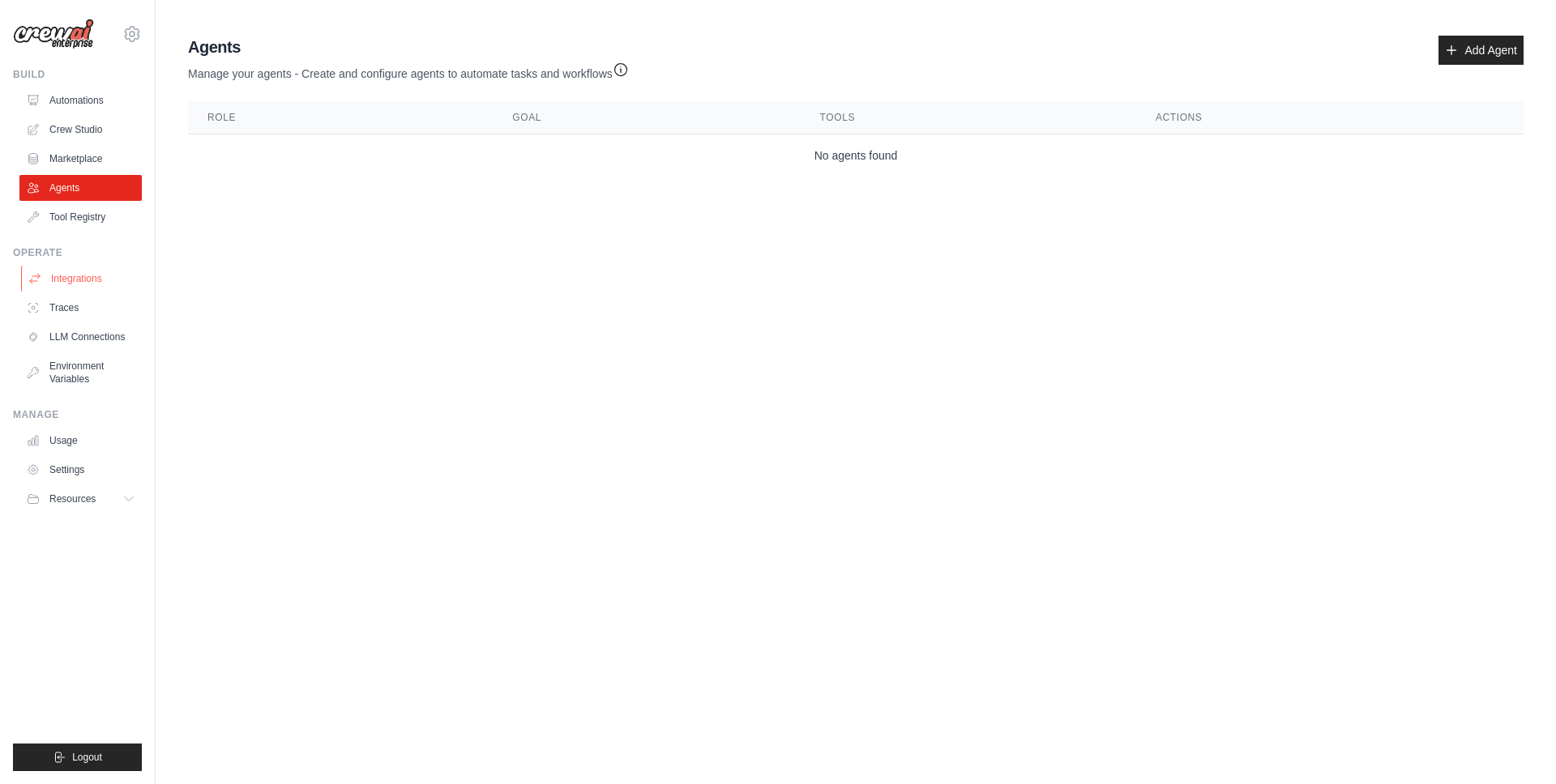
click at [82, 283] on link "Integrations" at bounding box center [82, 279] width 122 height 26
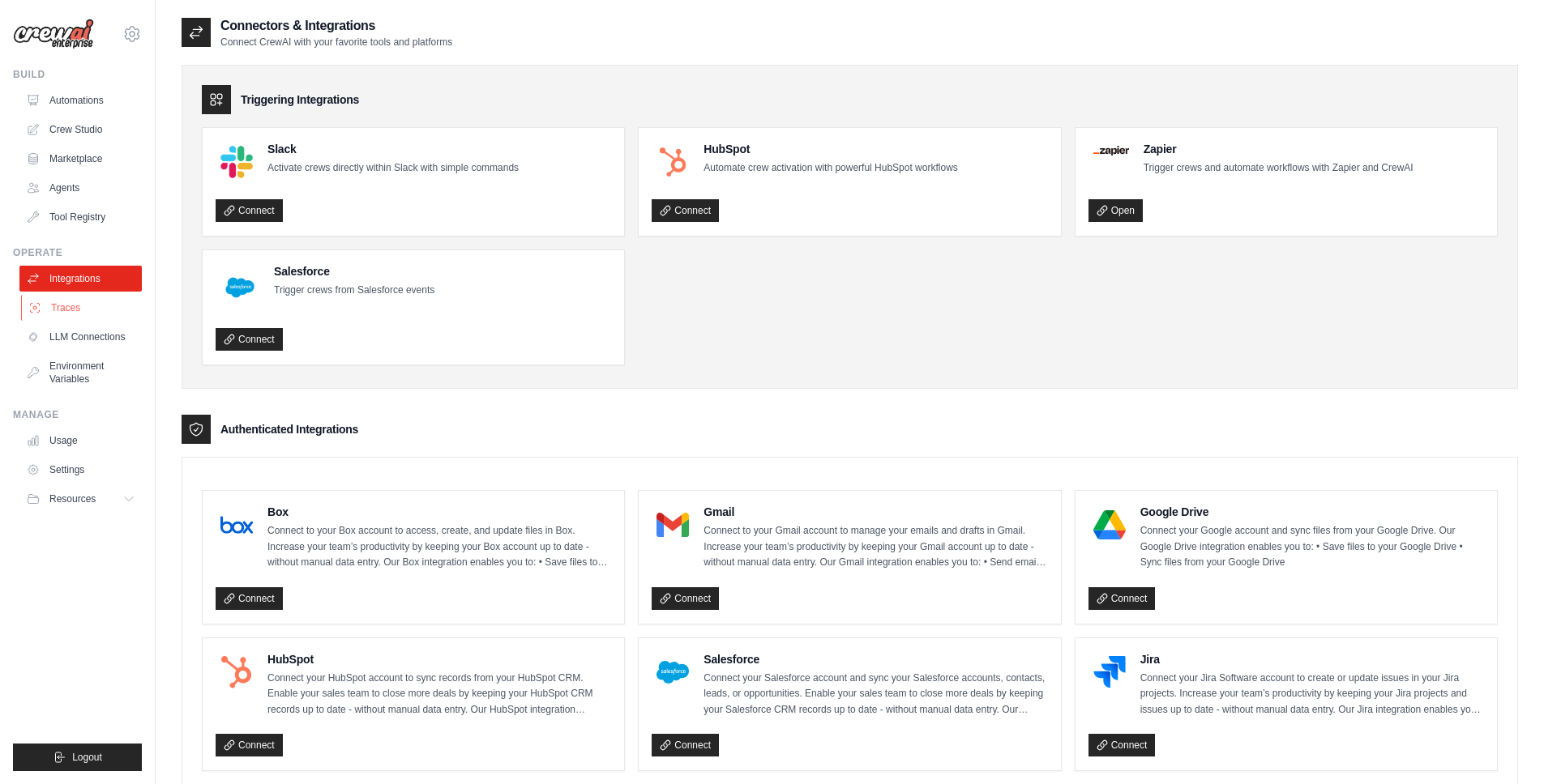
click at [81, 308] on link "Traces" at bounding box center [82, 308] width 123 height 26
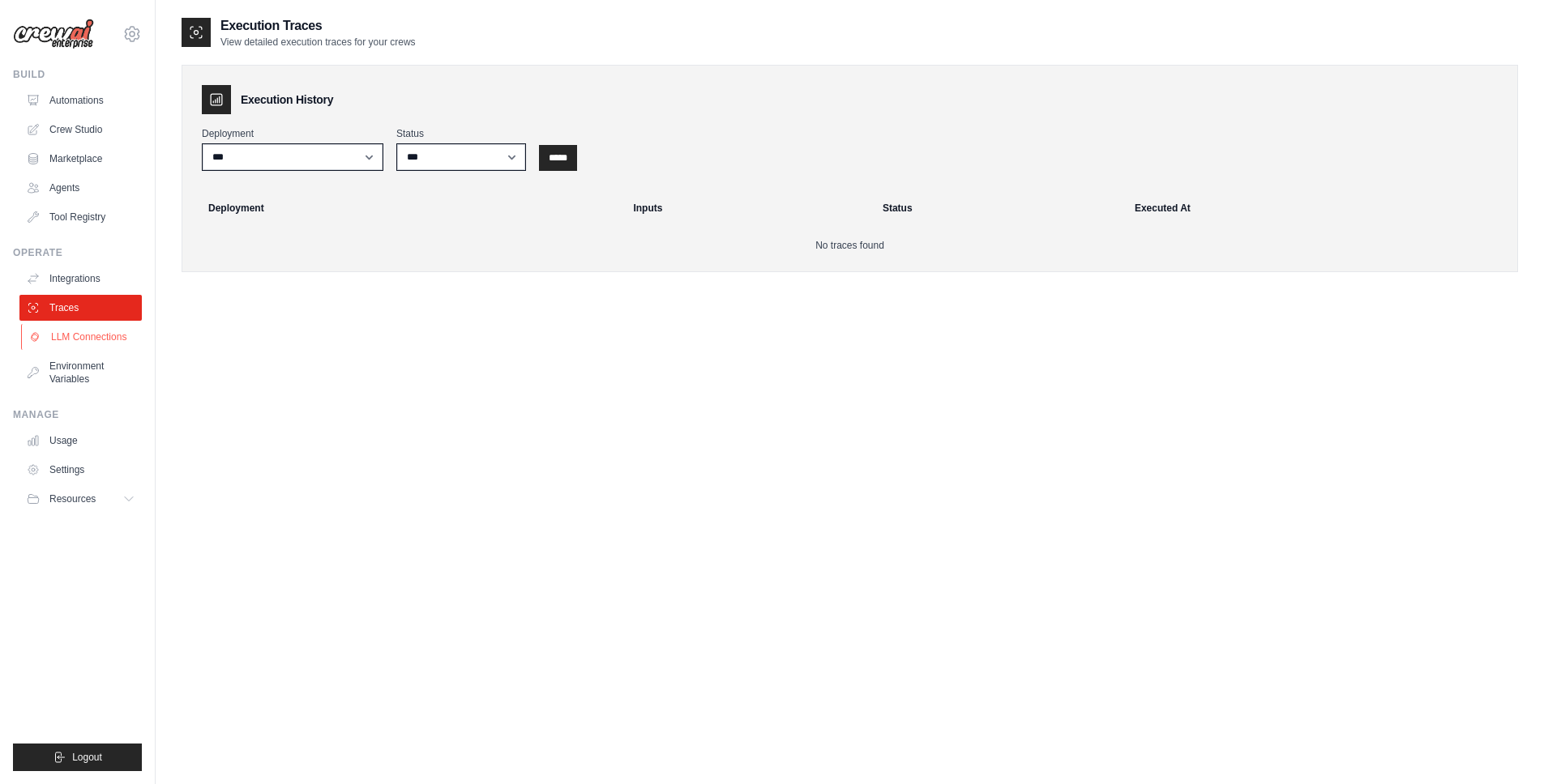
click at [82, 334] on link "LLM Connections" at bounding box center [82, 337] width 123 height 26
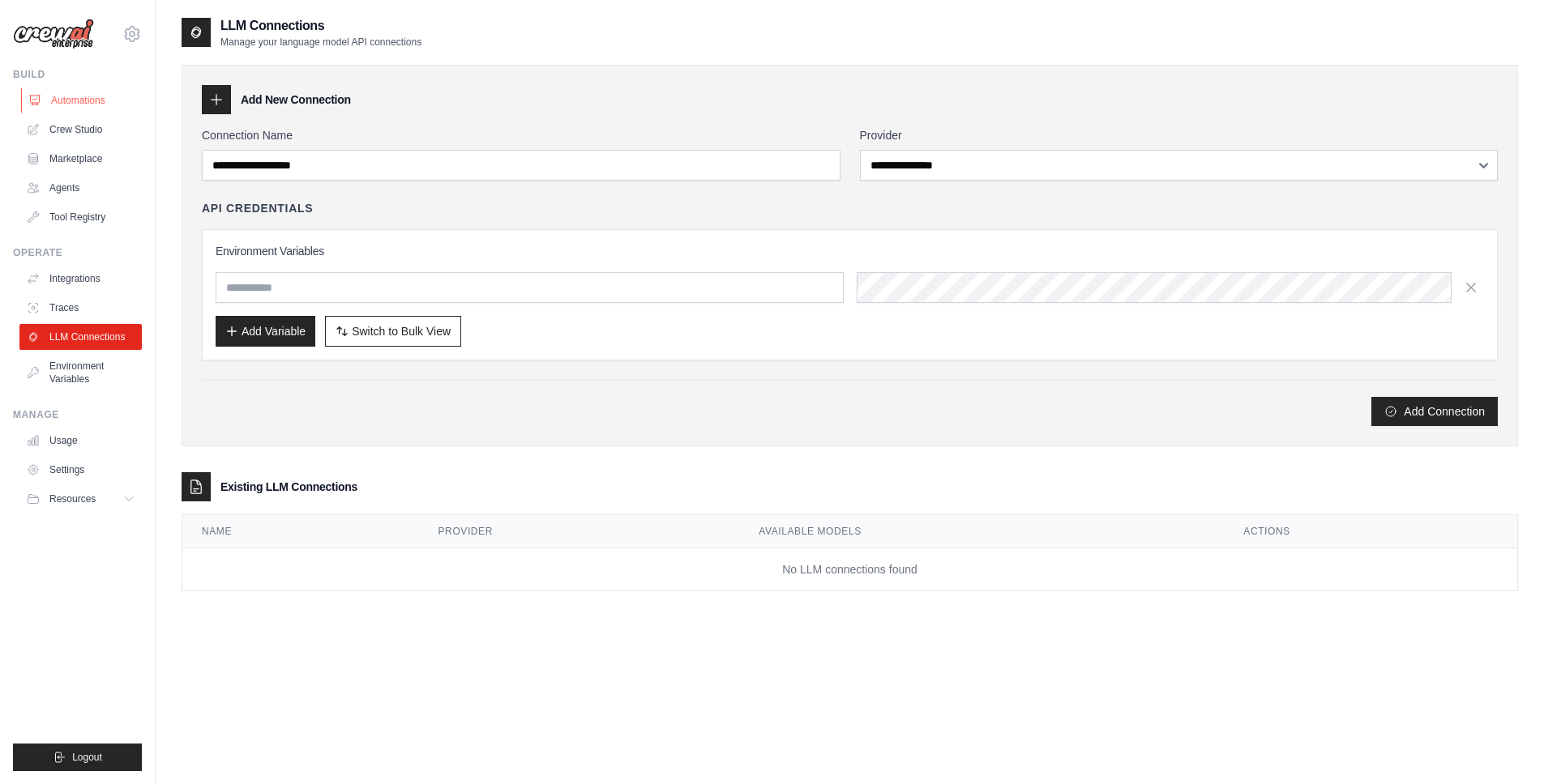
click at [78, 109] on link "Automations" at bounding box center [82, 100] width 123 height 26
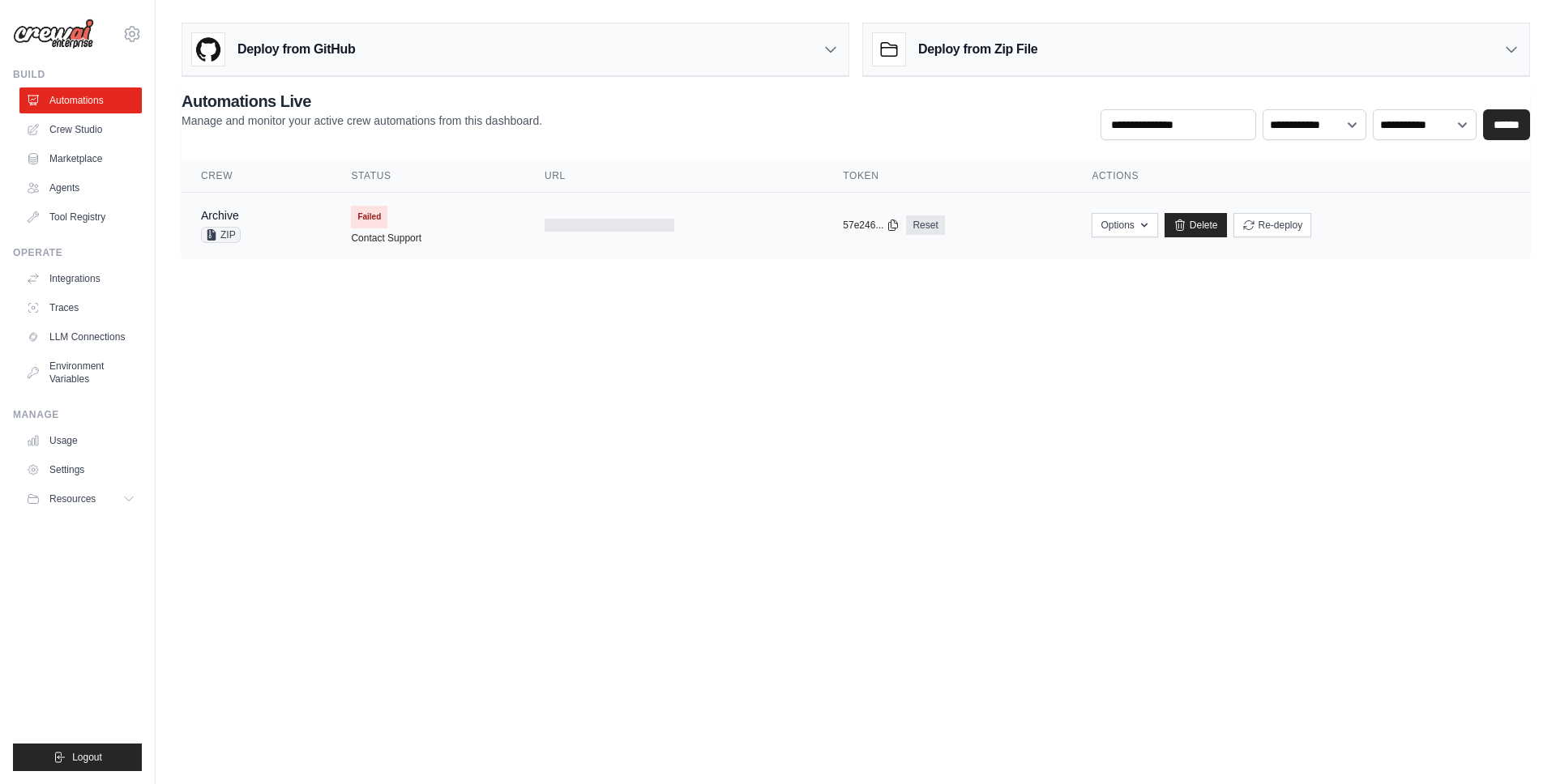
click at [492, 222] on td "Failed Contact Support" at bounding box center [428, 225] width 194 height 65
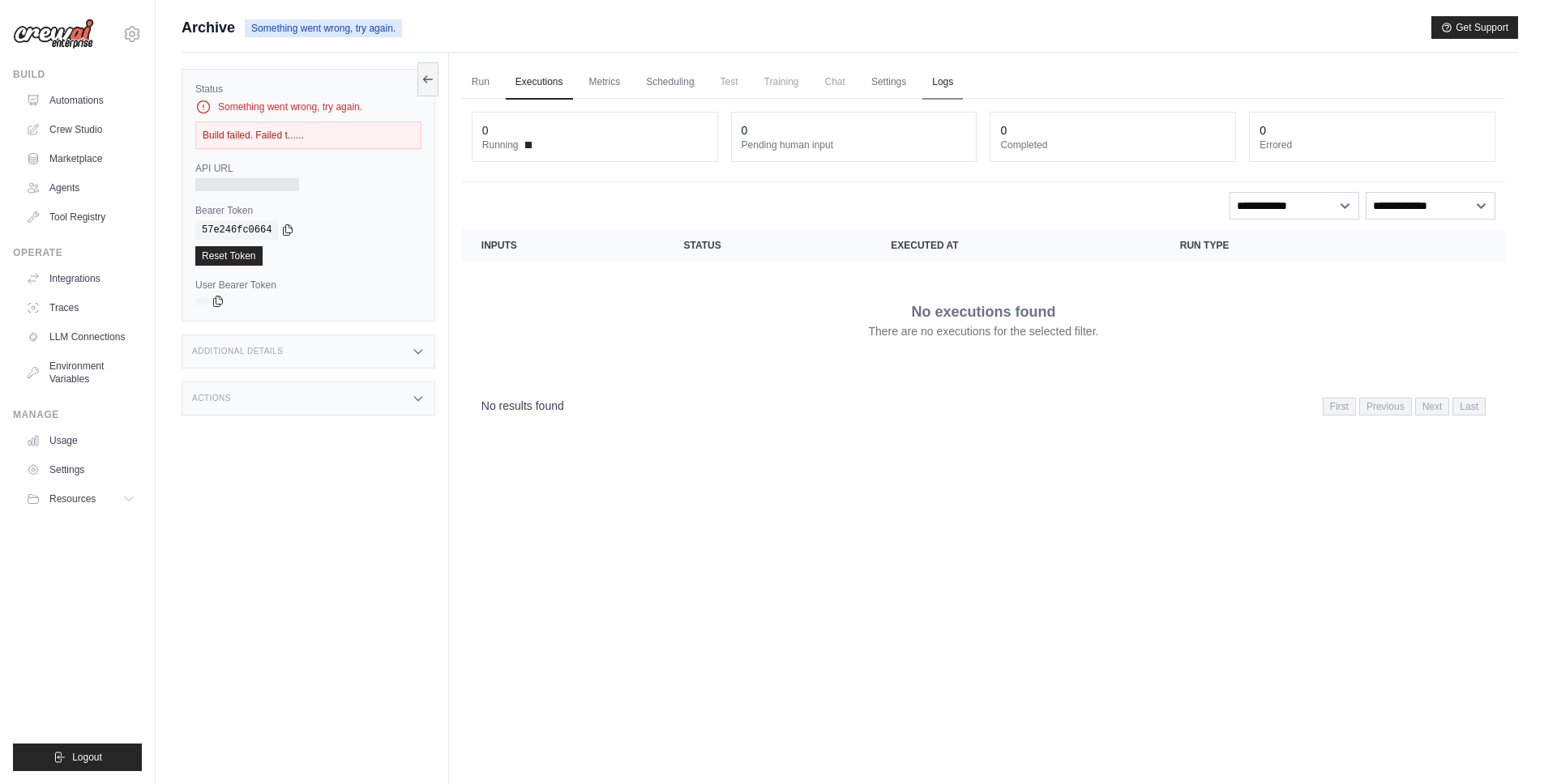
click at [958, 79] on link "Logs" at bounding box center [942, 82] width 40 height 34
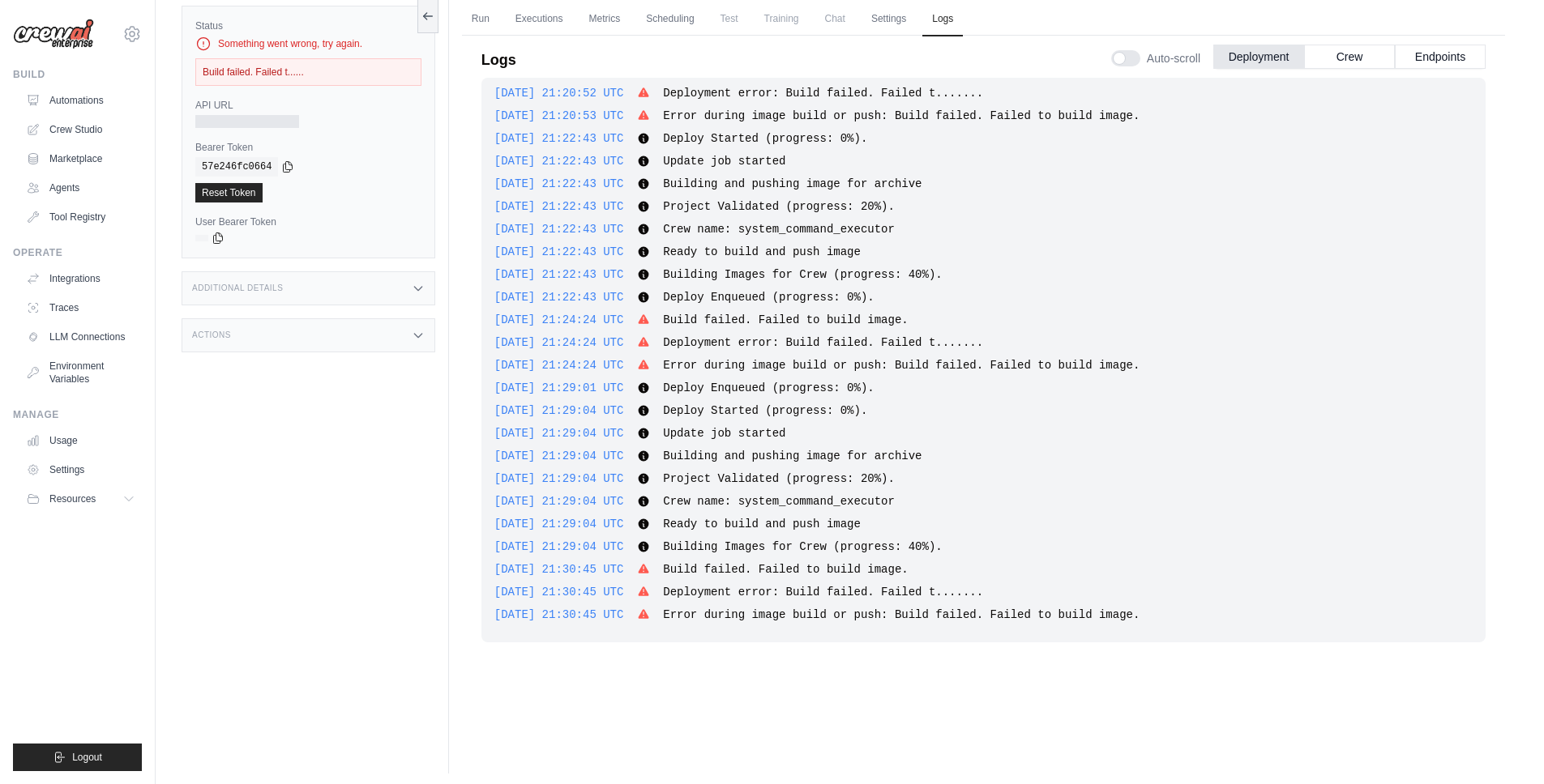
scroll to position [69, 0]
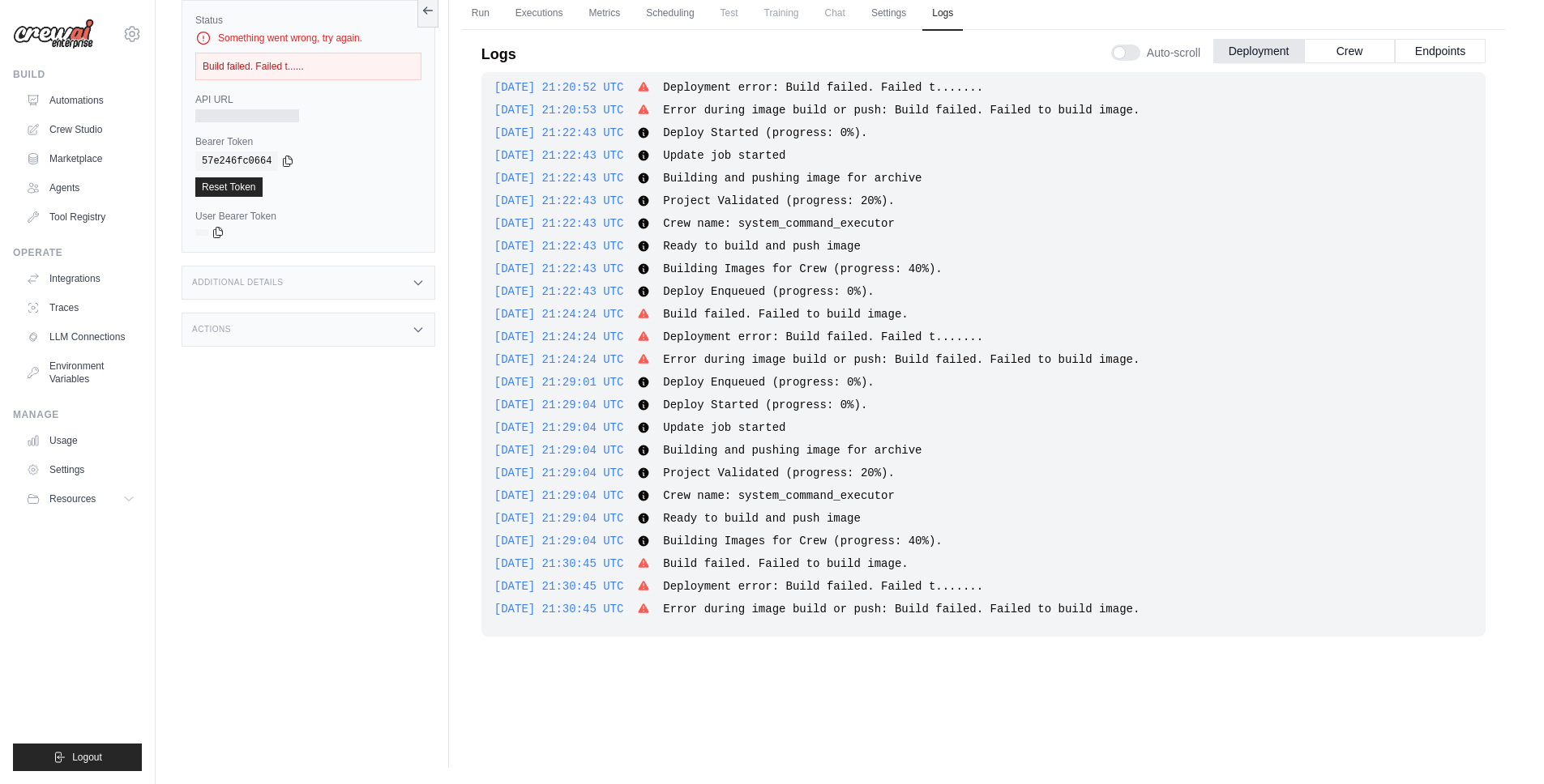
click at [982, 546] on div "2025-08-30 21:29:04 UTC Building Images for Crew (progress: 40%). Show more Sho…" at bounding box center [983, 542] width 978 height 16
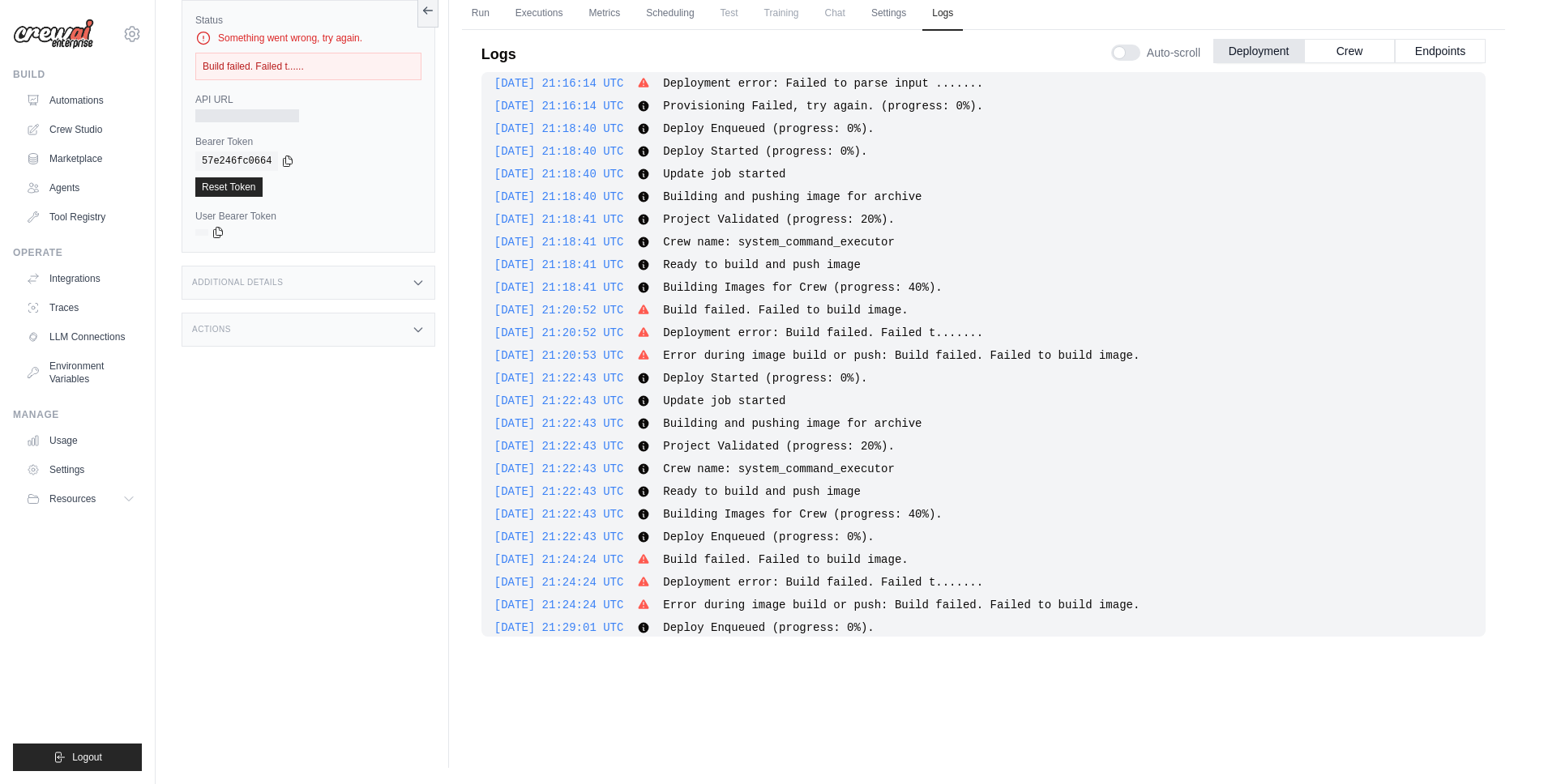
scroll to position [98, 0]
click at [895, 9] on link "Settings" at bounding box center [889, 13] width 54 height 34
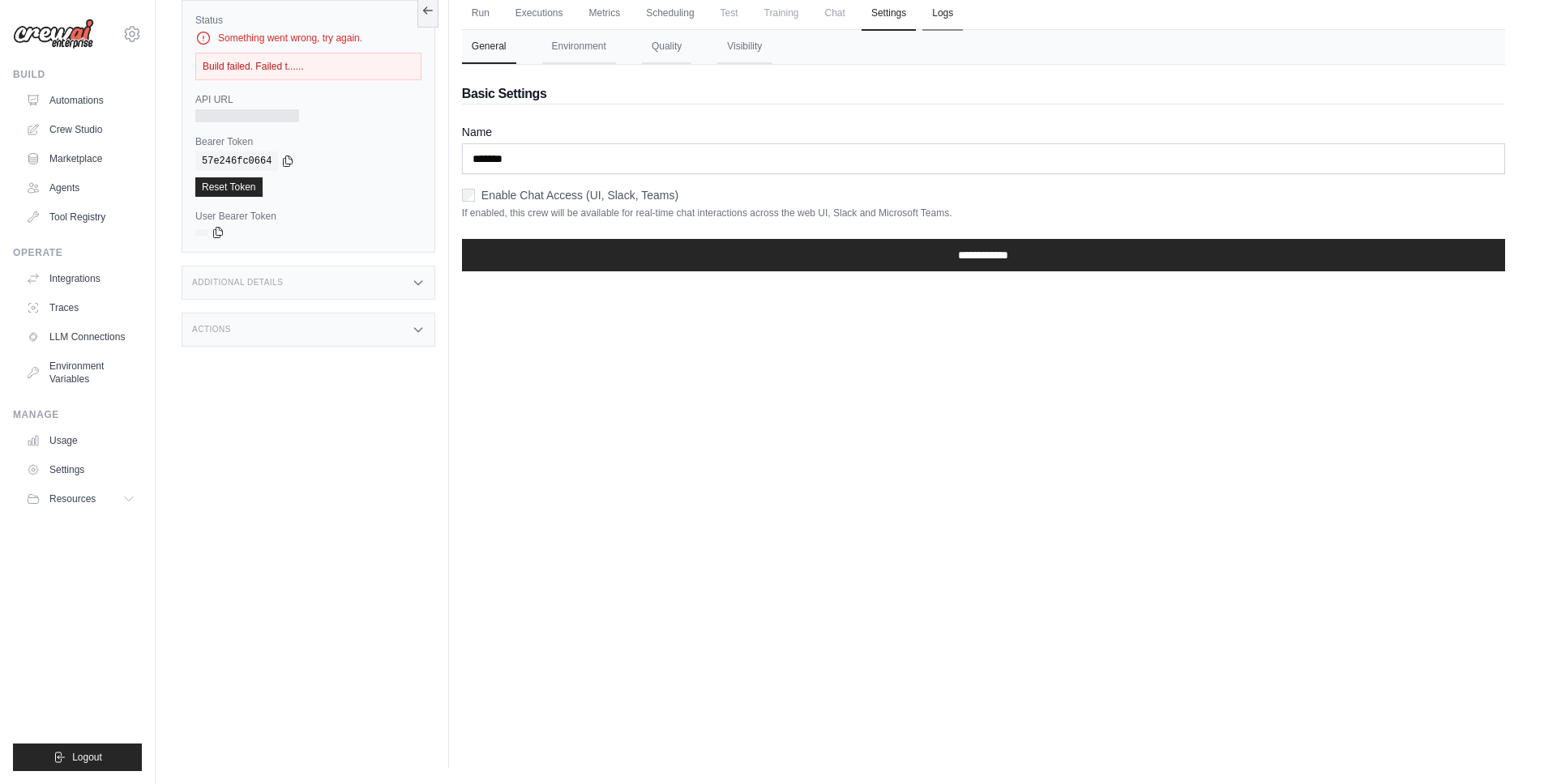
click at [960, 16] on link "Logs" at bounding box center [942, 13] width 40 height 34
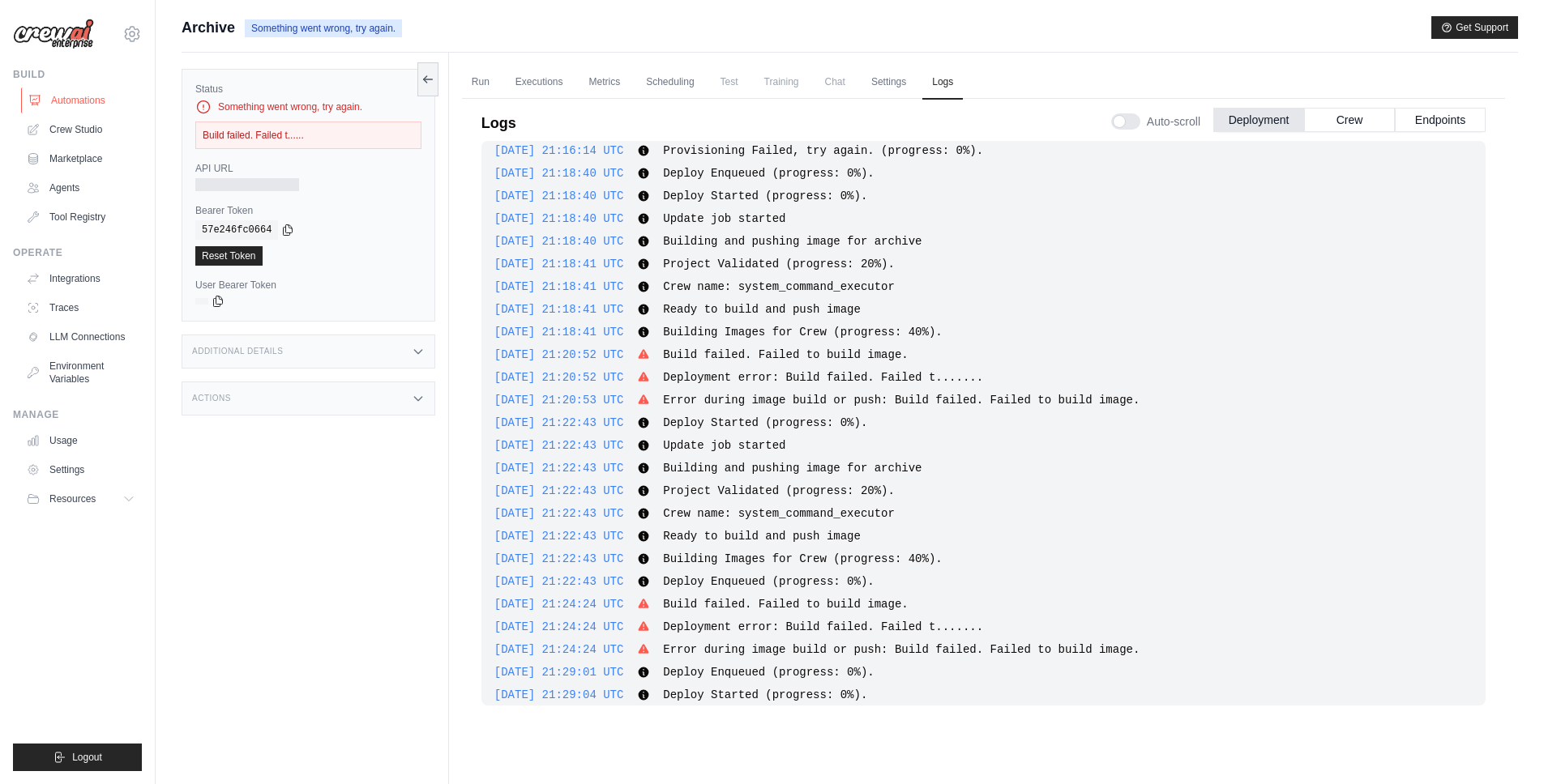
click at [93, 92] on link "Automations" at bounding box center [82, 100] width 123 height 26
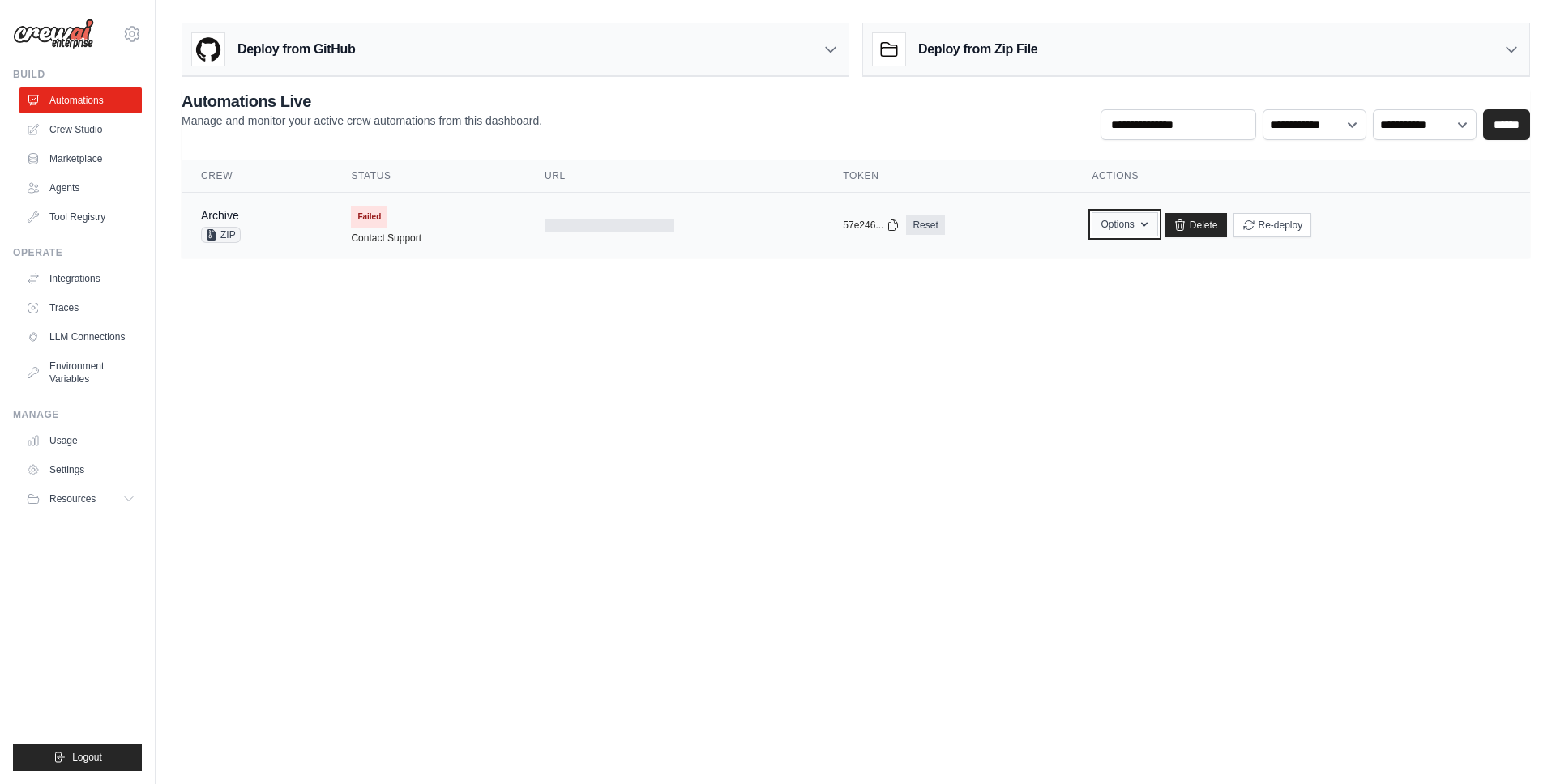
click at [1115, 233] on button "Options" at bounding box center [1124, 224] width 66 height 25
click at [1099, 256] on button "Upload Zip & Deploy" at bounding box center [1041, 261] width 130 height 29
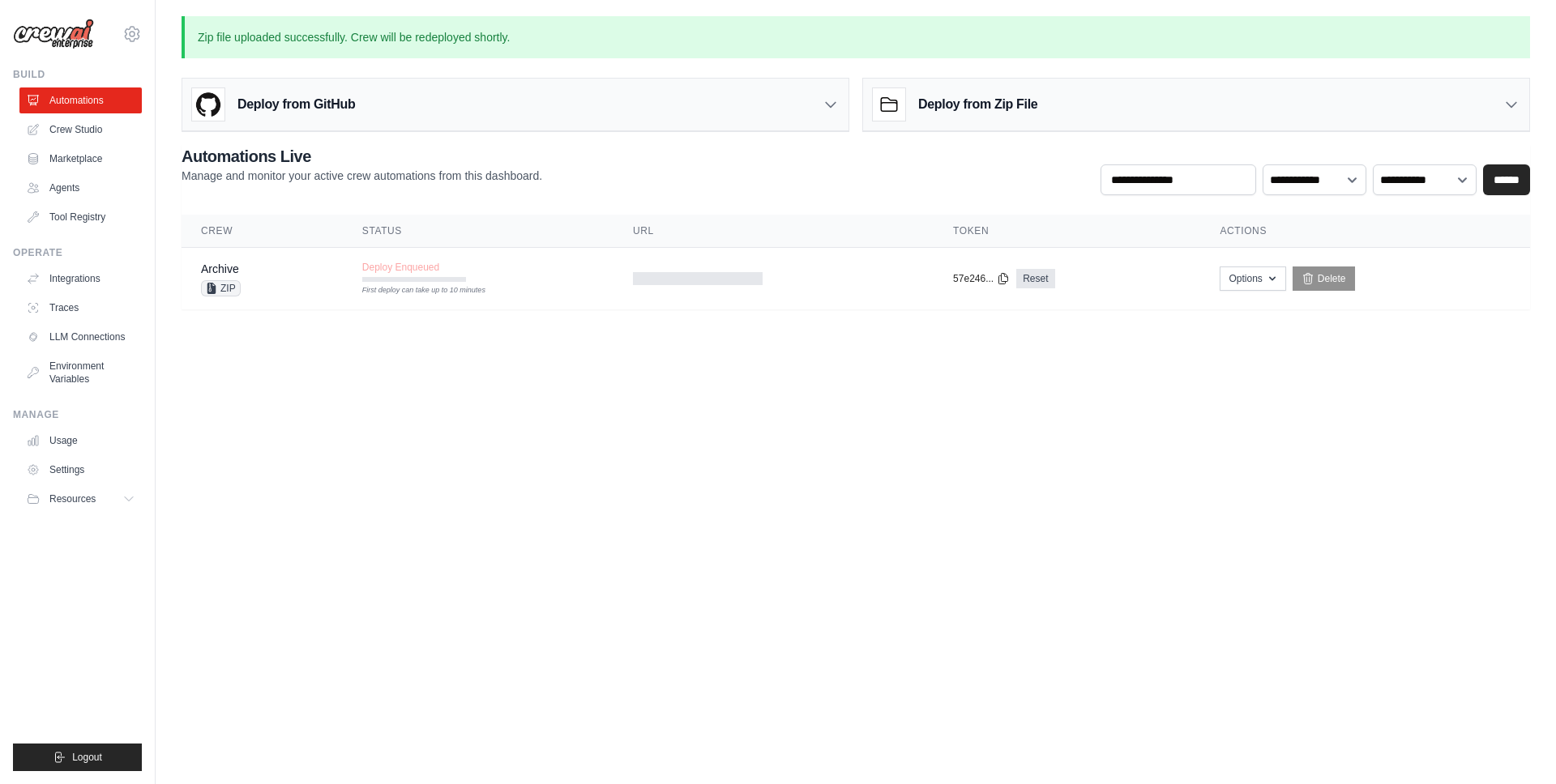
click at [442, 246] on th "Status" at bounding box center [478, 231] width 270 height 33
click at [489, 274] on td "Deploy Enqueued First deploy can take up to 10 minutes" at bounding box center [478, 271] width 270 height 47
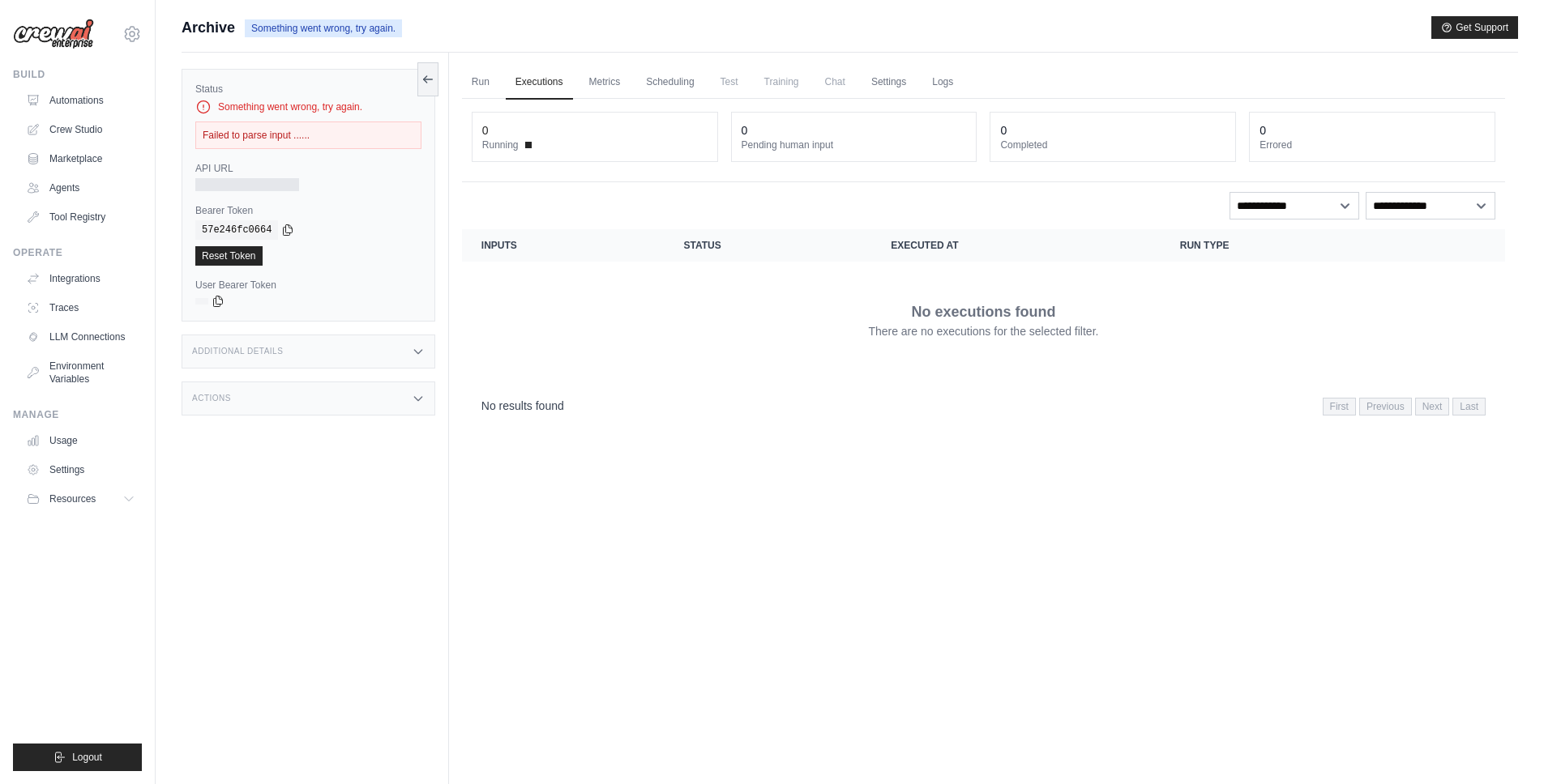
click at [921, 82] on ul "Run Executions Metrics Scheduling Test Training Chat Settings Logs" at bounding box center [983, 82] width 1043 height 33
click at [940, 83] on link "Logs" at bounding box center [942, 82] width 40 height 34
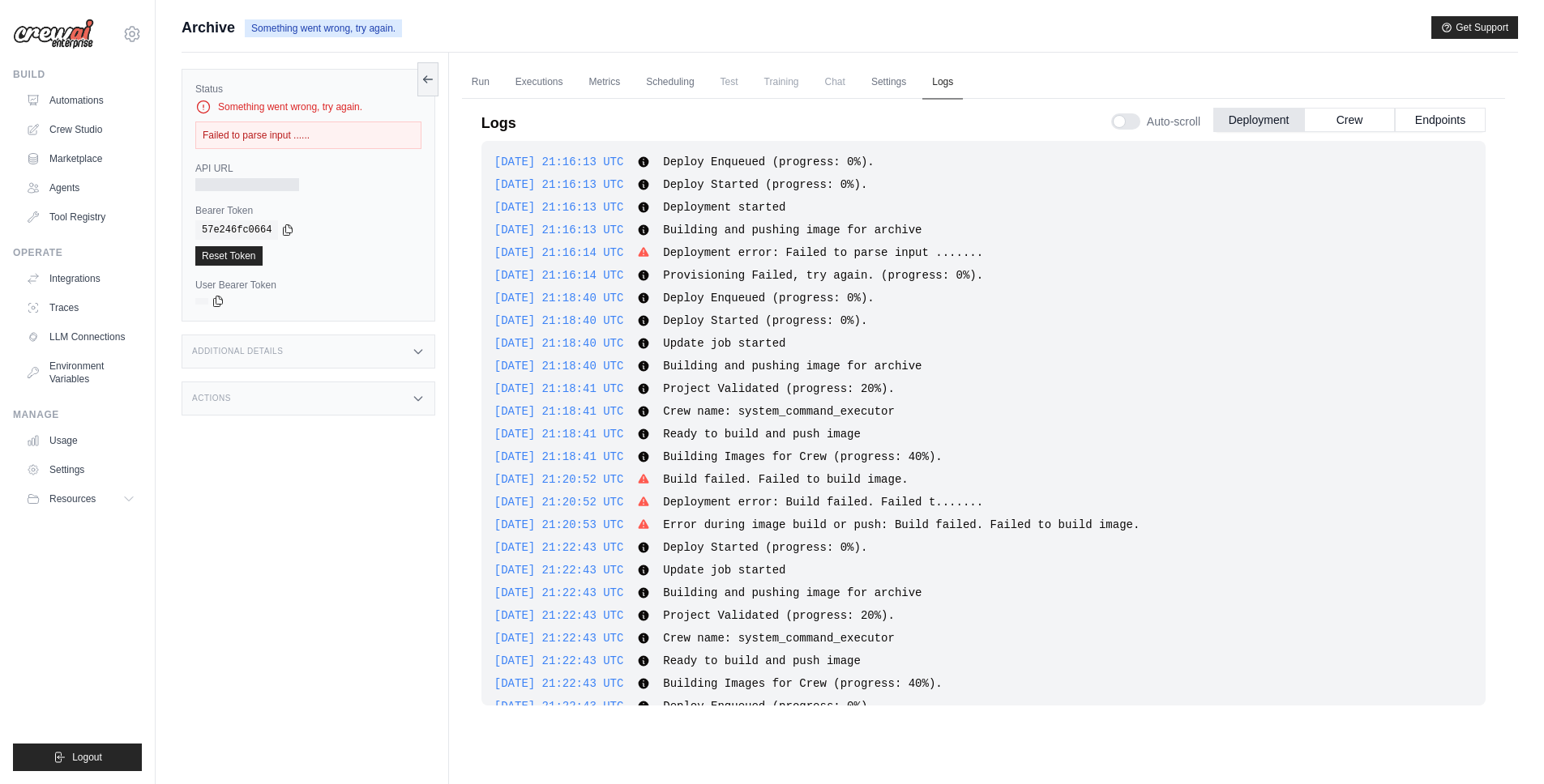
scroll to position [754, 0]
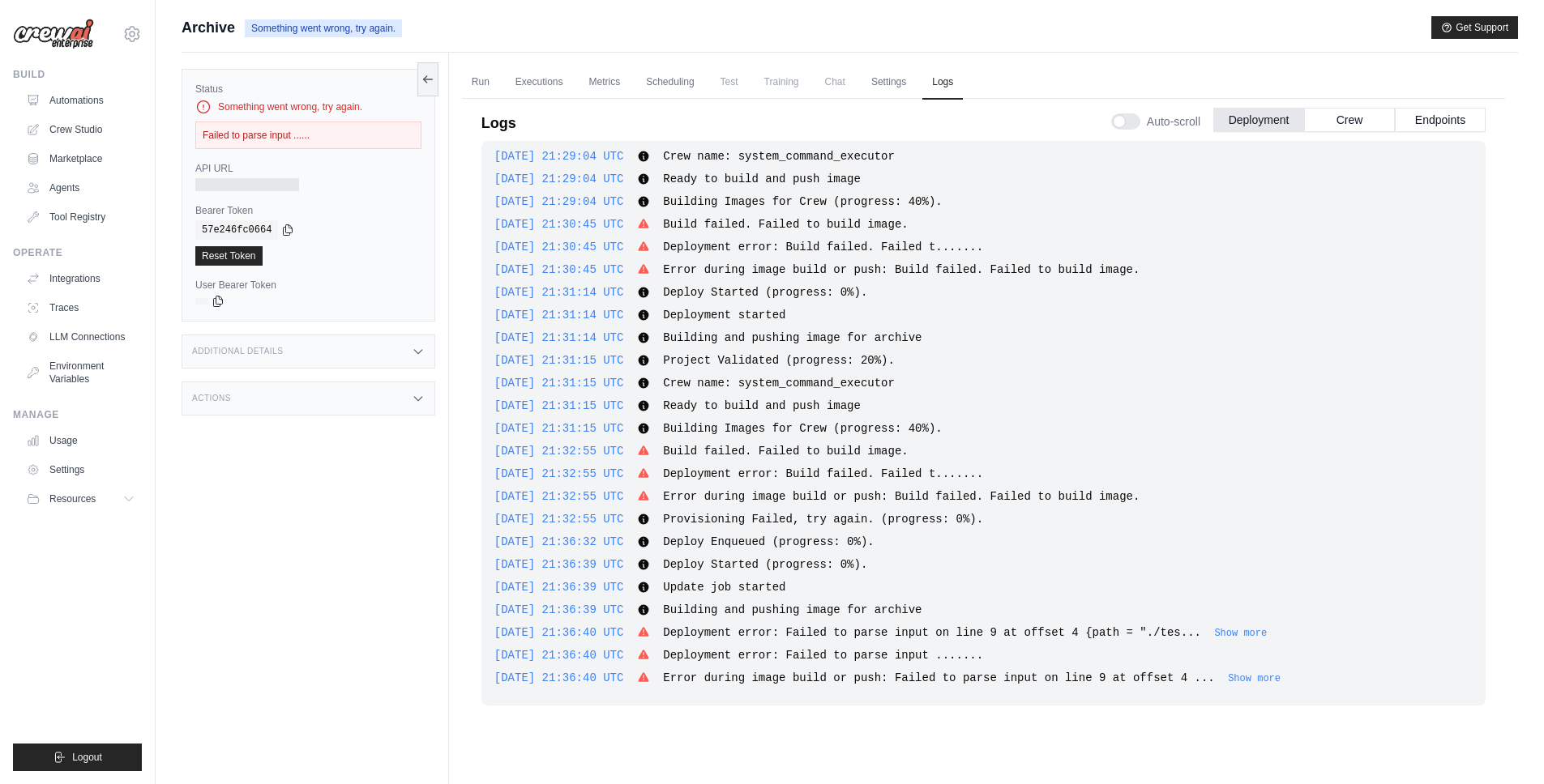
click at [1278, 678] on button "Show more" at bounding box center [1254, 679] width 53 height 13
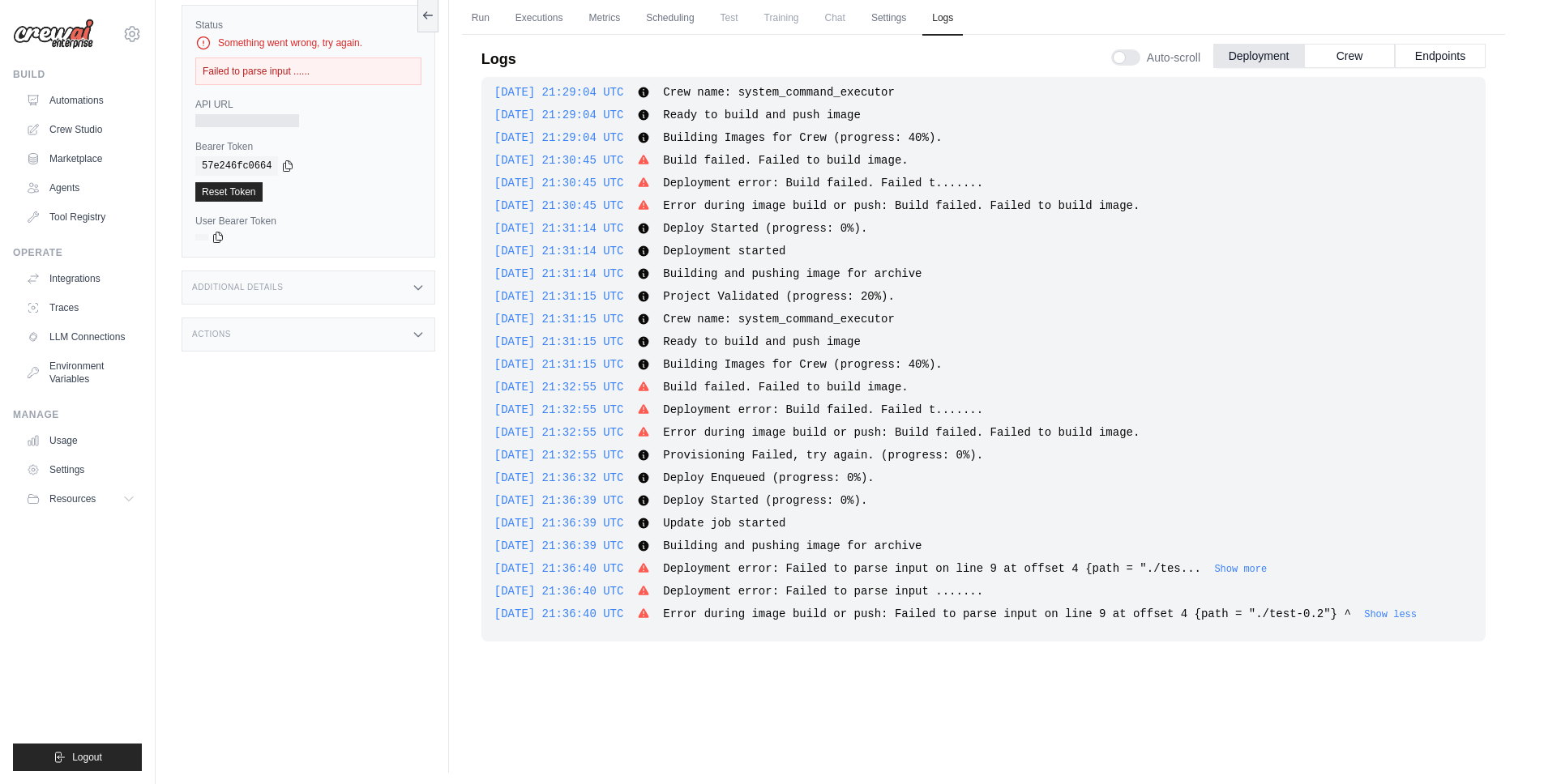
scroll to position [66, 0]
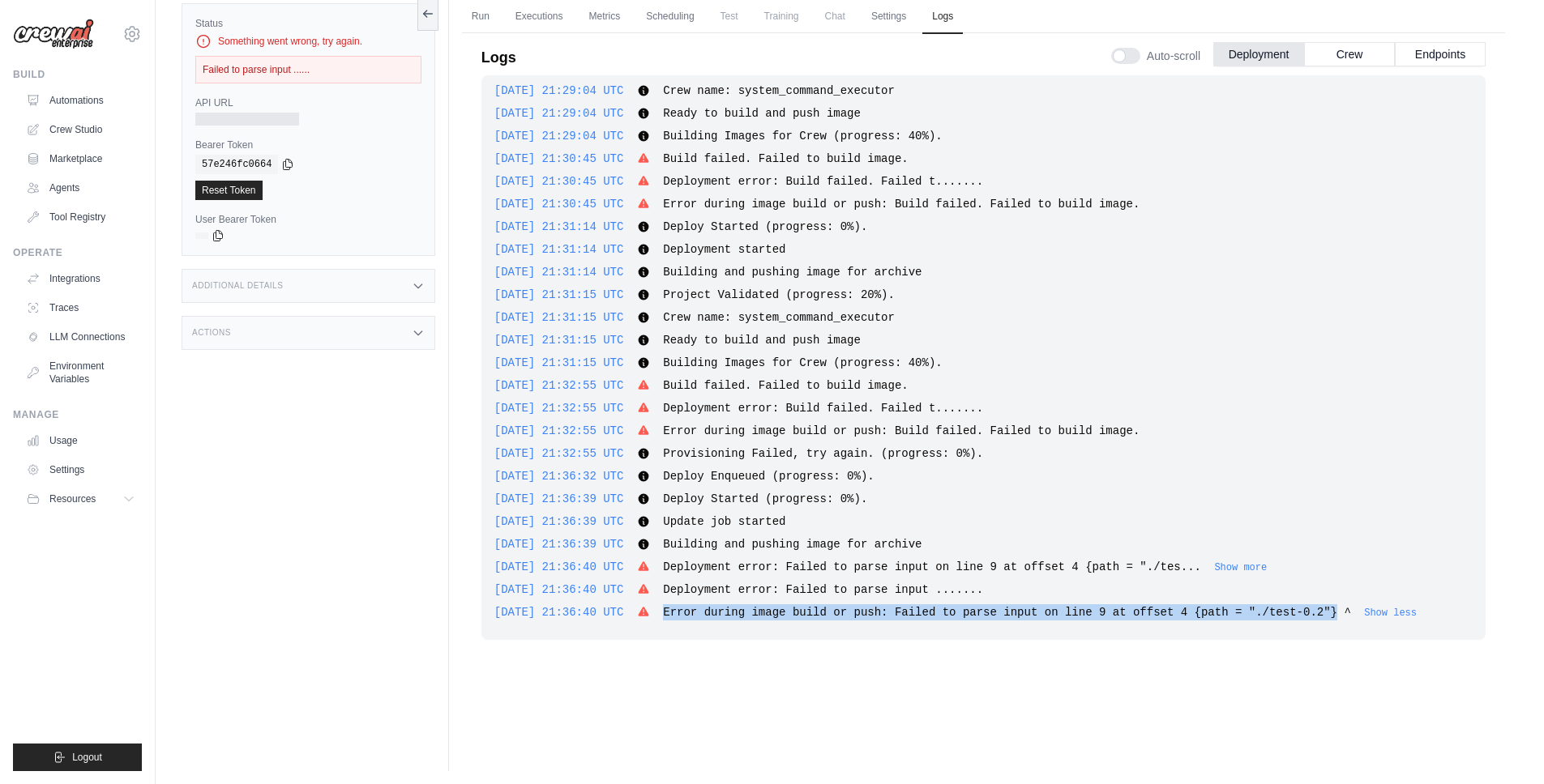
drag, startPoint x: 728, startPoint y: 616, endPoint x: 1369, endPoint y: 609, distance: 641.0
click at [1369, 609] on div "2025-08-30 21:36:40 UTC Error during image build or push: Failed to parse input…" at bounding box center [983, 612] width 978 height 16
copy span "Error during image build or push: Failed to parse input on line 9 at offset 4 {…"
click at [88, 90] on link "Automations" at bounding box center [82, 100] width 123 height 26
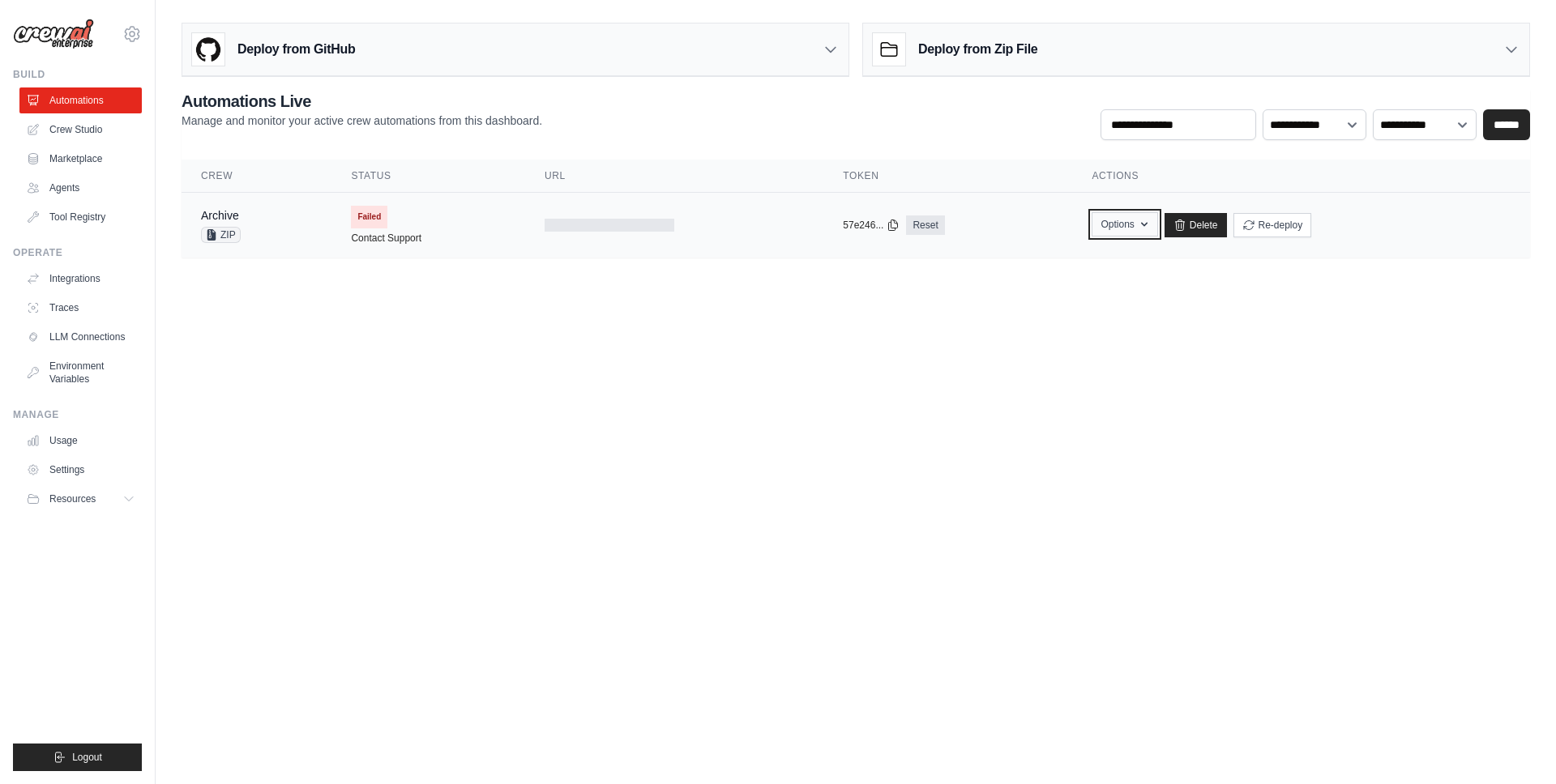
click at [1127, 216] on button "Options" at bounding box center [1124, 224] width 66 height 25
click at [1050, 257] on button "Upload Zip & Deploy" at bounding box center [1041, 261] width 130 height 29
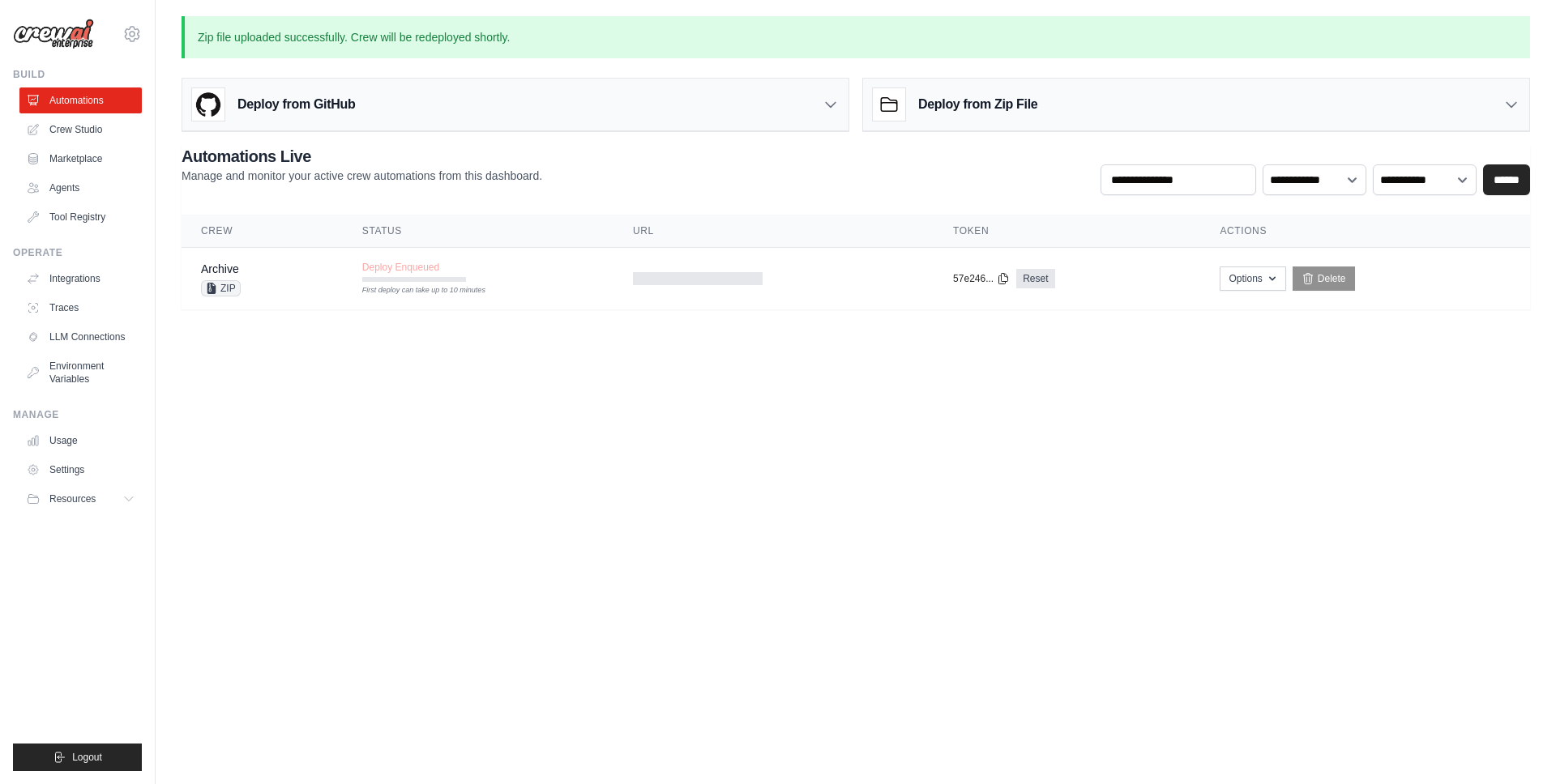
drag, startPoint x: 857, startPoint y: 203, endPoint x: 861, endPoint y: 214, distance: 11.7
click at [856, 203] on div "**********" at bounding box center [856, 227] width 1348 height 164
click at [705, 281] on div at bounding box center [698, 279] width 130 height 13
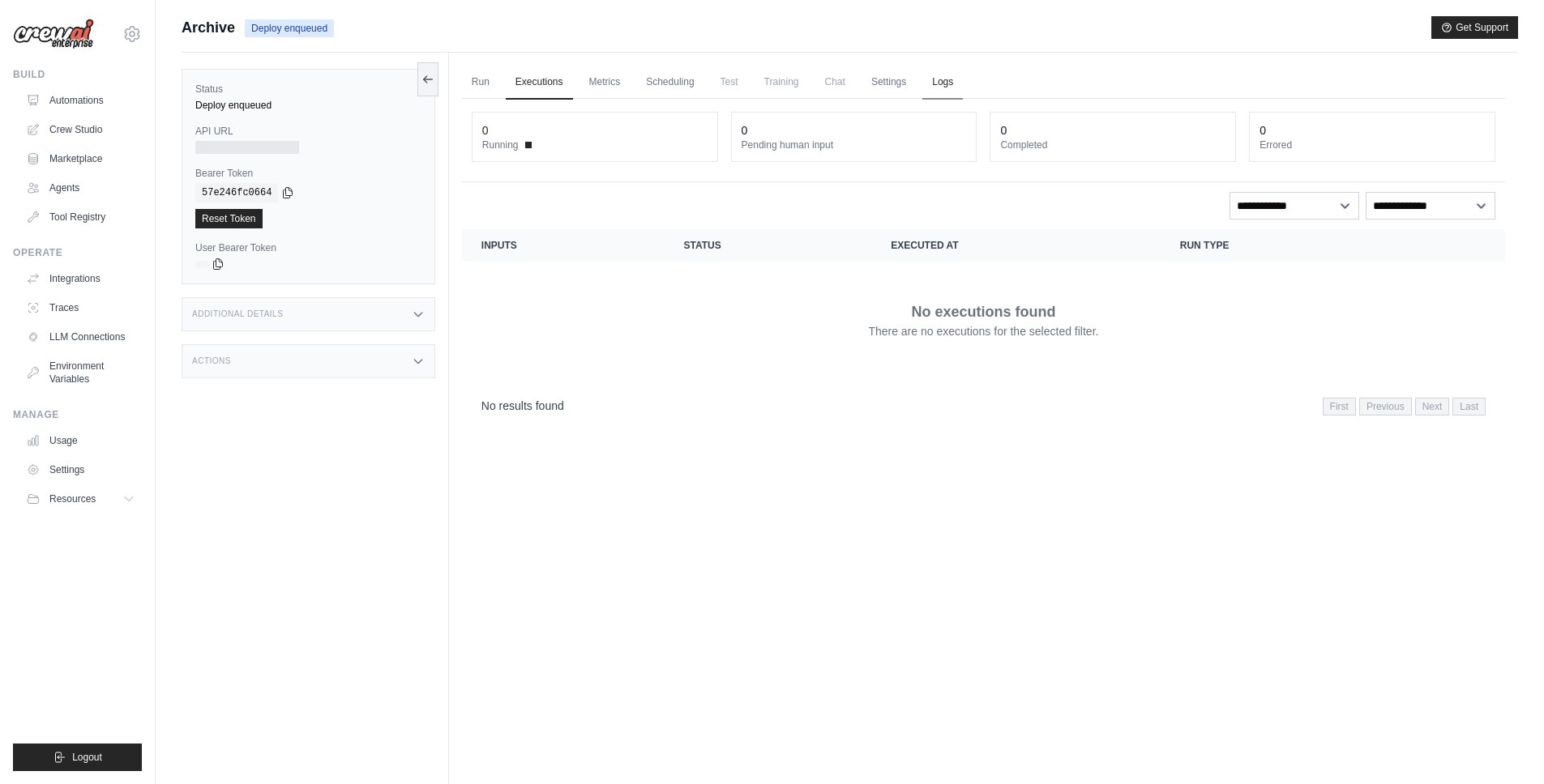
click at [946, 85] on link "Logs" at bounding box center [942, 82] width 40 height 34
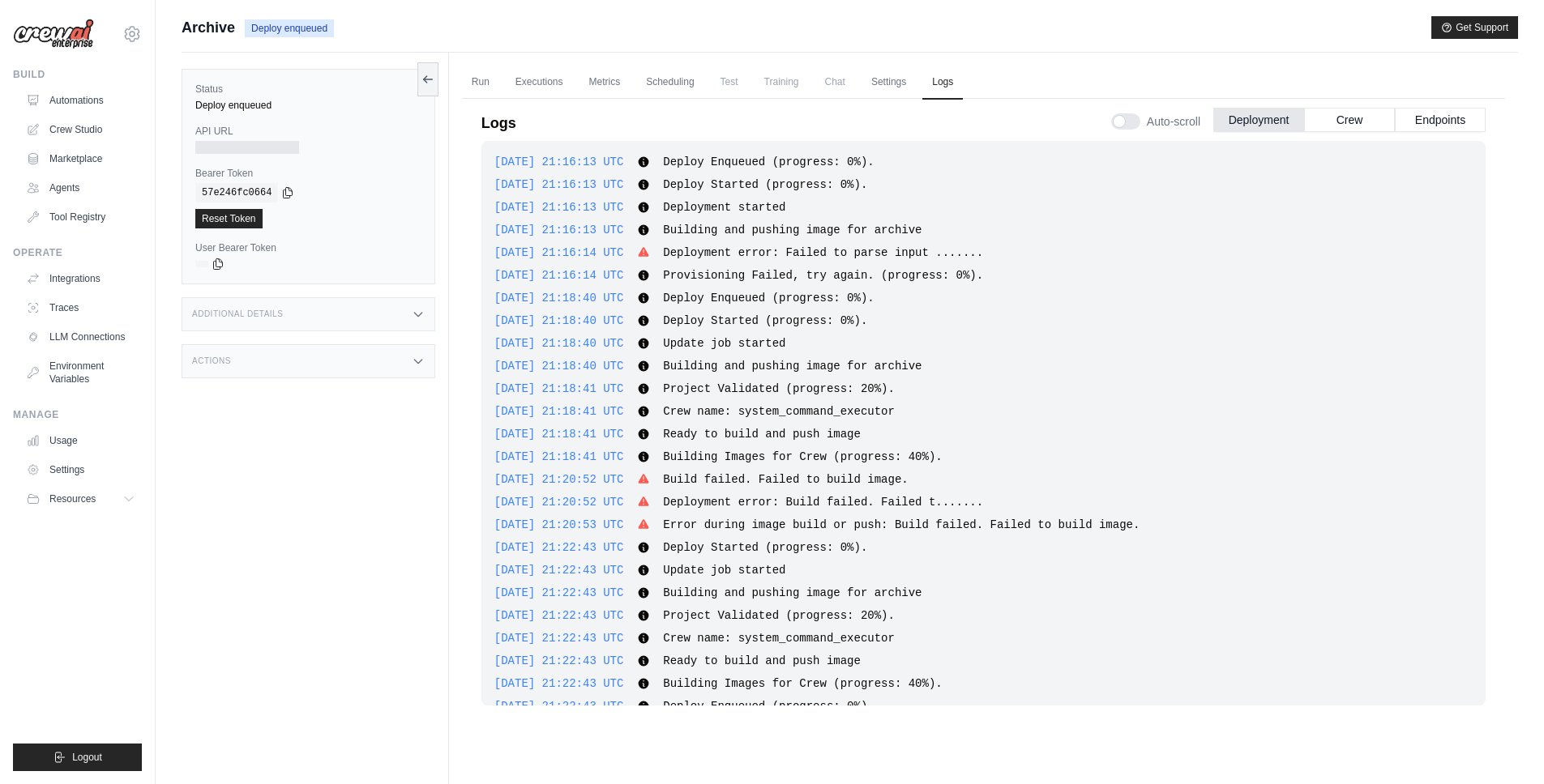
scroll to position [952, 0]
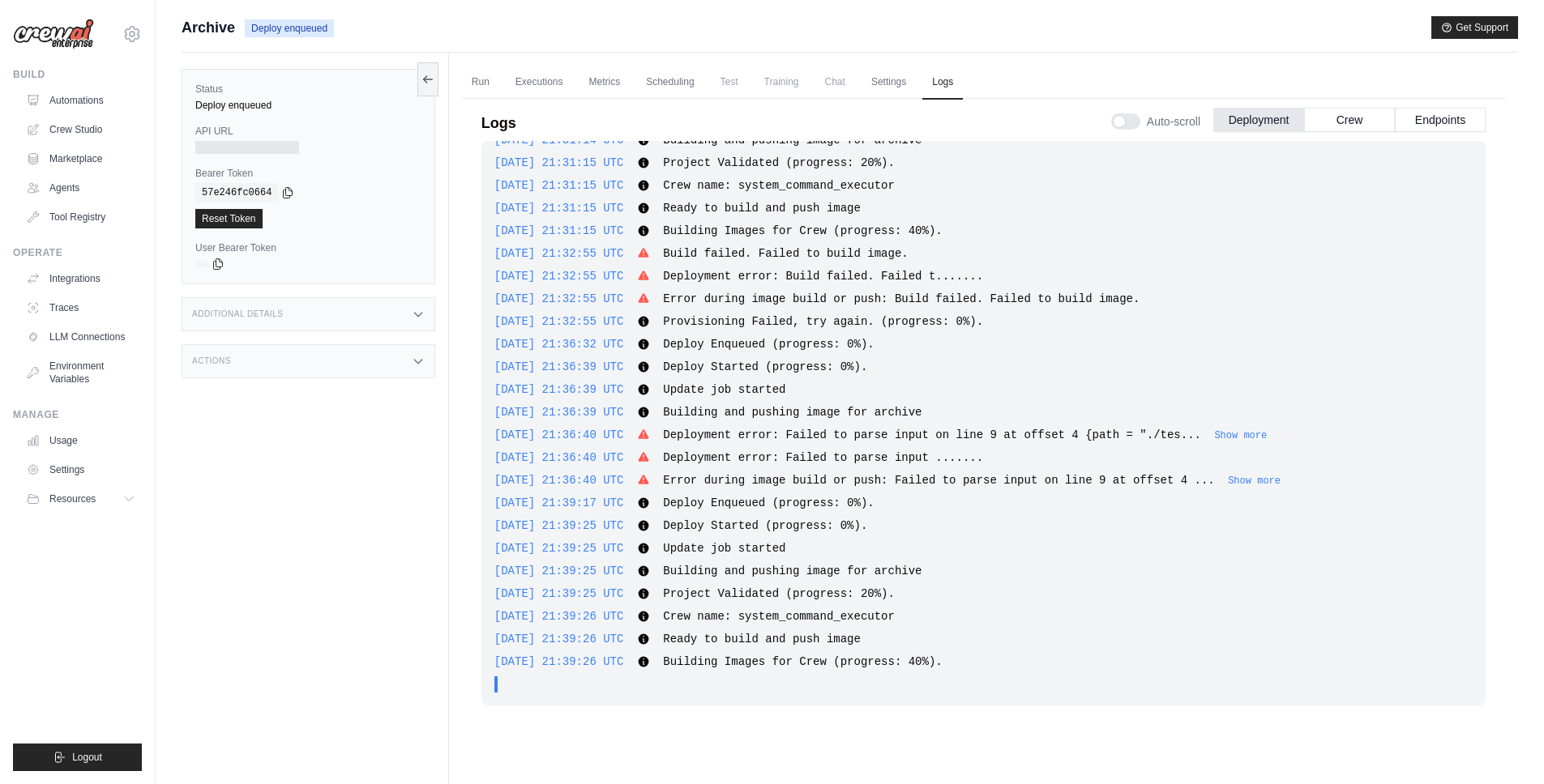
click at [426, 547] on div "Status Deploy enqueued API URL Bearer Token copied 57e246fc0664 Reset Token Use…" at bounding box center [315, 445] width 267 height 784
click at [78, 292] on ul "Integrations Traces LLM Connections Environment Variables" at bounding box center [81, 329] width 123 height 127
click at [82, 280] on link "Integrations" at bounding box center [82, 279] width 123 height 26
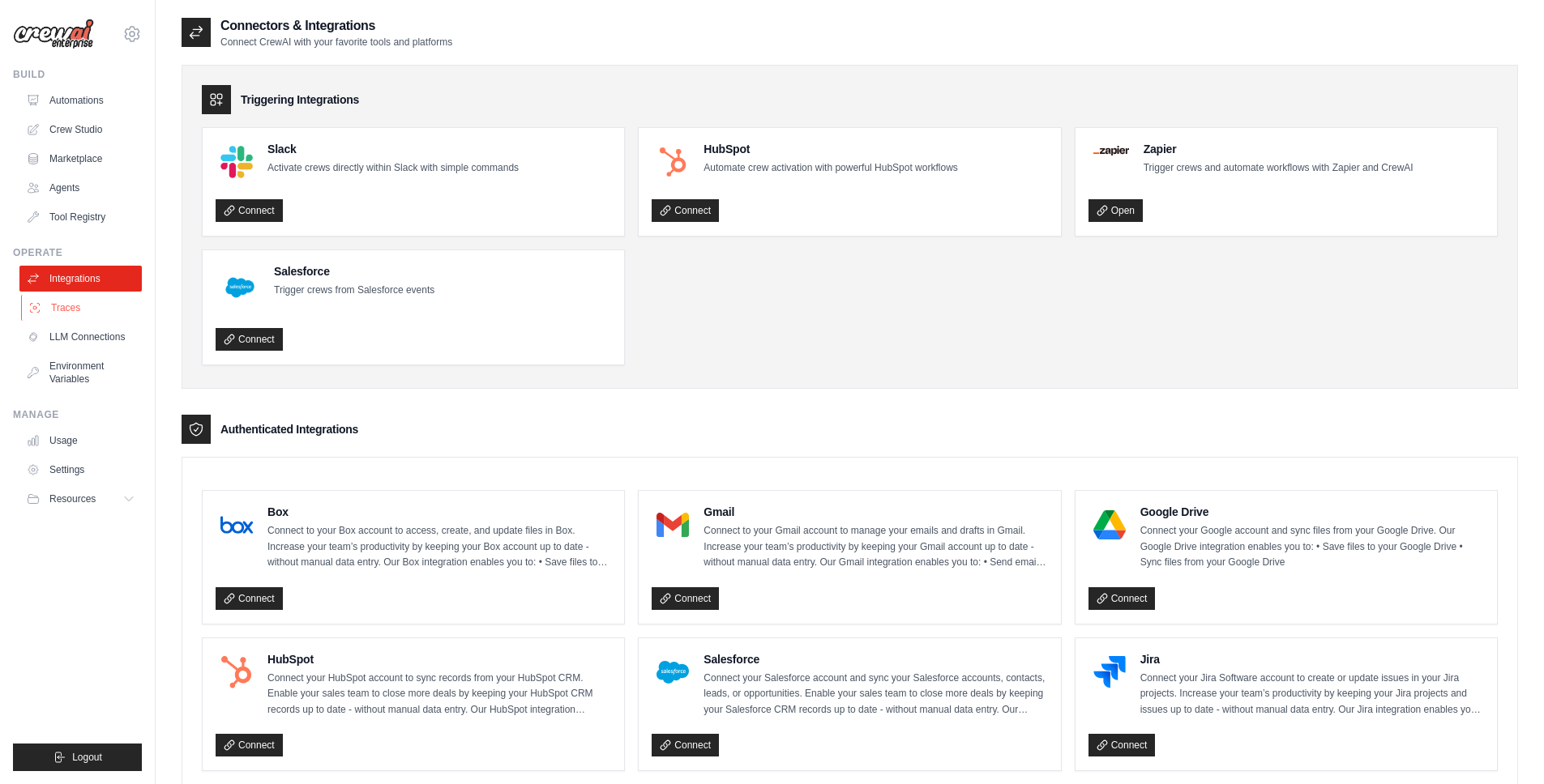
click at [81, 296] on link "Traces" at bounding box center [82, 308] width 123 height 26
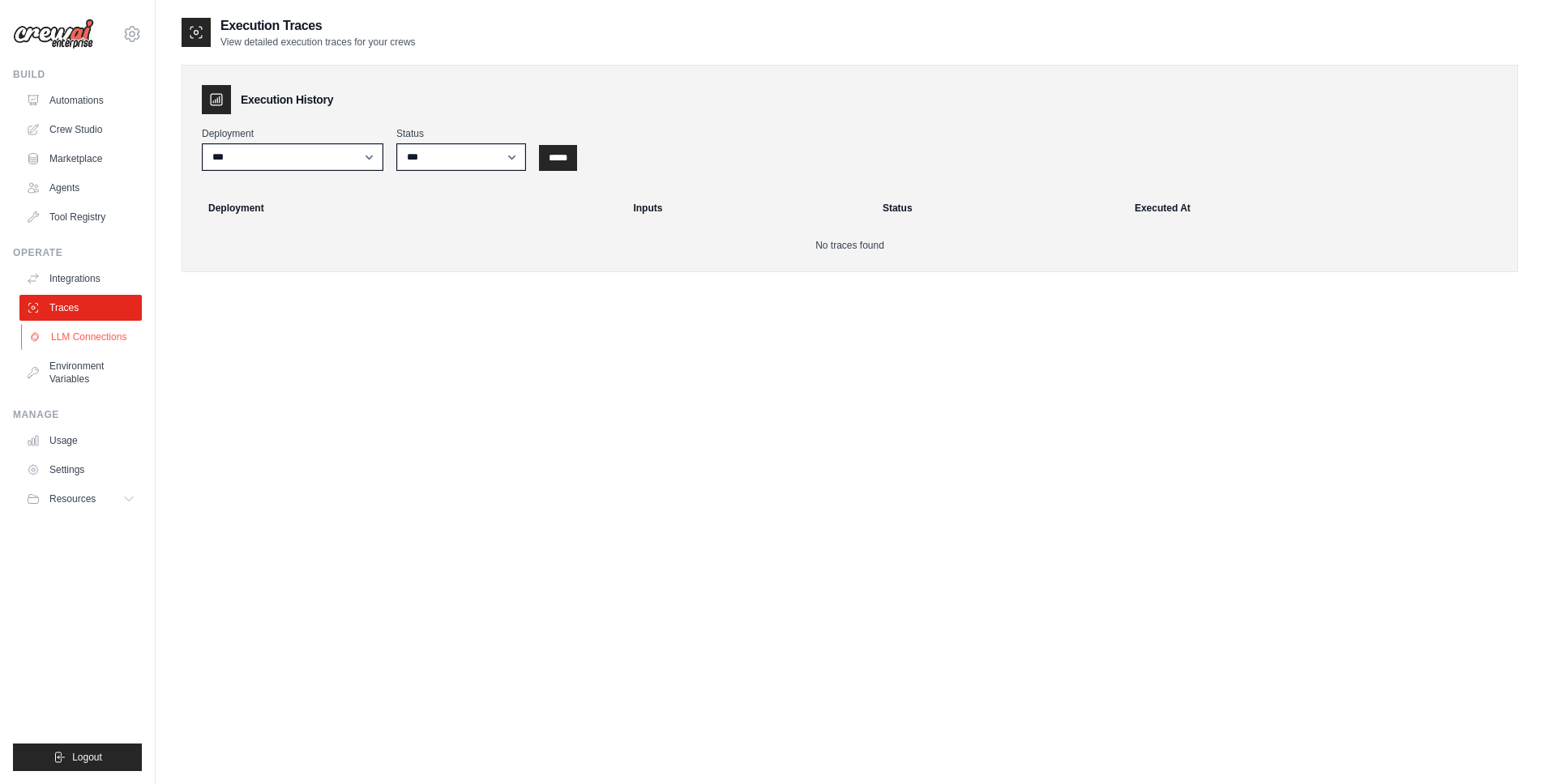
click at [83, 337] on link "LLM Connections" at bounding box center [82, 337] width 123 height 26
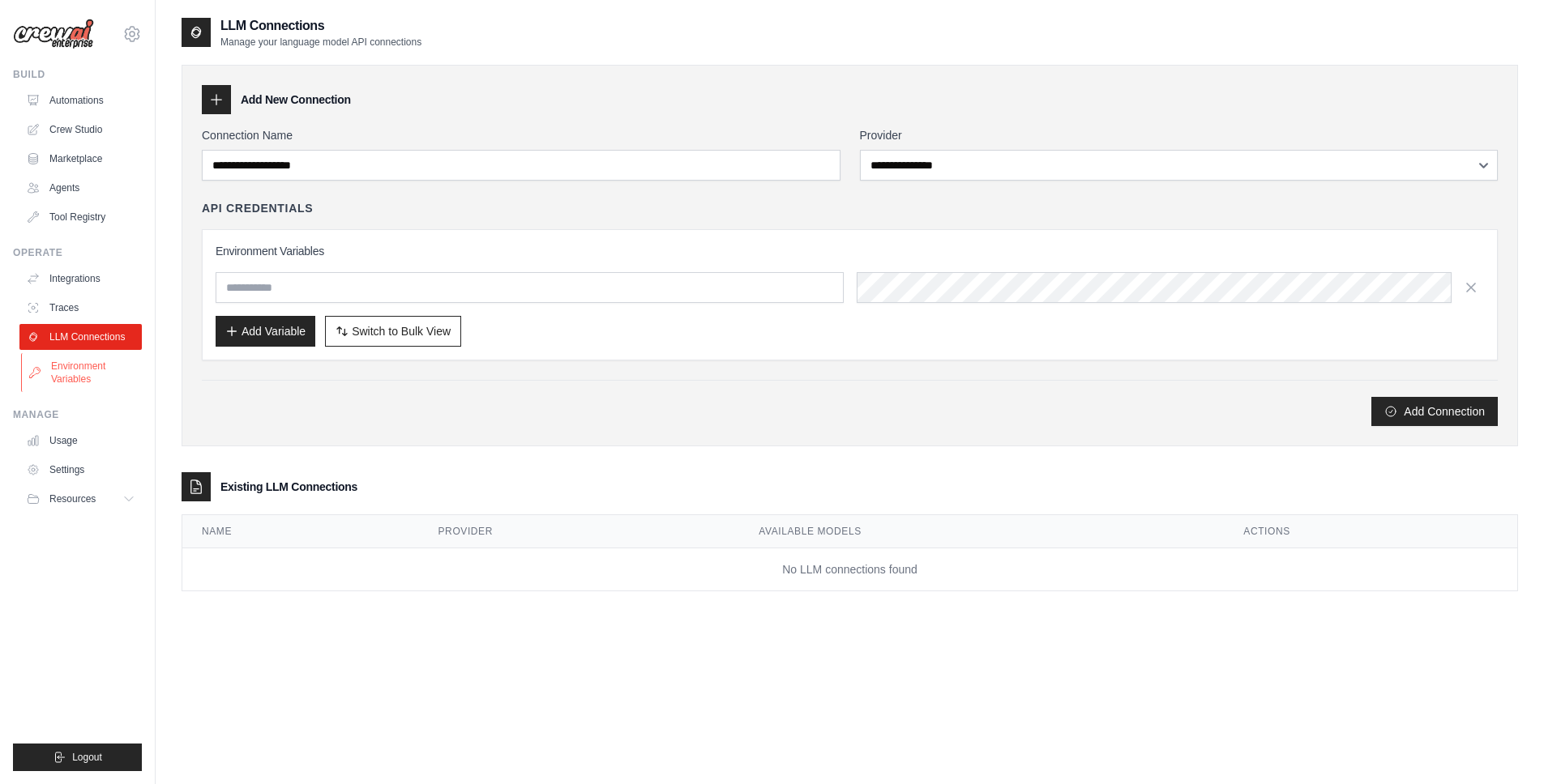
click at [79, 367] on link "Environment Variables" at bounding box center [82, 372] width 123 height 39
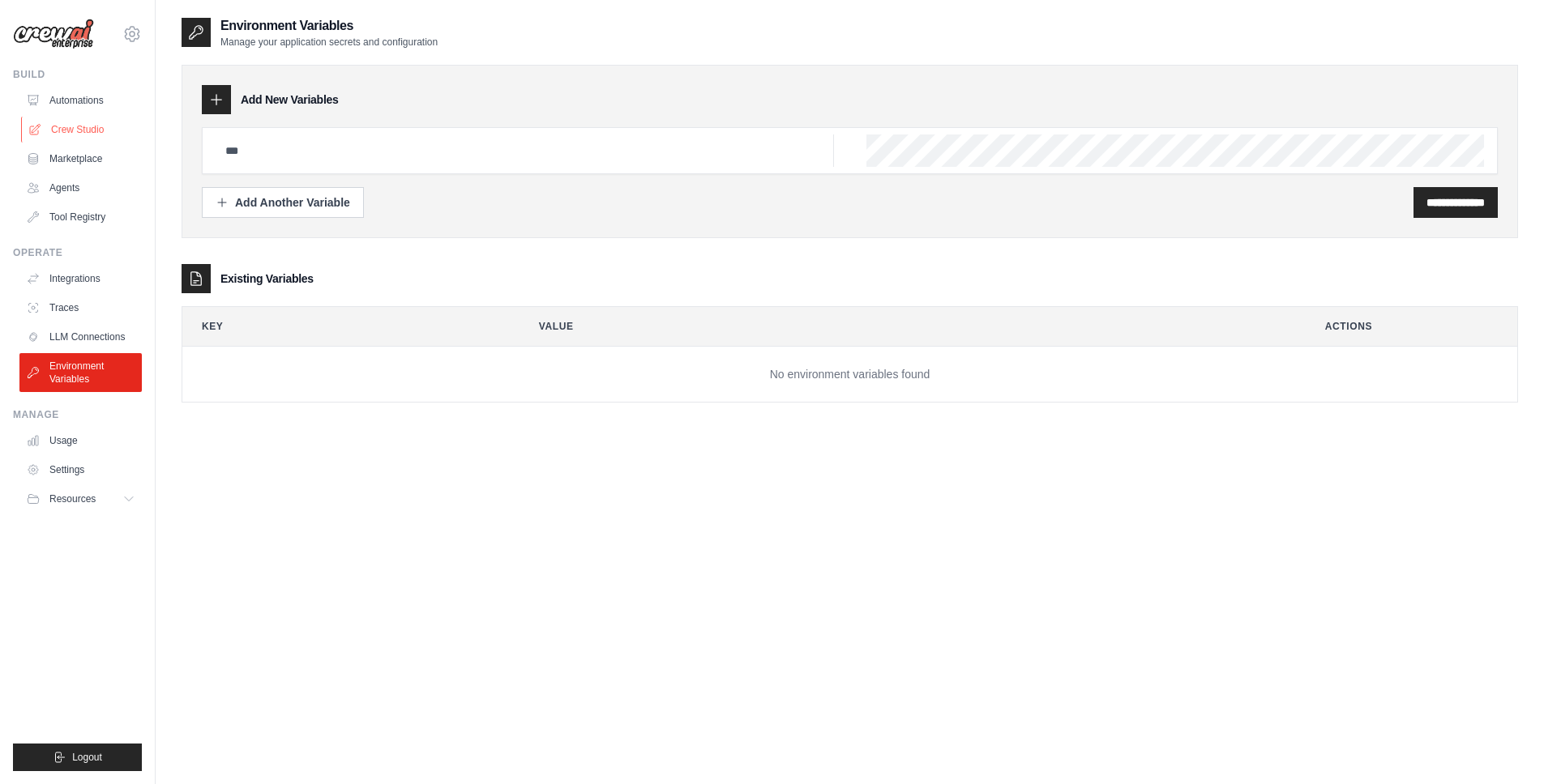
click at [67, 133] on link "Crew Studio" at bounding box center [82, 130] width 123 height 26
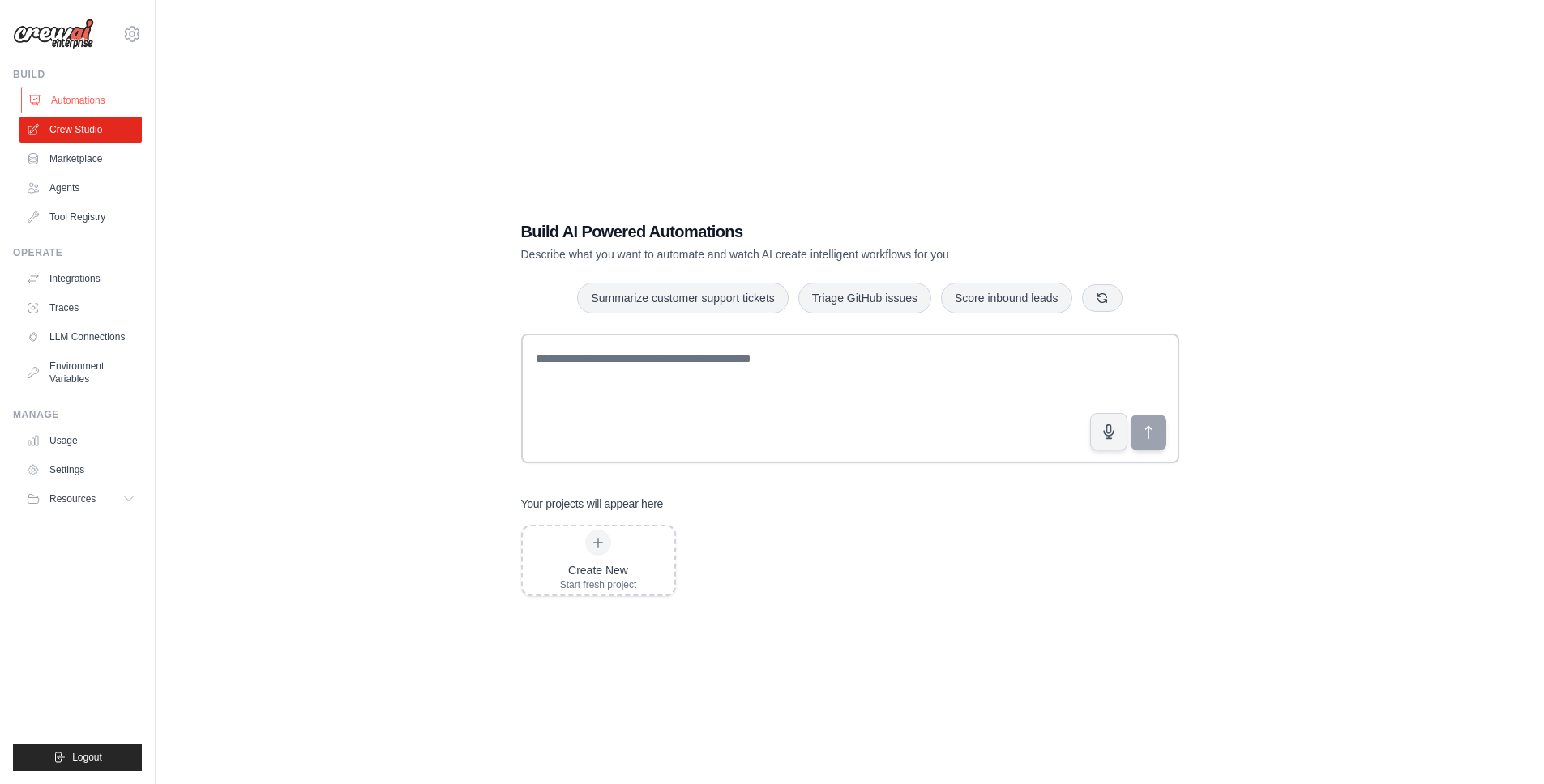
click at [92, 87] on link "Automations" at bounding box center [82, 100] width 123 height 26
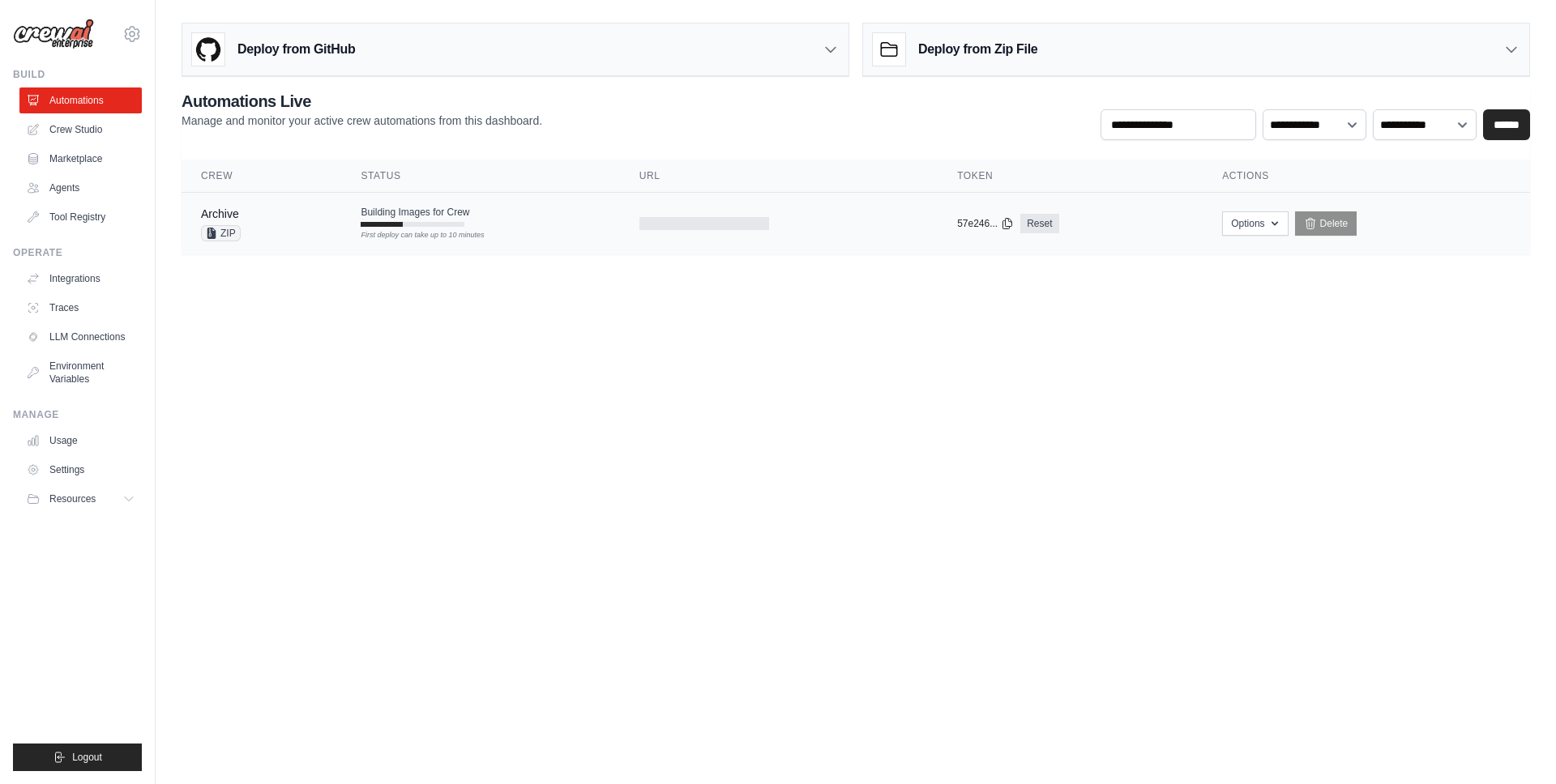
click at [438, 225] on div "First deploy can take up to 10 minutes" at bounding box center [413, 224] width 104 height 5
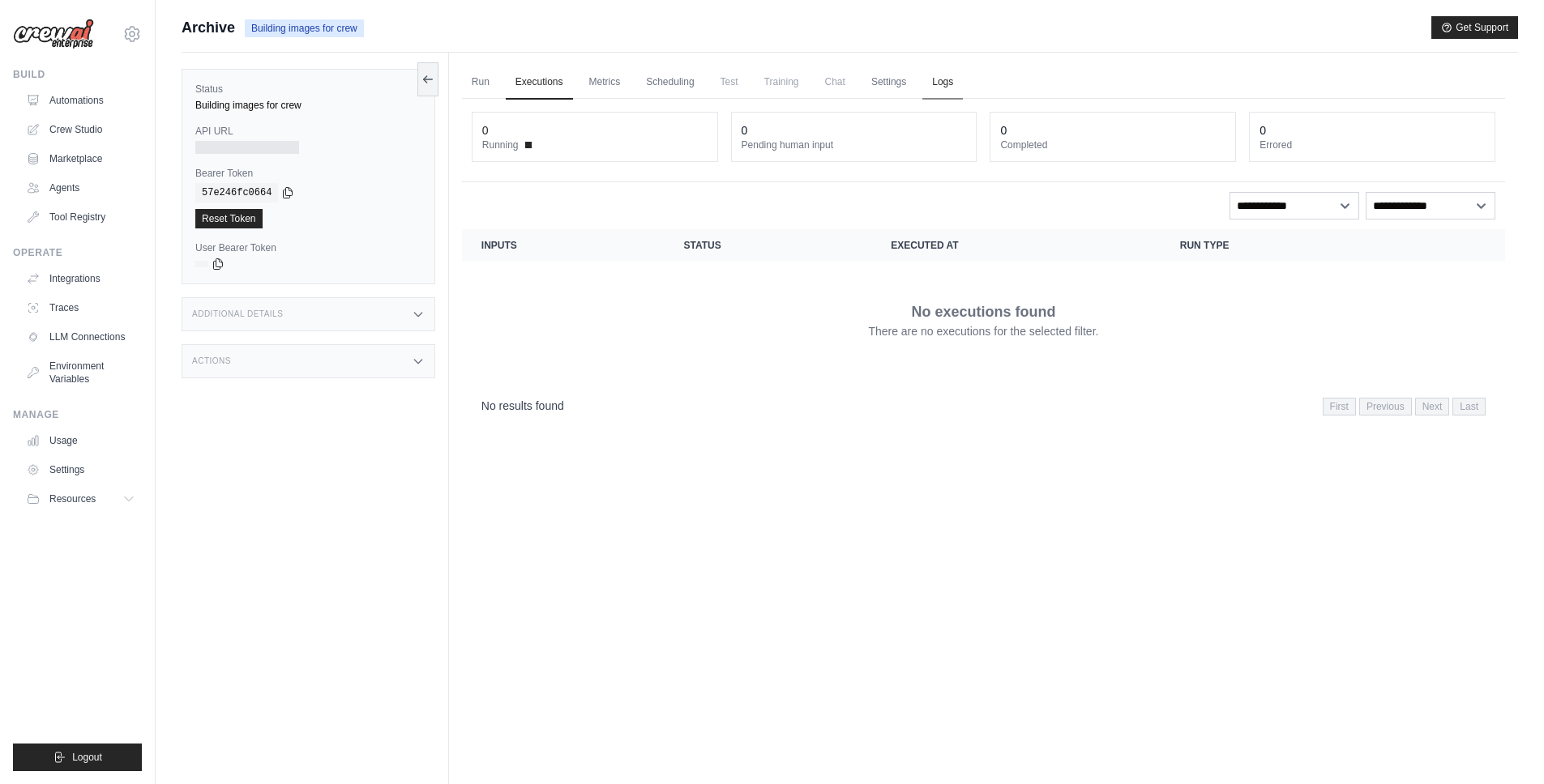
click at [944, 85] on link "Logs" at bounding box center [942, 82] width 40 height 34
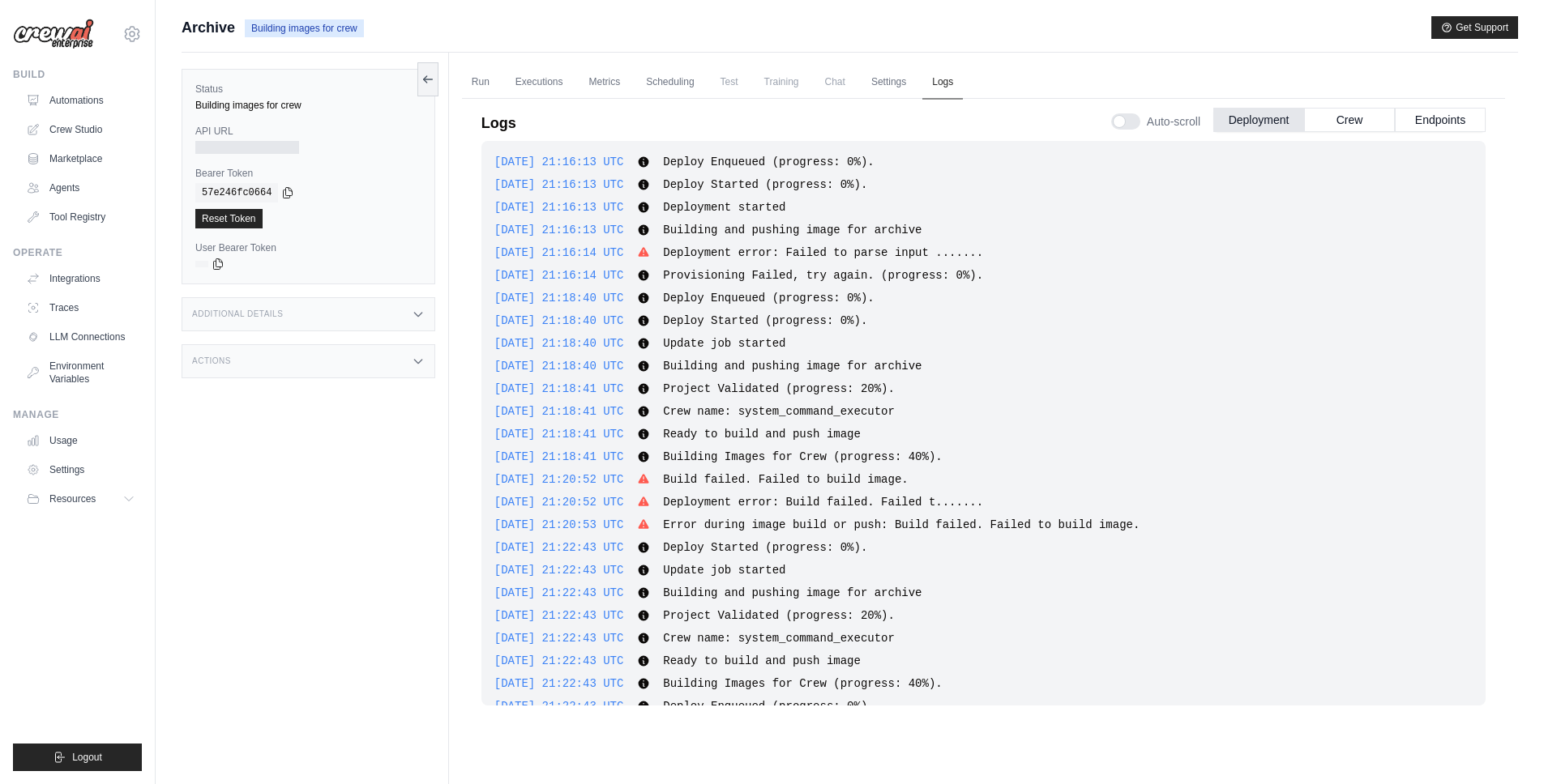
scroll to position [952, 0]
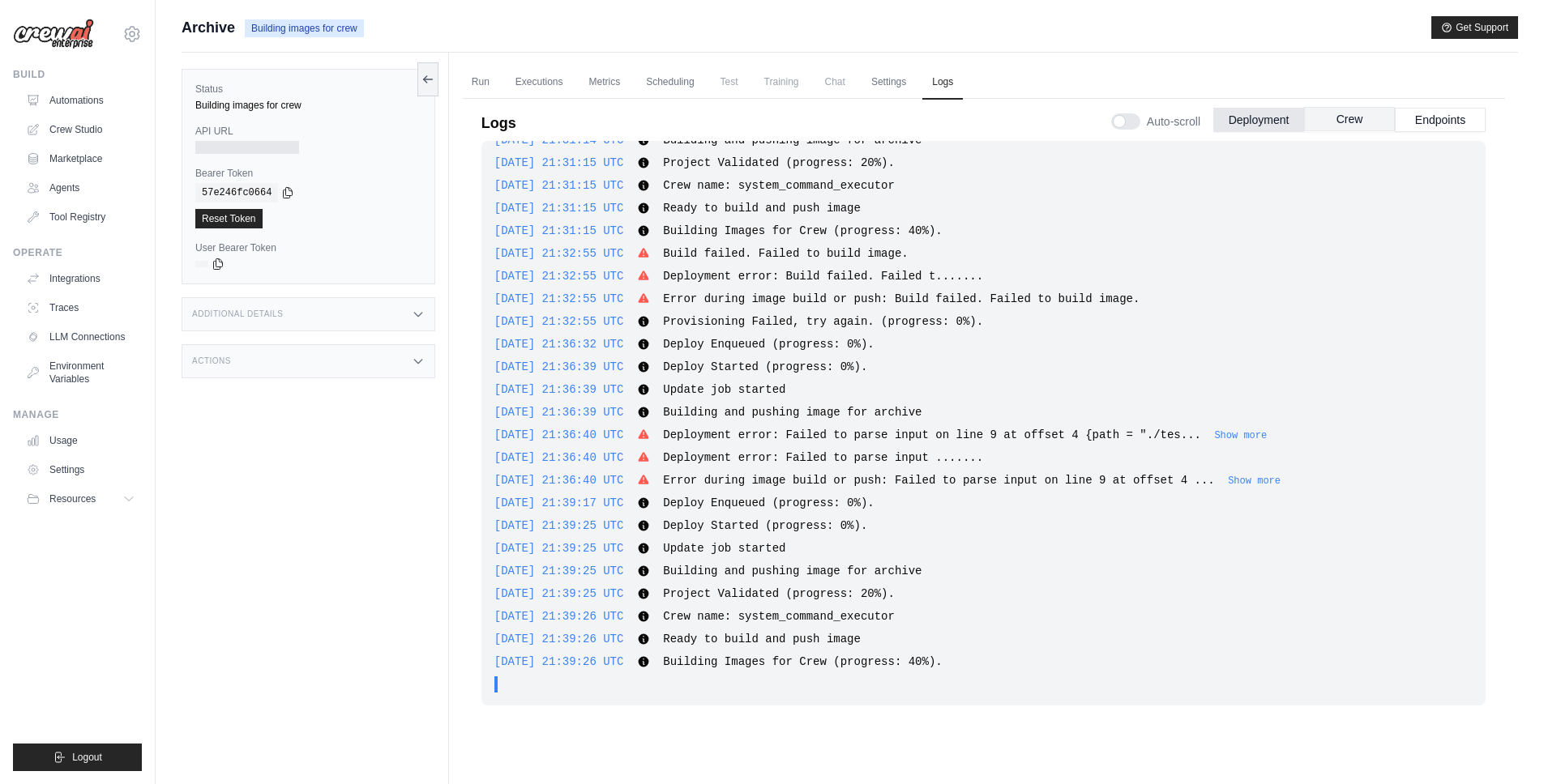
click at [1313, 126] on button "Crew" at bounding box center [1349, 119] width 90 height 25
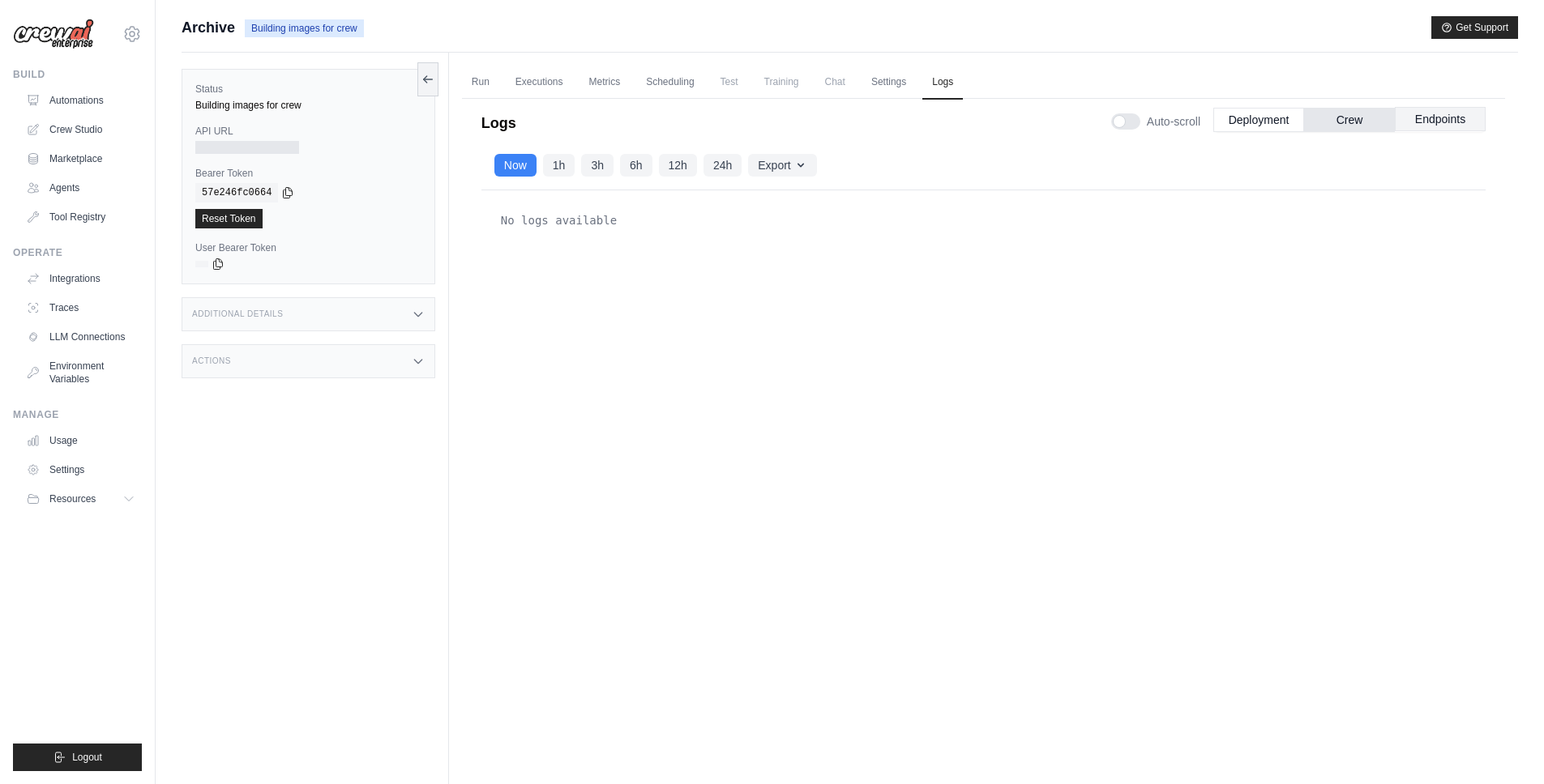
click at [1417, 123] on button "Endpoints" at bounding box center [1440, 119] width 90 height 25
click at [1352, 122] on button "Crew" at bounding box center [1349, 119] width 90 height 25
click at [1288, 120] on button "Deployment" at bounding box center [1259, 119] width 90 height 25
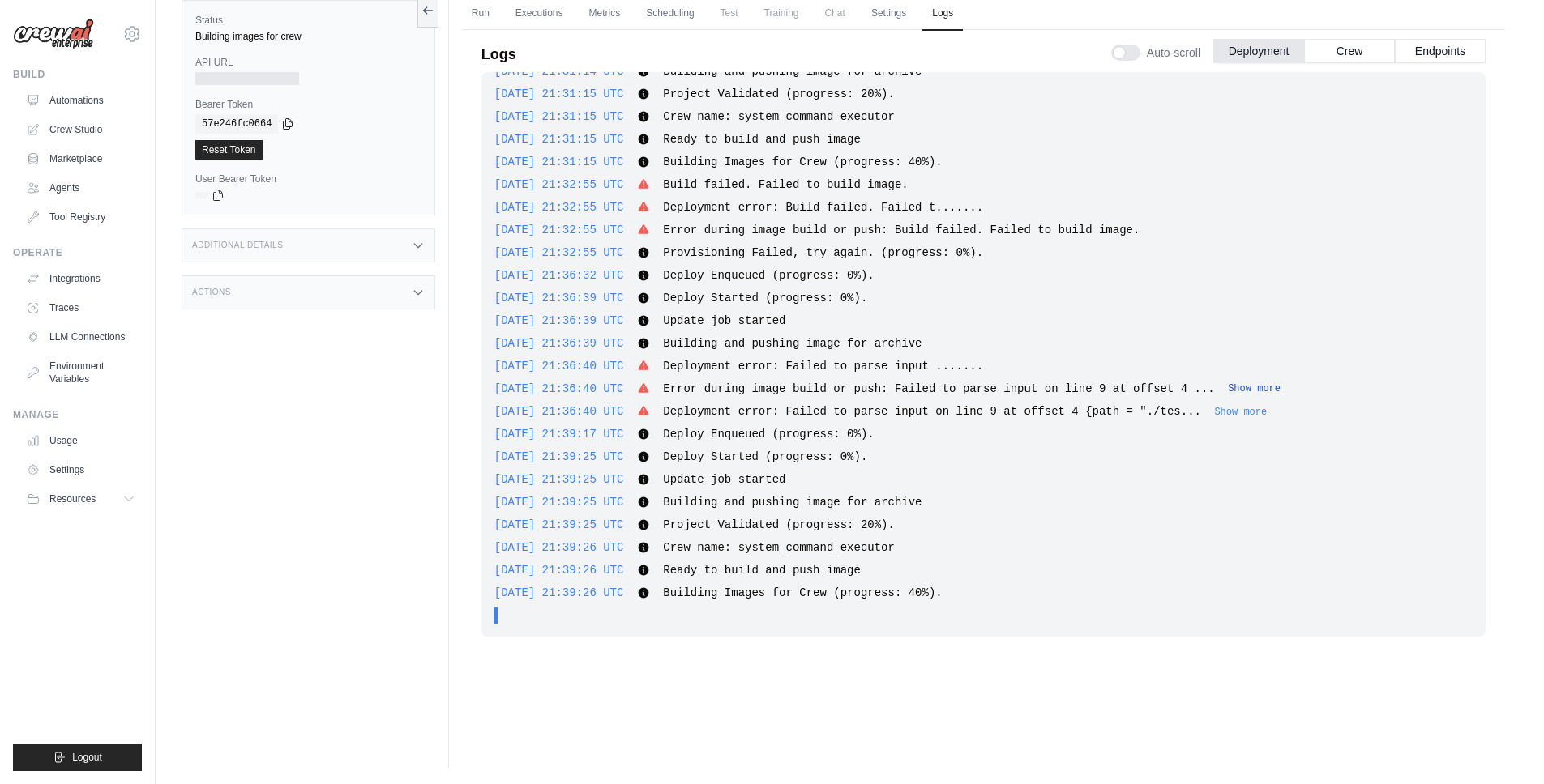
click at [1280, 386] on button "Show more" at bounding box center [1254, 389] width 53 height 13
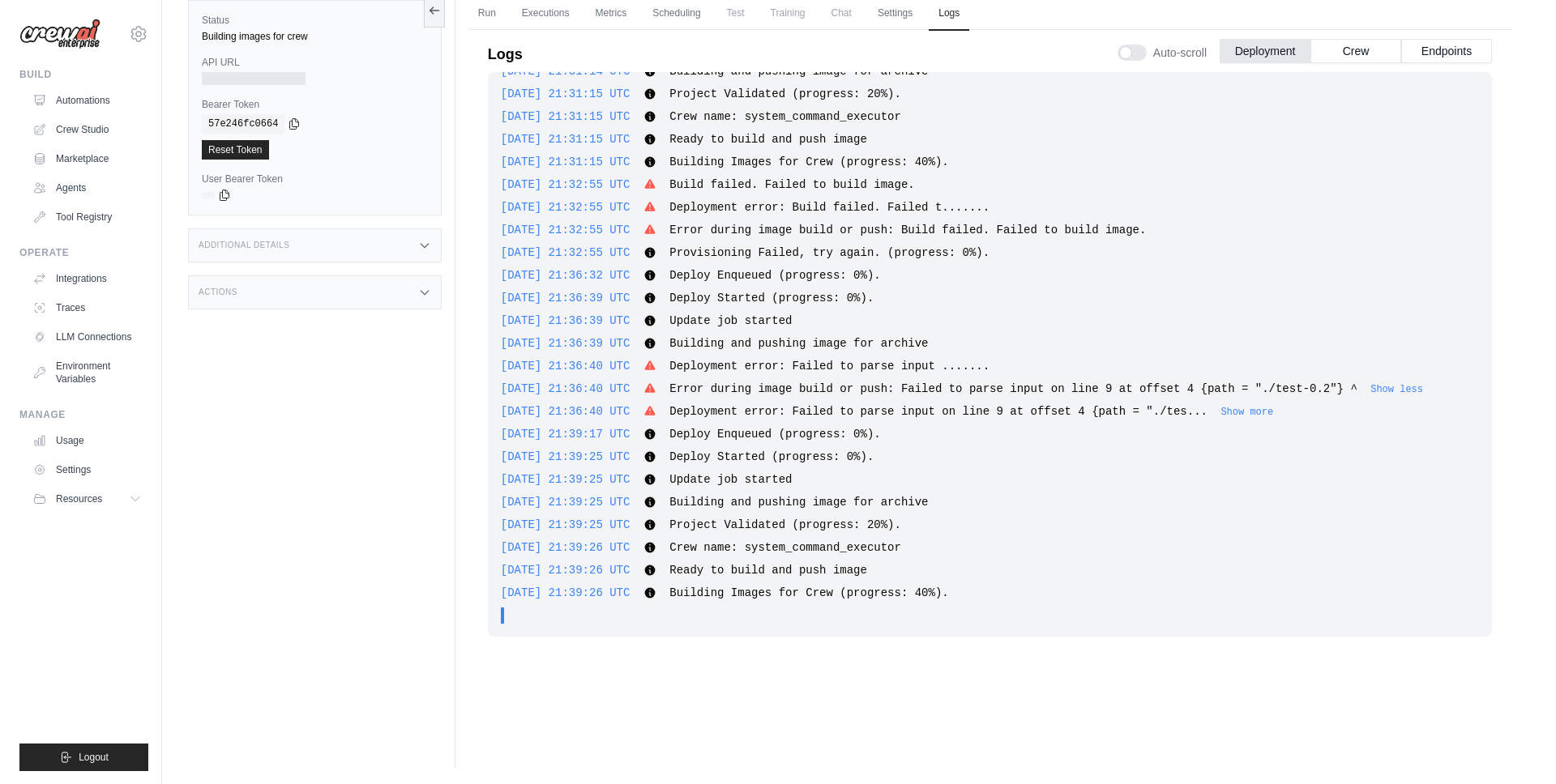
scroll to position [0, 0]
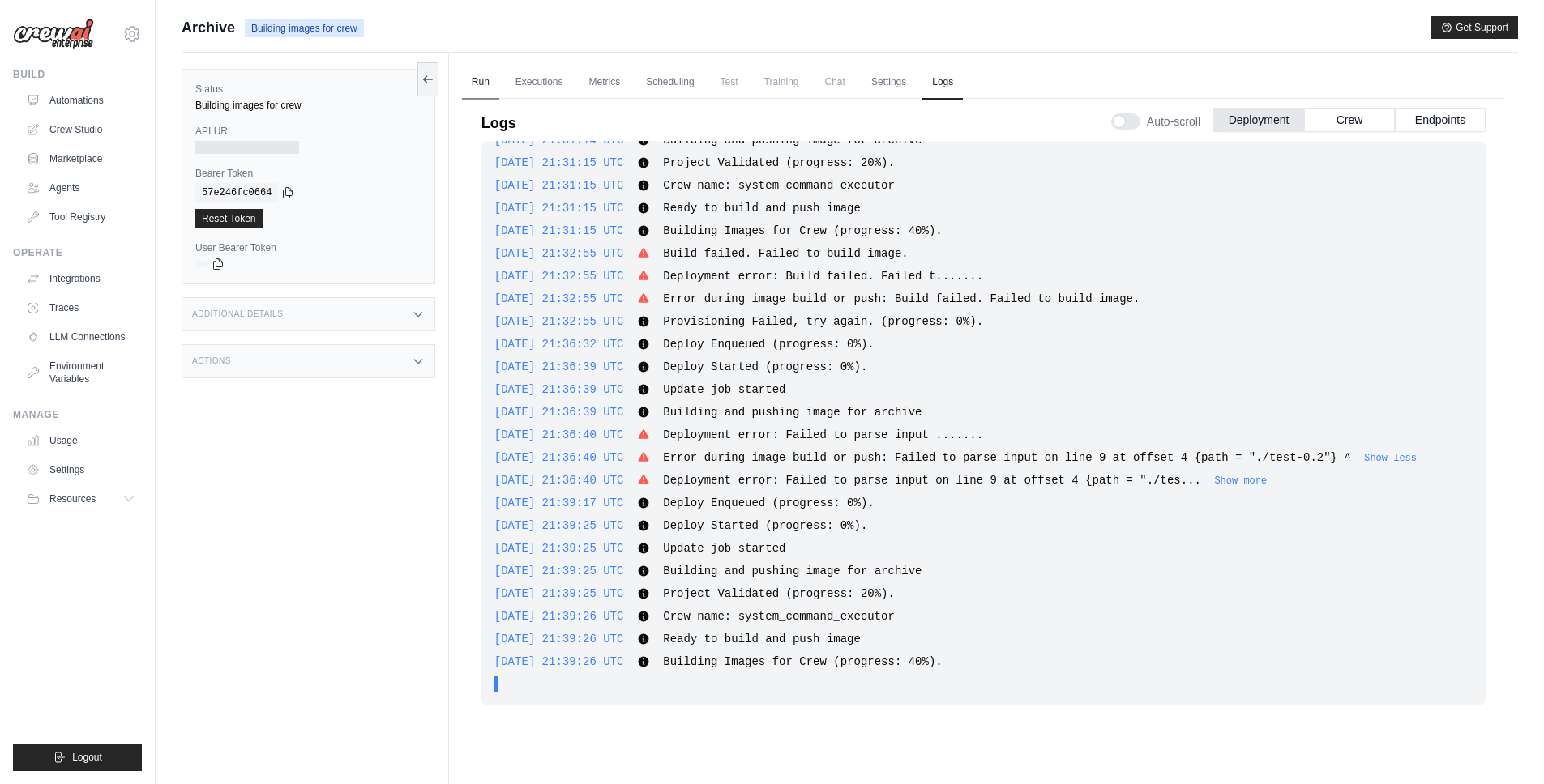
click at [487, 76] on link "Run" at bounding box center [480, 82] width 37 height 34
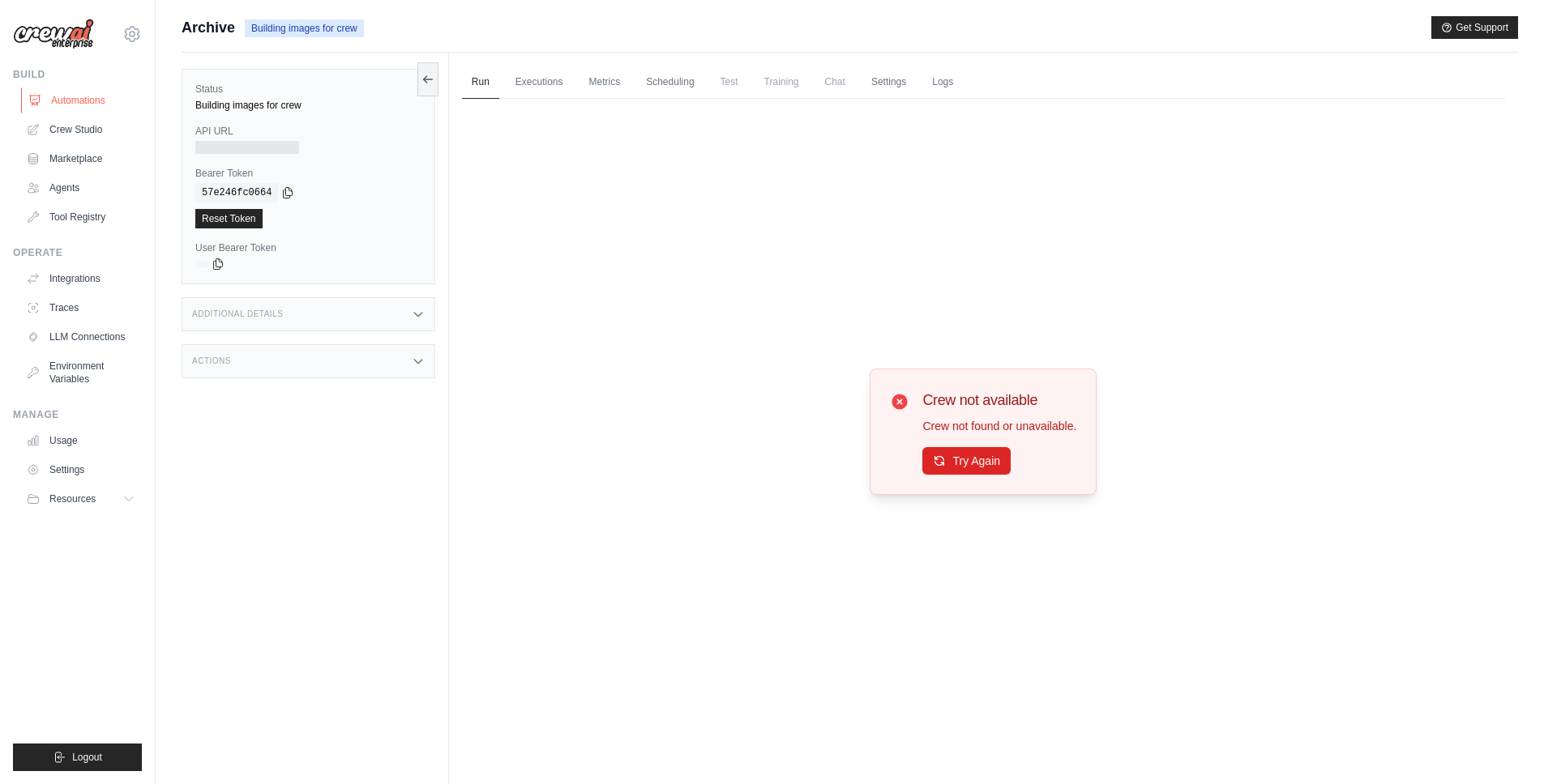
click at [86, 104] on link "Automations" at bounding box center [82, 100] width 123 height 26
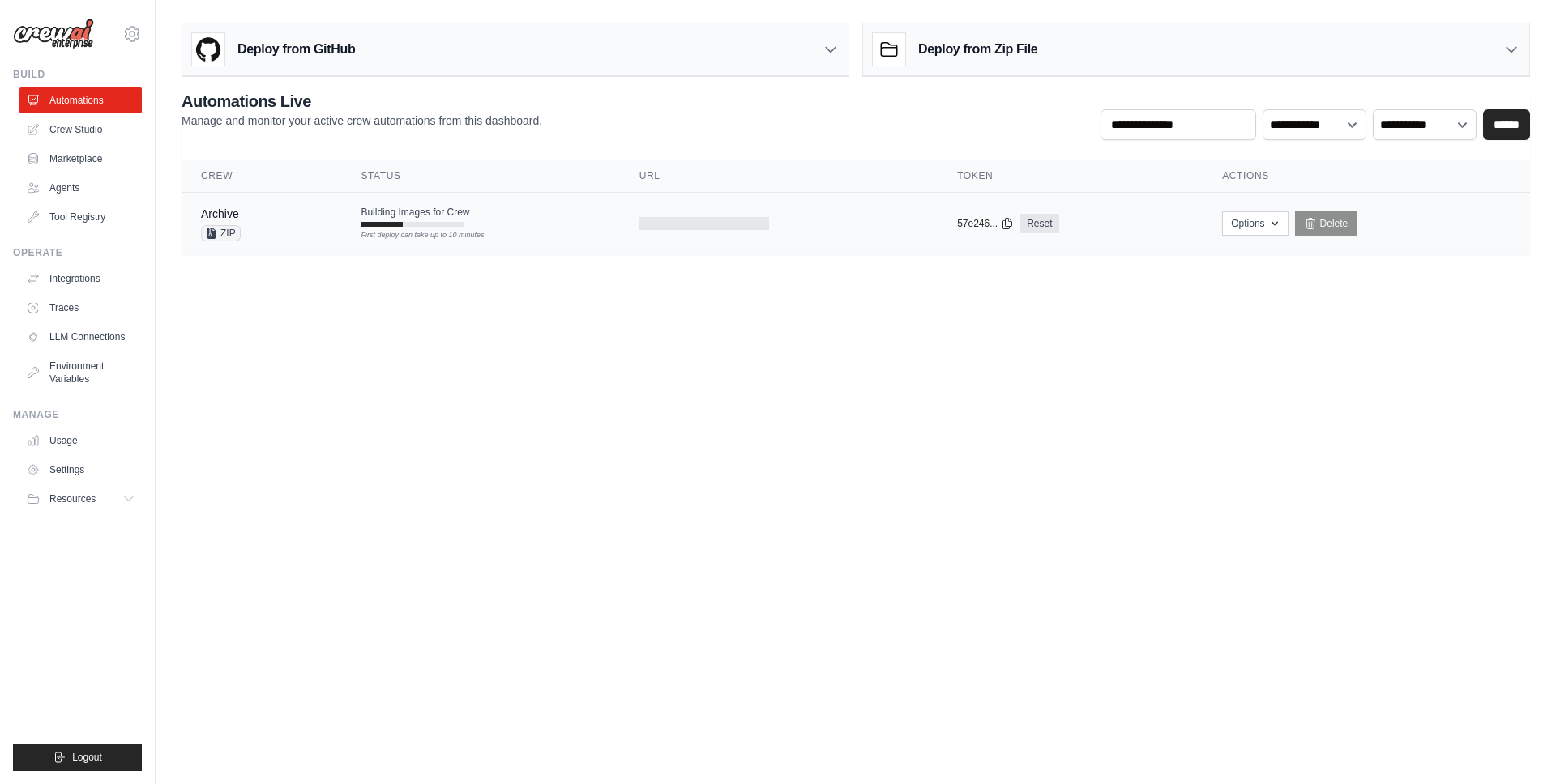
click at [482, 217] on td "Building Images for Crew First deploy can take up to 10 minutes" at bounding box center [480, 216] width 278 height 47
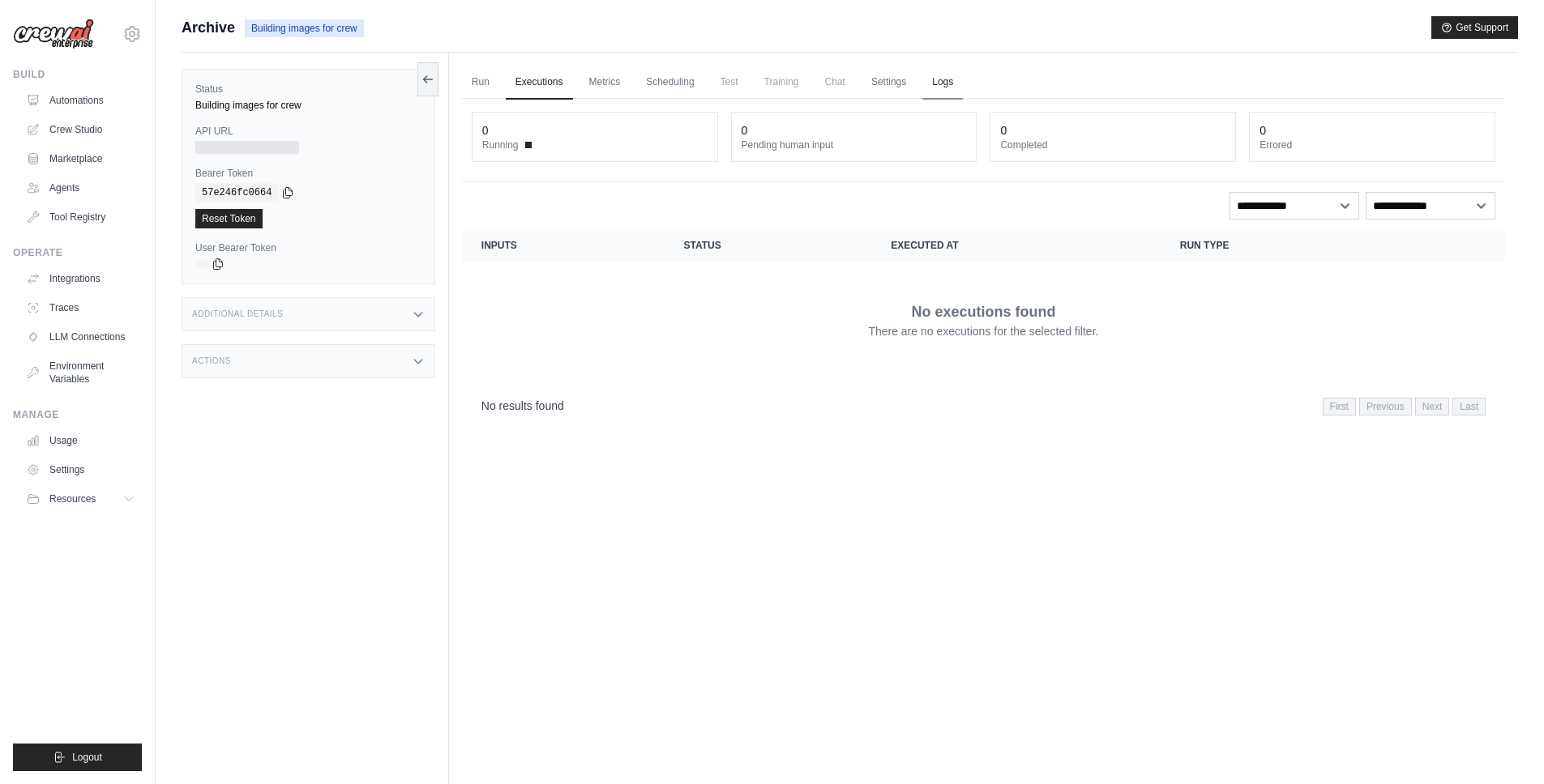
click at [939, 86] on link "Logs" at bounding box center [942, 82] width 40 height 34
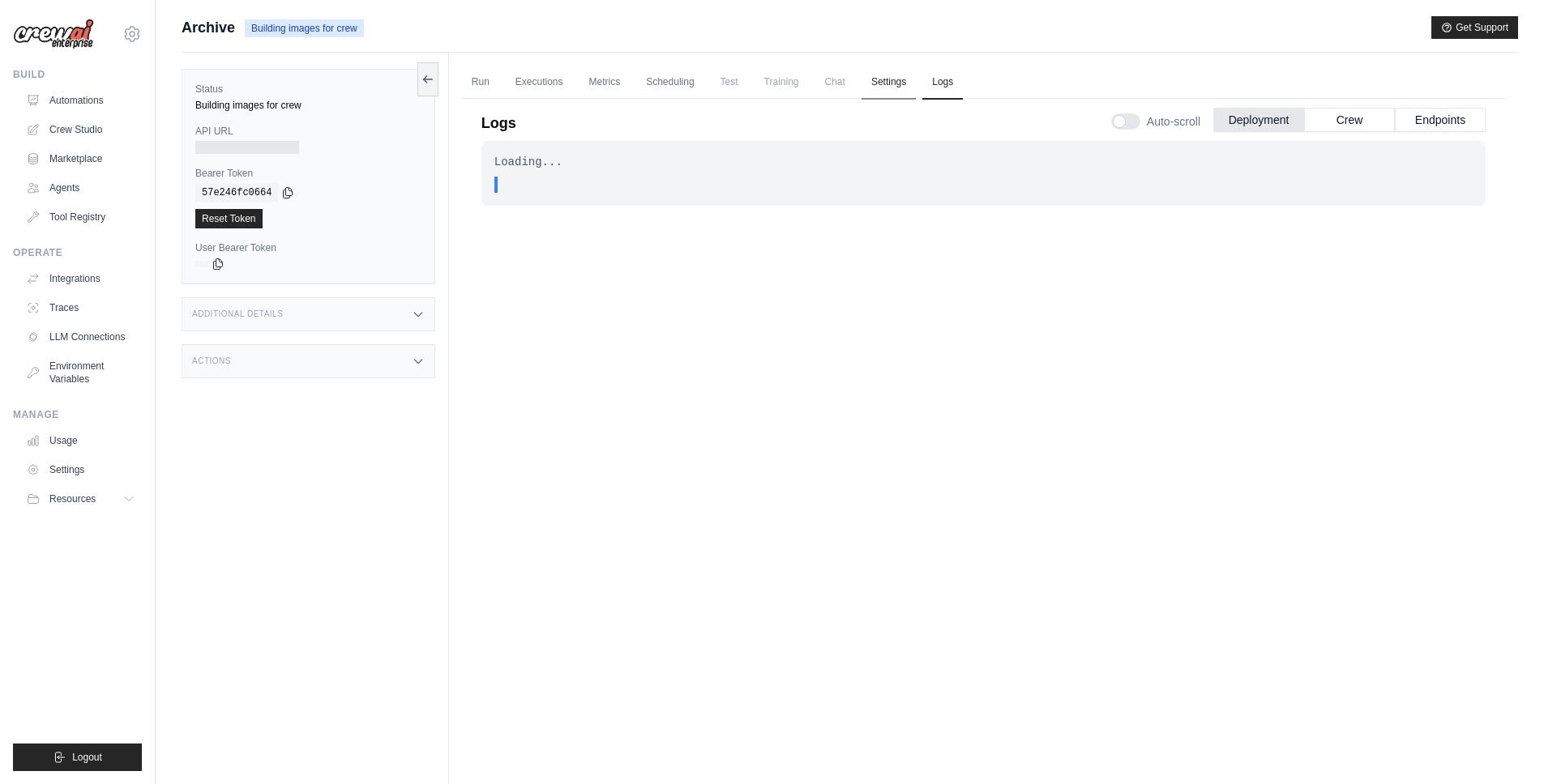
click at [880, 83] on link "Settings" at bounding box center [889, 82] width 54 height 34
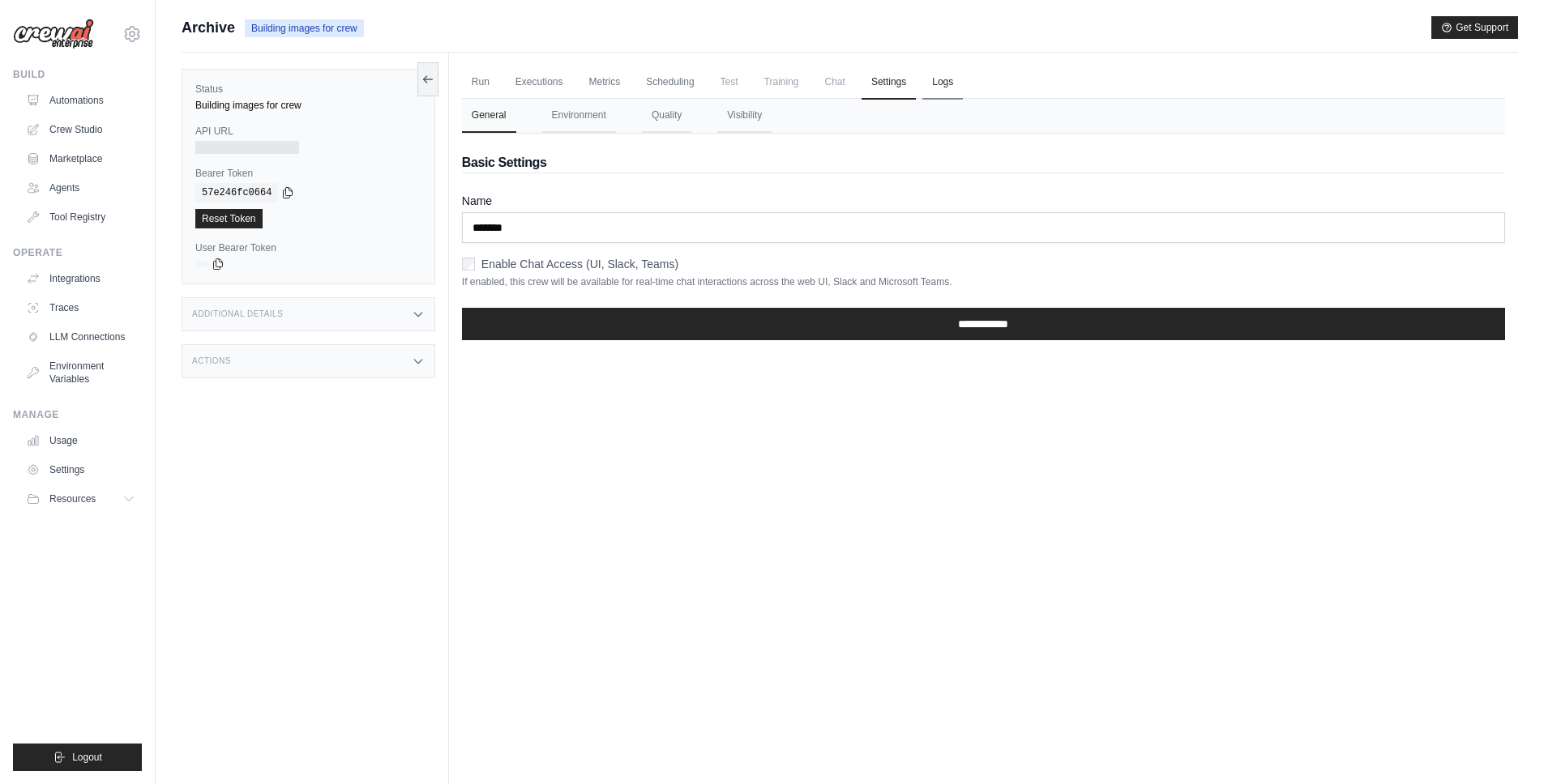
click at [929, 85] on link "Logs" at bounding box center [942, 82] width 40 height 34
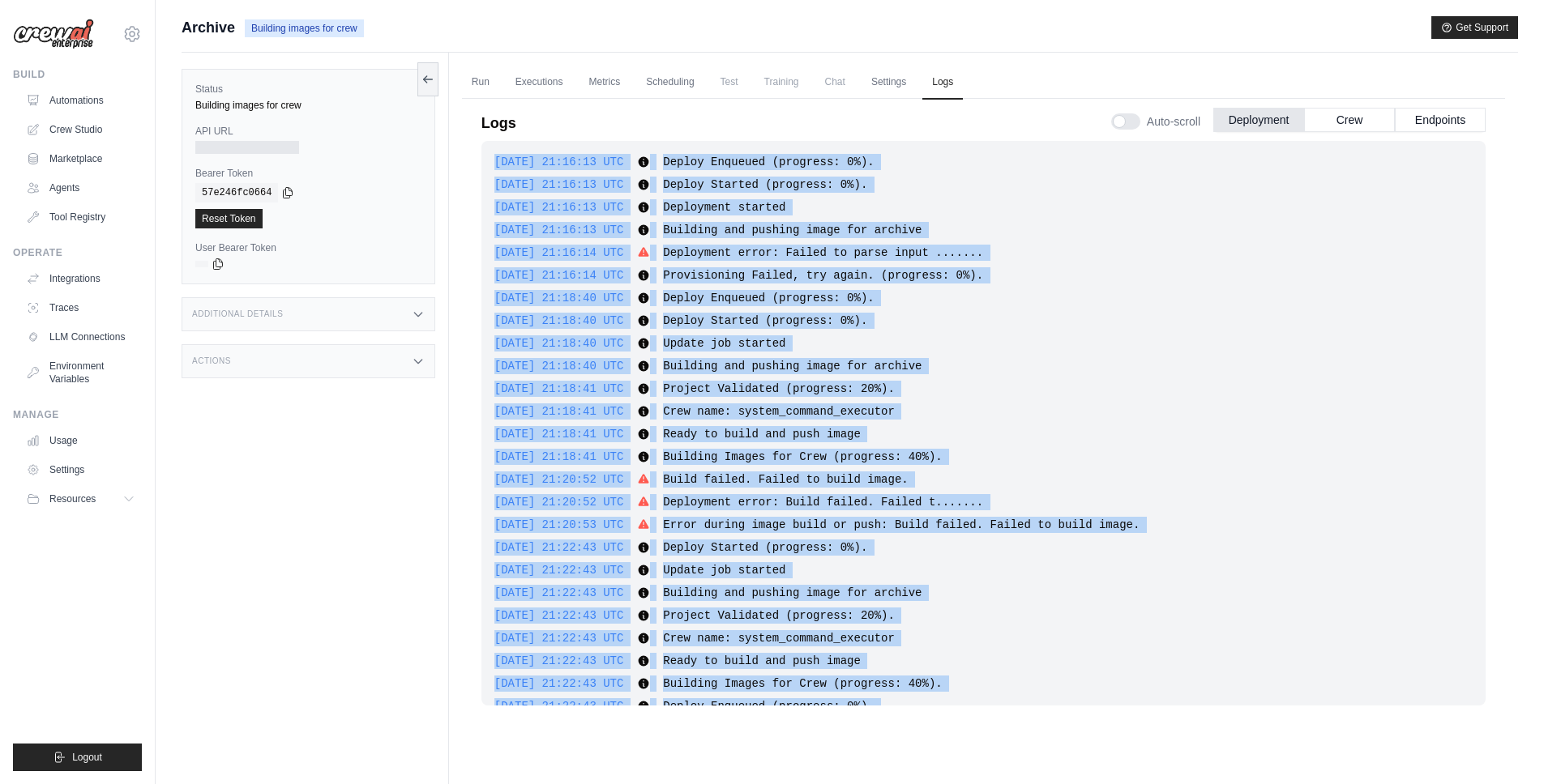
scroll to position [952, 0]
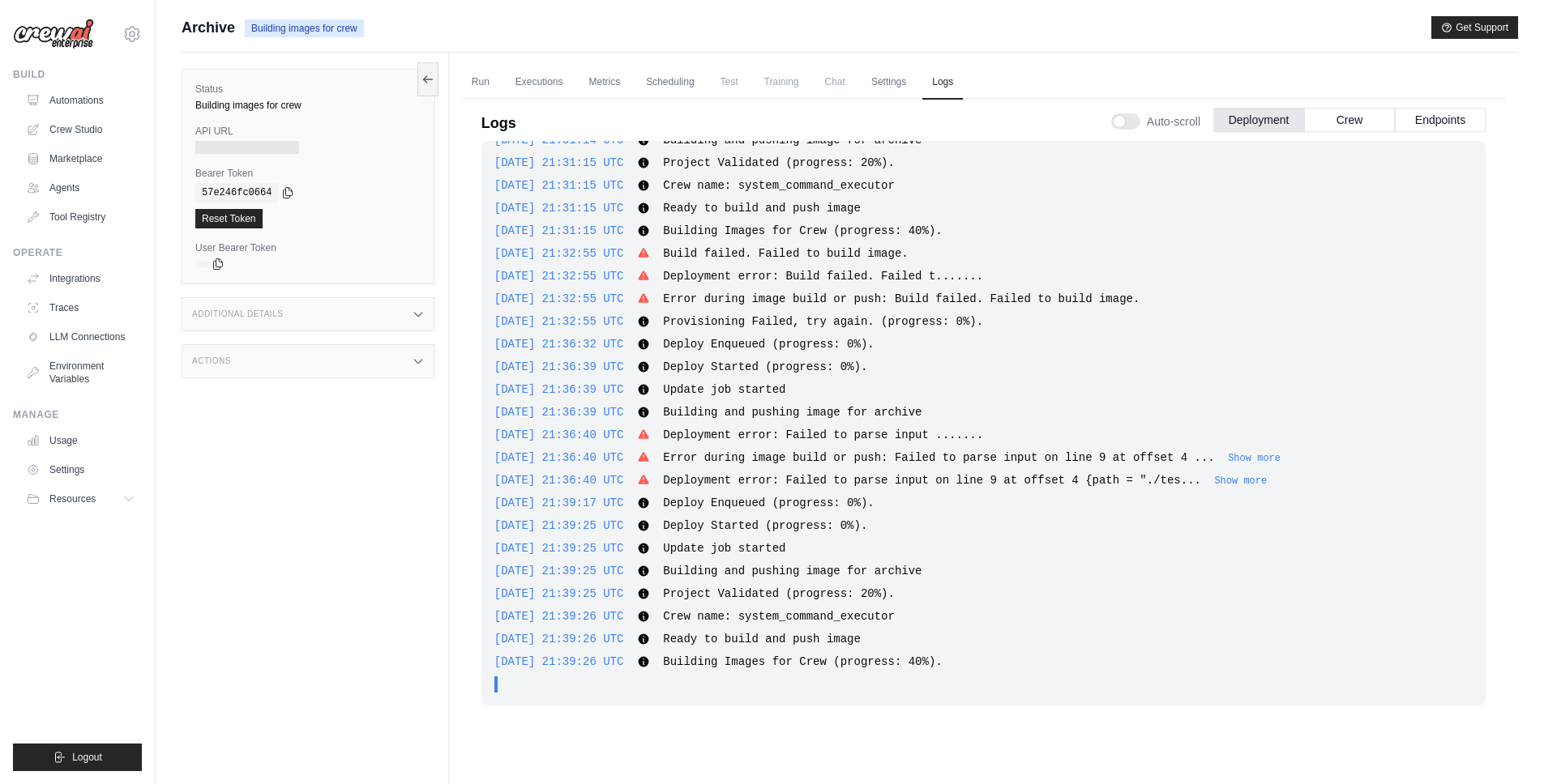
click at [874, 384] on div "2025-08-30 21:36:39 UTC Update job started Show more Show less" at bounding box center [983, 390] width 978 height 16
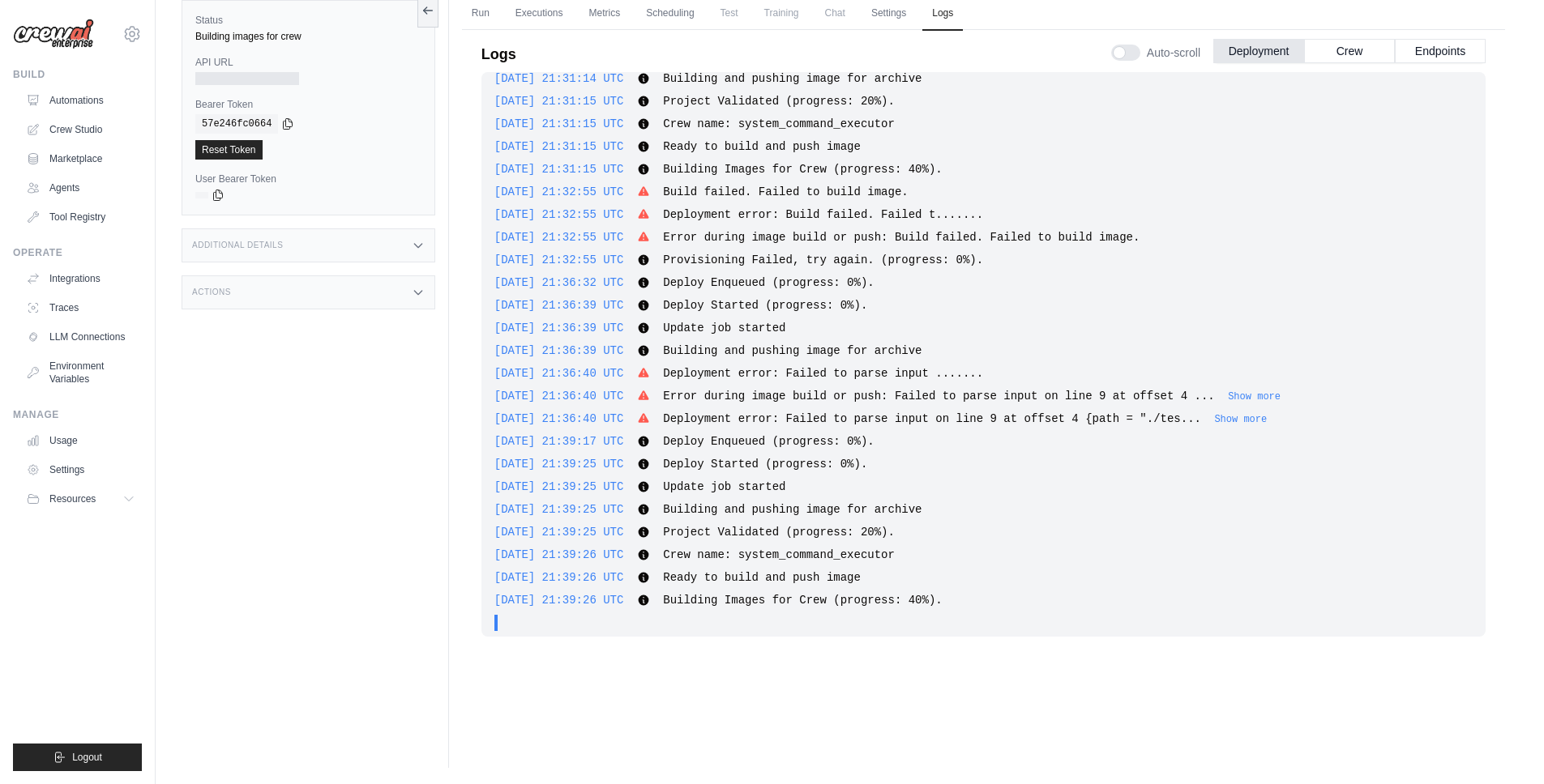
click at [1267, 407] on div "2025-08-30 21:16:13 UTC Deploy Enqueued (progress: 0%). Show more Show less 202…" at bounding box center [983, 354] width 1004 height 565
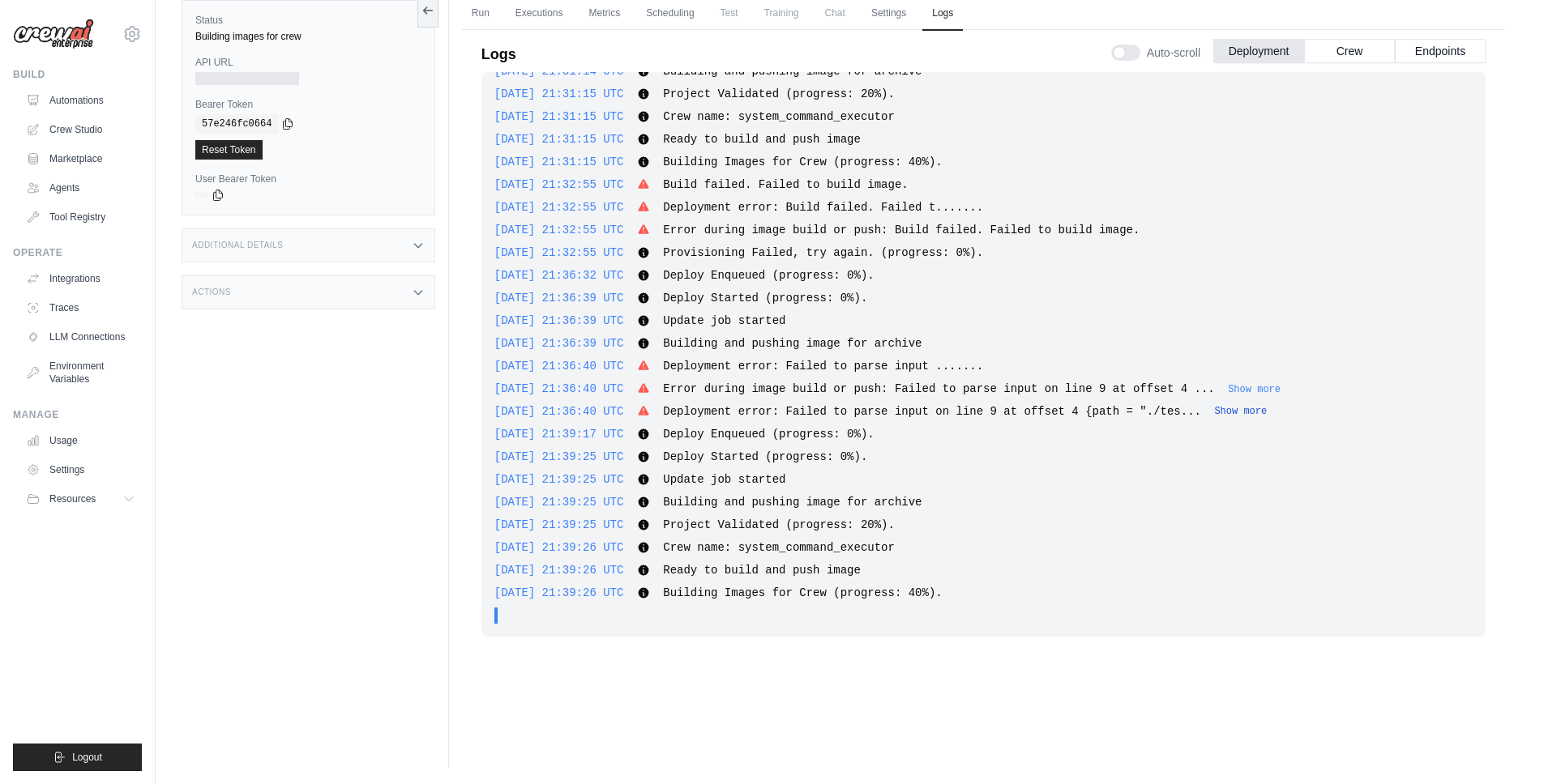
click at [1267, 414] on button "Show more" at bounding box center [1241, 412] width 53 height 13
click at [1269, 390] on button "Show more" at bounding box center [1254, 389] width 53 height 13
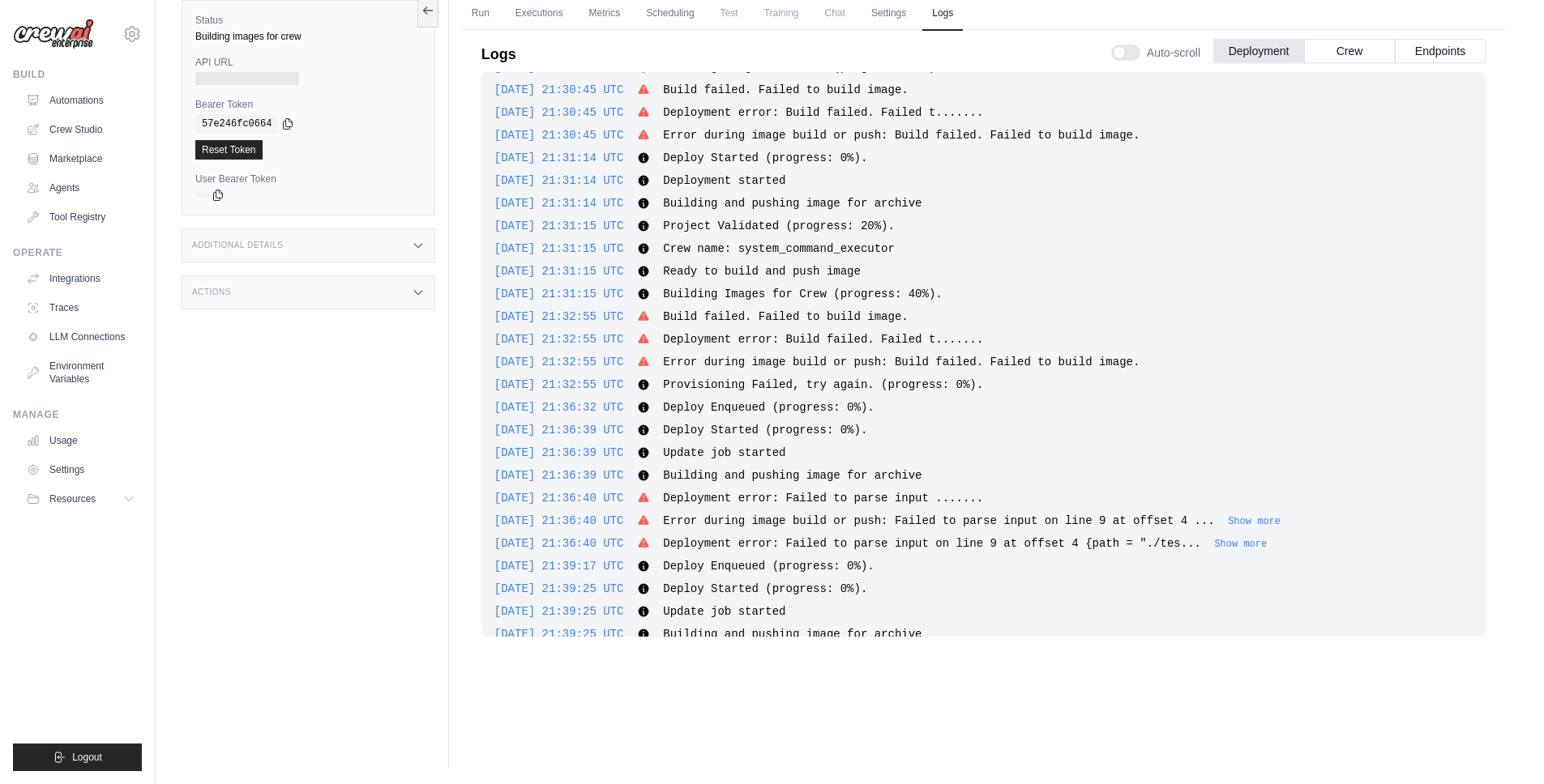
scroll to position [0, 0]
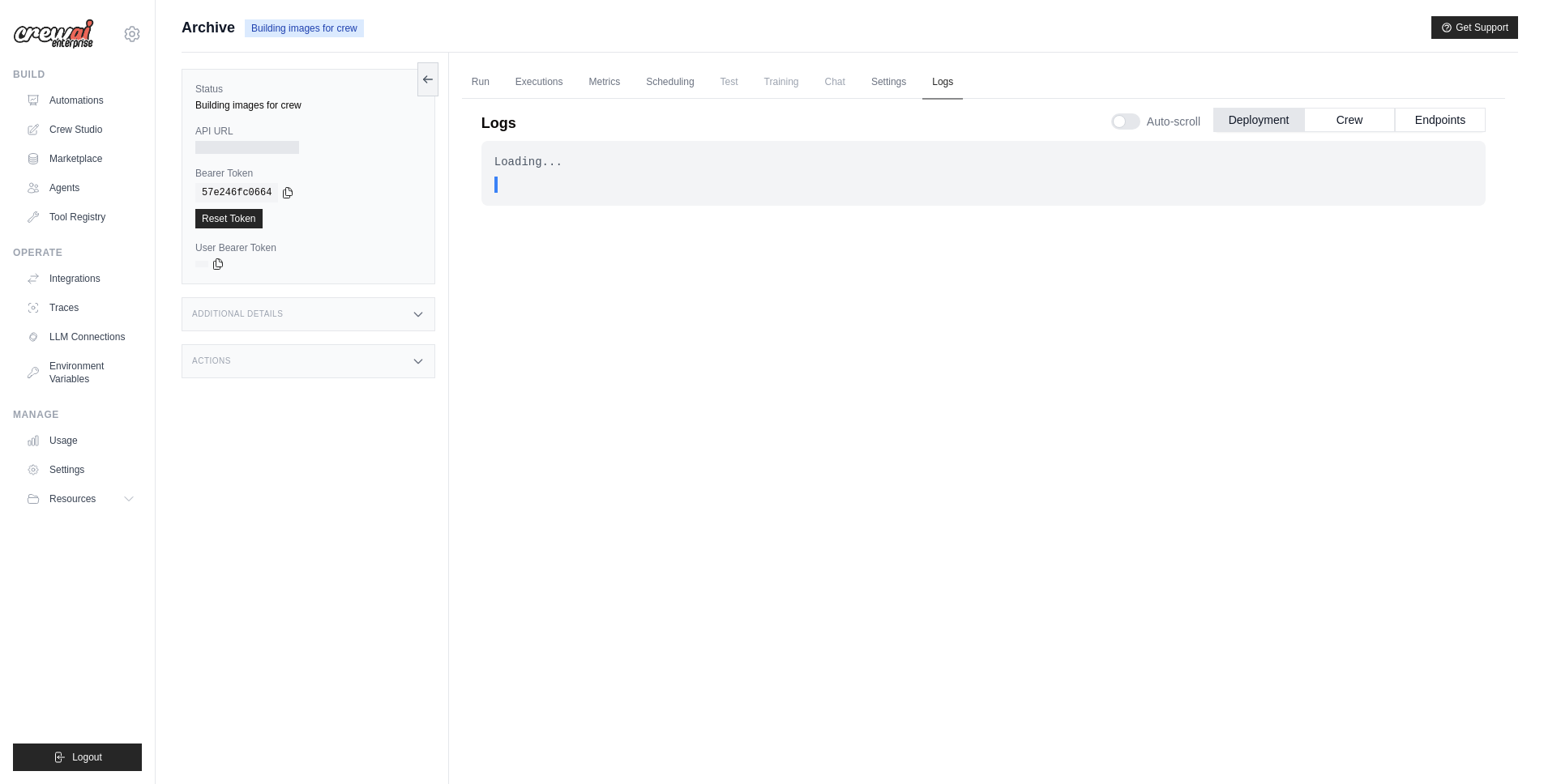
click at [942, 84] on link "Logs" at bounding box center [942, 82] width 40 height 34
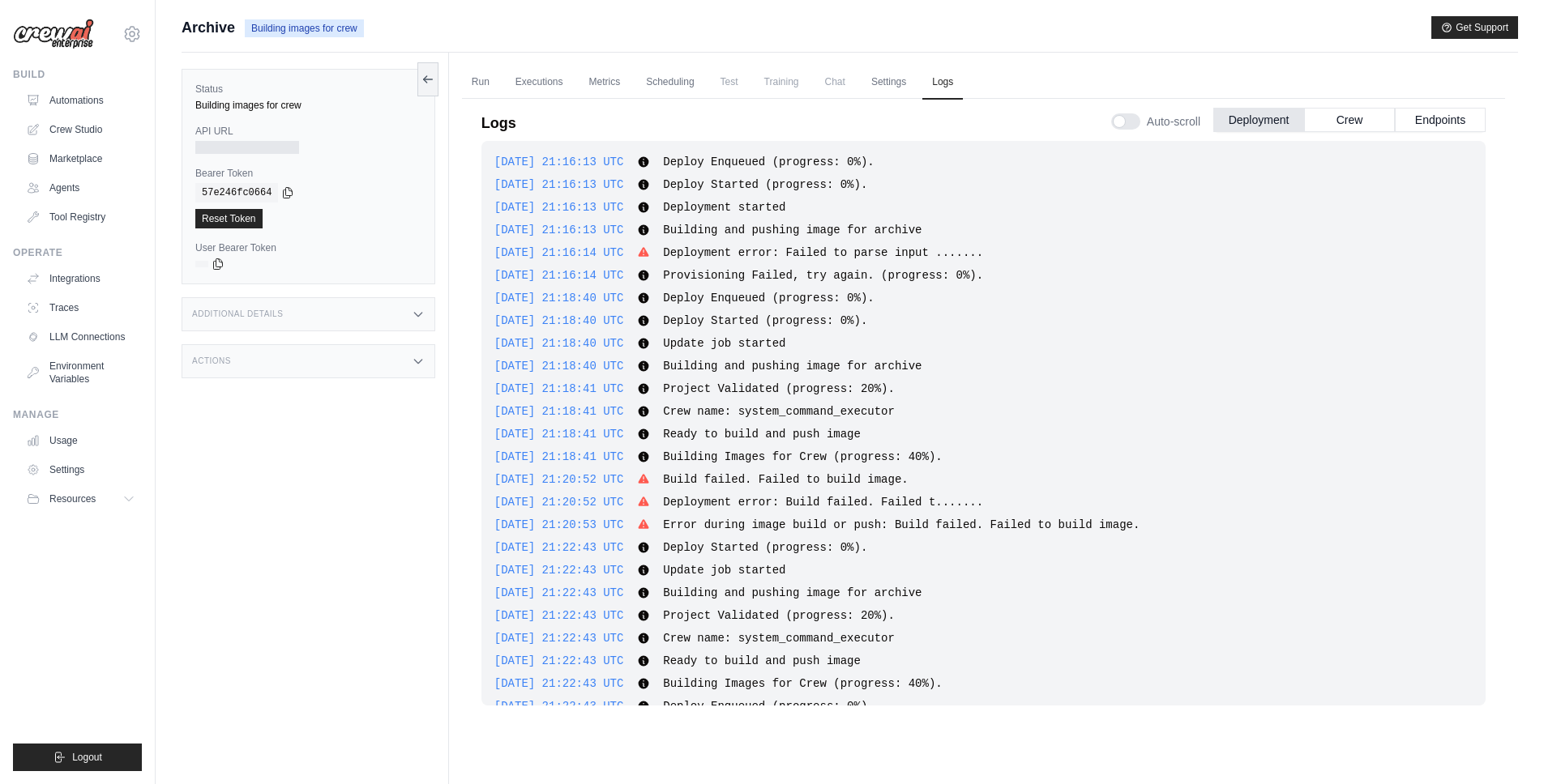
scroll to position [952, 0]
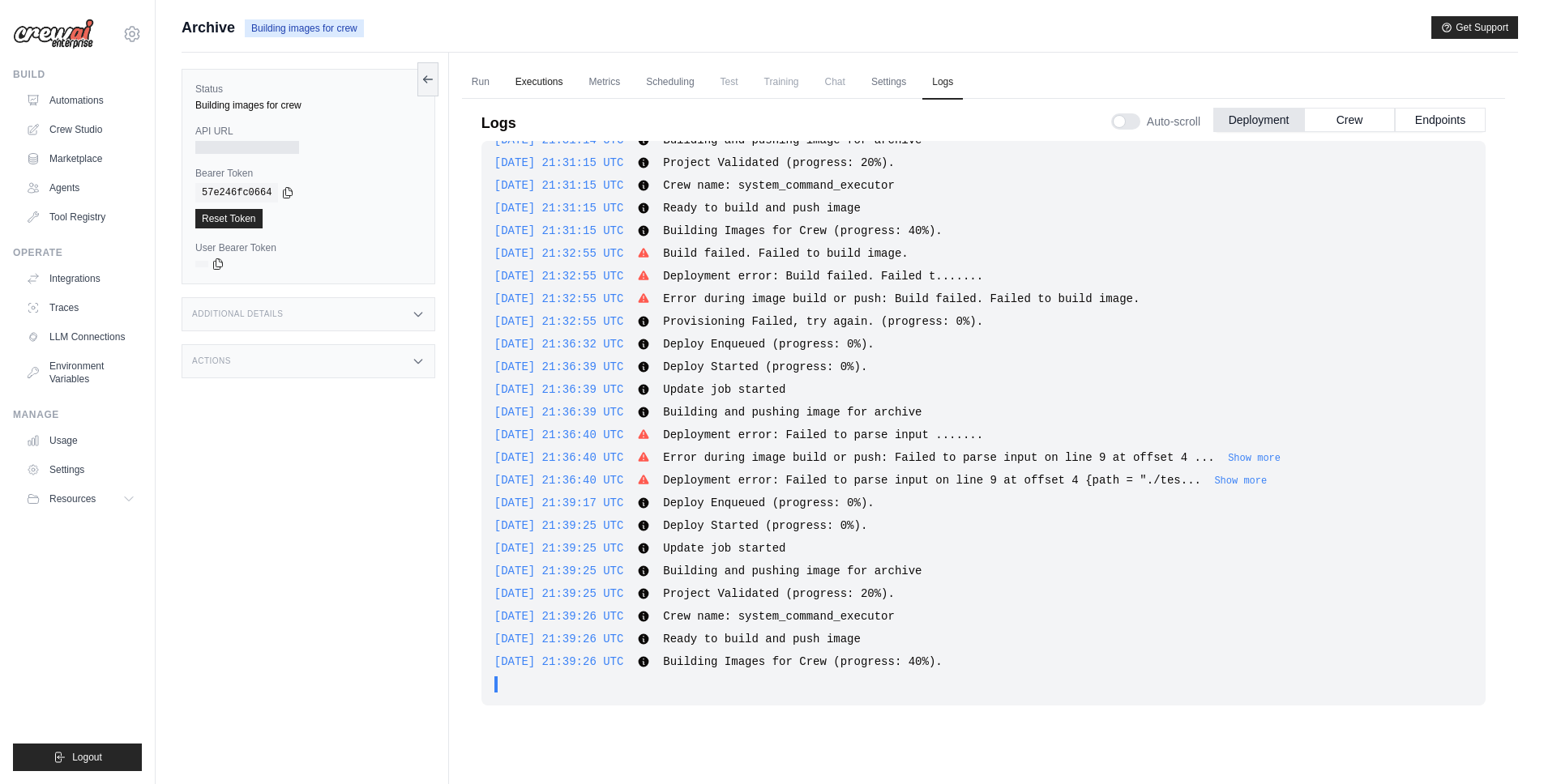
click at [541, 81] on link "Executions" at bounding box center [539, 82] width 67 height 34
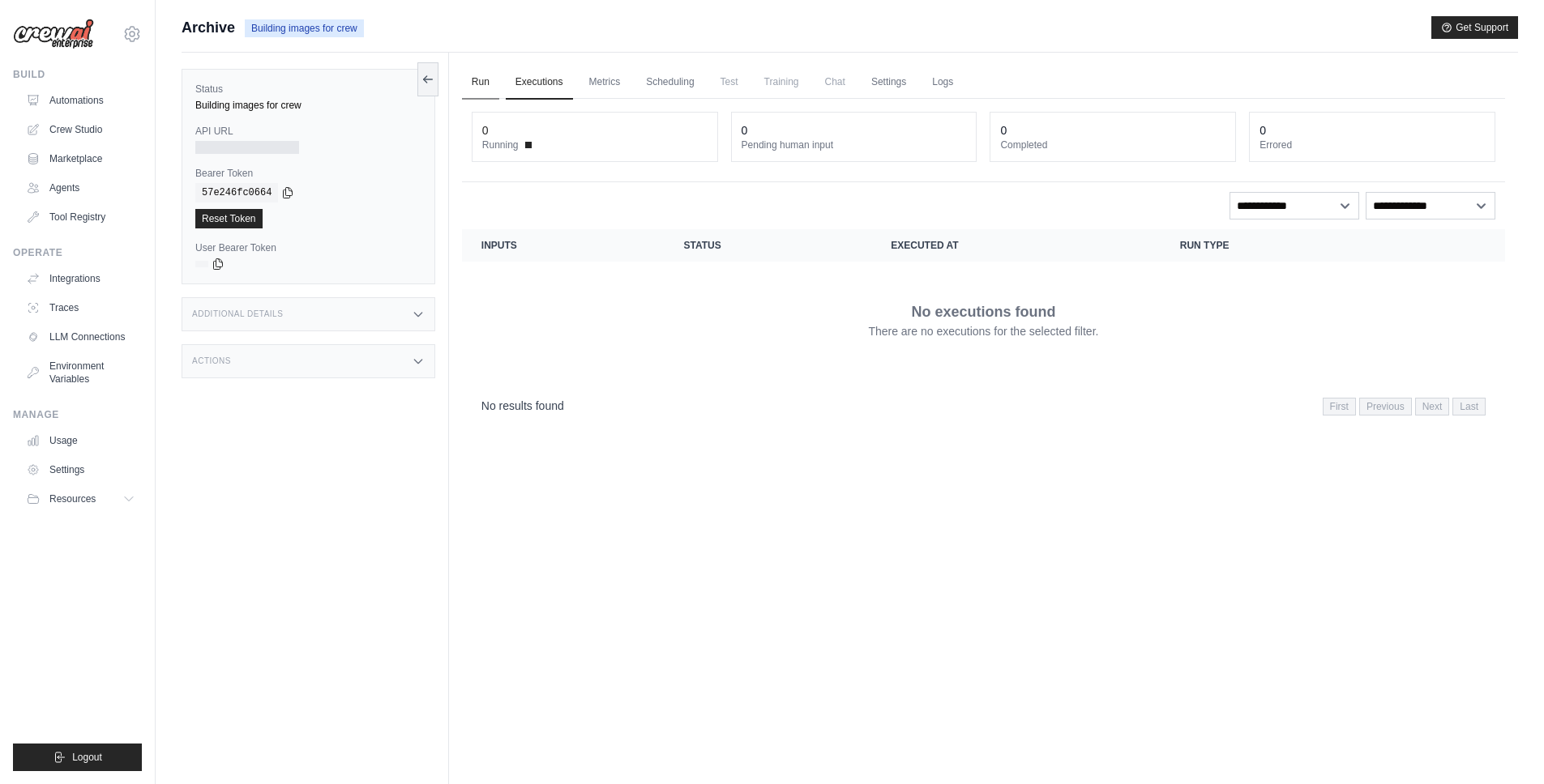
click at [474, 85] on link "Run" at bounding box center [480, 82] width 37 height 34
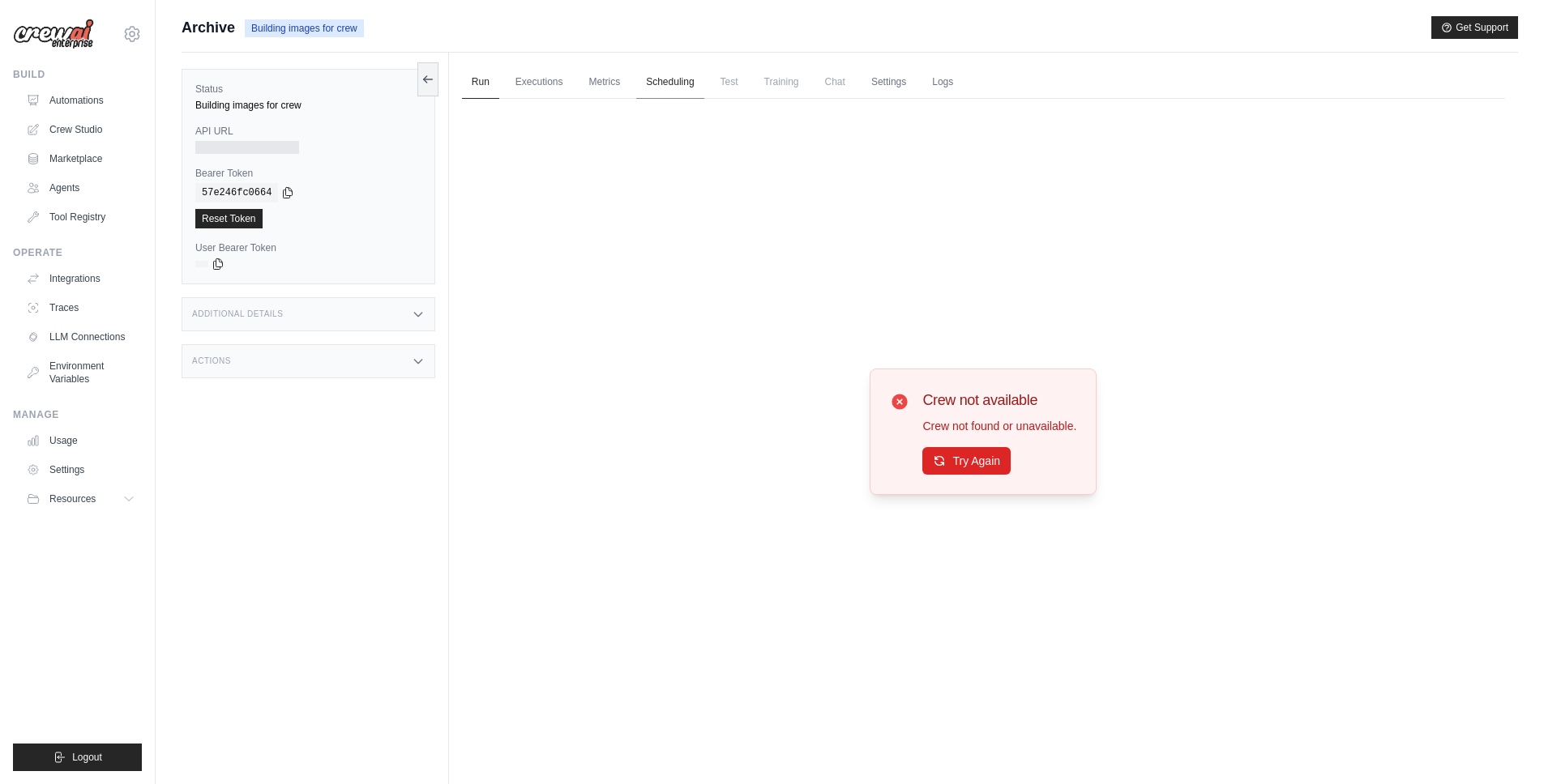
click at [642, 85] on link "Scheduling" at bounding box center [670, 82] width 67 height 34
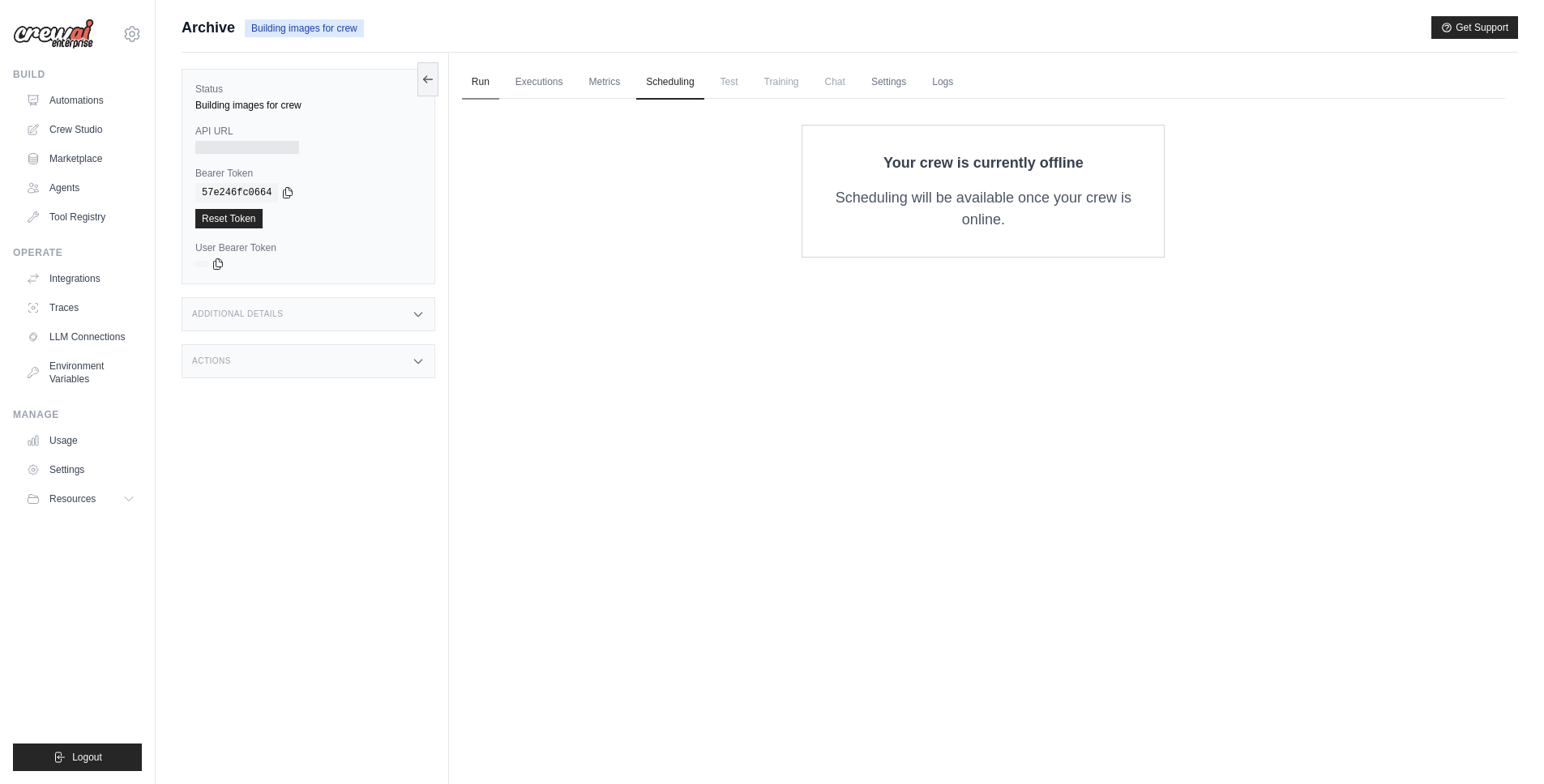
click at [484, 79] on link "Run" at bounding box center [480, 82] width 37 height 34
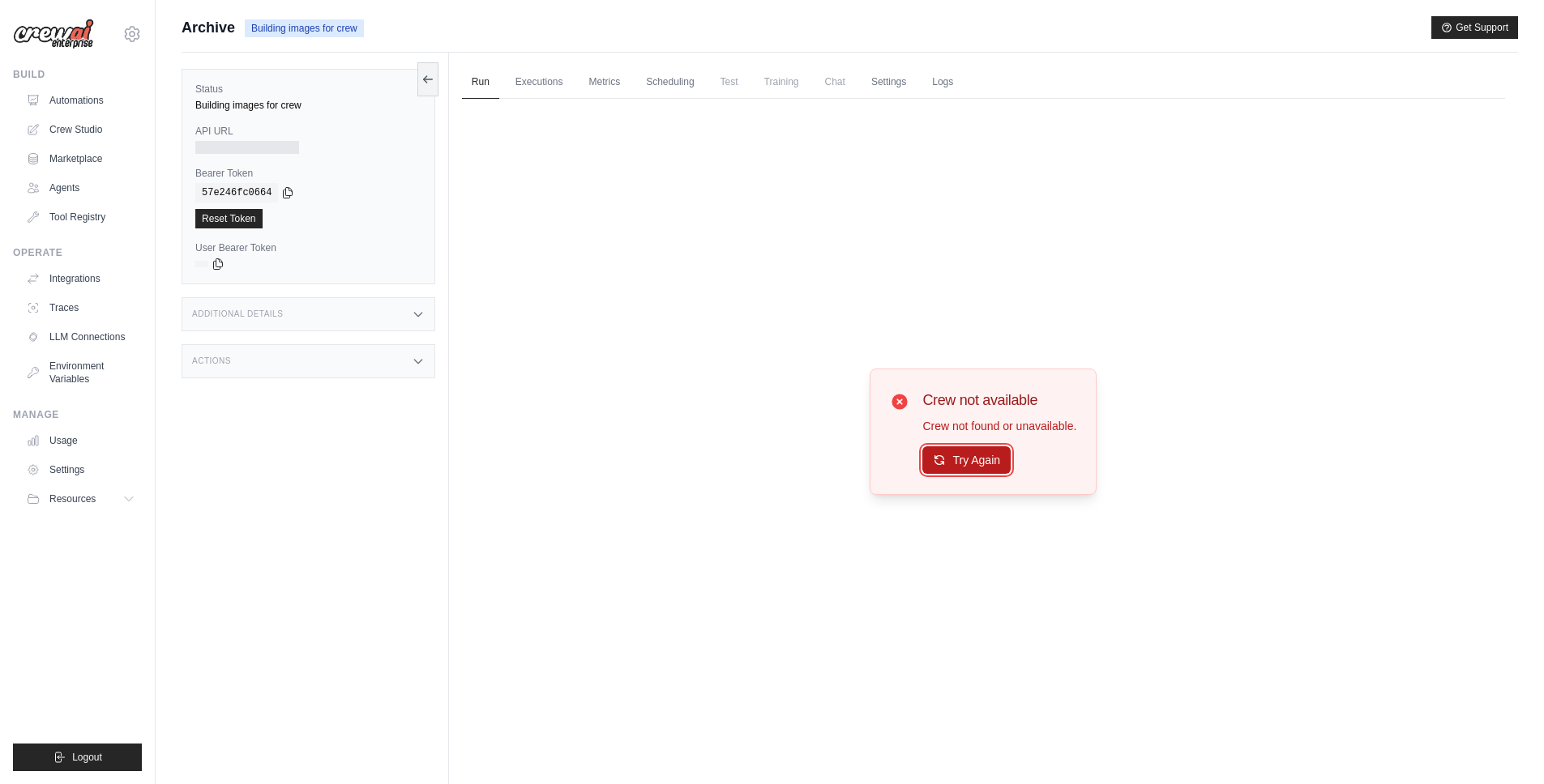
click at [931, 464] on button "Try Again" at bounding box center [966, 460] width 88 height 28
click at [643, 81] on link "Scheduling" at bounding box center [670, 82] width 67 height 34
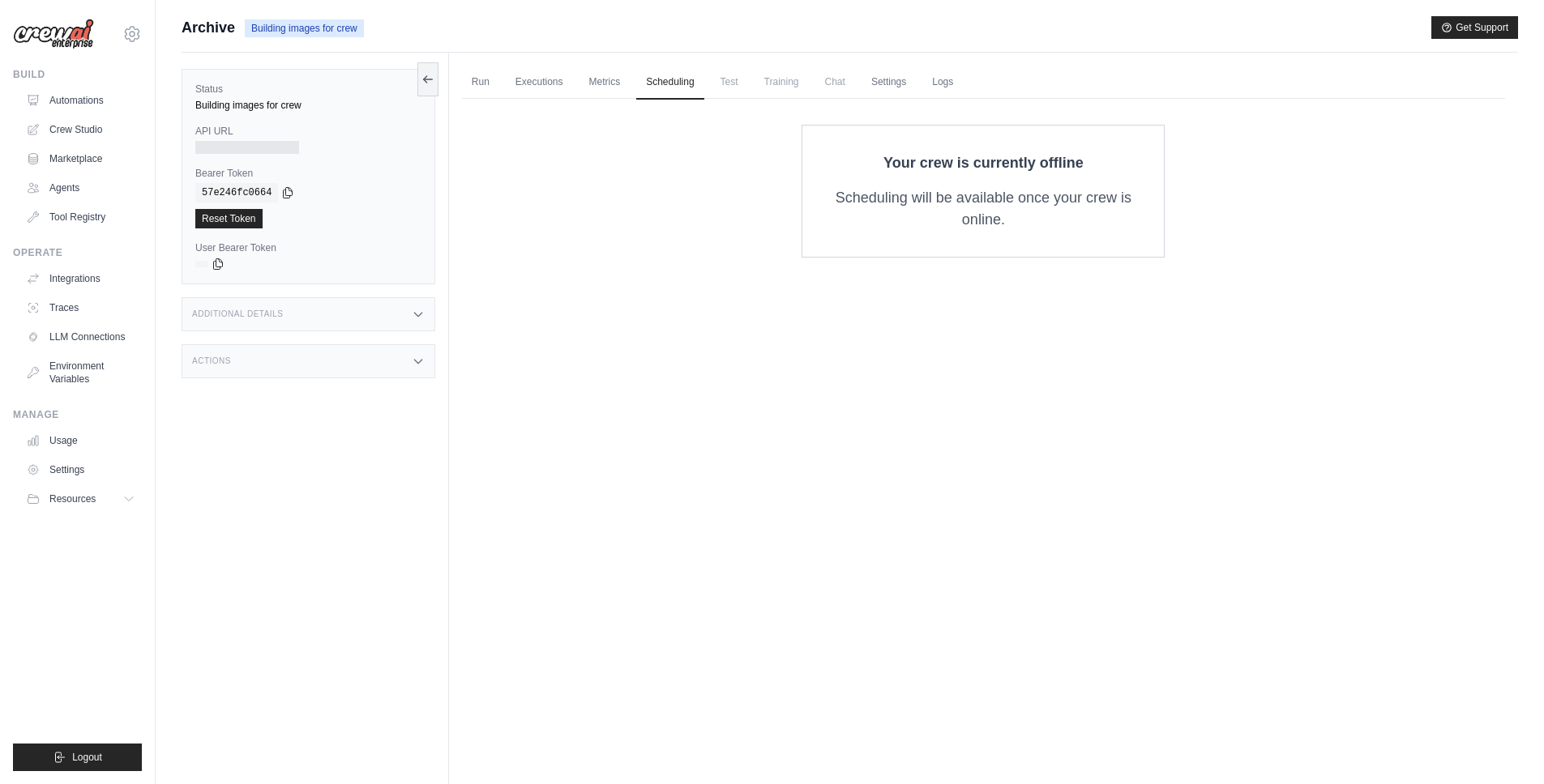
click at [631, 86] on ul "Run Executions Metrics Scheduling Test Training Chat Settings Logs" at bounding box center [983, 82] width 1043 height 33
click at [582, 77] on link "Metrics" at bounding box center [605, 82] width 51 height 34
click at [532, 79] on link "Executions" at bounding box center [539, 82] width 67 height 34
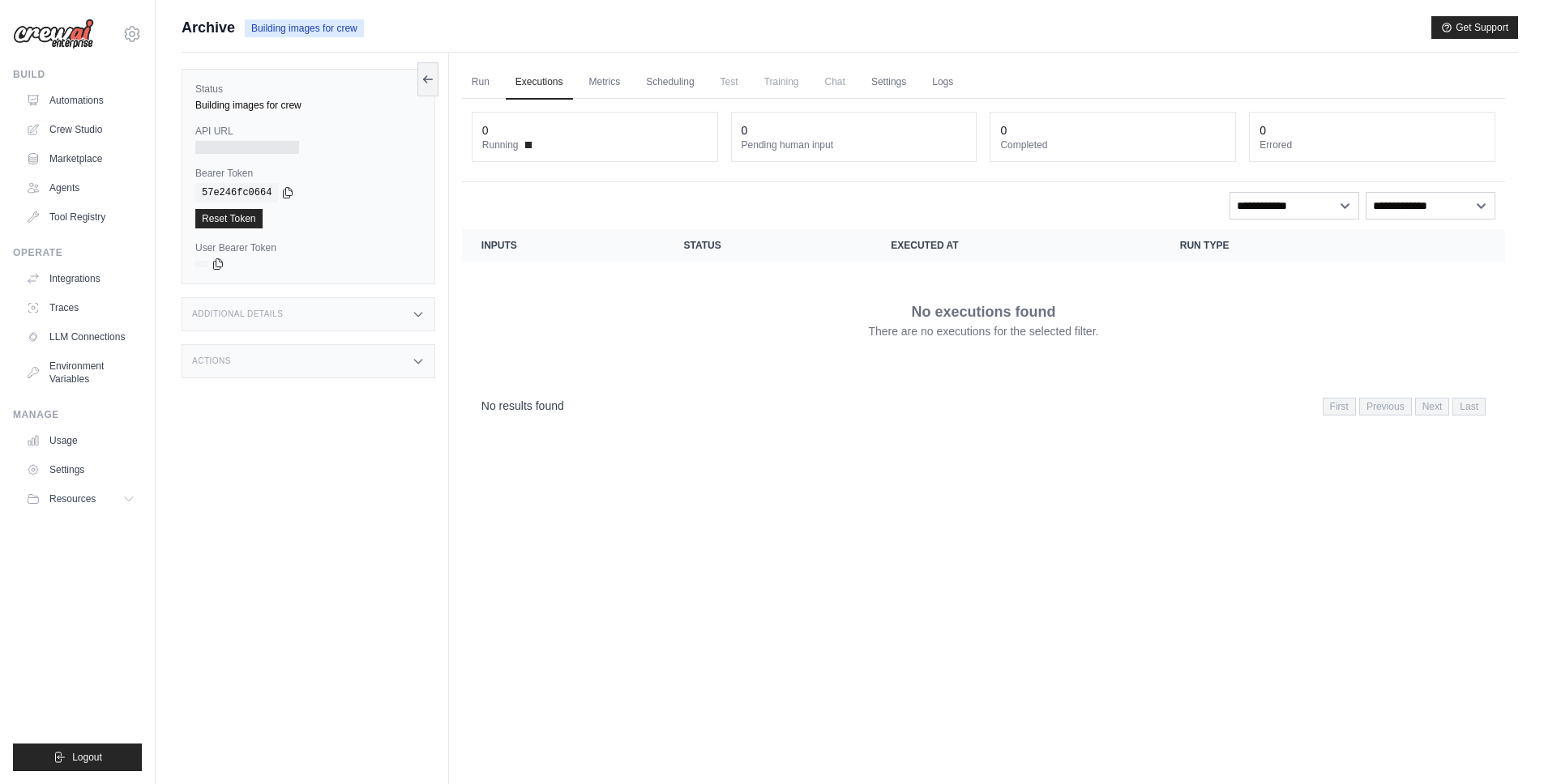
click at [711, 88] on span "Test" at bounding box center [729, 81] width 37 height 32
click at [671, 78] on link "Scheduling" at bounding box center [670, 82] width 67 height 34
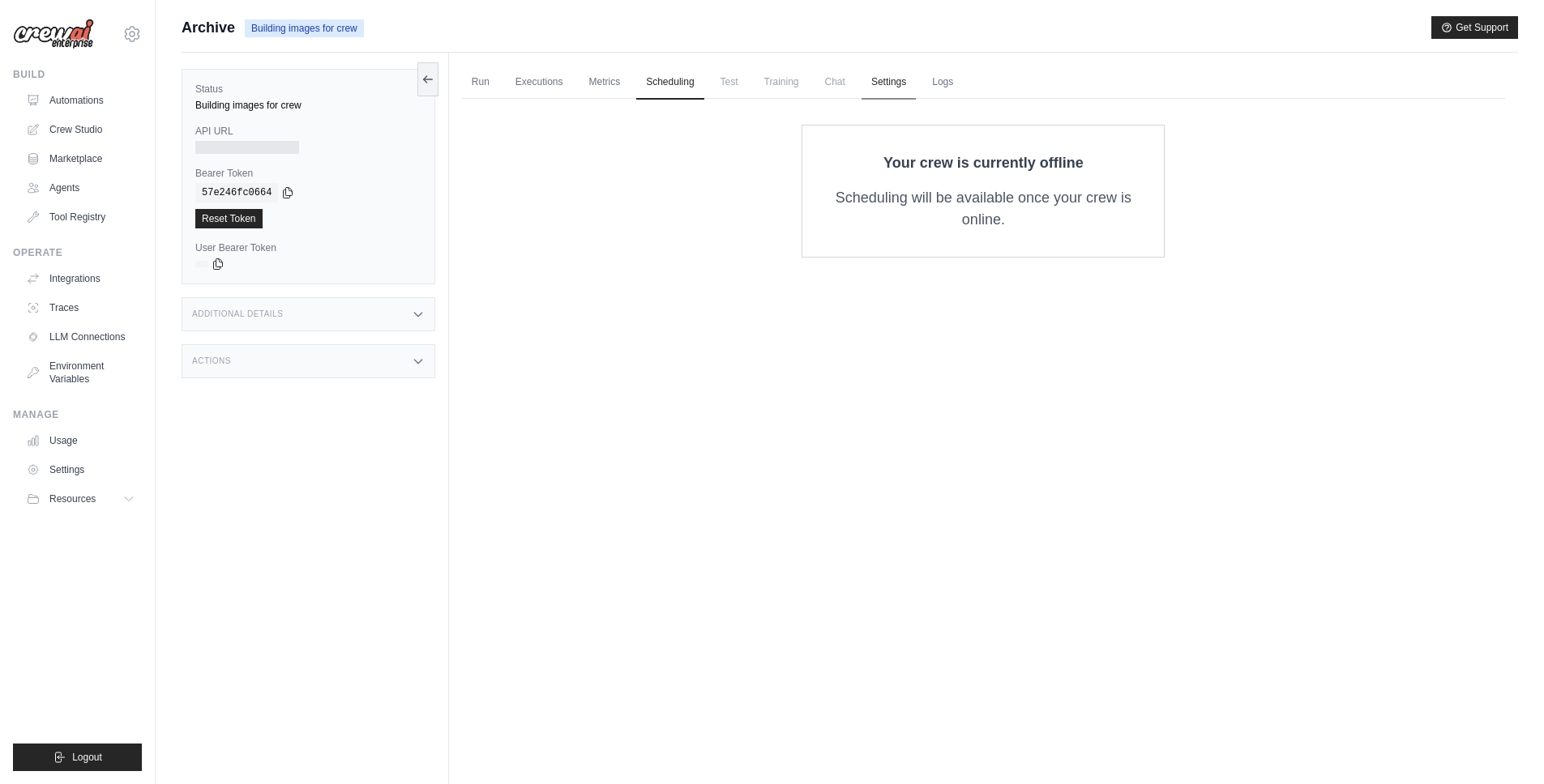
click at [890, 77] on link "Settings" at bounding box center [889, 82] width 54 height 34
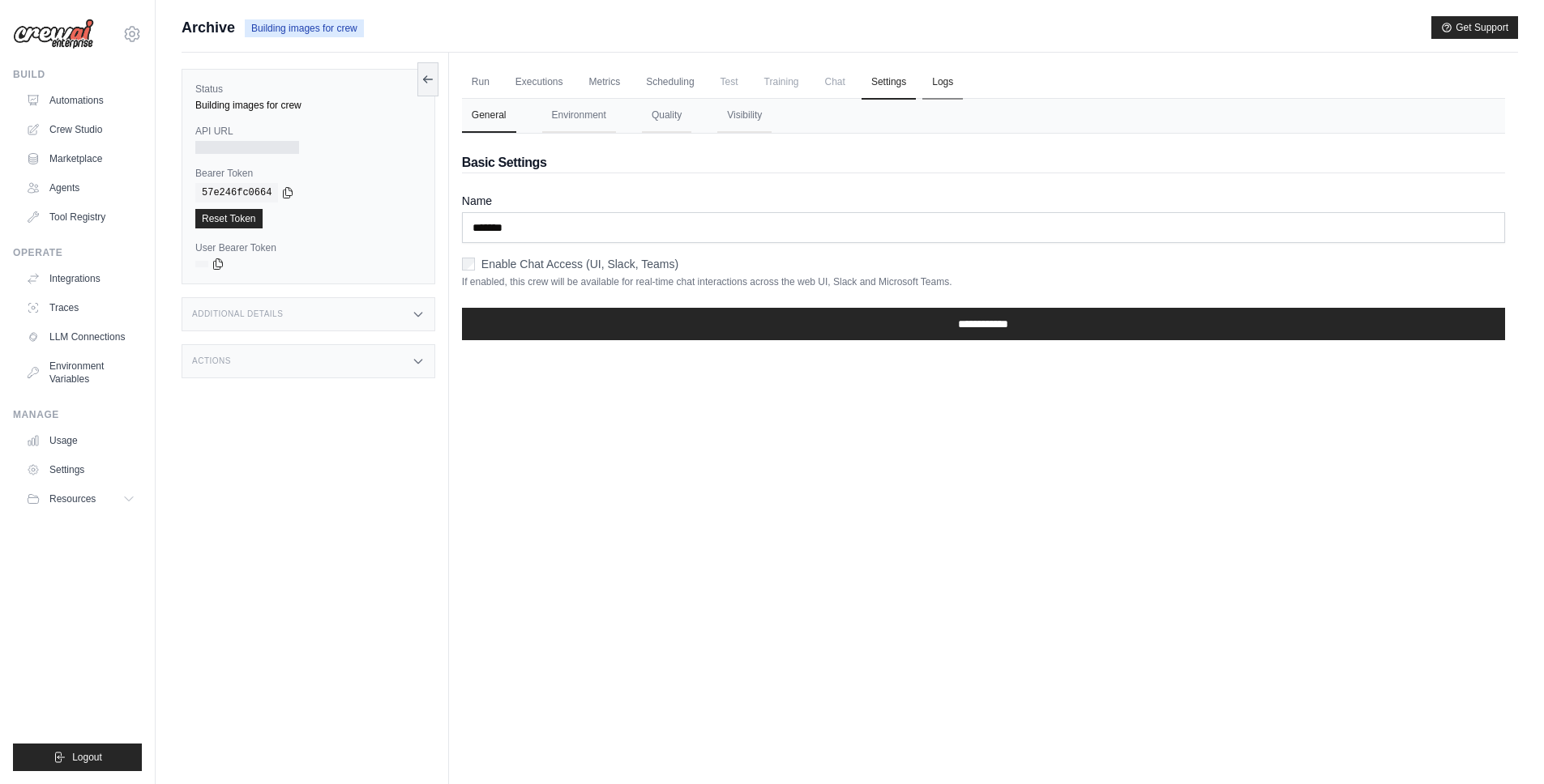
click at [943, 81] on link "Logs" at bounding box center [942, 82] width 40 height 34
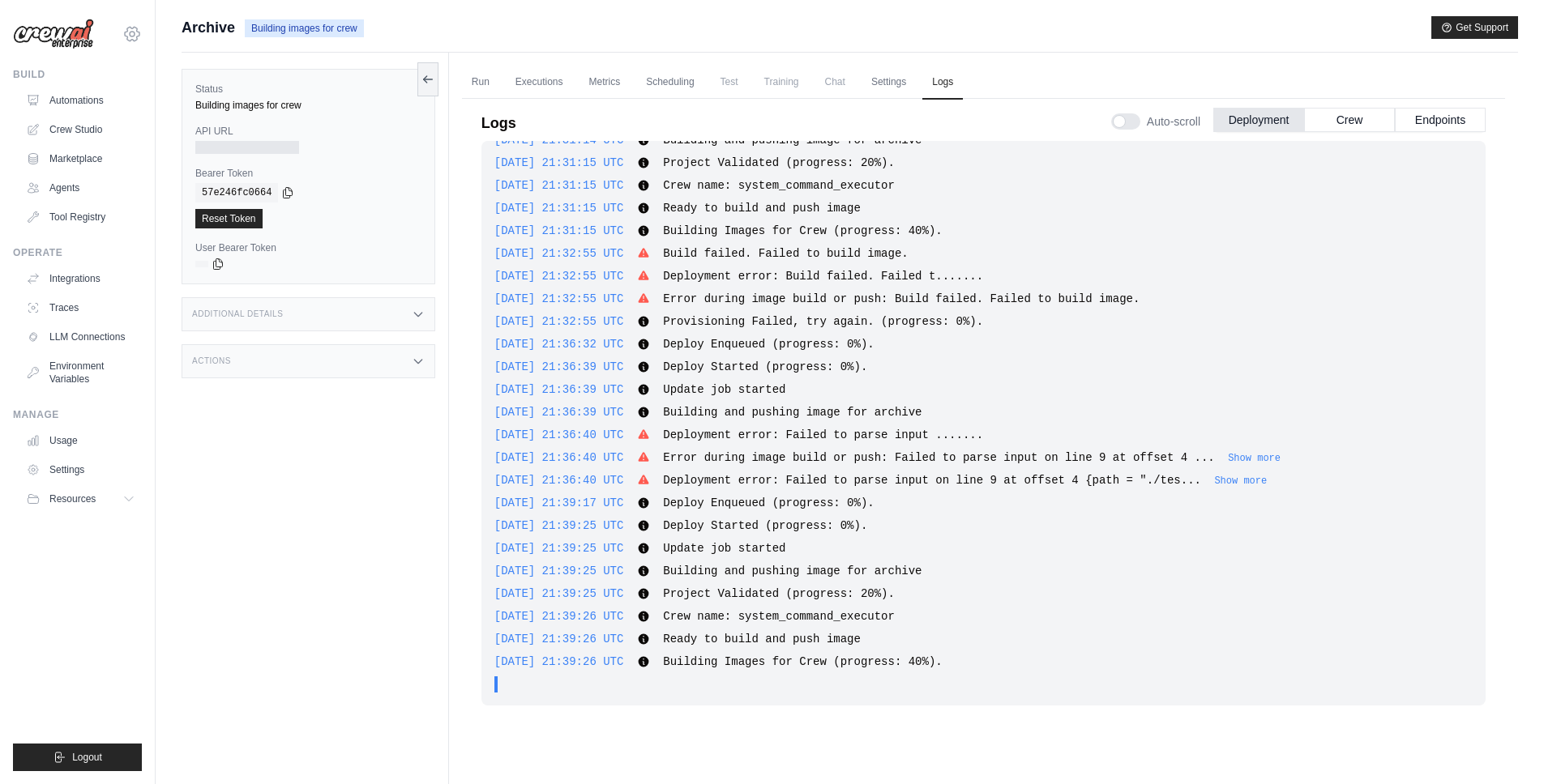
scroll to position [35, 0]
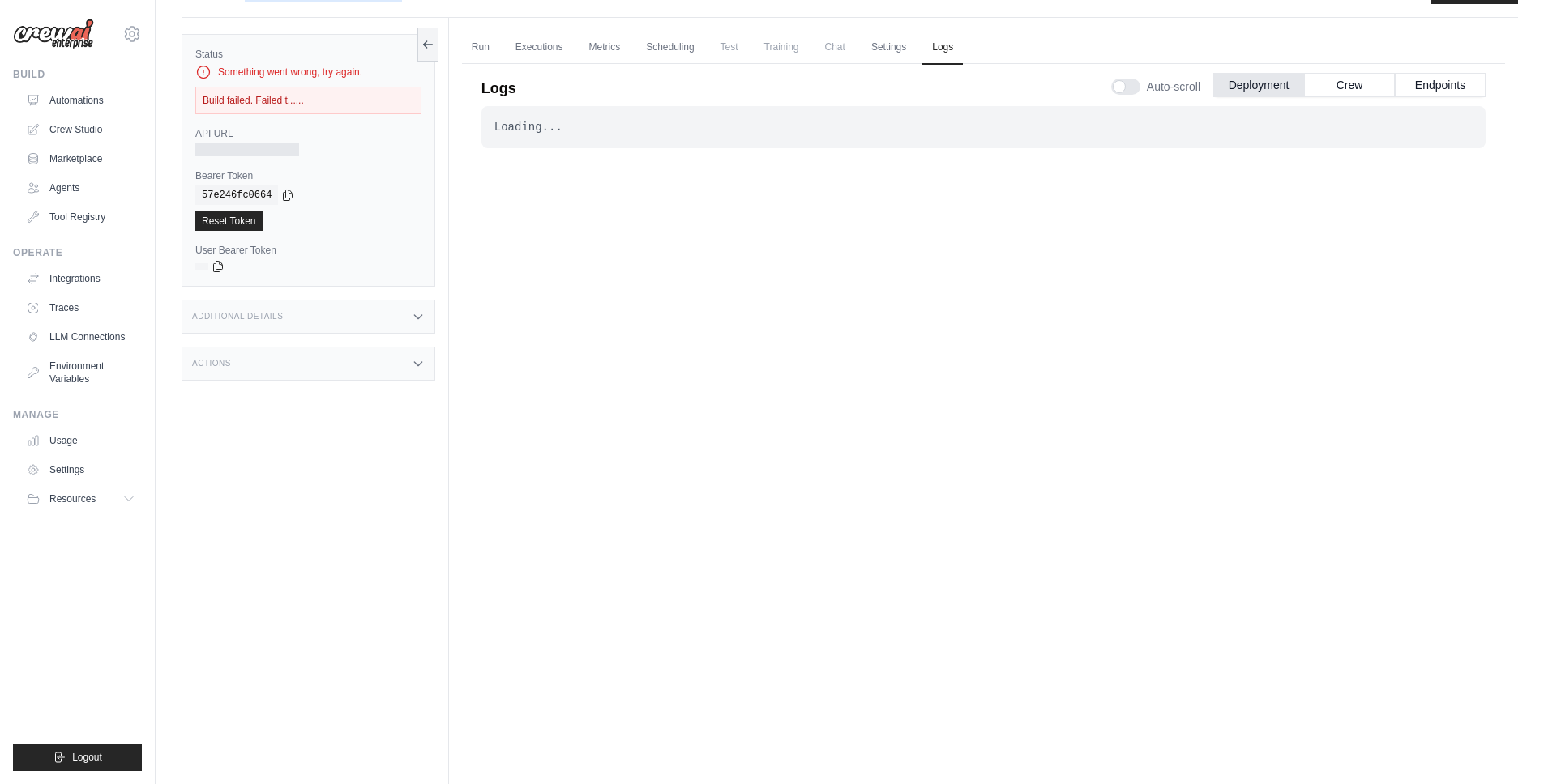
click at [315, 102] on div "Build failed. Failed t......" at bounding box center [308, 100] width 226 height 28
click at [927, 52] on link "Logs" at bounding box center [942, 47] width 40 height 34
click at [947, 51] on link "Logs" at bounding box center [942, 47] width 40 height 34
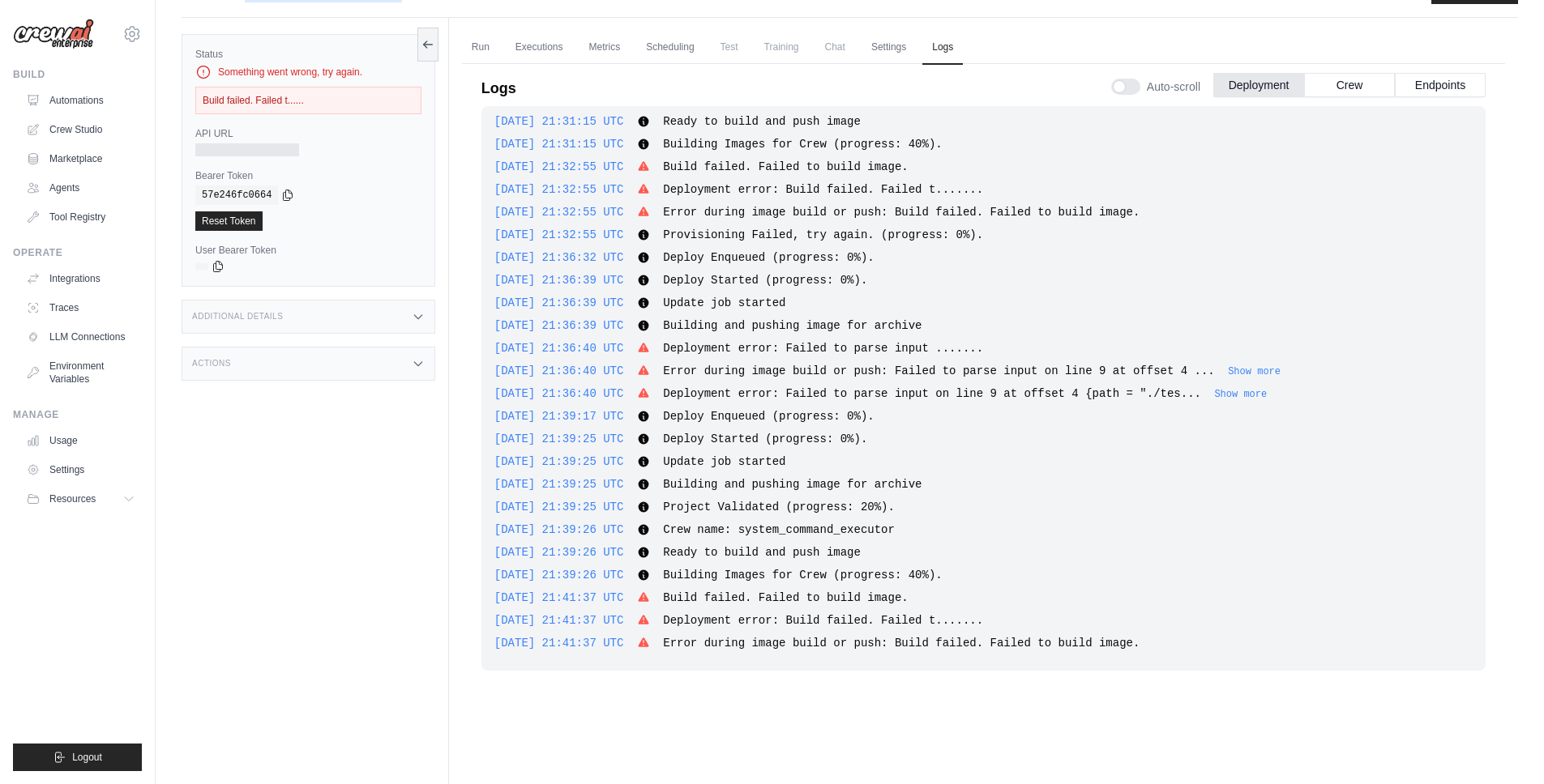
scroll to position [69, 0]
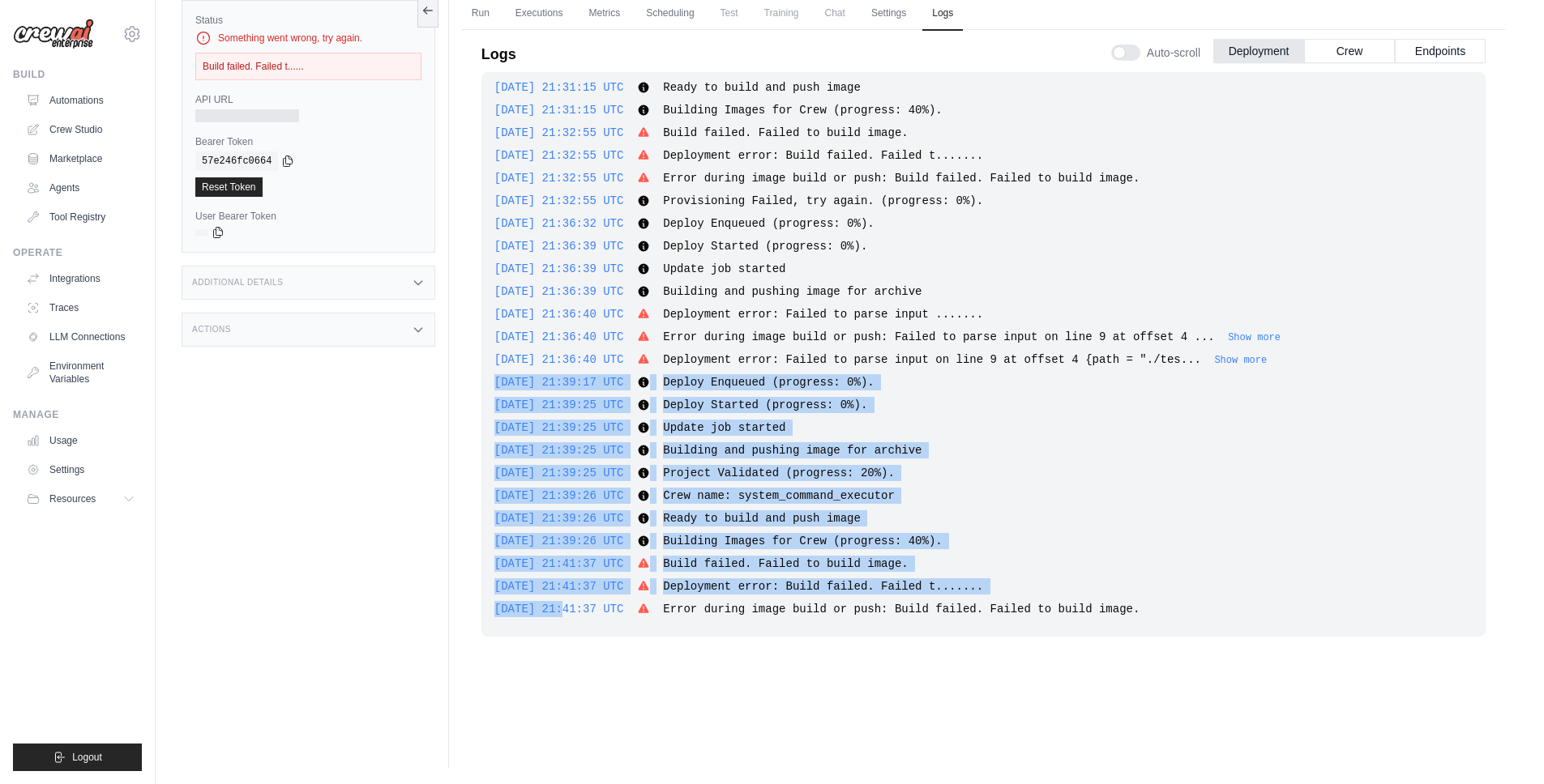
drag, startPoint x: 566, startPoint y: 610, endPoint x: 469, endPoint y: 393, distance: 237.7
click at [459, 388] on div "Run Executions Metrics Scheduling Test Training Chat Settings Logs 0 Running 0 …" at bounding box center [983, 376] width 1069 height 784
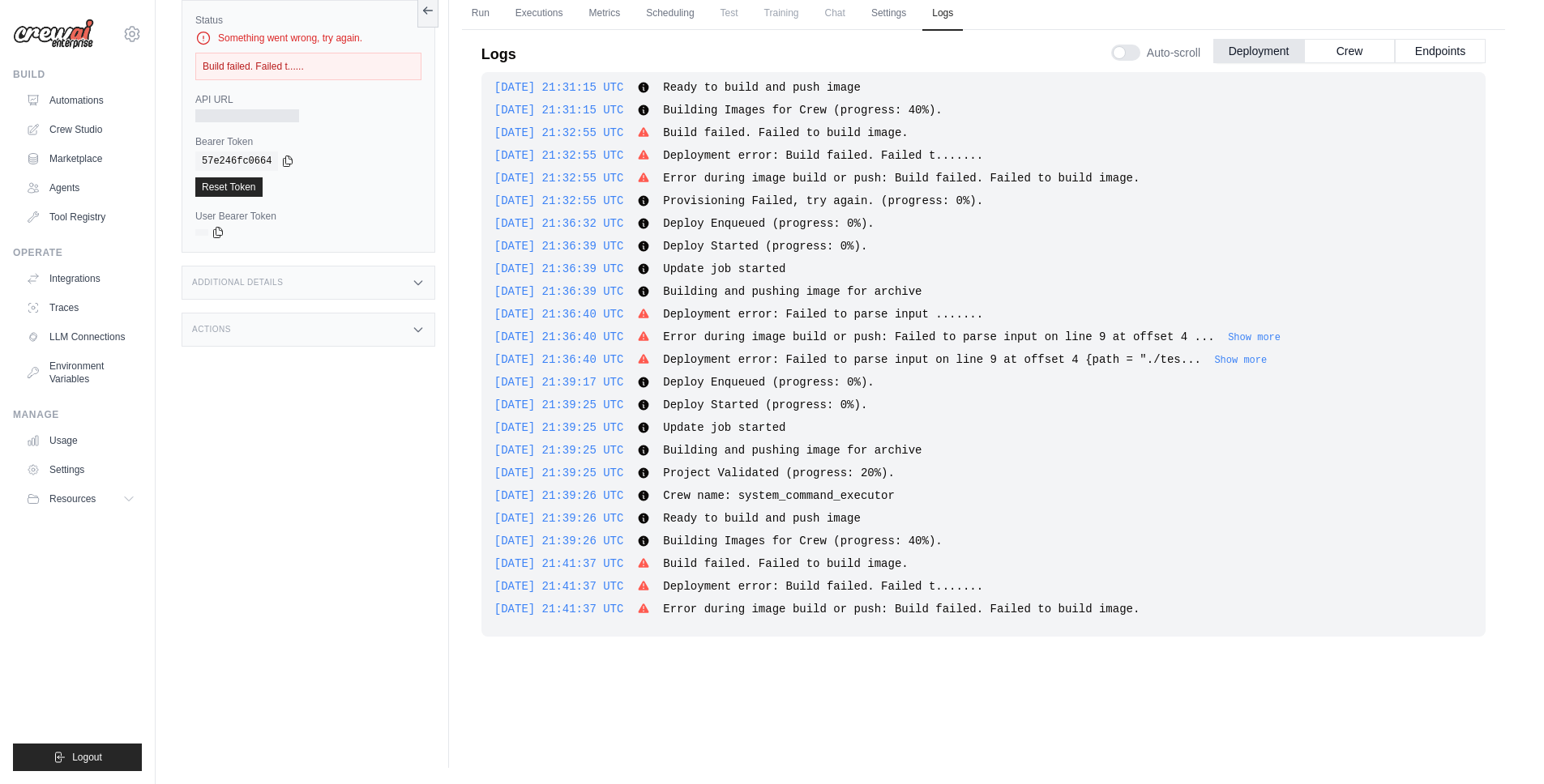
click at [564, 433] on span "2025-08-30 21:39:25 UTC" at bounding box center [559, 428] width 130 height 13
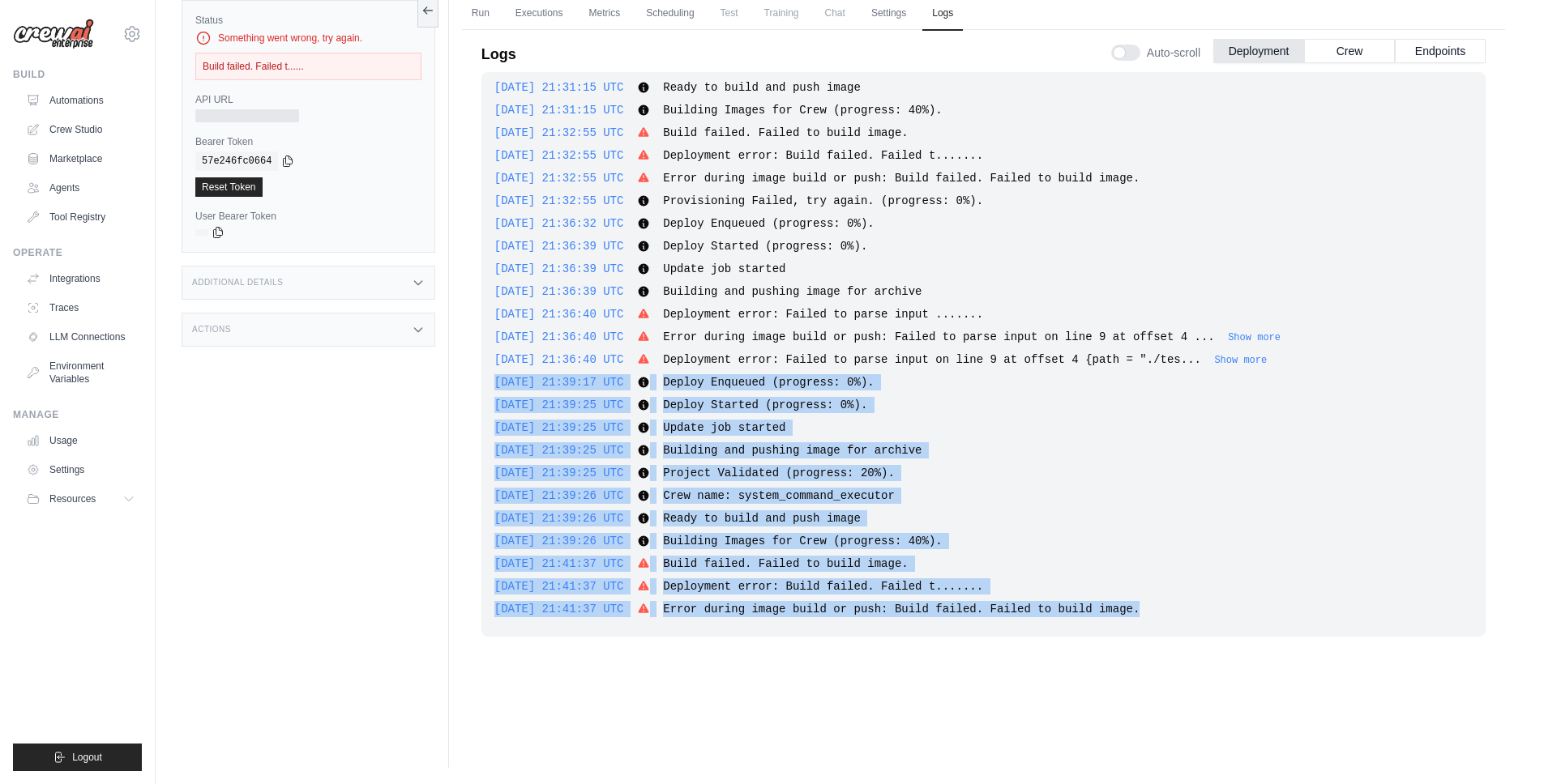
drag, startPoint x: 655, startPoint y: 370, endPoint x: 1448, endPoint y: 644, distance: 839.0
click at [1448, 644] on div "2025-08-30 21:16:13 UTC Deploy Enqueued (progress: 0%). Show more Show less 202…" at bounding box center [983, 376] width 1004 height 608
click at [1167, 579] on div "2025-08-30 21:41:37 UTC Deployment error: Build failed. Failed t....... Show mo…" at bounding box center [983, 587] width 978 height 16
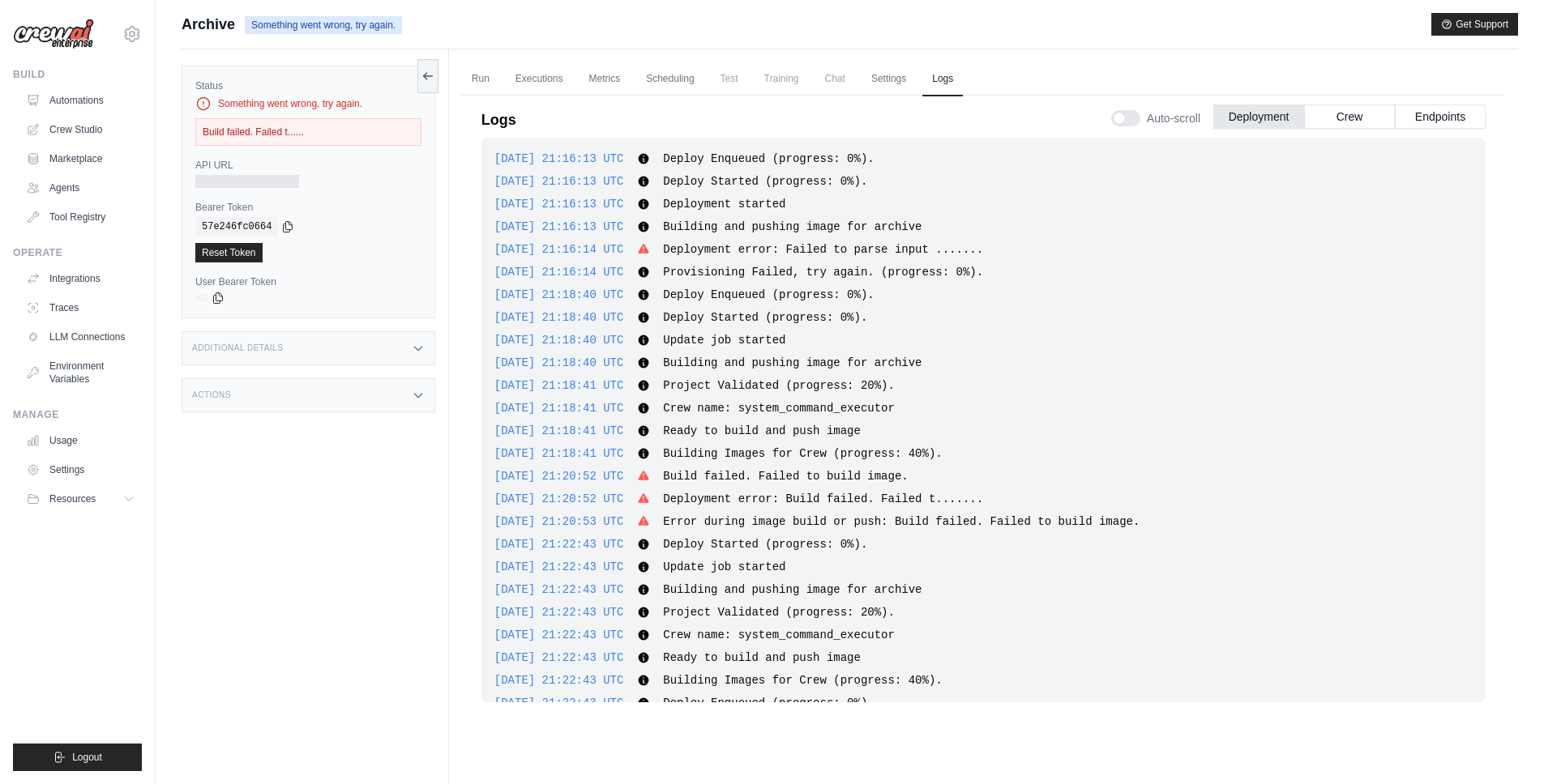
scroll to position [0, 0]
drag, startPoint x: 489, startPoint y: 249, endPoint x: 565, endPoint y: 251, distance: 76.0
click at [565, 251] on div "2025-08-30 21:16:13 UTC Deploy Enqueued (progress: 0%). Show more Show less 202…" at bounding box center [983, 423] width 1004 height 565
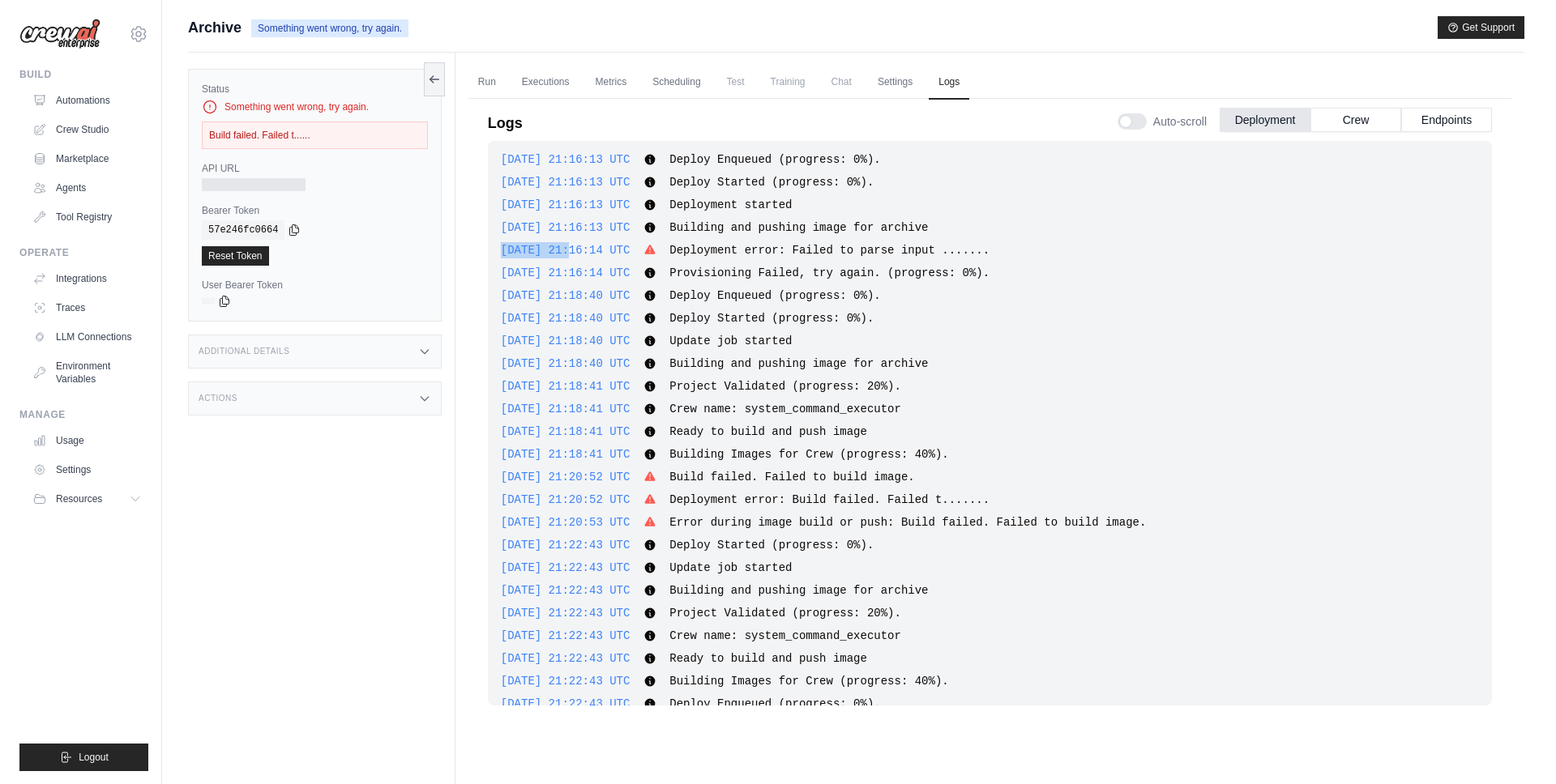
scroll to position [3, 0]
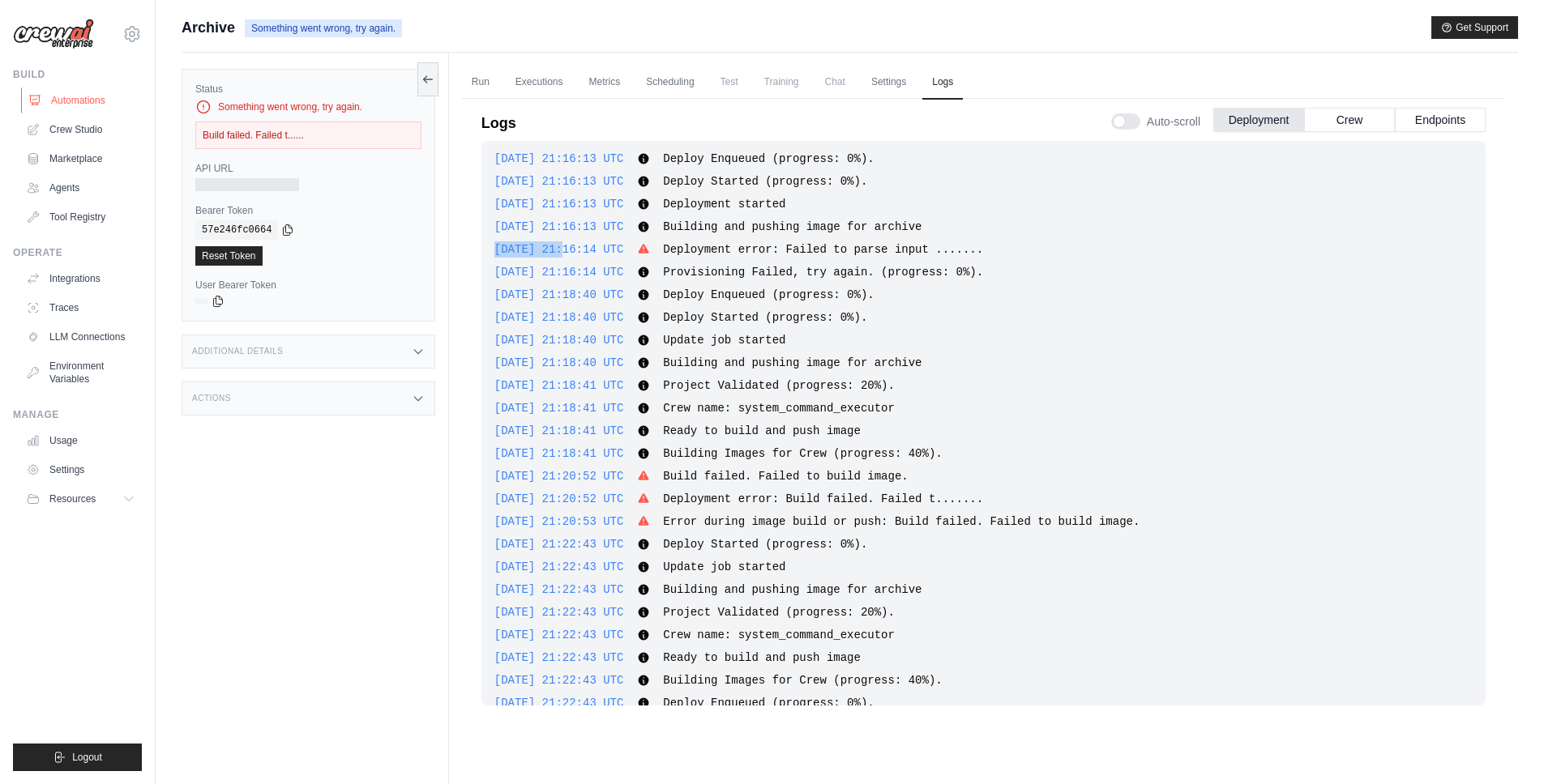
click at [104, 90] on link "Automations" at bounding box center [82, 100] width 123 height 26
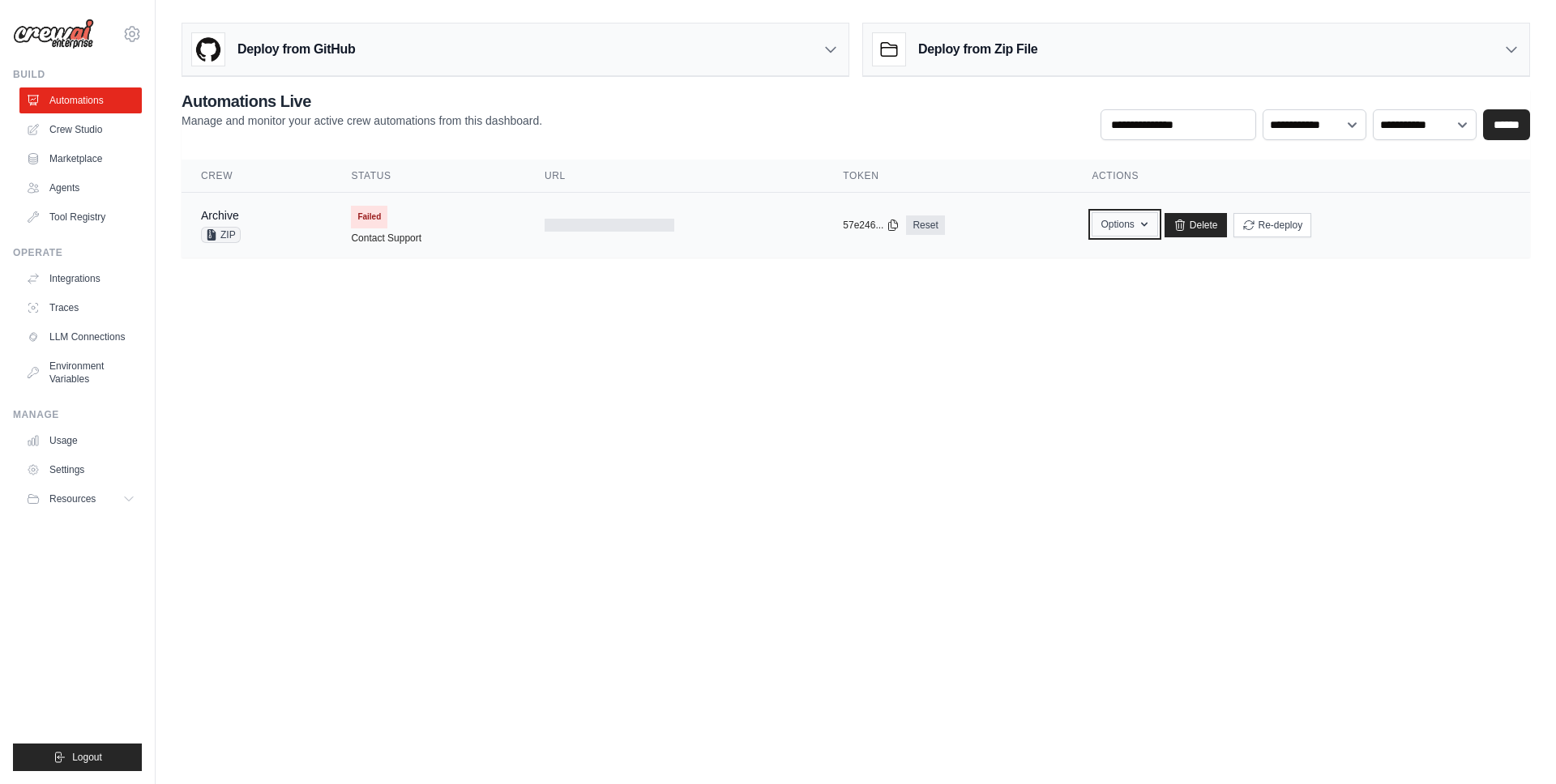
click at [1140, 224] on icon "button" at bounding box center [1144, 224] width 13 height 13
click at [1082, 257] on button "Upload Zip & Deploy" at bounding box center [1041, 261] width 130 height 29
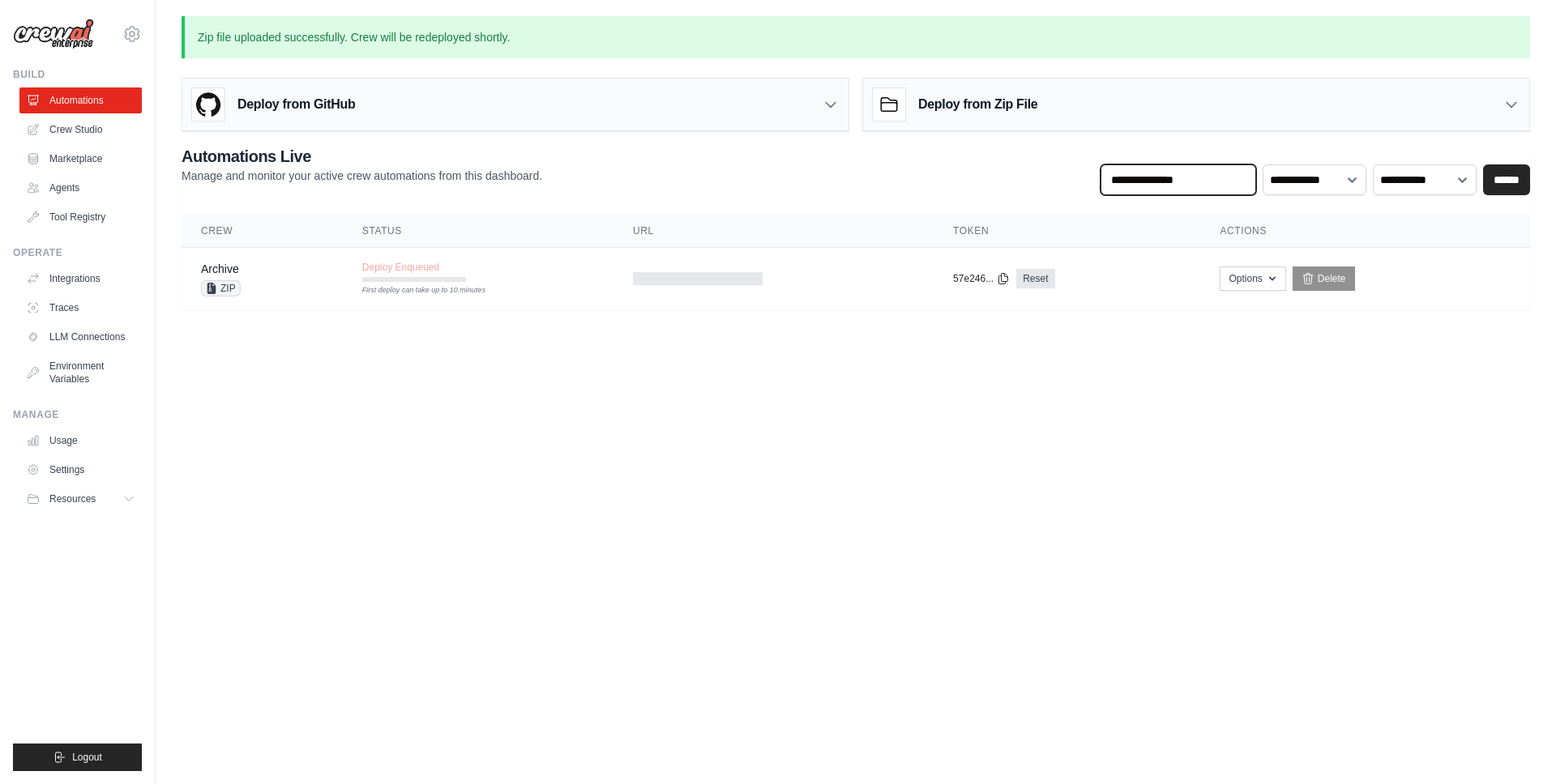
click at [1203, 173] on input "text" at bounding box center [1178, 179] width 155 height 30
click at [95, 128] on link "Crew Studio" at bounding box center [82, 130] width 122 height 26
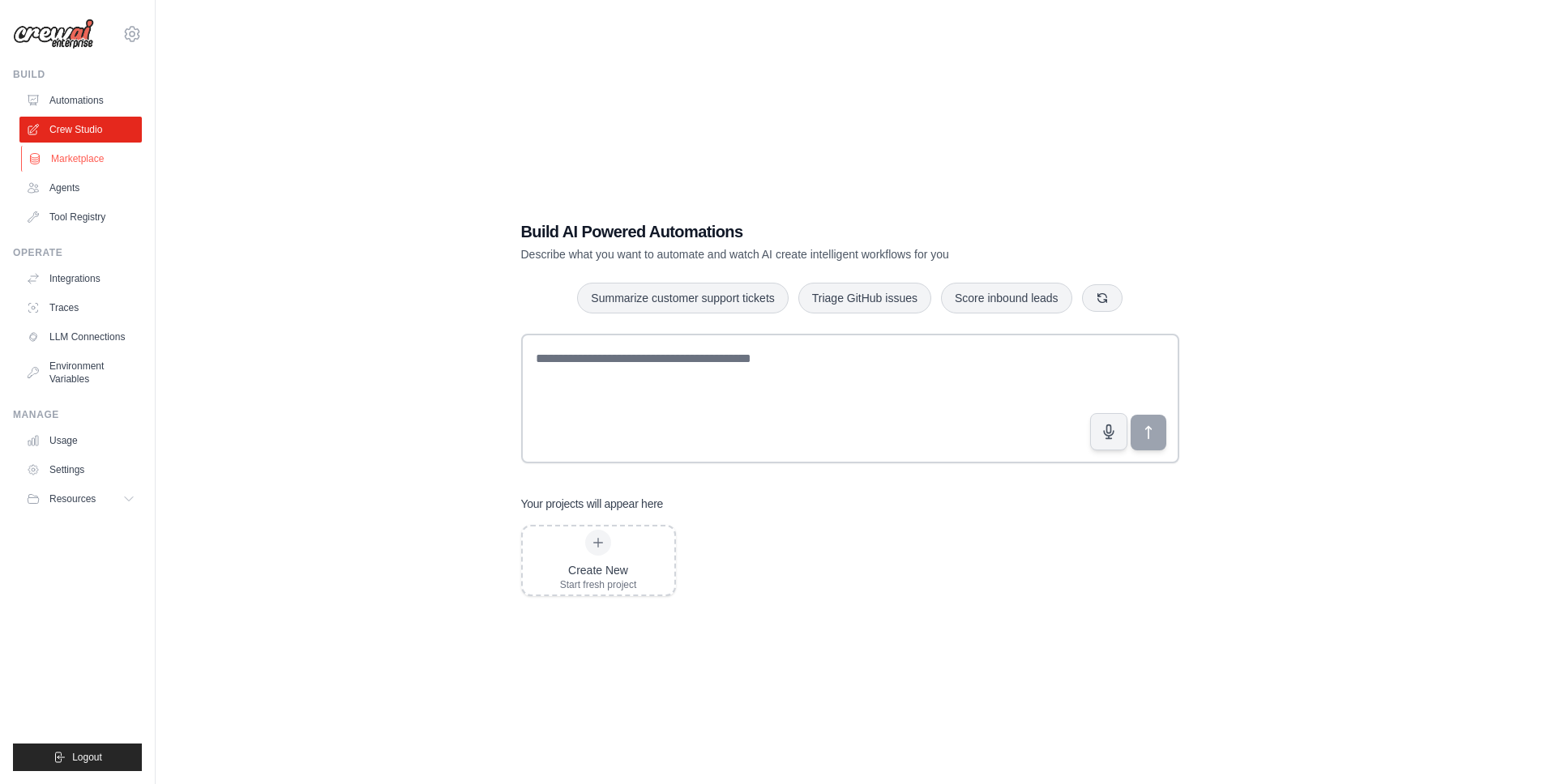
click at [90, 149] on link "Marketplace" at bounding box center [82, 159] width 123 height 26
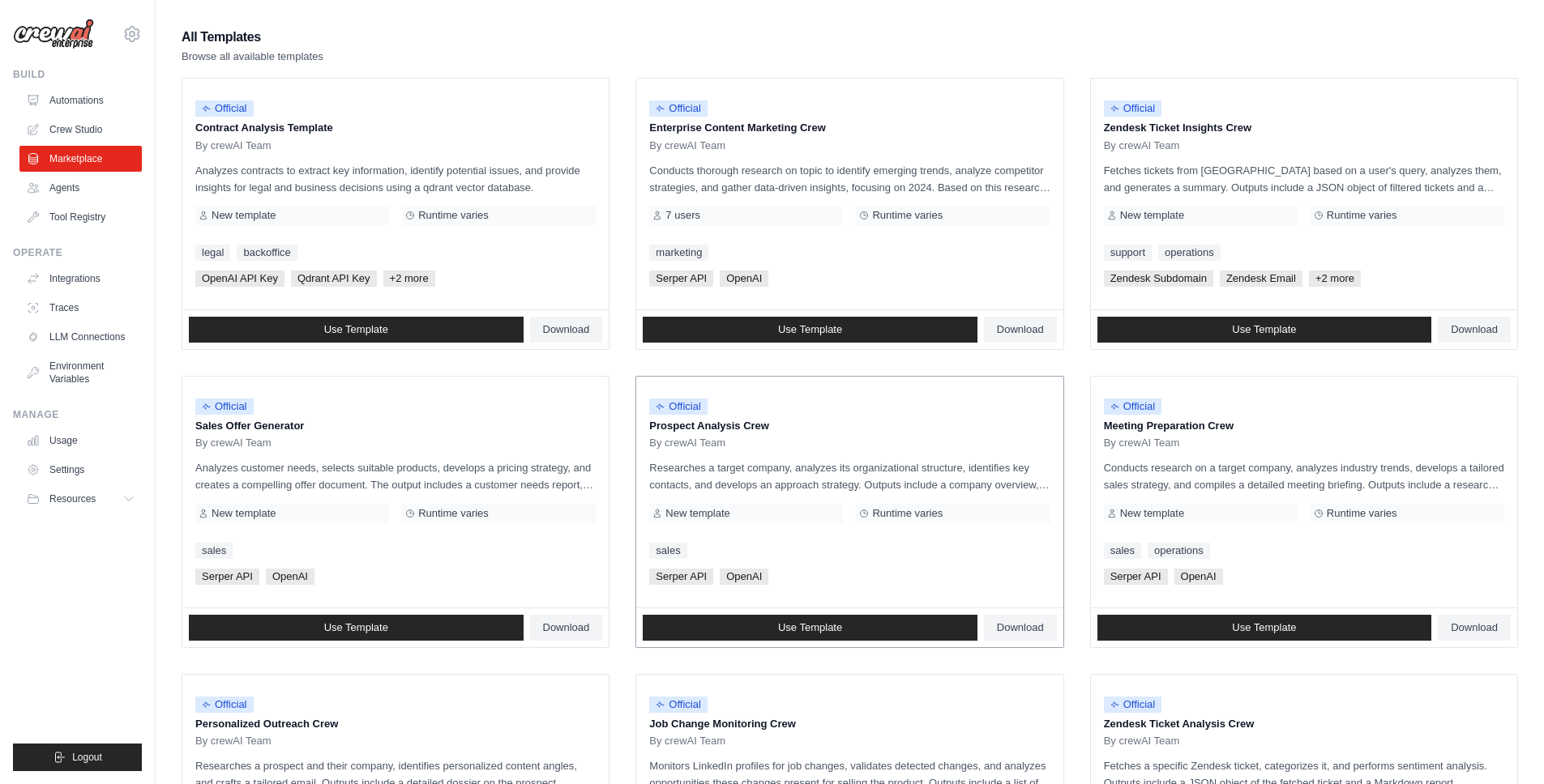
scroll to position [148, 0]
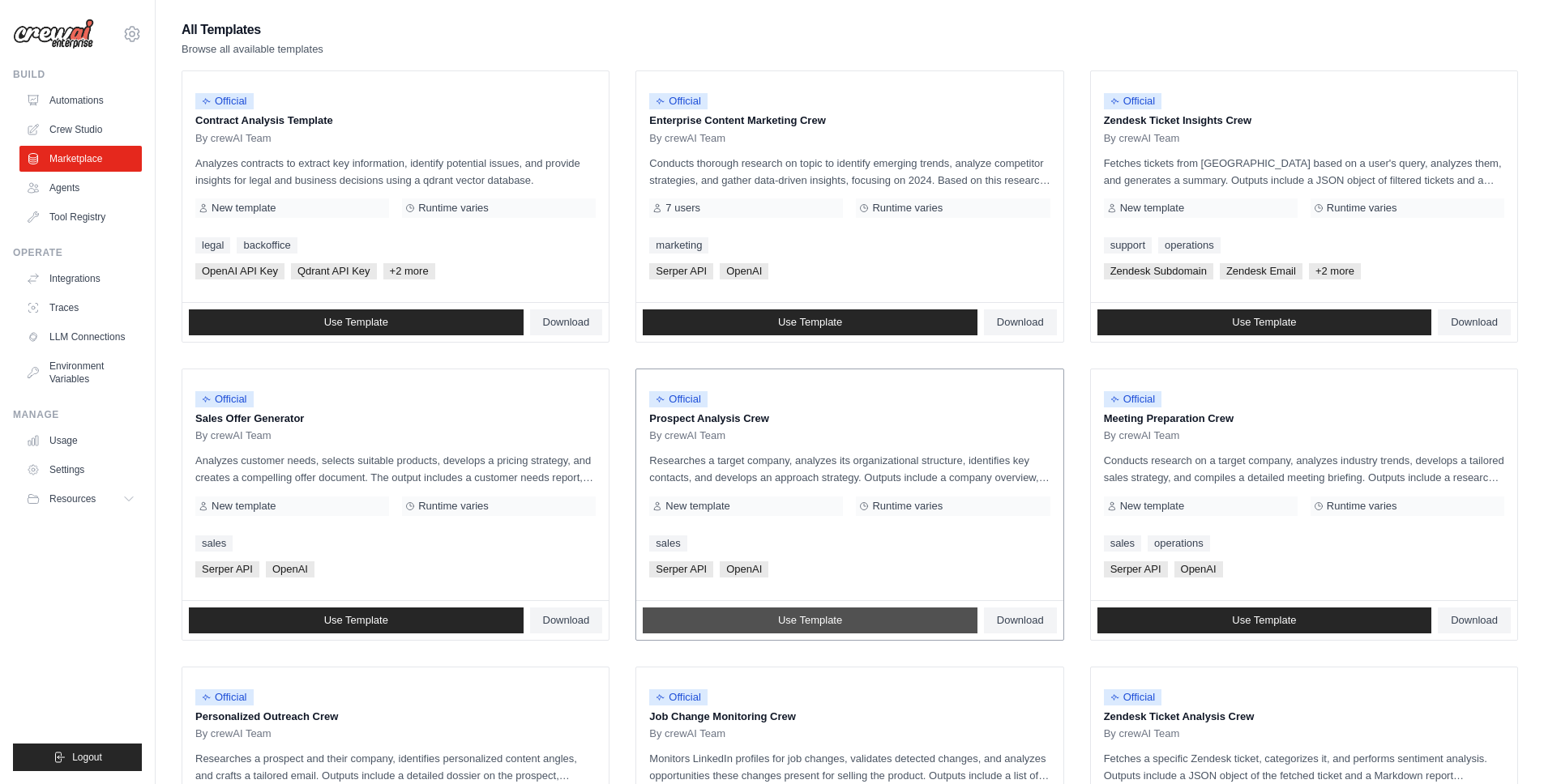
click at [818, 617] on span "Use Template" at bounding box center [810, 620] width 64 height 13
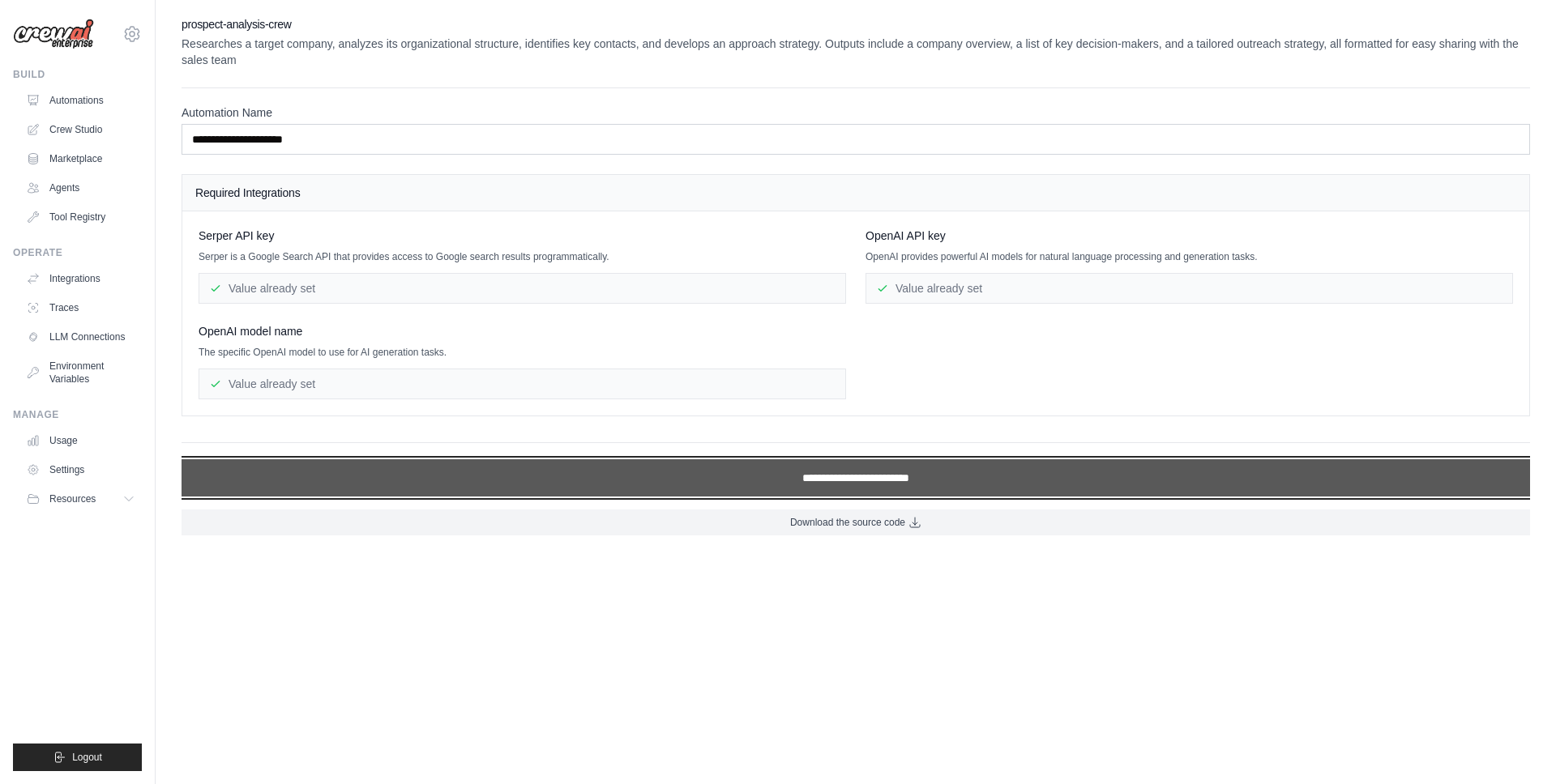
click at [827, 478] on input "**********" at bounding box center [856, 477] width 1348 height 37
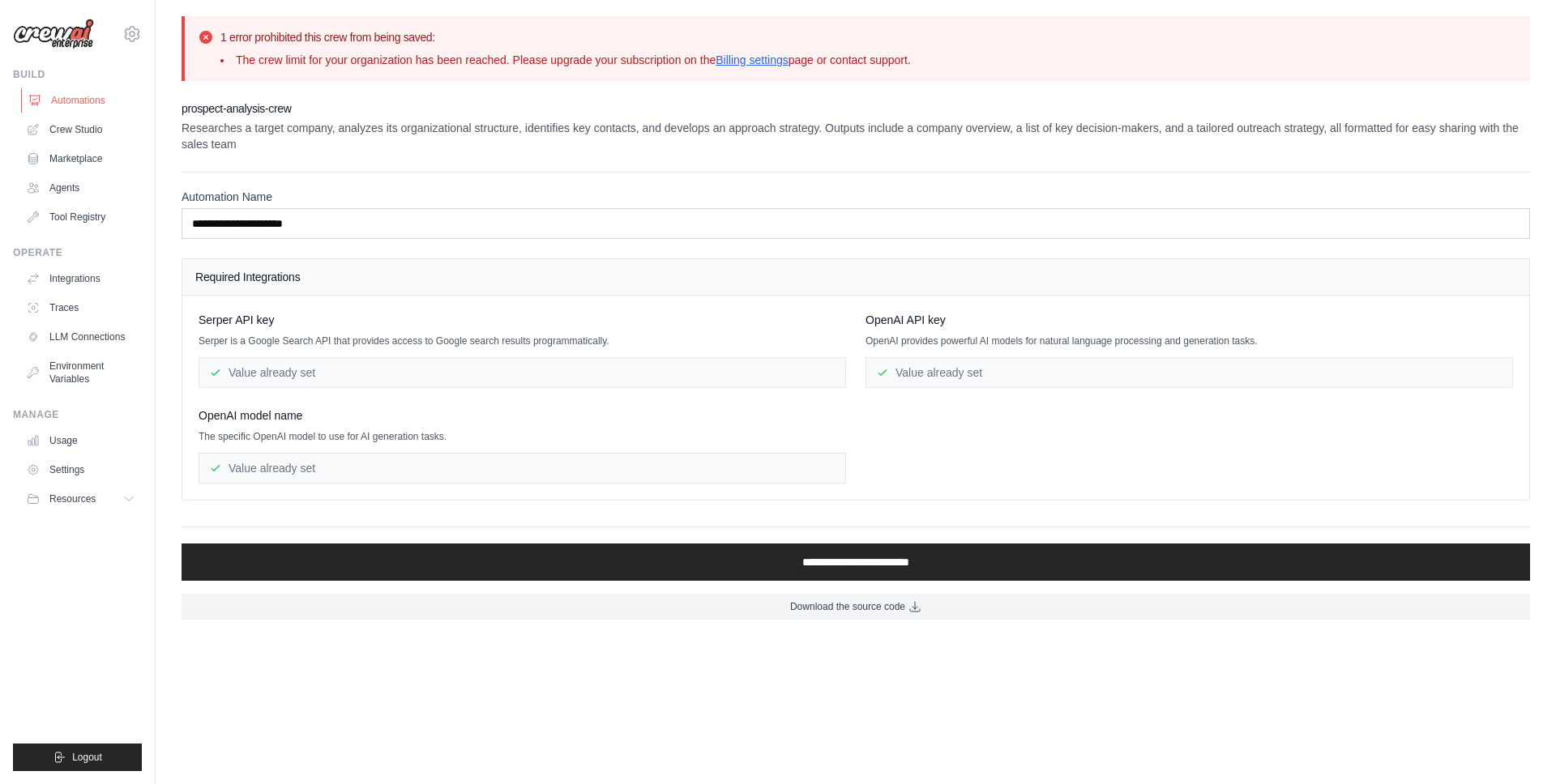
click at [93, 91] on link "Automations" at bounding box center [82, 100] width 122 height 26
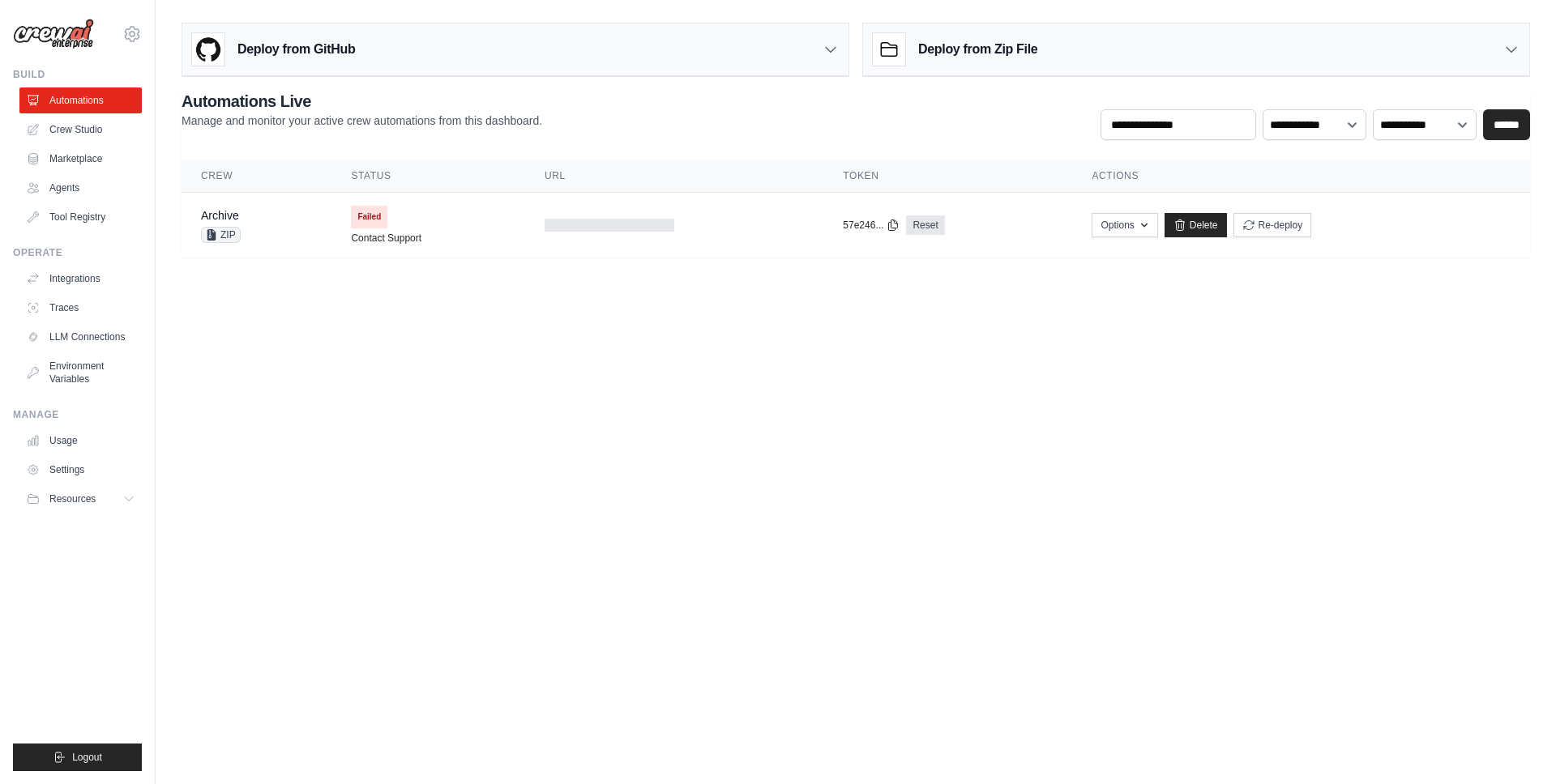
click at [116, 32] on div "a@[DOMAIN_NAME] Settings" at bounding box center [77, 25] width 129 height 52
click at [119, 32] on div "a@[DOMAIN_NAME] Settings" at bounding box center [77, 25] width 129 height 52
click at [89, 161] on link "Marketplace" at bounding box center [82, 159] width 122 height 26
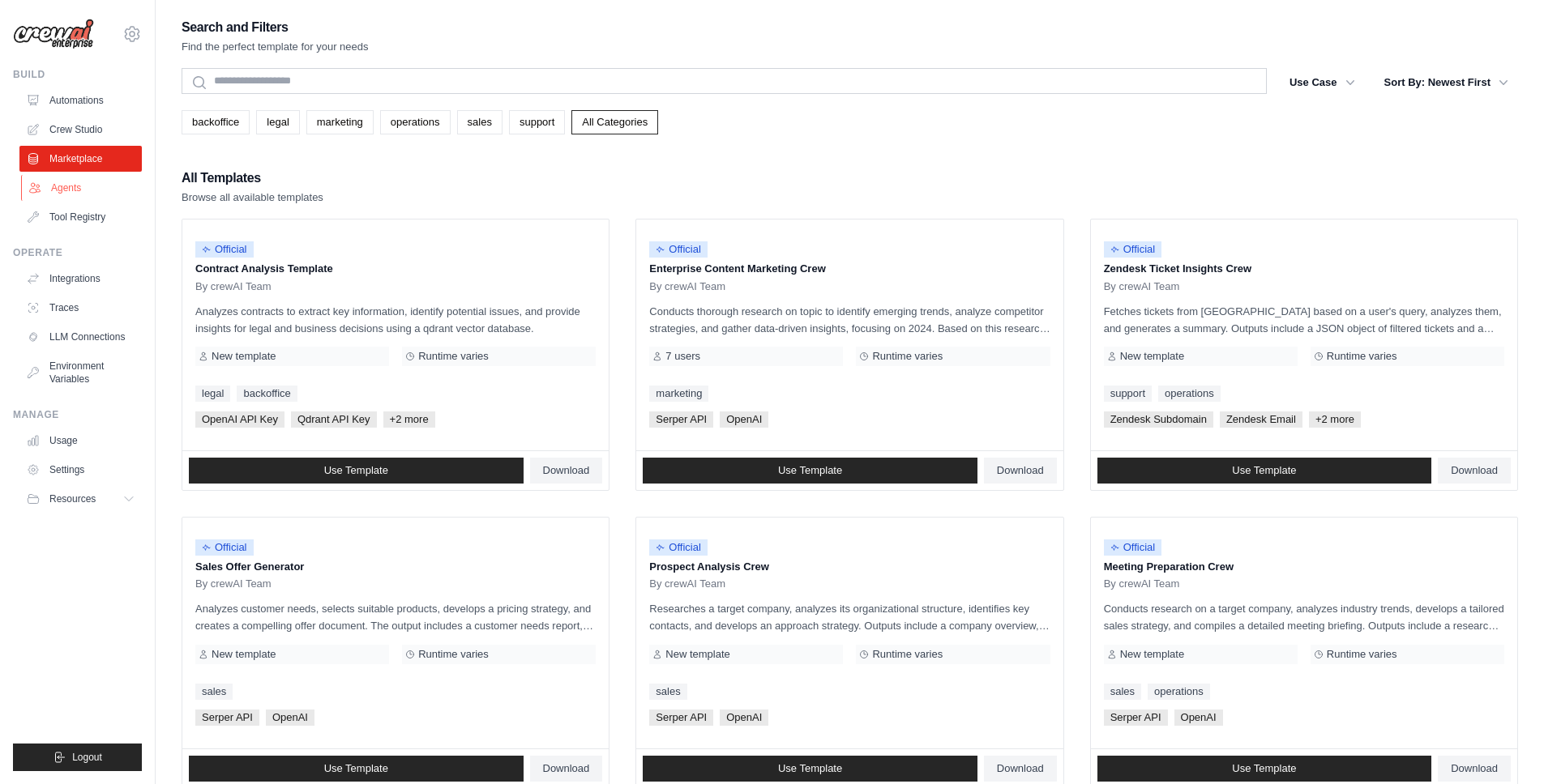
click at [83, 187] on link "Agents" at bounding box center [82, 188] width 123 height 26
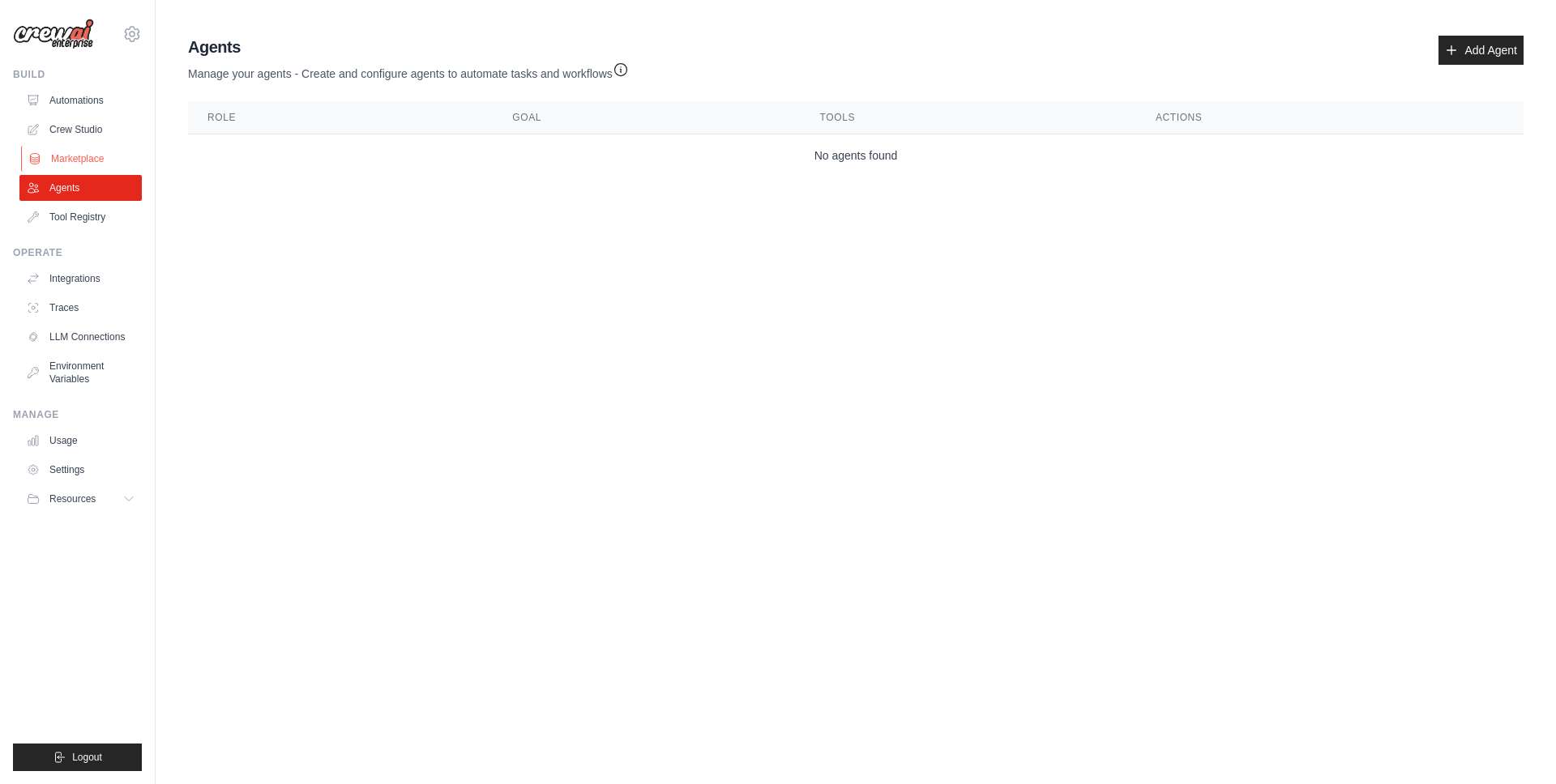
click at [101, 156] on link "Marketplace" at bounding box center [82, 159] width 122 height 26
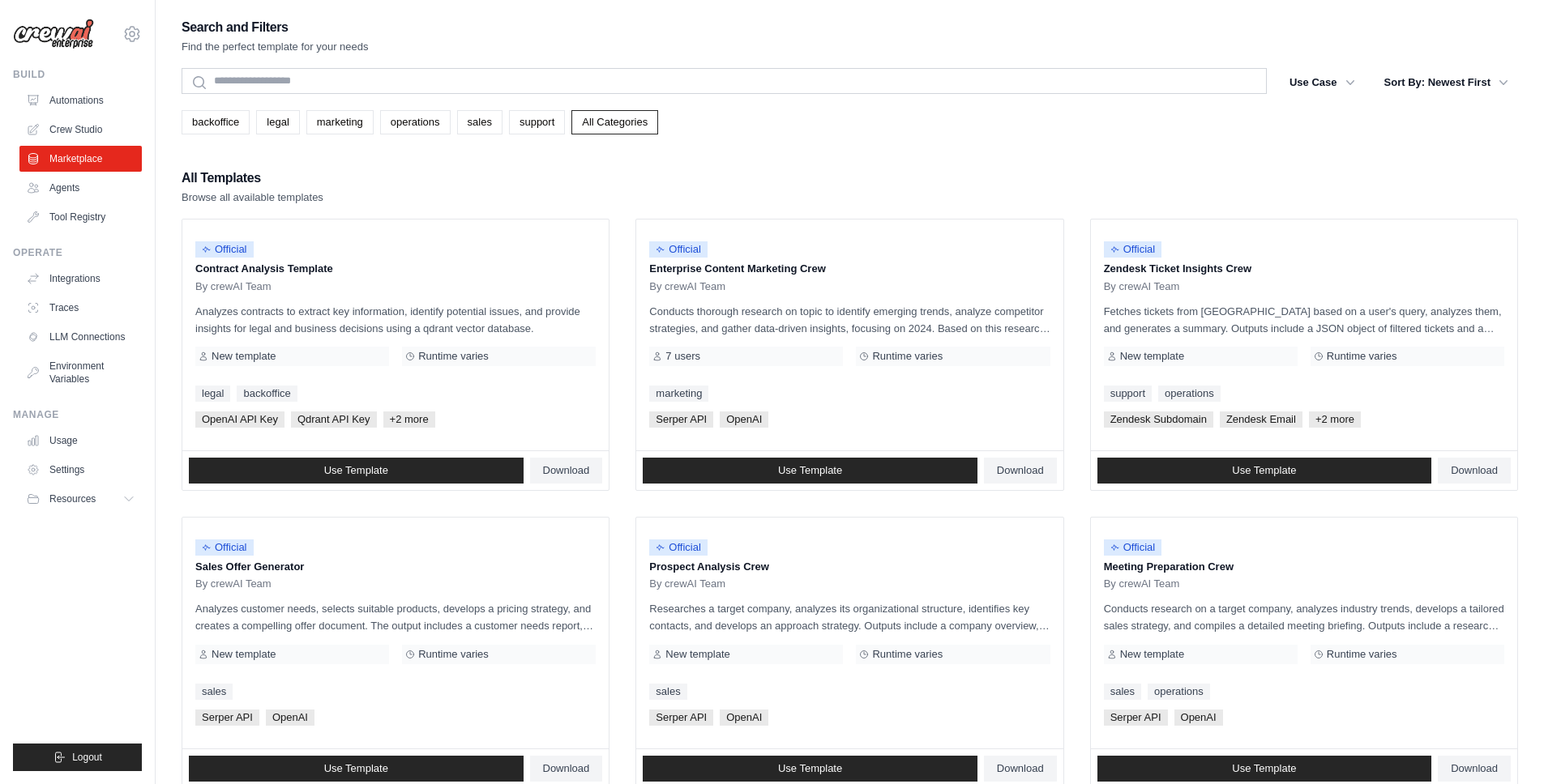
click at [670, 189] on div "All Templates Browse all available templates" at bounding box center [850, 186] width 1337 height 39
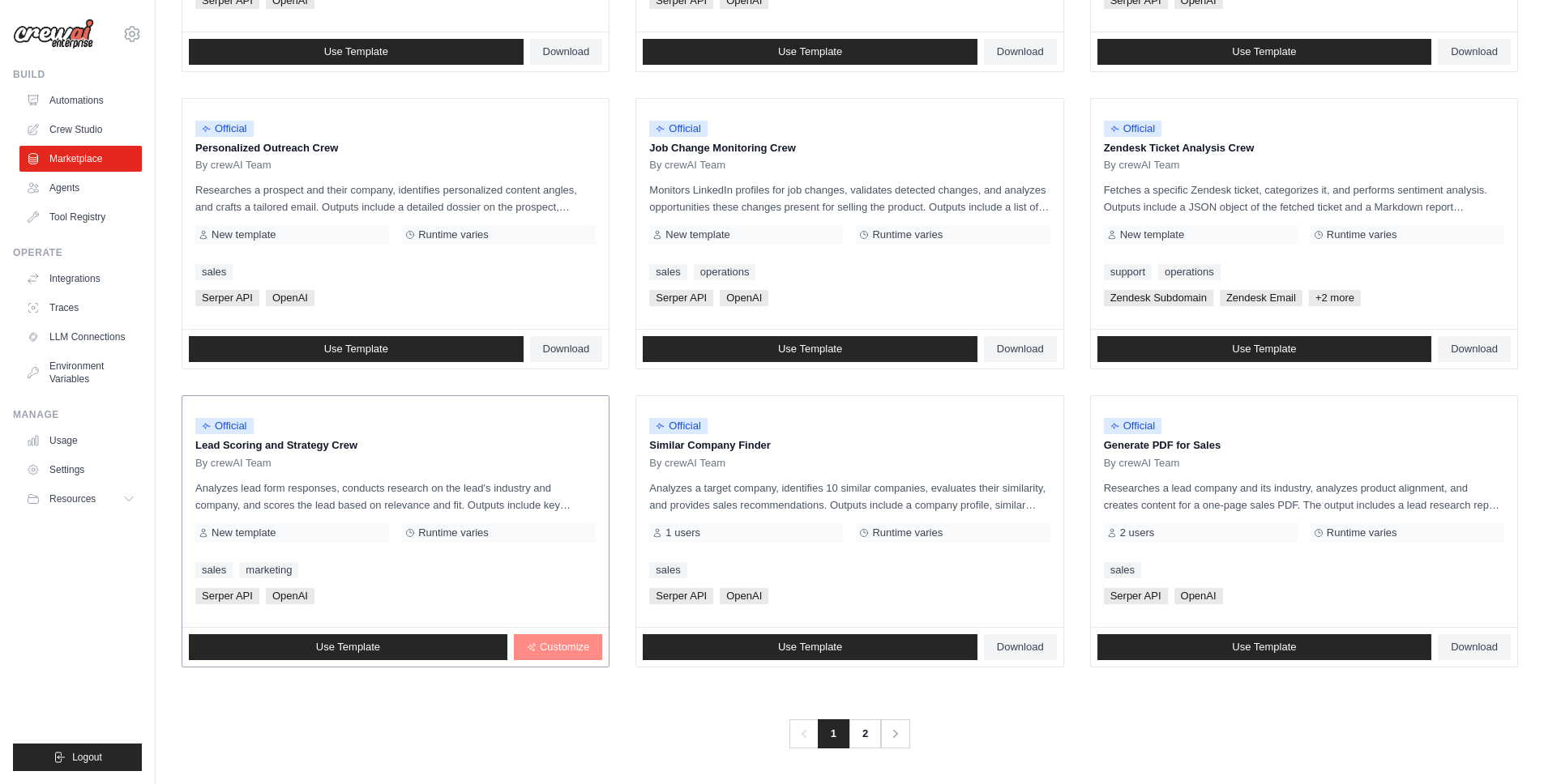
click at [548, 641] on span "Customize" at bounding box center [565, 648] width 49 height 13
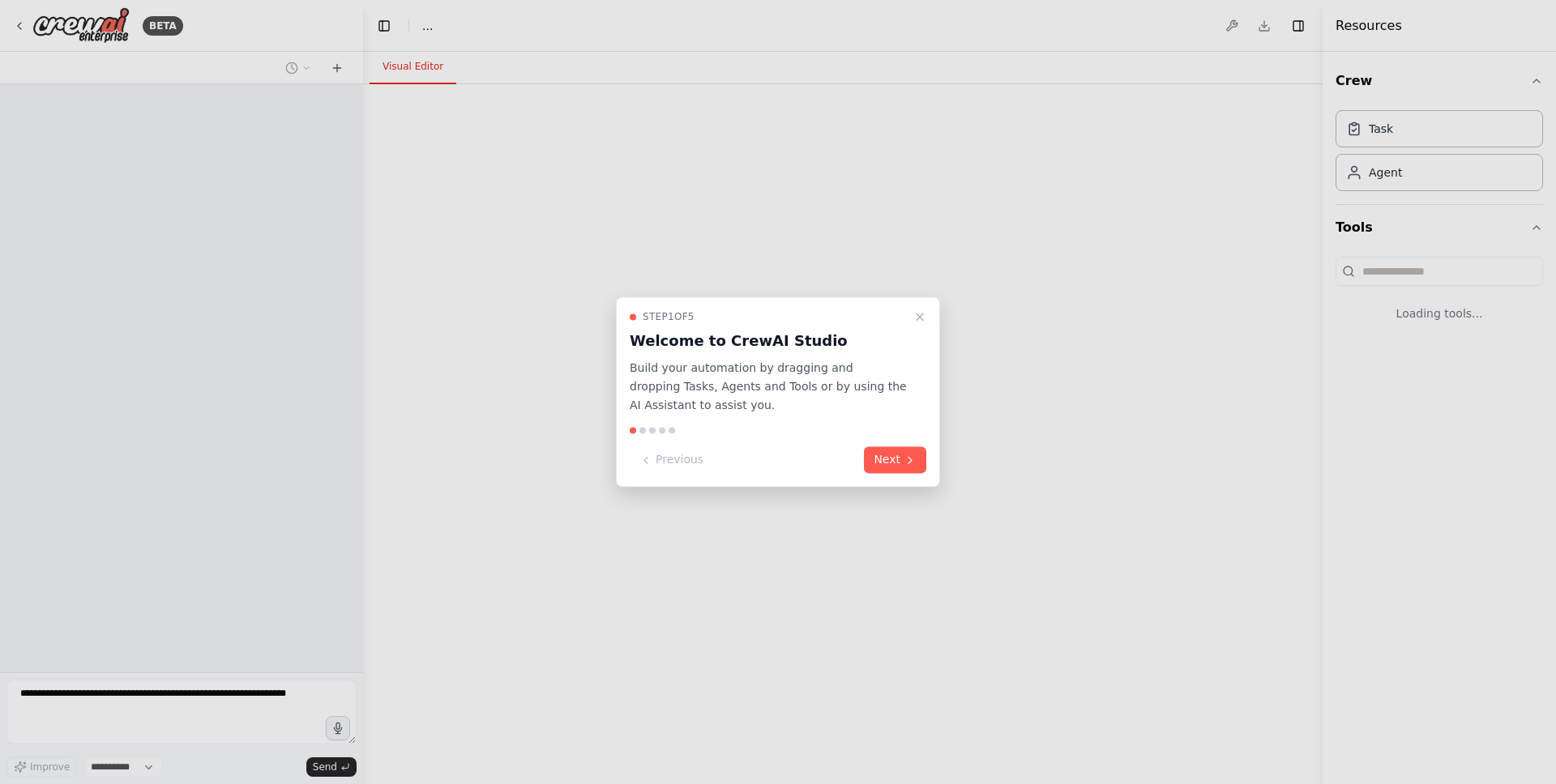
select select "****"
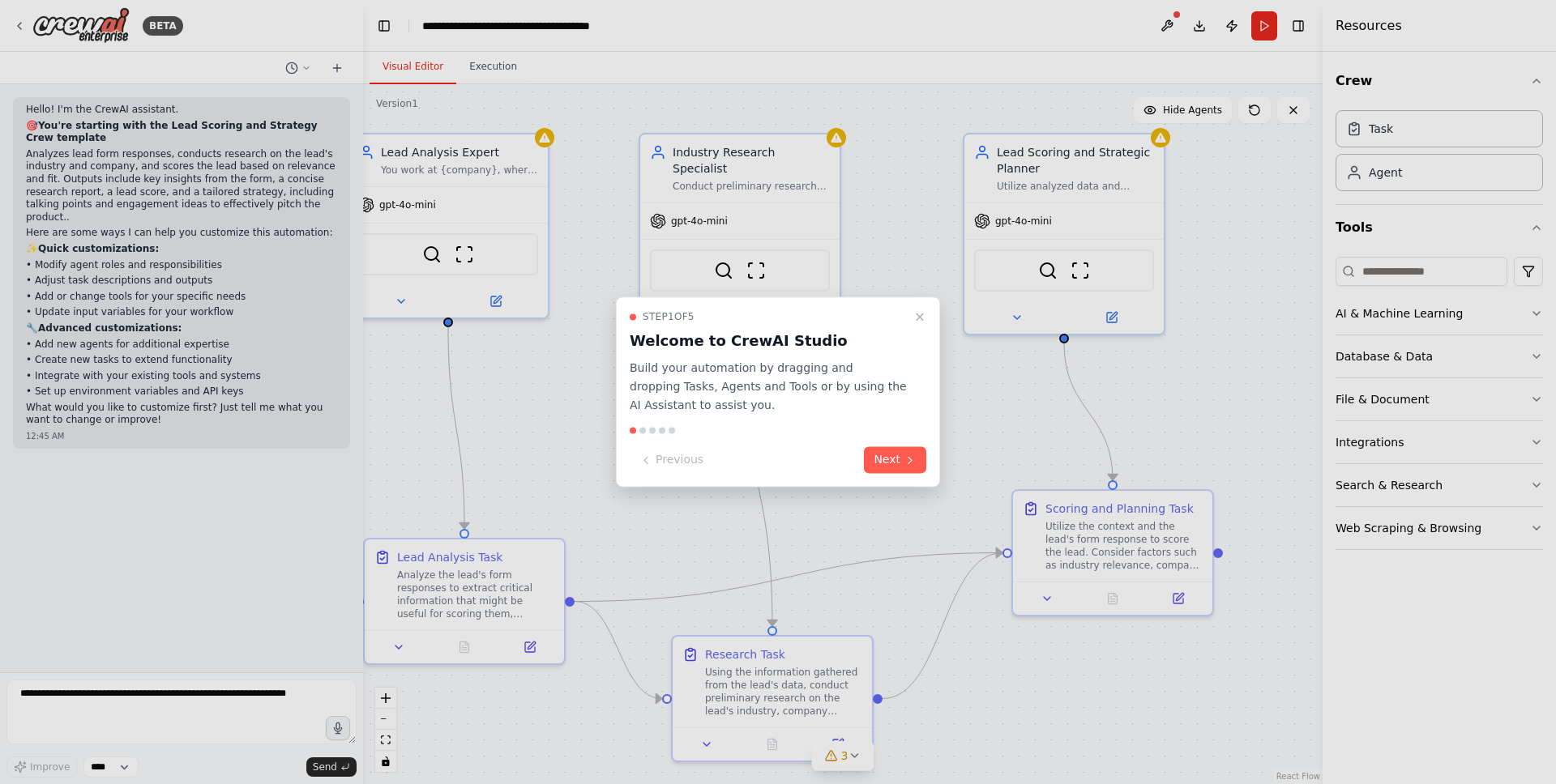
click at [930, 319] on div "Step 1 of 5 Welcome to CrewAI Studio Build your automation by dragging and drop…" at bounding box center [778, 392] width 324 height 191
click at [916, 317] on icon "Close walkthrough" at bounding box center [920, 317] width 13 height 13
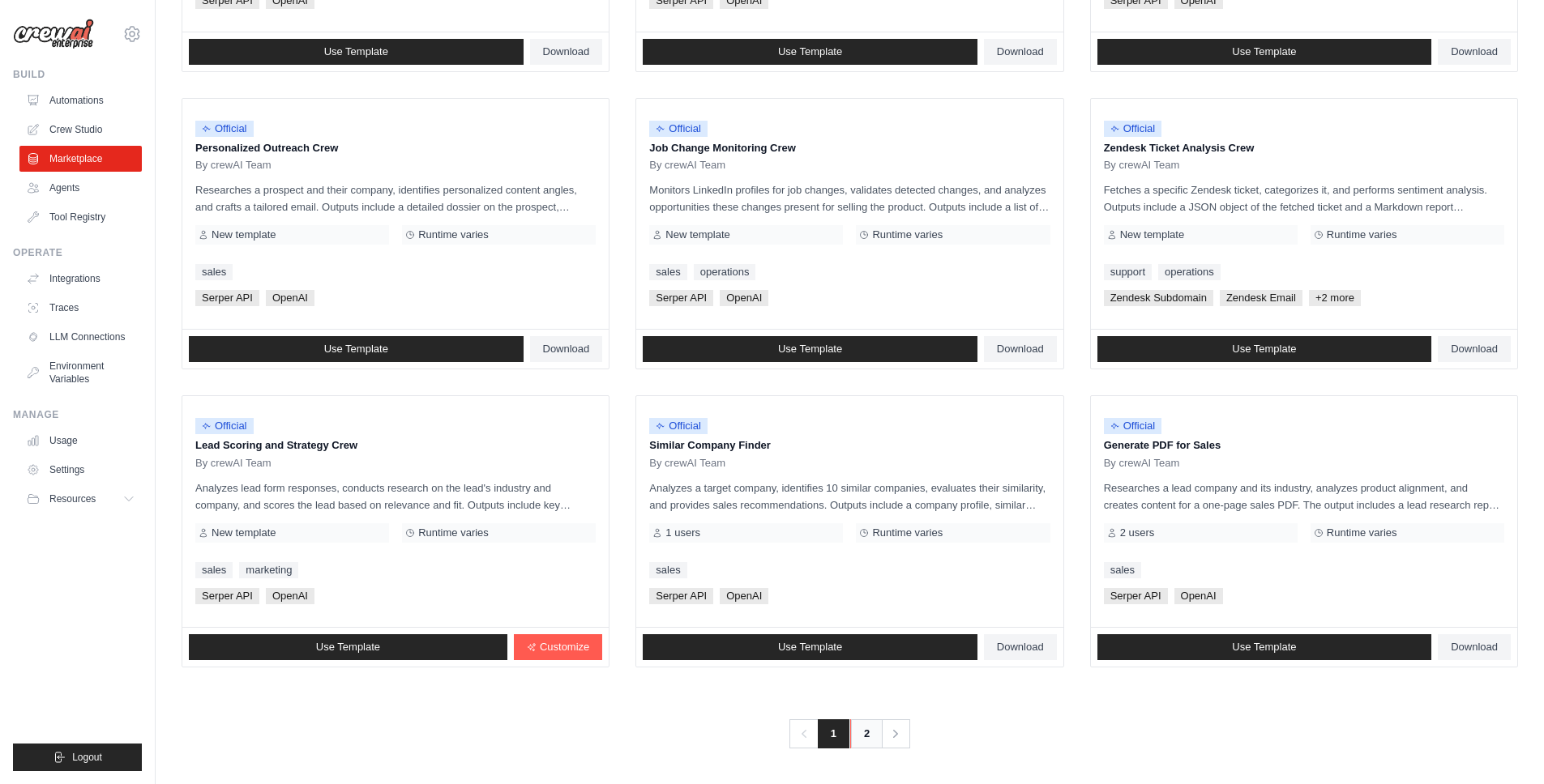
click at [863, 723] on link "2" at bounding box center [866, 733] width 32 height 29
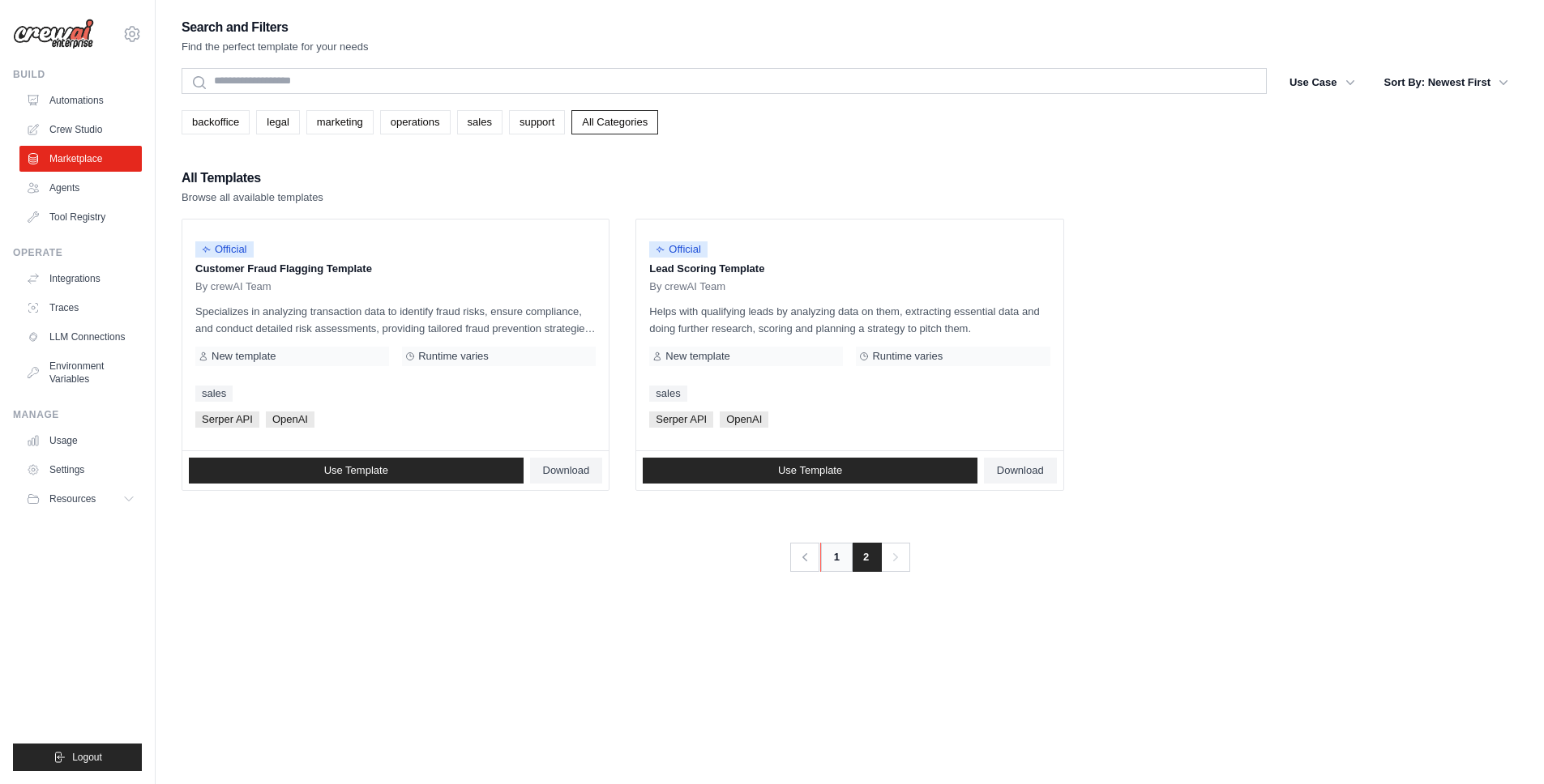
click at [838, 557] on link "1" at bounding box center [836, 556] width 32 height 29
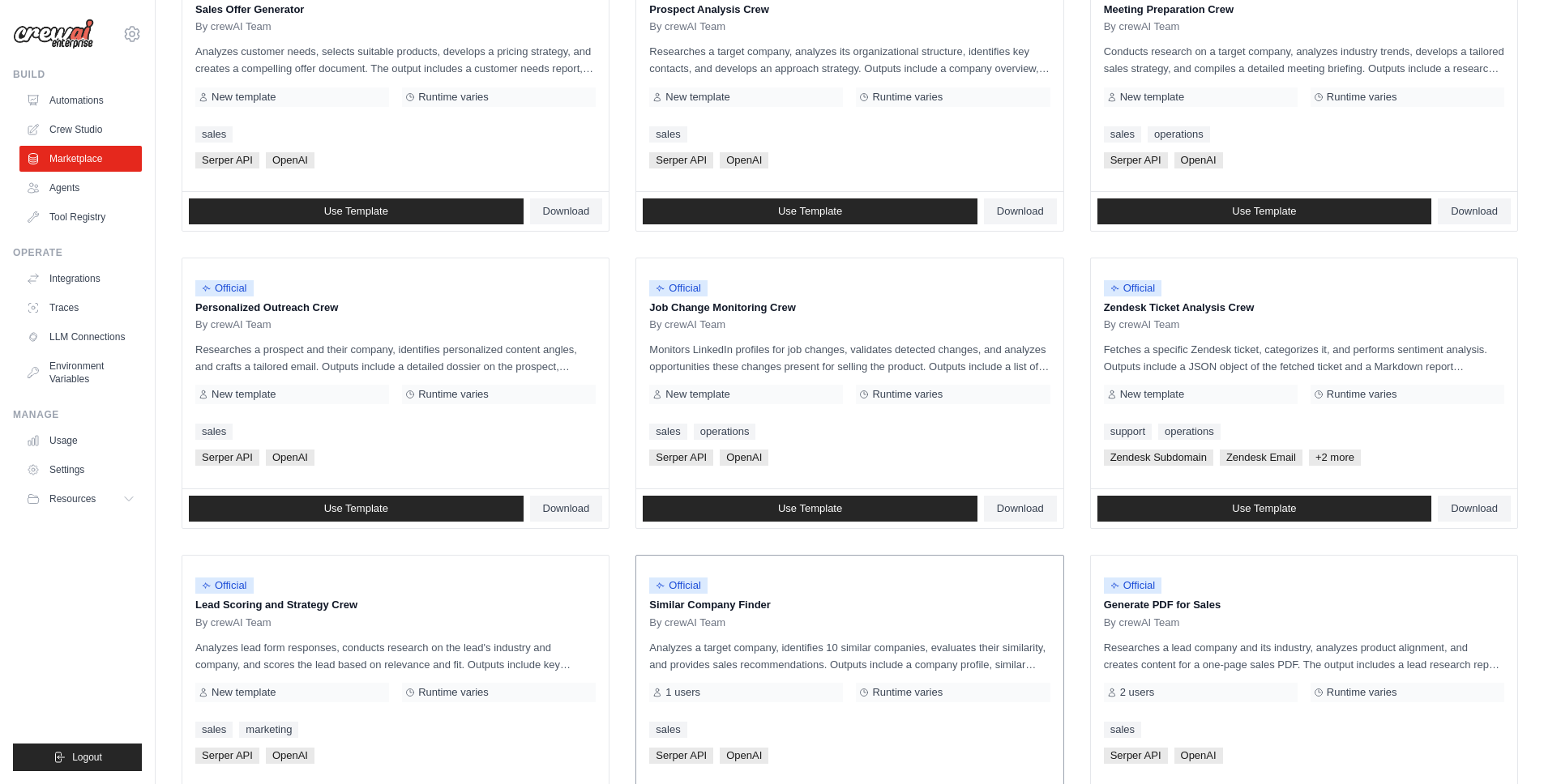
scroll to position [717, 0]
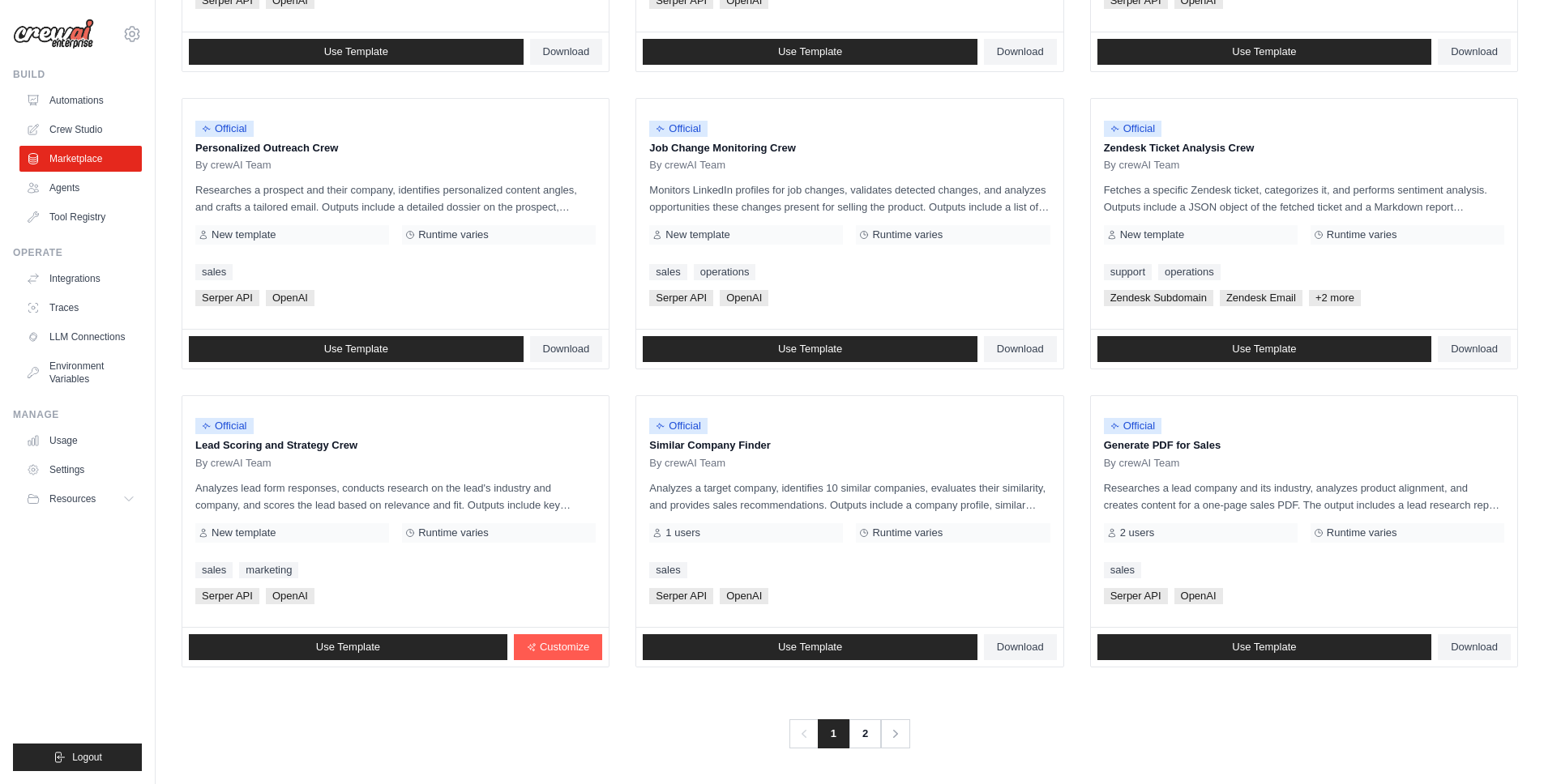
click at [617, 354] on ul "Official Contract Analysis Template By crewAI Team Analyzes contracts to extrac…" at bounding box center [850, 85] width 1337 height 1166
click at [552, 647] on span "Customize" at bounding box center [565, 648] width 49 height 13
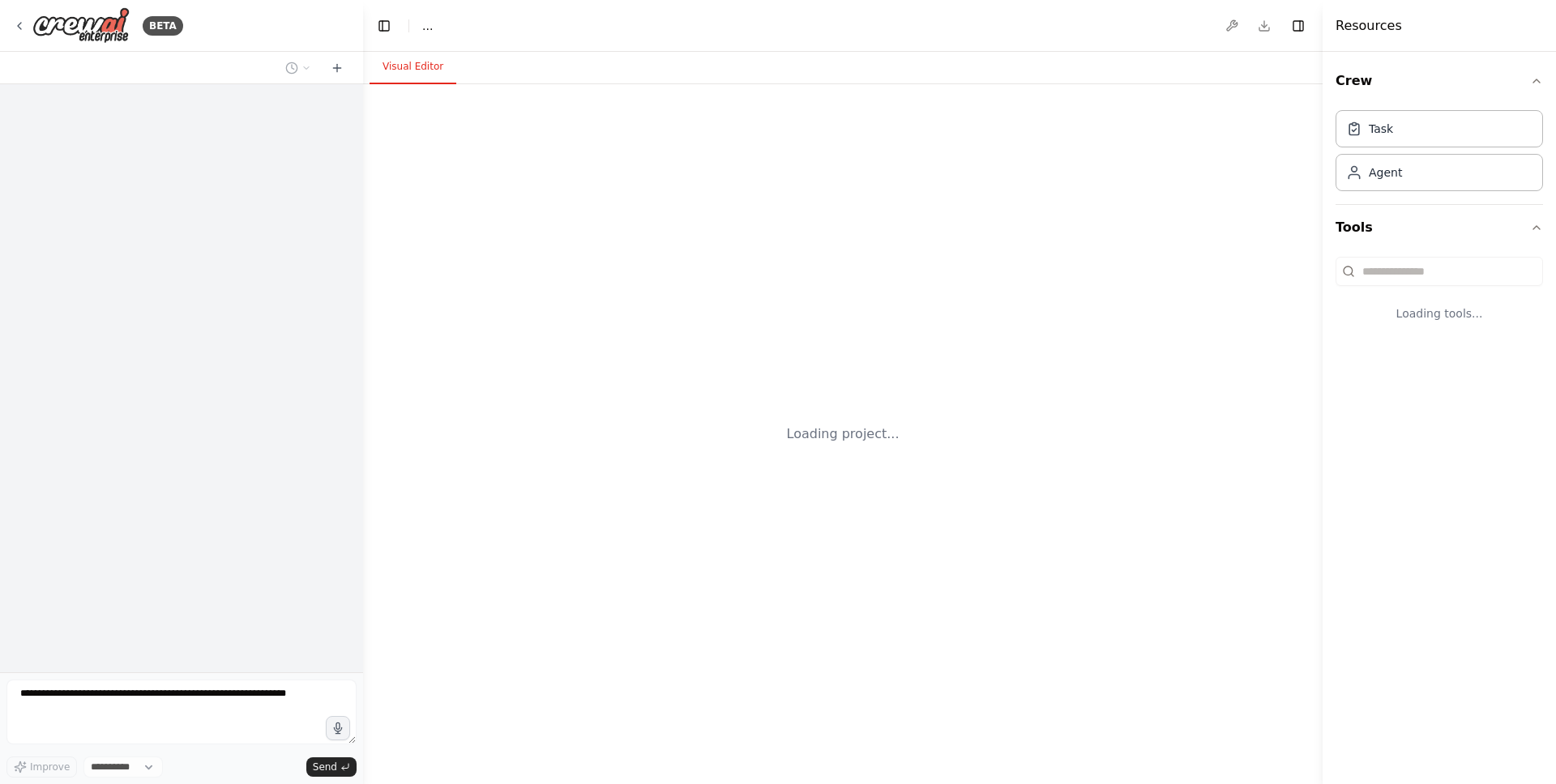
select select "****"
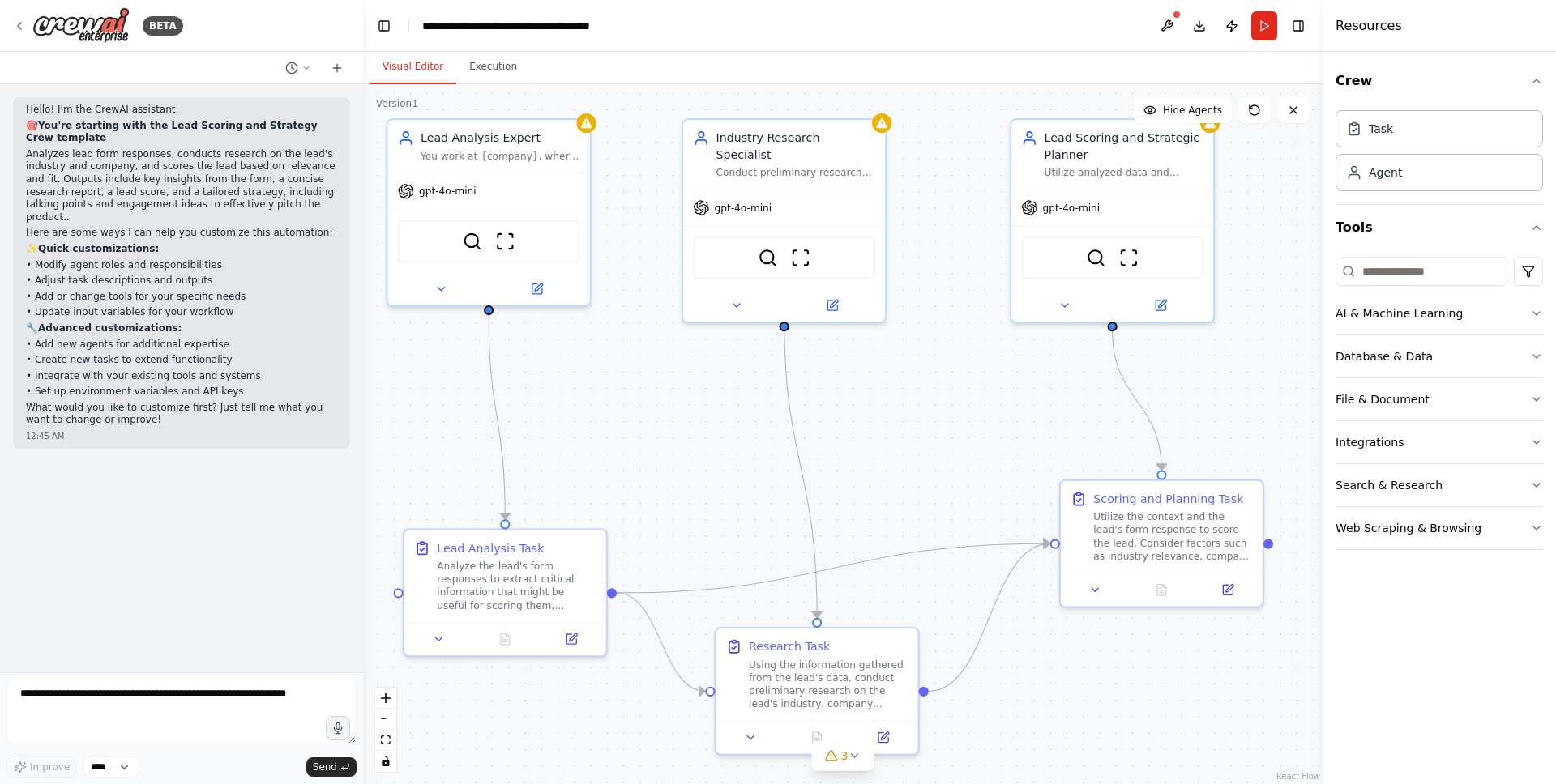
drag, startPoint x: 647, startPoint y: 423, endPoint x: 690, endPoint y: 411, distance: 44.6
click at [690, 413] on div ".deletable-edge-delete-btn { width: 20px; height: 20px; border: 0px solid #ffff…" at bounding box center [843, 435] width 959 height 700
click at [500, 76] on button "Execution" at bounding box center [493, 67] width 74 height 34
click at [428, 68] on button "Visual Editor" at bounding box center [413, 67] width 86 height 34
click at [1174, 26] on button at bounding box center [1167, 25] width 26 height 29
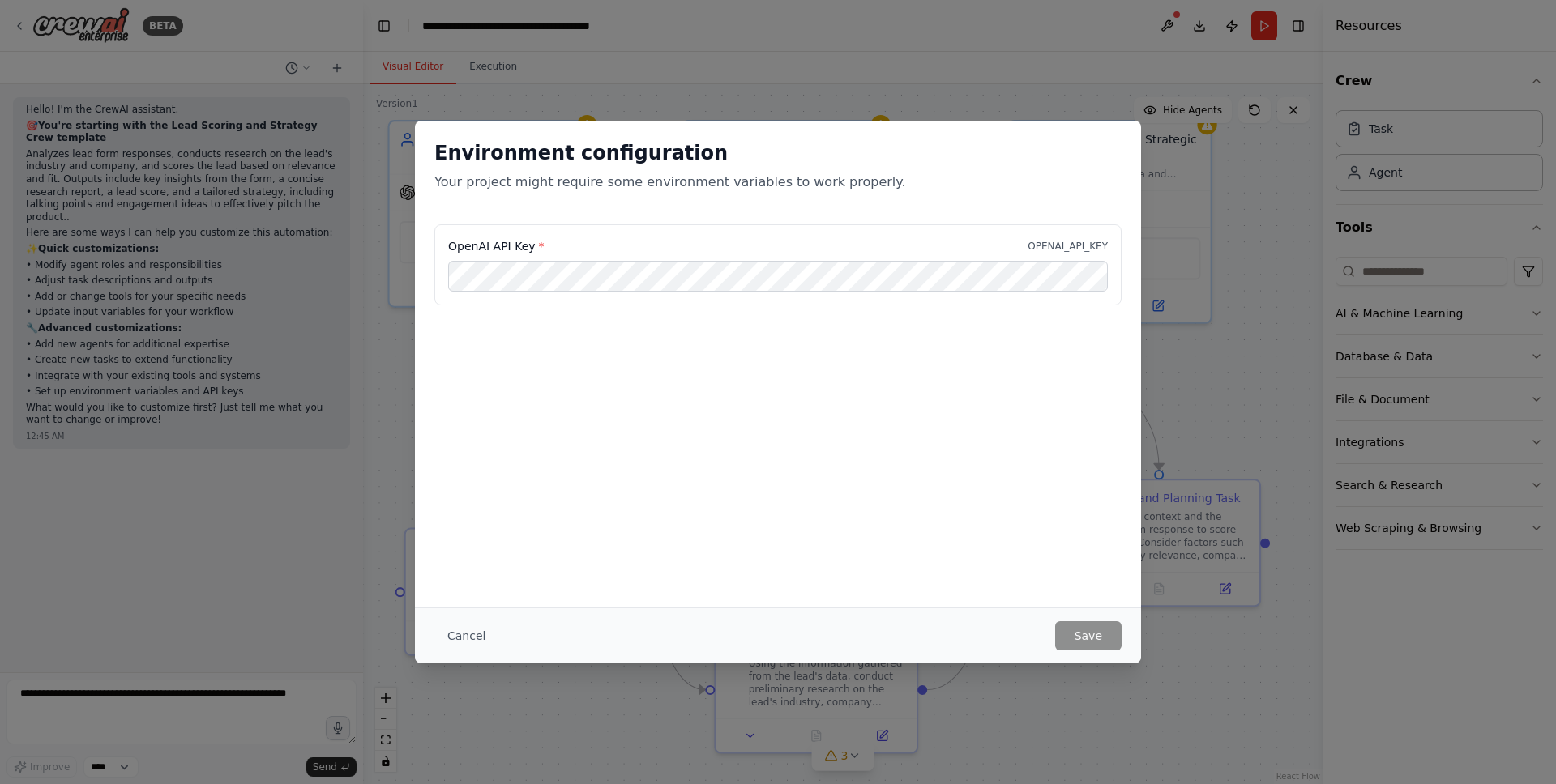
drag, startPoint x: 1069, startPoint y: 252, endPoint x: 1069, endPoint y: 243, distance: 9.0
click at [1069, 252] on p "OPENAI_API_KEY" at bounding box center [1068, 247] width 81 height 13
click at [1069, 240] on p "OPENAI_API_KEY" at bounding box center [1068, 247] width 81 height 13
click at [461, 634] on button "Cancel" at bounding box center [466, 635] width 64 height 29
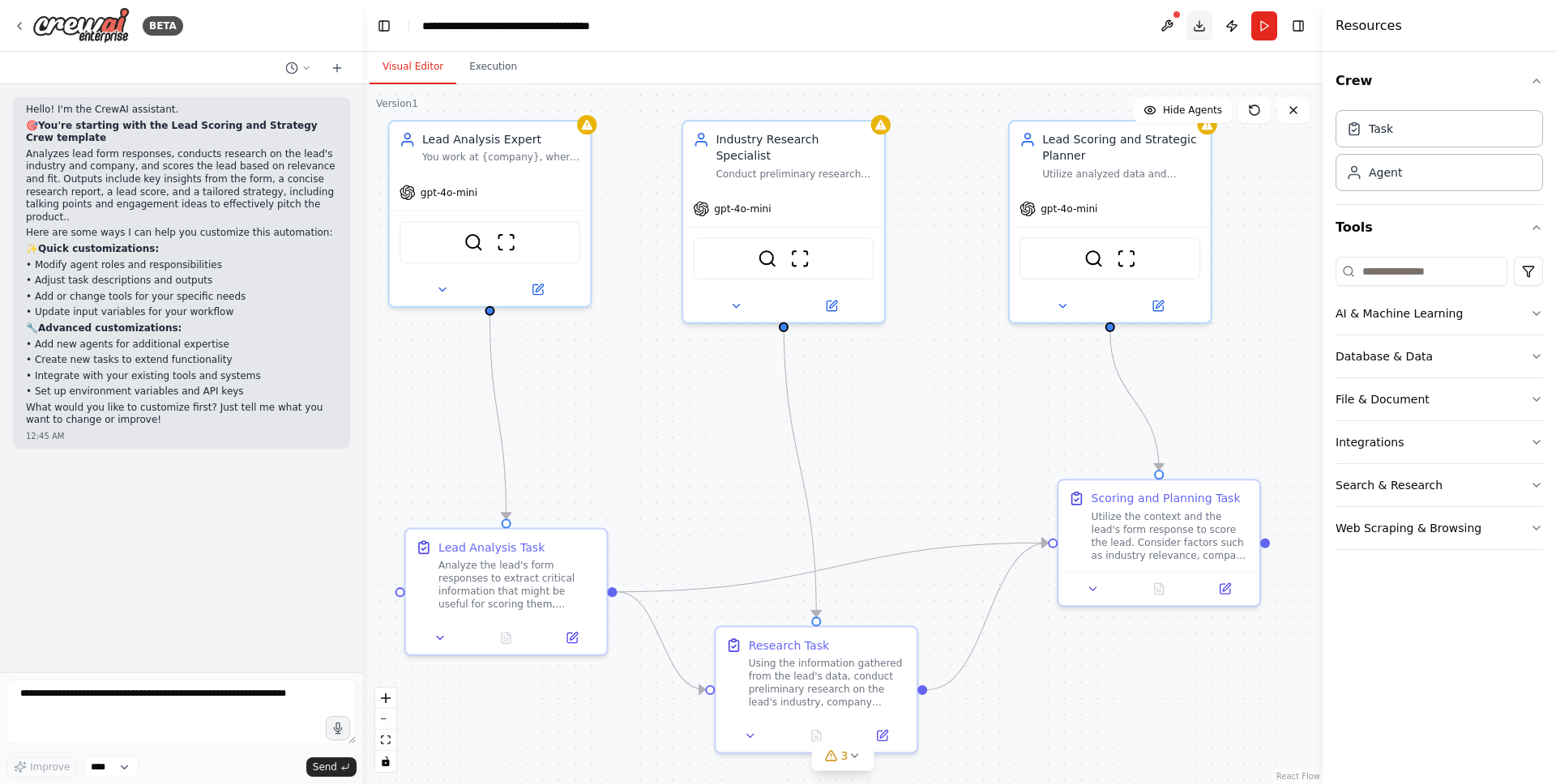
click at [1199, 25] on button "Download" at bounding box center [1199, 25] width 26 height 29
click at [1230, 25] on button "Publish" at bounding box center [1232, 25] width 26 height 29
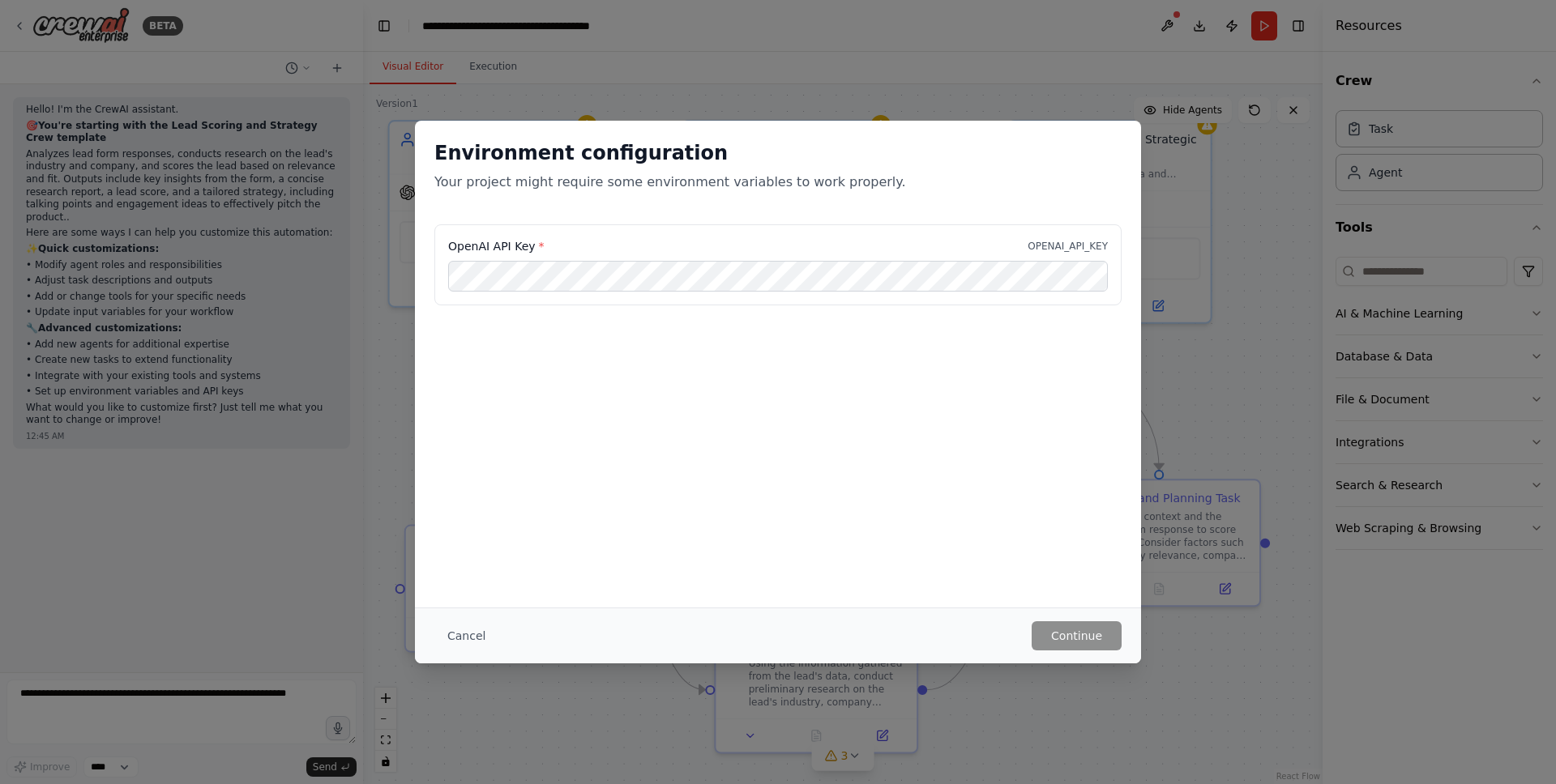
click at [476, 627] on button "Cancel" at bounding box center [466, 635] width 64 height 29
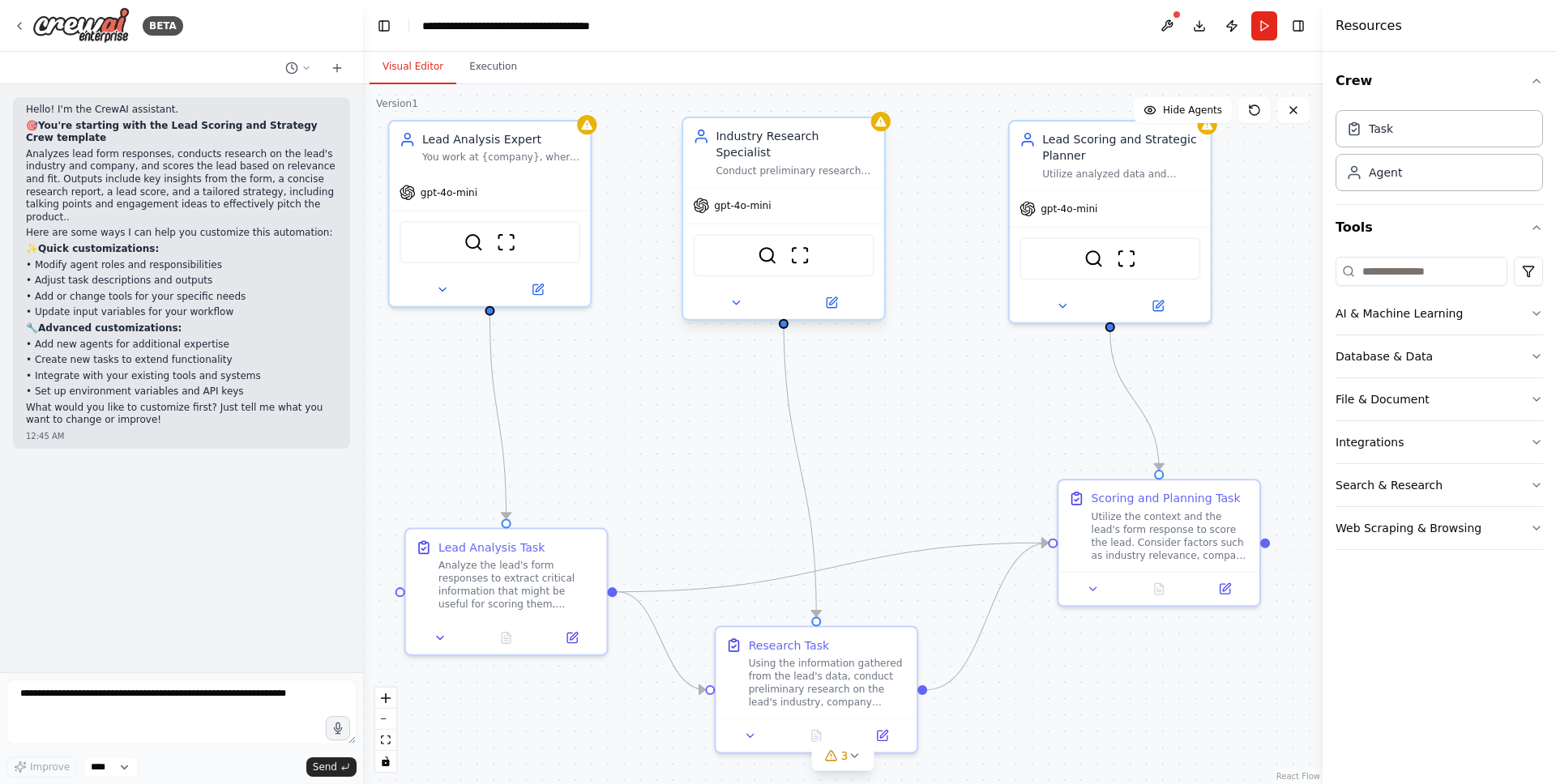
click at [769, 199] on span "gpt-4o-mini" at bounding box center [741, 205] width 57 height 13
click at [771, 196] on div "gpt-4o-mini" at bounding box center [783, 205] width 201 height 35
click at [1417, 512] on button "Web Scraping & Browsing" at bounding box center [1439, 528] width 207 height 42
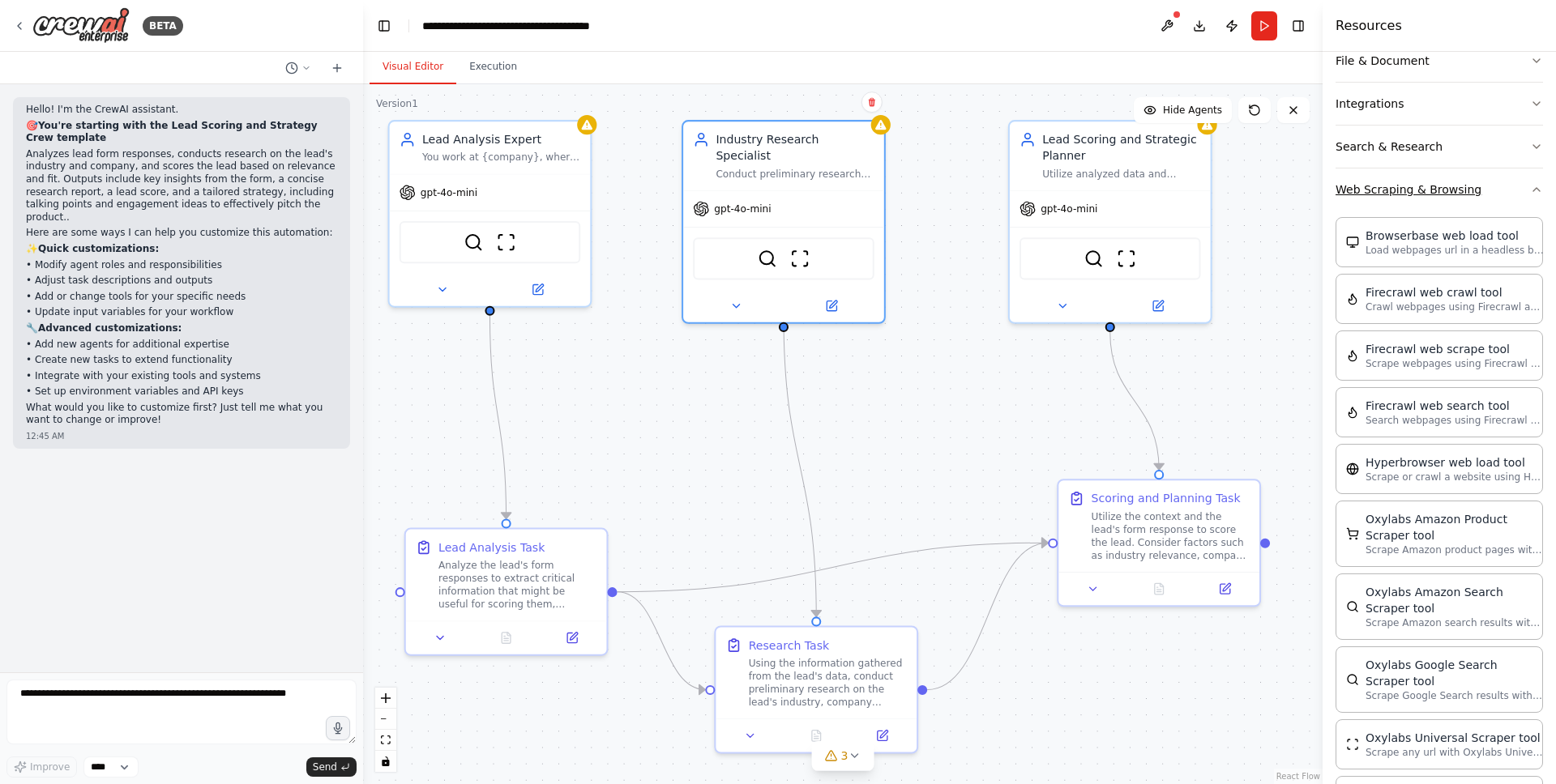
scroll to position [335, 0]
click at [1409, 174] on button "Web Scraping & Browsing" at bounding box center [1439, 192] width 207 height 42
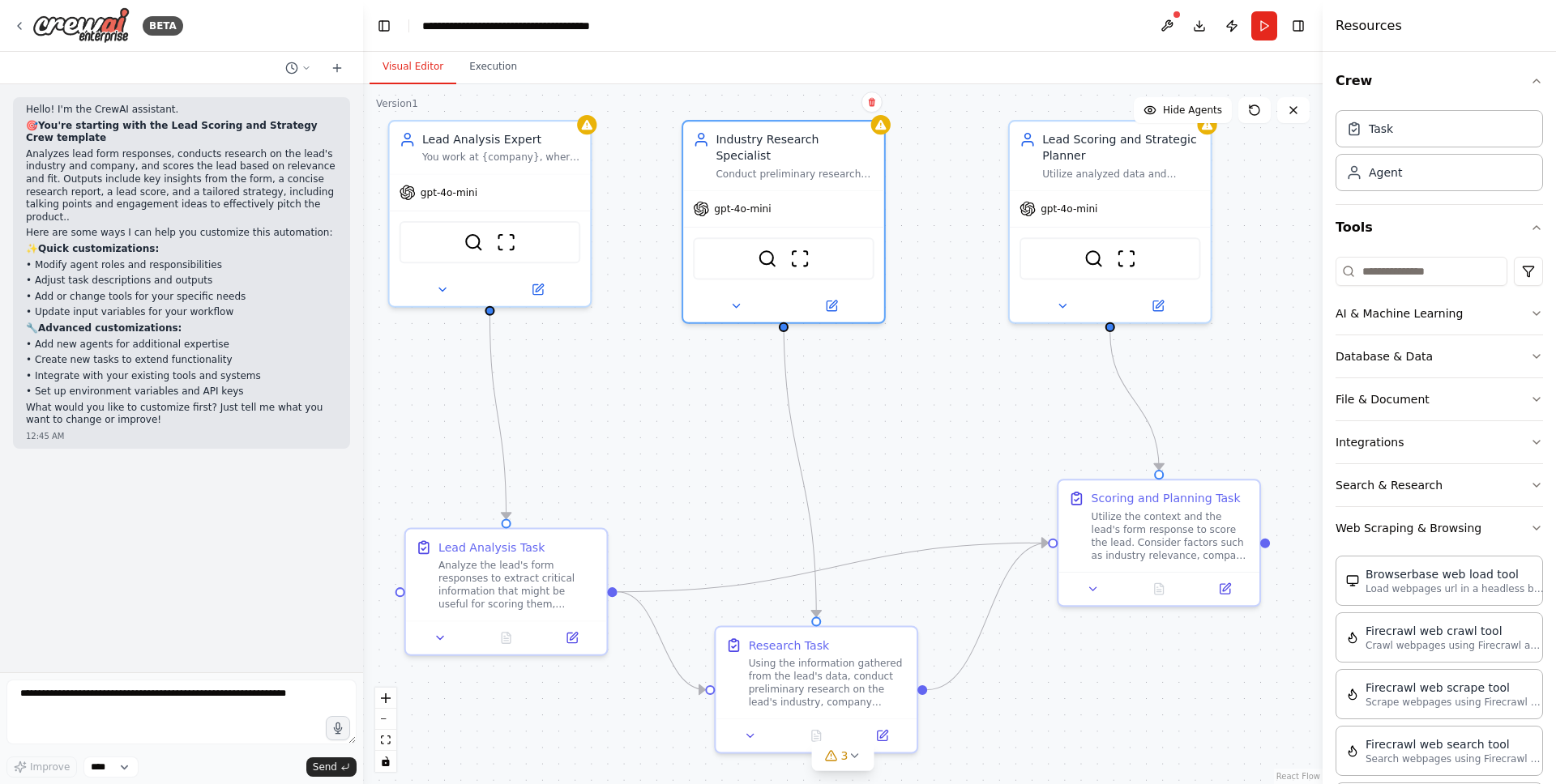
click at [1398, 147] on div "Task Agent" at bounding box center [1439, 147] width 207 height 87
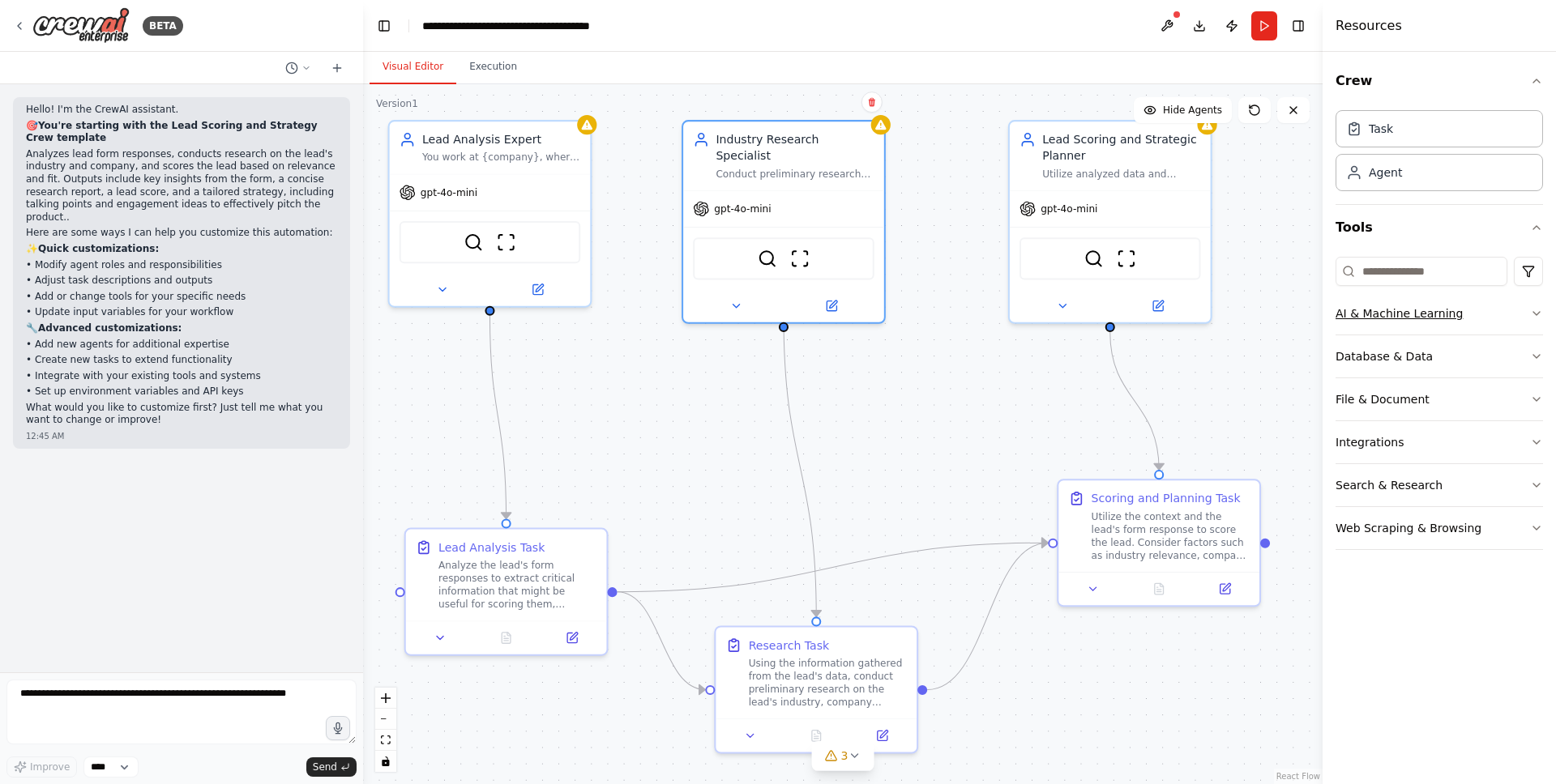
click at [1426, 318] on button "AI & Machine Learning" at bounding box center [1439, 313] width 207 height 42
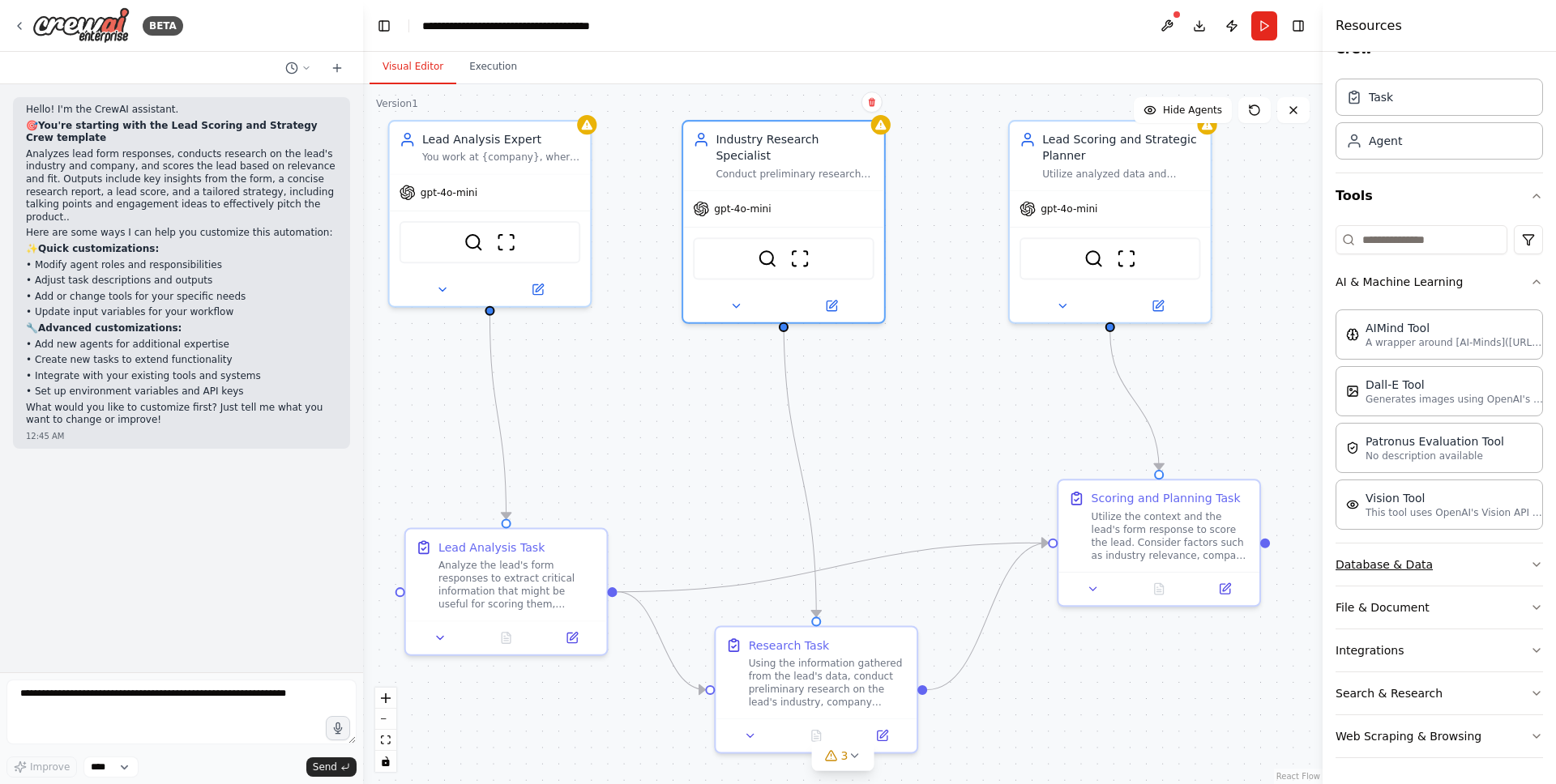
click at [1436, 548] on button "Database & Data" at bounding box center [1439, 564] width 207 height 42
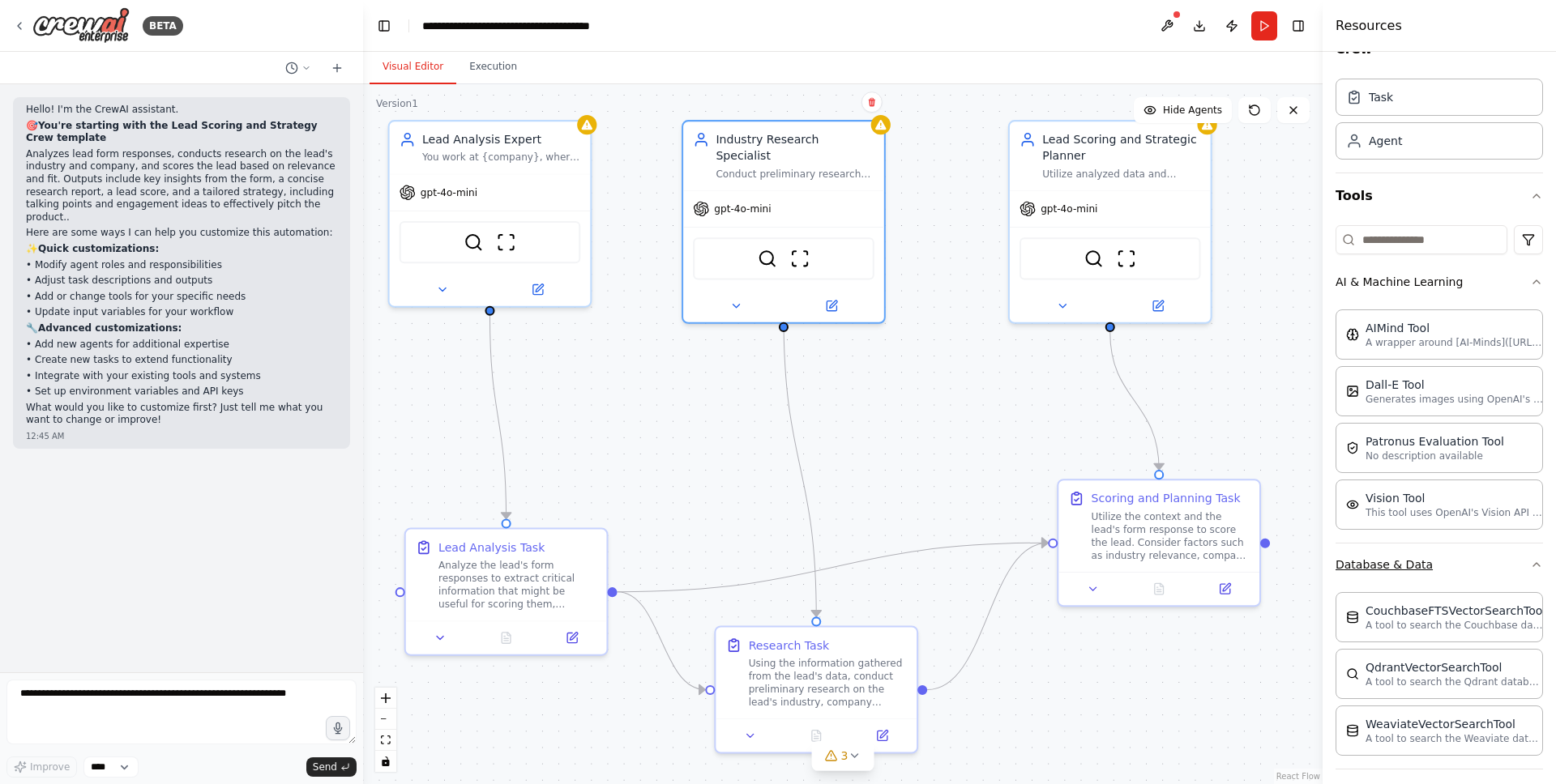
scroll to position [214, 0]
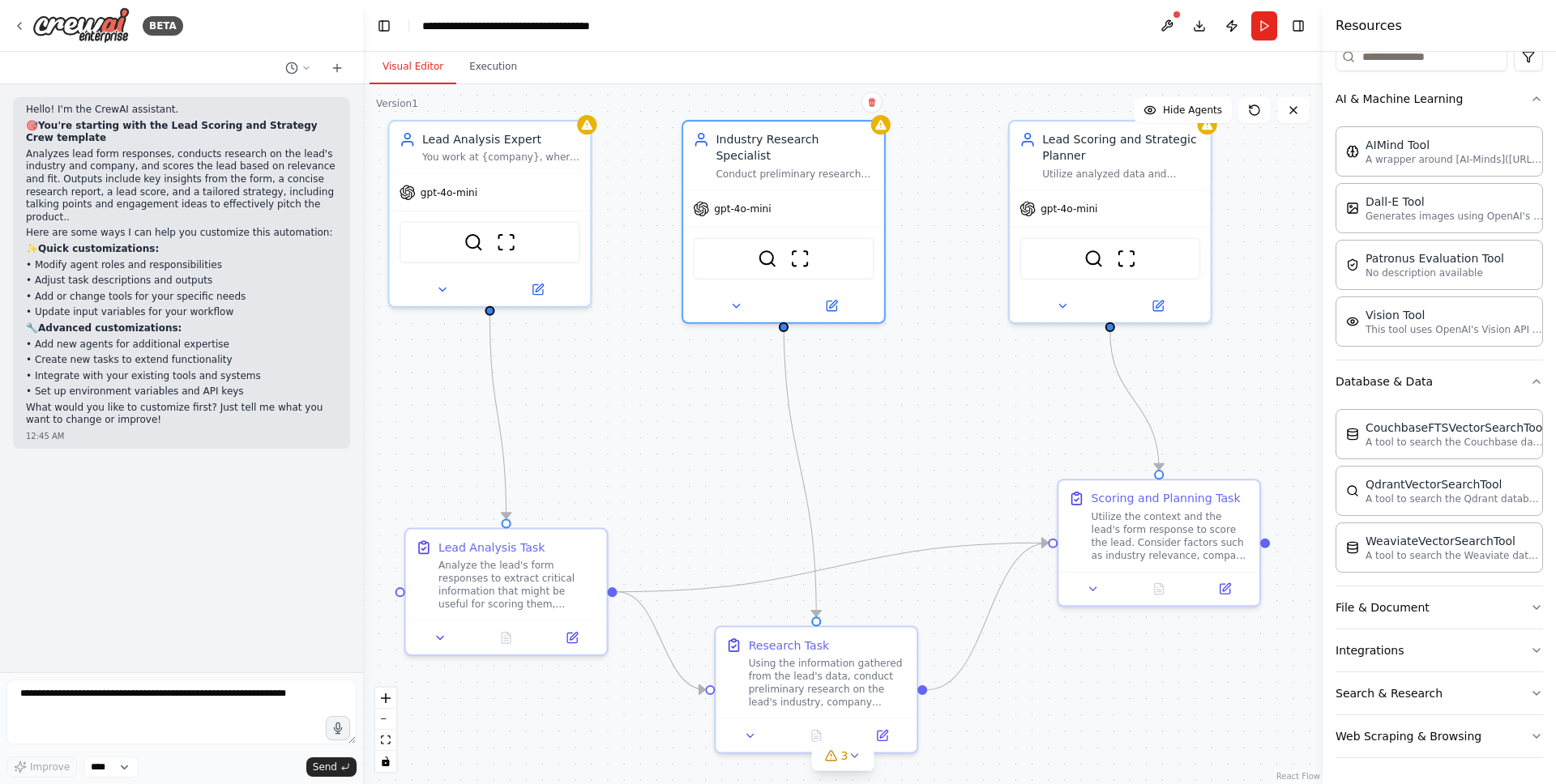
click at [355, 534] on div "Hello! I'm the CrewAI assistant. 🎯 You're starting with the Lead Scoring and St…" at bounding box center [182, 379] width 363 height 588
drag, startPoint x: 352, startPoint y: 742, endPoint x: 304, endPoint y: 728, distance: 50.0
click at [304, 728] on textarea at bounding box center [182, 712] width 350 height 65
drag, startPoint x: 355, startPoint y: 743, endPoint x: 335, endPoint y: 740, distance: 20.2
click at [342, 740] on div at bounding box center [182, 715] width 350 height 71
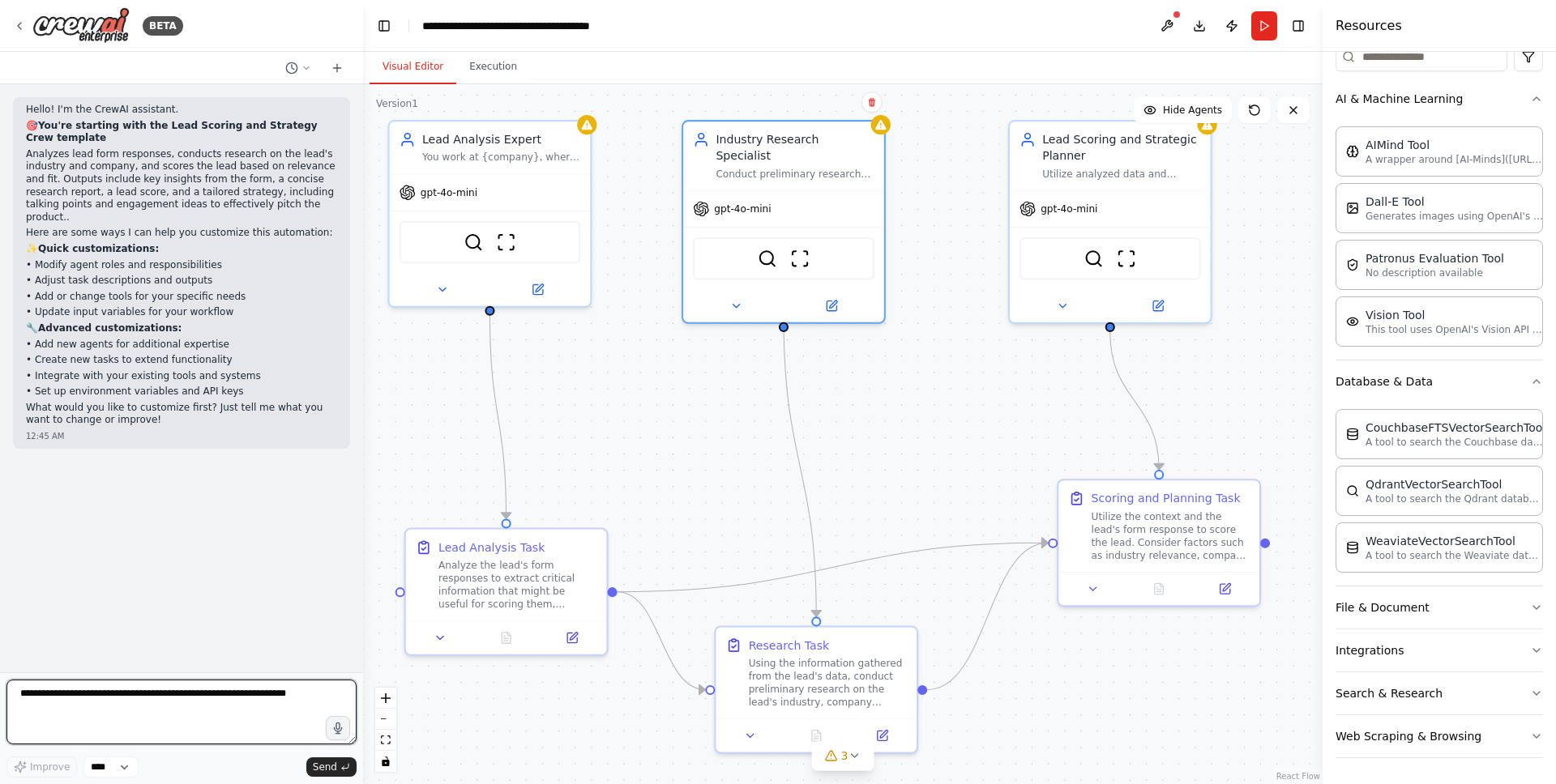
click at [230, 712] on textarea at bounding box center [182, 712] width 350 height 65
type textarea "**"
click at [127, 550] on div "Hello! I'm the CrewAI assistant. 🎯 You're starting with the Lead Scoring and St…" at bounding box center [182, 379] width 363 height 588
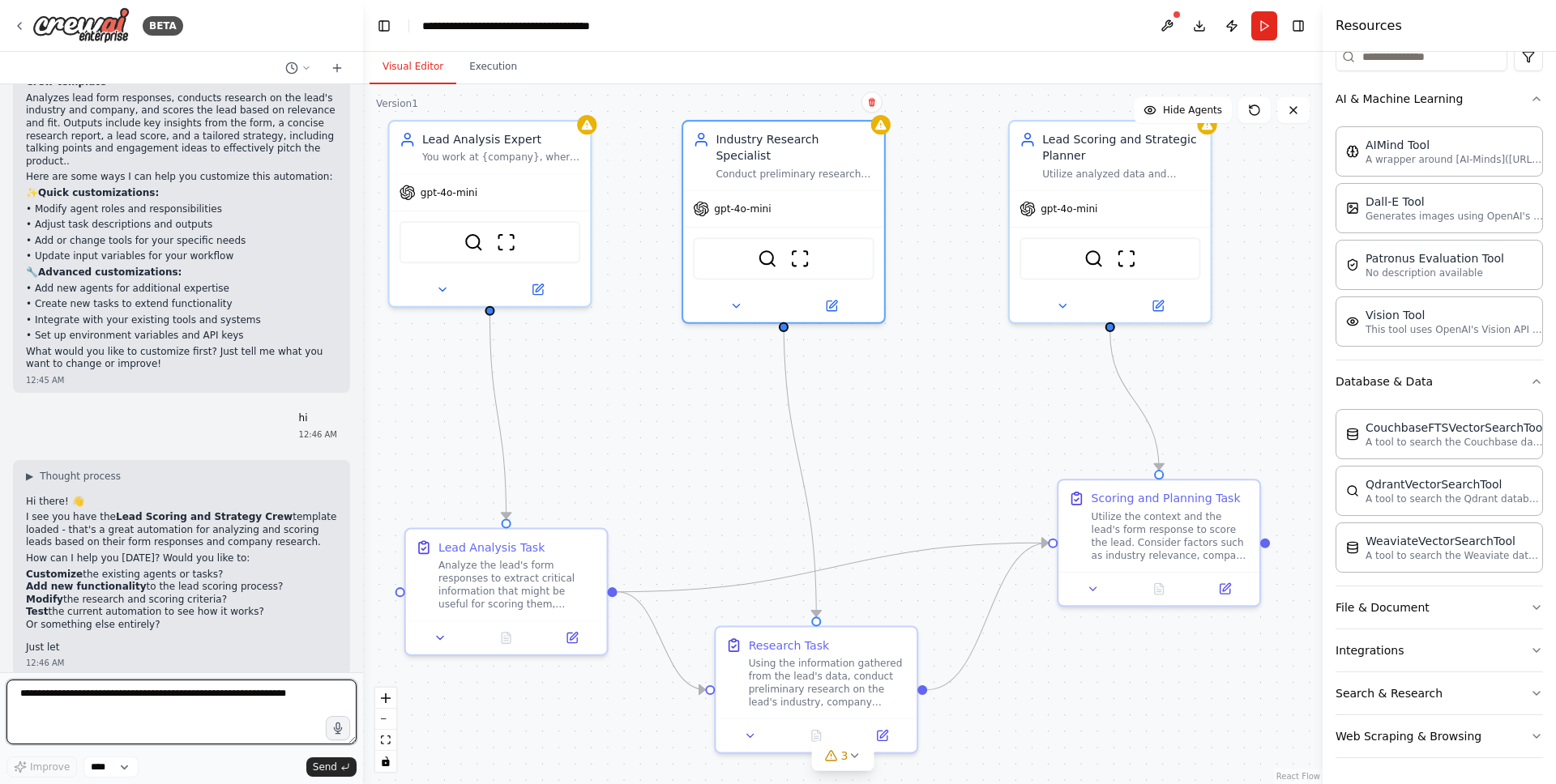
scroll to position [71, 0]
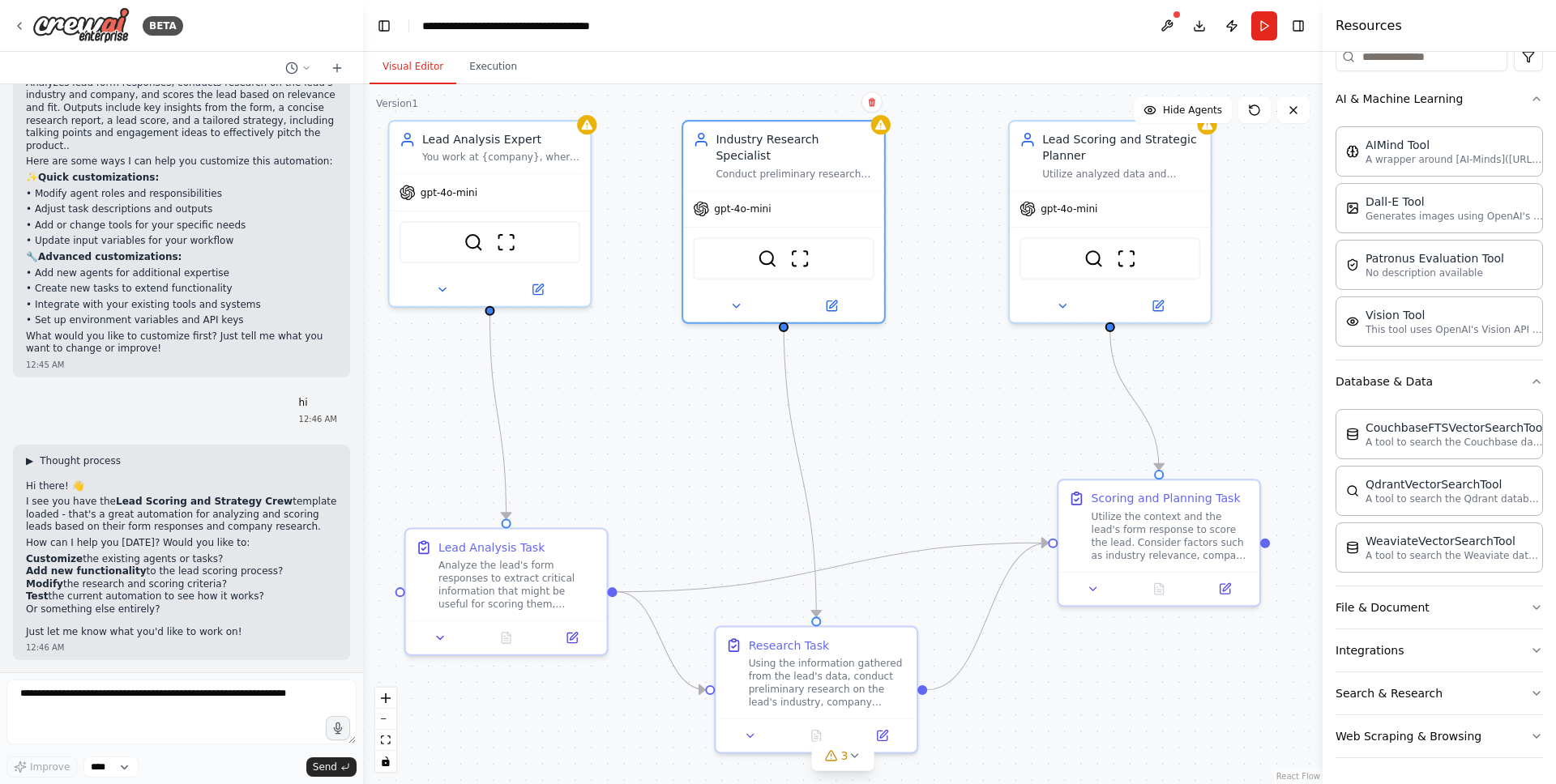
click at [29, 464] on span "▶" at bounding box center [30, 461] width 7 height 13
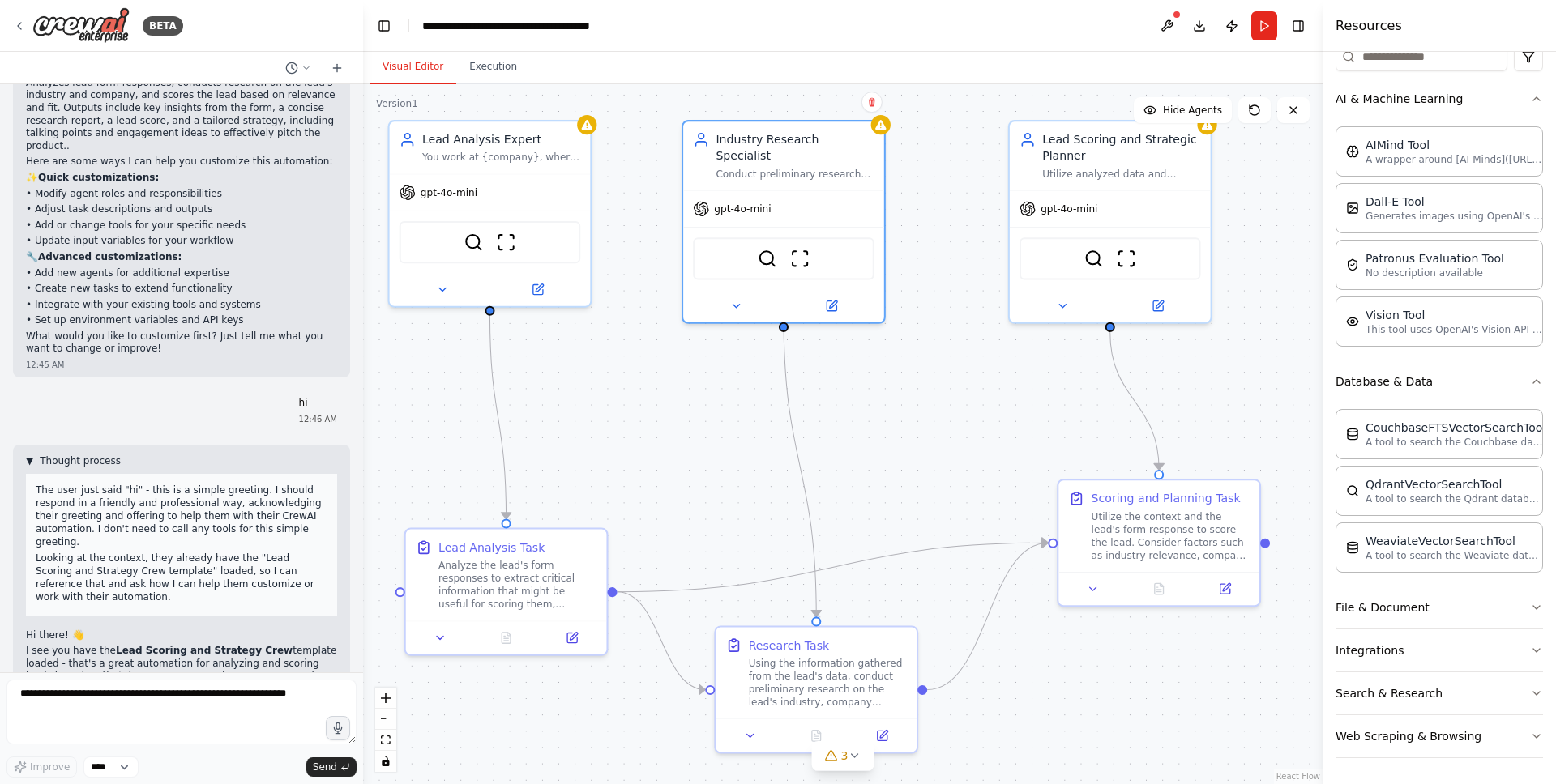
click at [29, 465] on span "▼" at bounding box center [30, 461] width 7 height 13
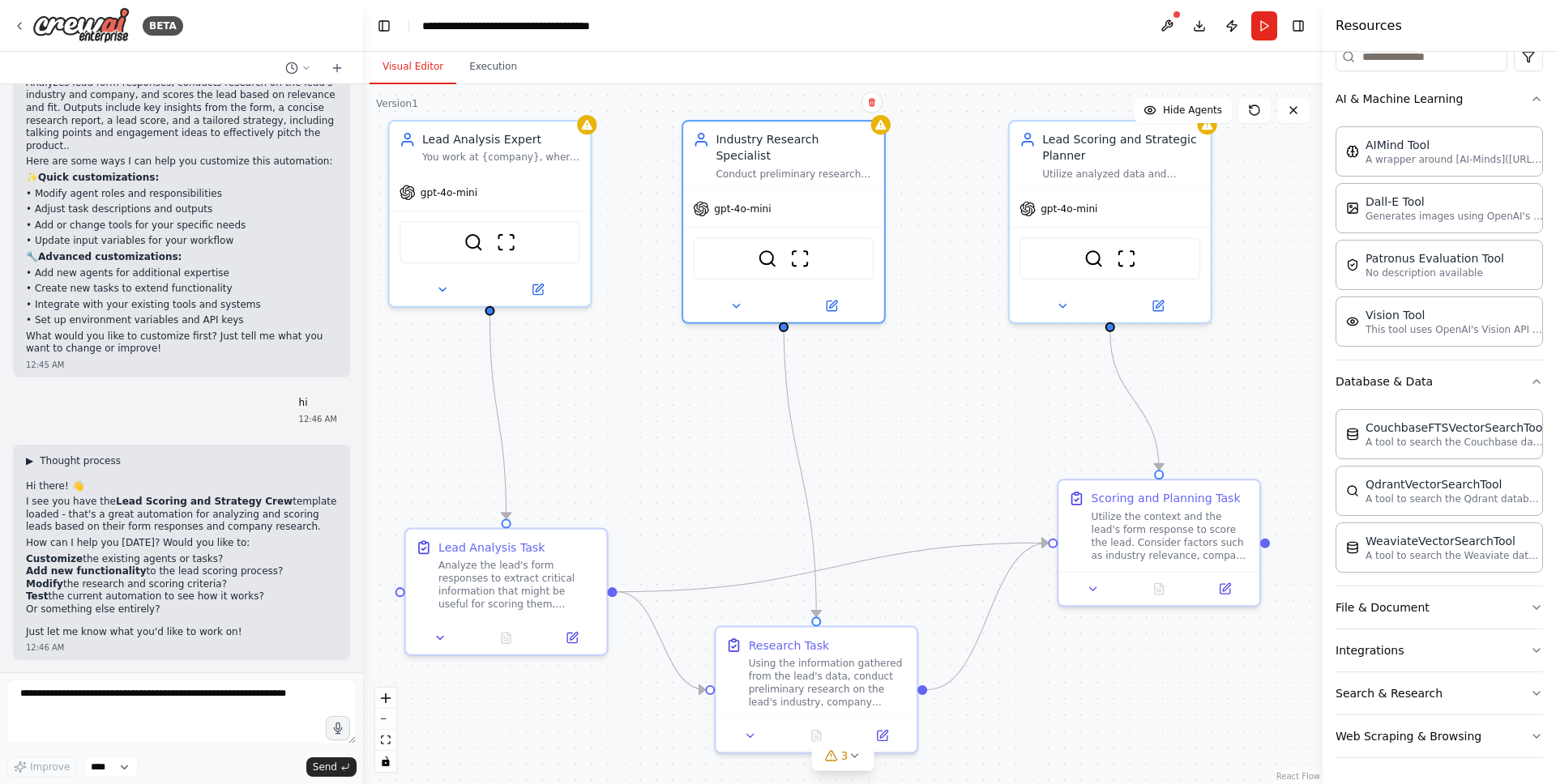
click at [113, 465] on span "Thought process" at bounding box center [80, 461] width 81 height 13
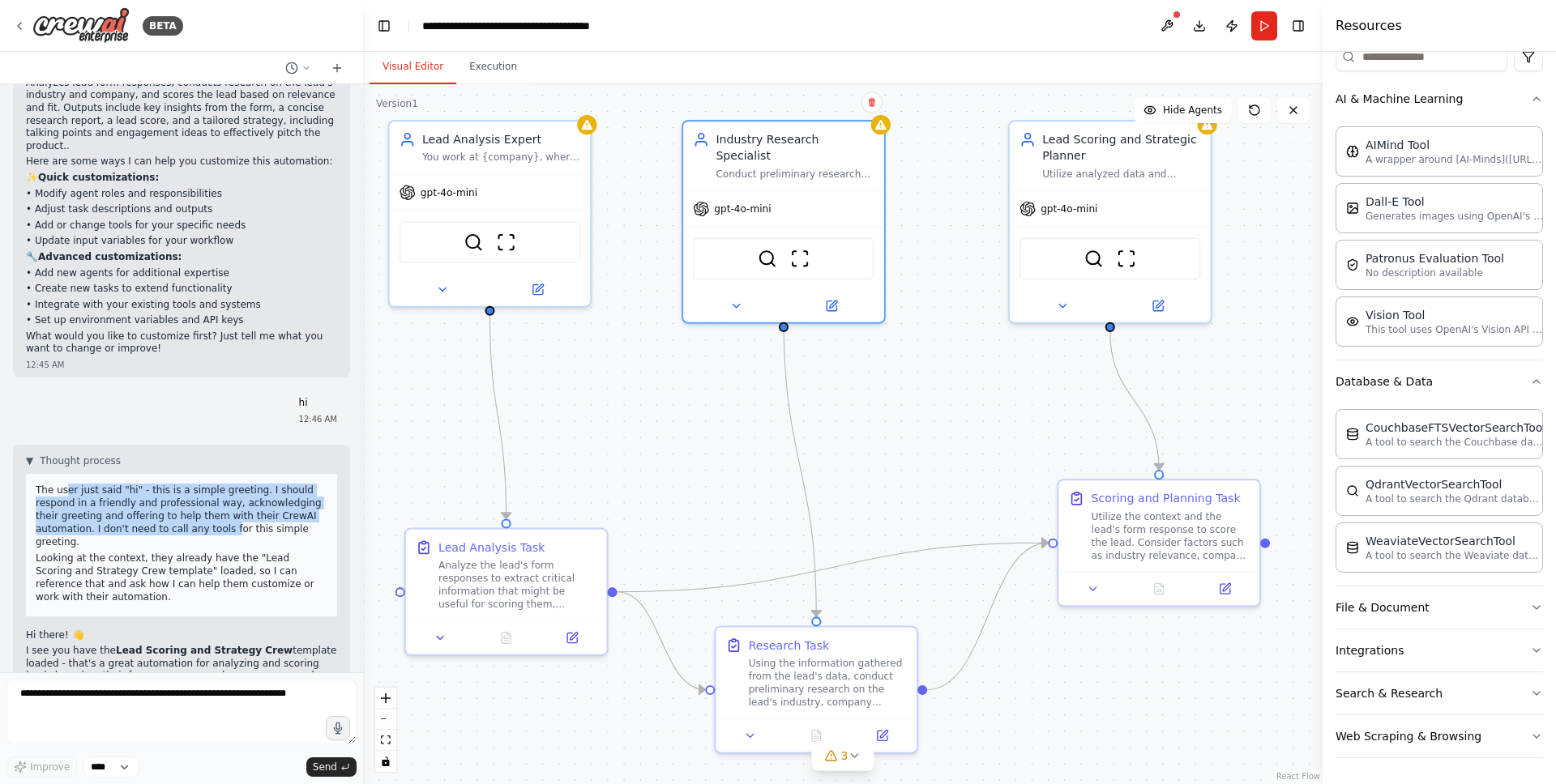
drag, startPoint x: 65, startPoint y: 488, endPoint x: 215, endPoint y: 518, distance: 153.0
click at [225, 526] on p "The user just said "hi" - this is a simple greeting. I should respond in a frie…" at bounding box center [181, 515] width 292 height 65
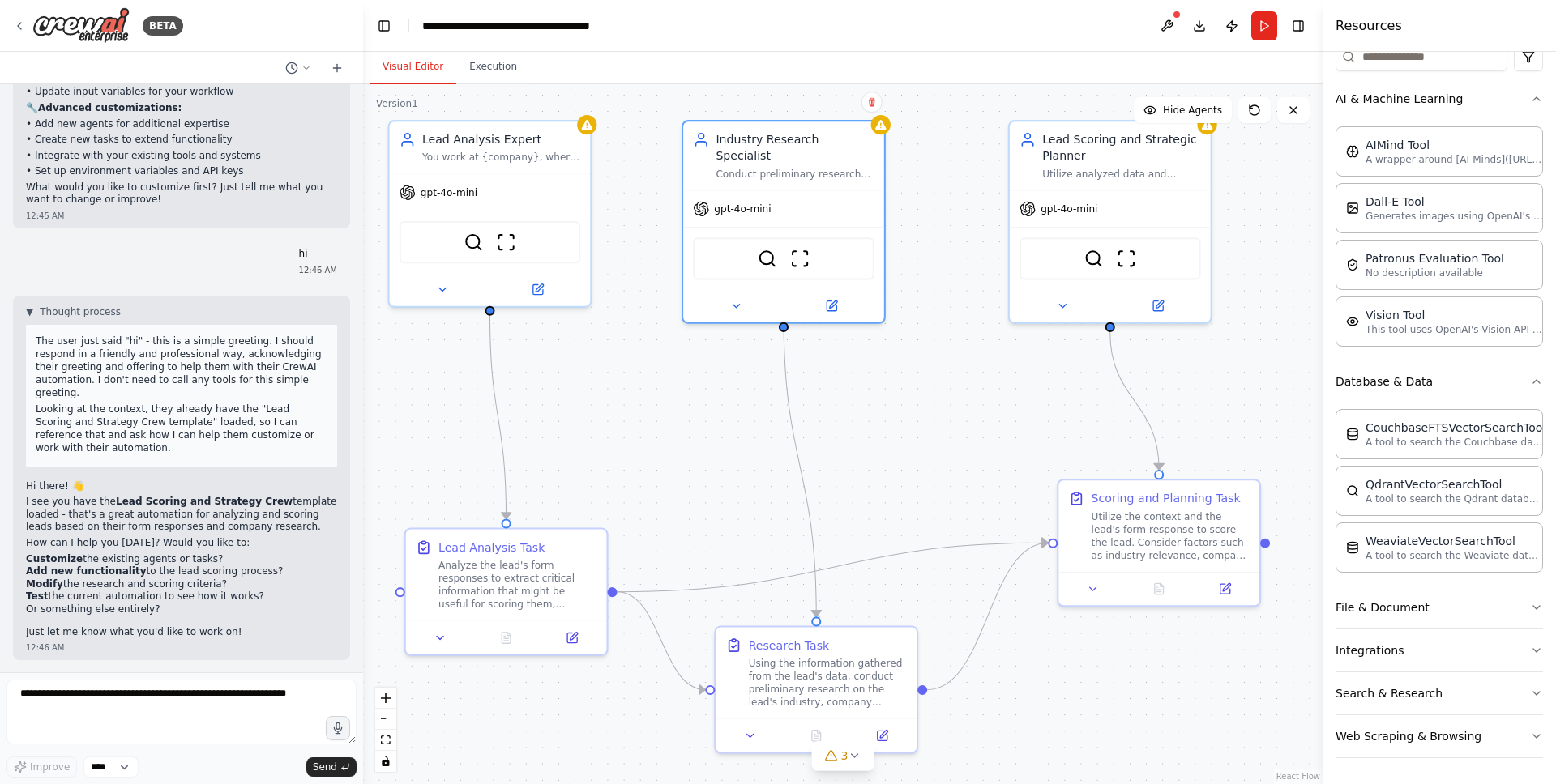
click at [204, 536] on div "▼ Thought process The user just said "hi" - this is a simple greeting. I should…" at bounding box center [182, 473] width 312 height 334
click at [118, 768] on select "****" at bounding box center [111, 768] width 55 height 21
click at [1174, 22] on button at bounding box center [1167, 25] width 26 height 29
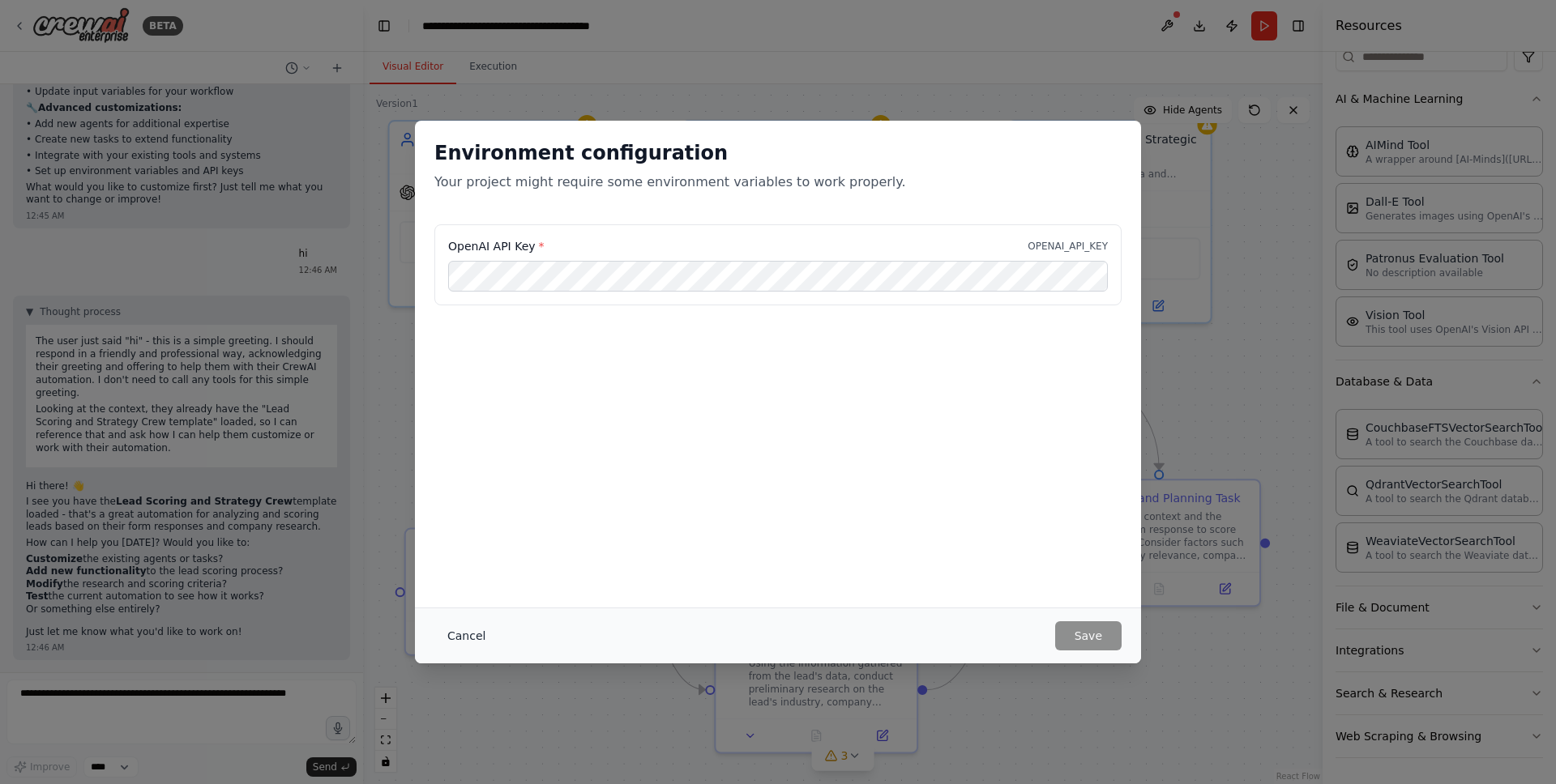
click at [485, 627] on button "Cancel" at bounding box center [466, 635] width 64 height 29
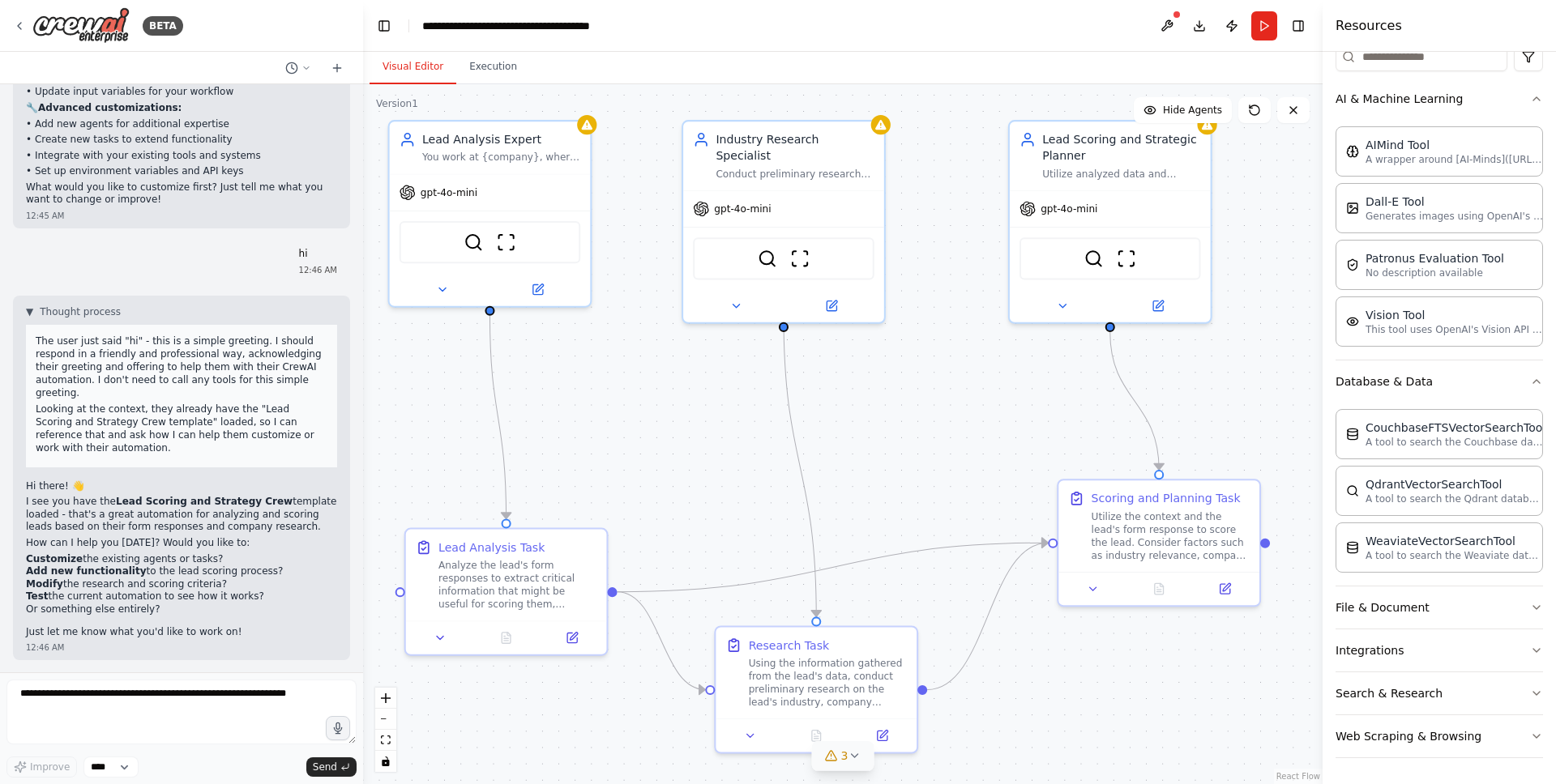
click at [857, 766] on button "3" at bounding box center [843, 756] width 62 height 30
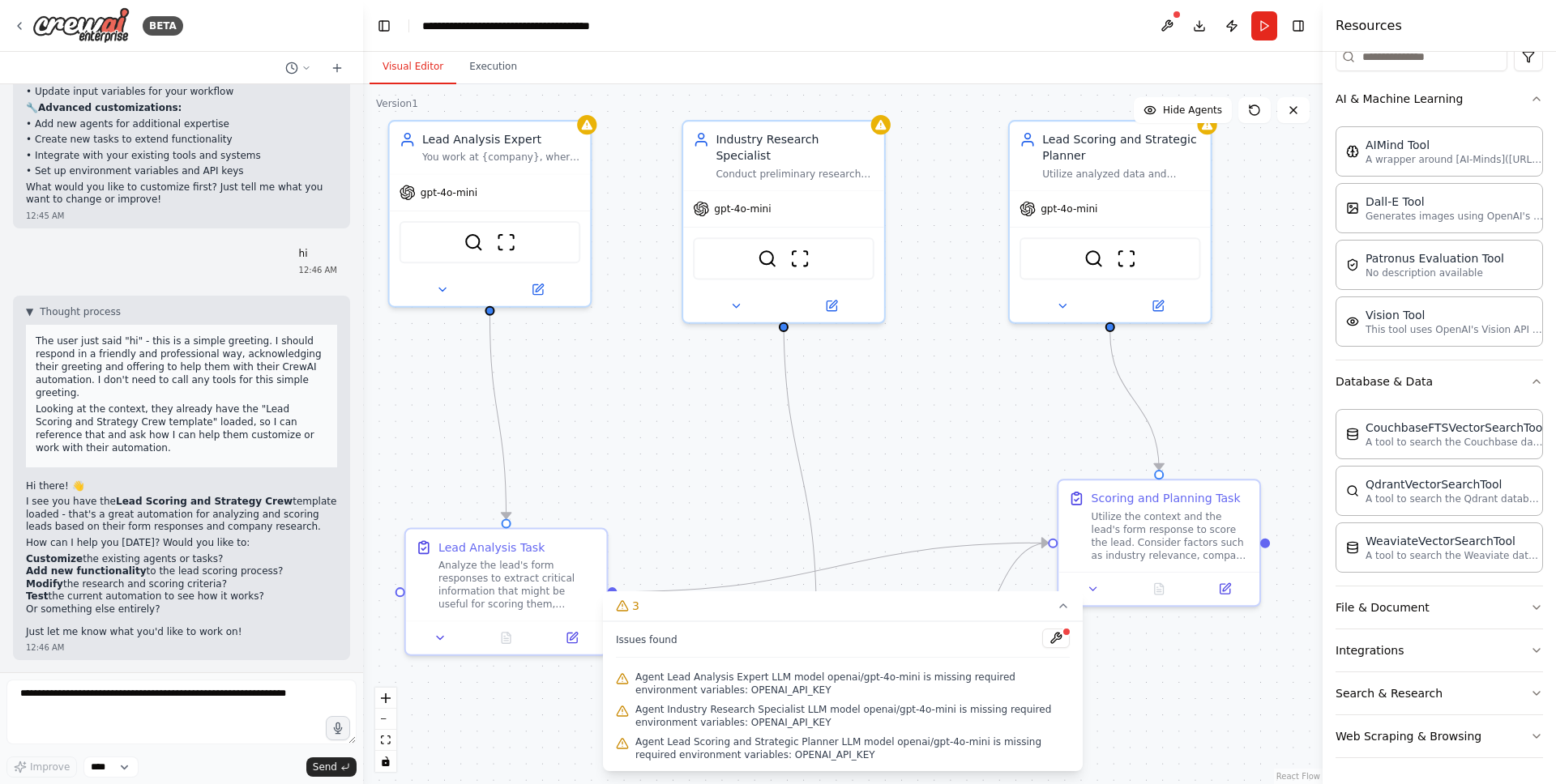
click at [1188, 664] on div ".deletable-edge-delete-btn { width: 20px; height: 20px; border: 0px solid #ffff…" at bounding box center [843, 435] width 959 height 700
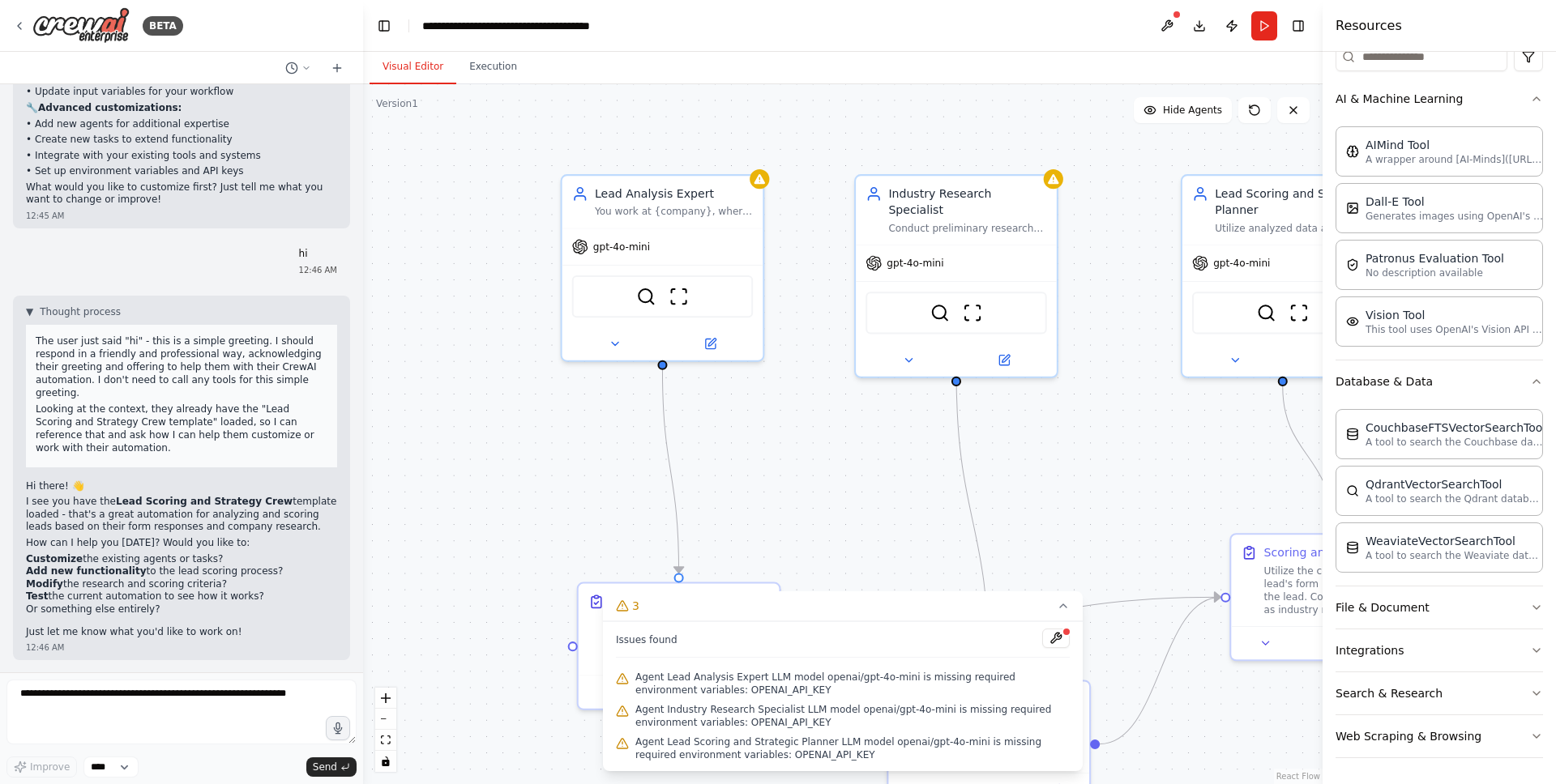
drag, startPoint x: 687, startPoint y: 359, endPoint x: 860, endPoint y: 413, distance: 181.2
click at [860, 413] on div ".deletable-edge-delete-btn { width: 20px; height: 20px; border: 0px solid #ffff…" at bounding box center [843, 435] width 959 height 700
click at [1064, 608] on icon at bounding box center [1063, 606] width 13 height 13
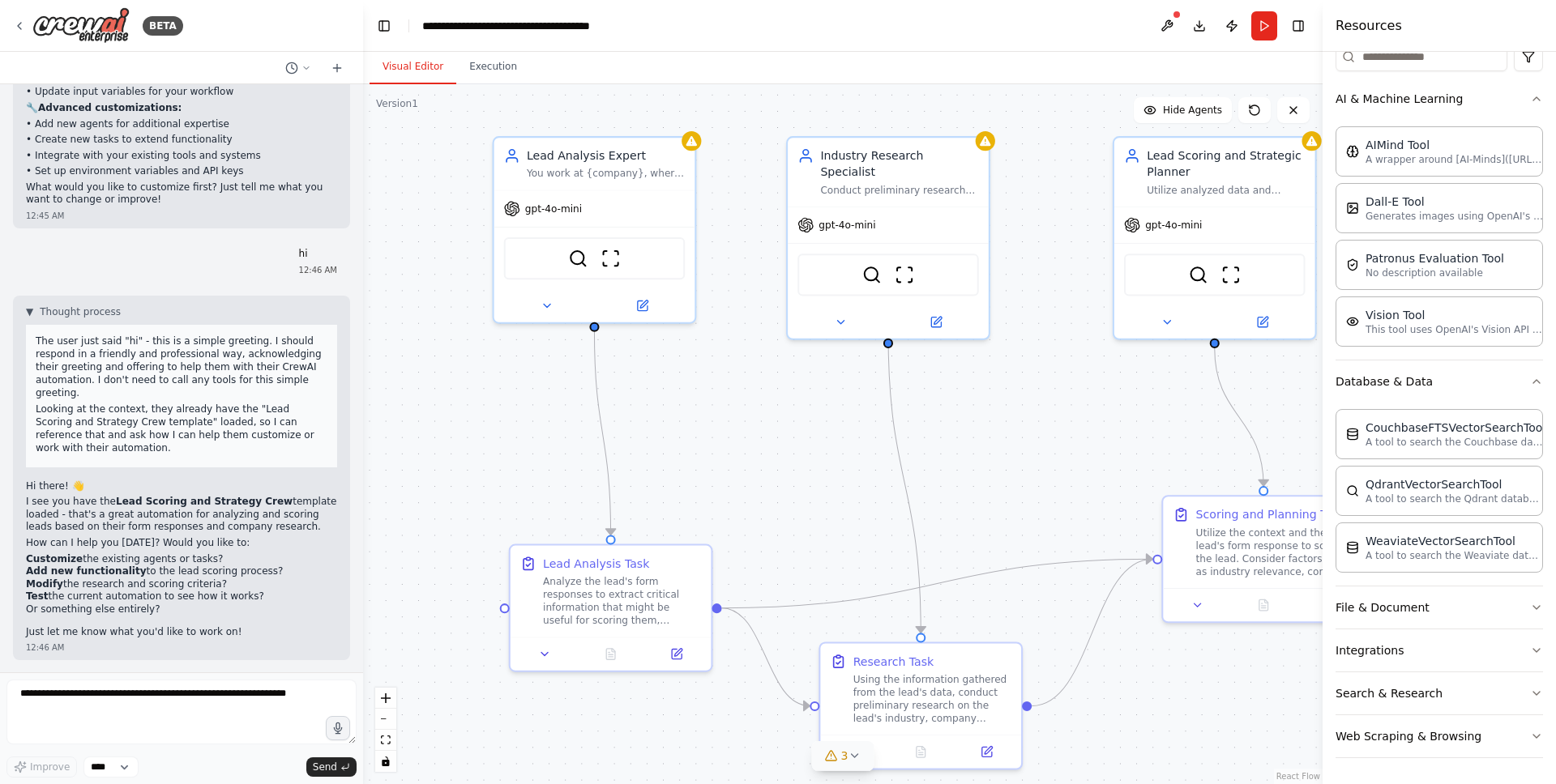
drag, startPoint x: 872, startPoint y: 436, endPoint x: 804, endPoint y: 398, distance: 77.9
click at [804, 398] on div ".deletable-edge-delete-btn { width: 20px; height: 20px; border: 0px solid #ffff…" at bounding box center [843, 435] width 959 height 700
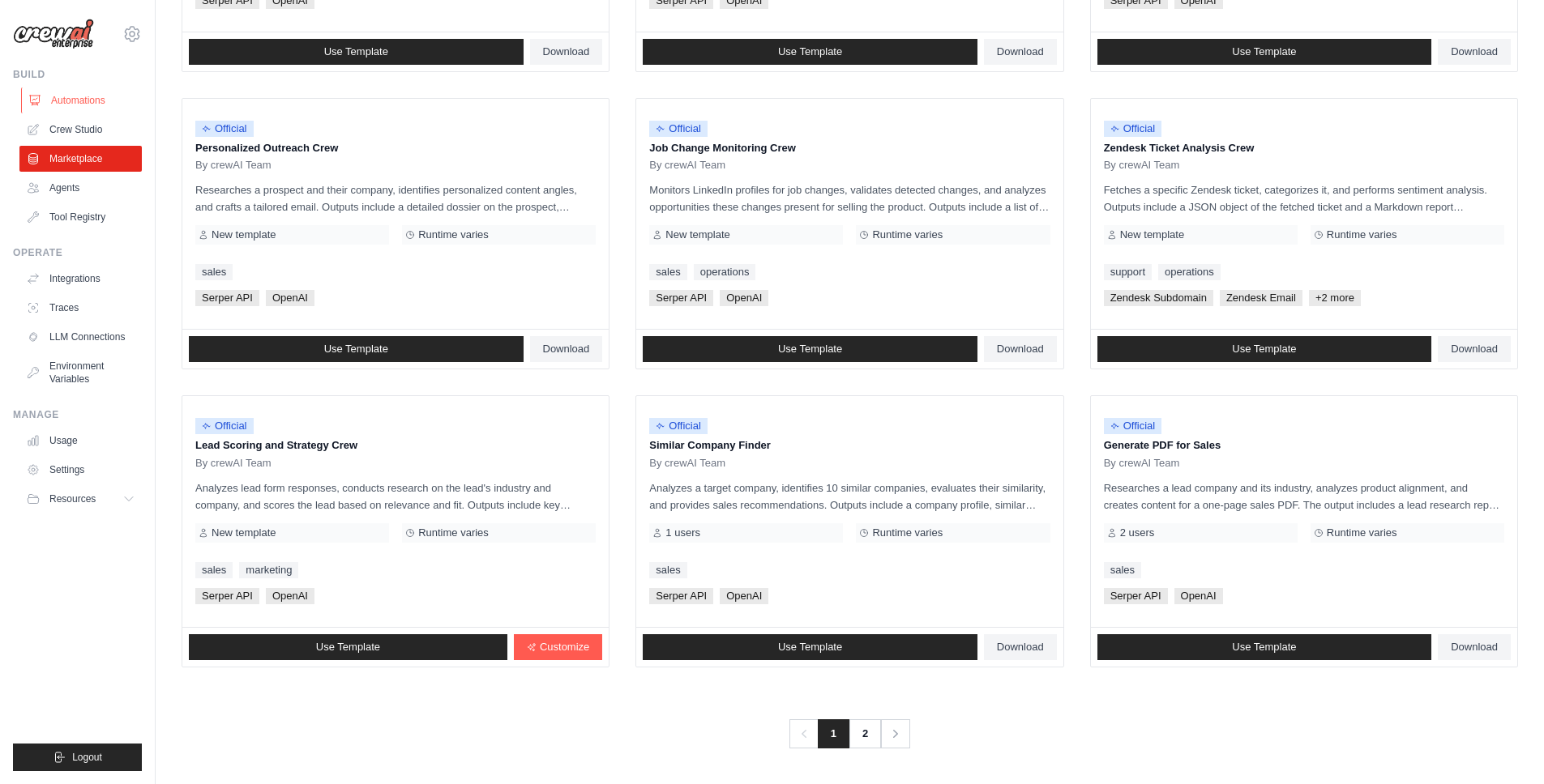
click at [71, 98] on link "Automations" at bounding box center [82, 100] width 123 height 26
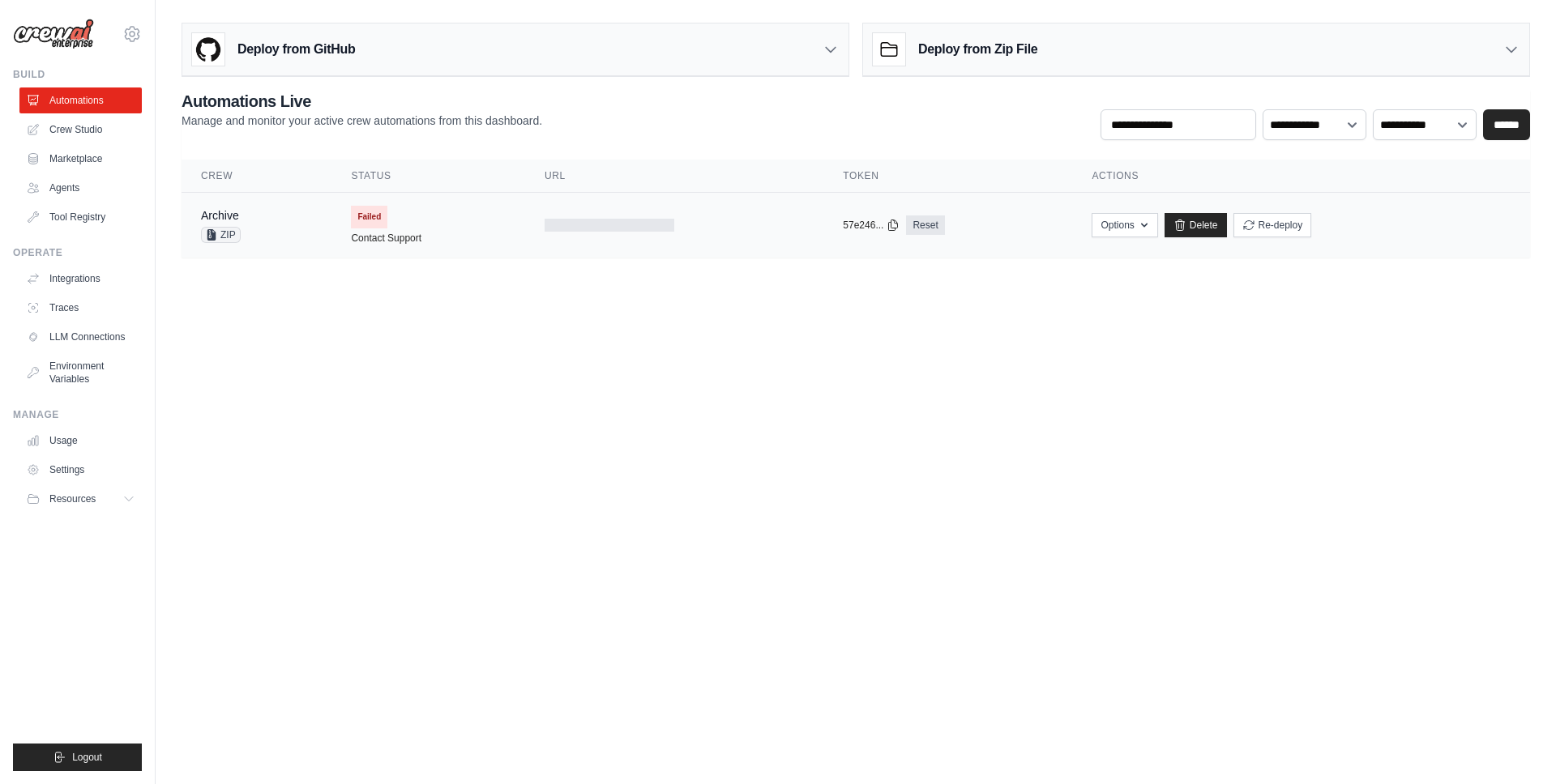
click at [473, 213] on td "Failed Contact Support" at bounding box center [428, 225] width 194 height 65
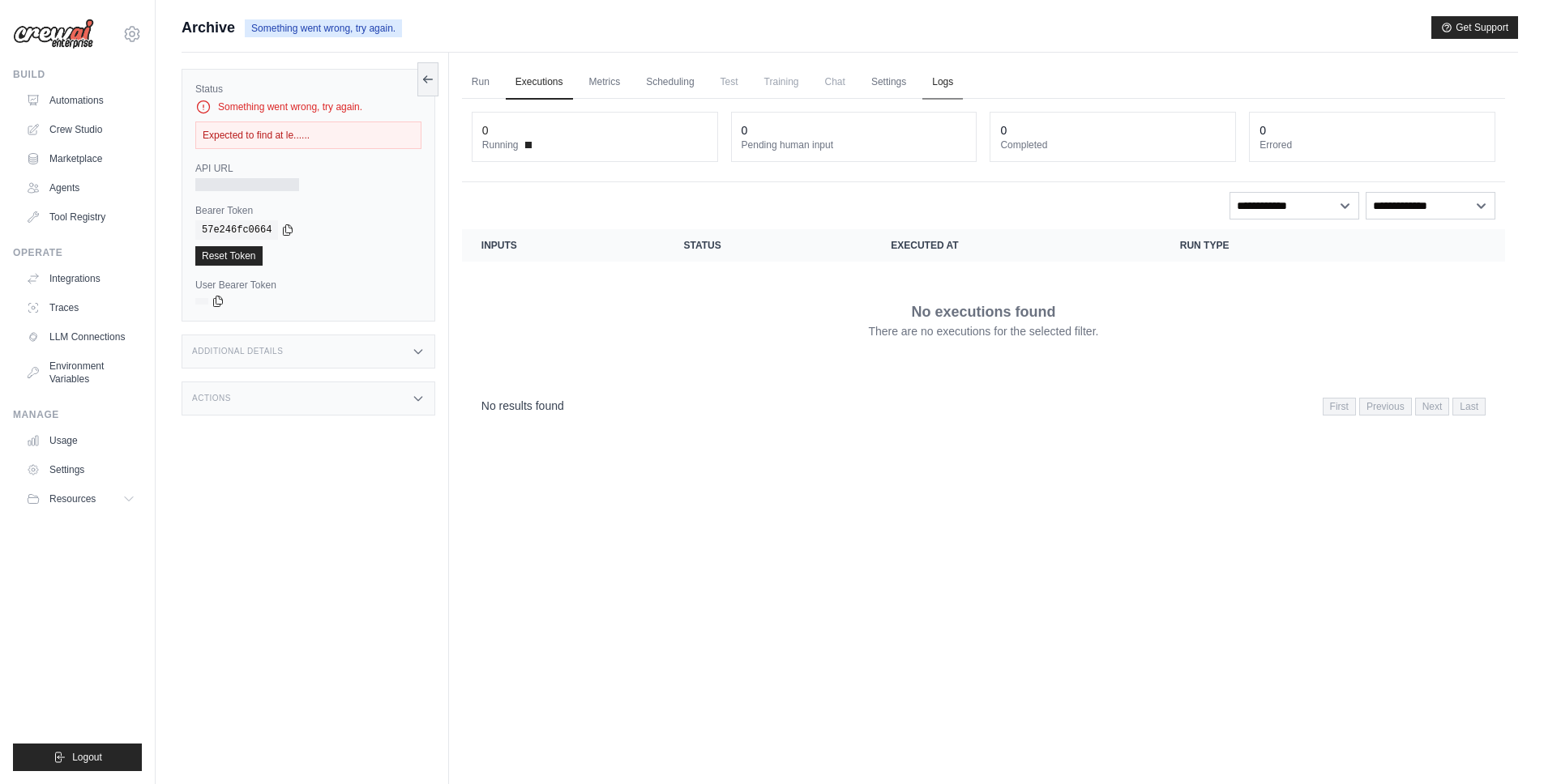
click at [935, 83] on link "Logs" at bounding box center [942, 82] width 40 height 34
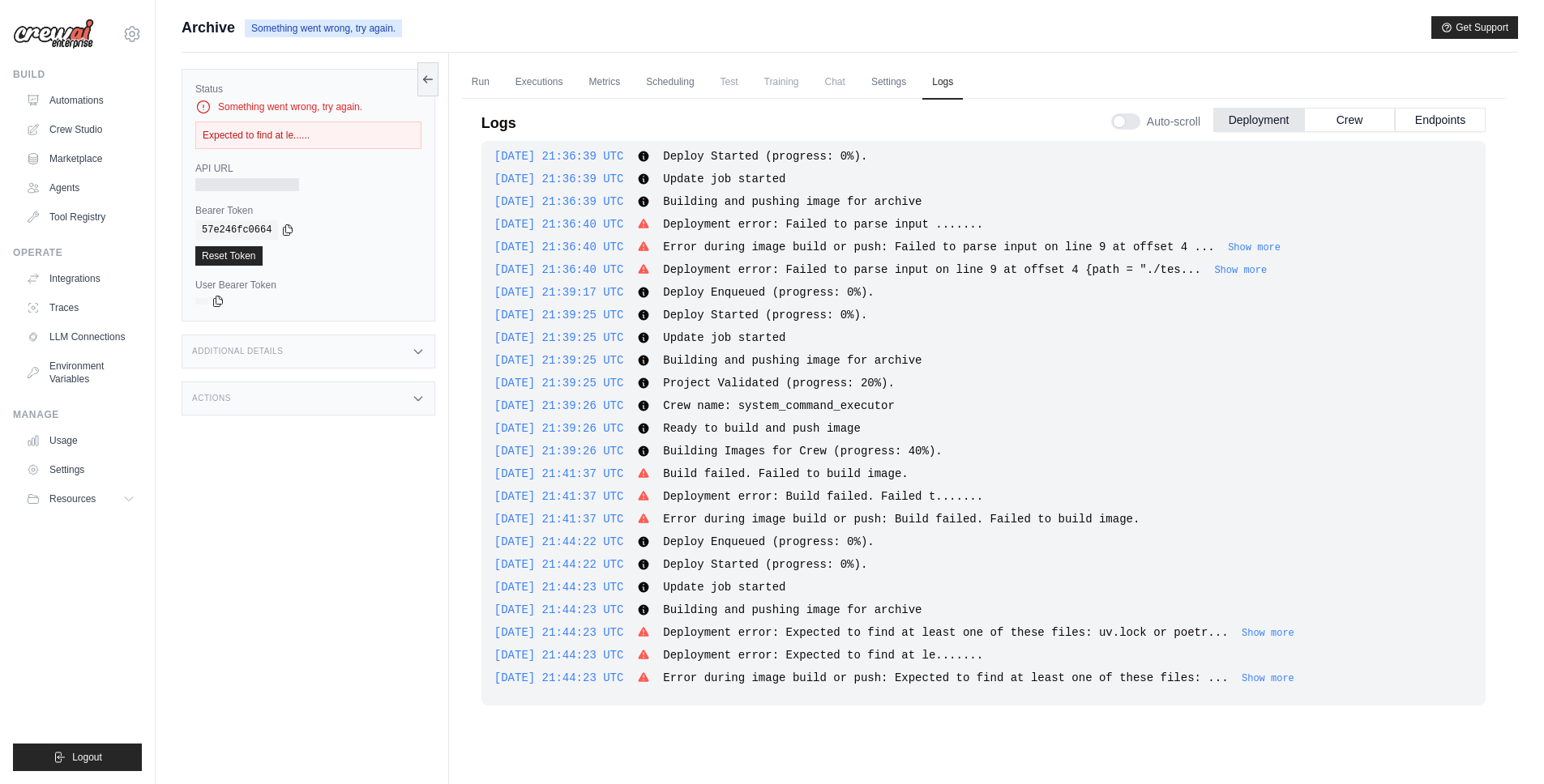
scroll to position [69, 0]
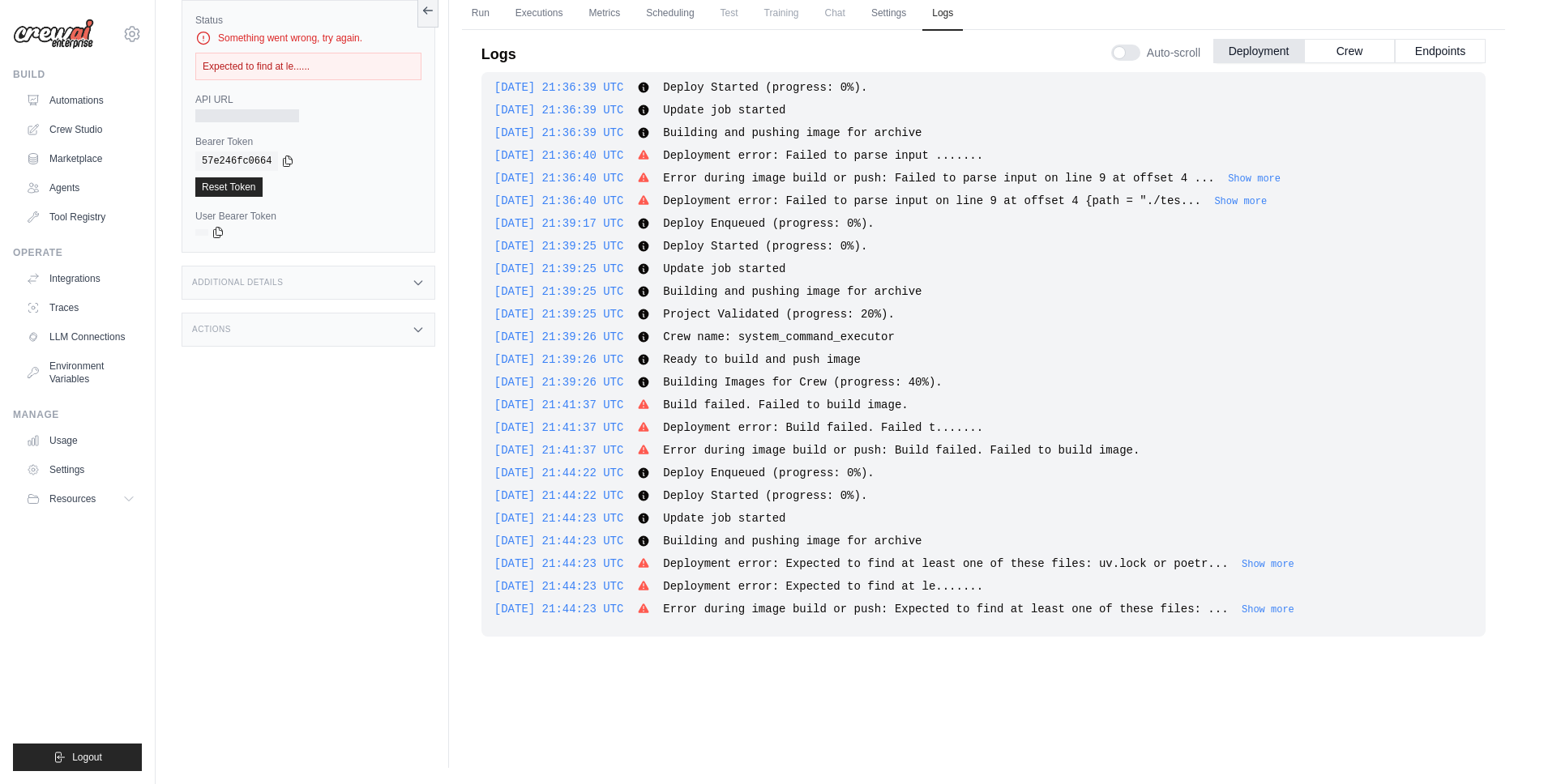
click at [1292, 611] on button "Show more" at bounding box center [1268, 610] width 53 height 13
drag, startPoint x: 1292, startPoint y: 611, endPoint x: 1507, endPoint y: 573, distance: 218.3
click at [1357, 611] on span "Error during image build or push: Expected to find at least one of these files:…" at bounding box center [1010, 609] width 695 height 13
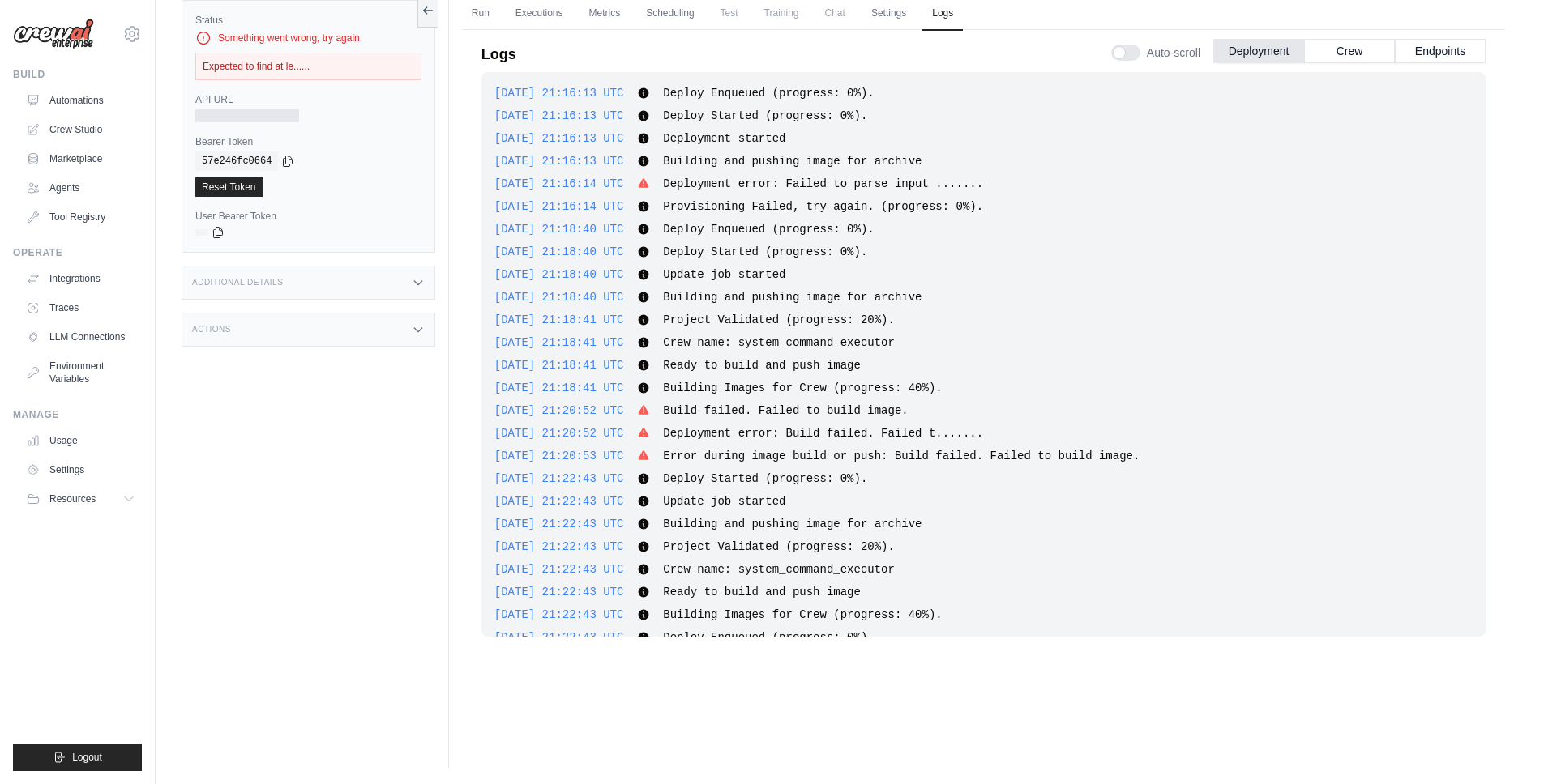
scroll to position [0, 0]
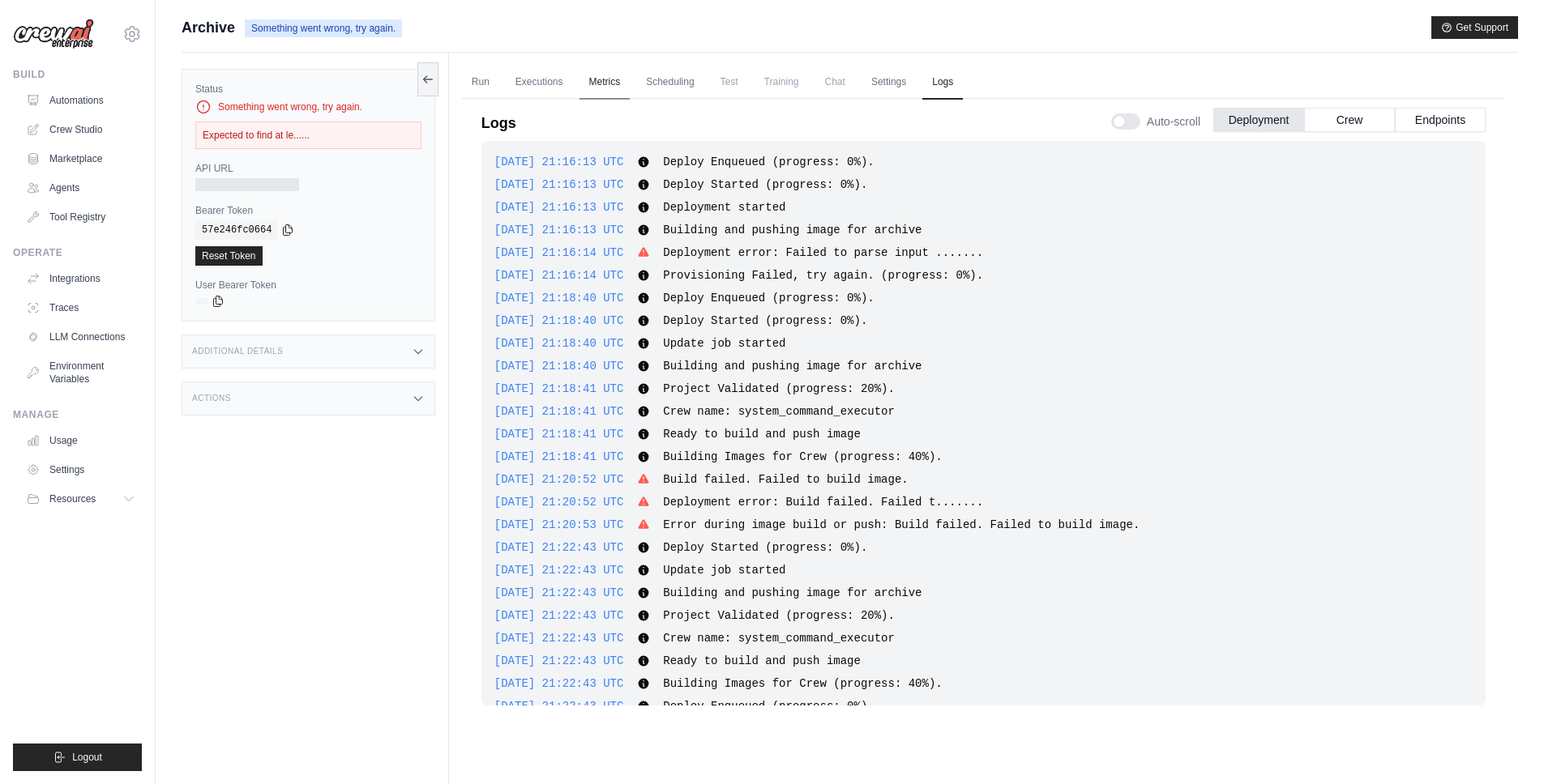
click at [600, 80] on link "Metrics" at bounding box center [605, 82] width 51 height 34
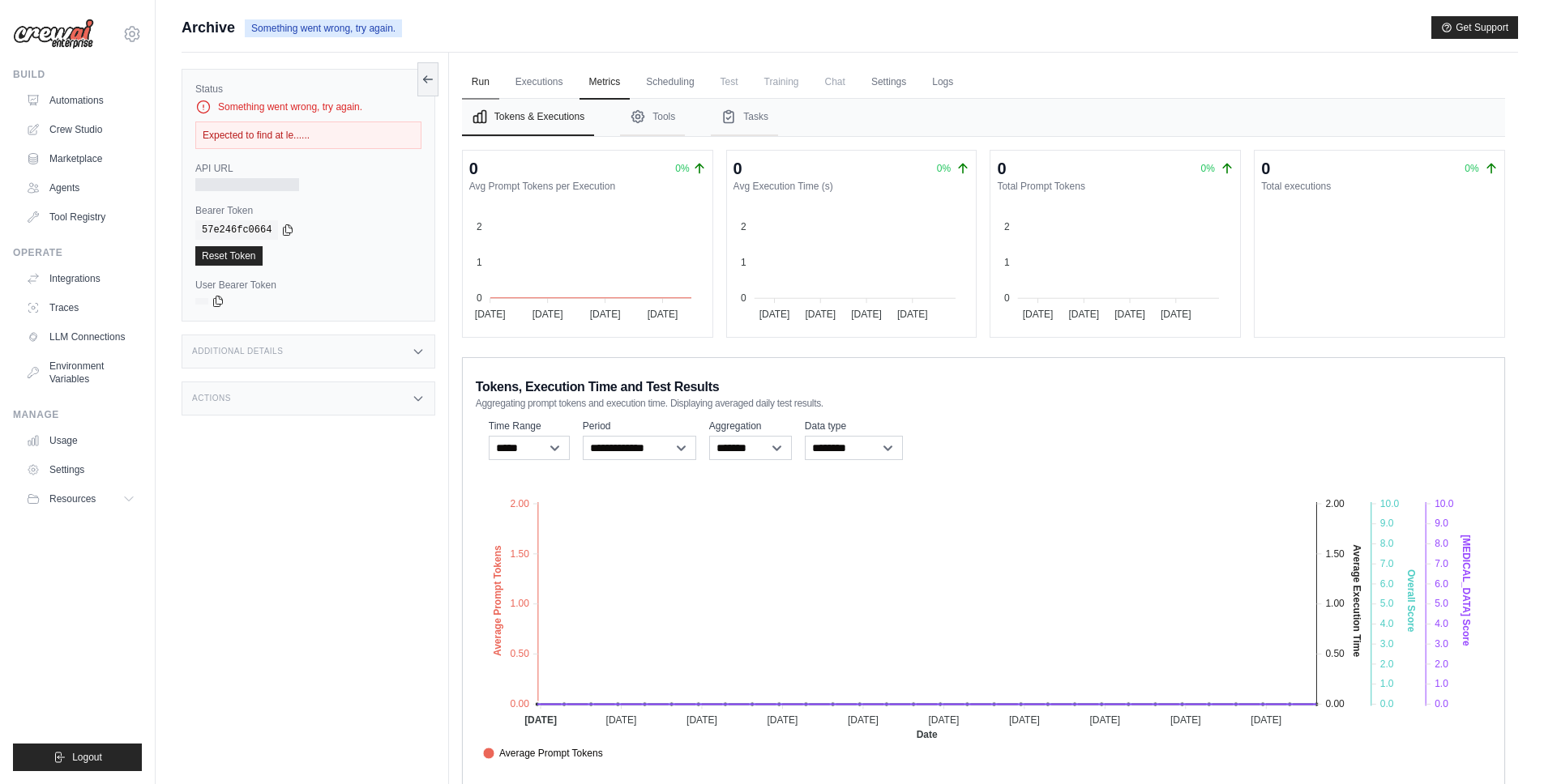
click at [493, 81] on link "Run" at bounding box center [480, 82] width 37 height 34
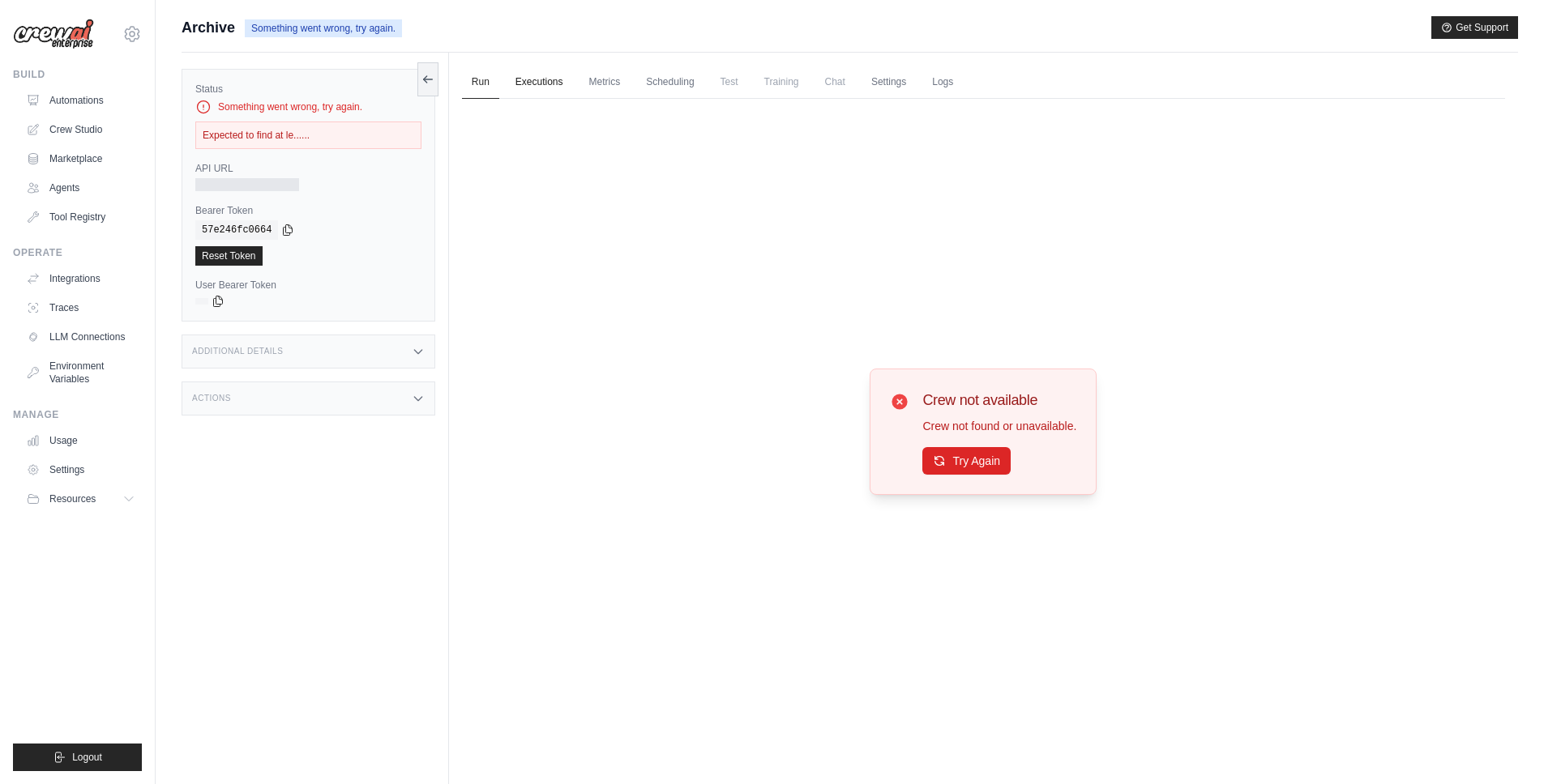
click at [539, 80] on link "Executions" at bounding box center [539, 82] width 67 height 34
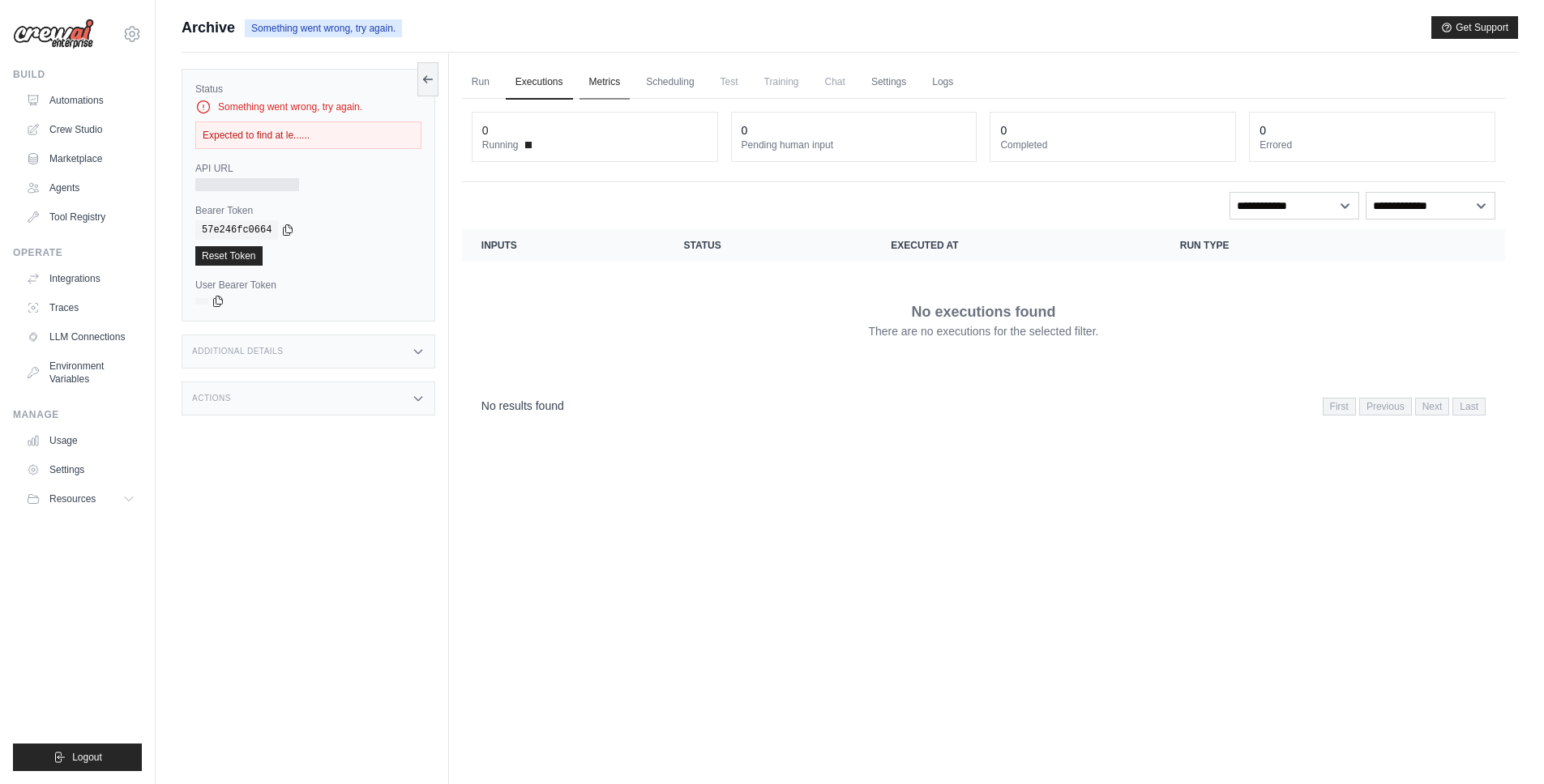
click at [600, 81] on link "Metrics" at bounding box center [605, 82] width 51 height 34
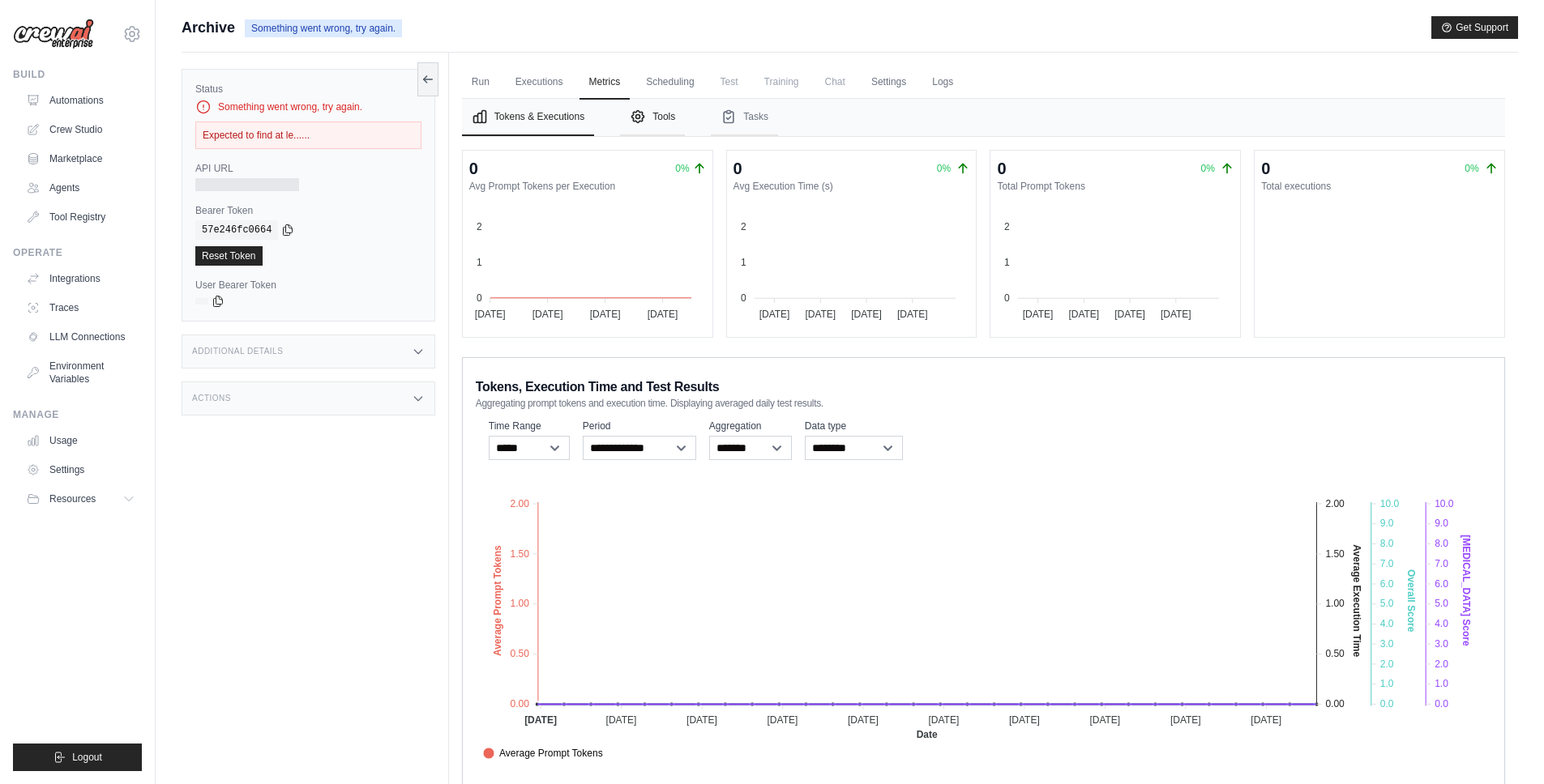
click at [668, 119] on button "Tools" at bounding box center [652, 117] width 65 height 37
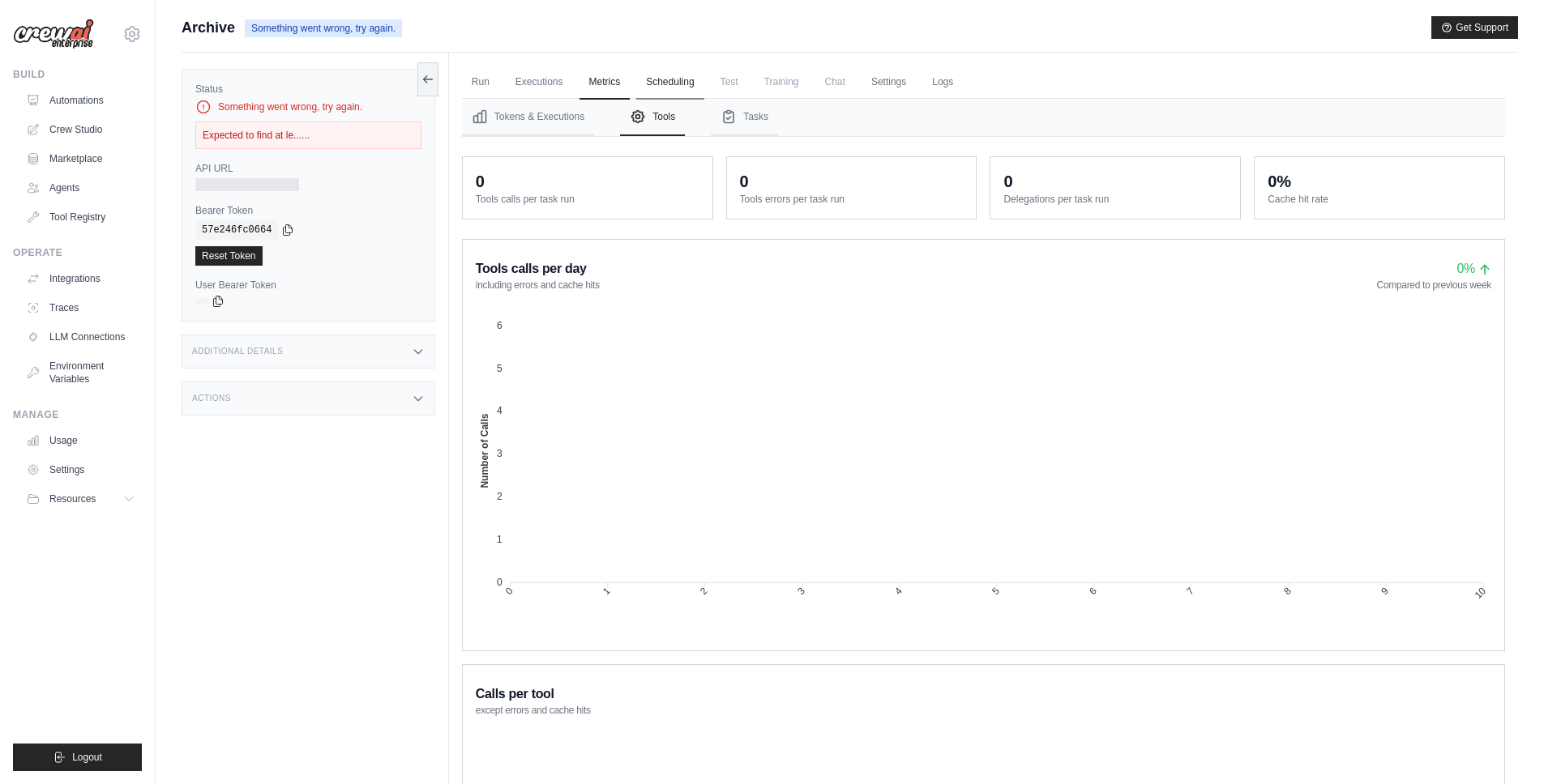
click at [660, 91] on link "Scheduling" at bounding box center [670, 82] width 67 height 34
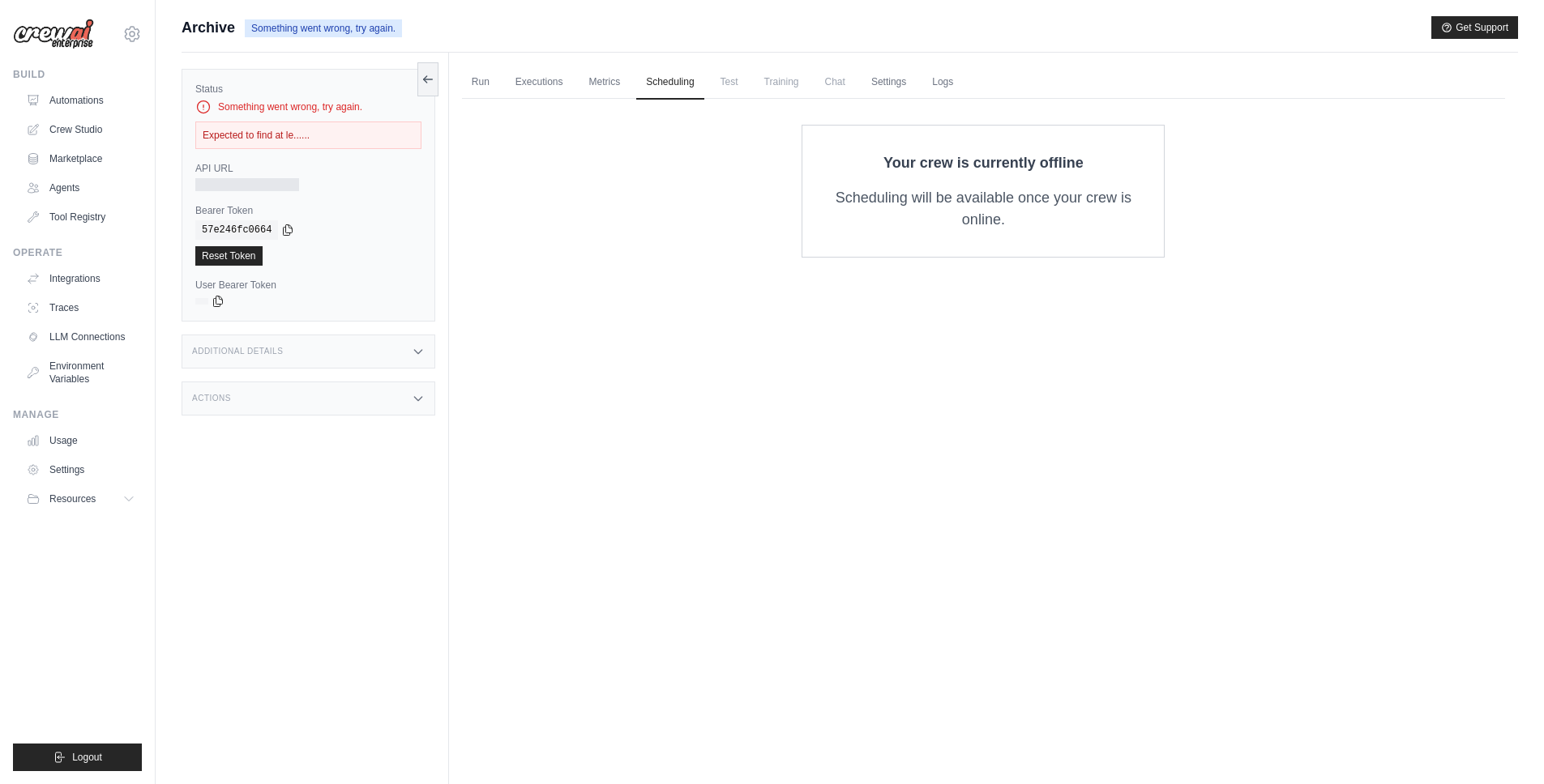
click at [723, 85] on span "Test" at bounding box center [729, 81] width 37 height 32
click at [780, 84] on span "Training" at bounding box center [782, 81] width 54 height 32
click at [918, 76] on ul "Run Executions Metrics Scheduling Test Training Chat Settings Logs" at bounding box center [983, 82] width 1043 height 33
click at [888, 85] on link "Settings" at bounding box center [889, 82] width 54 height 34
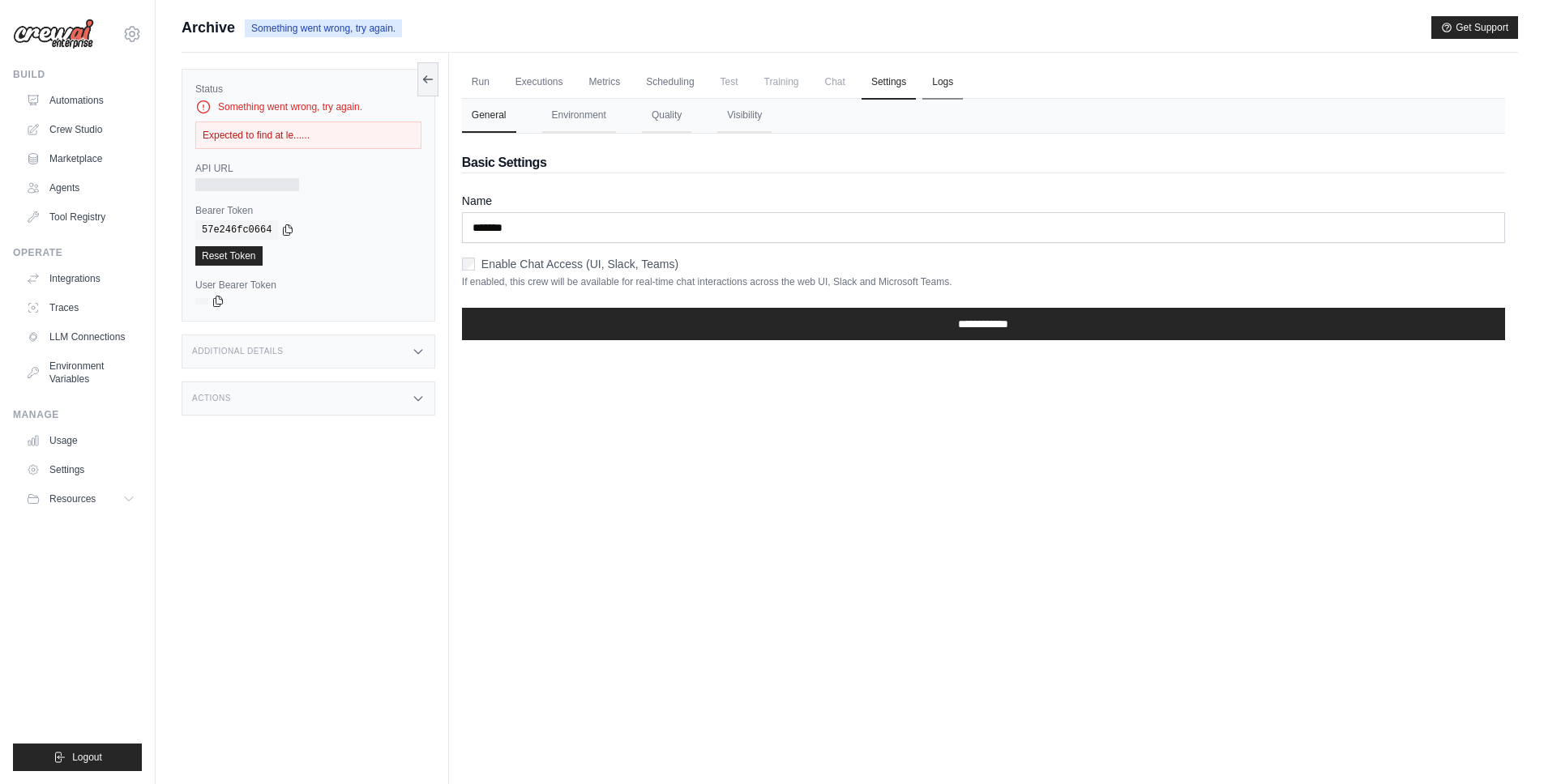
click at [939, 85] on link "Logs" at bounding box center [942, 82] width 40 height 34
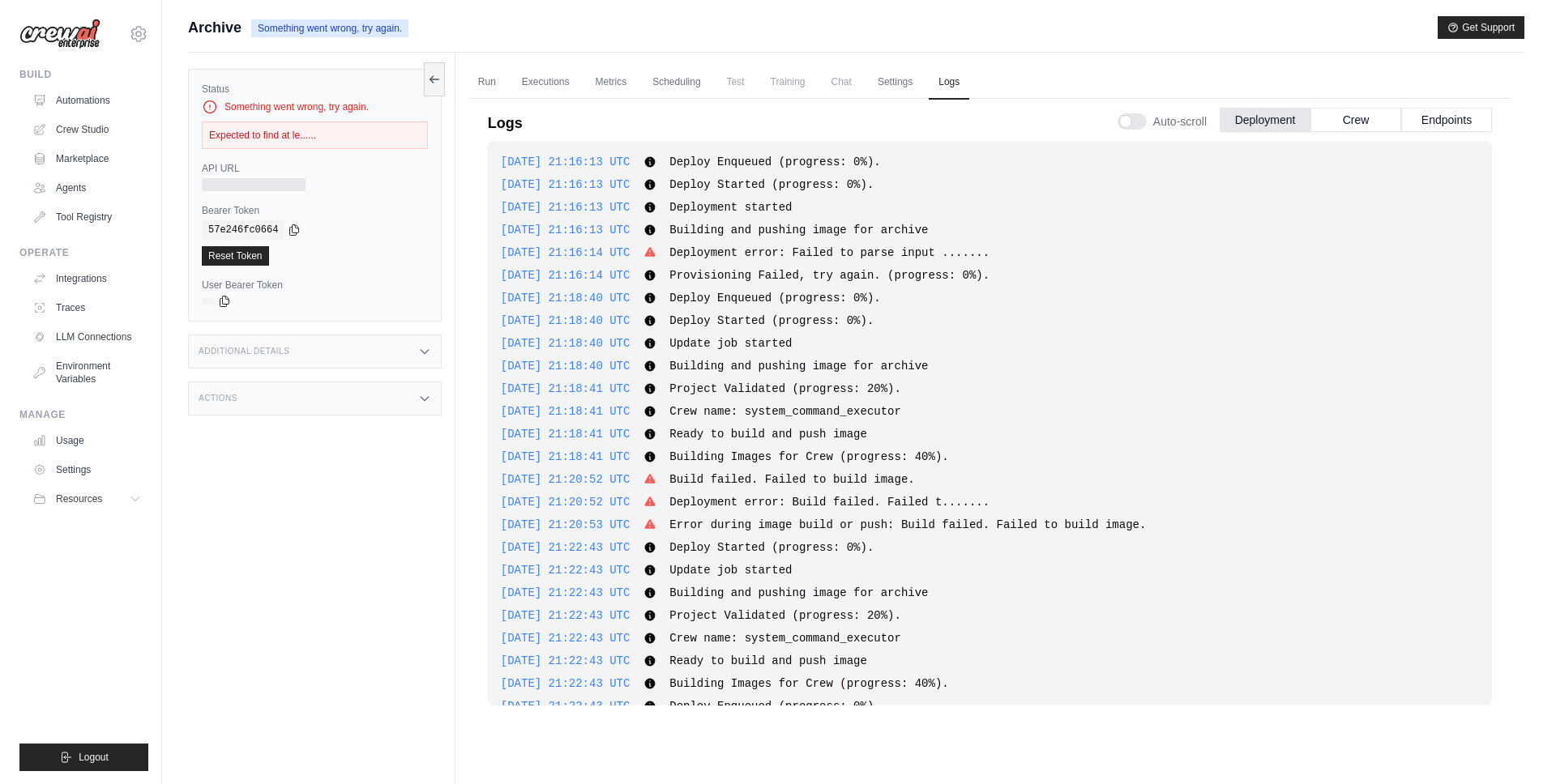
scroll to position [1163, 0]
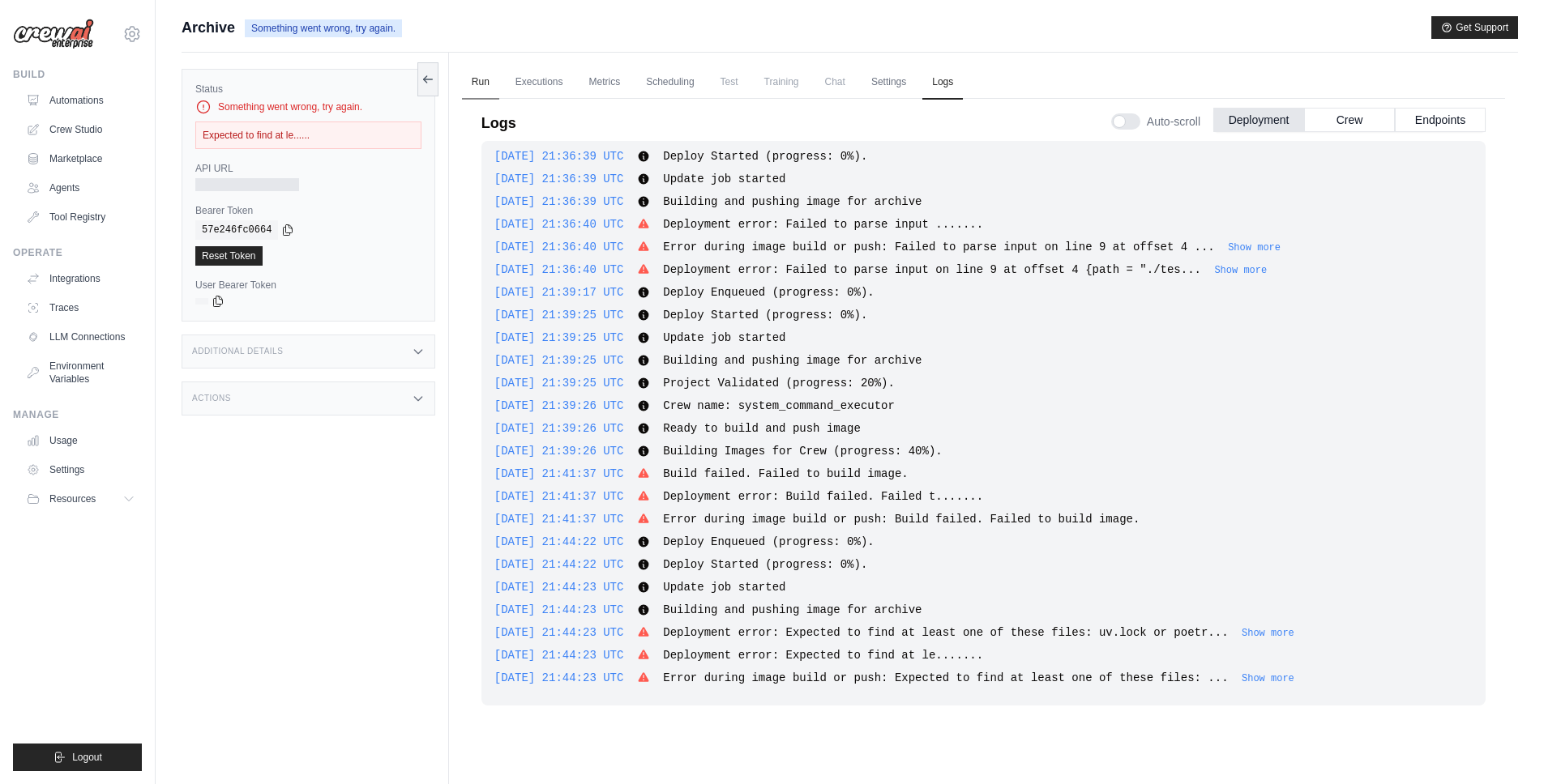
click at [474, 86] on link "Run" at bounding box center [480, 82] width 37 height 34
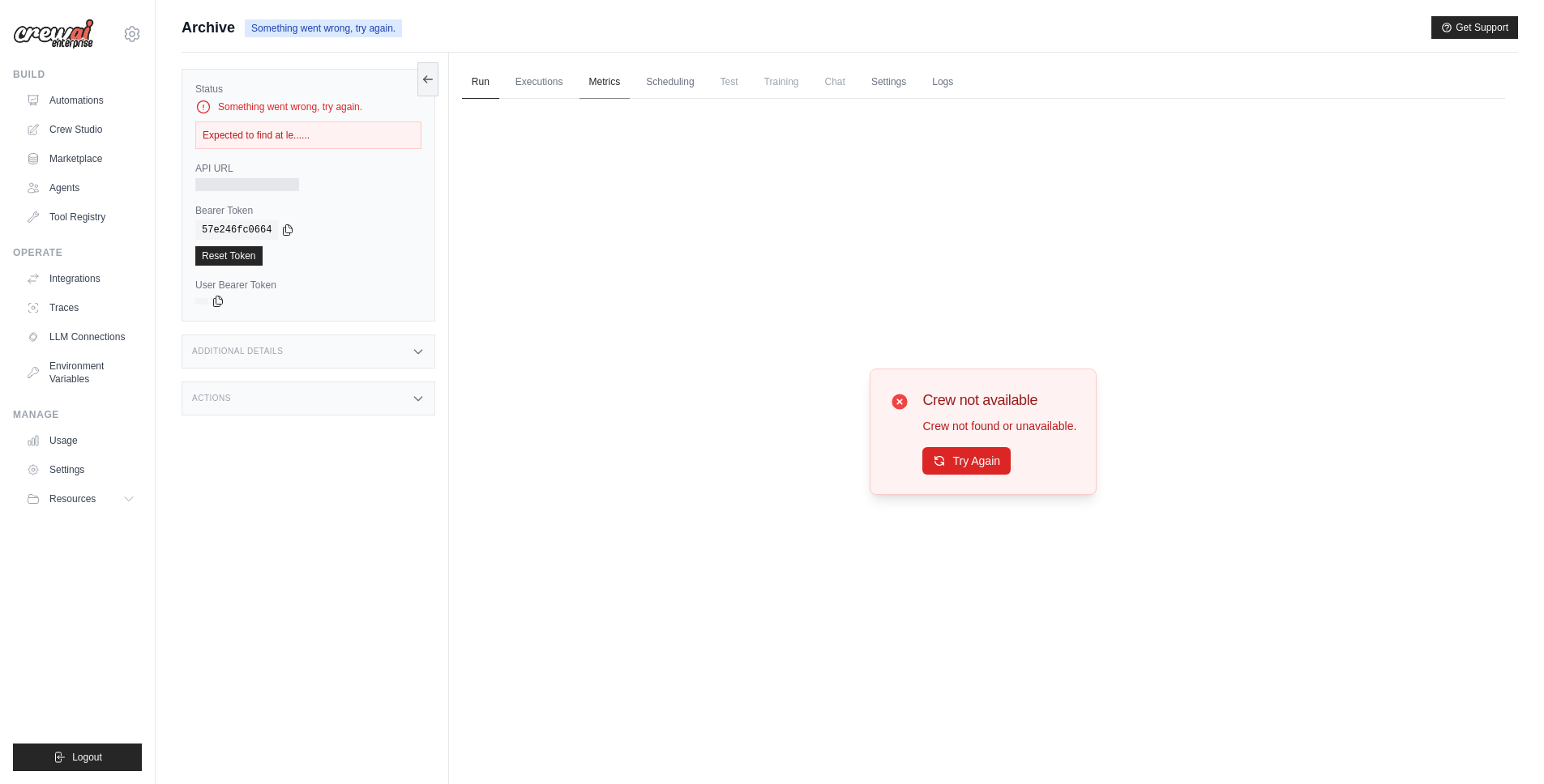
click at [629, 85] on link "Metrics" at bounding box center [605, 82] width 51 height 34
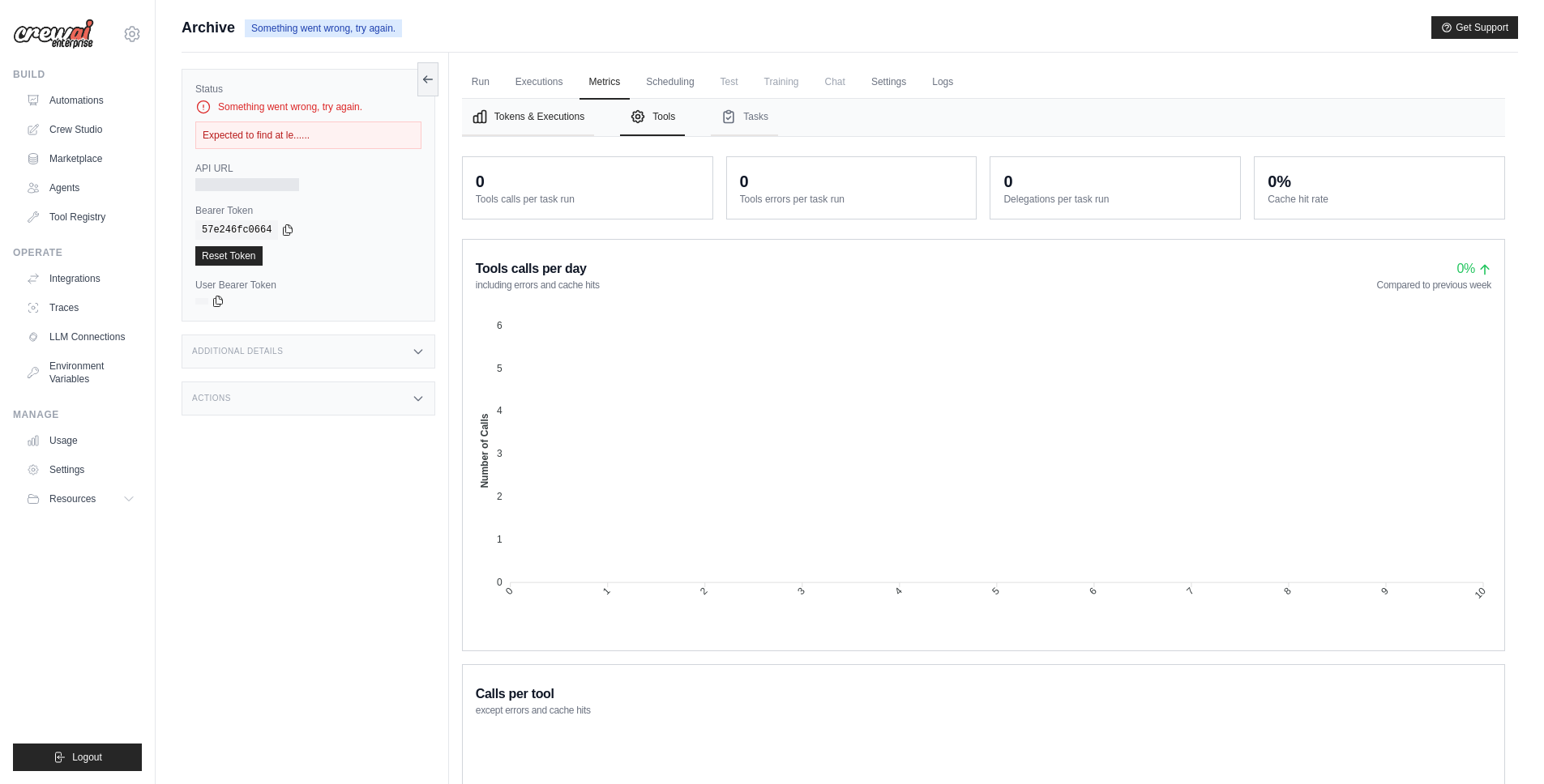
click at [565, 105] on button "Tokens & Executions" at bounding box center [528, 117] width 132 height 37
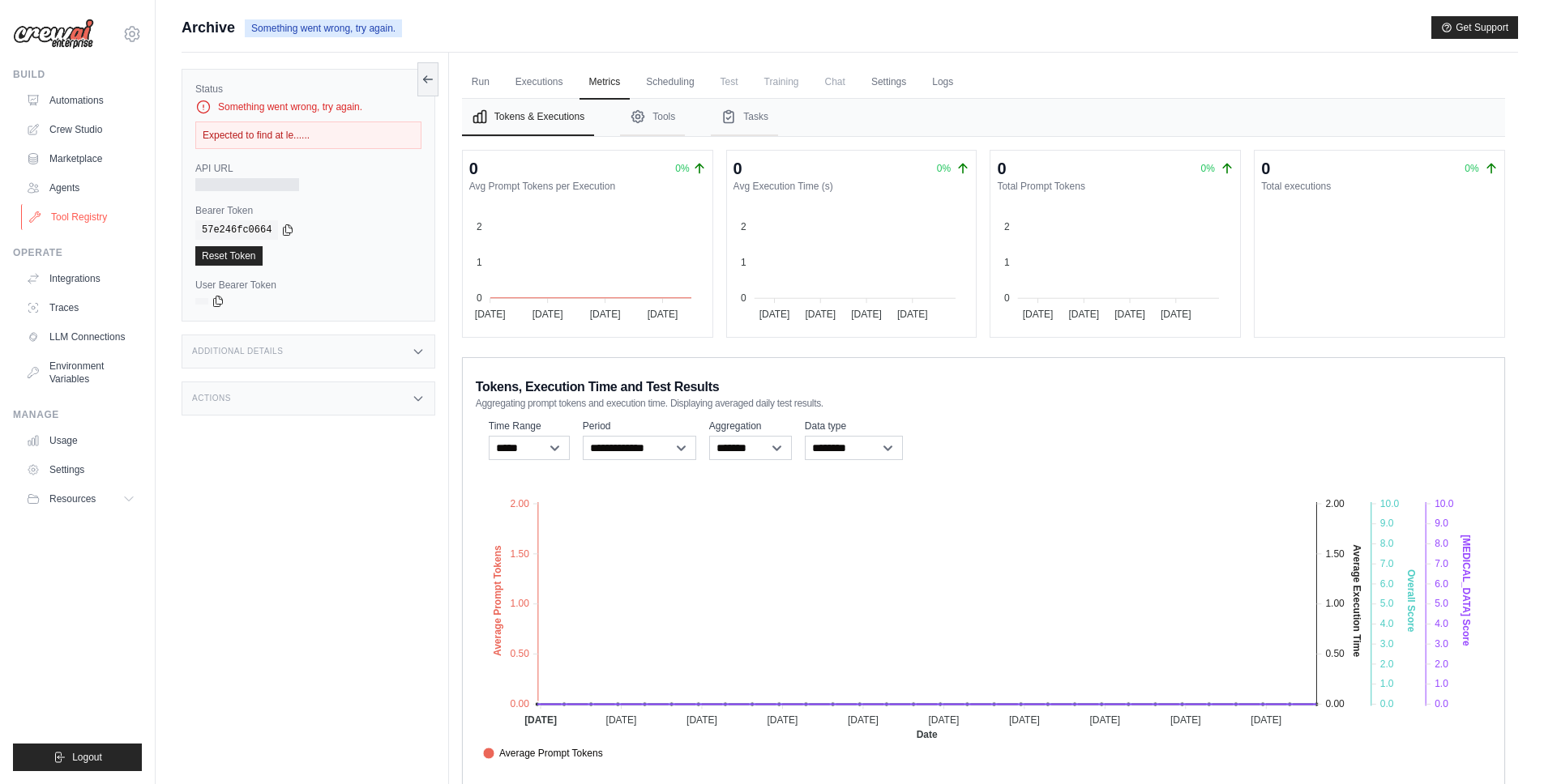
click at [77, 225] on link "Tool Registry" at bounding box center [82, 217] width 123 height 26
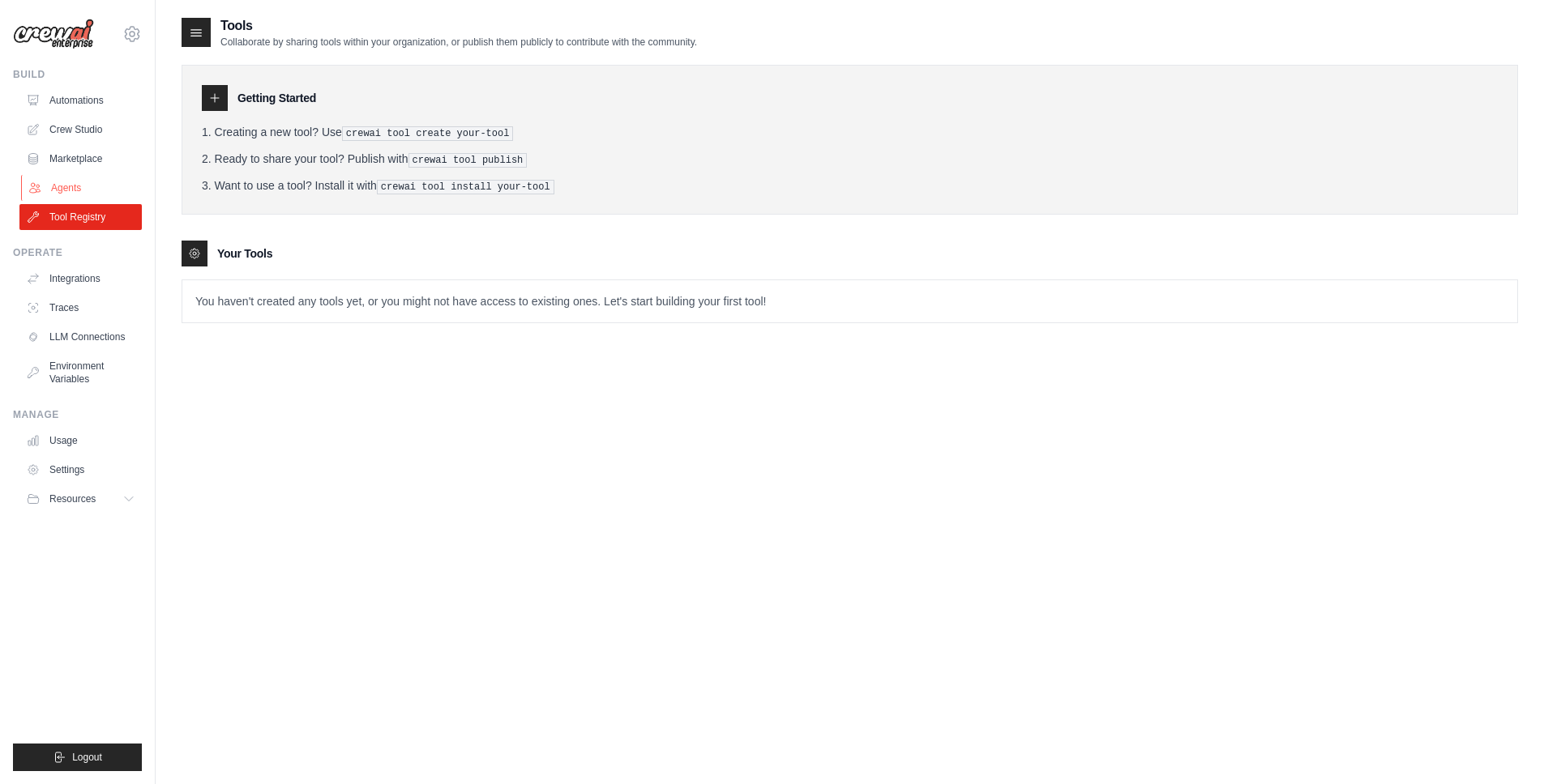
click at [67, 196] on link "Agents" at bounding box center [82, 188] width 123 height 26
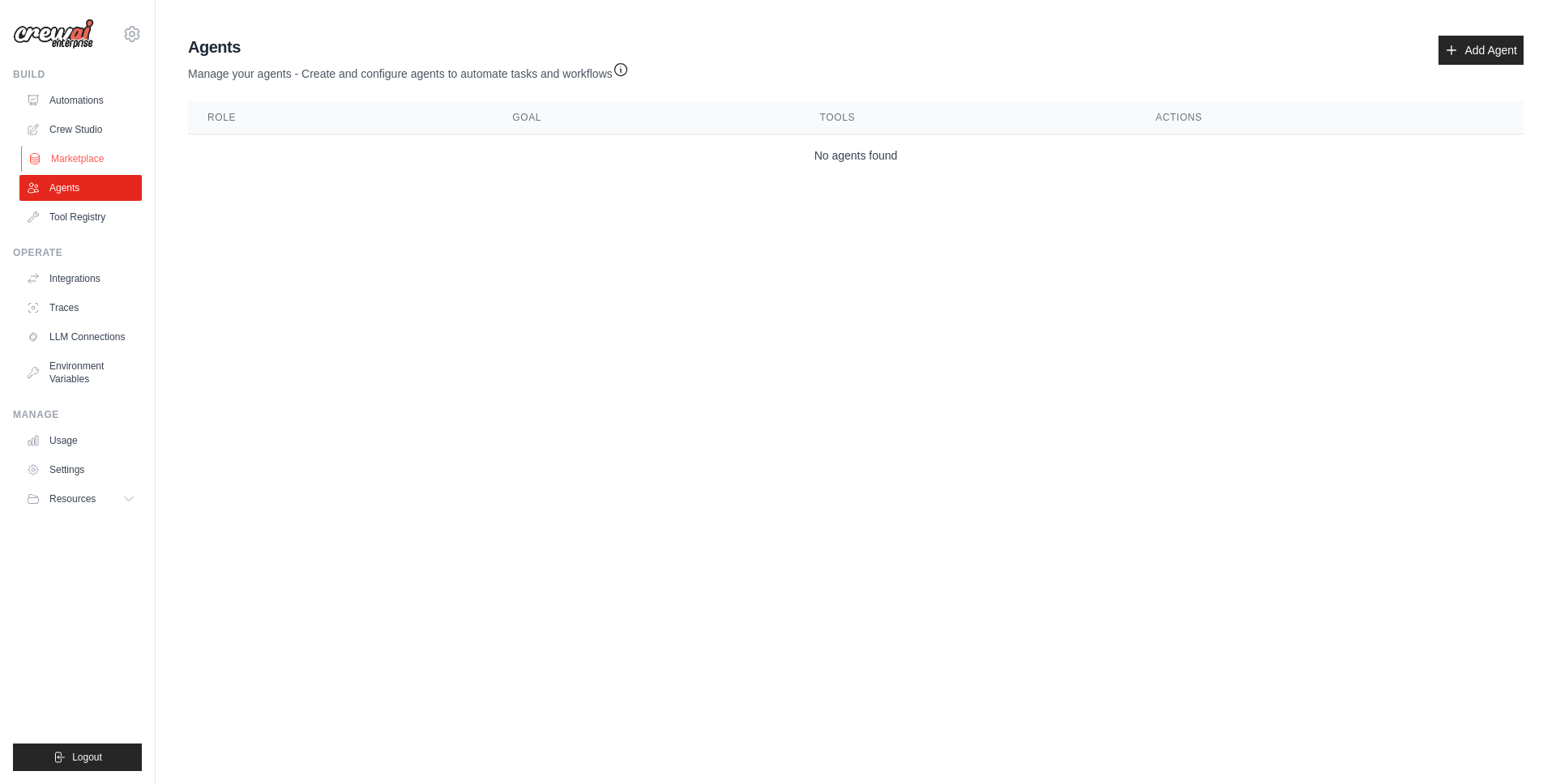
click at [67, 157] on link "Marketplace" at bounding box center [82, 159] width 122 height 26
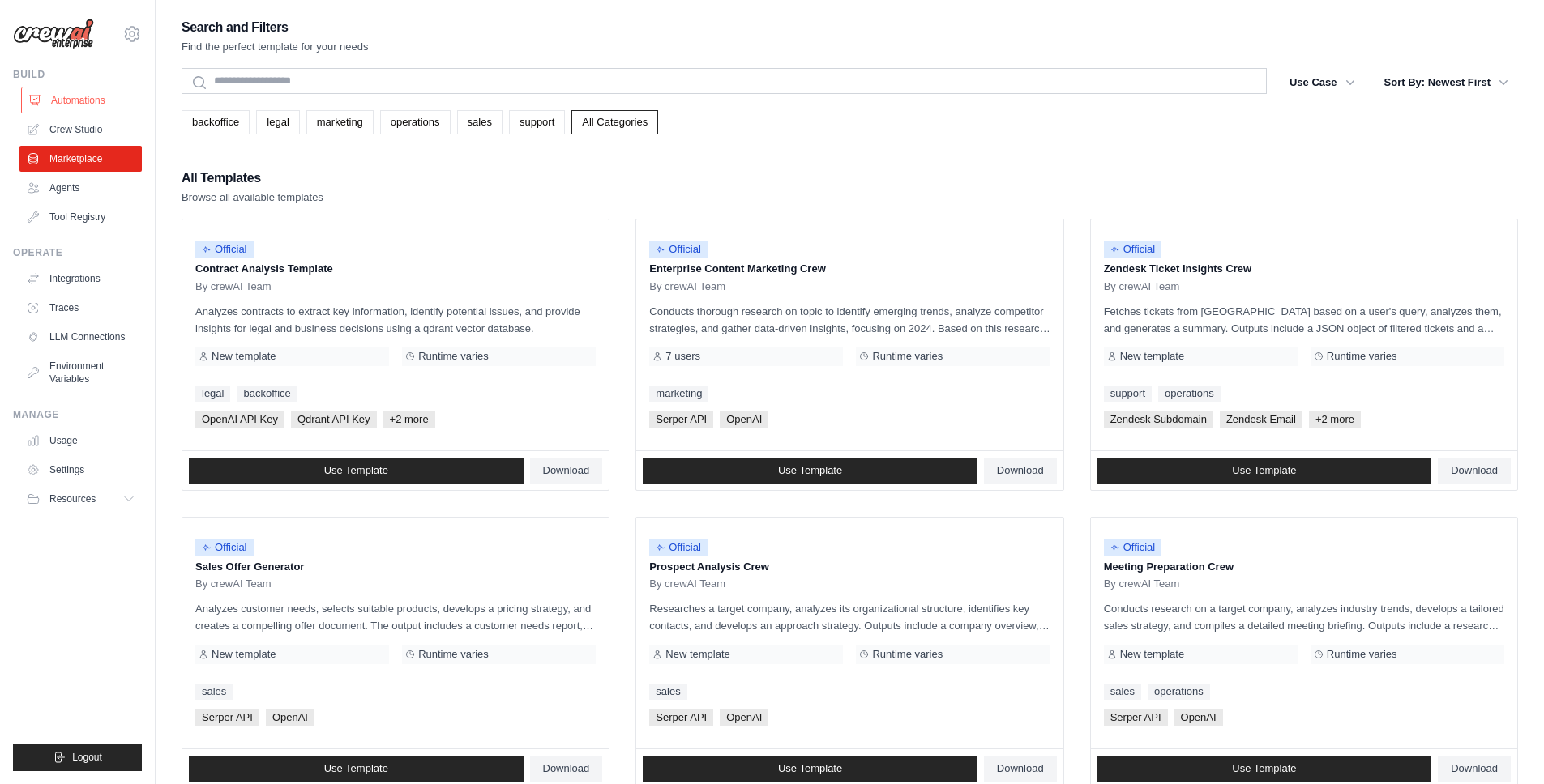
click at [49, 98] on link "Automations" at bounding box center [82, 100] width 123 height 26
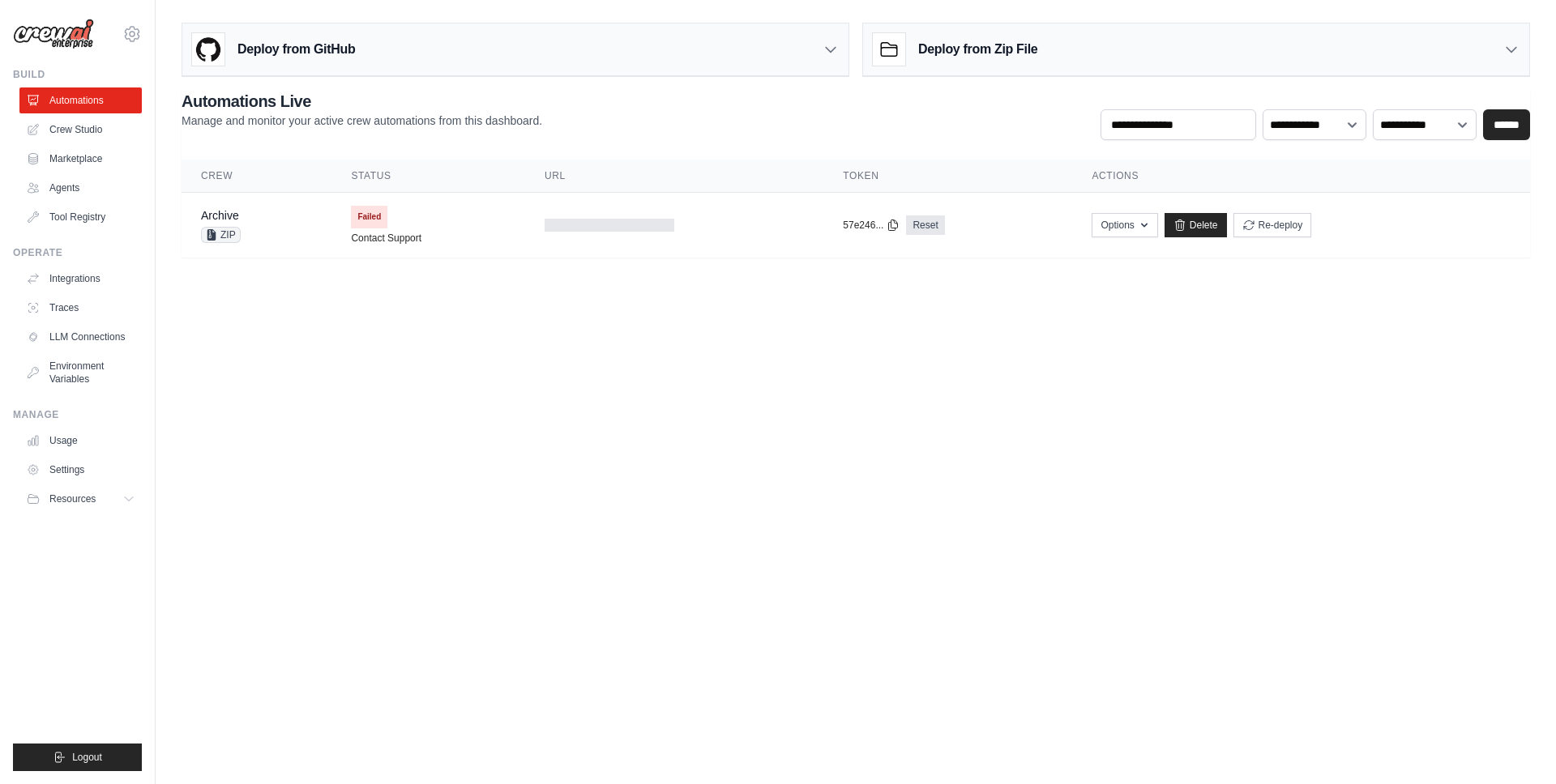
click at [657, 313] on body "a@dj0469gx21e4z6e323n6pc2smjsag04p.oastify.com Settings Build Automations Crew …" at bounding box center [778, 392] width 1556 height 784
click at [343, 288] on main "Deploy from GitHub Deploy your project directly from GitHub. Select a repositor…" at bounding box center [855, 146] width 1400 height 293
click at [1189, 224] on link "Delete" at bounding box center [1196, 225] width 62 height 25
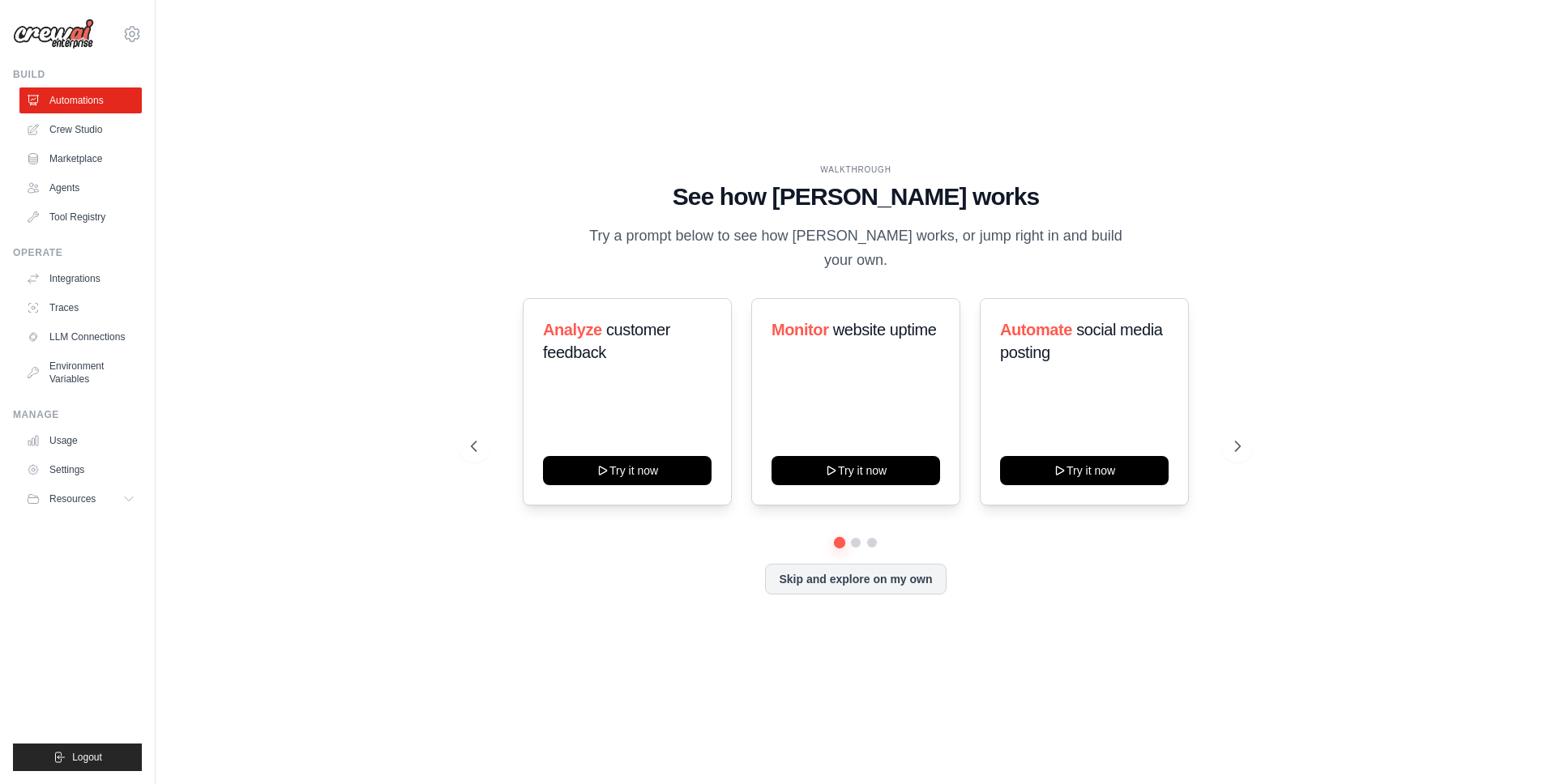
click at [433, 245] on div "WALKTHROUGH See how [PERSON_NAME] works Try a prompt below to see how [PERSON_N…" at bounding box center [856, 392] width 1348 height 752
click at [62, 156] on link "Marketplace" at bounding box center [82, 159] width 122 height 26
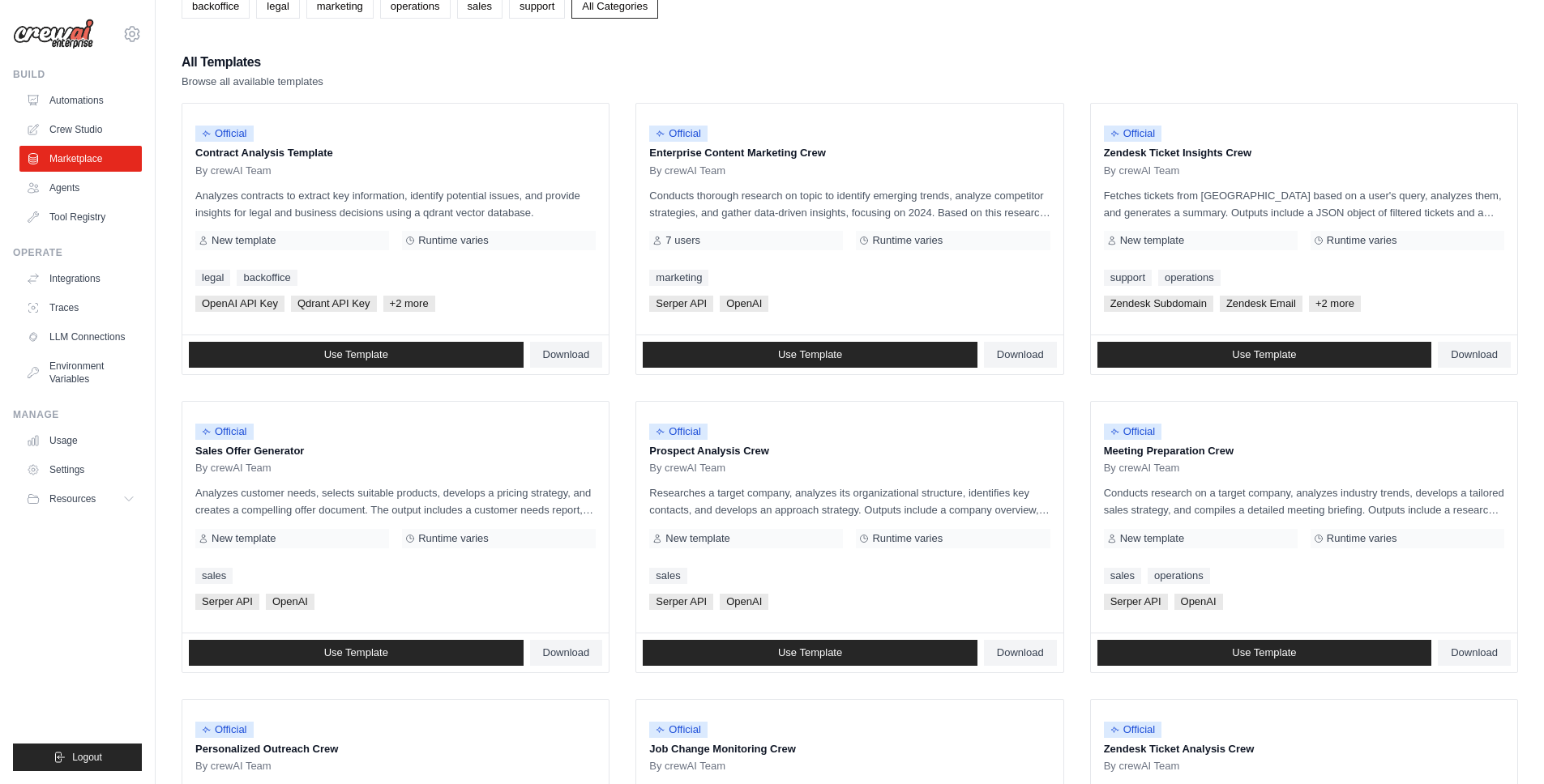
scroll to position [118, 0]
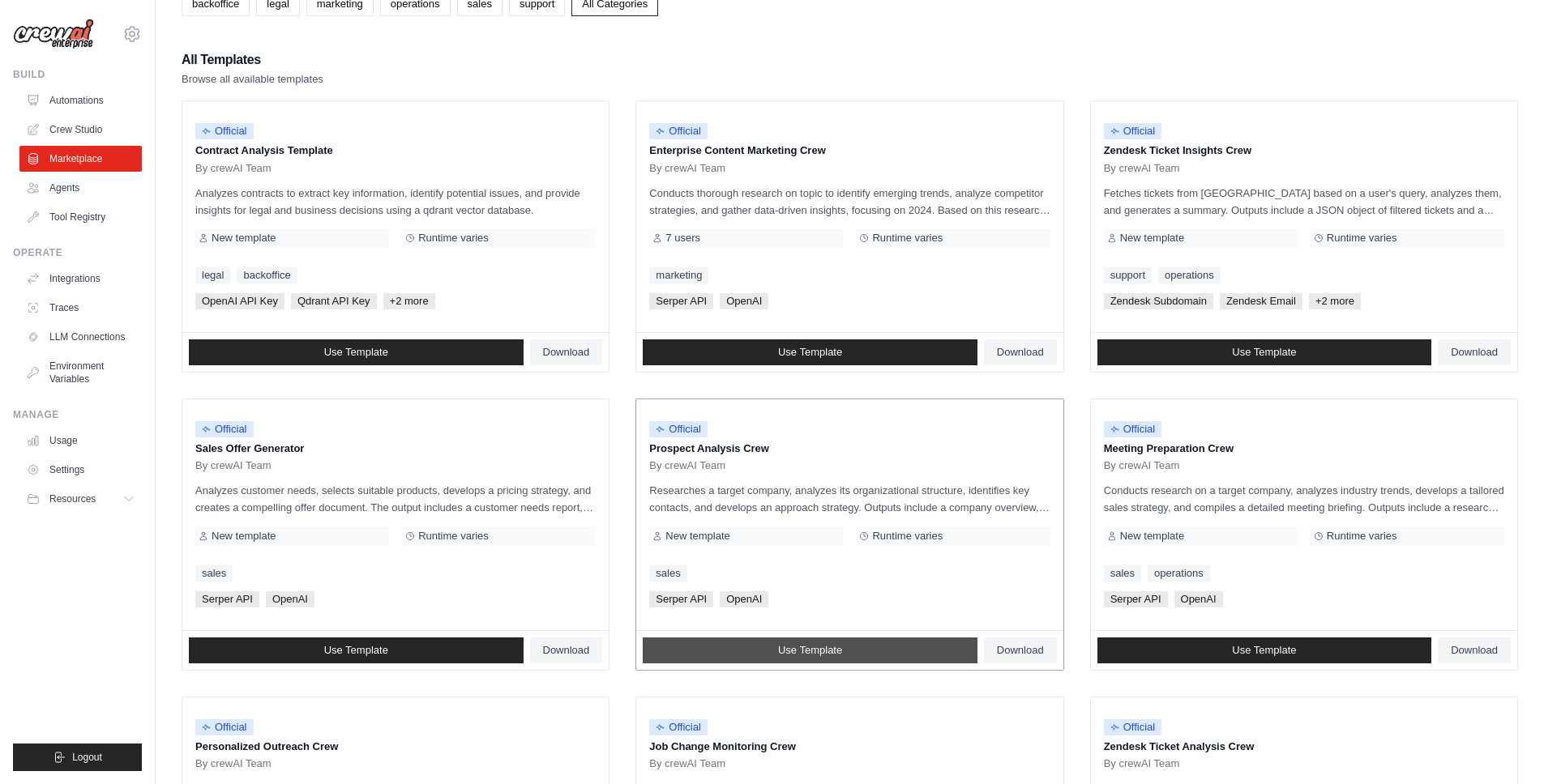
click at [937, 652] on link "Use Template" at bounding box center [810, 651] width 335 height 26
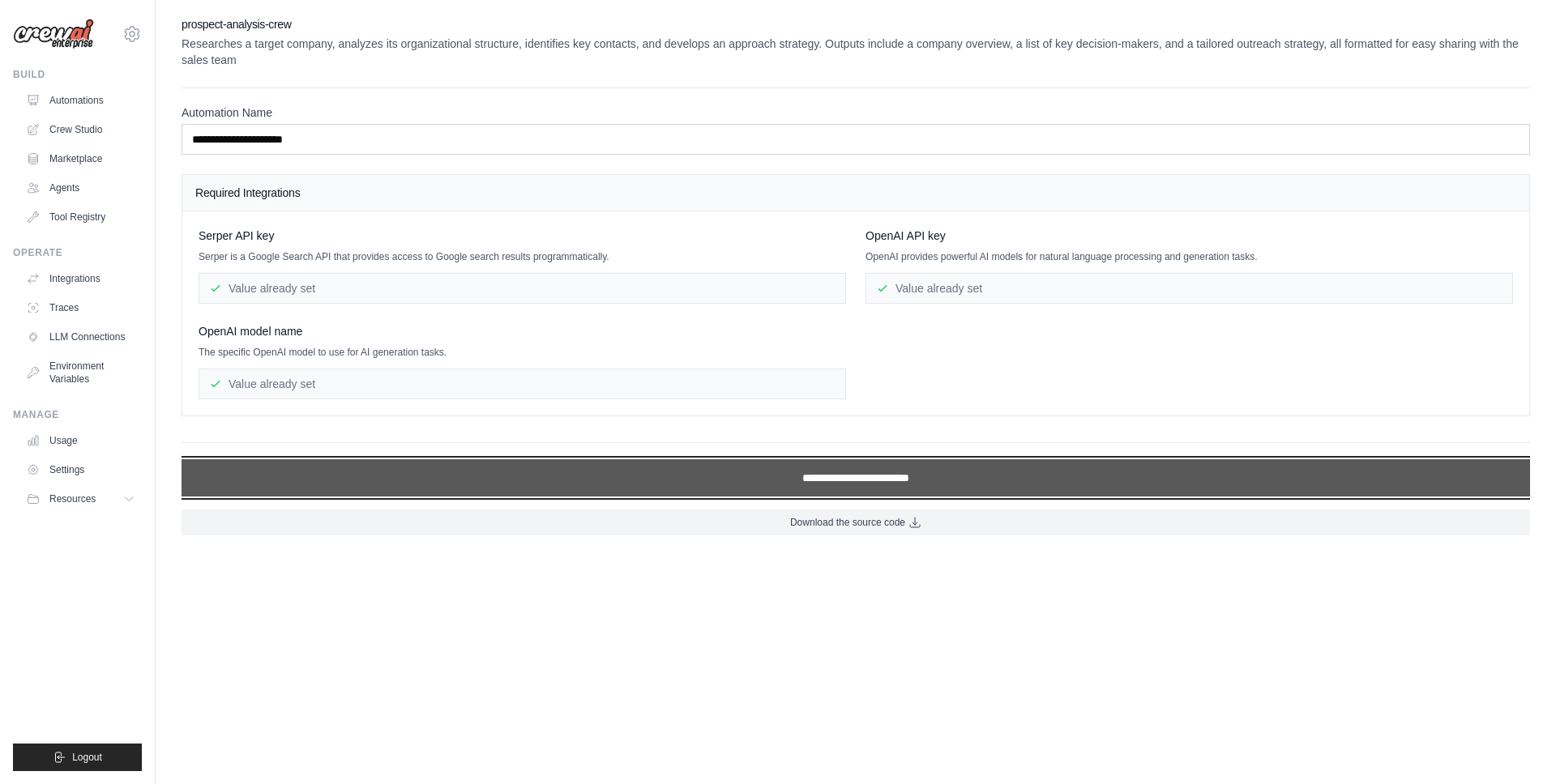
click at [864, 487] on input "**********" at bounding box center [856, 477] width 1348 height 37
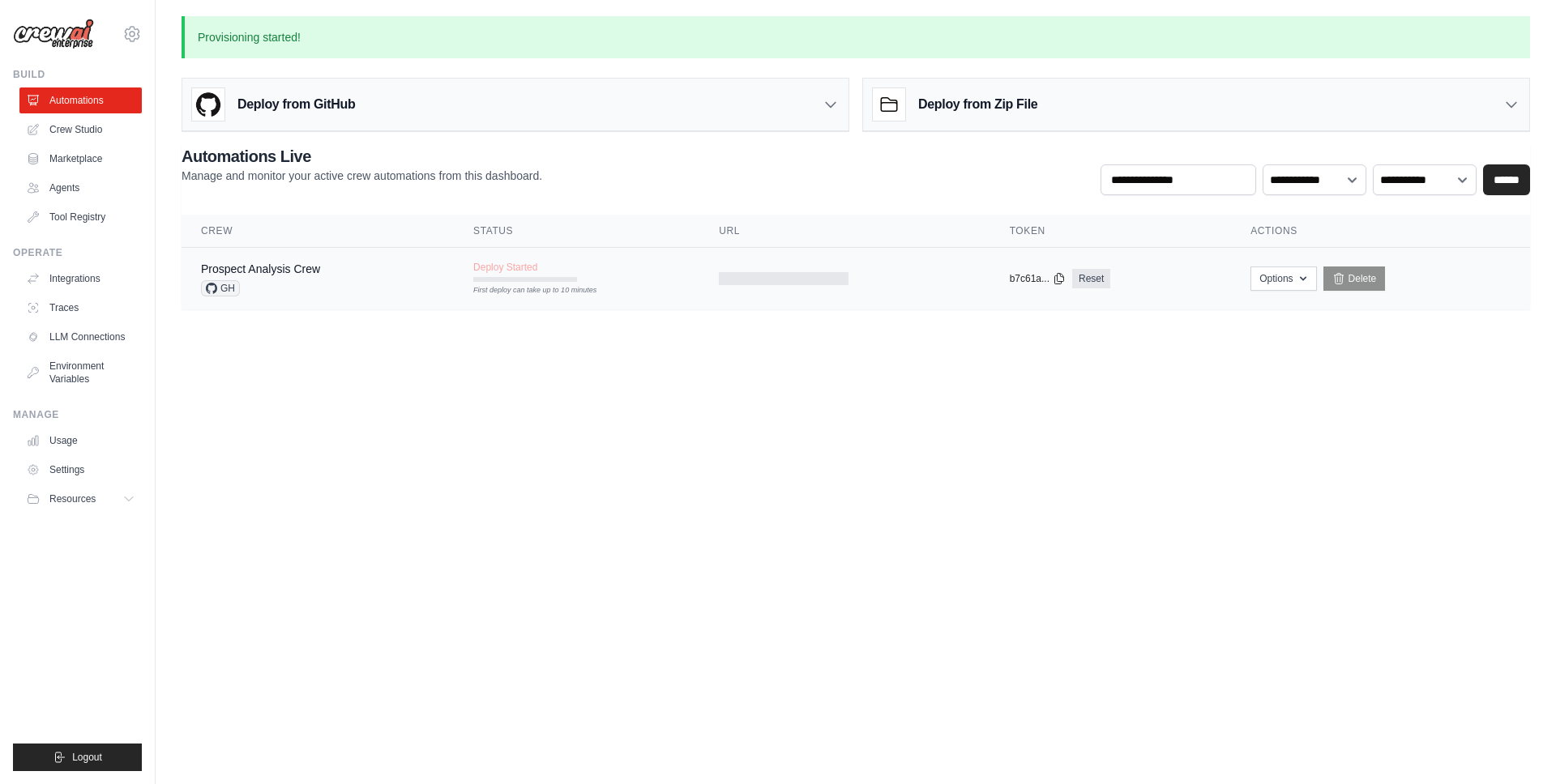
click at [856, 279] on div at bounding box center [844, 279] width 252 height 13
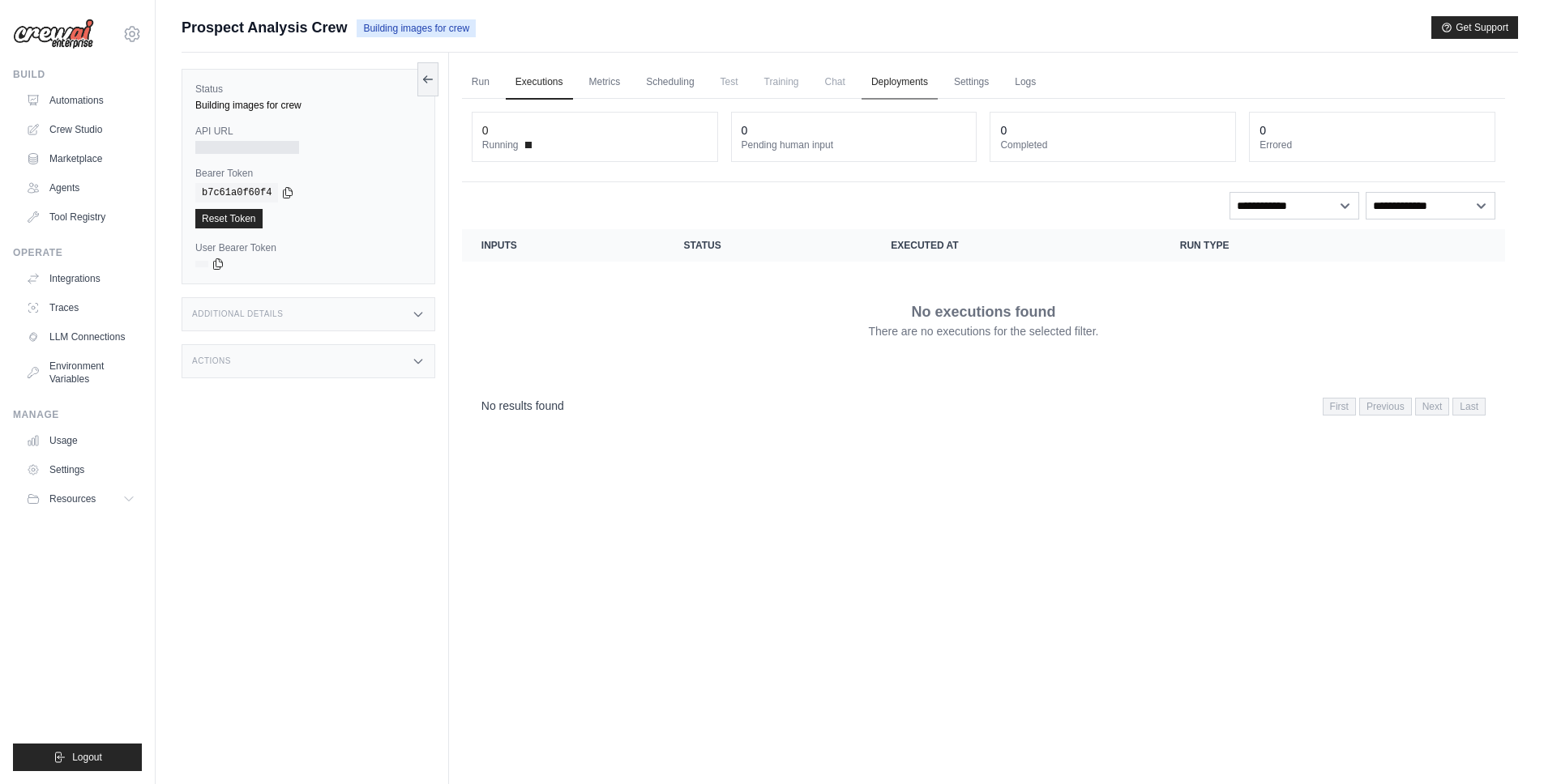
click at [900, 90] on link "Deployments" at bounding box center [899, 82] width 76 height 34
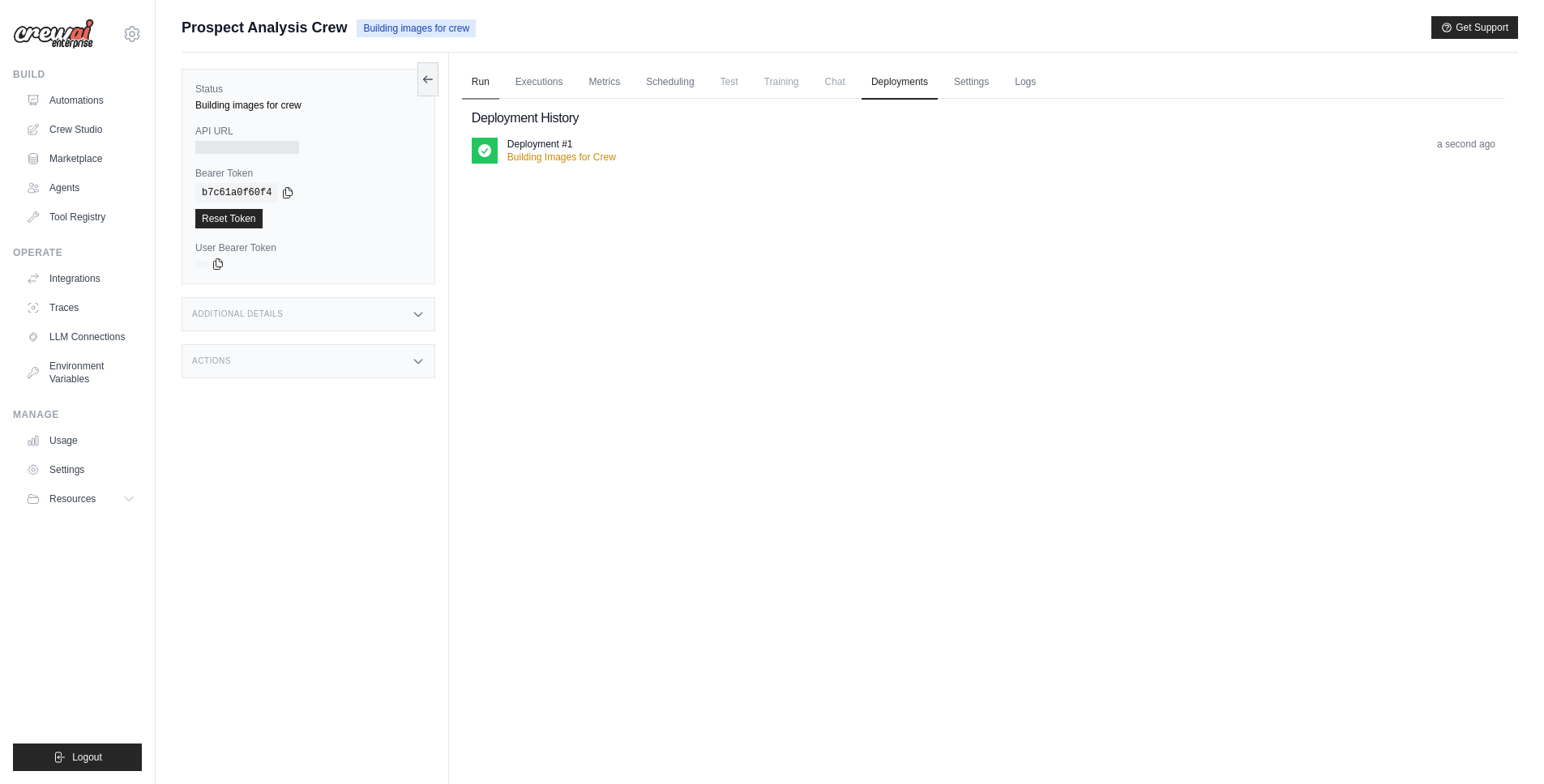
click at [494, 85] on link "Run" at bounding box center [480, 82] width 37 height 34
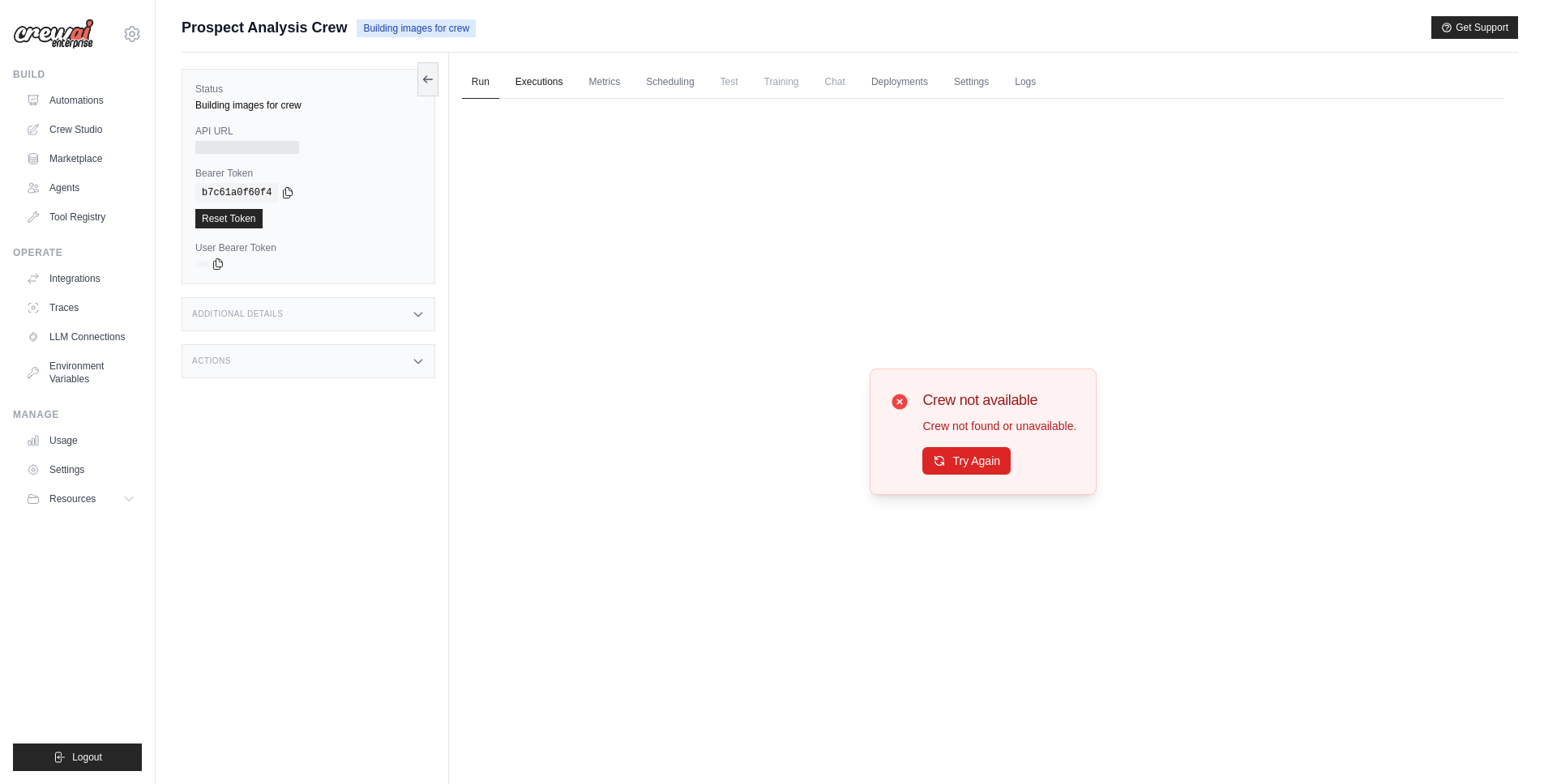
click at [563, 80] on link "Executions" at bounding box center [539, 82] width 67 height 34
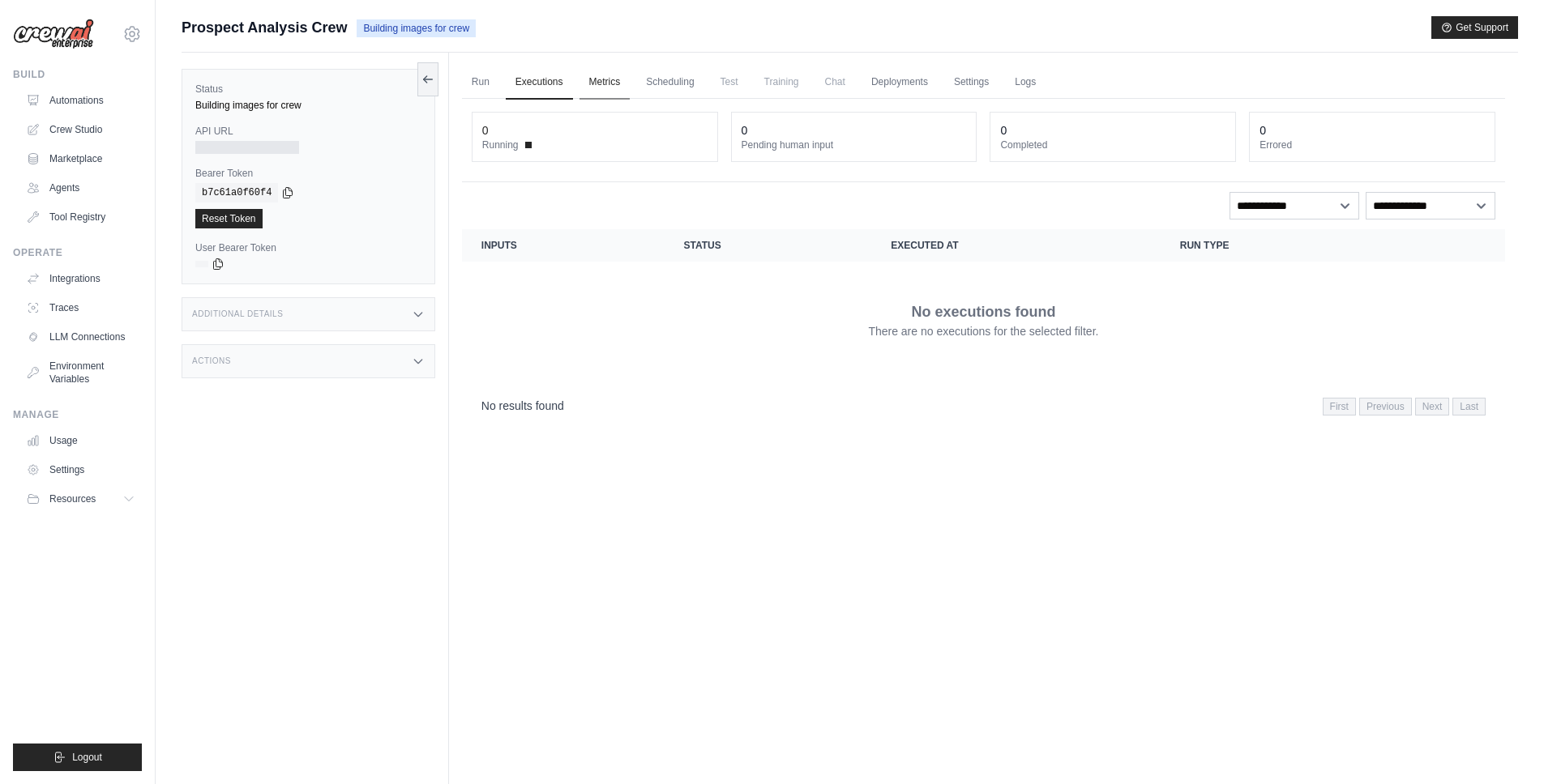
click at [629, 79] on link "Metrics" at bounding box center [605, 82] width 51 height 34
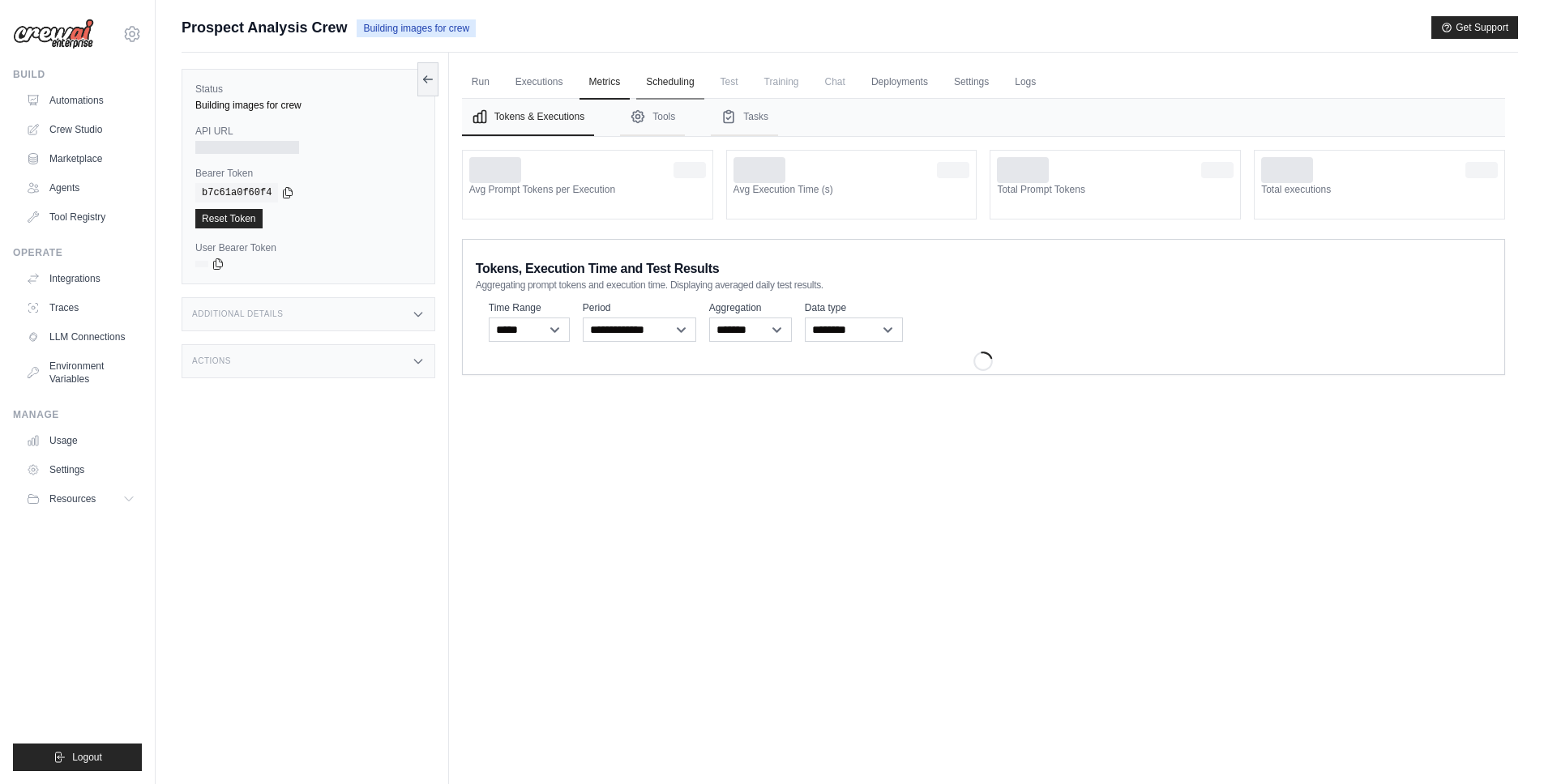
click at [644, 81] on link "Scheduling" at bounding box center [670, 82] width 67 height 34
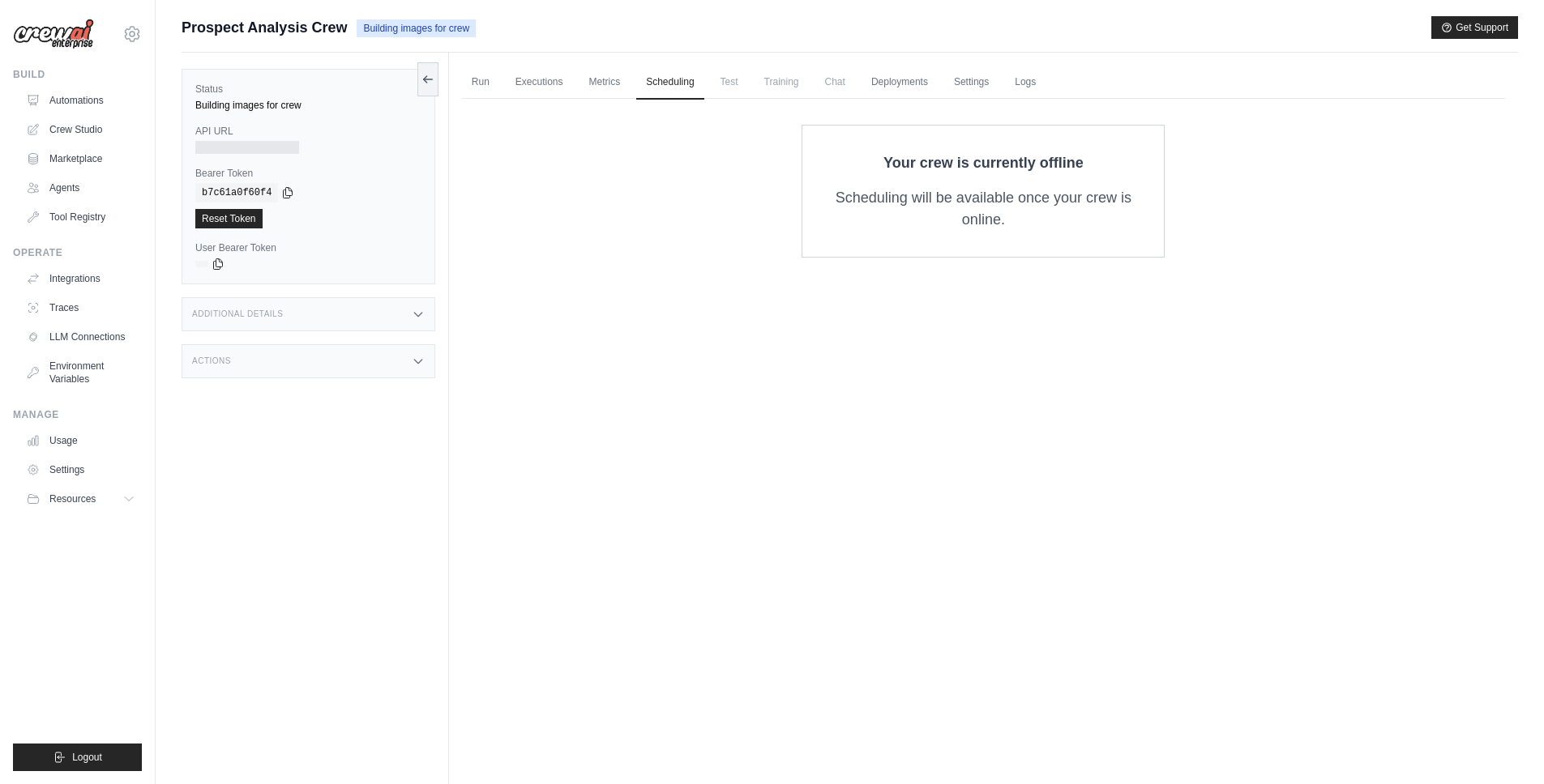
click at [726, 82] on span "Test" at bounding box center [729, 81] width 37 height 32
click at [910, 85] on link "Deployments" at bounding box center [899, 82] width 76 height 34
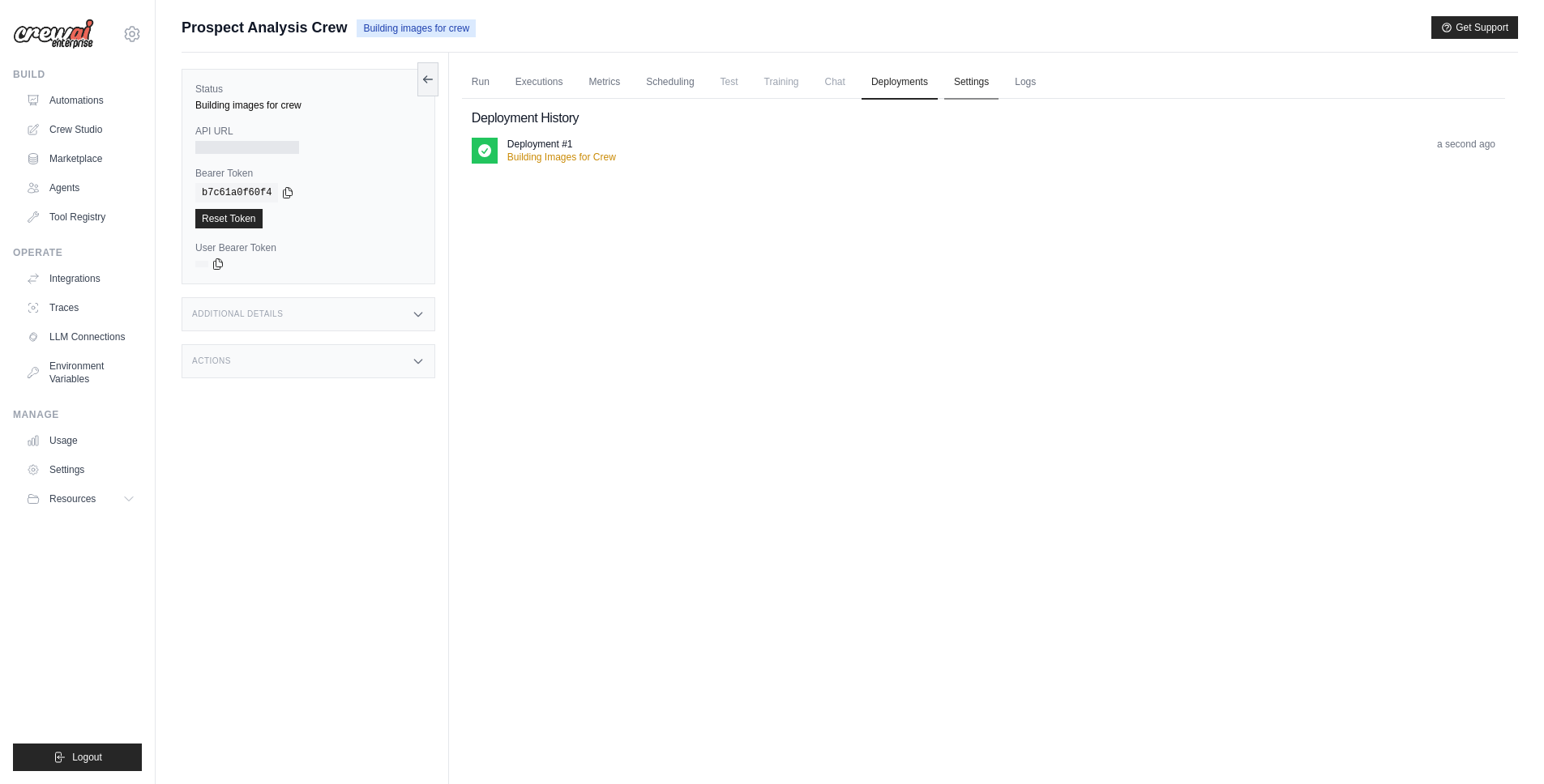
click at [971, 83] on link "Settings" at bounding box center [971, 82] width 54 height 34
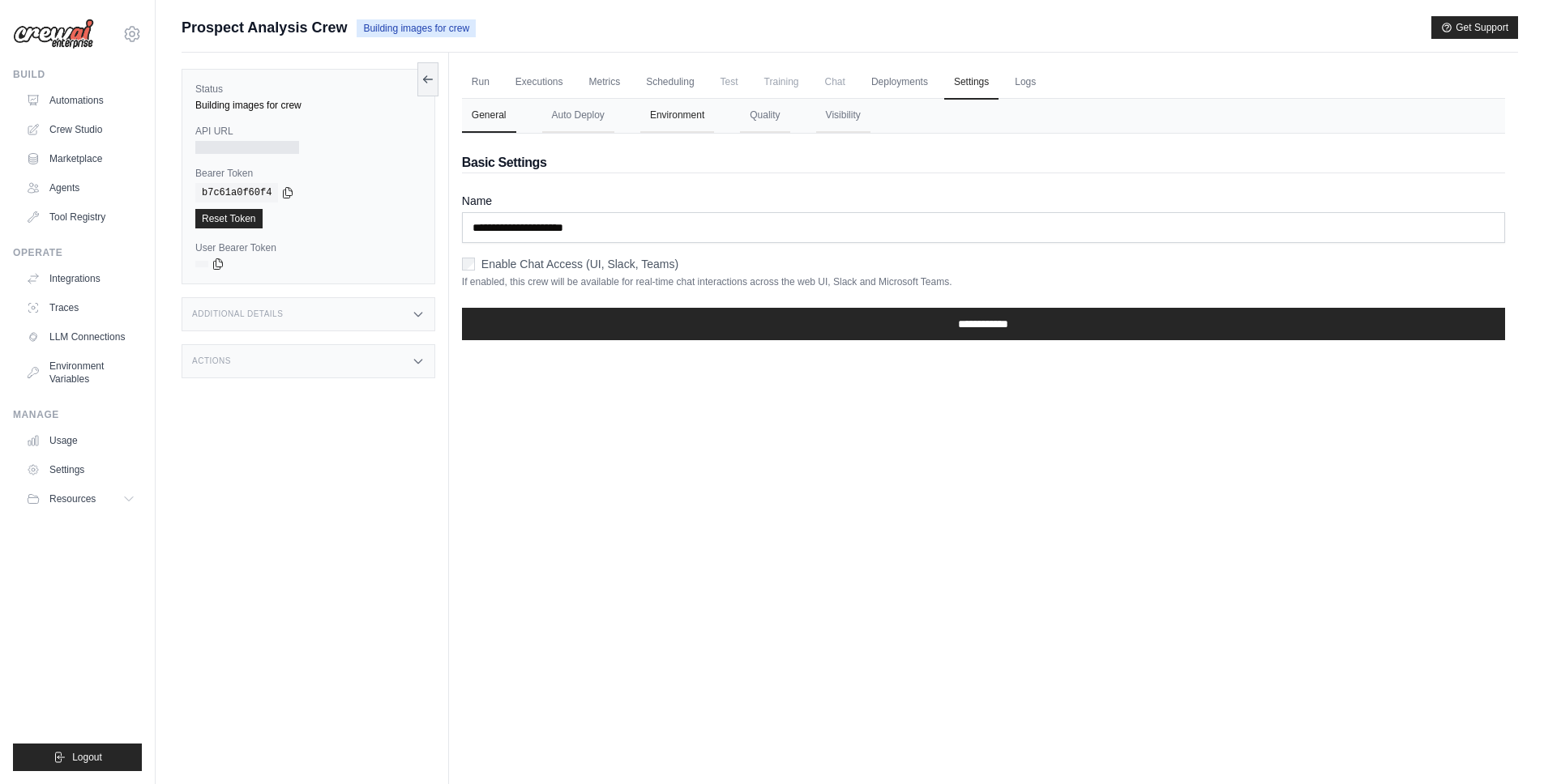
click at [665, 113] on button "Environment" at bounding box center [677, 115] width 74 height 34
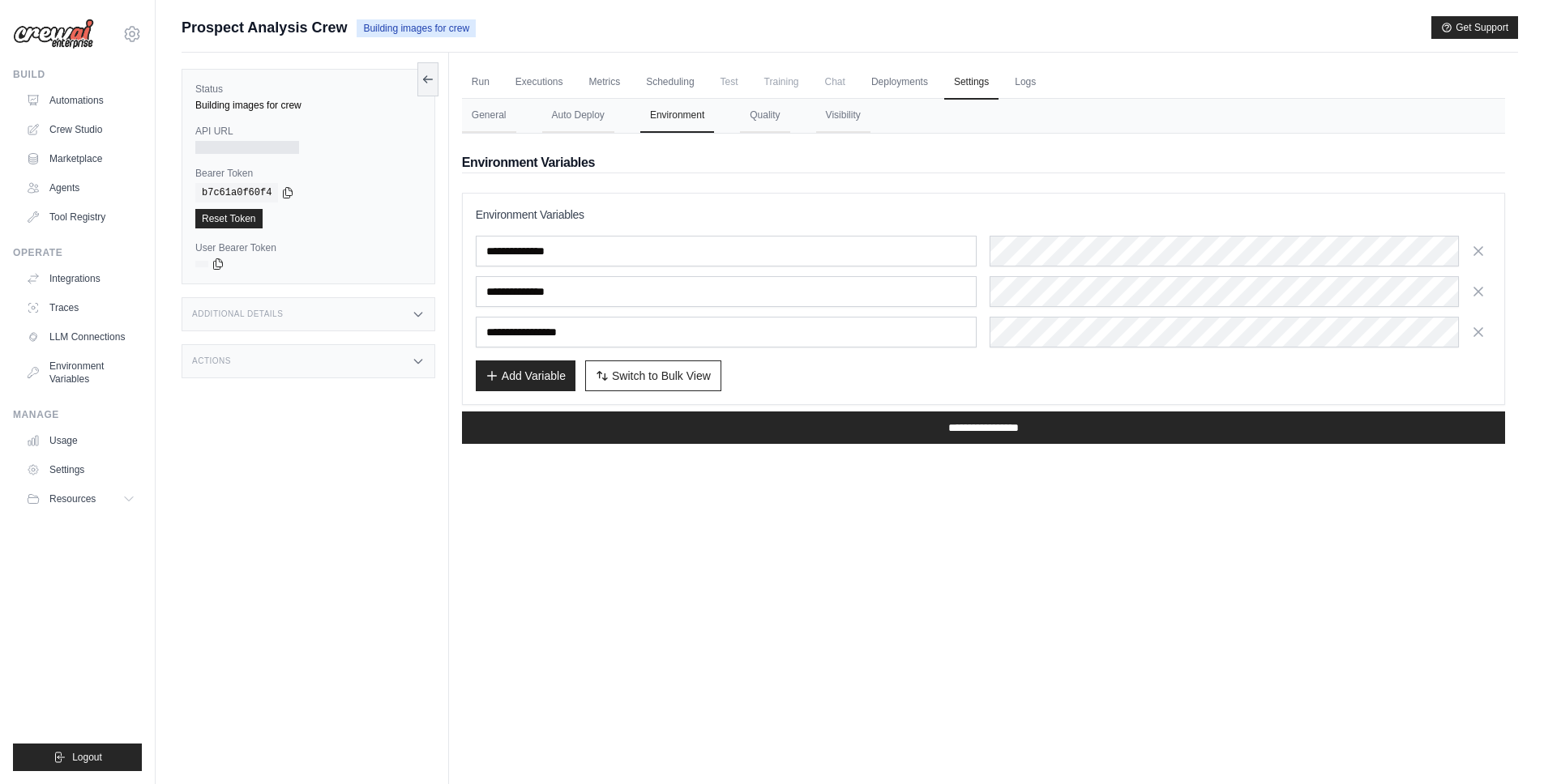
click at [1360, 315] on div "**********" at bounding box center [983, 292] width 1015 height 112
click at [771, 122] on button "Quality" at bounding box center [765, 115] width 49 height 34
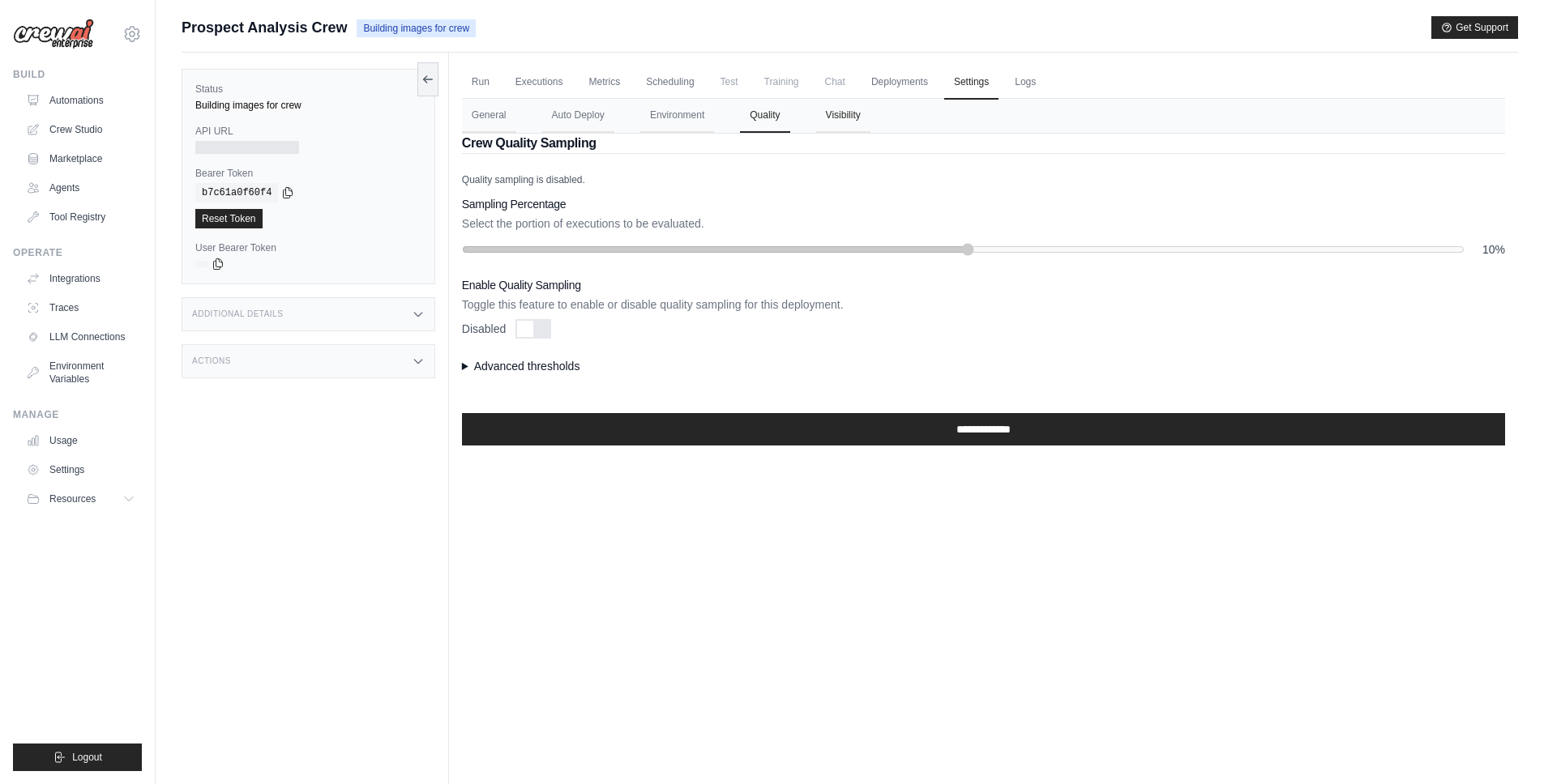
click at [833, 118] on button "Visibility" at bounding box center [844, 115] width 54 height 34
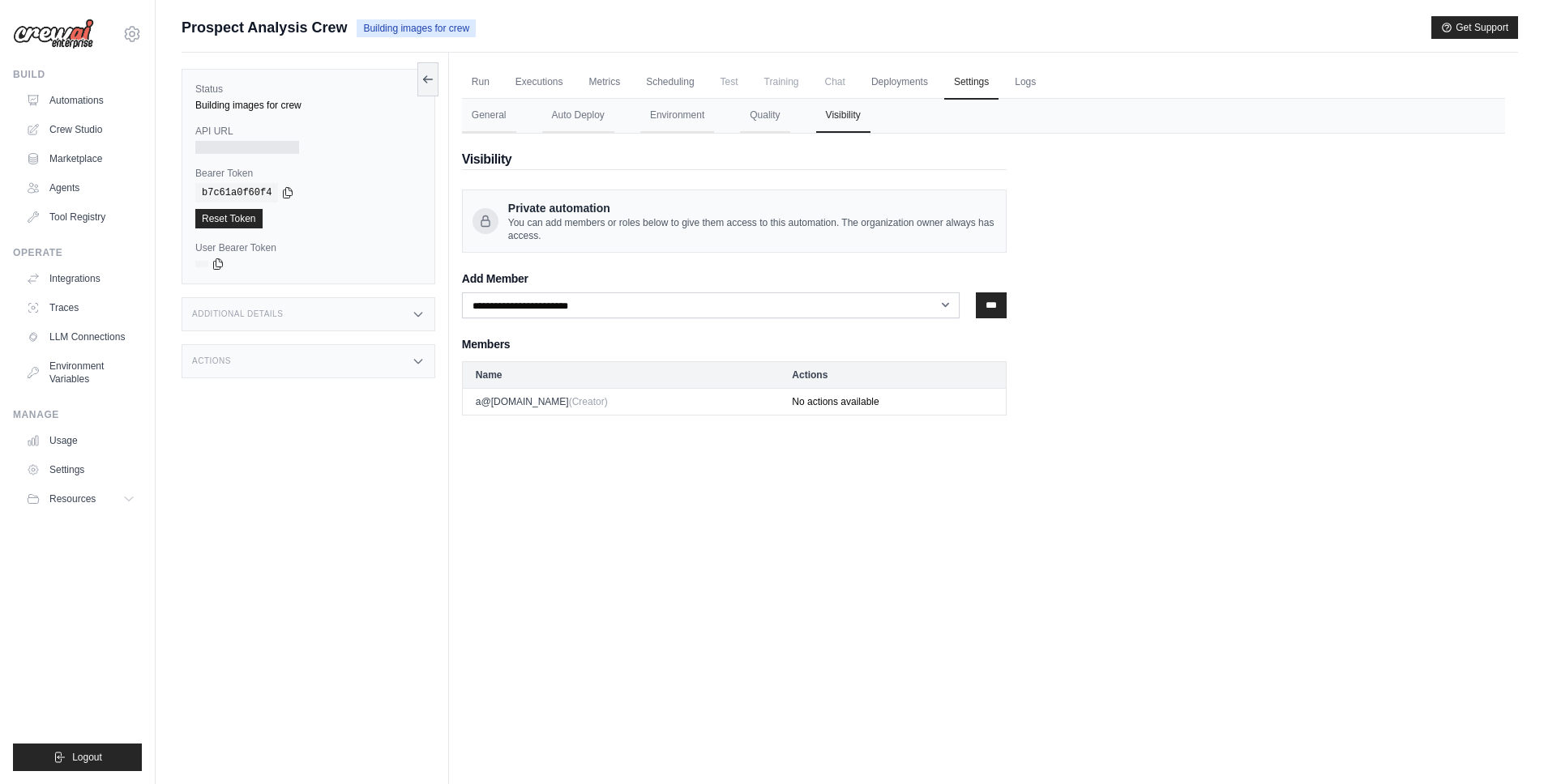
drag, startPoint x: 644, startPoint y: 232, endPoint x: 609, endPoint y: 229, distance: 35.1
click at [644, 232] on span "You can add members or roles below to give them access to this automation. The …" at bounding box center [751, 229] width 488 height 26
drag, startPoint x: 552, startPoint y: 219, endPoint x: 543, endPoint y: 164, distance: 55.7
click at [547, 214] on div "Private automation You can add members or roles below to give them access to th…" at bounding box center [751, 220] width 488 height 42
click at [556, 122] on button "Auto Deploy" at bounding box center [578, 115] width 72 height 34
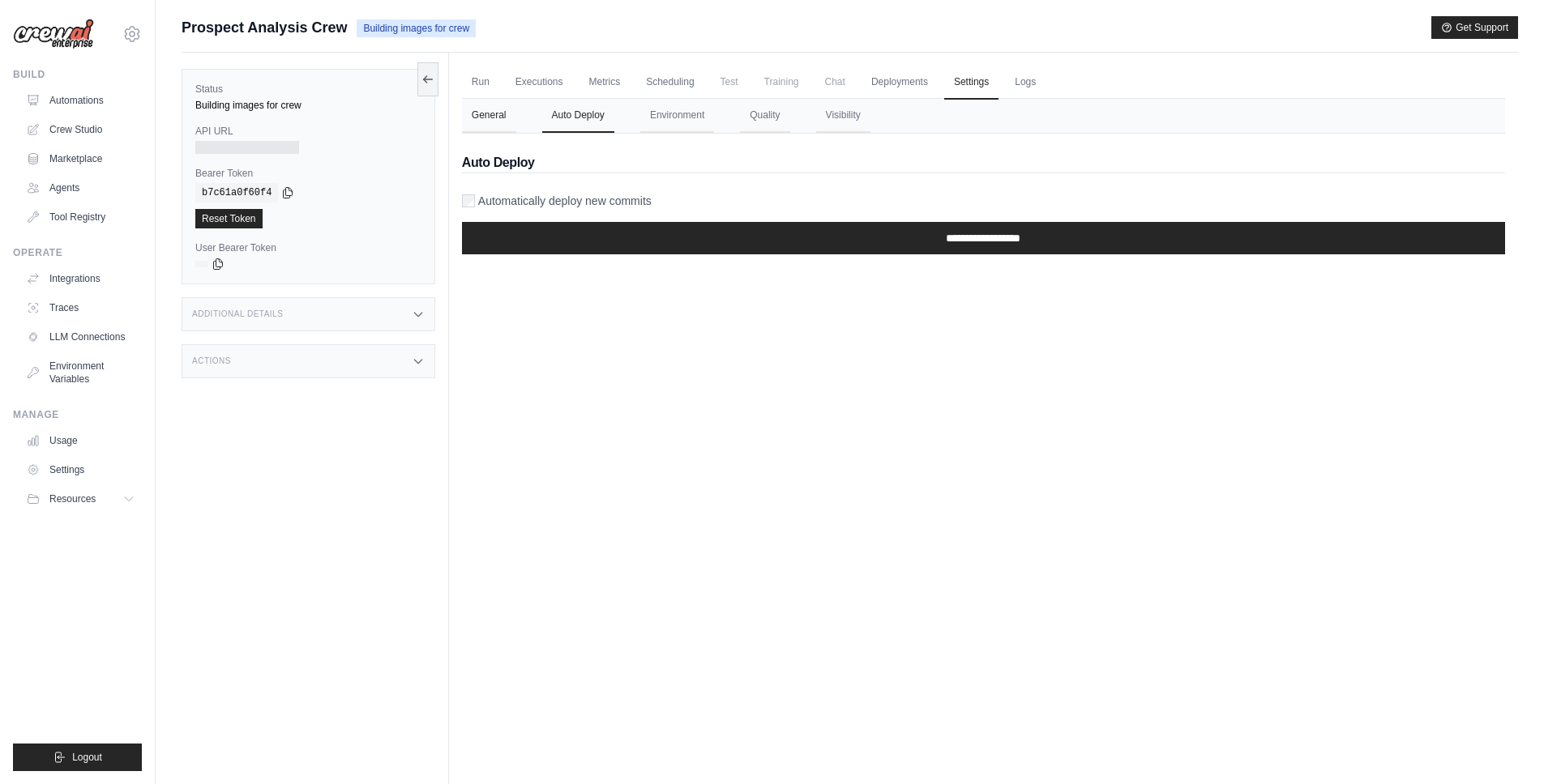
click at [514, 119] on button "General" at bounding box center [489, 115] width 54 height 34
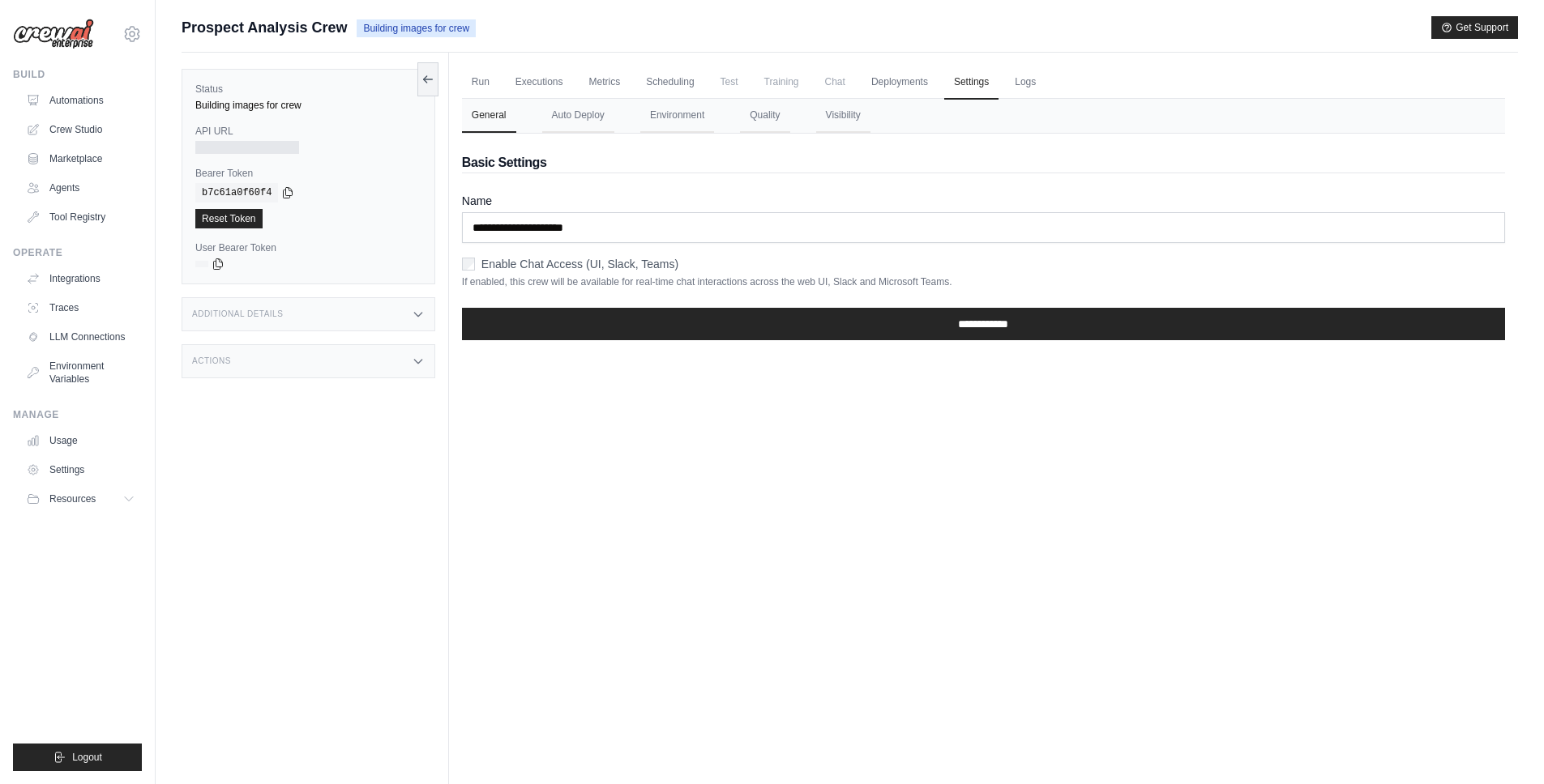
click at [623, 115] on nav "General Auto Deploy Environment Quality Visibility" at bounding box center [983, 115] width 1043 height 34
drag, startPoint x: 822, startPoint y: 508, endPoint x: 754, endPoint y: 151, distance: 363.4
click at [821, 507] on div "Run Executions Metrics Scheduling Test Training Chat Deployments Settings Logs …" at bounding box center [983, 445] width 1069 height 784
click at [874, 89] on link "Deployments" at bounding box center [899, 82] width 76 height 34
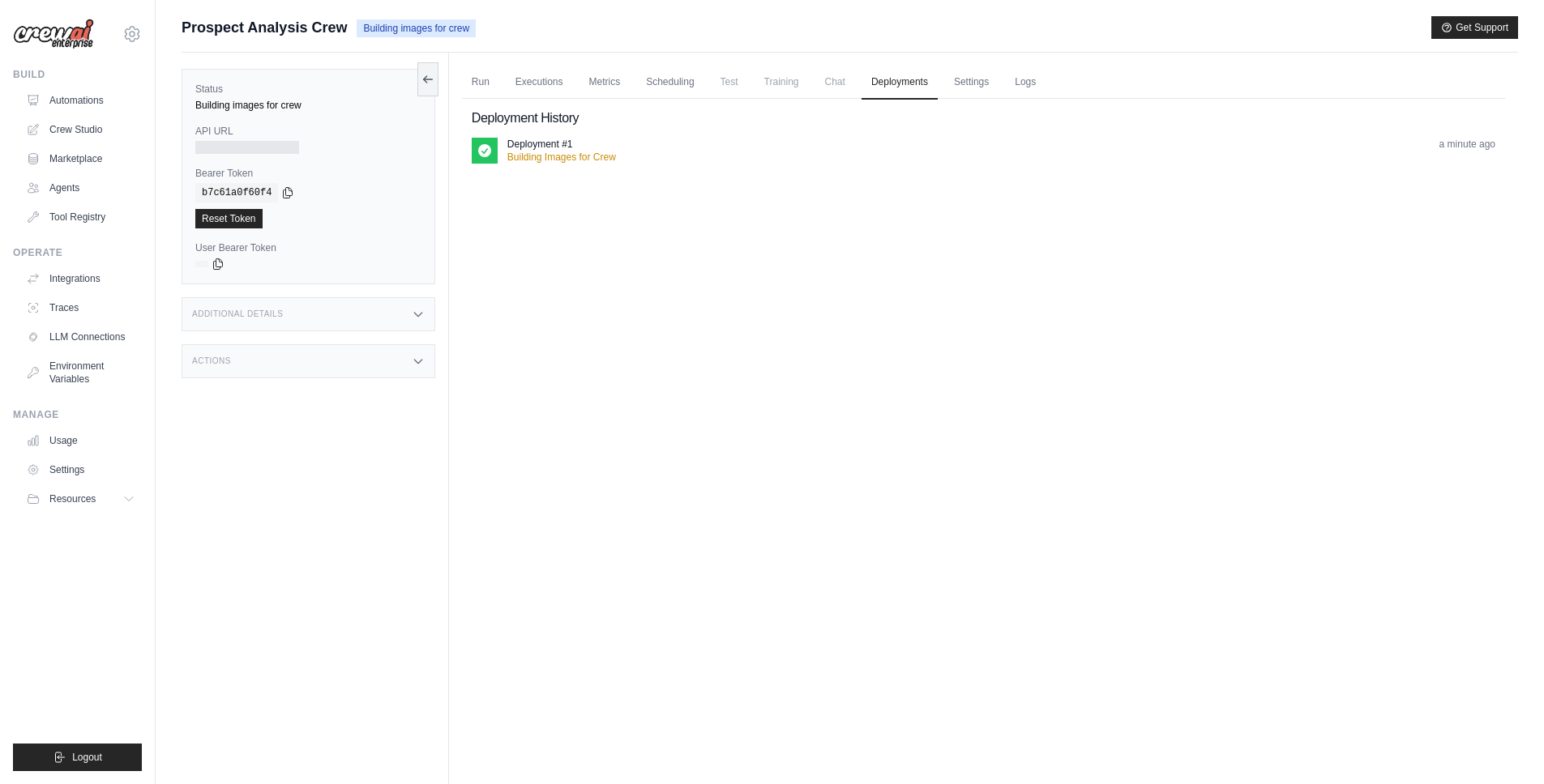
click at [834, 81] on span "Chat" at bounding box center [835, 81] width 39 height 32
click at [846, 83] on span "Chat" at bounding box center [835, 81] width 39 height 32
click at [785, 81] on span "Training" at bounding box center [782, 81] width 54 height 32
click at [481, 76] on link "Run" at bounding box center [480, 82] width 37 height 34
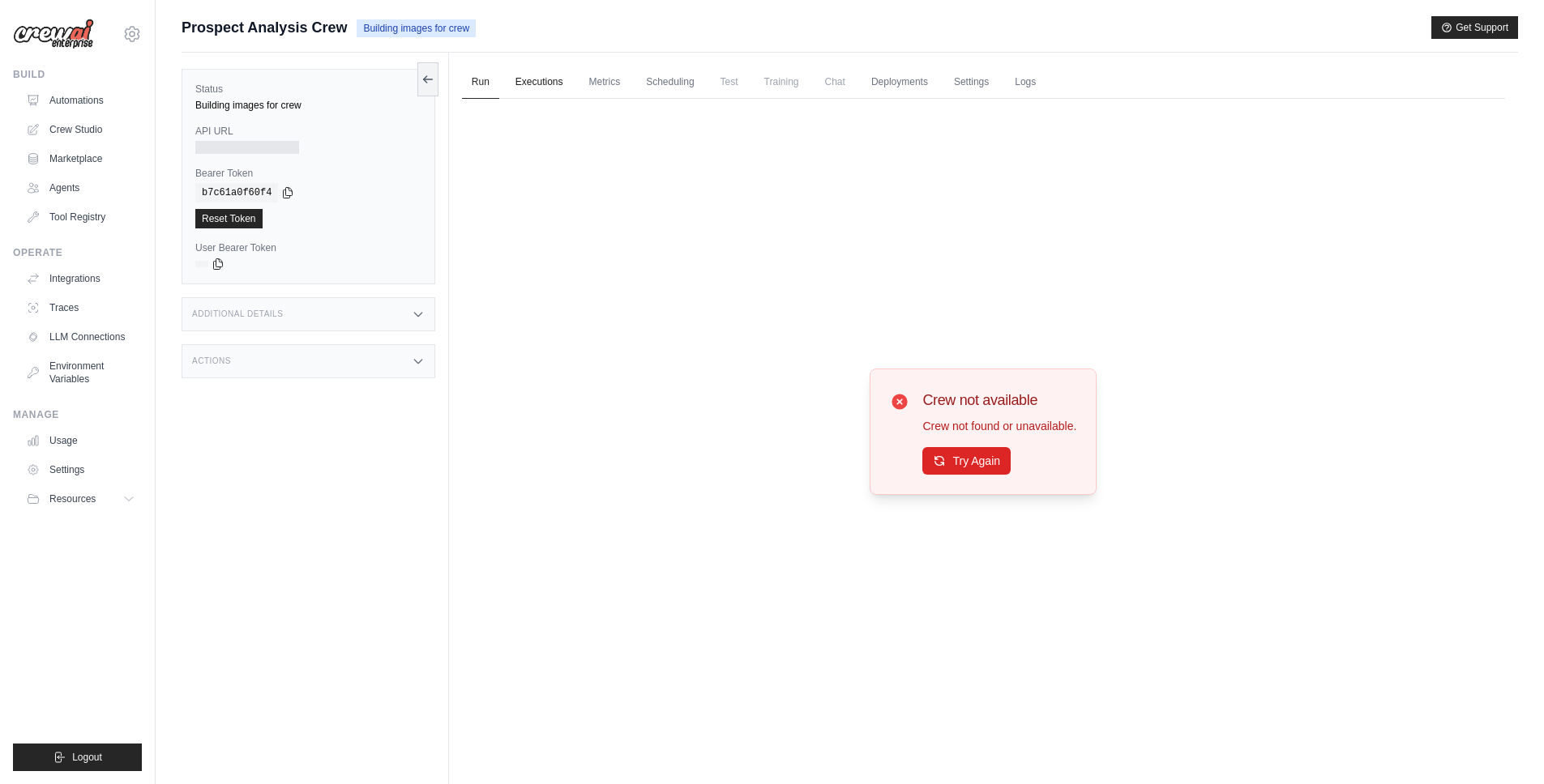
click at [560, 75] on link "Executions" at bounding box center [539, 82] width 67 height 34
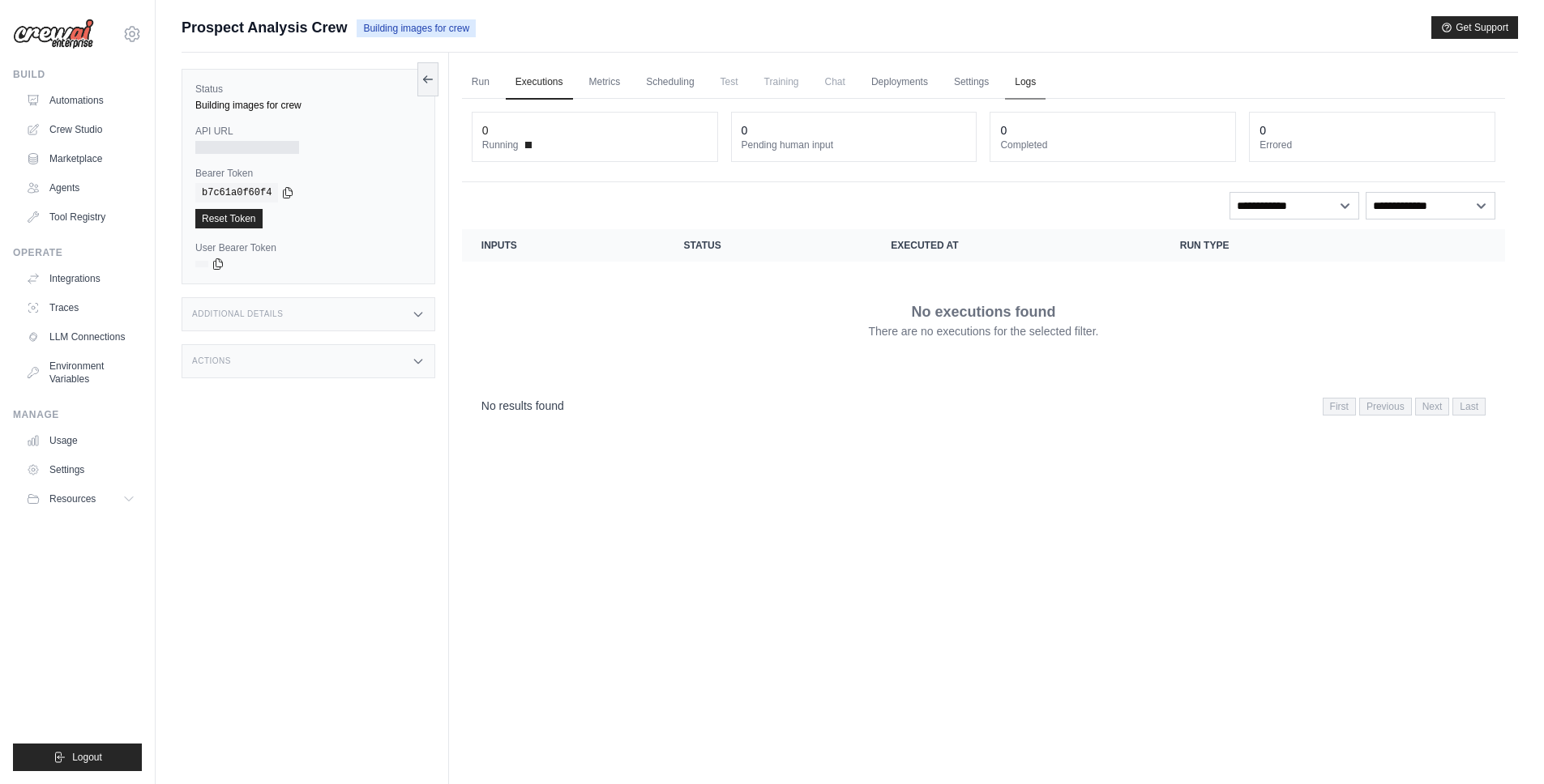
click at [1030, 75] on link "Logs" at bounding box center [1024, 82] width 40 height 34
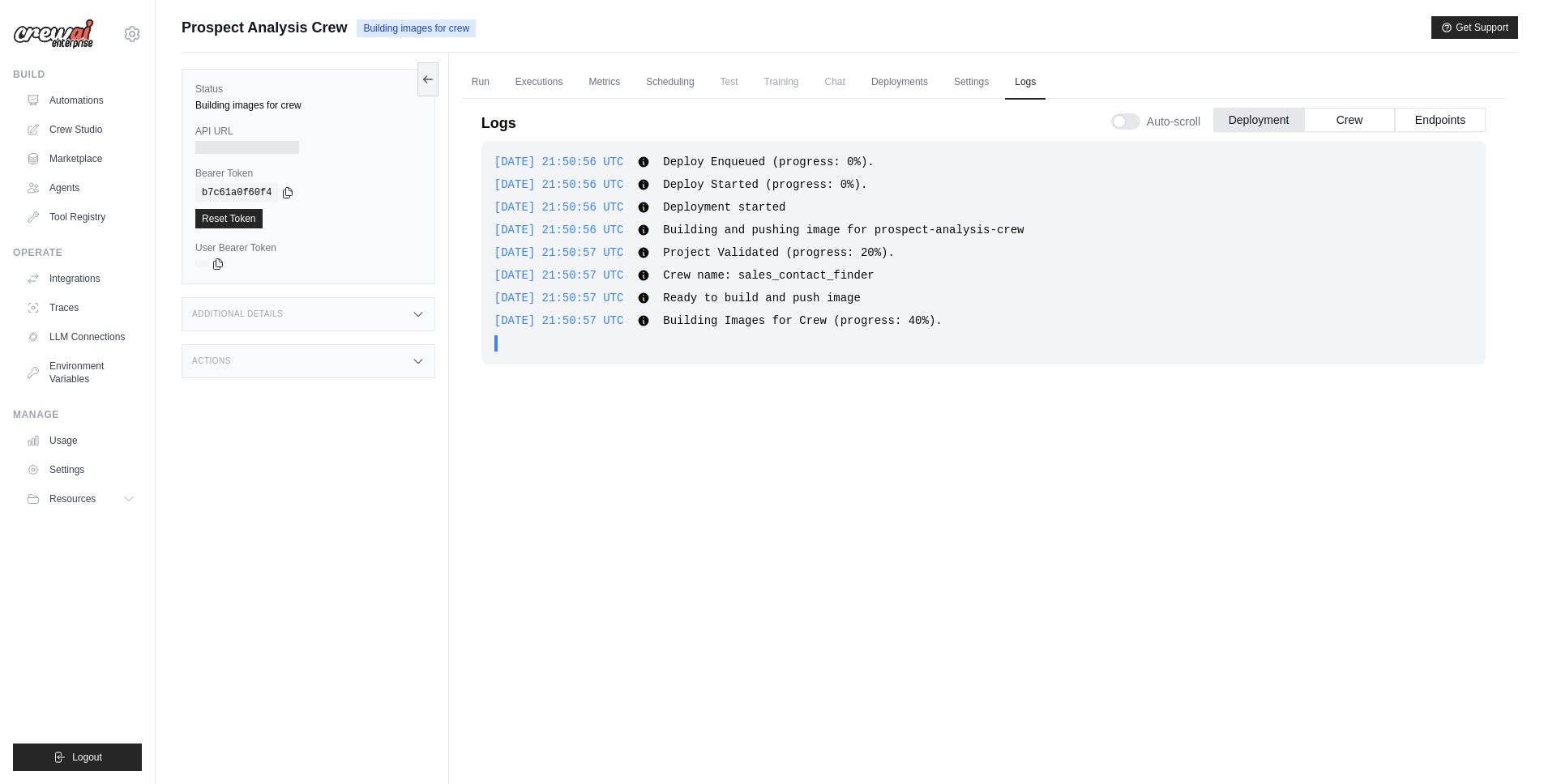
click at [673, 28] on div "Prospect Analysis Crew Building images for crew Get Support" at bounding box center [850, 28] width 1337 height 23
